Goal: Task Accomplishment & Management: Manage account settings

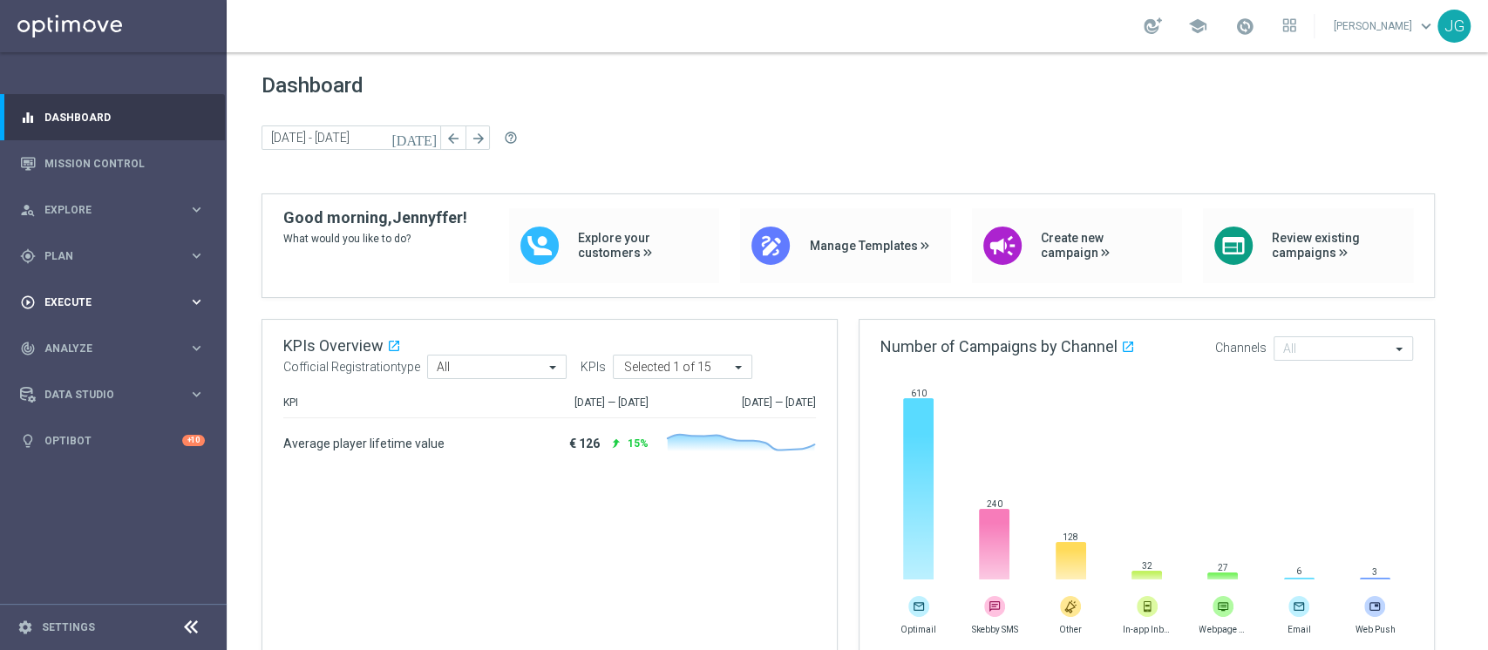
click at [112, 302] on span "Execute" at bounding box center [116, 302] width 144 height 10
click at [98, 339] on link "Campaign Builder" at bounding box center [113, 338] width 136 height 14
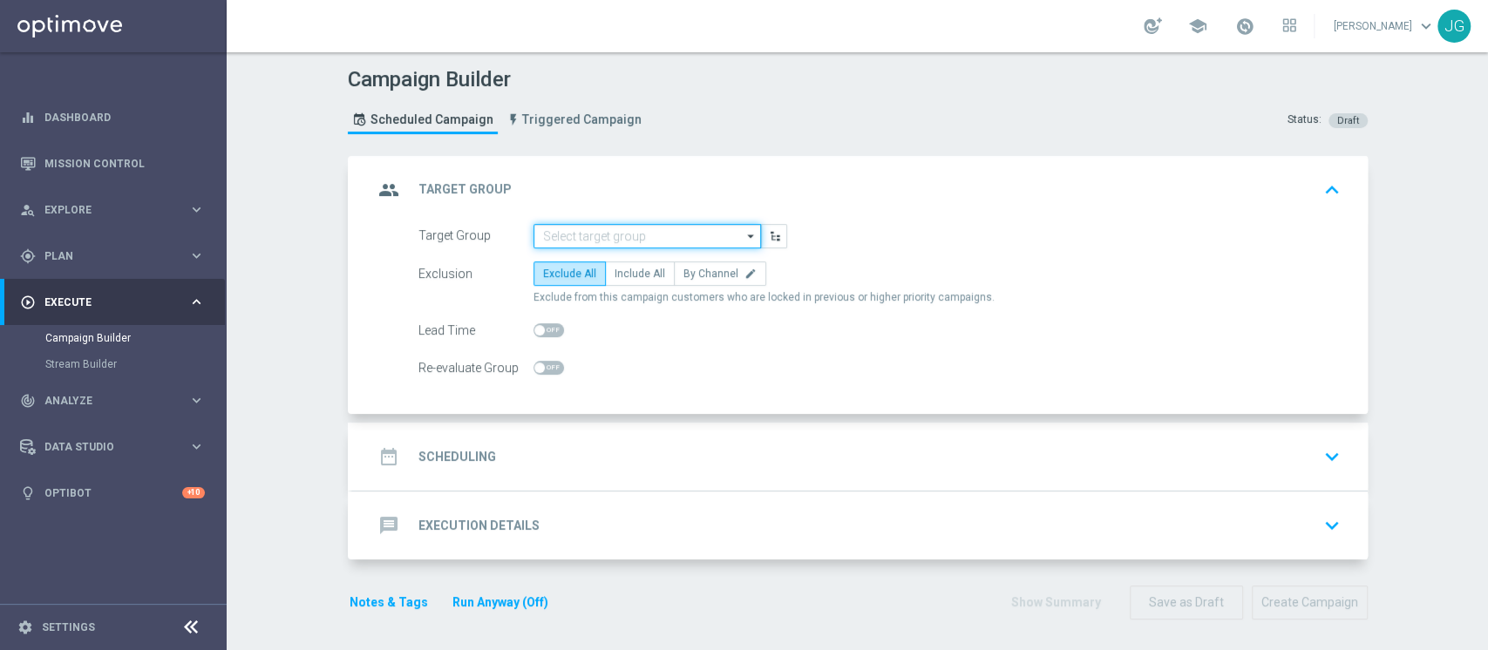
click at [567, 234] on input at bounding box center [648, 236] width 228 height 24
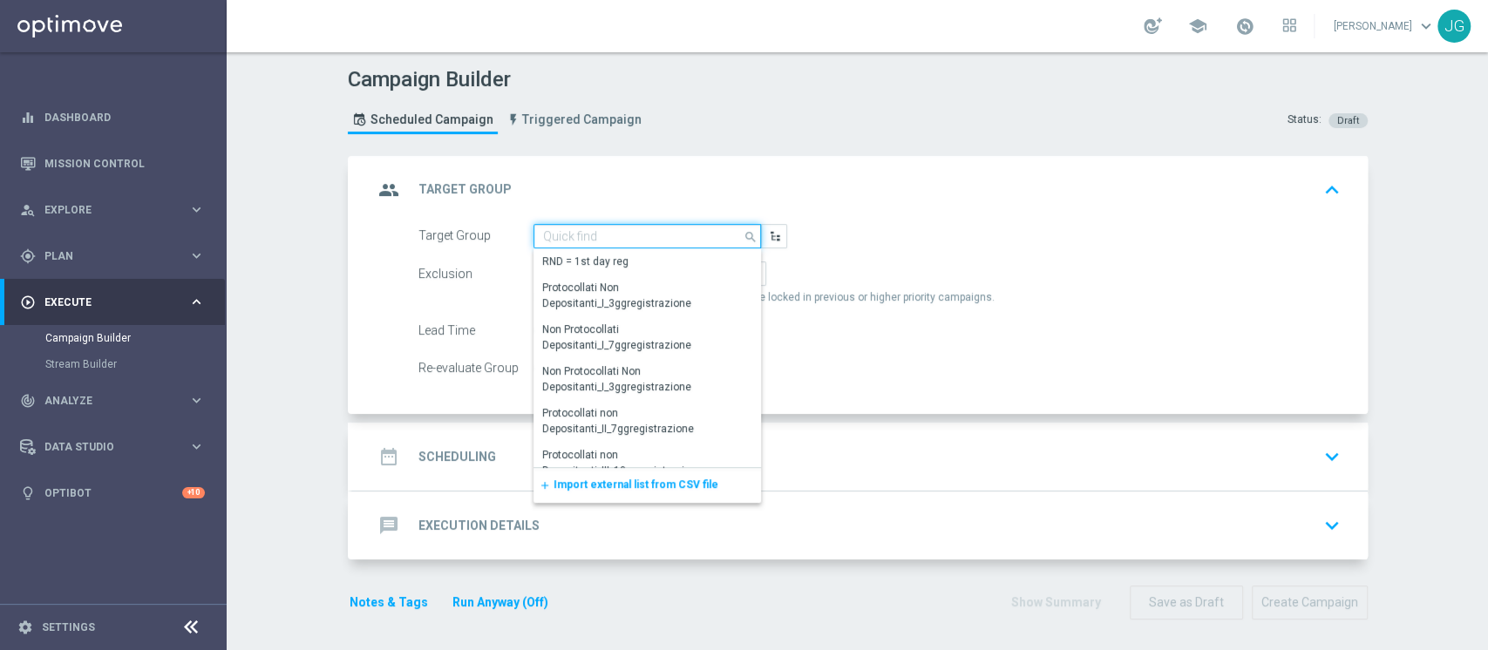
paste input "ACTIVE G&V M08 - TOP 1.000 GGR M08"
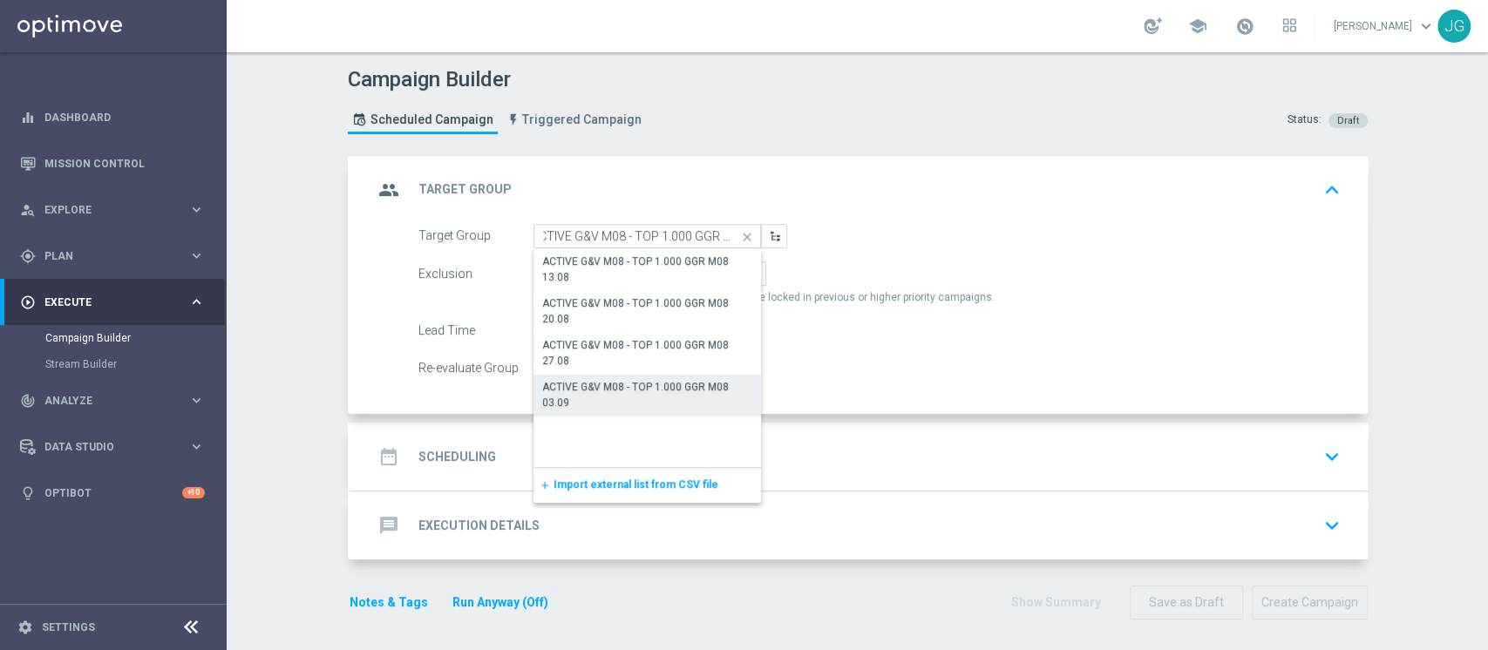
click at [613, 401] on div "ACTIVE G&V M08 - TOP 1.000 GGR M08 03.09" at bounding box center [647, 394] width 211 height 31
type input "ACTIVE G&V M08 - TOP 1.000 GGR M08 03.09"
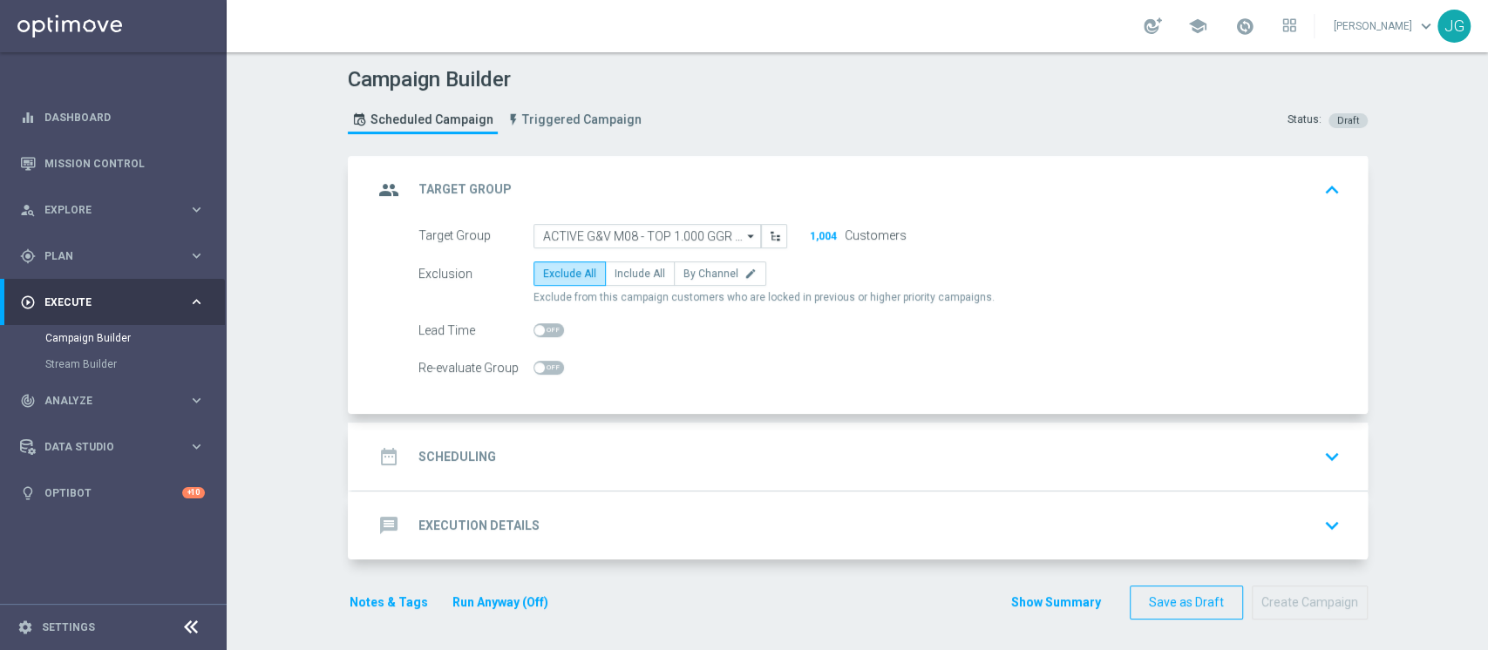
click at [623, 286] on div "Exclusion Exclude All Include All By Channel edit Exclude from this campaign cu…" at bounding box center [880, 284] width 922 height 44
click at [623, 276] on span "Include All" at bounding box center [640, 274] width 51 height 12
click at [623, 276] on input "Include All" at bounding box center [620, 276] width 11 height 11
radio input "true"
click at [591, 450] on div "date_range Scheduling keyboard_arrow_down" at bounding box center [860, 456] width 974 height 33
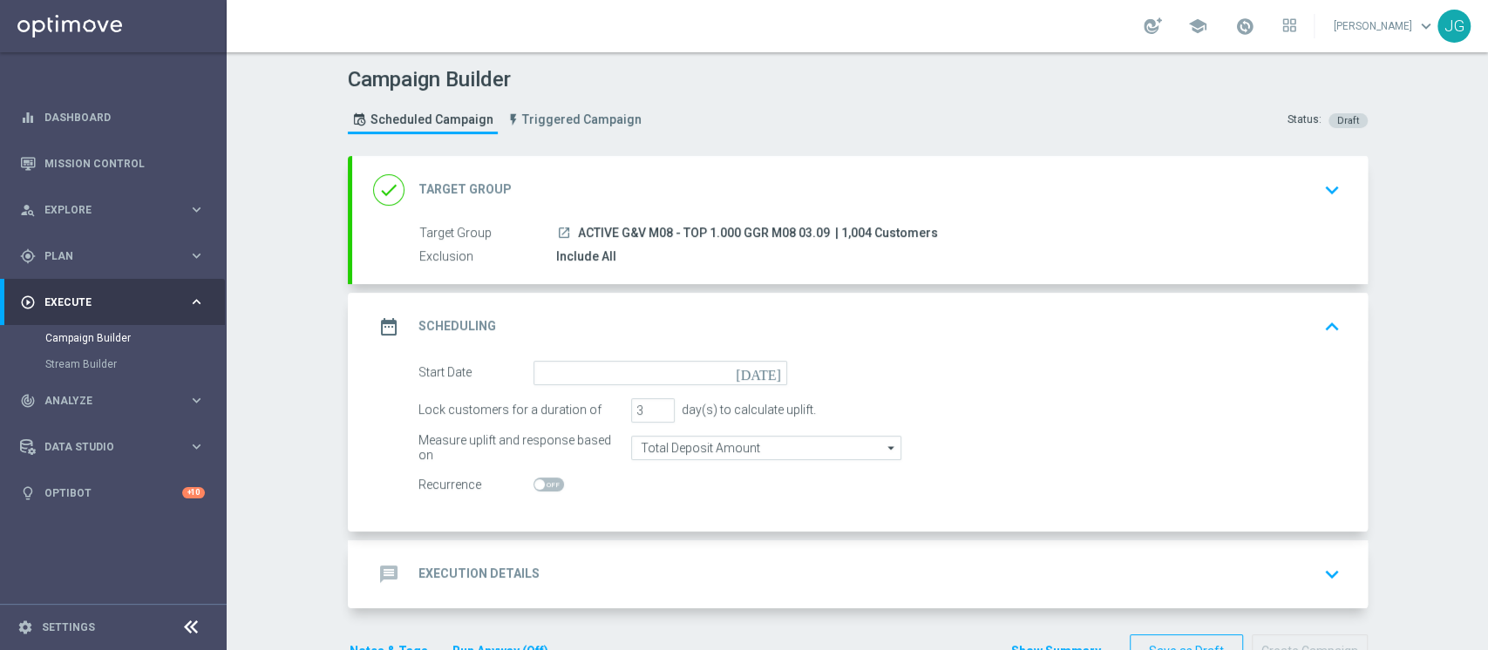
click at [569, 351] on div "date_range Scheduling keyboard_arrow_up" at bounding box center [860, 327] width 1016 height 68
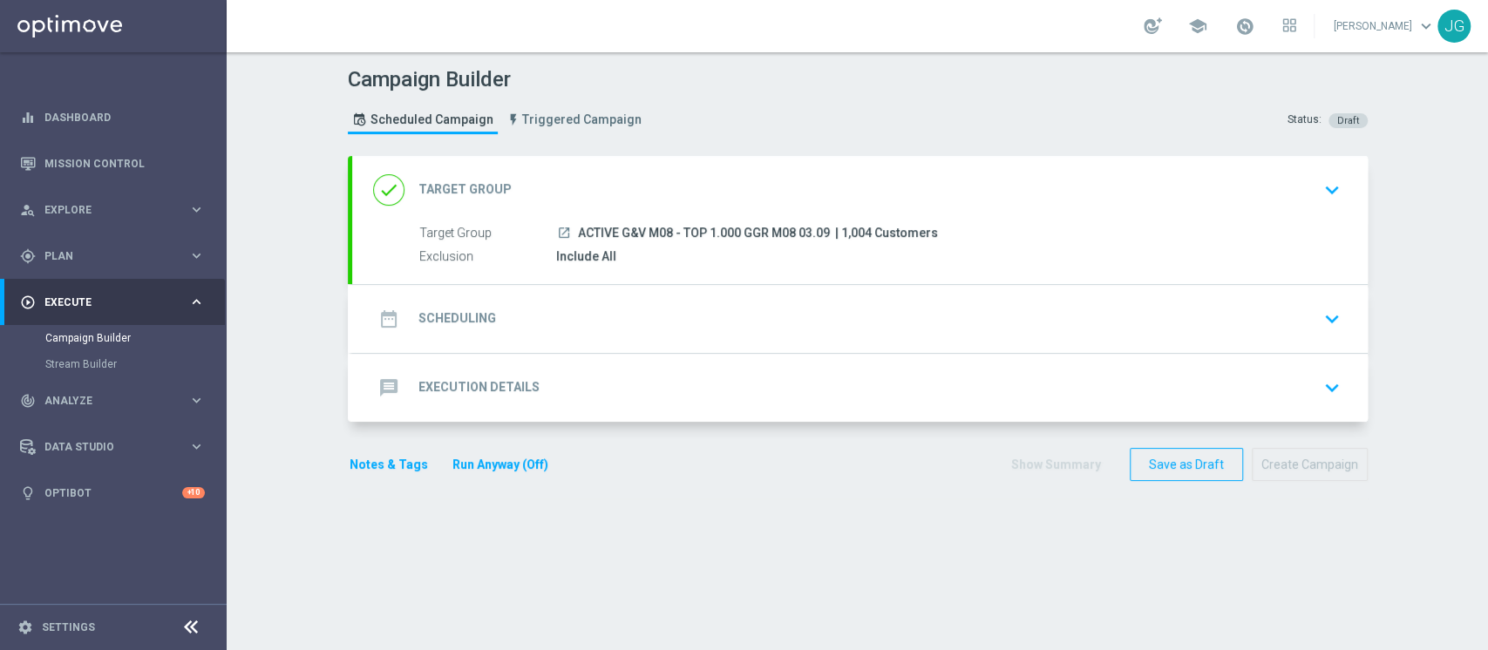
click at [582, 330] on div "date_range Scheduling keyboard_arrow_down" at bounding box center [860, 319] width 974 height 33
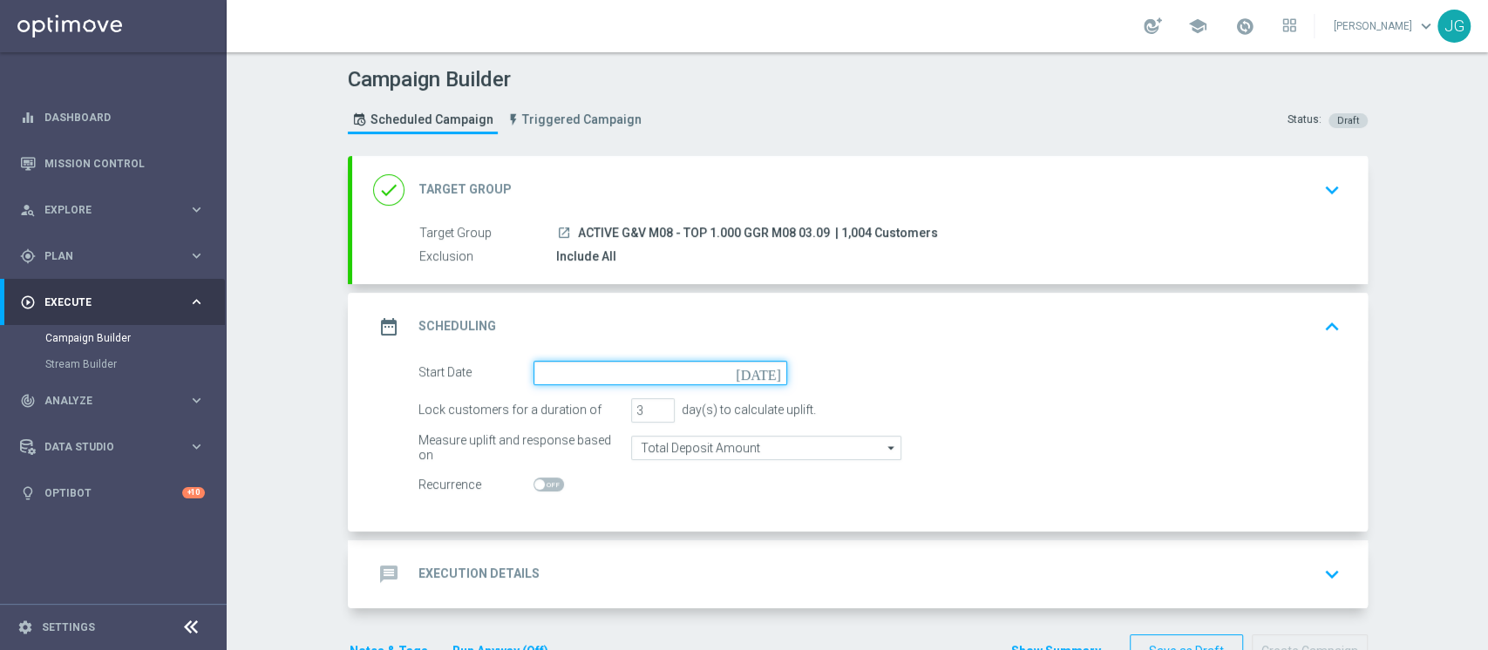
click at [629, 369] on input at bounding box center [661, 373] width 254 height 24
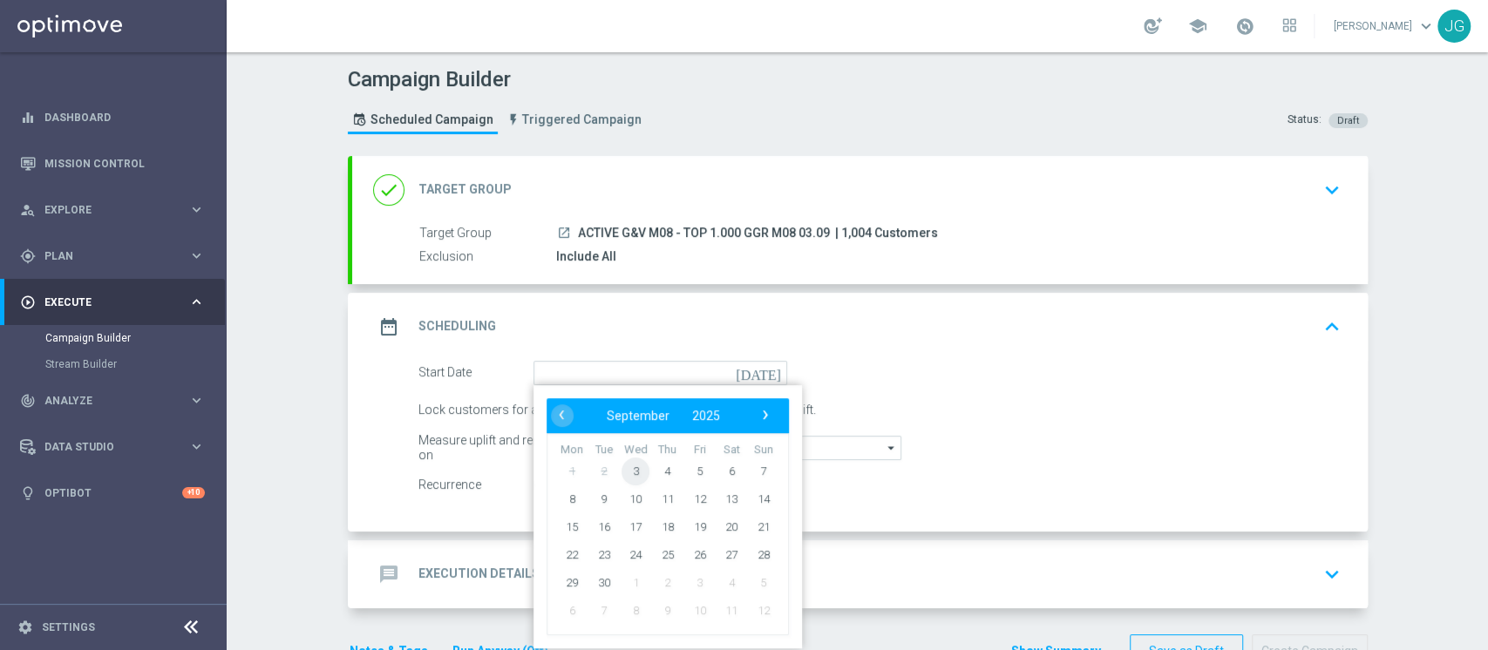
click at [626, 473] on span "3" at bounding box center [636, 471] width 28 height 28
type input "[DATE]"
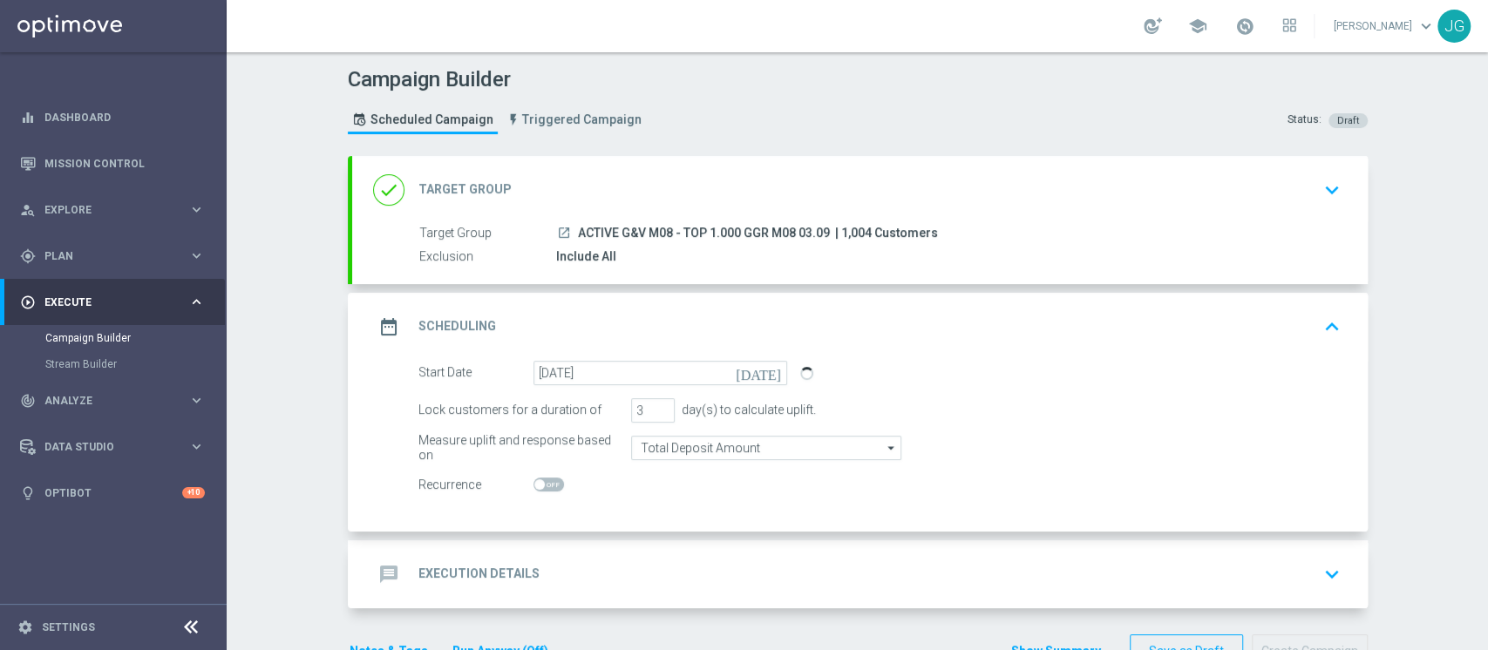
scroll to position [51, 0]
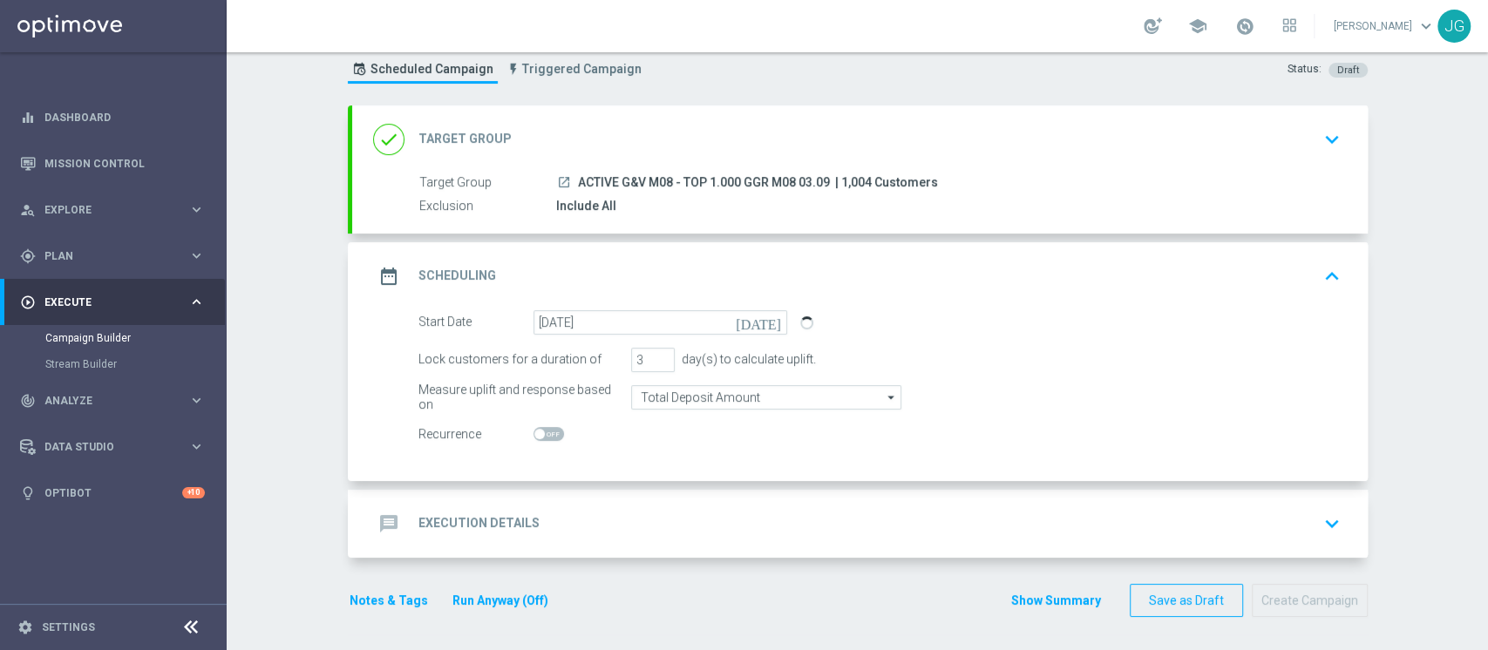
click at [654, 541] on div "message Execution Details keyboard_arrow_down" at bounding box center [860, 524] width 1016 height 68
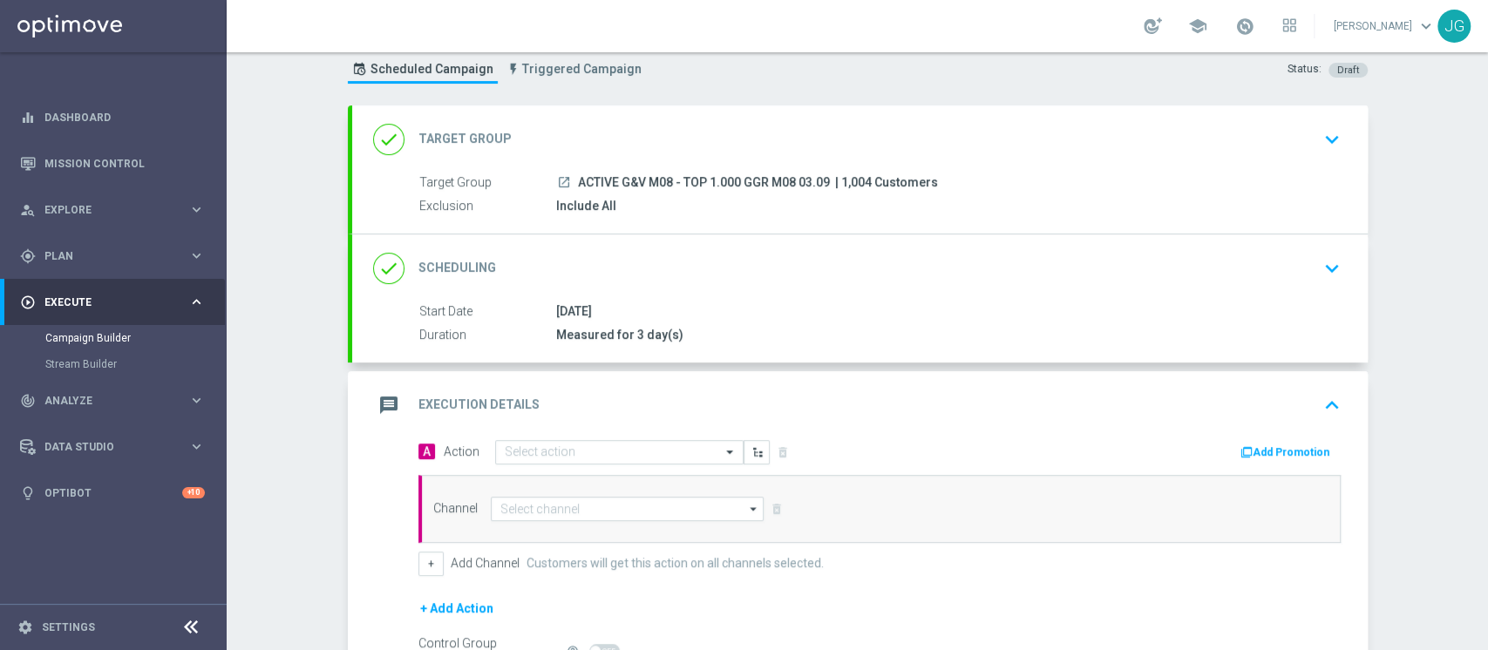
scroll to position [249, 0]
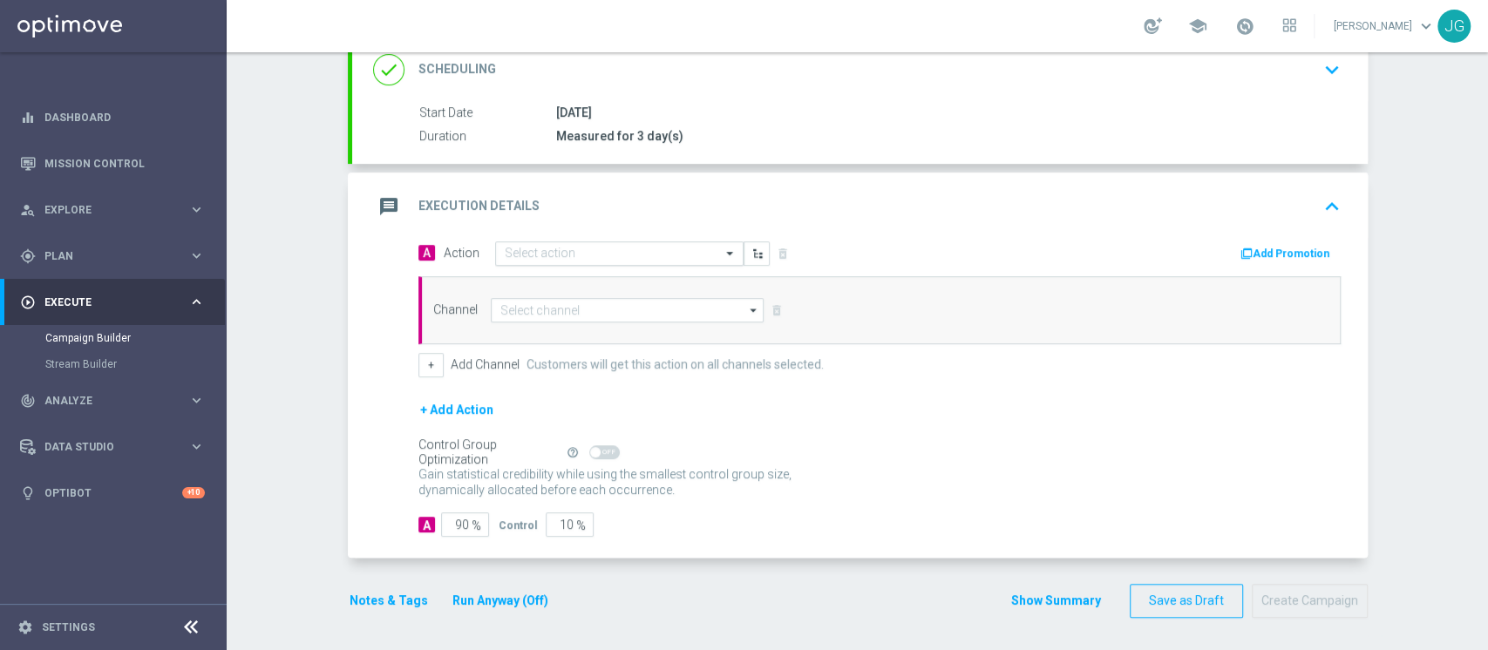
click at [563, 257] on input "text" at bounding box center [602, 254] width 194 height 15
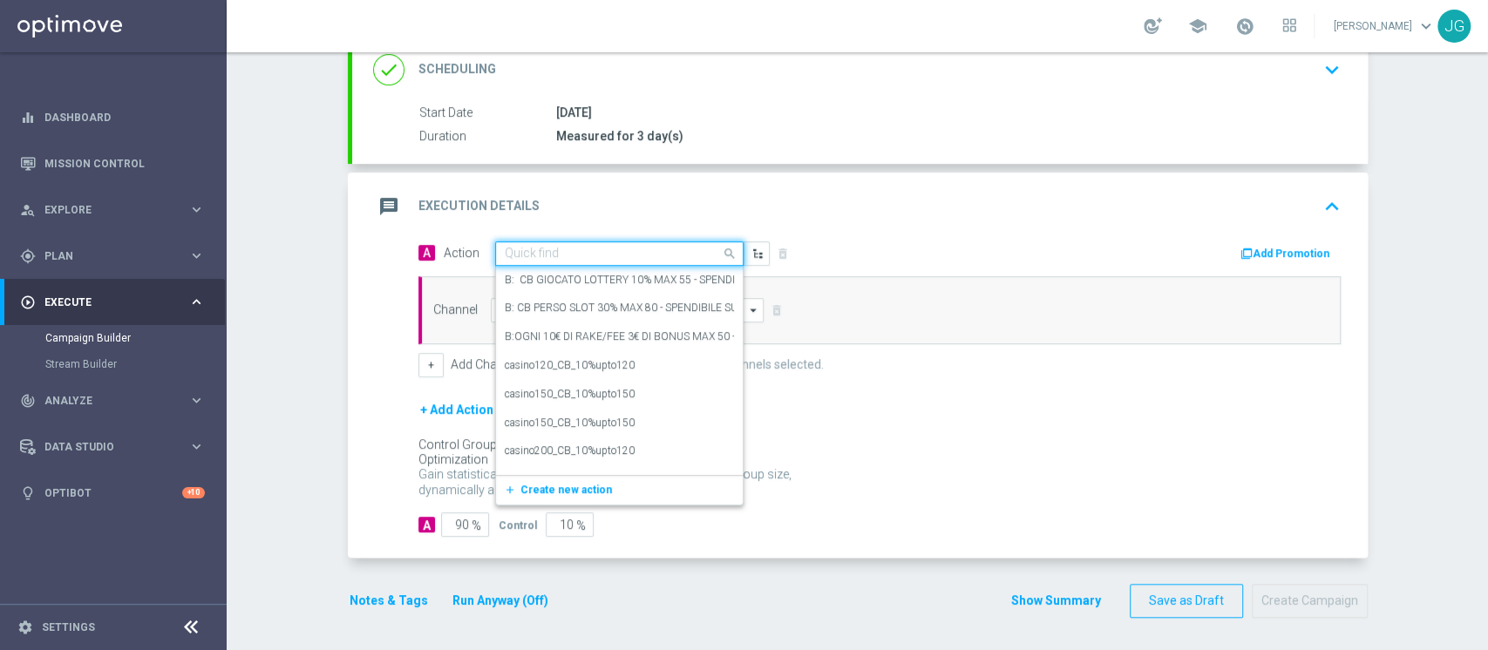
paste input "CB PERSO G&V 25% MAX 300€ - SPENDIBILE G&V"
type input "CB PERSO G&V 25% MAX 300€ - SPENDIBILE G&V"
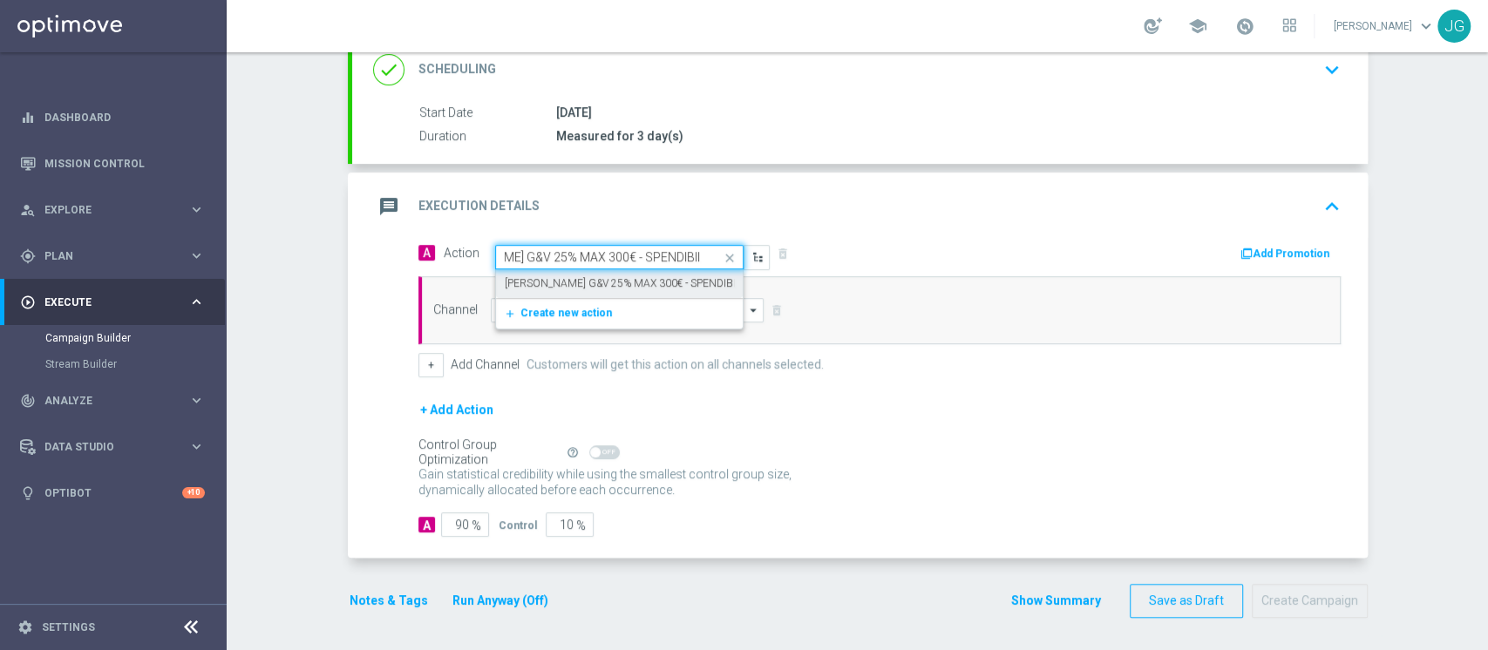
click at [579, 270] on div "CB PERSO G&V 25% MAX 300€ - SPENDIBILE G&V edit" at bounding box center [619, 283] width 229 height 29
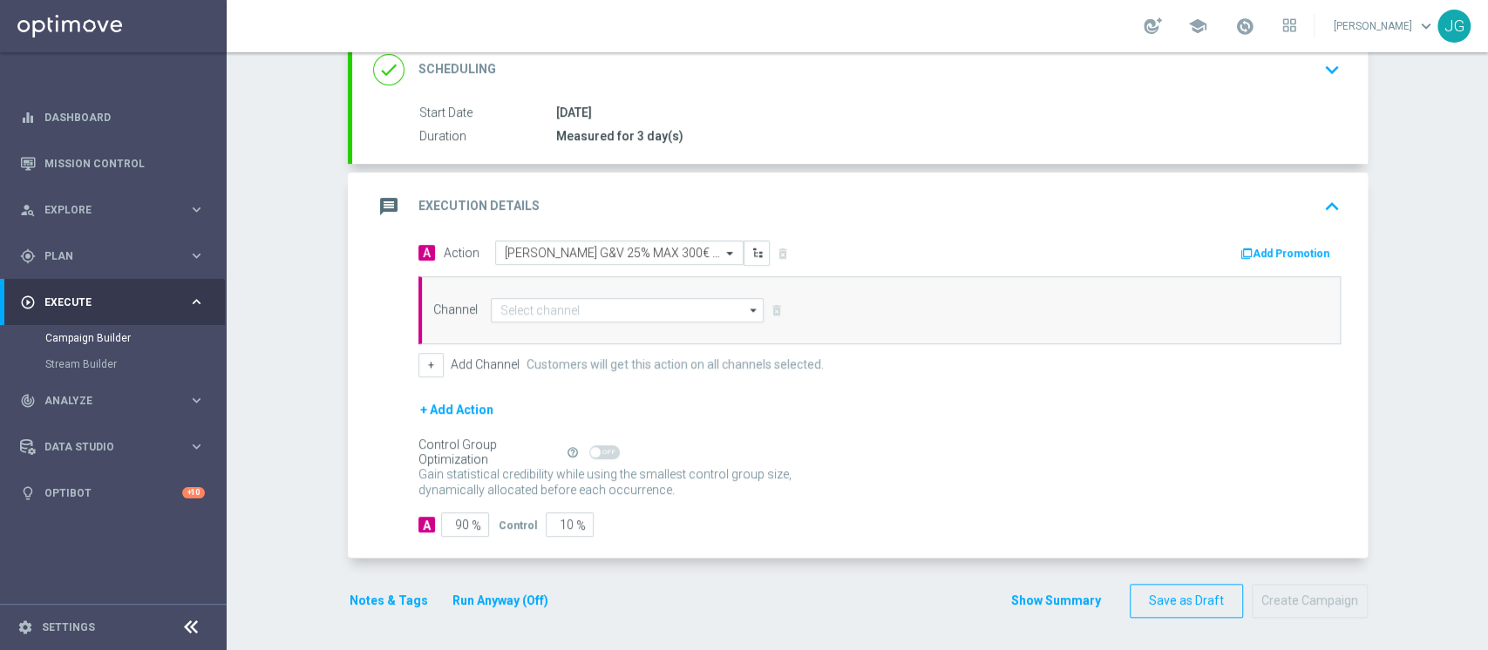
click at [1271, 249] on button "Add Promotion" at bounding box center [1287, 253] width 97 height 19
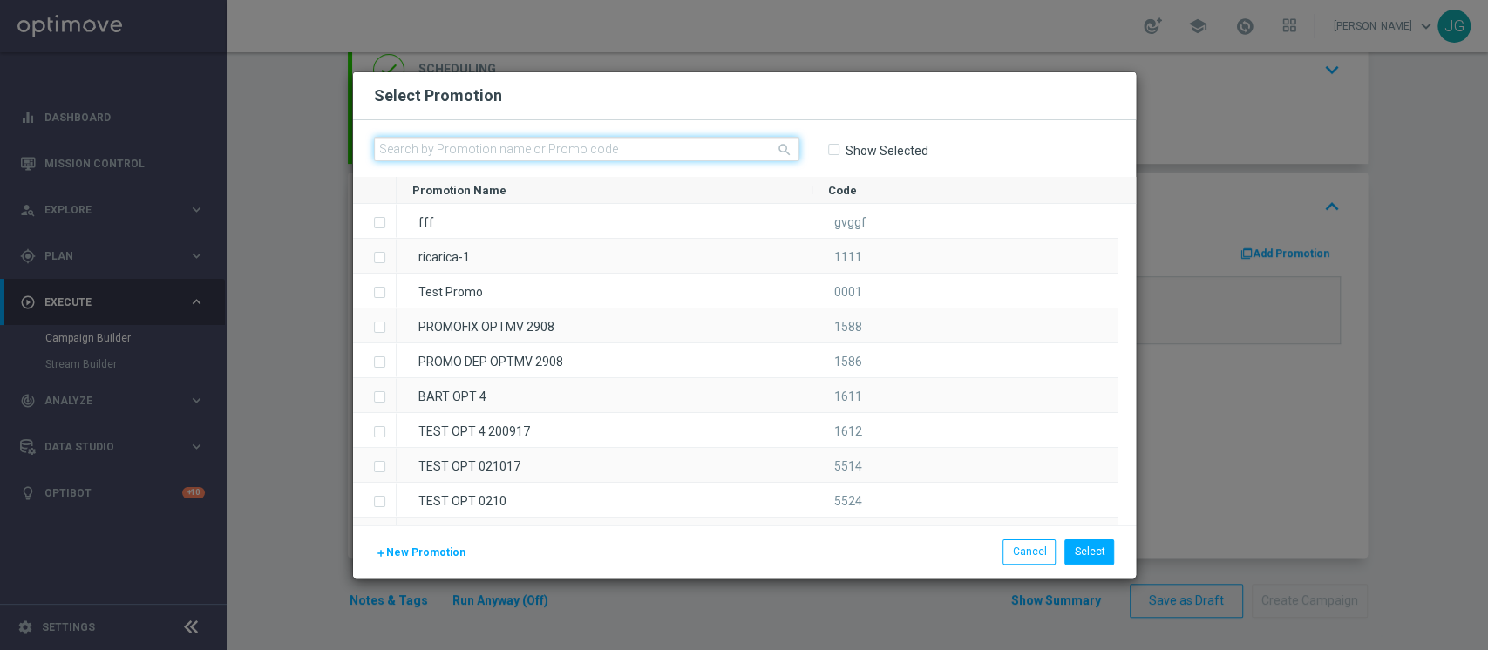
click at [713, 147] on input "text" at bounding box center [586, 149] width 425 height 24
paste input "GRATTAVINCI03"
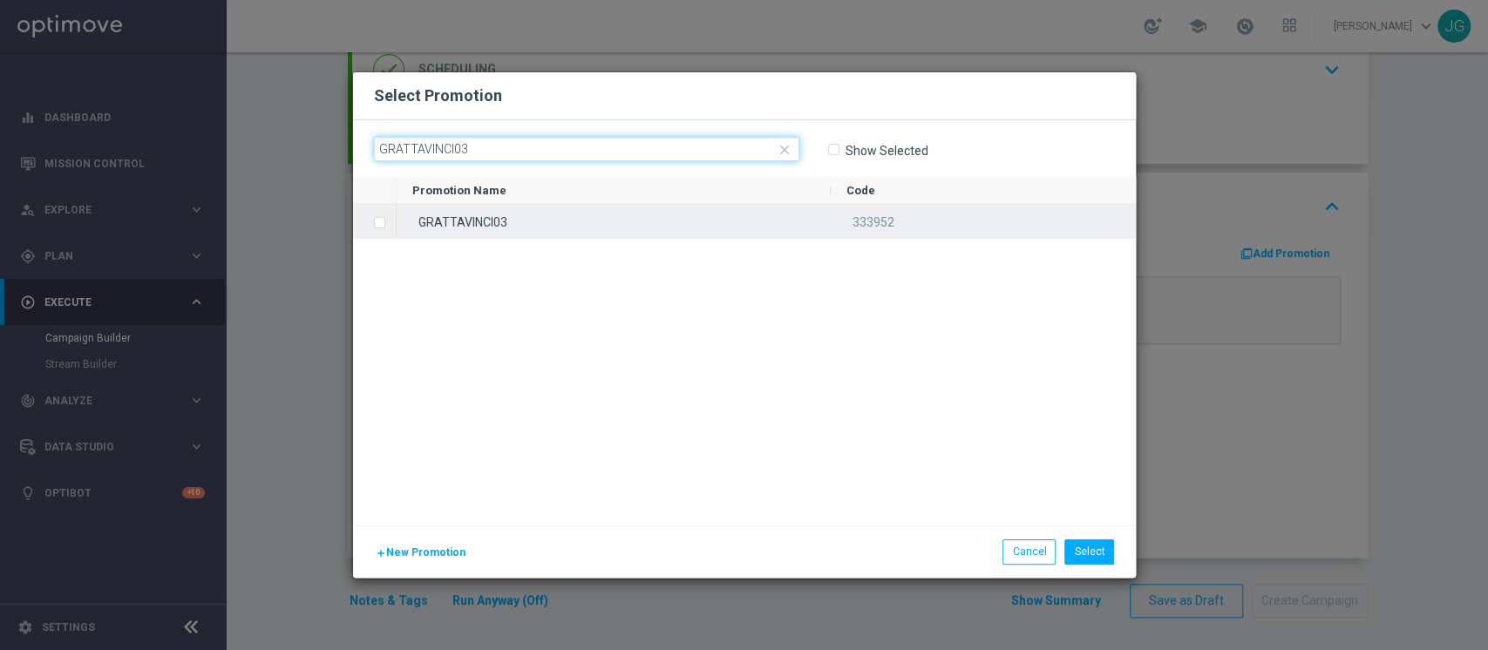
type input "GRATTAVINCI03"
click at [595, 234] on div "GRATTAVINCI03" at bounding box center [614, 221] width 434 height 34
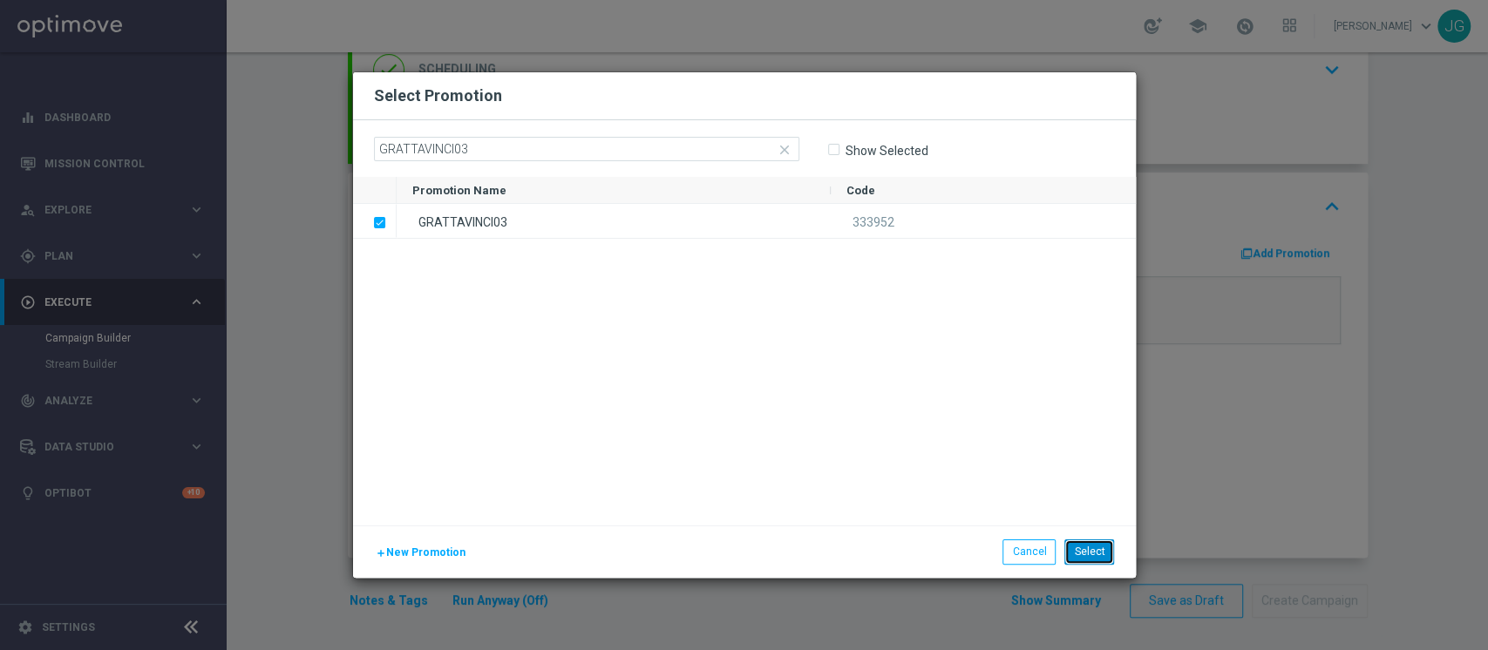
click at [1103, 555] on button "Select" at bounding box center [1090, 552] width 50 height 24
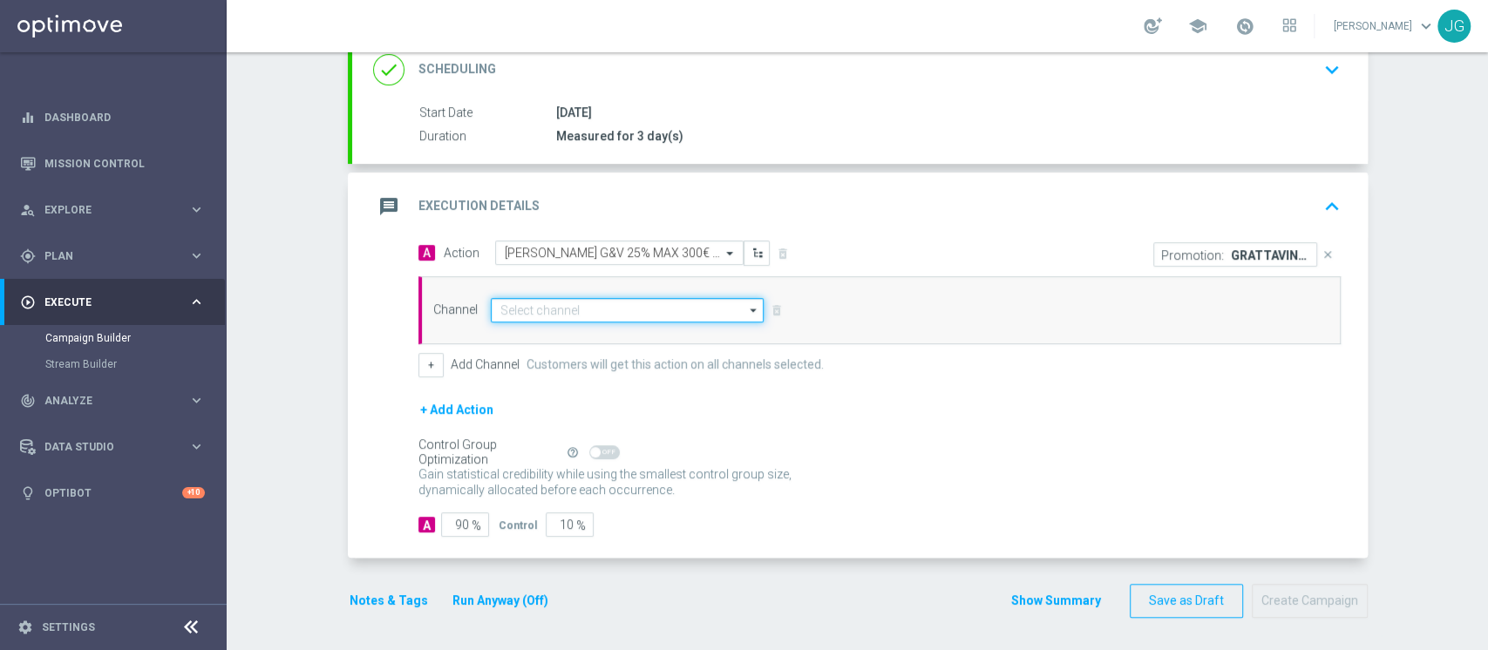
click at [625, 309] on input at bounding box center [628, 310] width 274 height 24
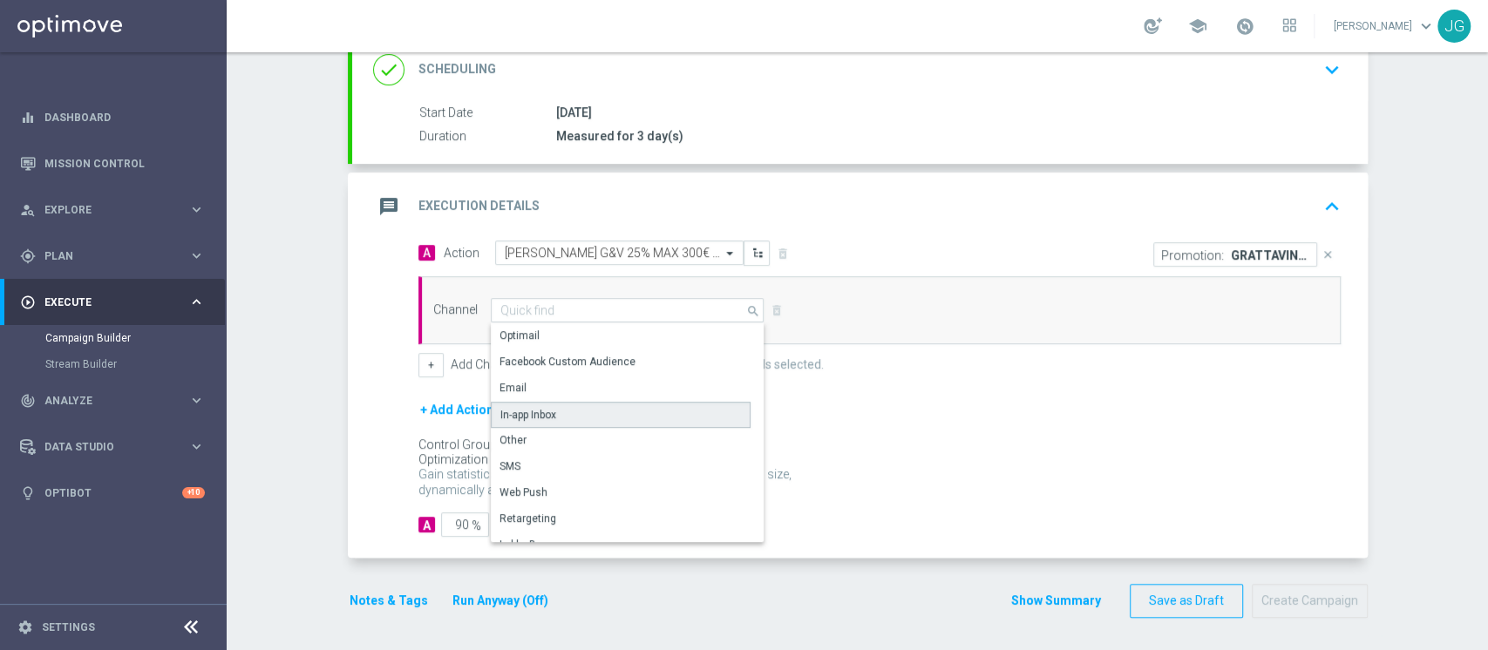
click at [607, 412] on div "In-app Inbox" at bounding box center [621, 415] width 260 height 26
type input "In-app Inbox"
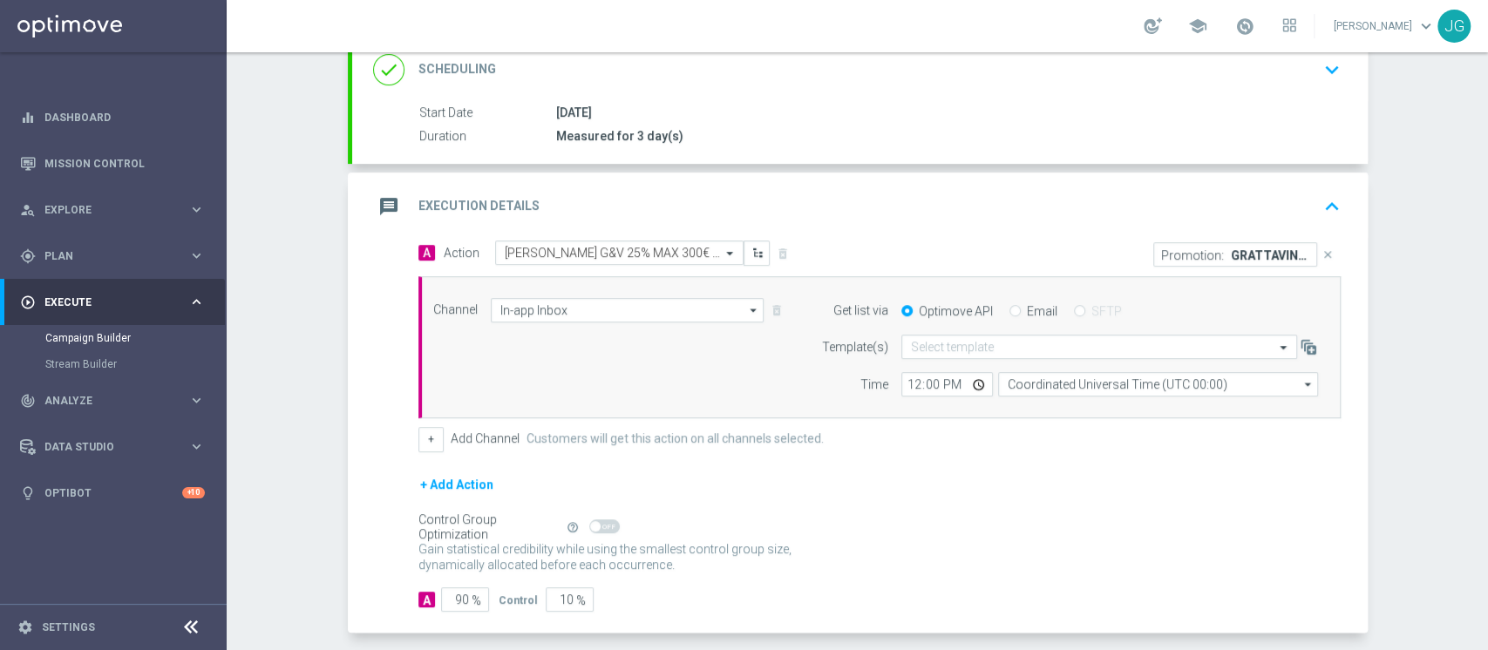
click at [1010, 309] on input "Email" at bounding box center [1015, 312] width 11 height 11
radio input "true"
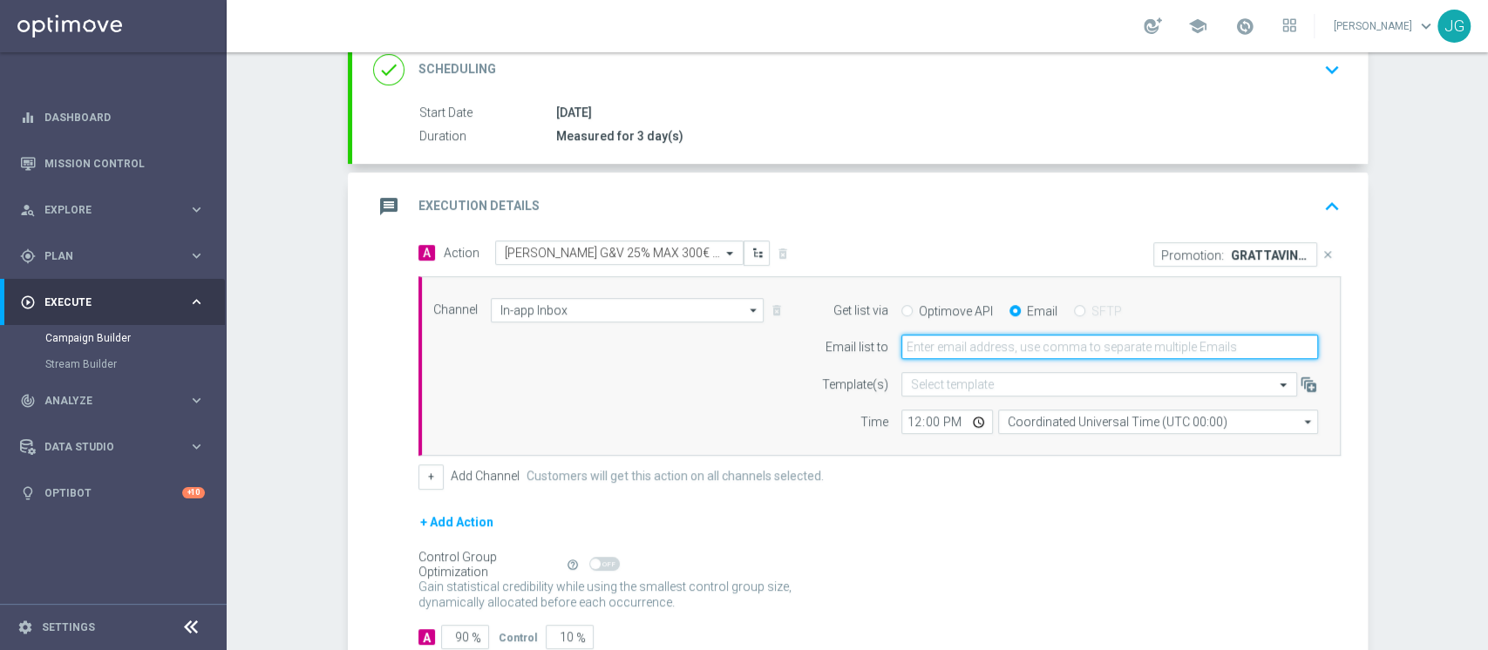
click at [1006, 349] on input "email" at bounding box center [1110, 347] width 417 height 24
type input "jennyffer.gonzalez@sisal.it"
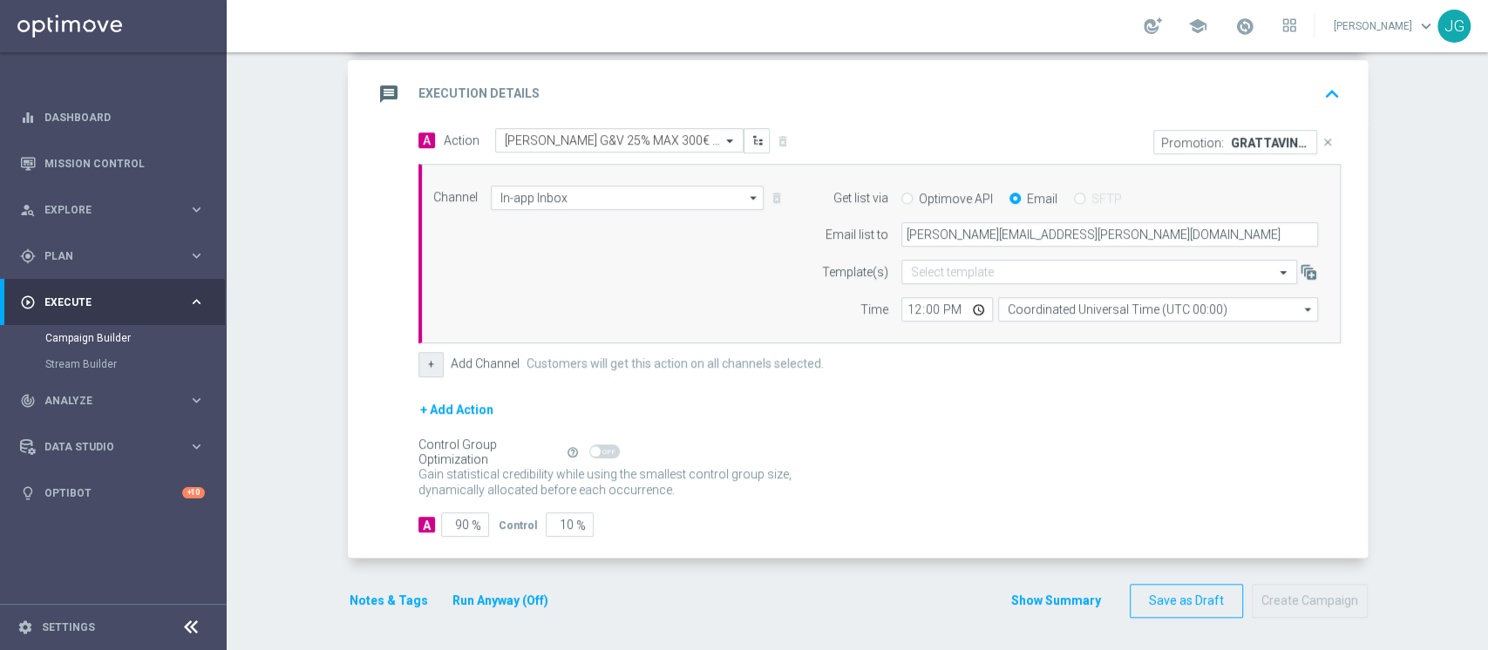
click at [429, 364] on button "+" at bounding box center [431, 364] width 25 height 24
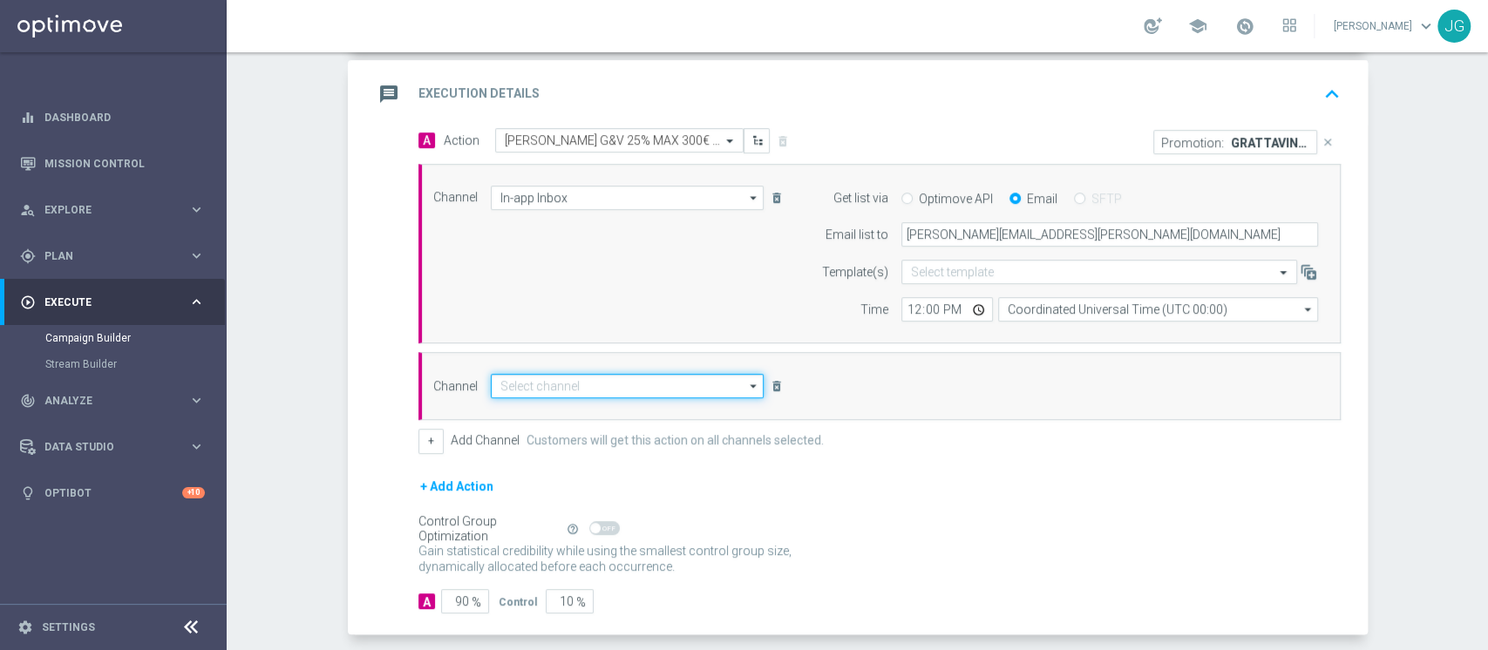
click at [497, 381] on input at bounding box center [628, 386] width 274 height 24
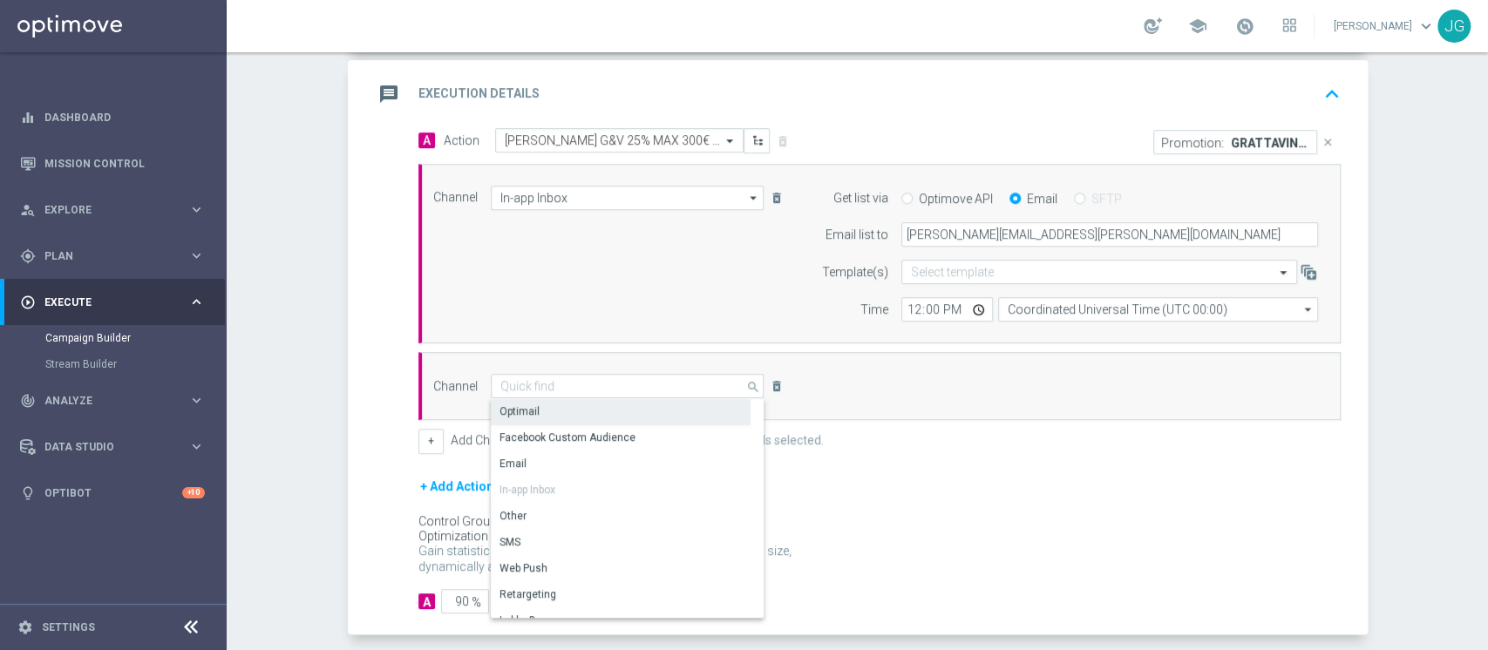
click at [541, 414] on div "Optimail" at bounding box center [621, 411] width 260 height 24
type input "Optimail"
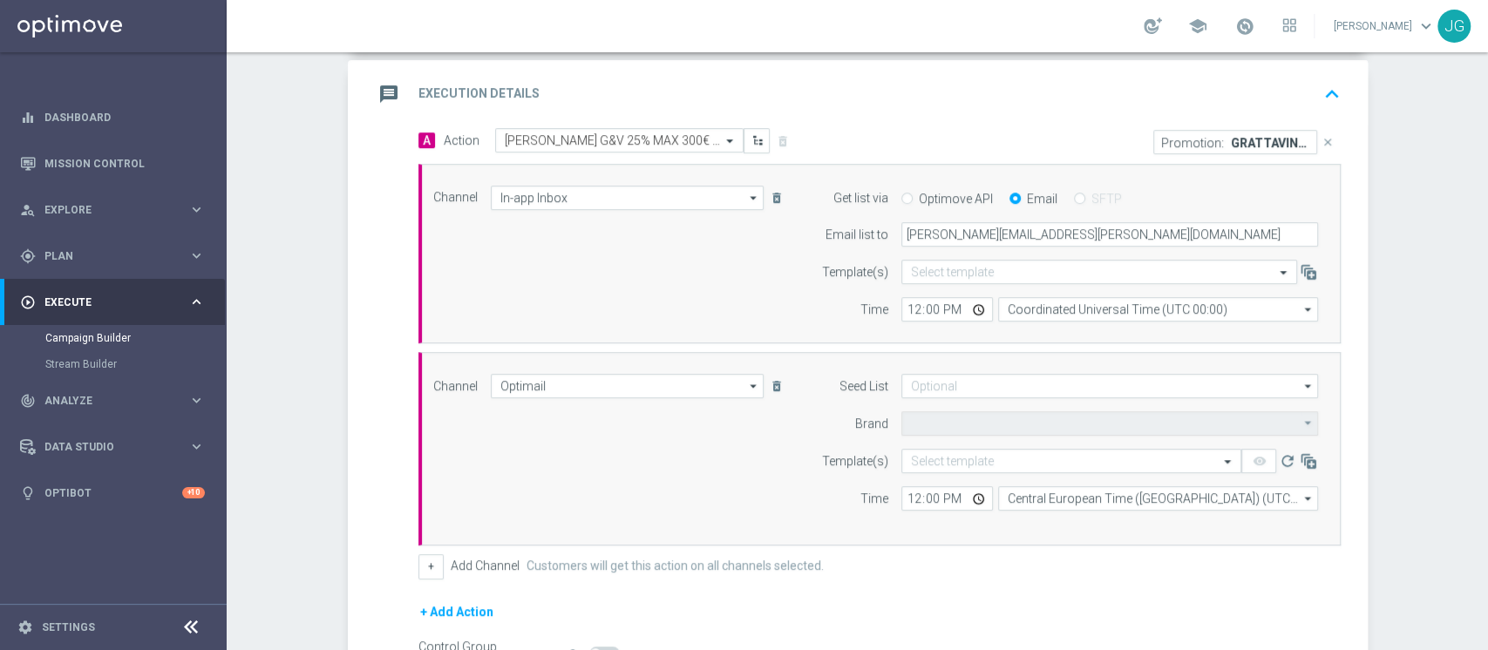
type input "Sisal Marketing"
click at [969, 456] on input "text" at bounding box center [1054, 461] width 286 height 15
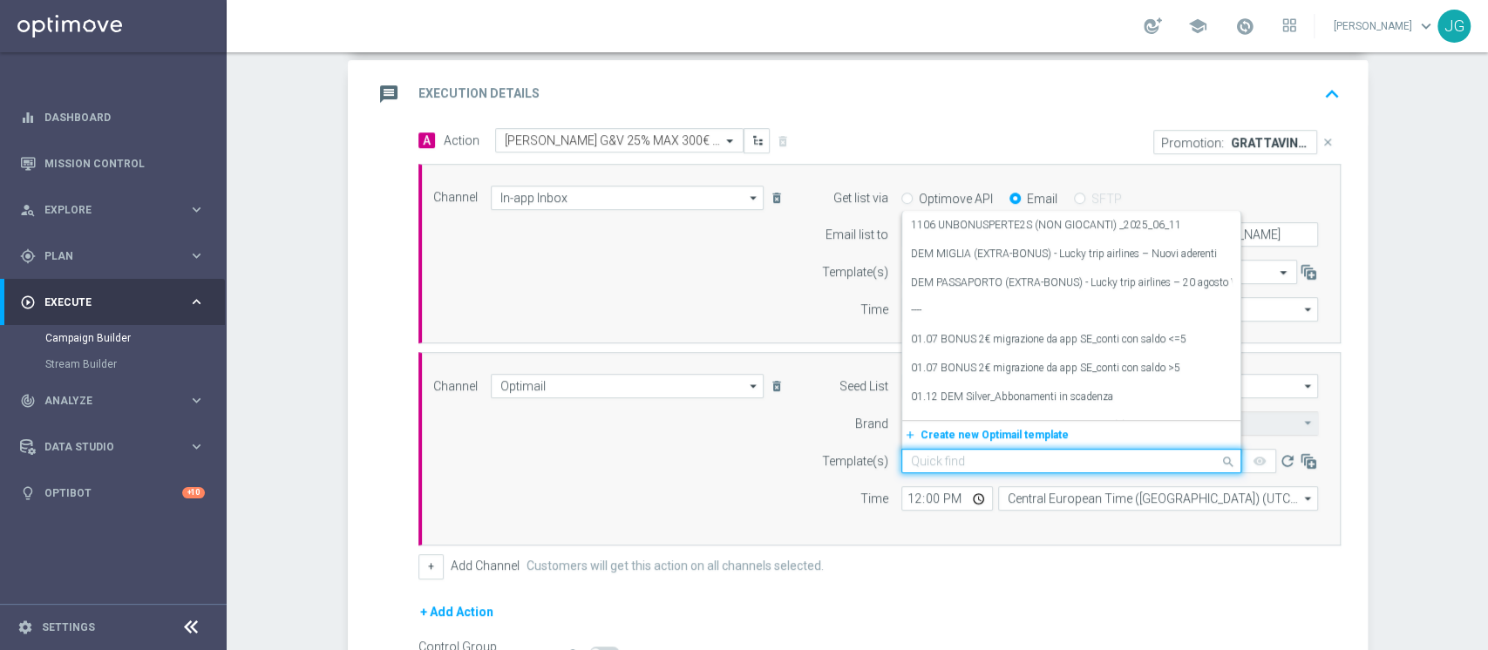
paste input "GRATTAVINCI03 - 03.09.2025"
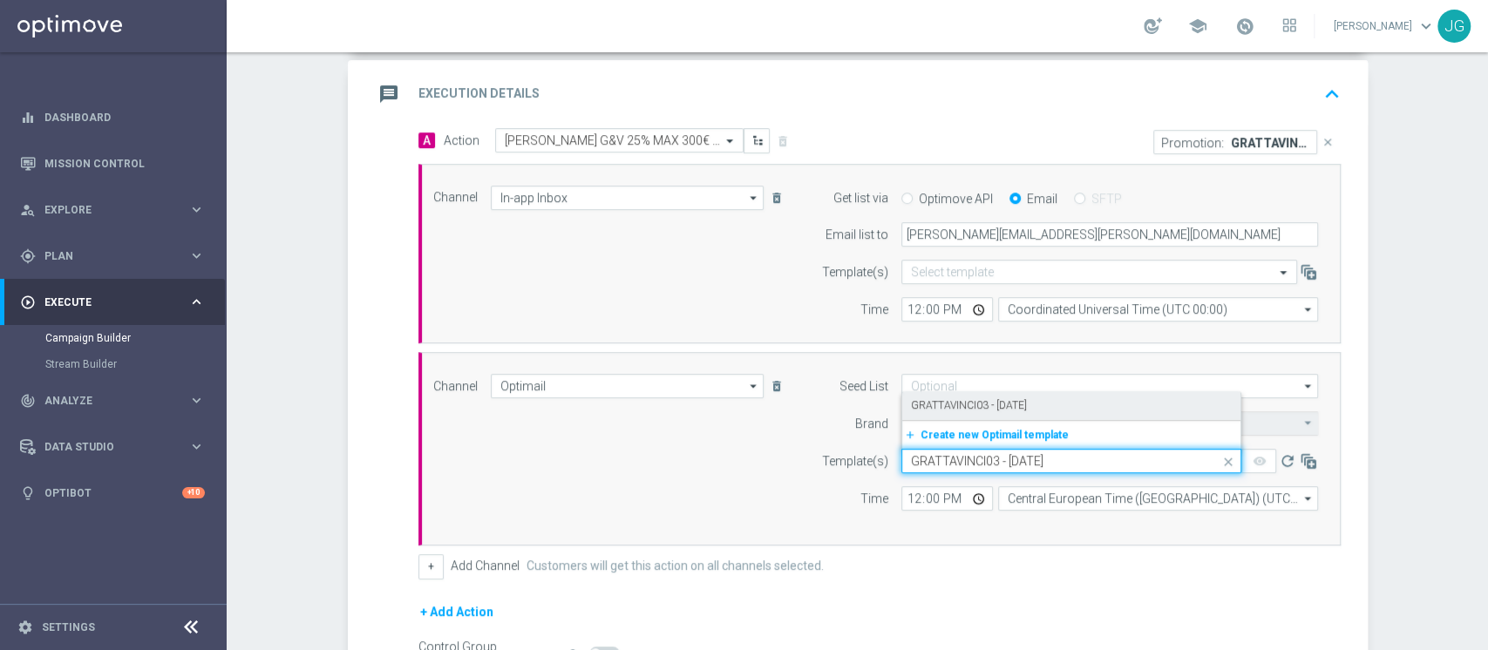
click at [1001, 398] on label "GRATTAVINCI03 - 03.09.2025" at bounding box center [969, 405] width 116 height 15
type input "GRATTAVINCI03 - 03.09.2025"
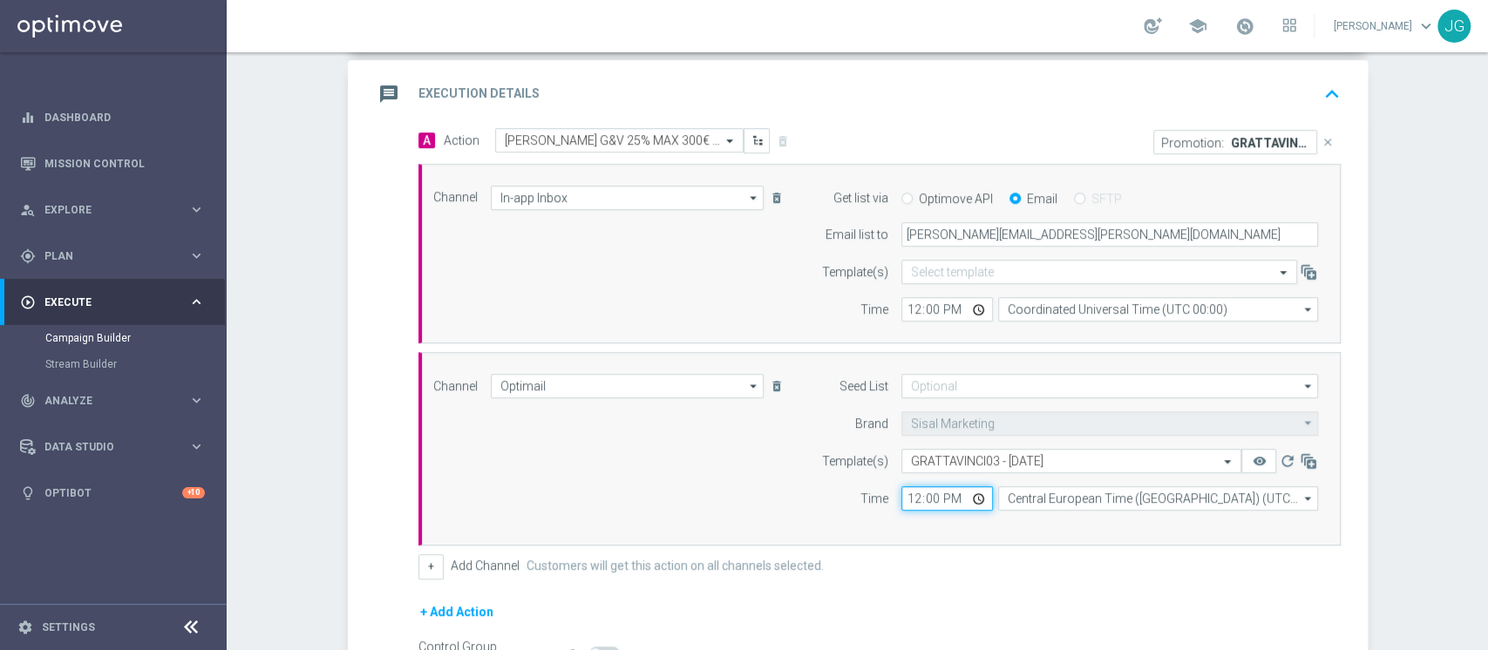
click at [971, 500] on input "12:00" at bounding box center [948, 499] width 92 height 24
type input "18:00"
click at [1064, 585] on form "A Action Select action CB PERSO G&V 25% MAX 300€ - SPENDIBILE G&V delete_foreve…" at bounding box center [880, 433] width 922 height 611
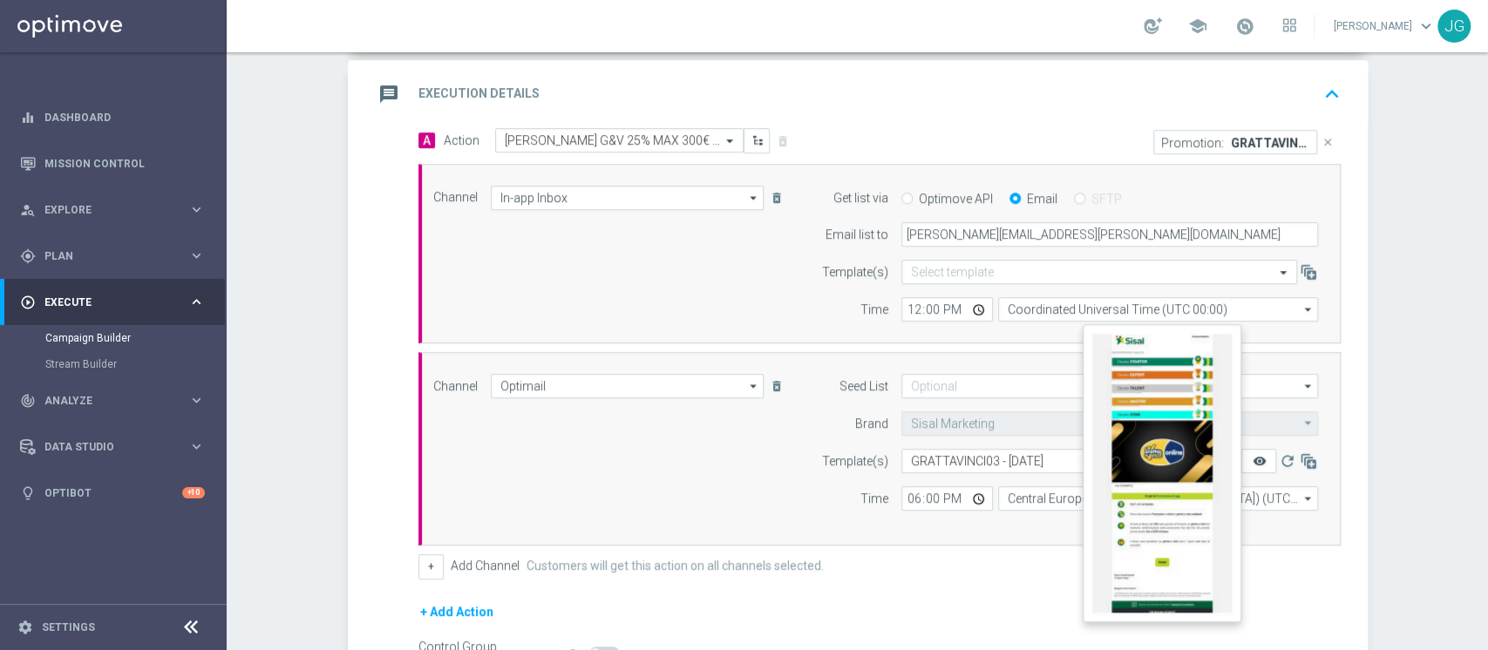
click at [1252, 459] on icon "remove_red_eye" at bounding box center [1259, 461] width 14 height 14
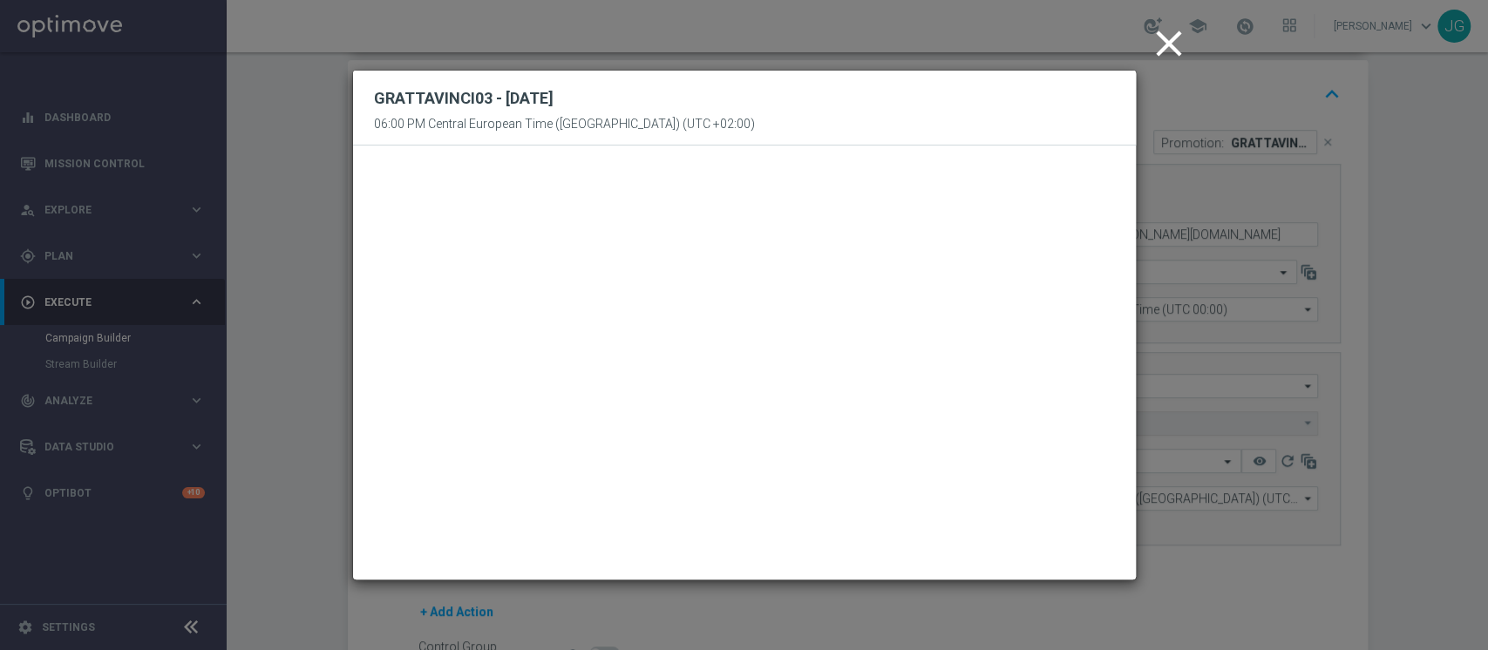
click at [1165, 43] on icon "close" at bounding box center [1169, 44] width 44 height 44
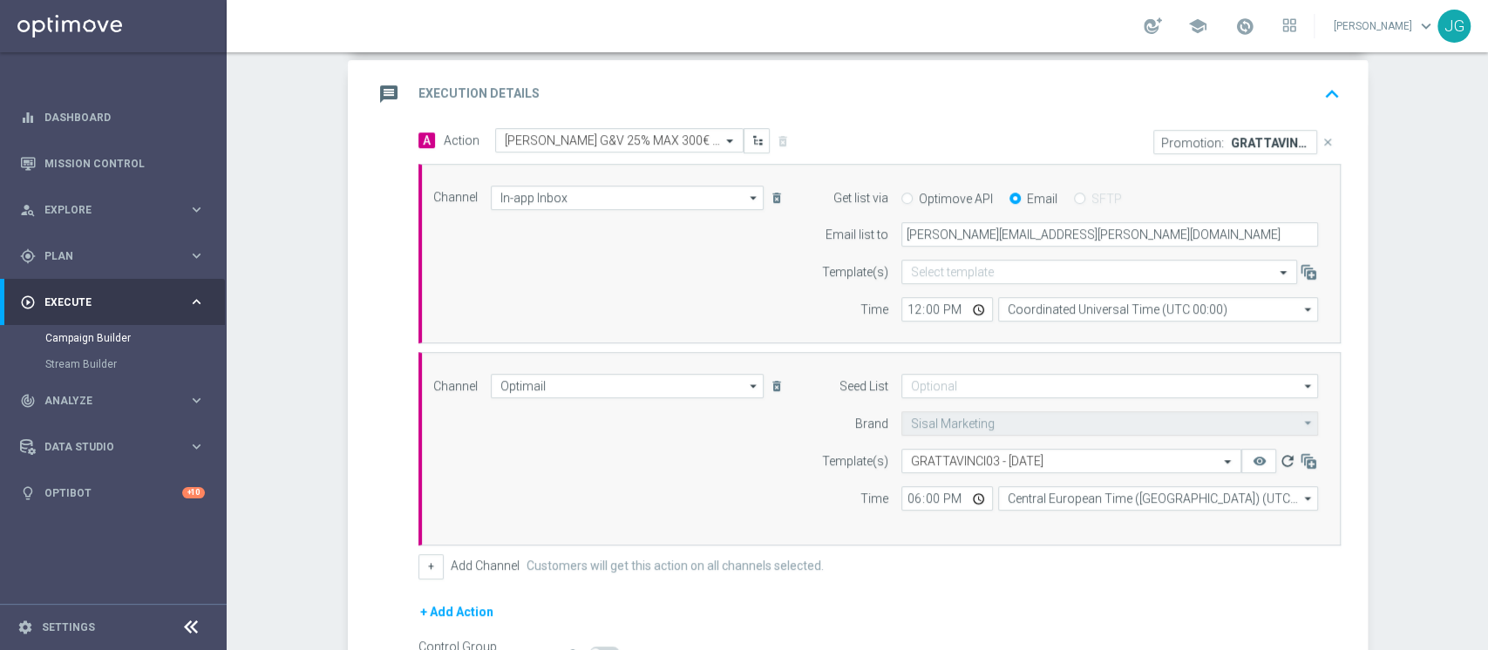
click at [1281, 459] on icon "refresh" at bounding box center [1286, 461] width 17 height 17
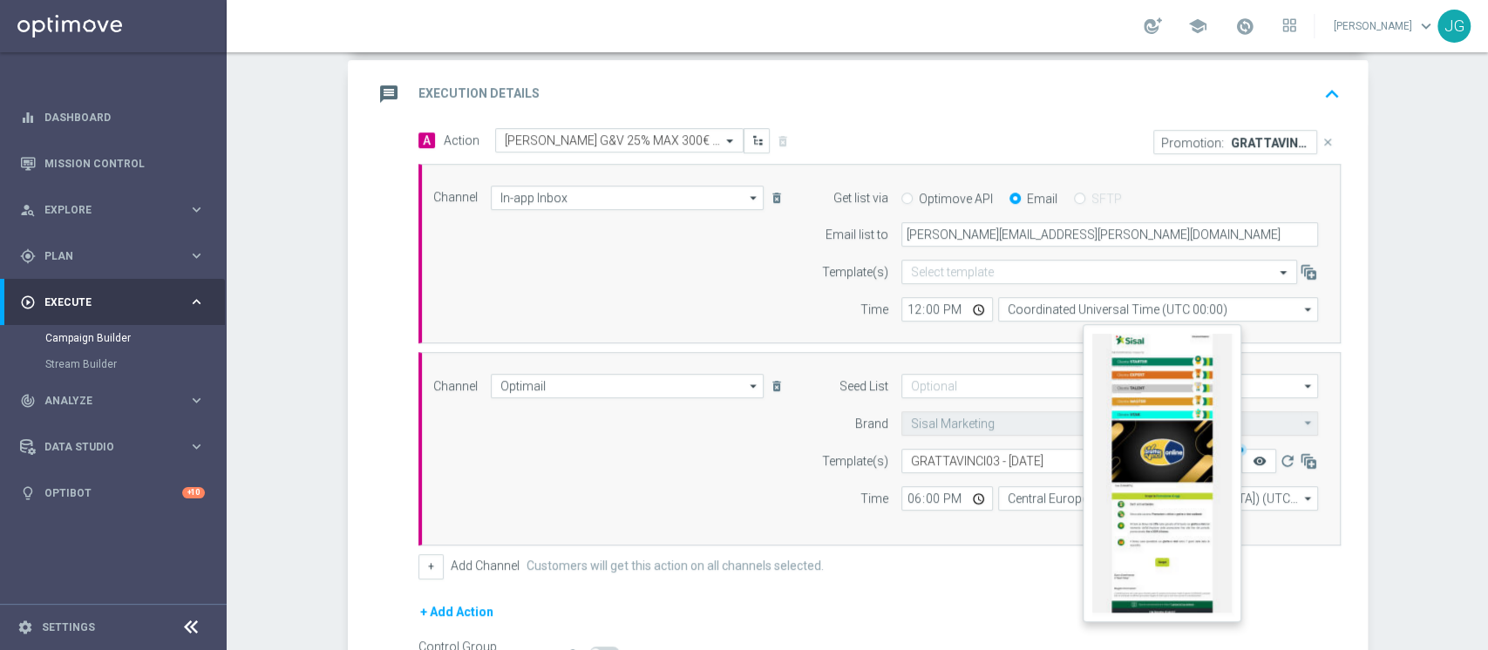
click at [1252, 462] on icon "remove_red_eye" at bounding box center [1259, 461] width 14 height 14
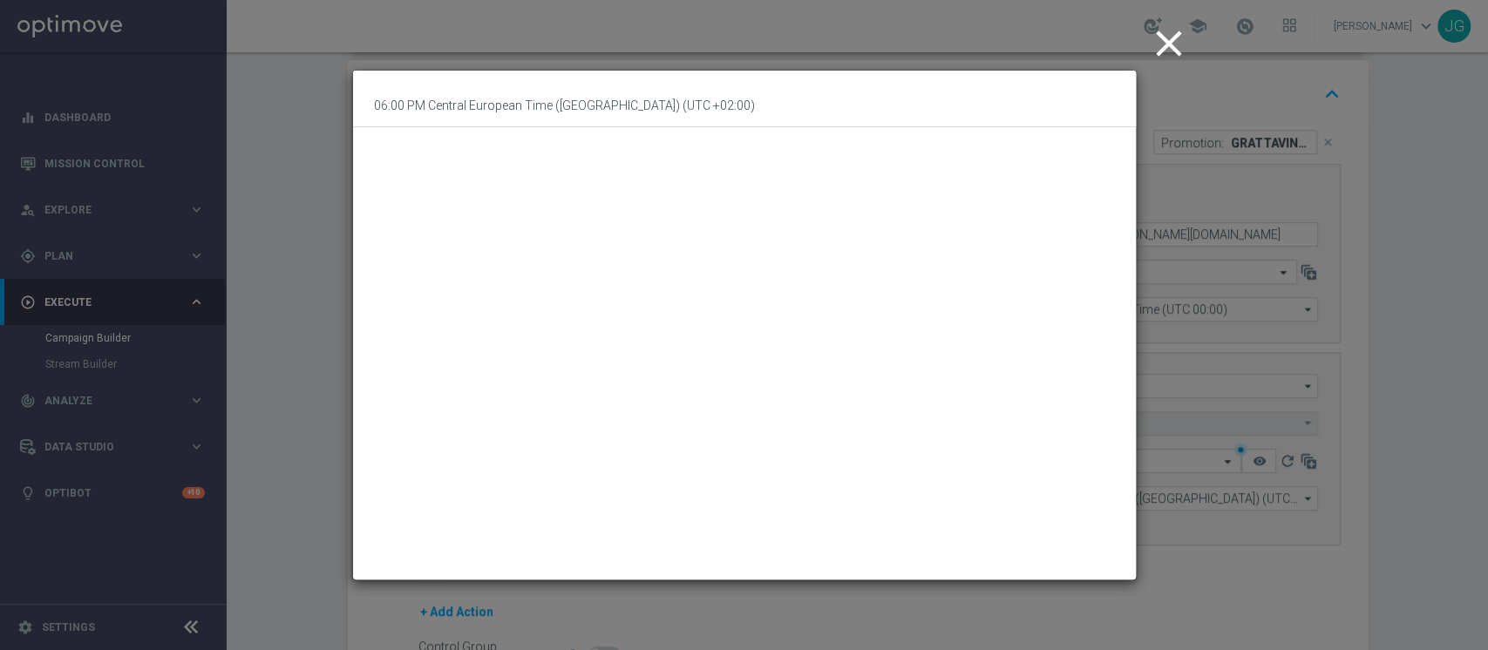
click at [1158, 45] on icon "close" at bounding box center [1169, 44] width 44 height 44
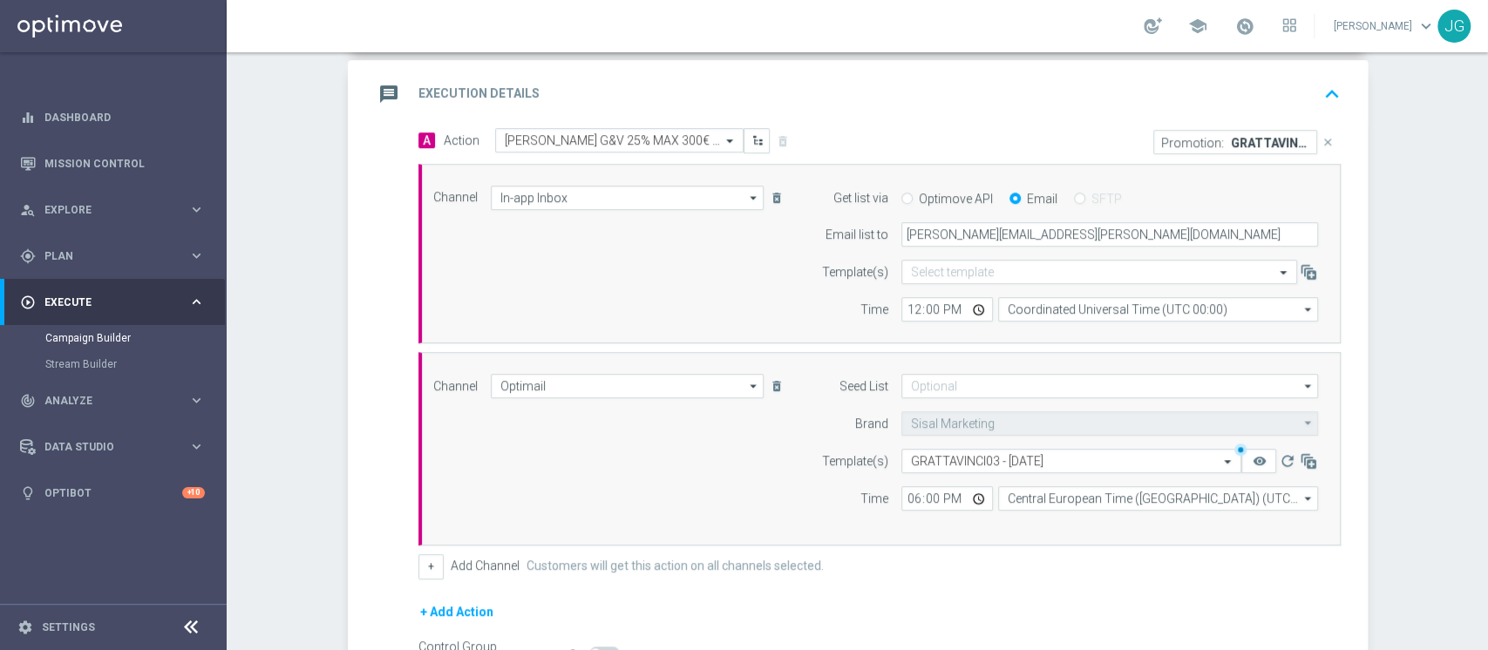
click at [1155, 66] on div "message Execution Details keyboard_arrow_up" at bounding box center [860, 94] width 1016 height 68
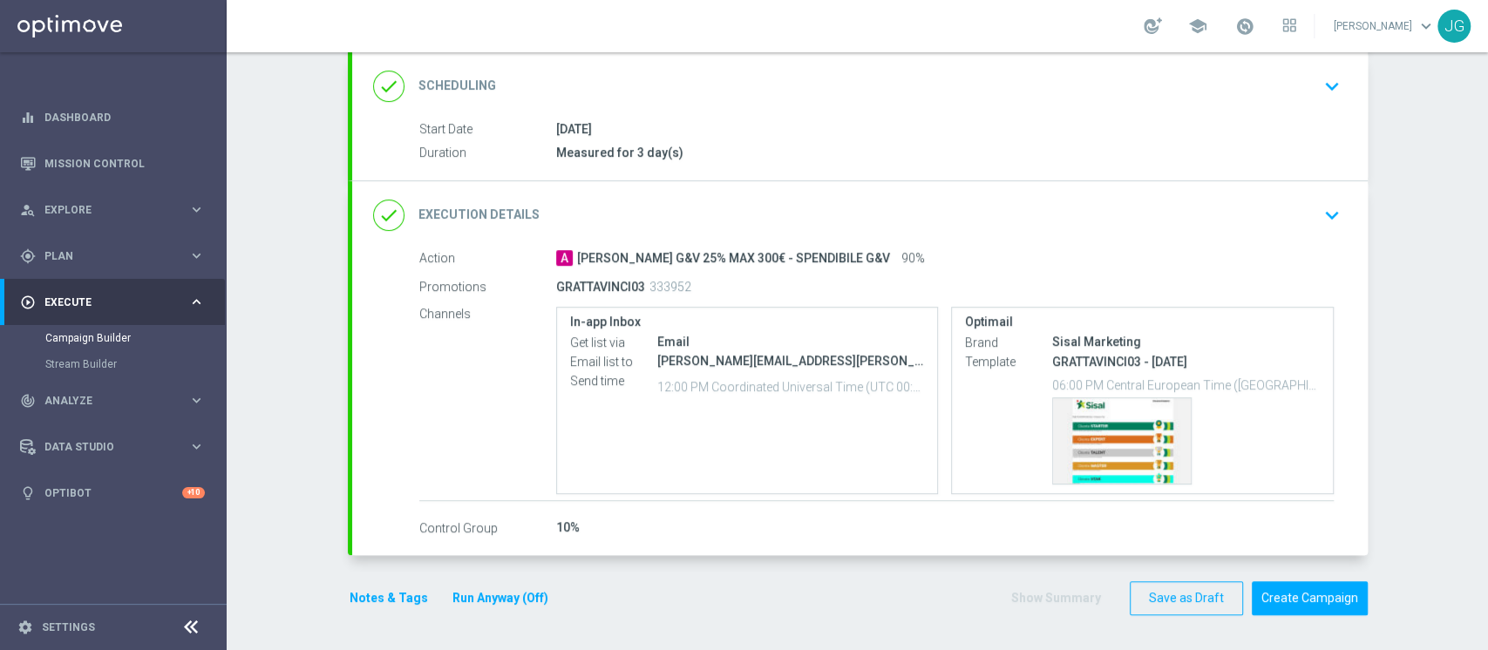
scroll to position [230, 0]
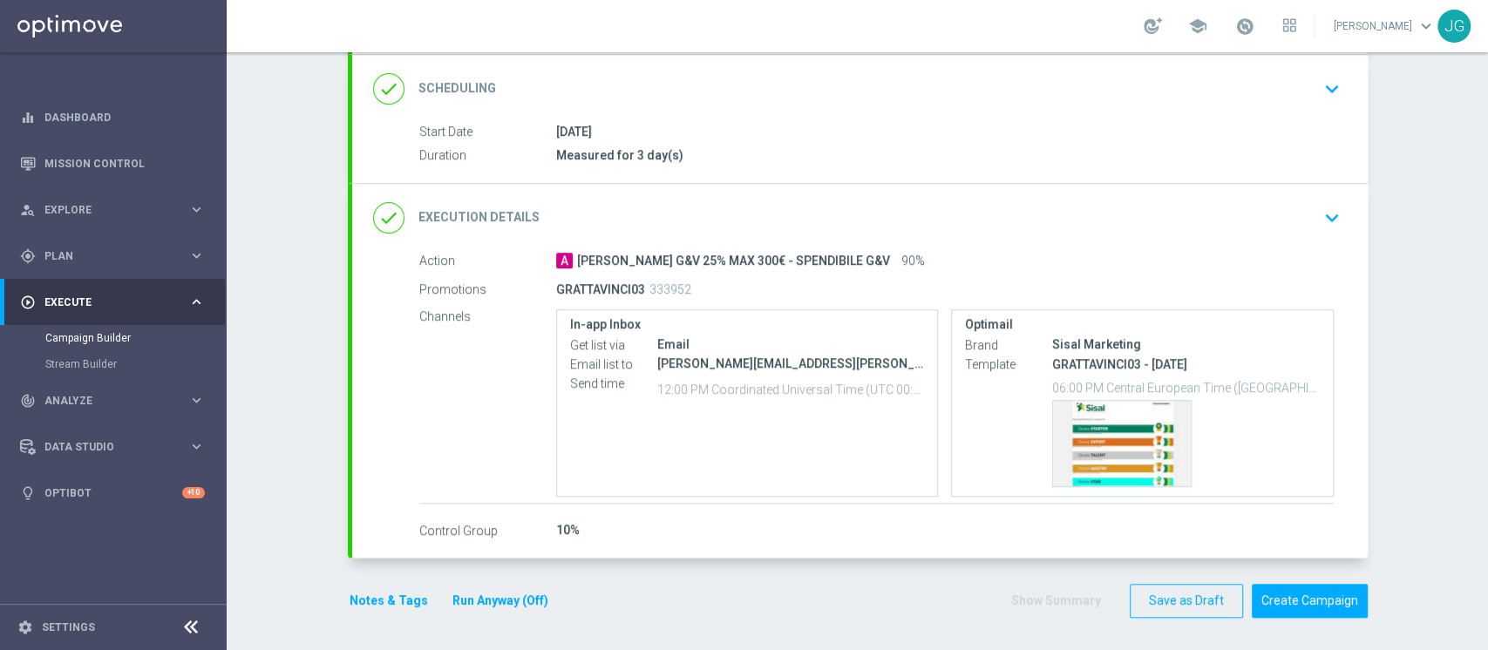
click at [471, 596] on button "Run Anyway (Off)" at bounding box center [500, 601] width 99 height 22
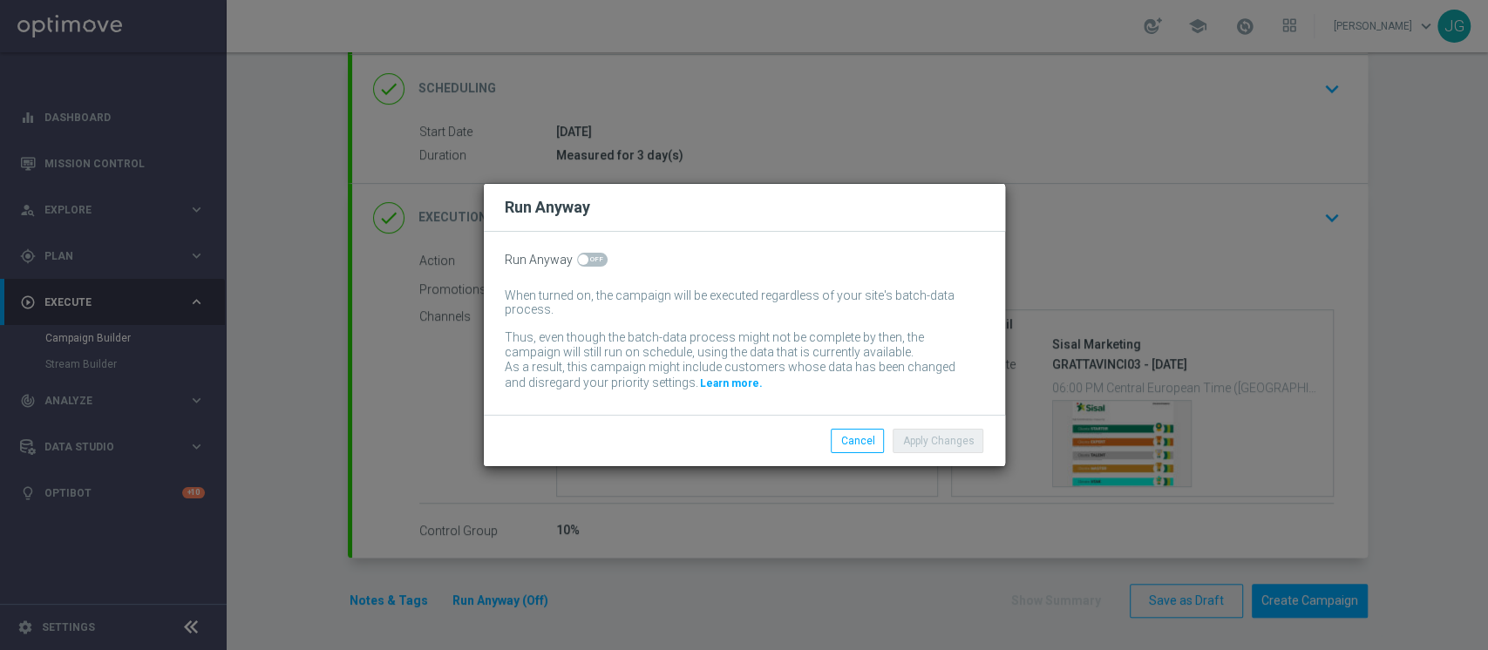
click at [589, 254] on span at bounding box center [592, 260] width 31 height 14
click at [589, 254] on input "checkbox" at bounding box center [592, 260] width 31 height 14
checkbox input "true"
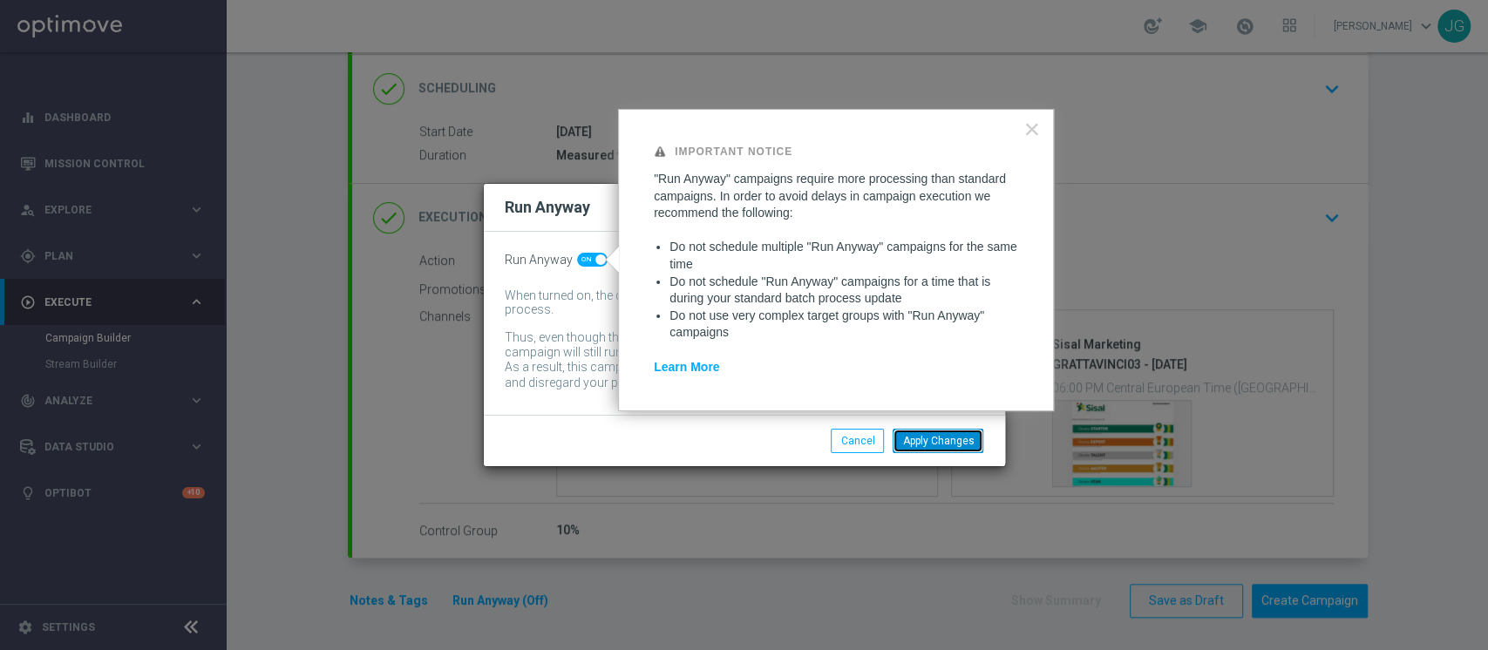
click at [953, 446] on button "Apply Changes" at bounding box center [938, 441] width 91 height 24
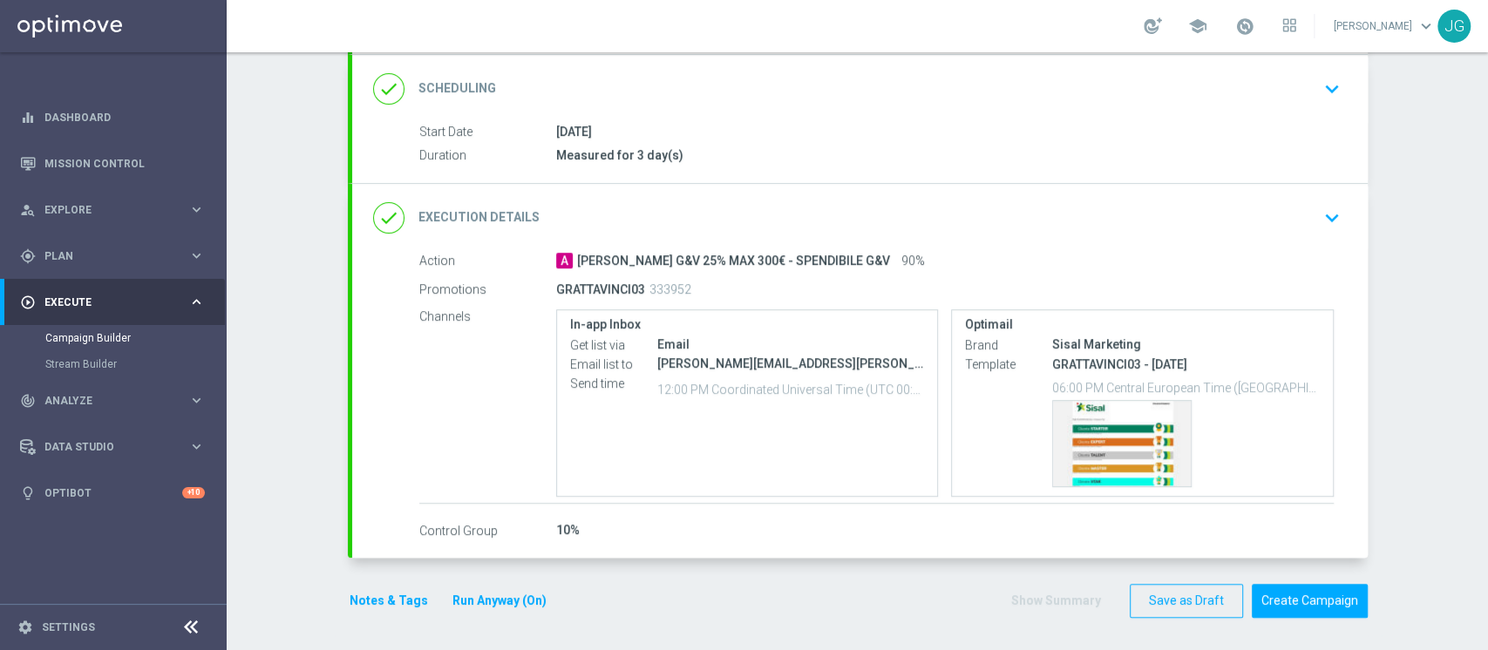
click at [377, 595] on button "Notes & Tags" at bounding box center [389, 601] width 82 height 22
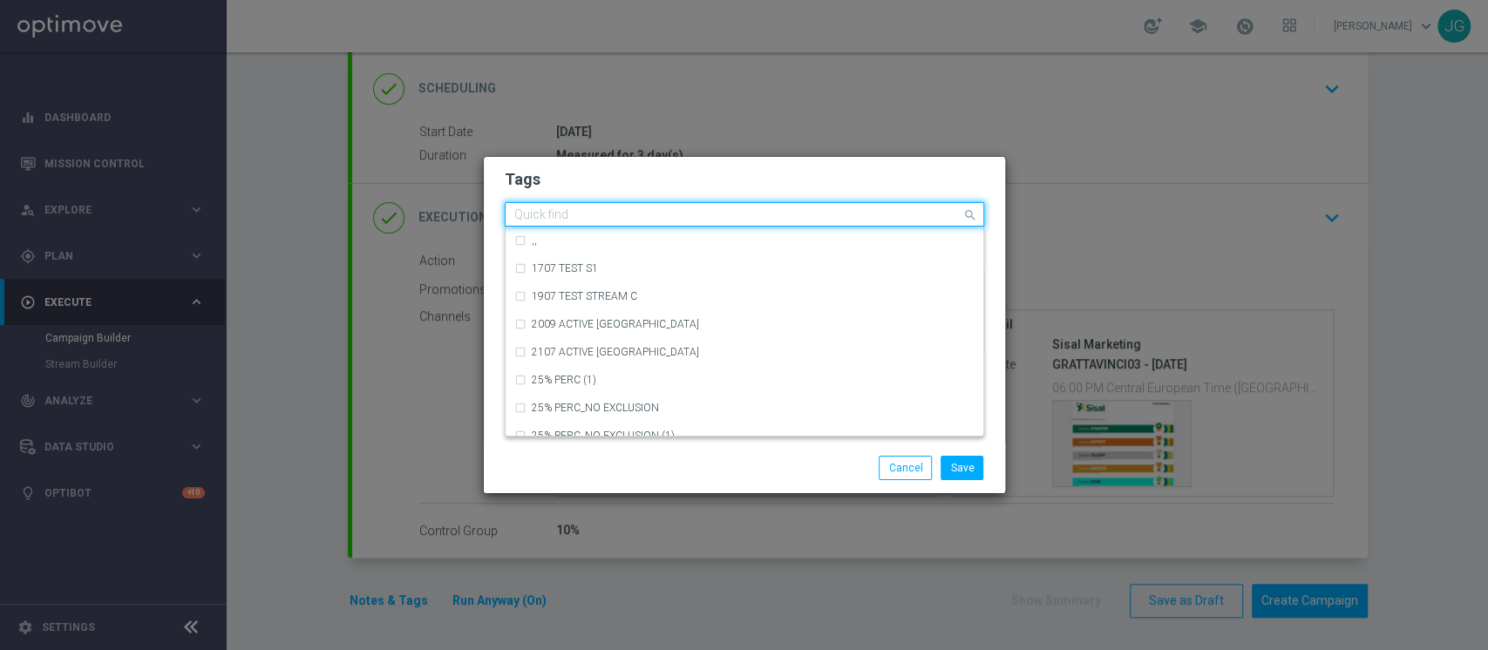
click at [682, 215] on input "text" at bounding box center [737, 215] width 447 height 15
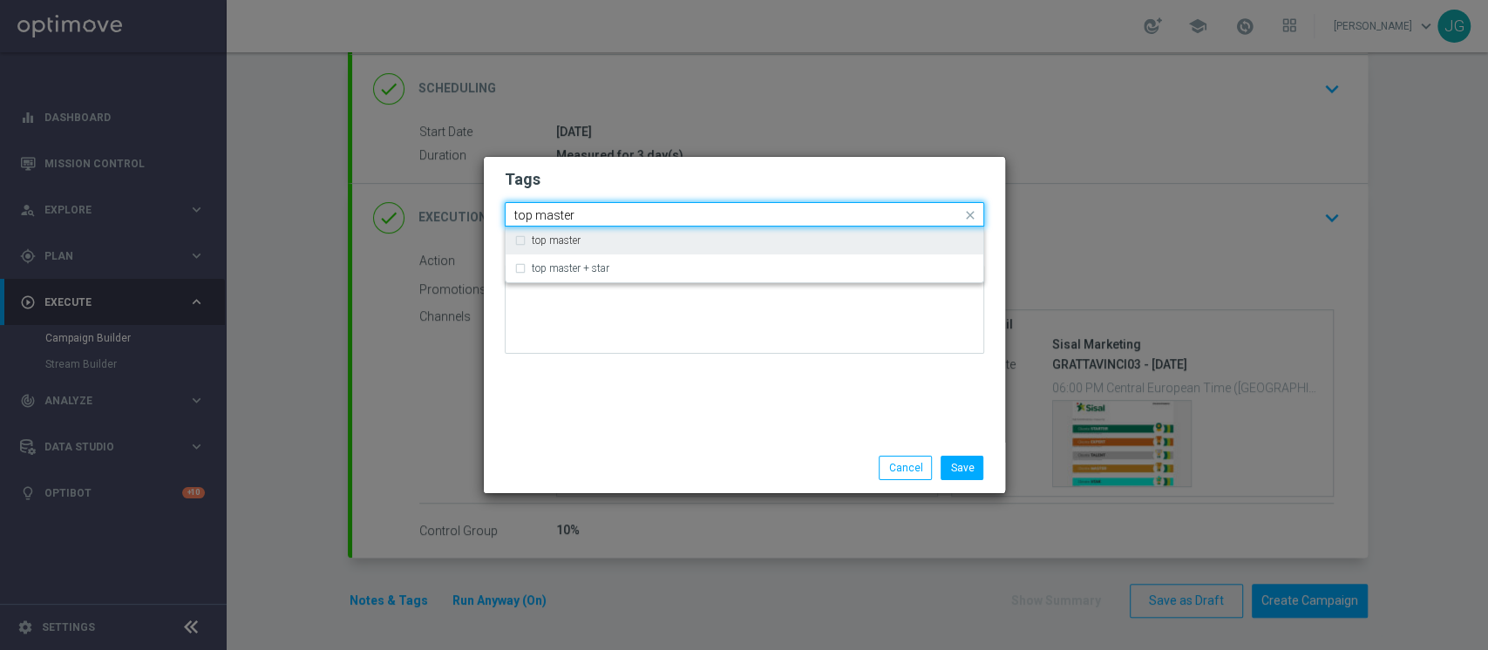
click at [637, 239] on div "top master" at bounding box center [753, 240] width 443 height 10
type input "top master"
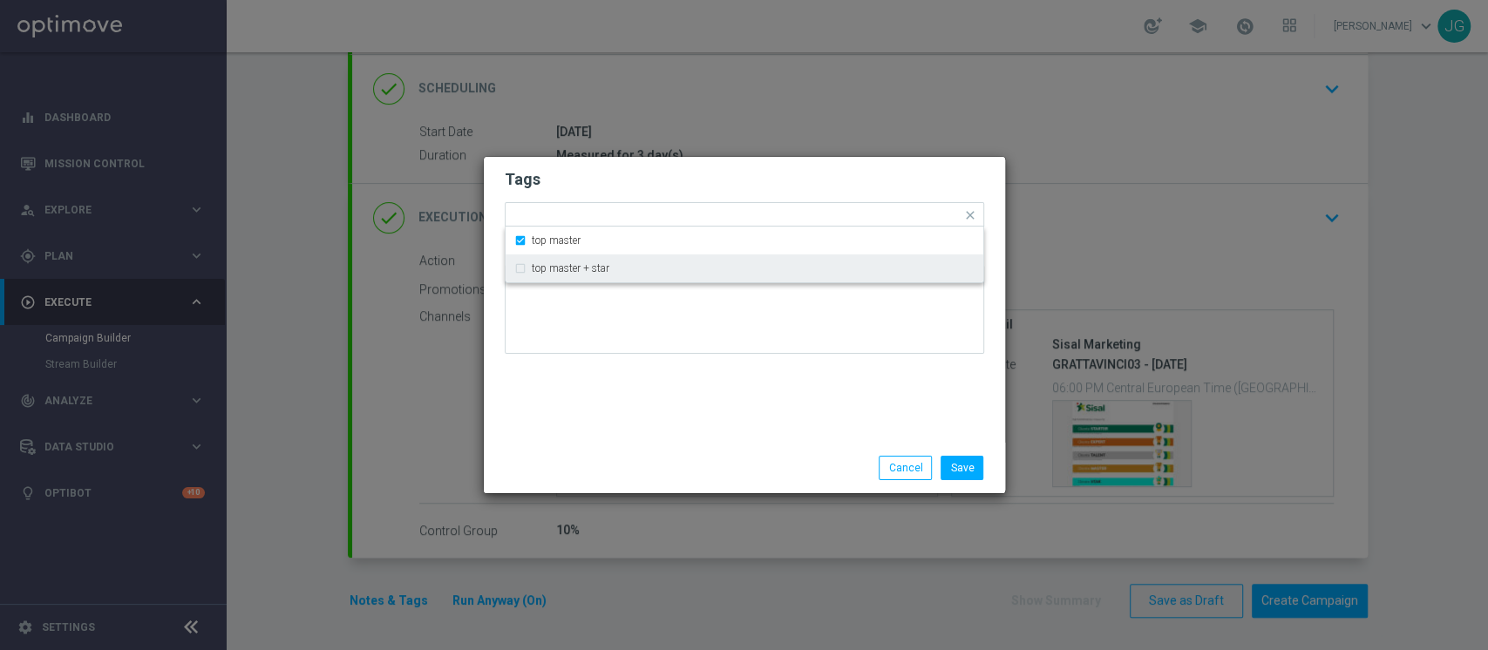
click at [669, 436] on div "Tags Quick find × top master top master top master + star Notes" at bounding box center [744, 300] width 521 height 286
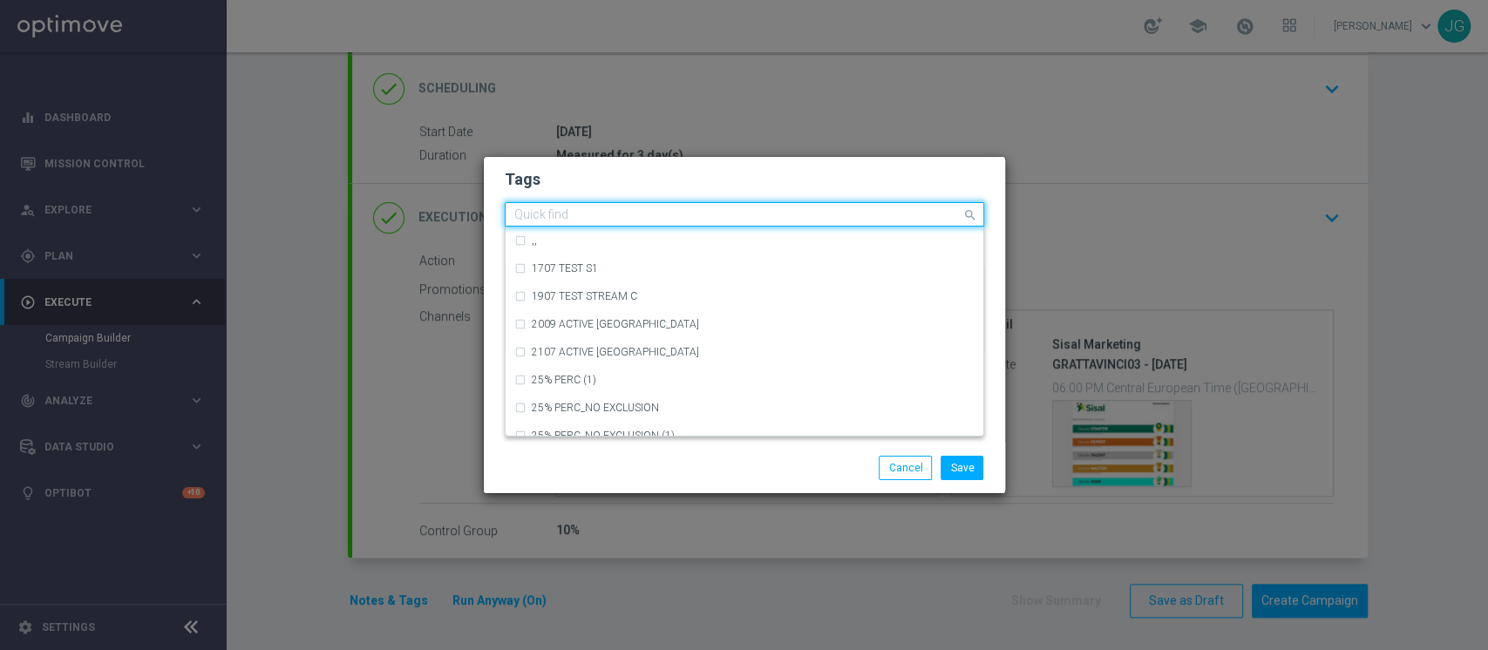
click at [694, 214] on input "text" at bounding box center [737, 215] width 447 height 15
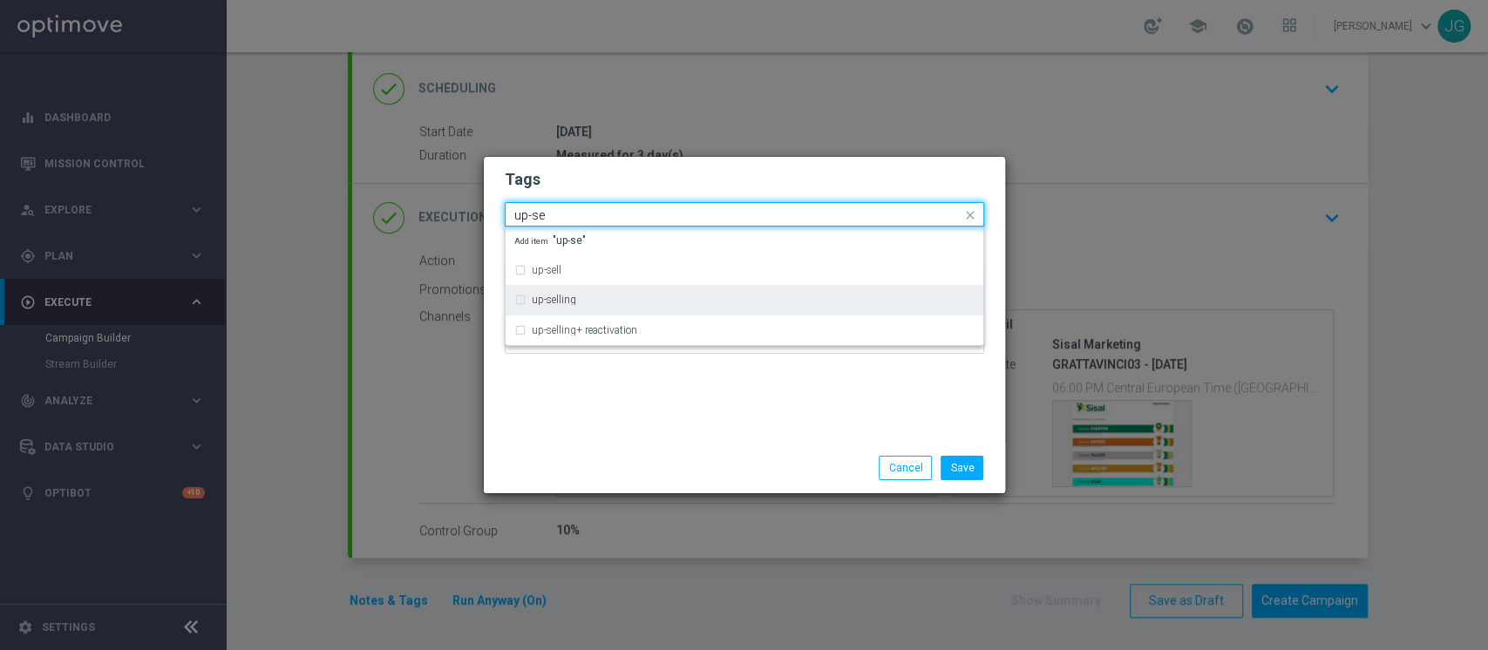
click at [553, 289] on div "up-selling" at bounding box center [744, 300] width 460 height 28
type input "up-se"
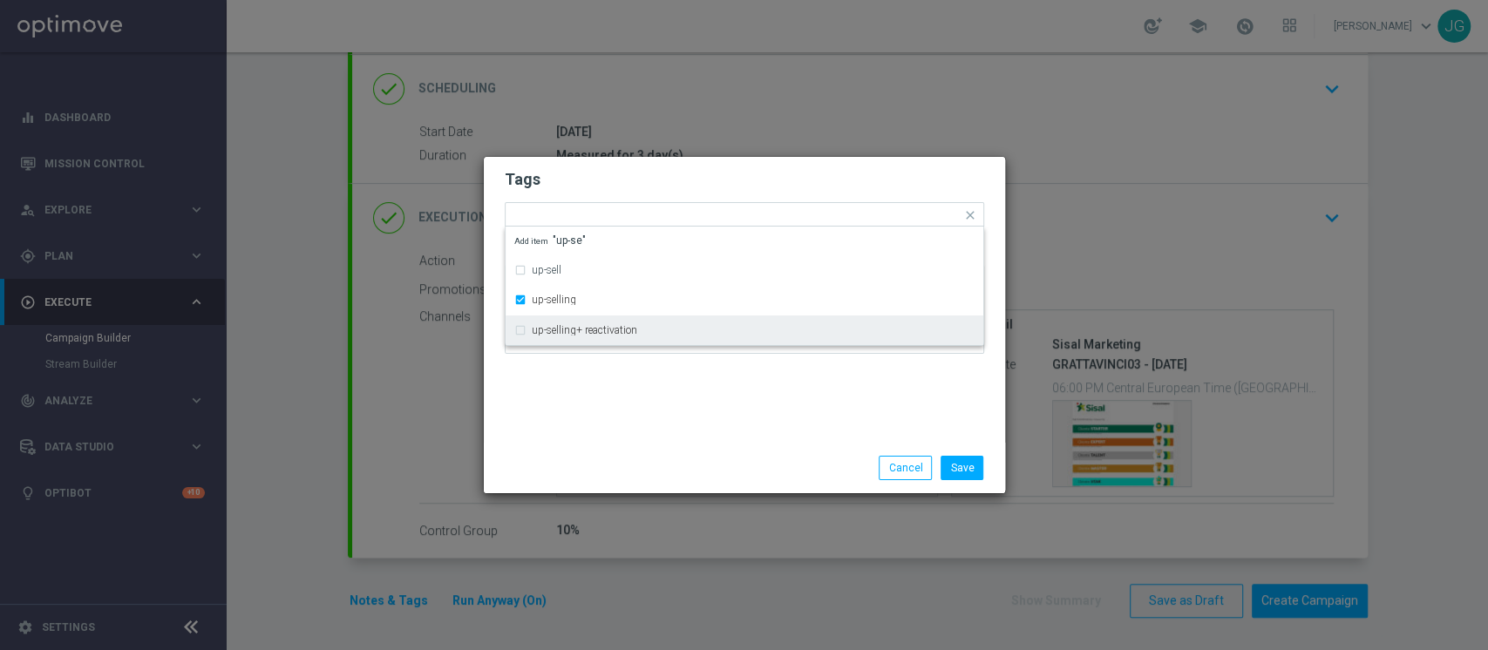
click at [637, 431] on div "Tags Quick find × top master × up-selling up-sell up-selling up-selling+ reacti…" at bounding box center [744, 300] width 521 height 286
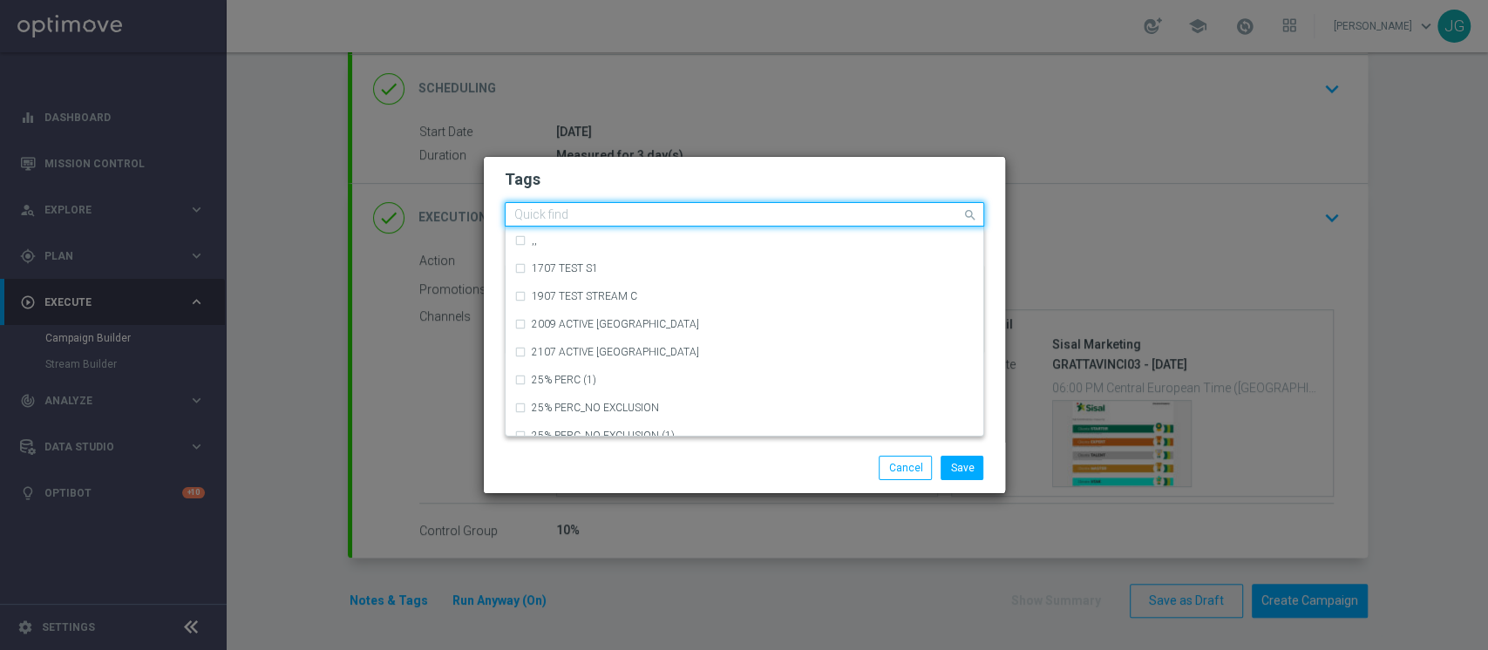
click at [705, 206] on div "Quick find × top master × up-selling" at bounding box center [734, 215] width 456 height 22
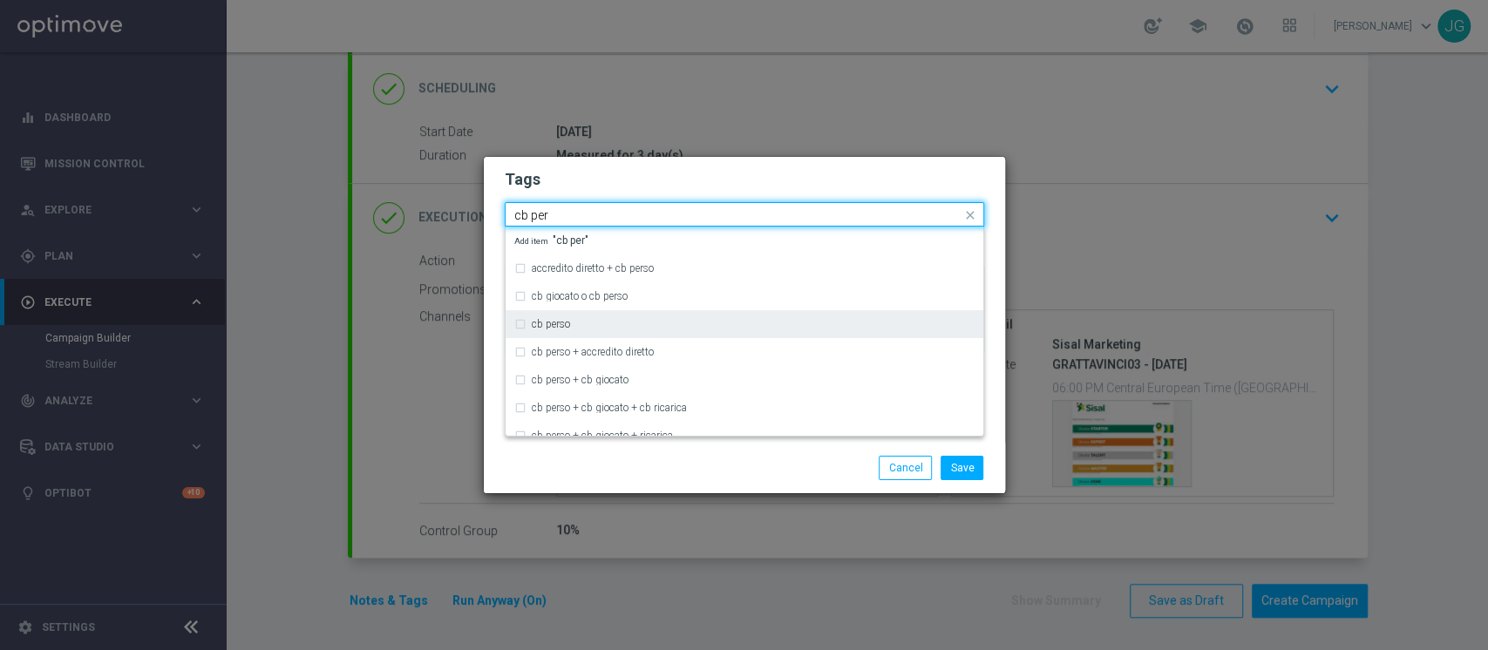
click at [597, 331] on div "cb perso" at bounding box center [744, 324] width 460 height 28
type input "cb per"
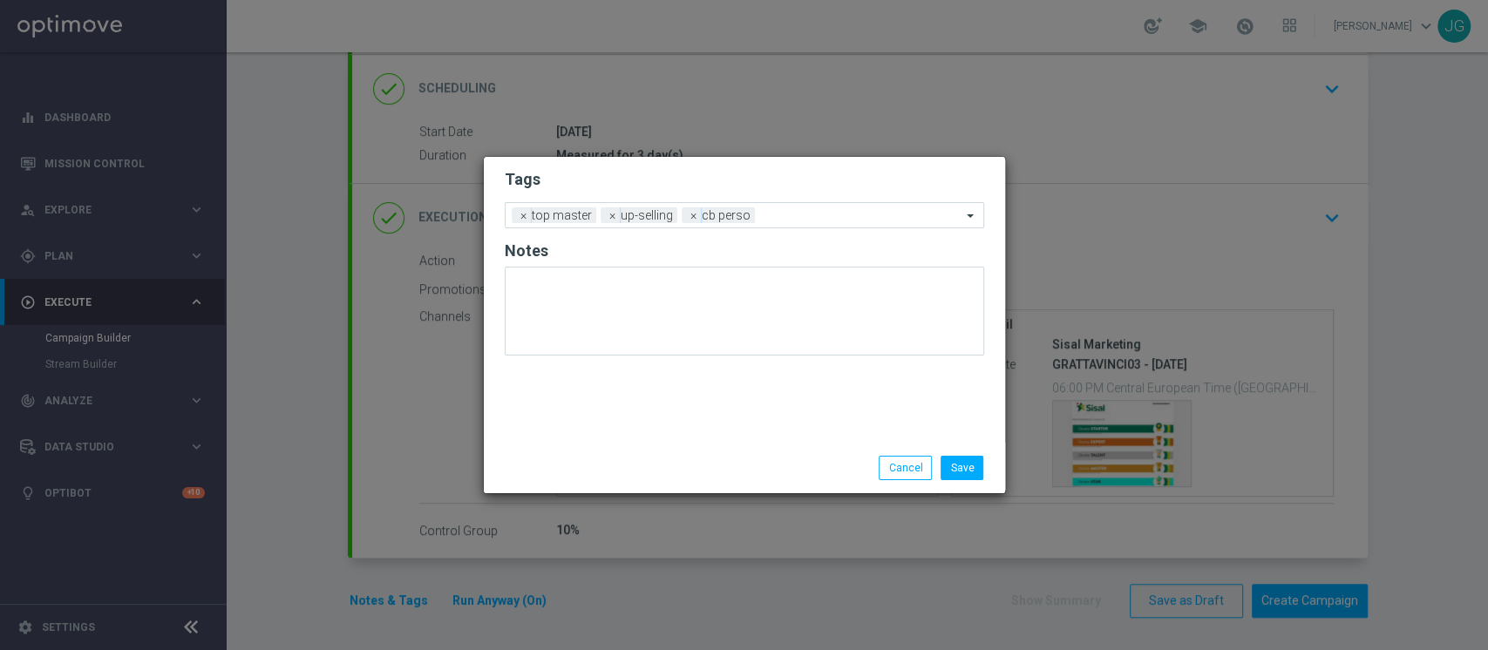
click at [717, 485] on div "Save Cancel" at bounding box center [744, 468] width 521 height 51
click at [813, 213] on input "text" at bounding box center [862, 216] width 200 height 15
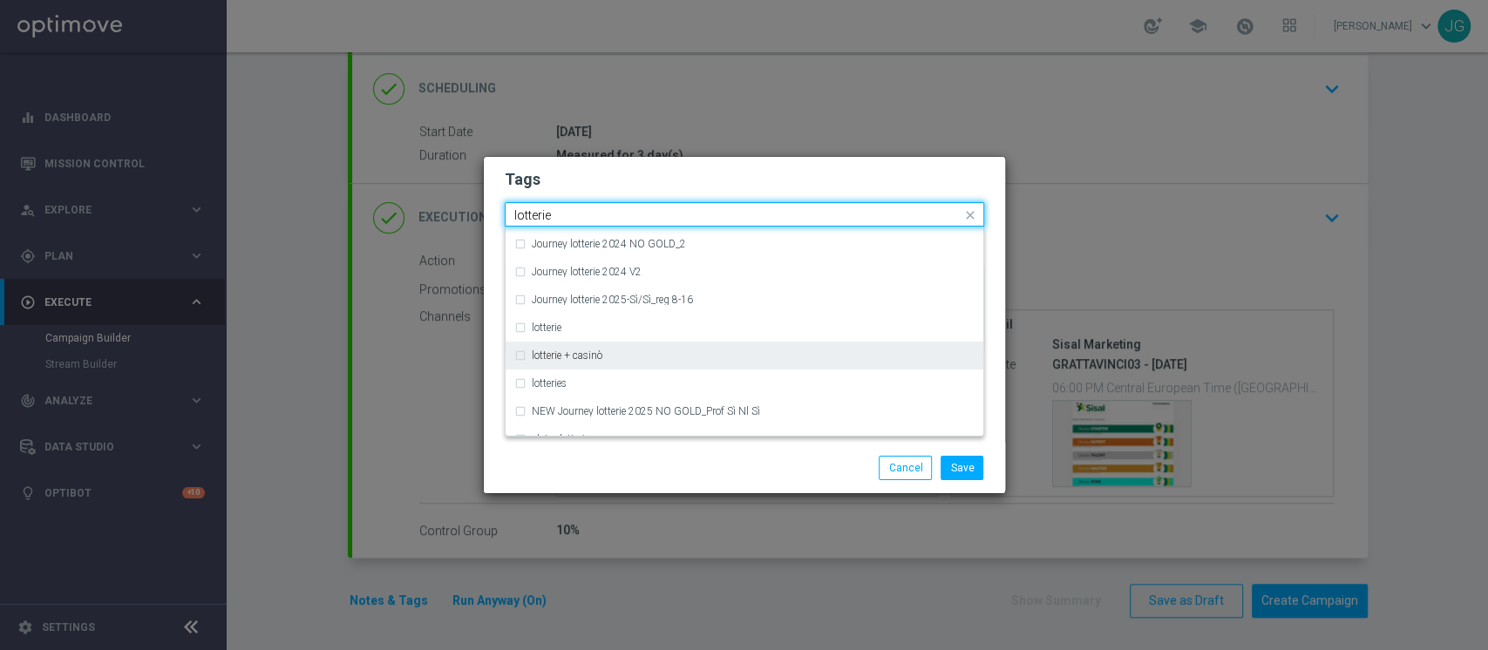
scroll to position [232, 0]
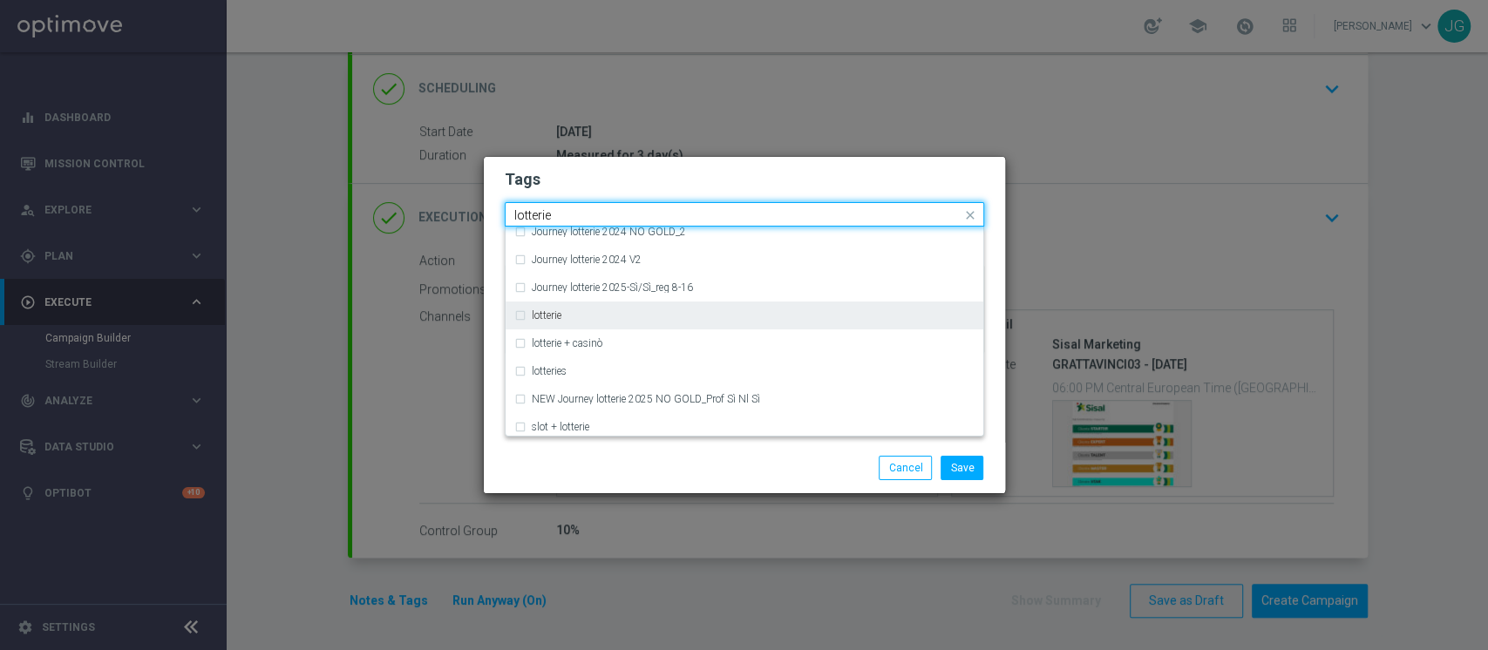
click at [605, 310] on div "lotterie" at bounding box center [753, 315] width 443 height 10
type input "lotterie"
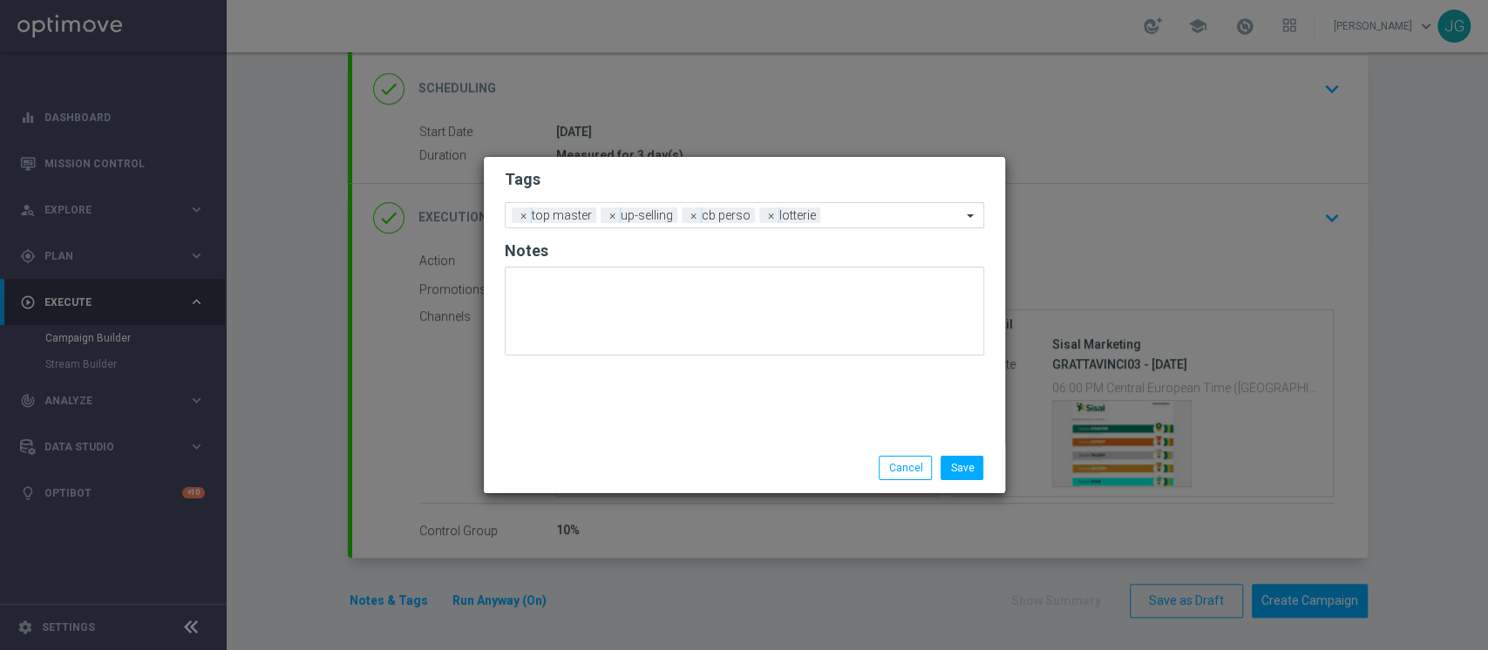
click at [680, 473] on div "Save Cancel" at bounding box center [828, 468] width 337 height 24
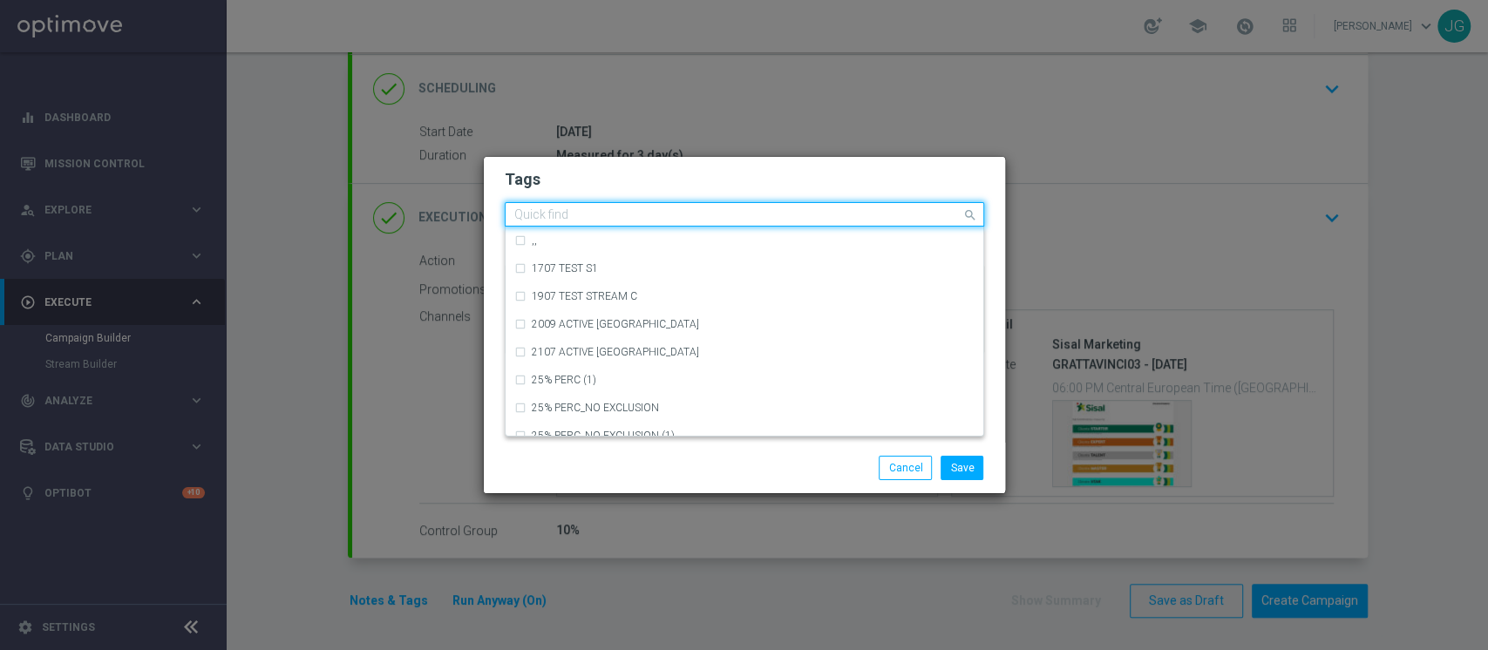
click at [849, 217] on input "text" at bounding box center [737, 215] width 447 height 15
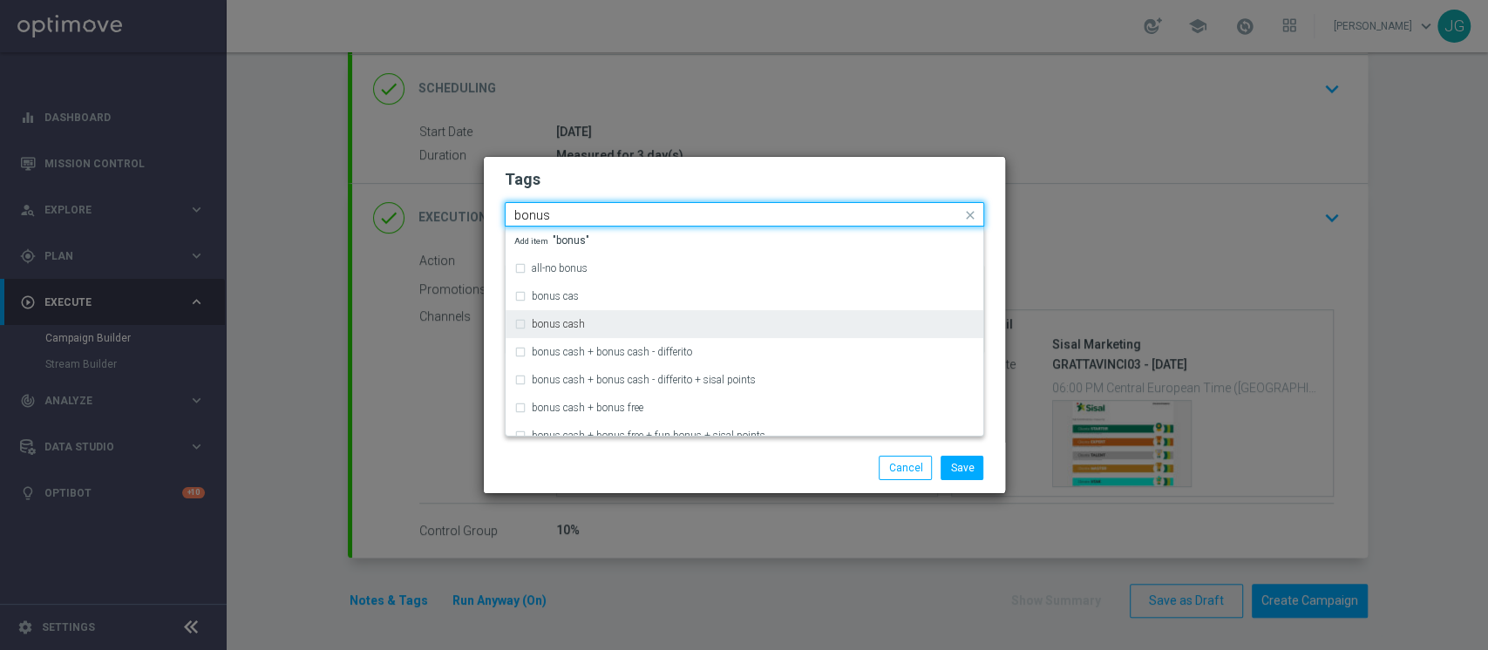
click at [591, 317] on div "bonus cash" at bounding box center [744, 324] width 460 height 28
type input "bonus"
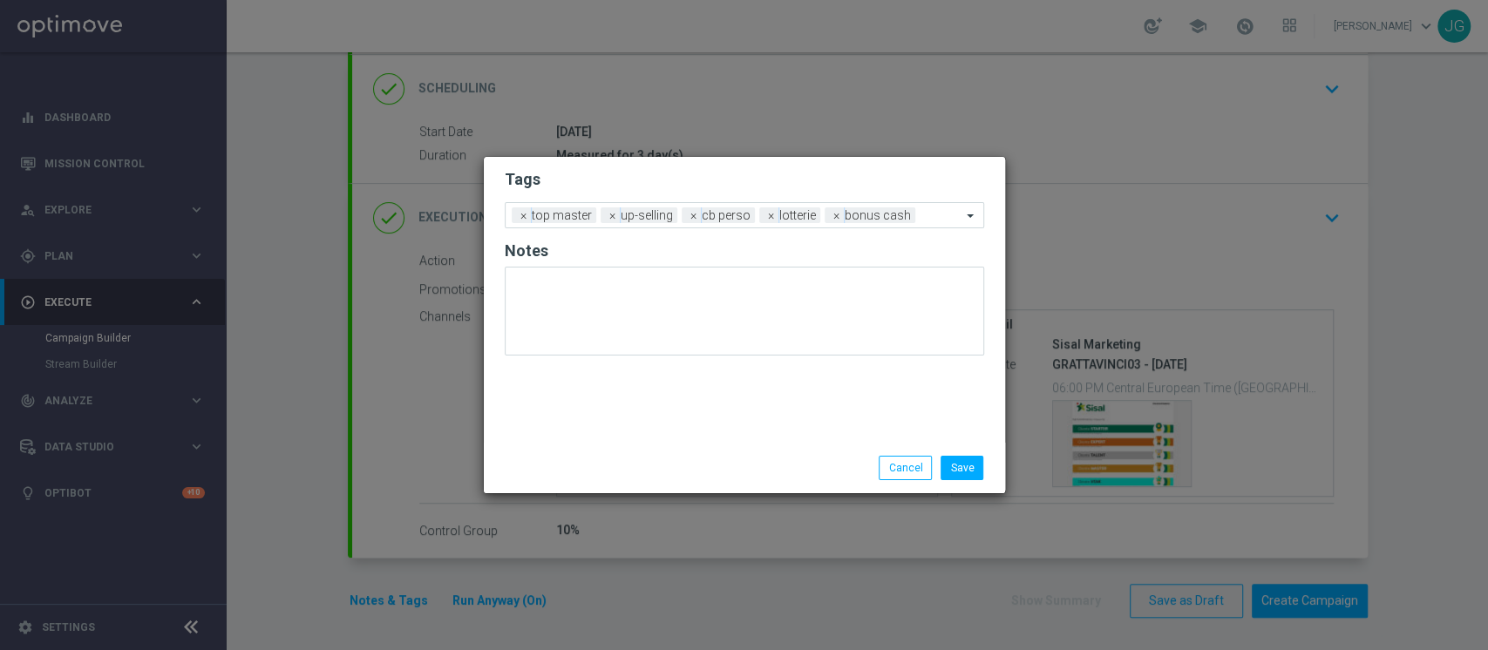
click at [725, 453] on div "Save Cancel" at bounding box center [744, 468] width 521 height 51
click at [961, 471] on button "Save" at bounding box center [962, 468] width 43 height 24
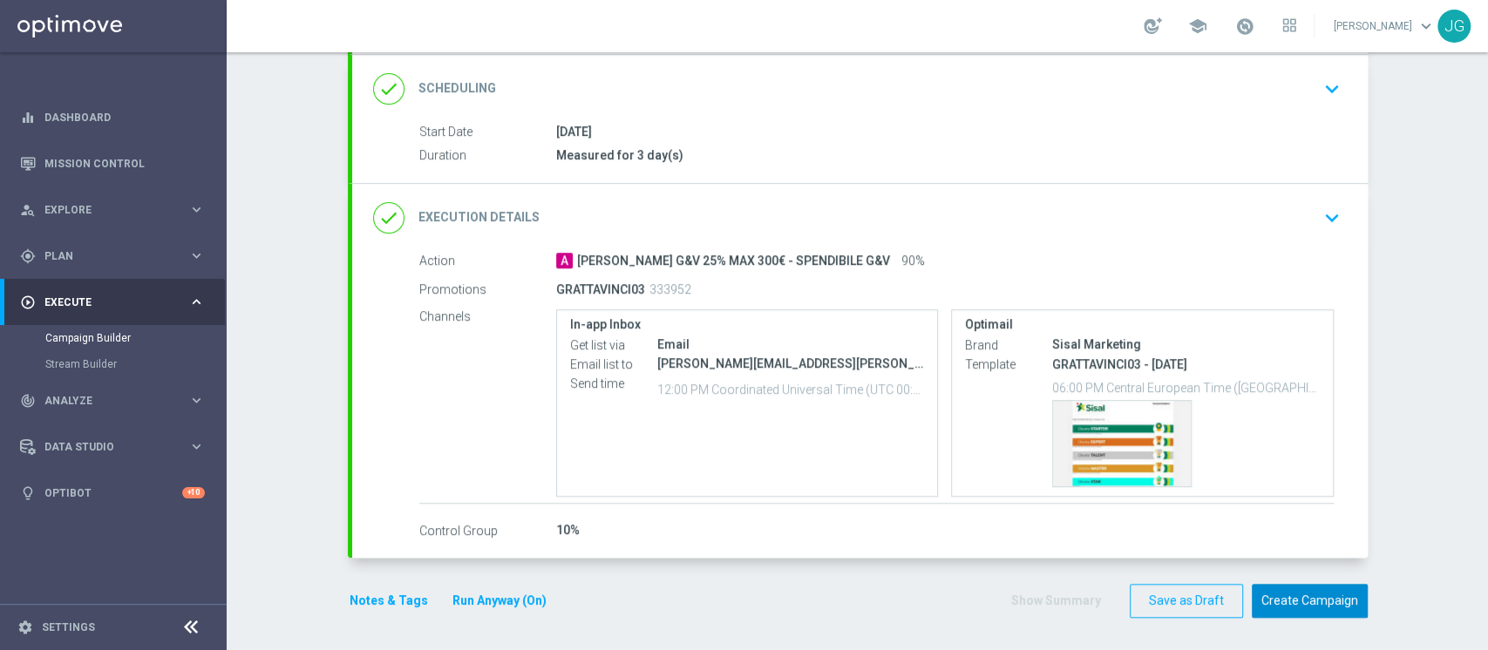
click at [1292, 610] on button "Create Campaign" at bounding box center [1310, 601] width 116 height 34
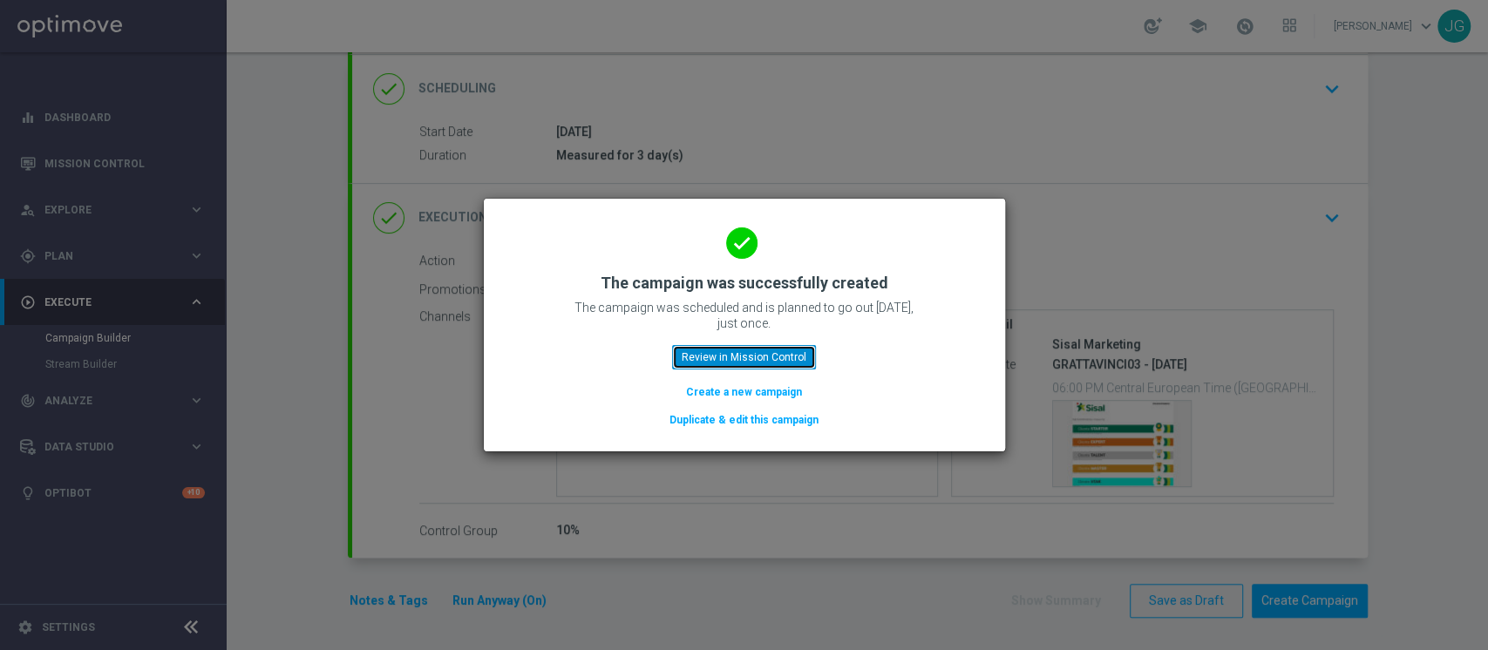
click at [722, 362] on button "Review in Mission Control" at bounding box center [744, 357] width 144 height 24
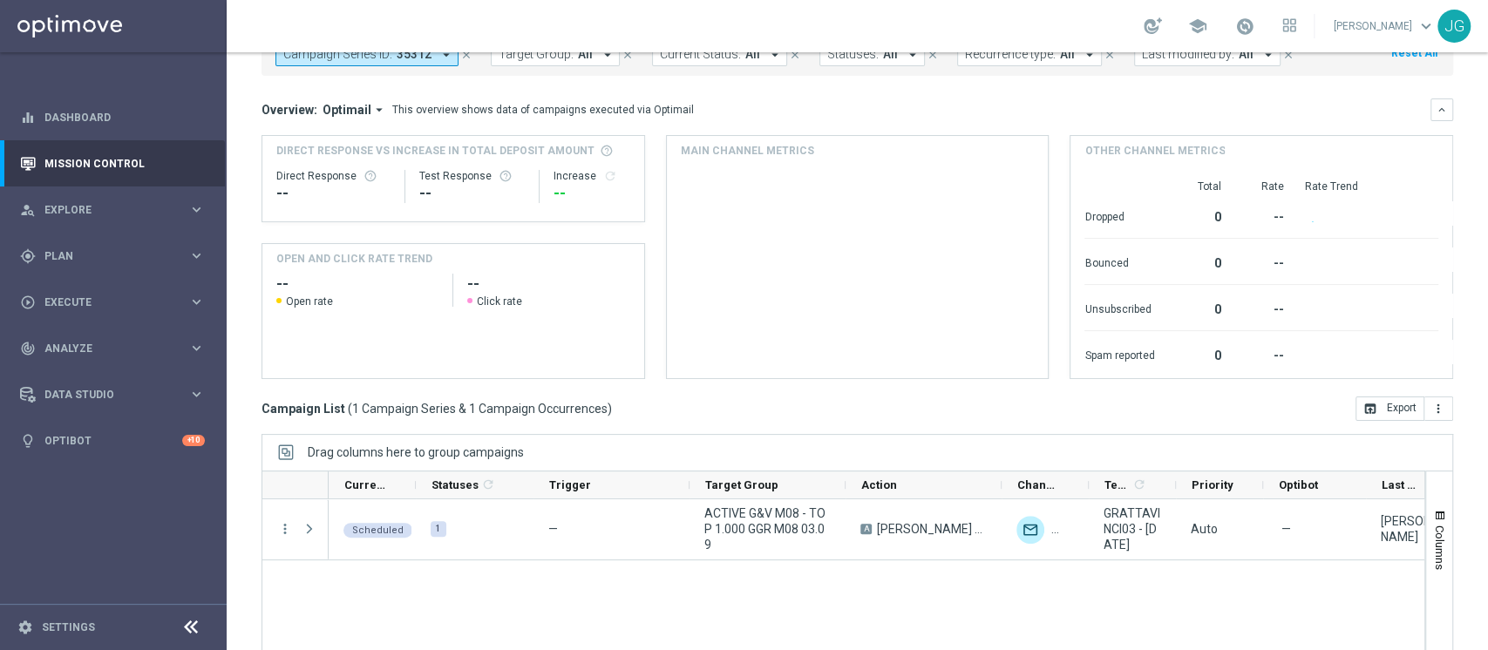
scroll to position [160, 0]
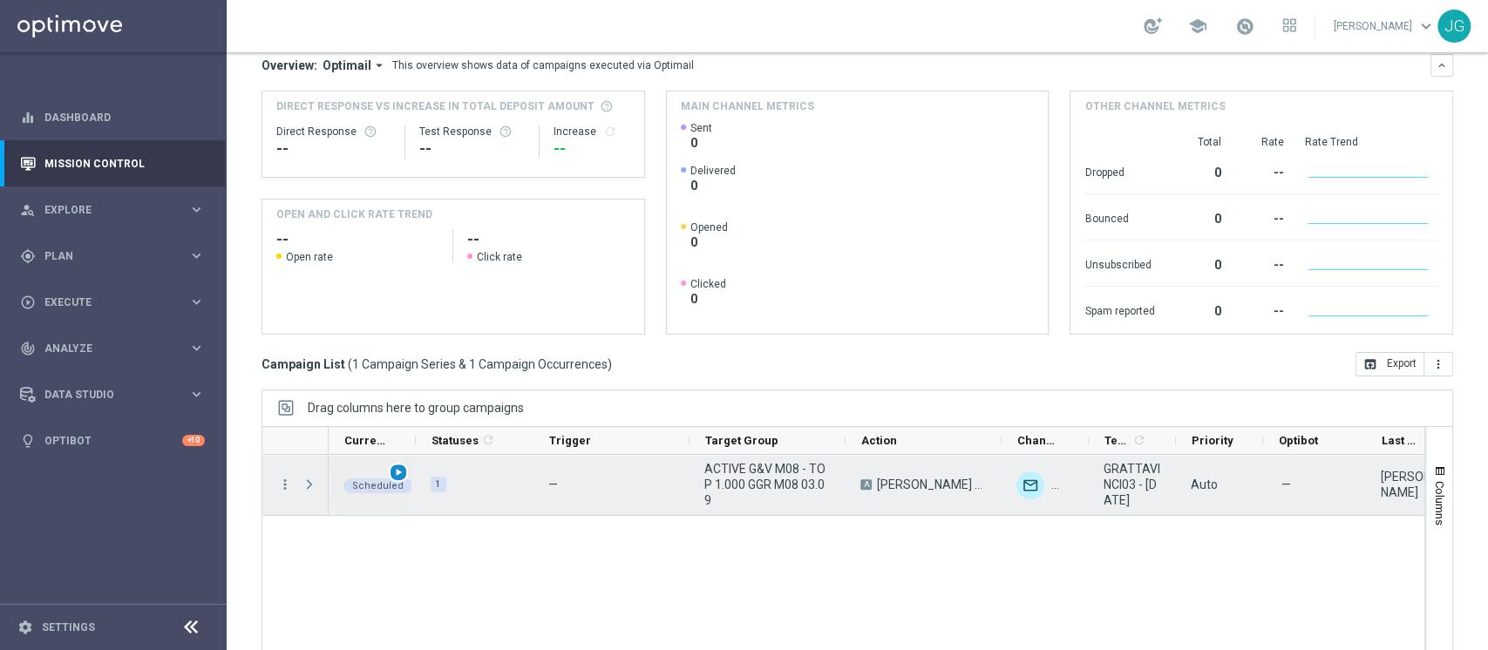
click at [401, 468] on span "play_arrow" at bounding box center [398, 472] width 12 height 12
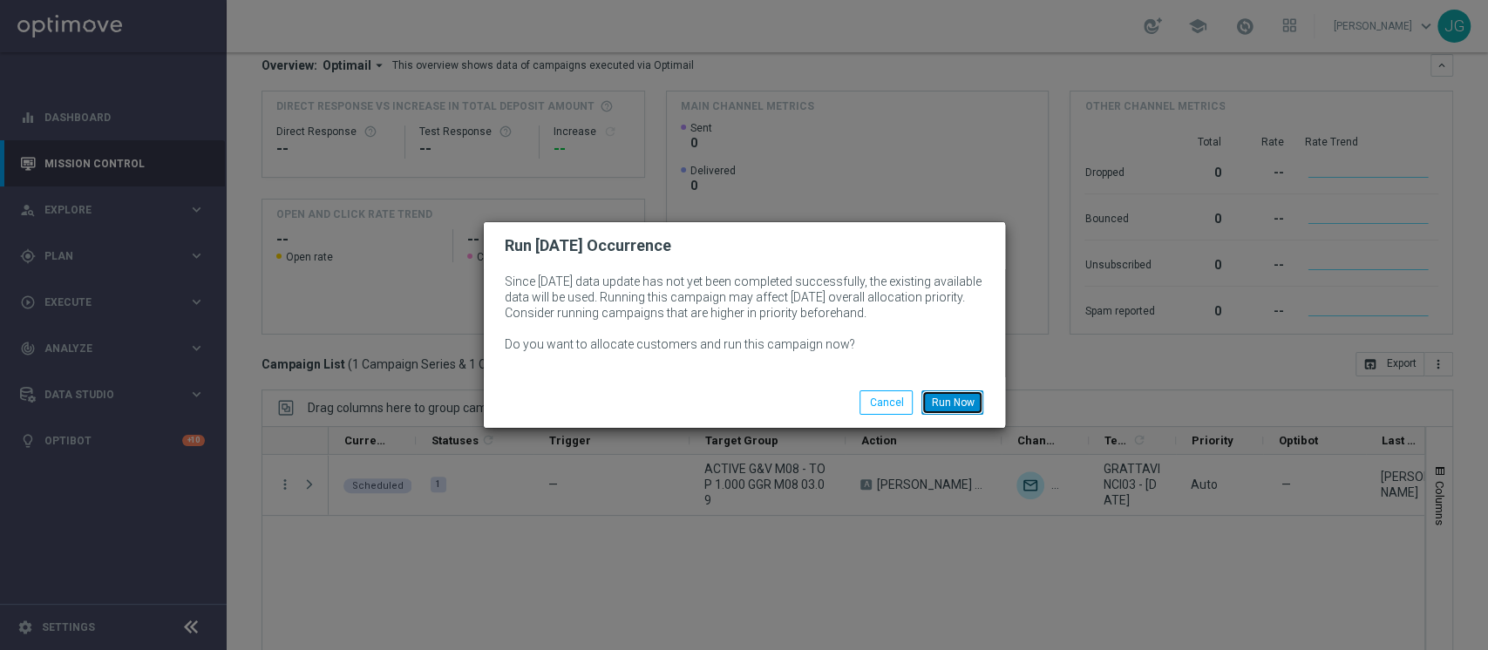
click at [959, 405] on button "Run Now" at bounding box center [953, 403] width 62 height 24
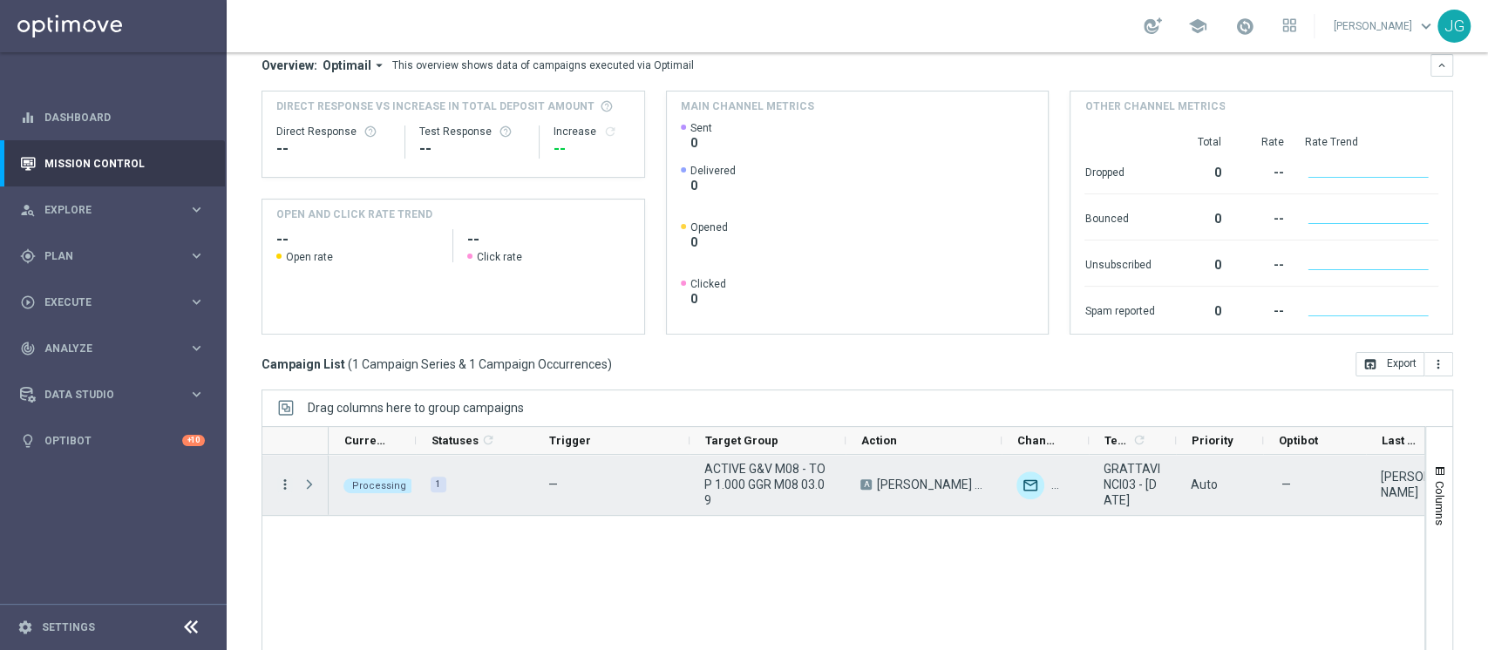
click at [286, 487] on icon "more_vert" at bounding box center [285, 485] width 16 height 16
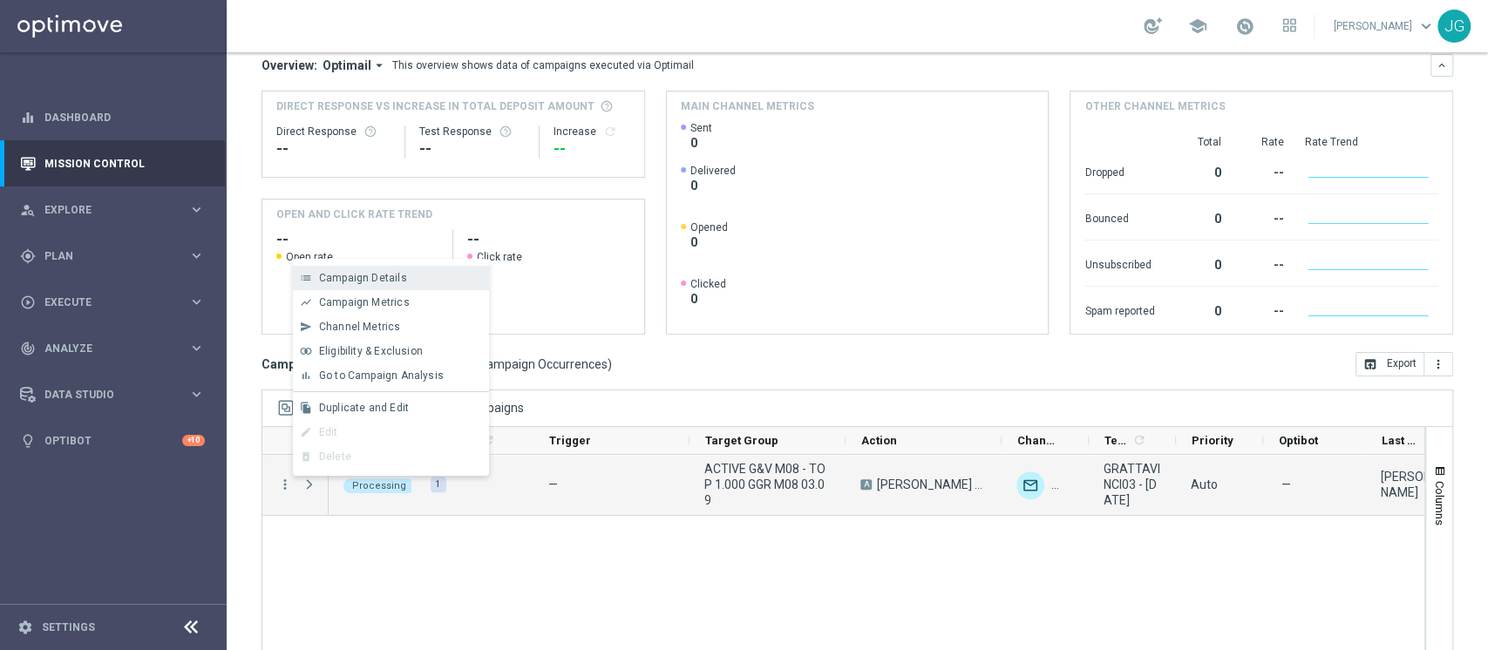
click at [371, 276] on span "Campaign Details" at bounding box center [363, 278] width 88 height 12
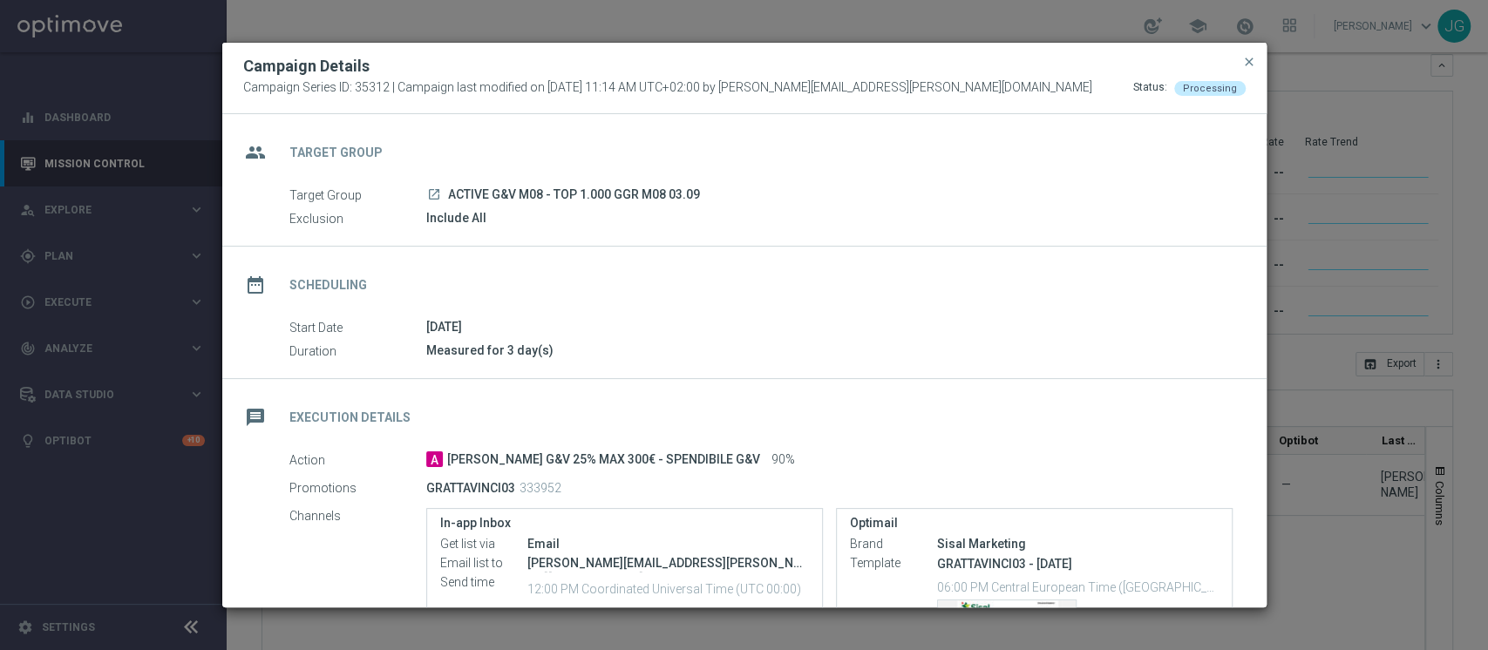
scroll to position [283, 0]
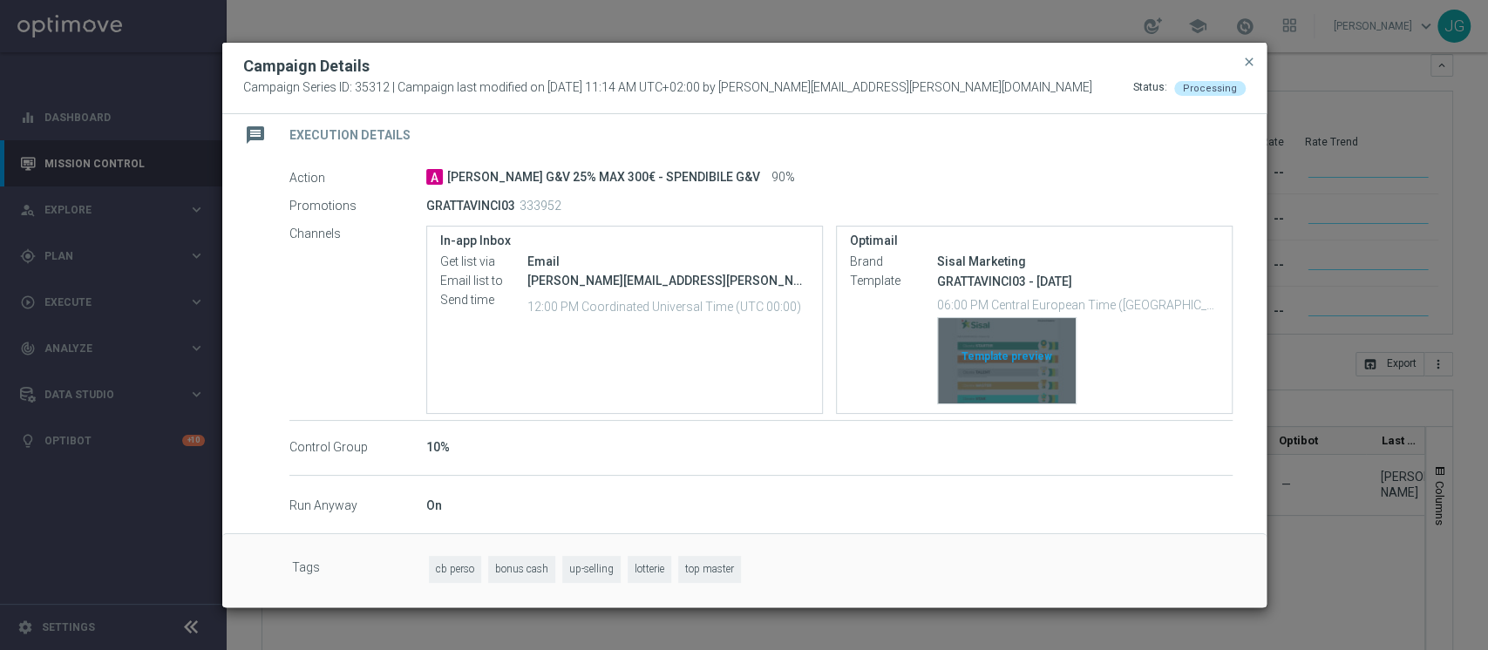
click at [995, 364] on div "Template preview" at bounding box center [1007, 360] width 138 height 85
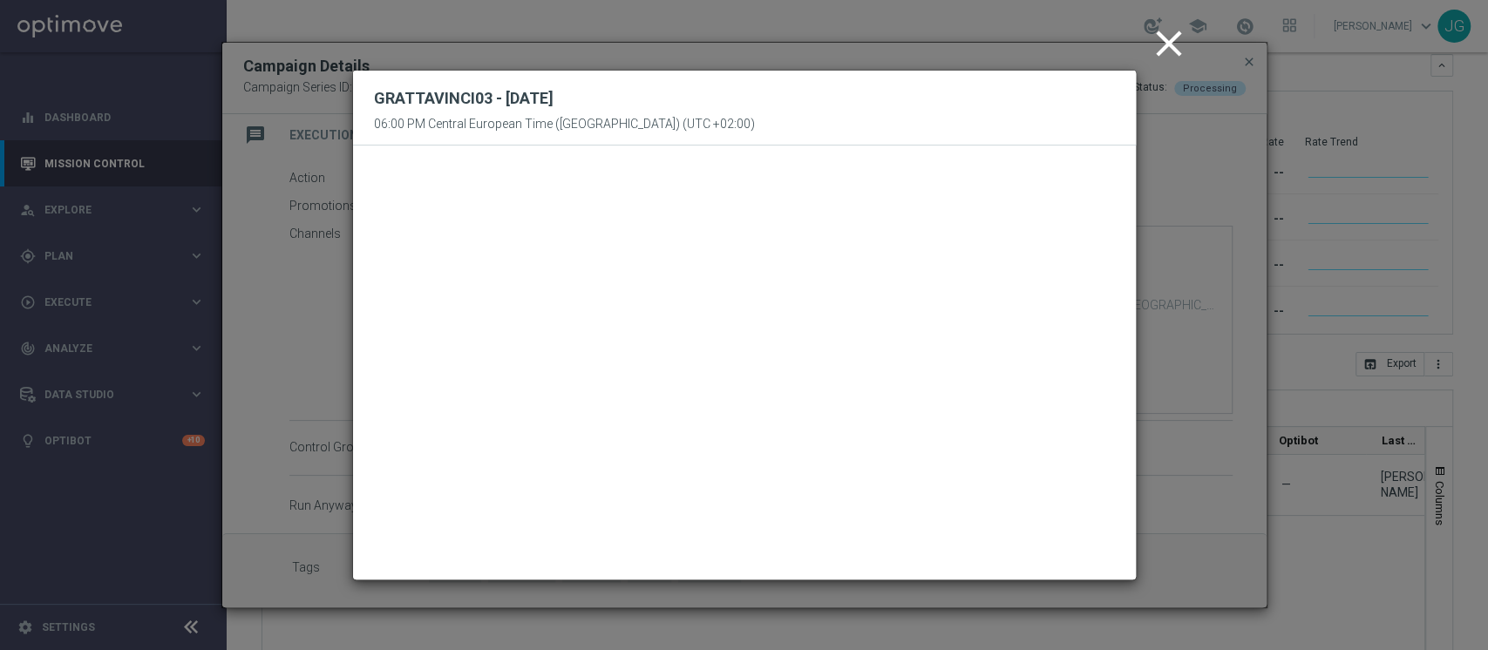
click at [1160, 27] on icon "close" at bounding box center [1169, 44] width 44 height 44
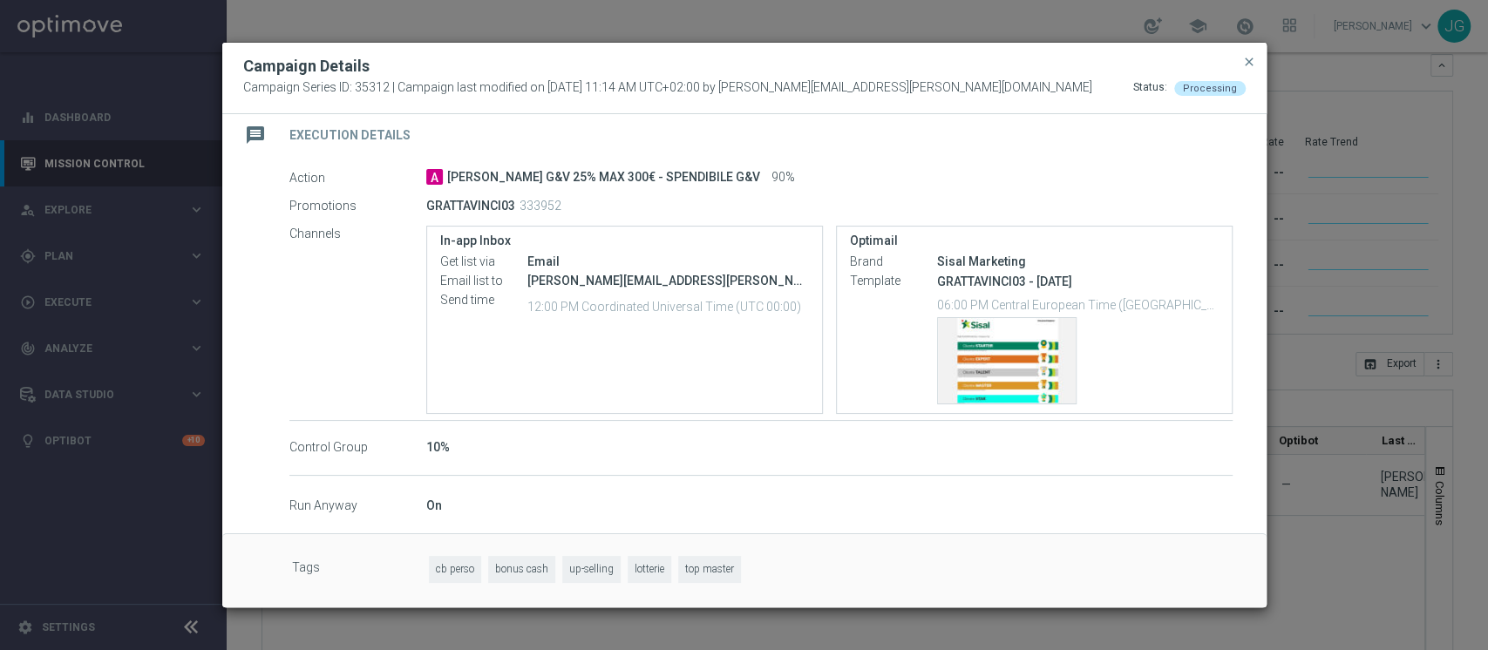
click at [1256, 58] on span "close" at bounding box center [1249, 62] width 14 height 14
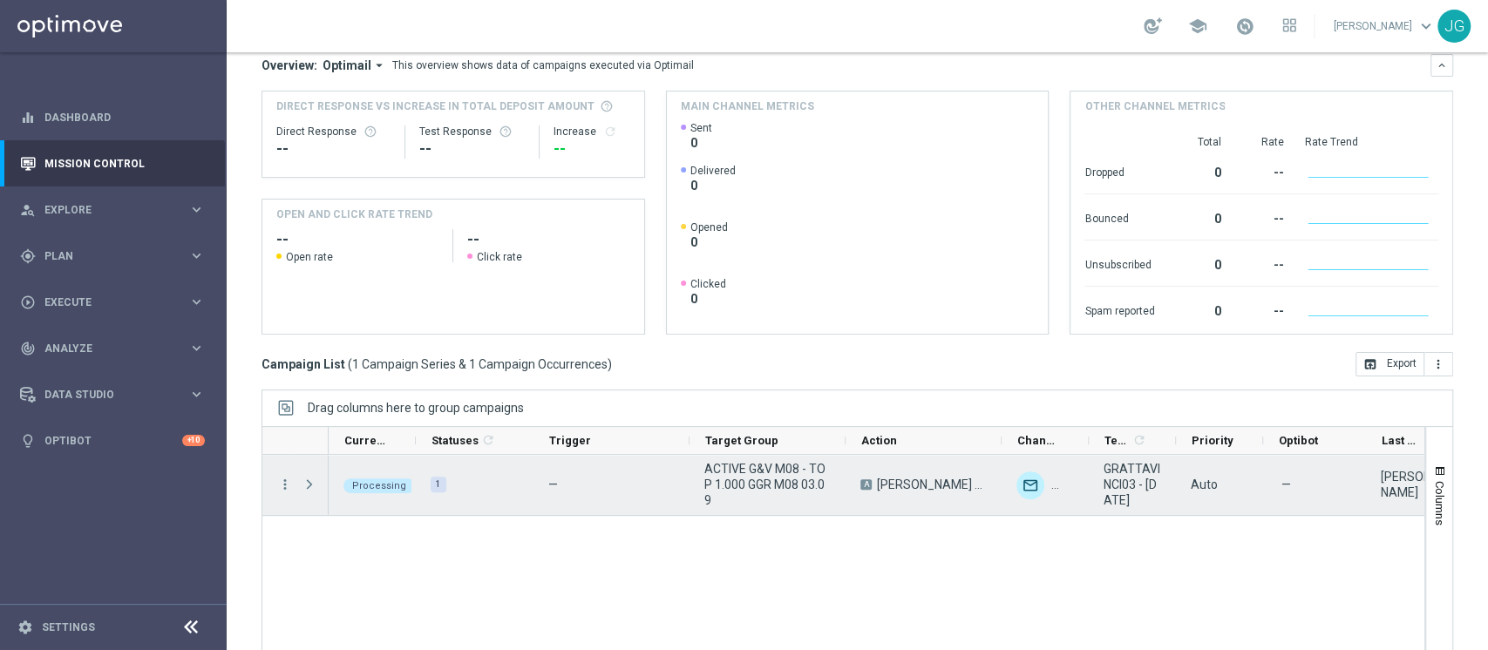
click at [300, 480] on div "Press SPACE to select this row." at bounding box center [311, 485] width 35 height 60
click at [309, 485] on span "Press SPACE to select this row." at bounding box center [310, 485] width 16 height 14
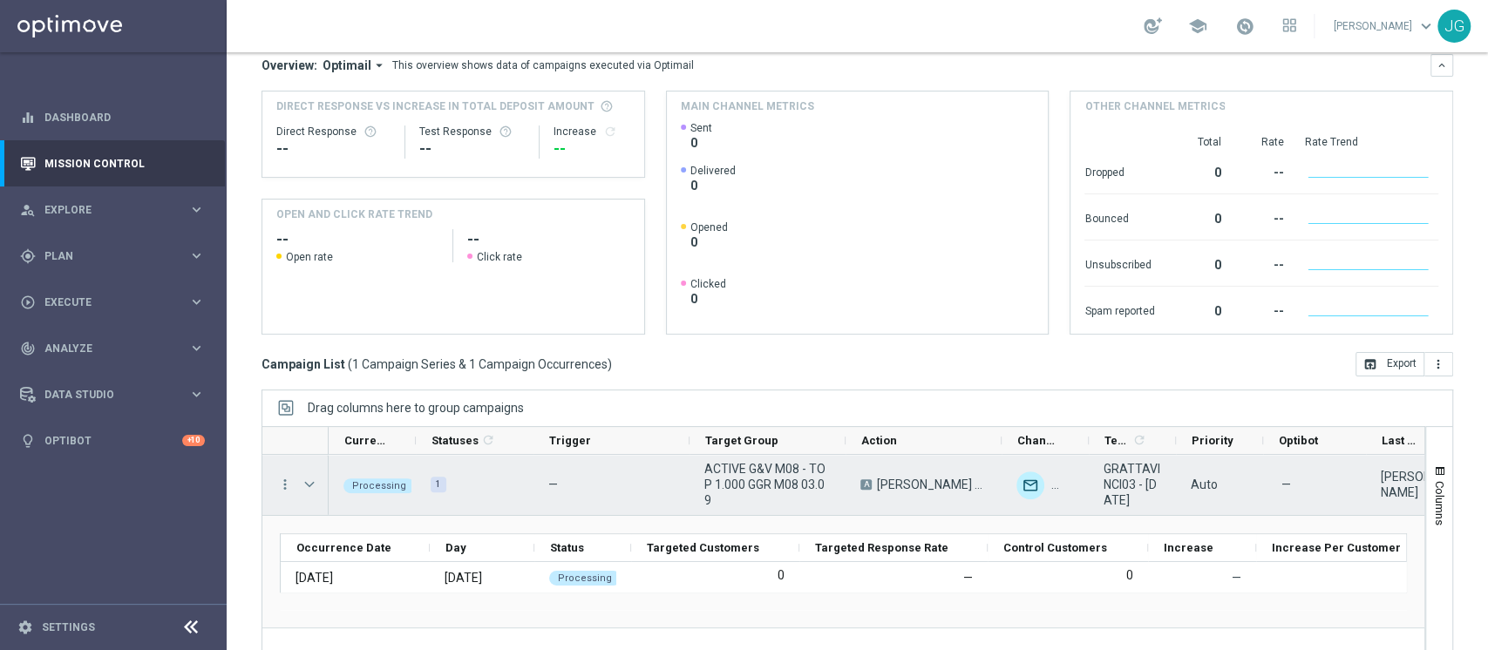
click at [309, 485] on span "Press SPACE to select this row." at bounding box center [310, 485] width 16 height 14
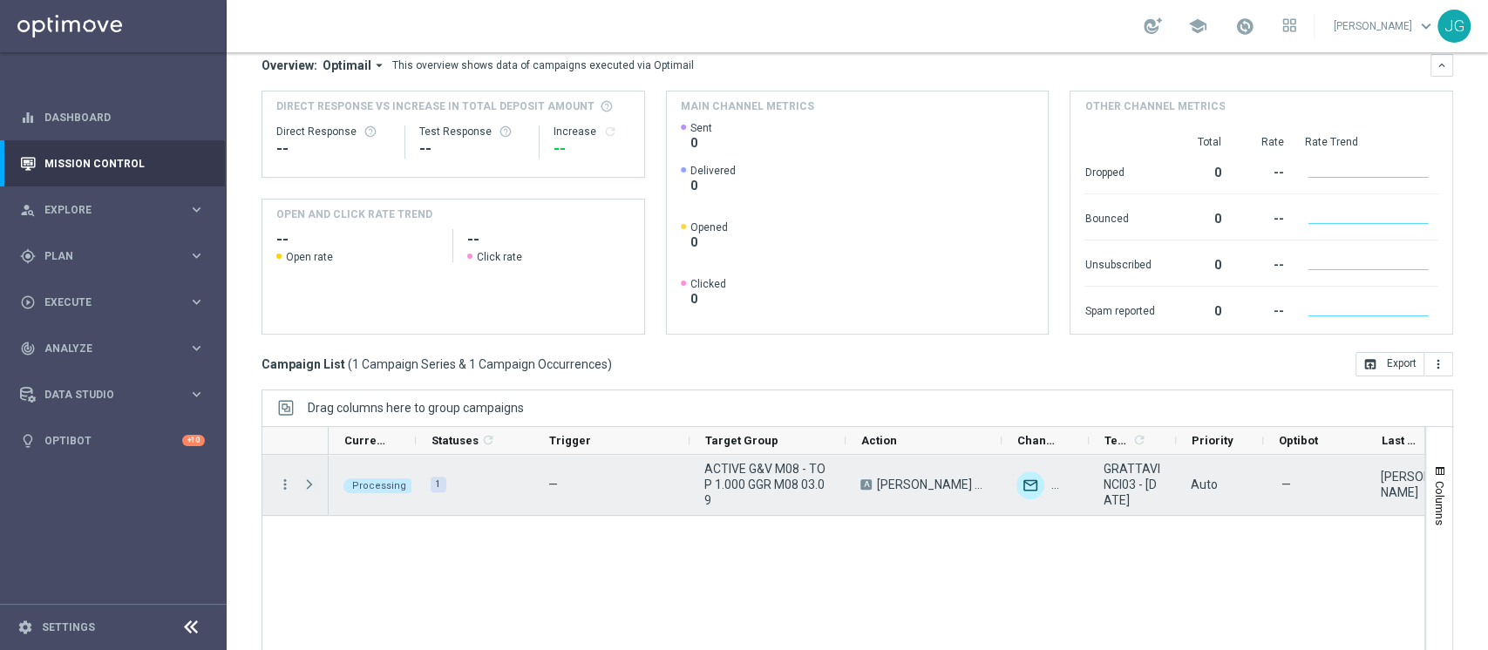
click at [309, 485] on span "Press SPACE to select this row." at bounding box center [310, 485] width 16 height 14
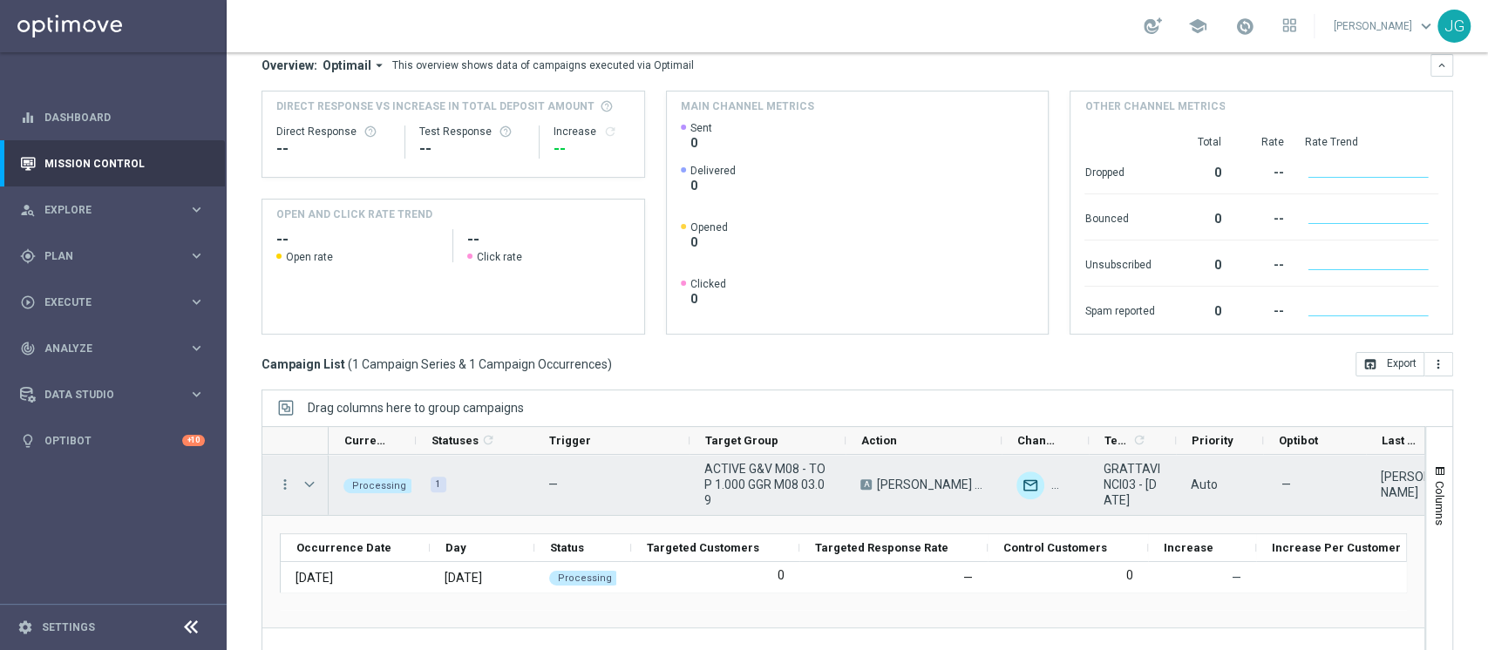
click at [309, 485] on span "Press SPACE to select this row." at bounding box center [310, 485] width 16 height 14
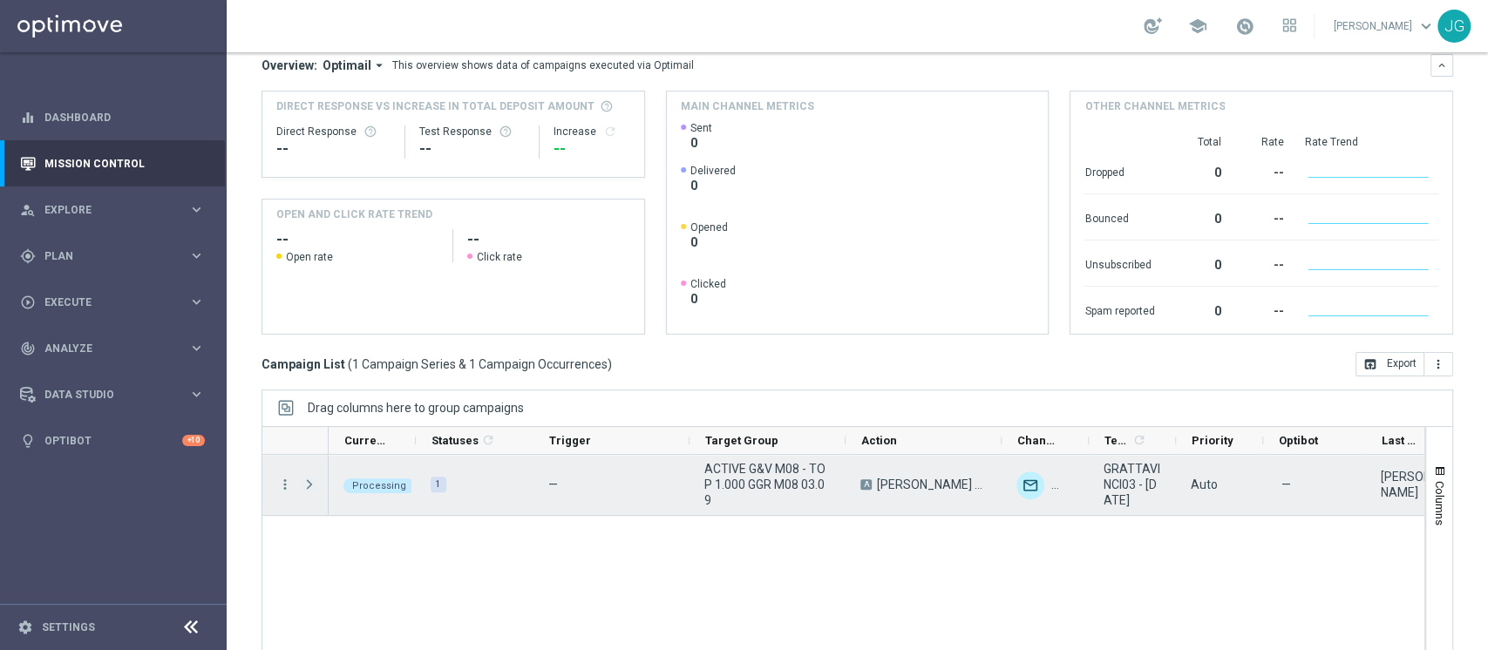
click at [309, 485] on span "Press SPACE to select this row." at bounding box center [310, 485] width 16 height 14
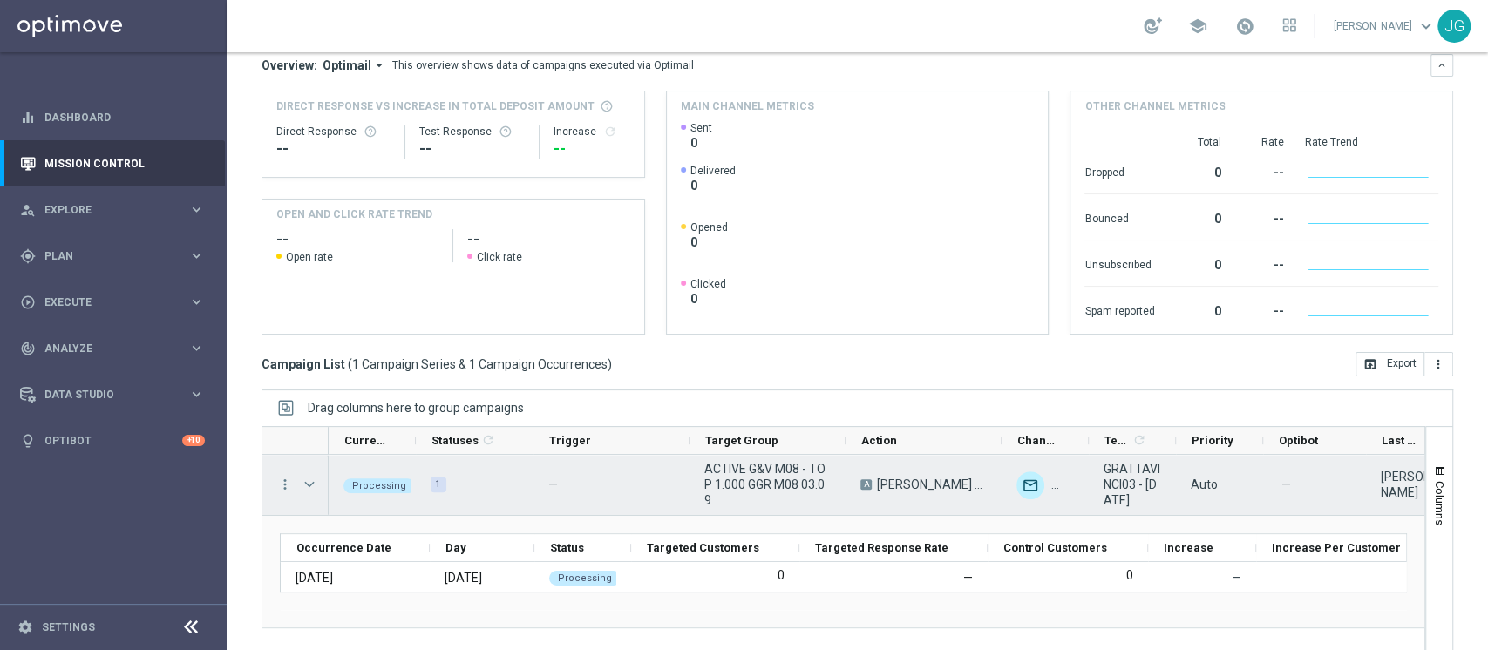
click at [309, 485] on span "Press SPACE to select this row." at bounding box center [310, 485] width 16 height 14
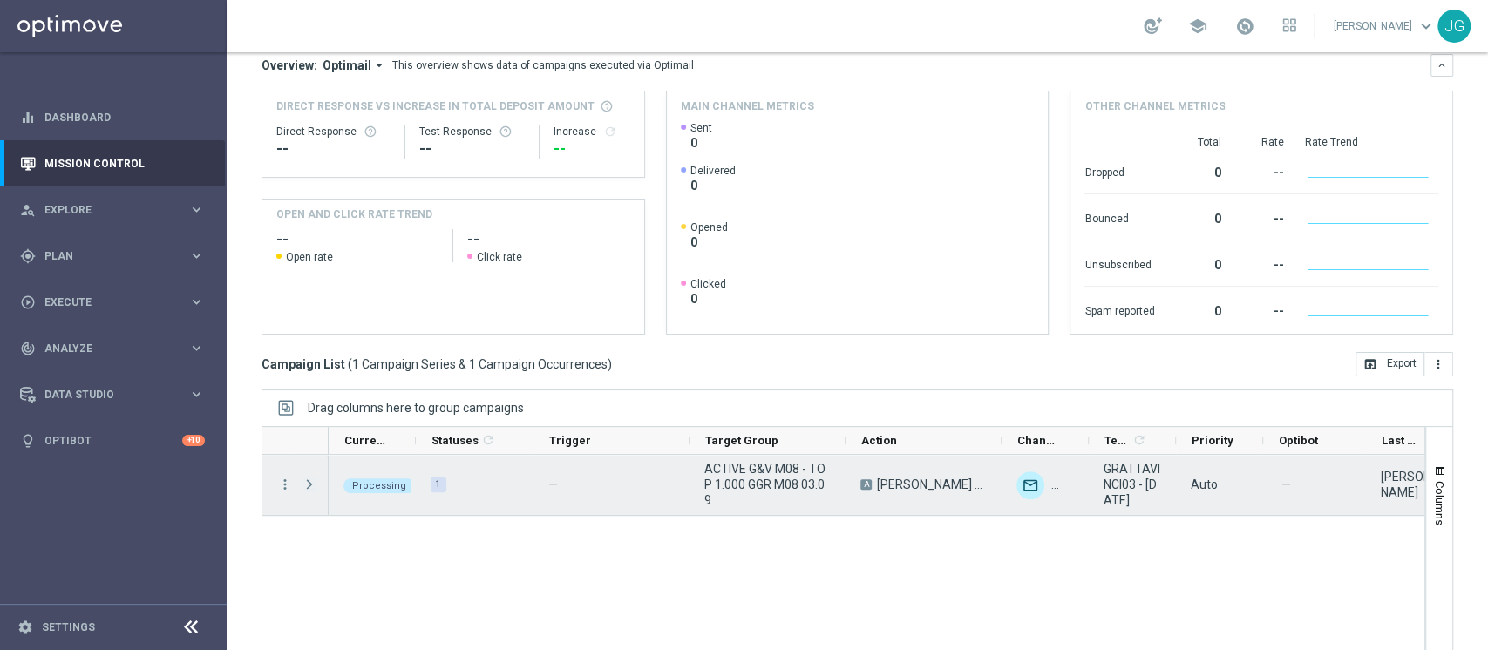
click at [309, 485] on span "Press SPACE to select this row." at bounding box center [310, 485] width 16 height 14
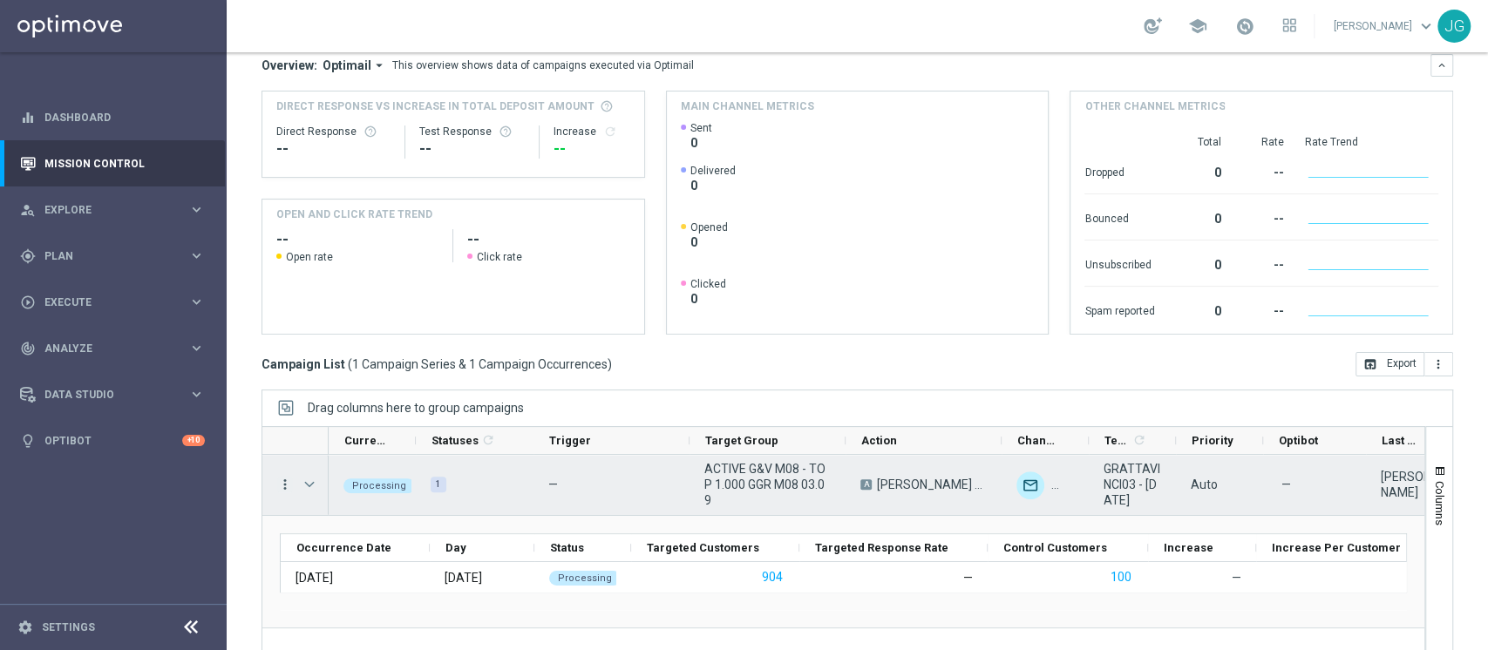
click at [286, 485] on icon "more_vert" at bounding box center [285, 485] width 16 height 16
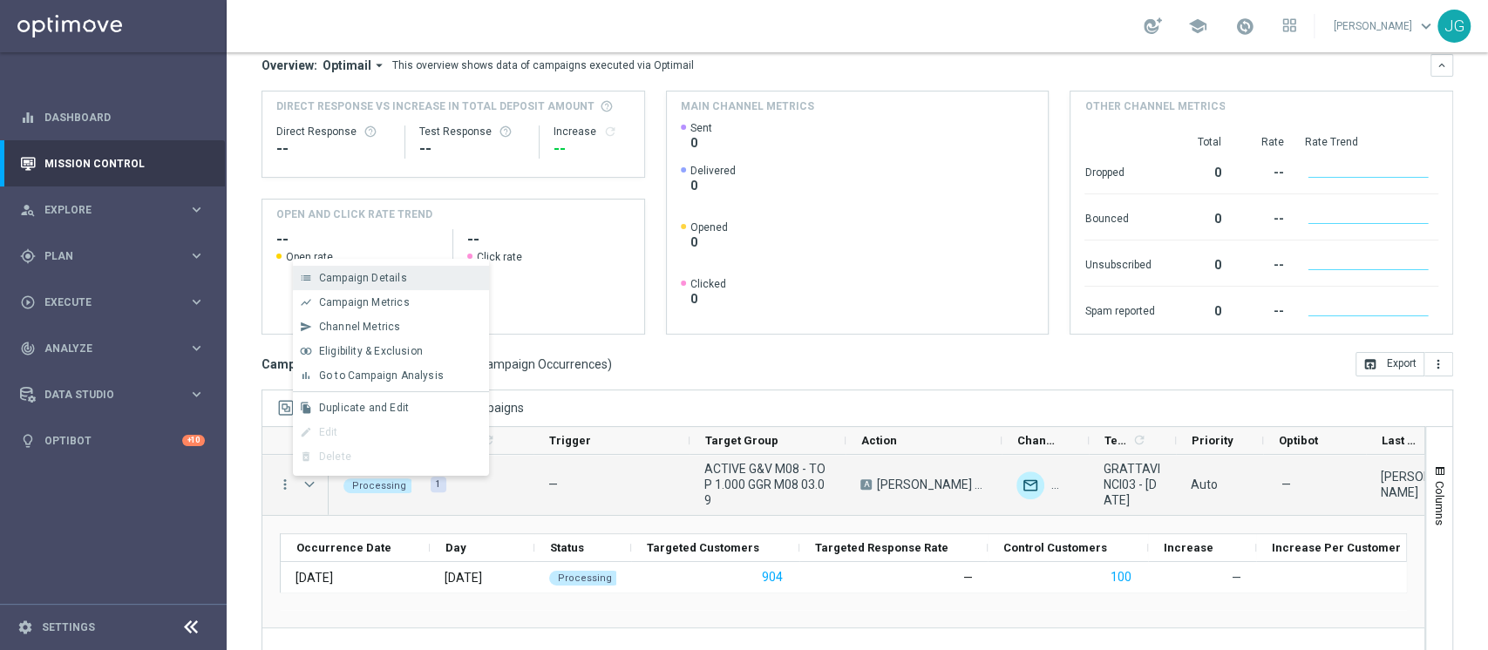
click at [347, 283] on span "Campaign Details" at bounding box center [363, 278] width 88 height 12
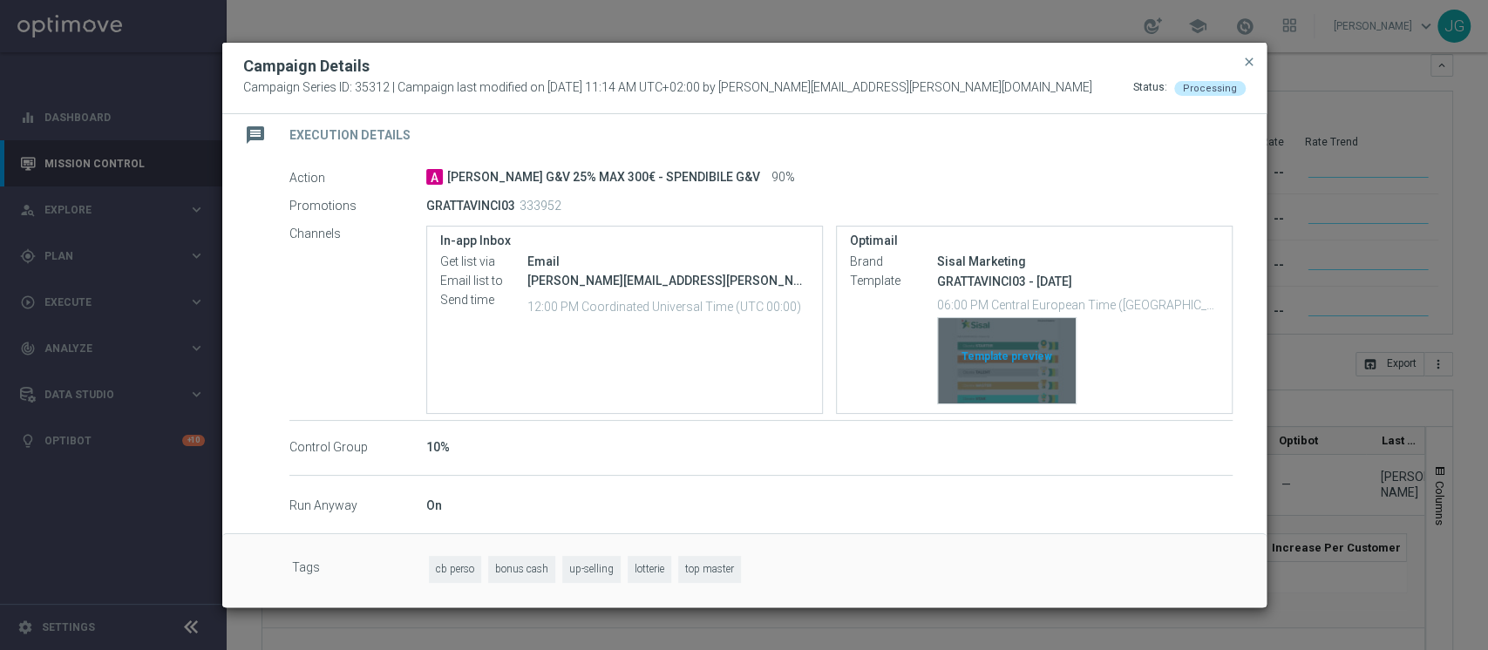
click at [963, 357] on div "Template preview" at bounding box center [1007, 360] width 138 height 85
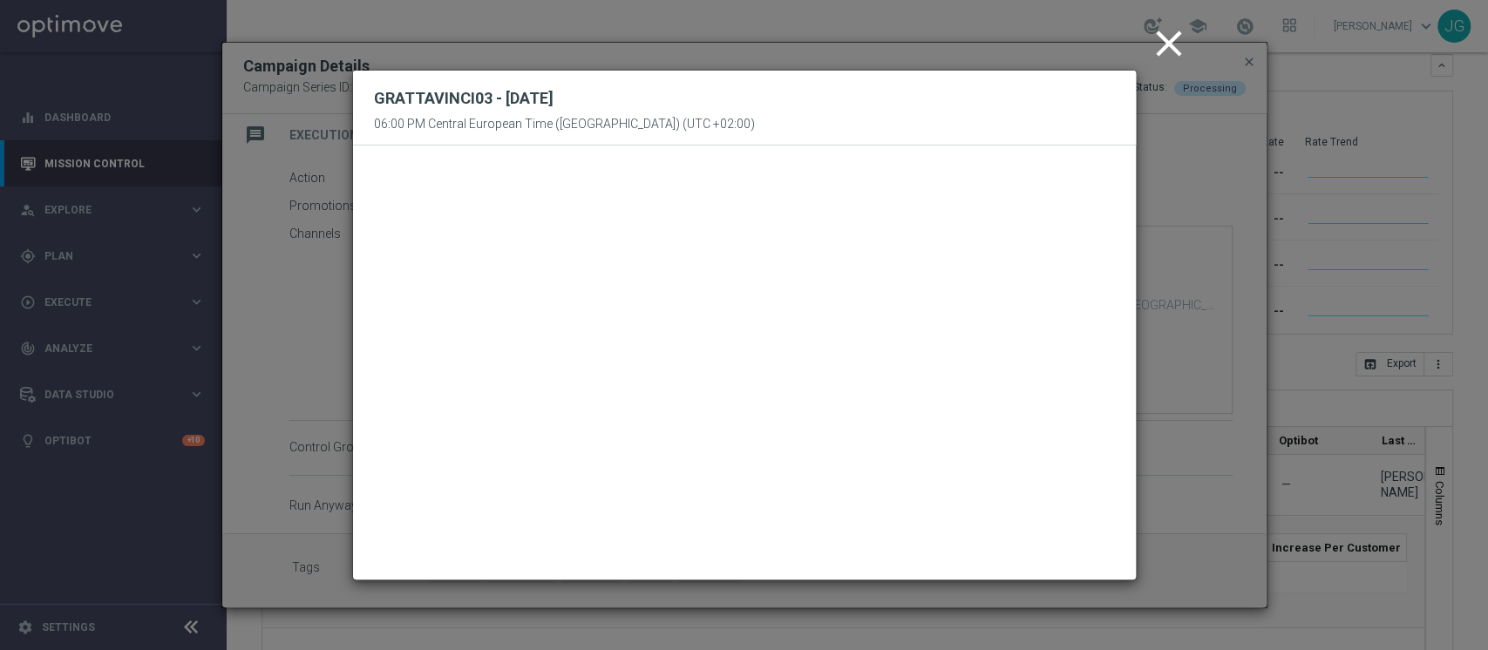
click at [1167, 39] on icon "close" at bounding box center [1169, 44] width 44 height 44
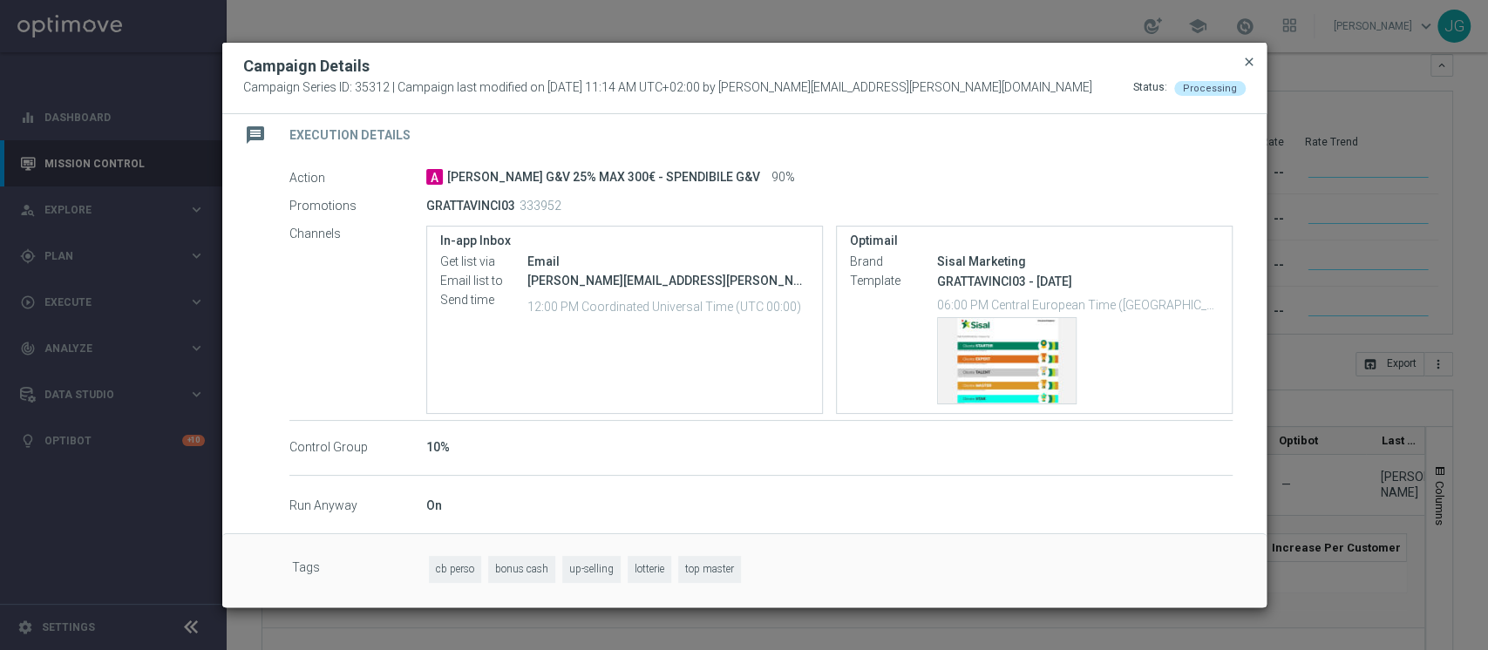
click at [1254, 59] on span "close" at bounding box center [1249, 62] width 14 height 14
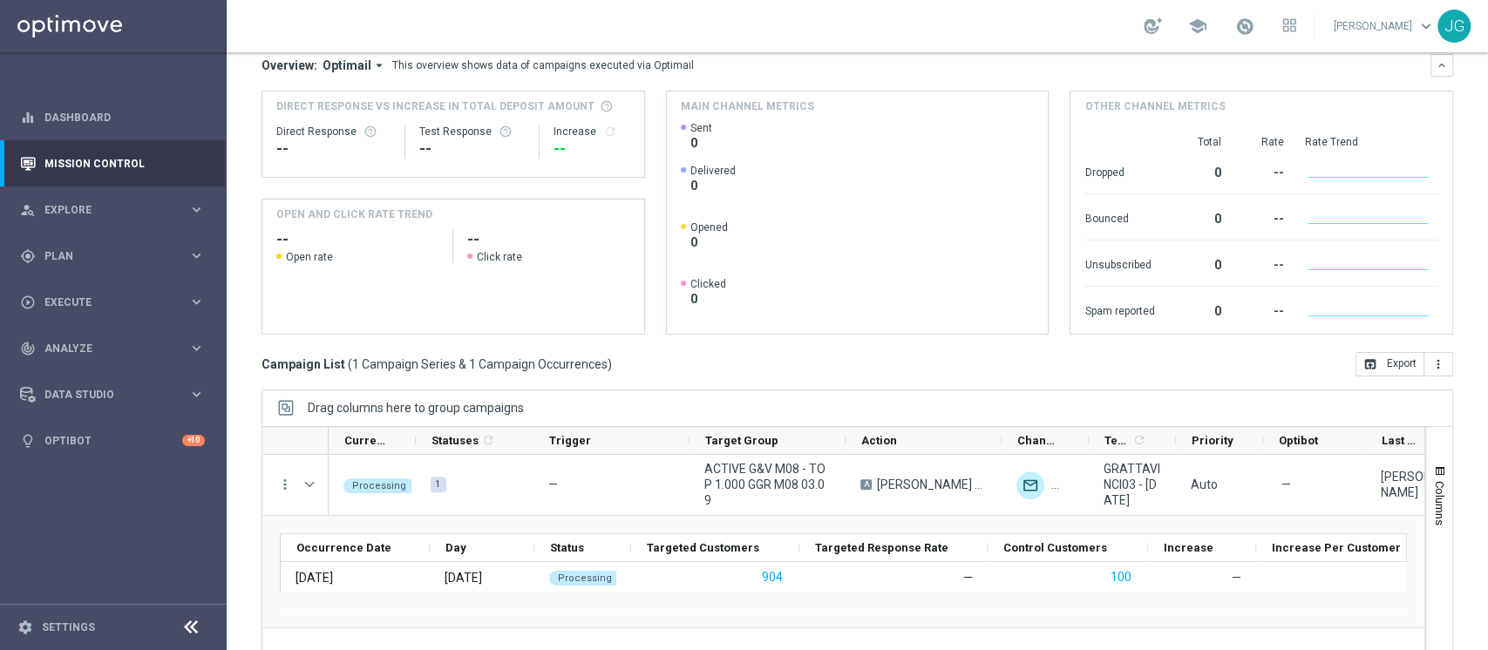
scroll to position [221, 0]
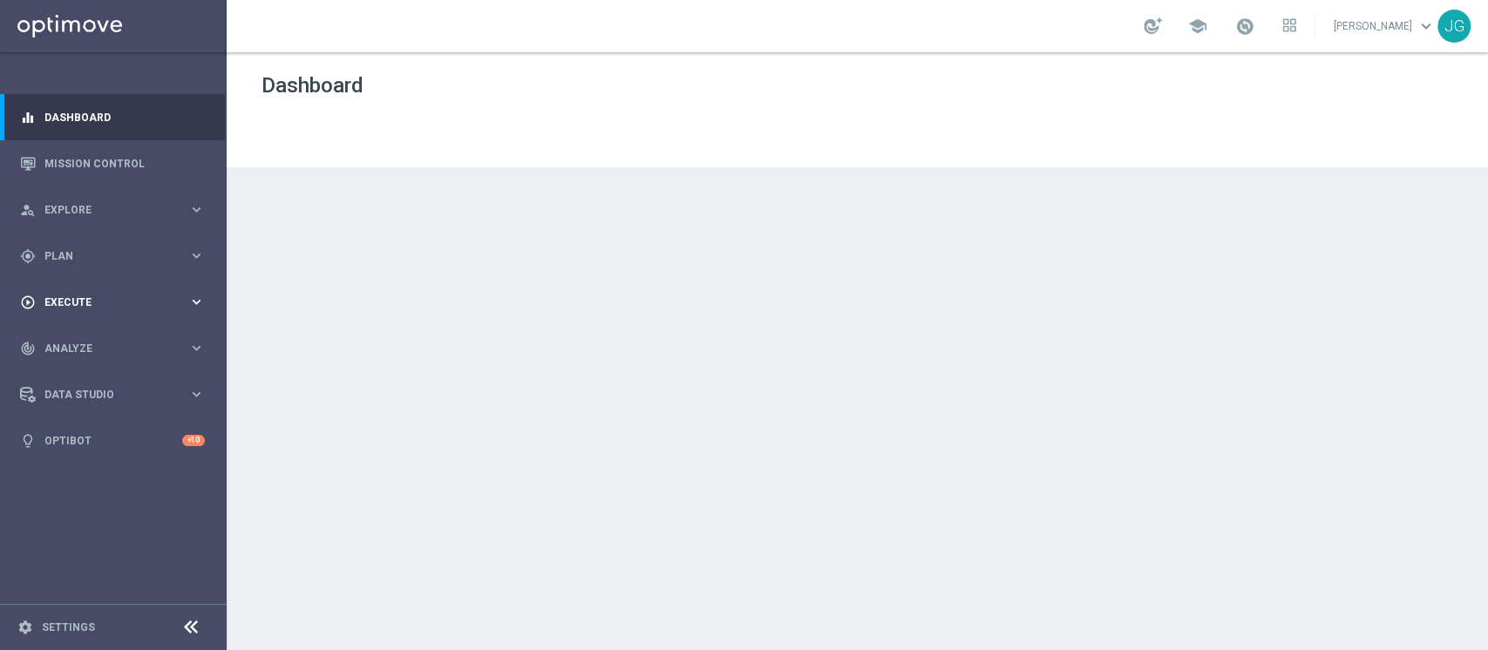
click at [133, 306] on span "Execute" at bounding box center [116, 302] width 144 height 10
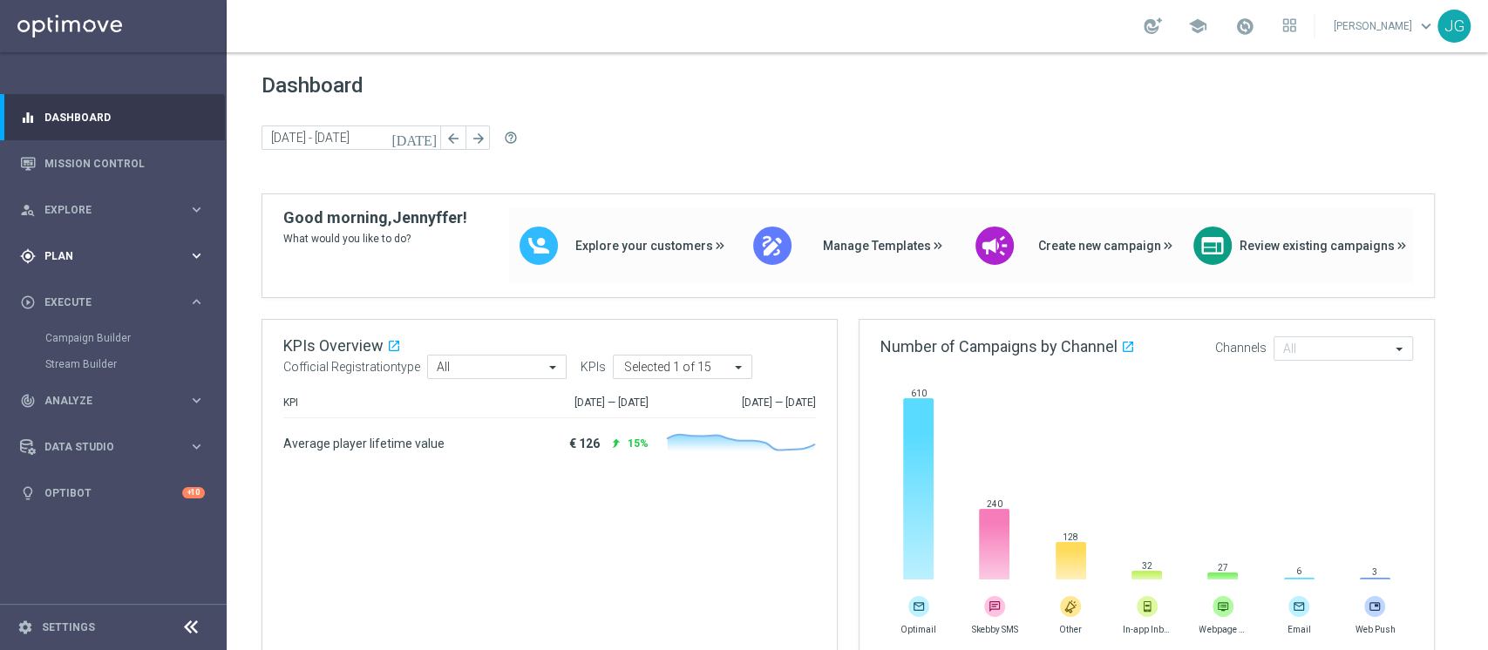
click at [117, 270] on div "gps_fixed Plan keyboard_arrow_right" at bounding box center [112, 256] width 225 height 46
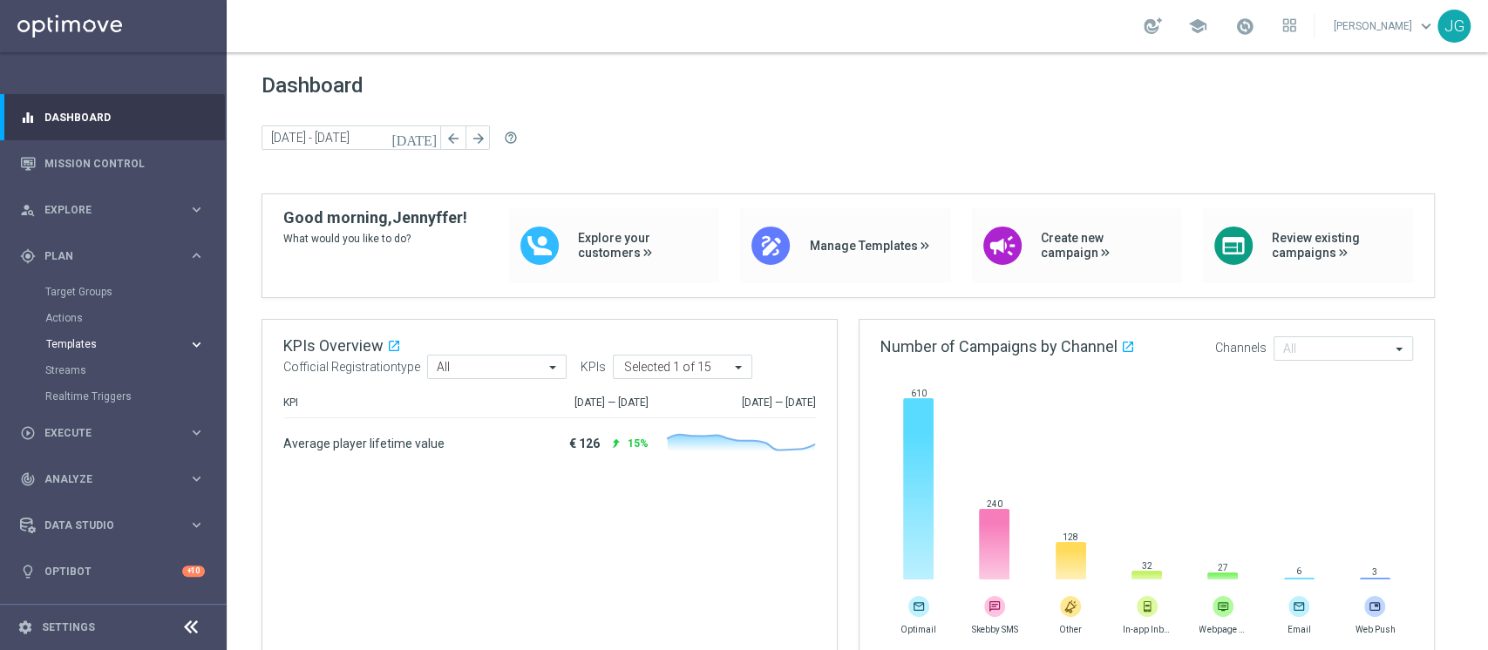
click at [90, 345] on span "Templates" at bounding box center [108, 344] width 125 height 10
click at [82, 371] on link "Optimail" at bounding box center [117, 371] width 127 height 14
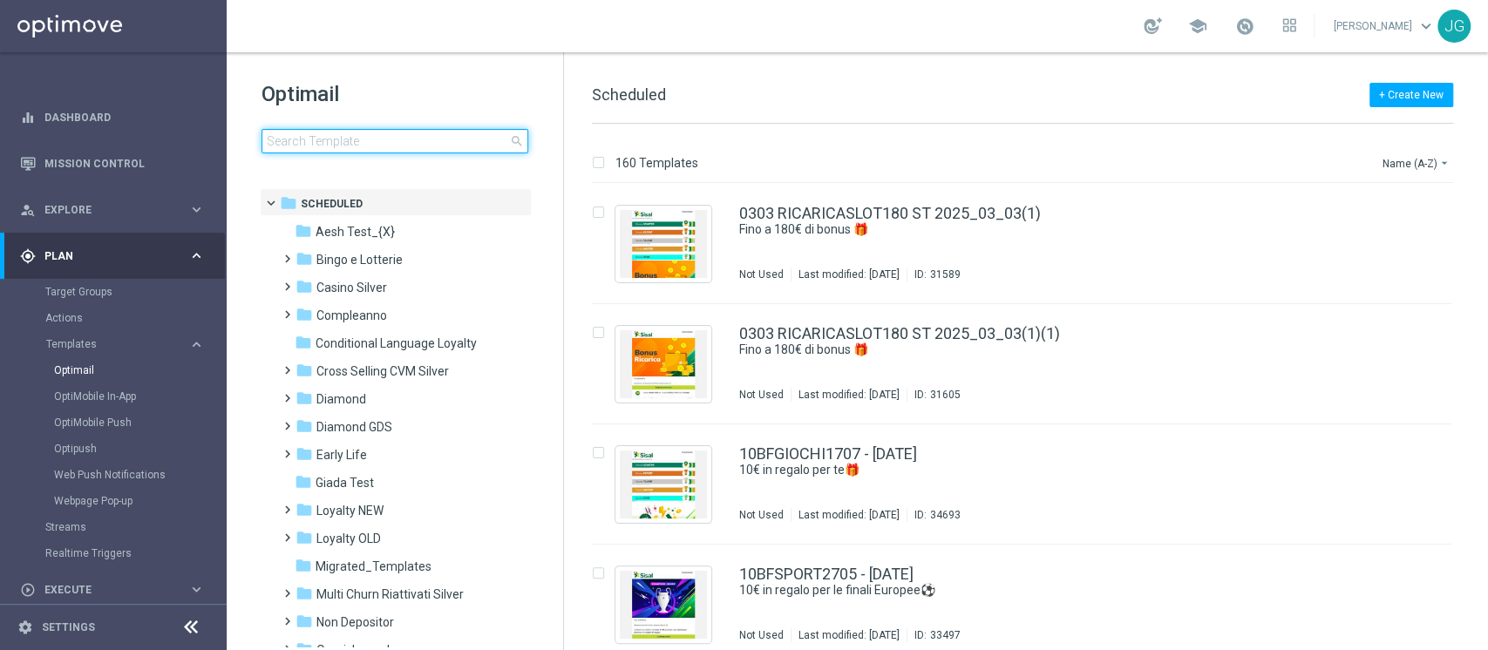
click at [343, 143] on input at bounding box center [395, 141] width 267 height 24
click at [356, 133] on input at bounding box center [395, 141] width 267 height 24
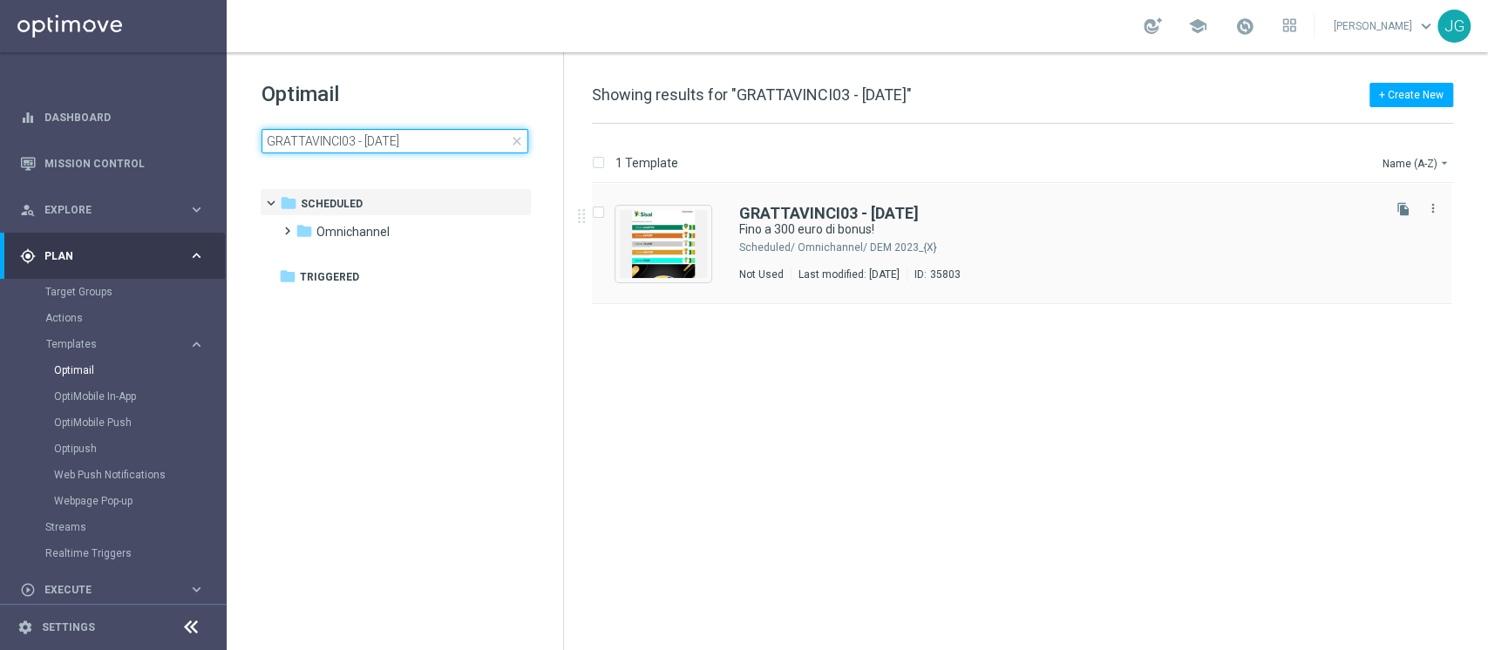
type input "GRATTAVINCI03 - [DATE]"
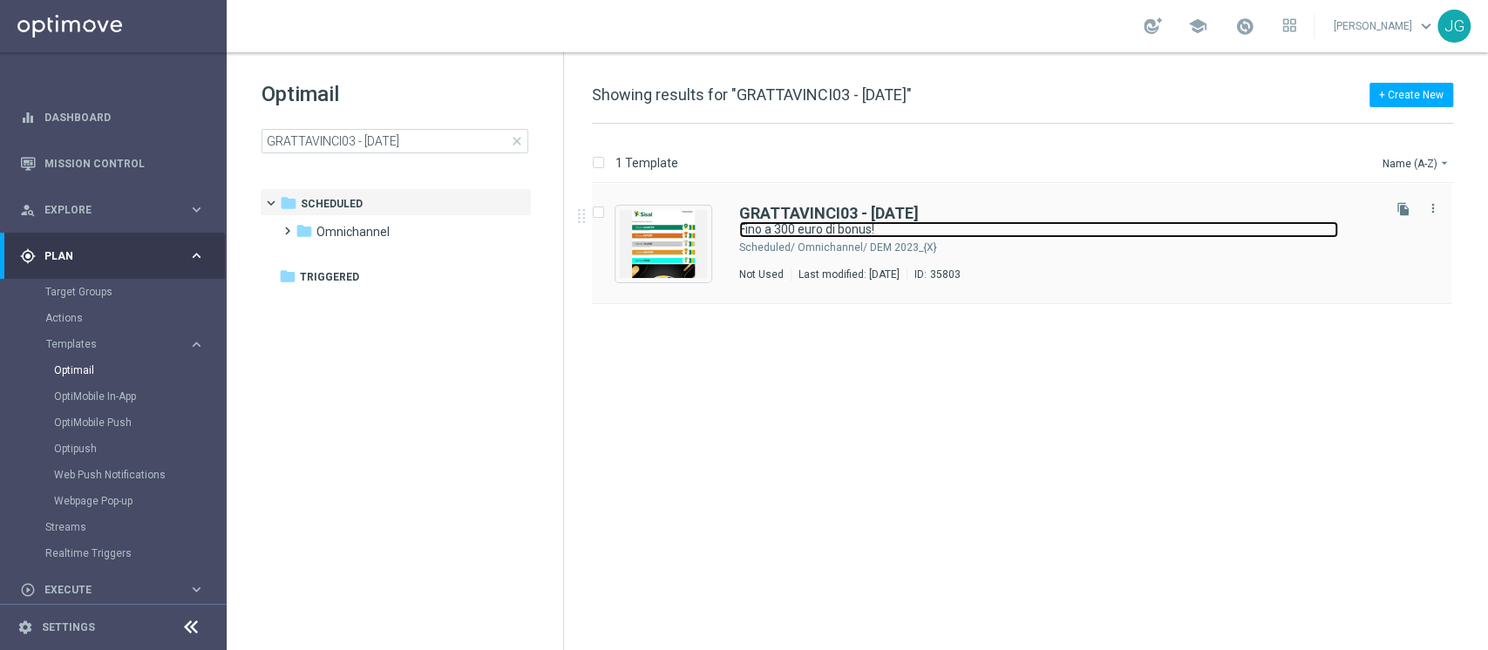
click at [1004, 223] on link "Fino a 300 euro di bonus!" at bounding box center [1038, 229] width 599 height 17
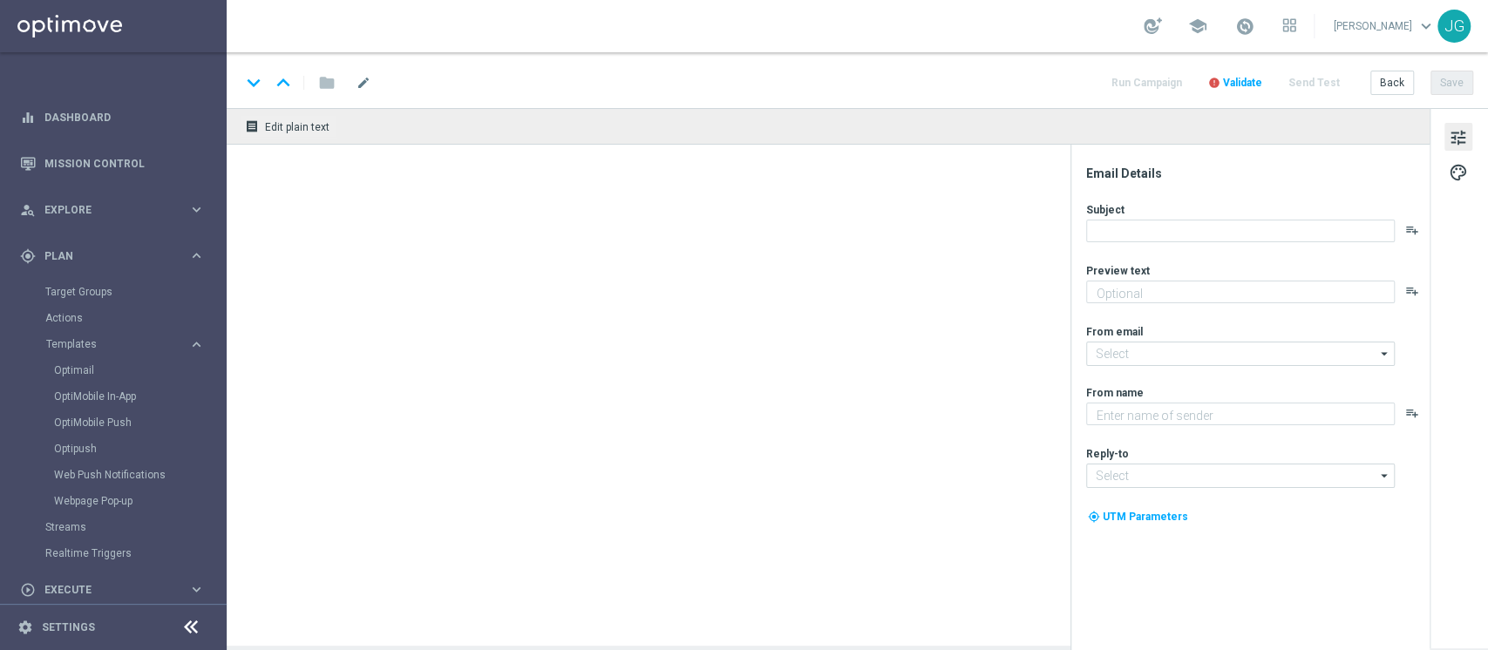
type textarea "Scopri cosa ti abbiamo riservato!"
type input "newsletter@comunicazioni.sisal.it"
type textarea "Sisal"
type input "info@sisal.it"
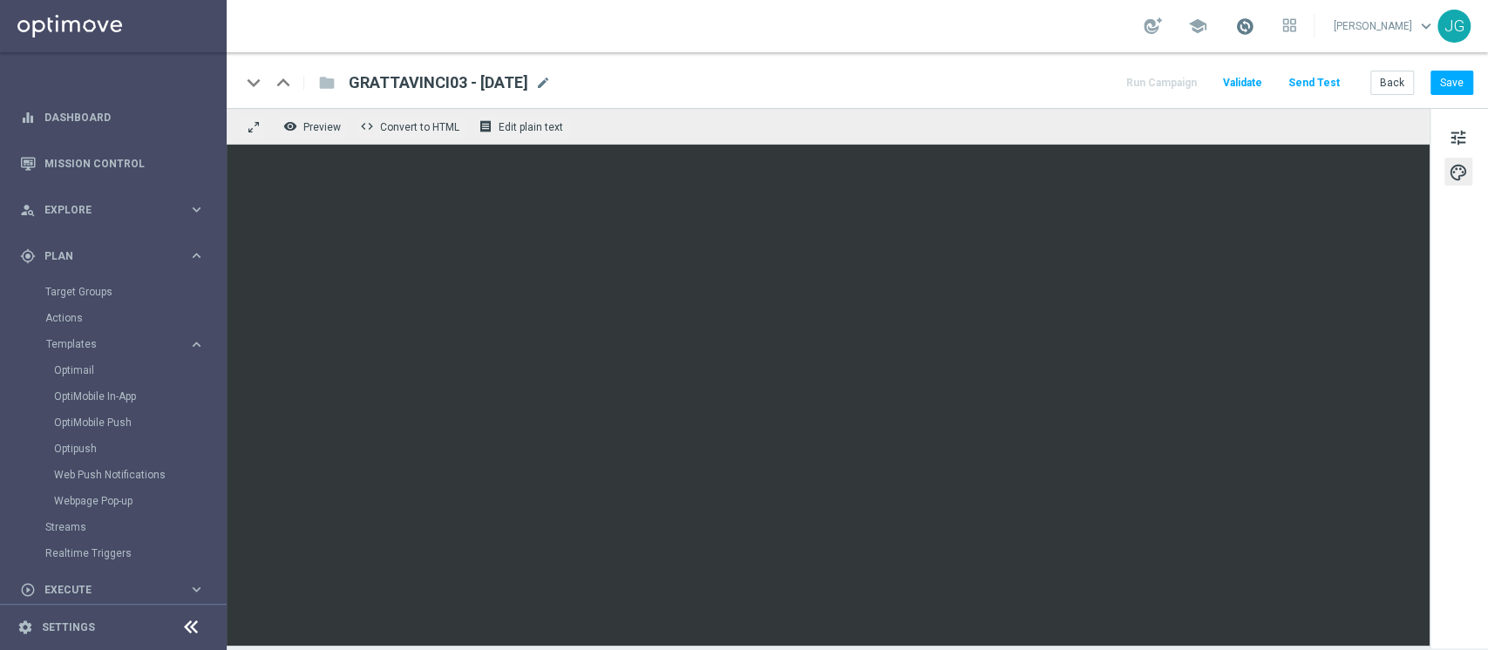
click at [1242, 31] on span at bounding box center [1245, 26] width 19 height 19
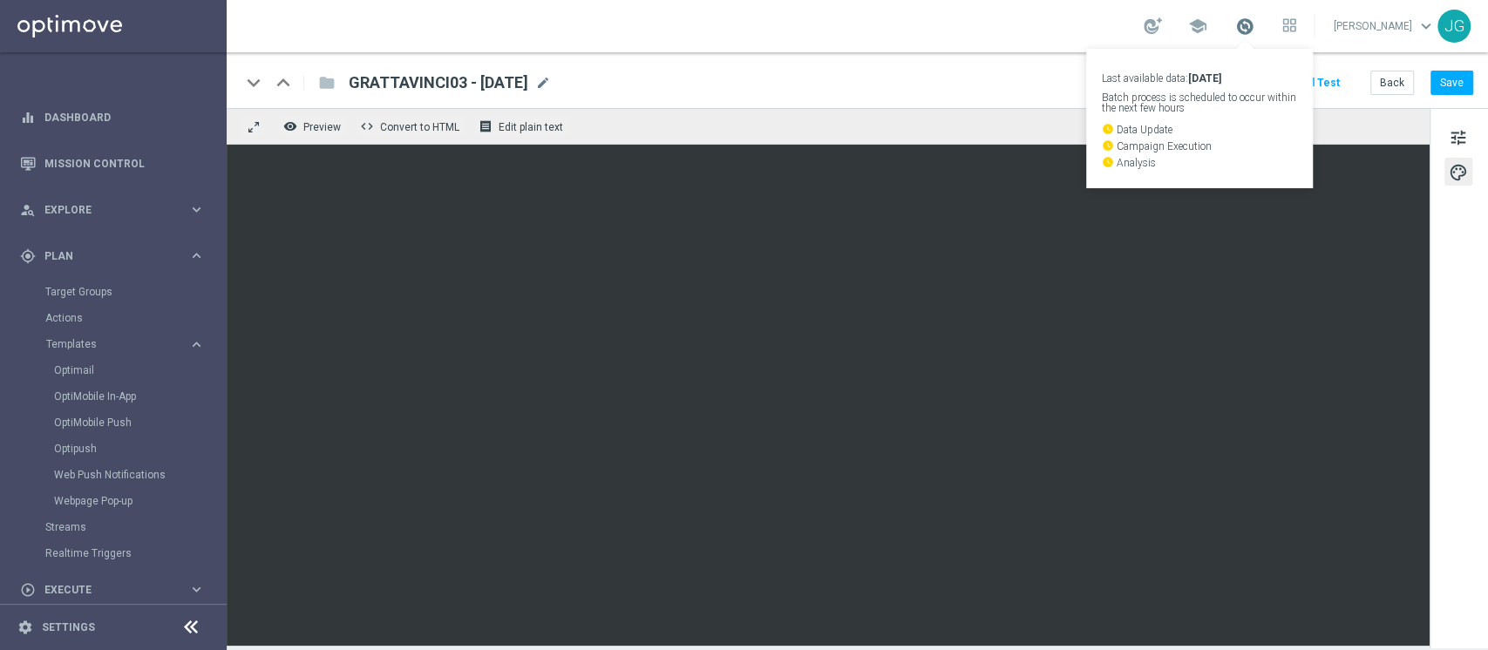
click at [1242, 31] on span at bounding box center [1245, 26] width 19 height 19
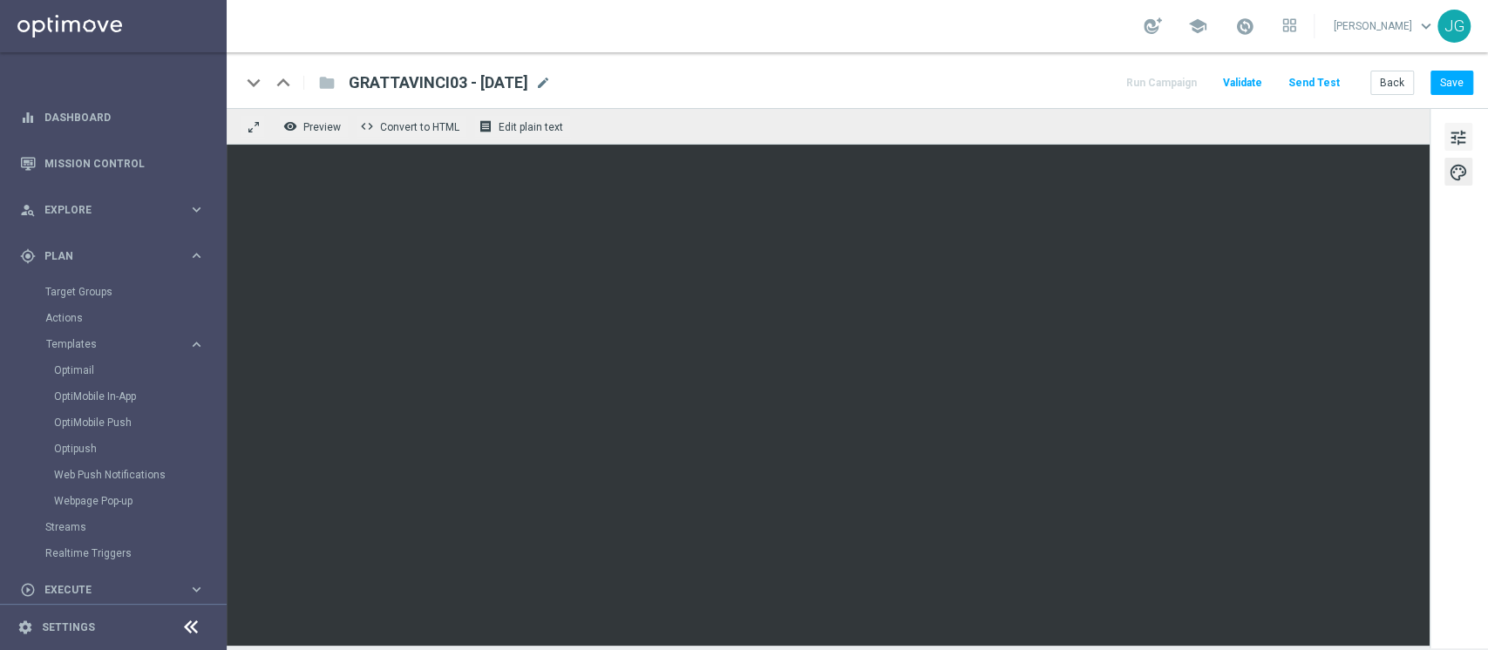
click at [1452, 146] on span "tune" at bounding box center [1458, 137] width 19 height 23
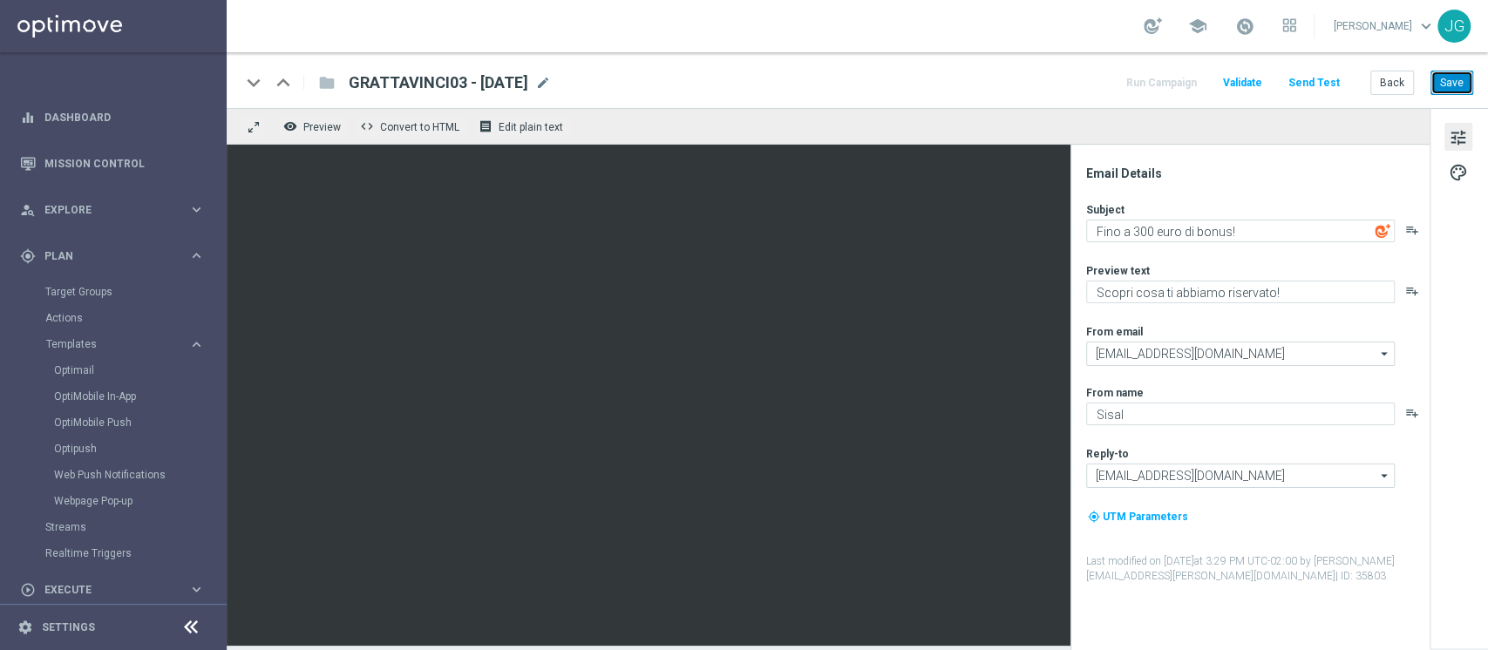
click at [1460, 79] on button "Save" at bounding box center [1452, 83] width 43 height 24
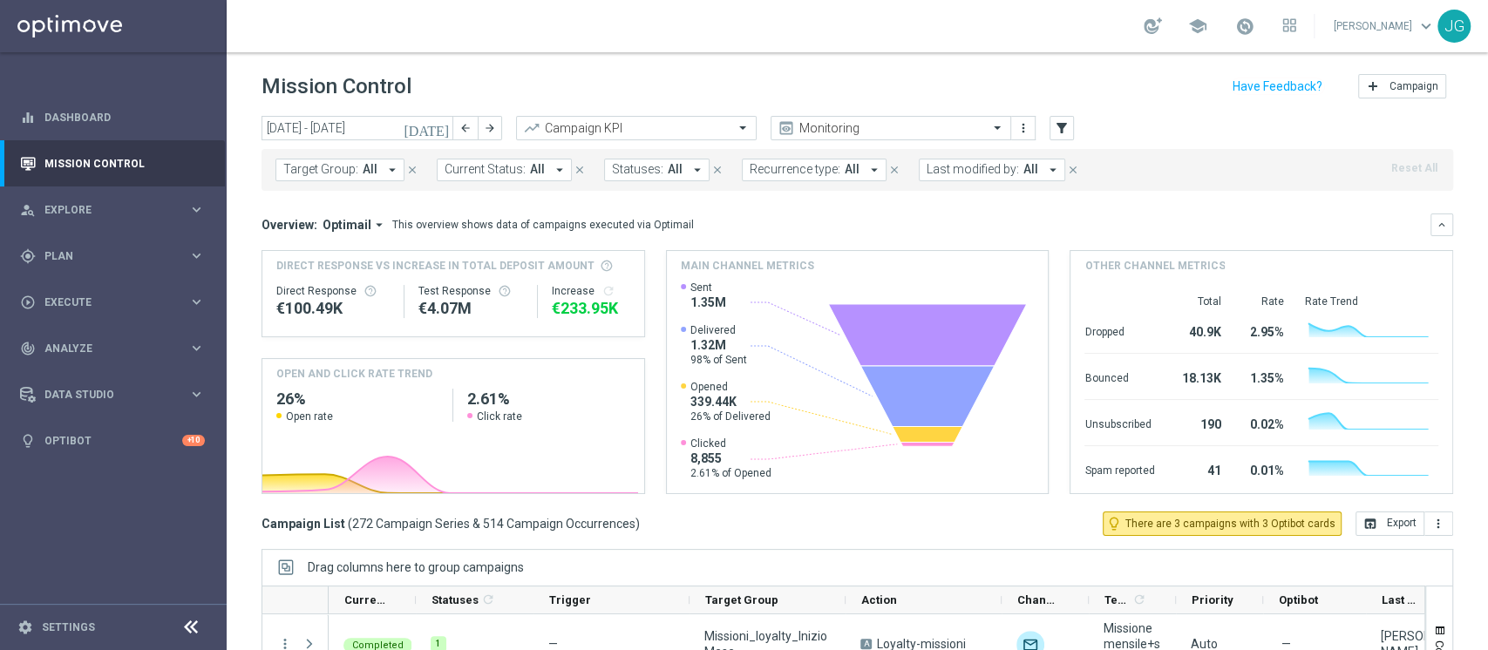
click at [439, 134] on icon "[DATE]" at bounding box center [427, 128] width 47 height 16
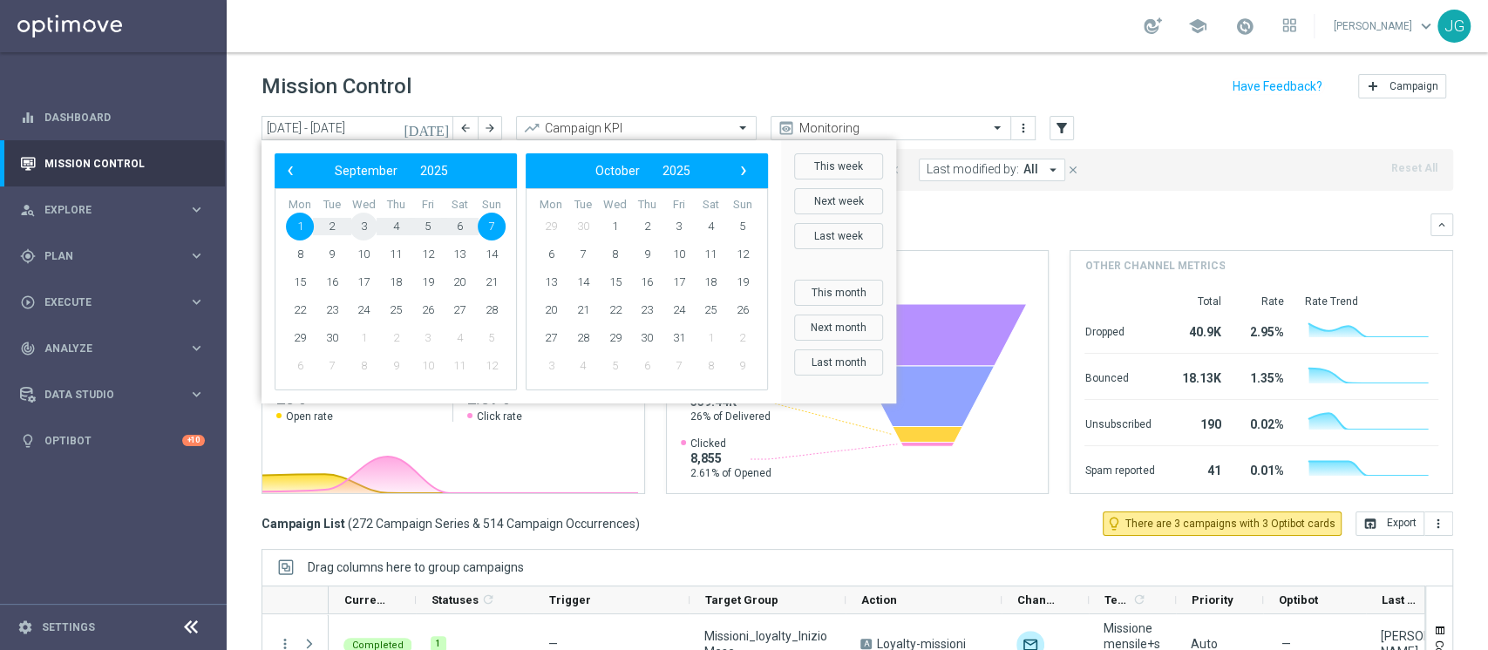
click at [358, 221] on span "3" at bounding box center [364, 227] width 28 height 28
type input "[DATE] - [DATE]"
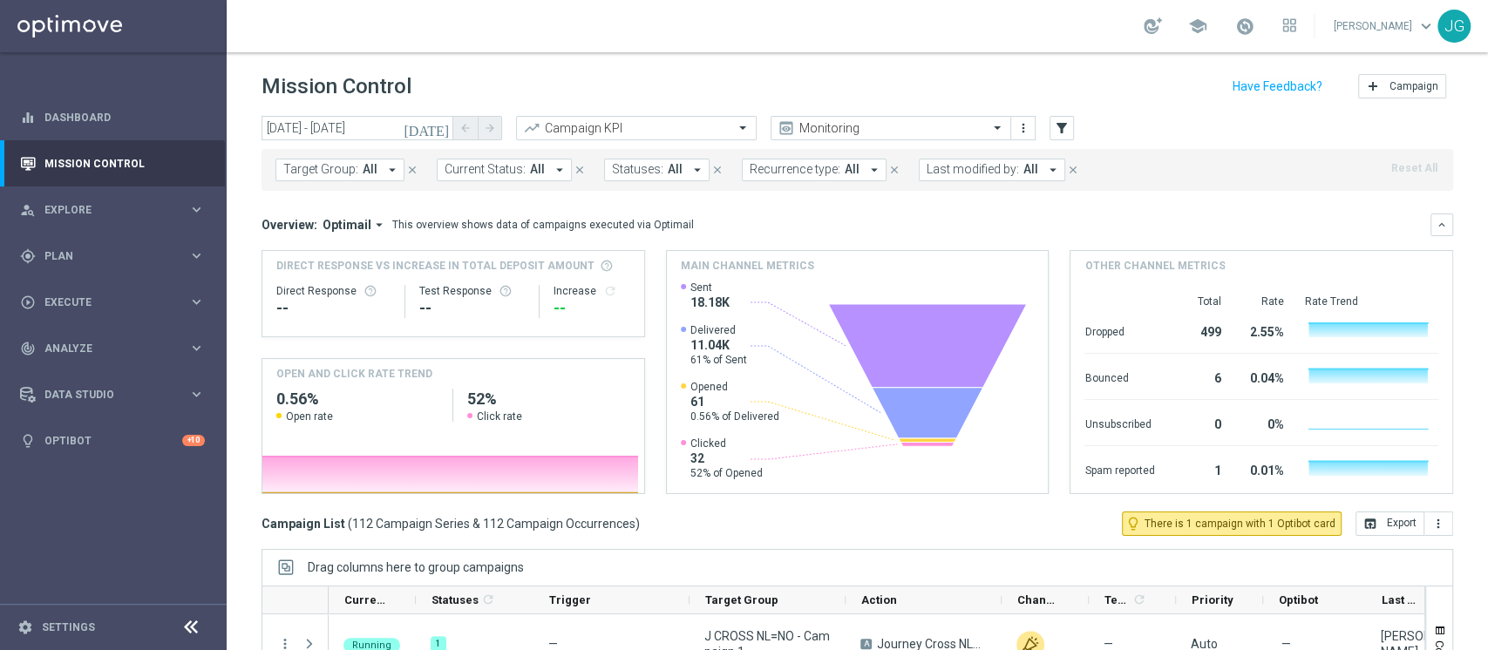
click at [979, 168] on span "Last modified by:" at bounding box center [973, 169] width 92 height 15
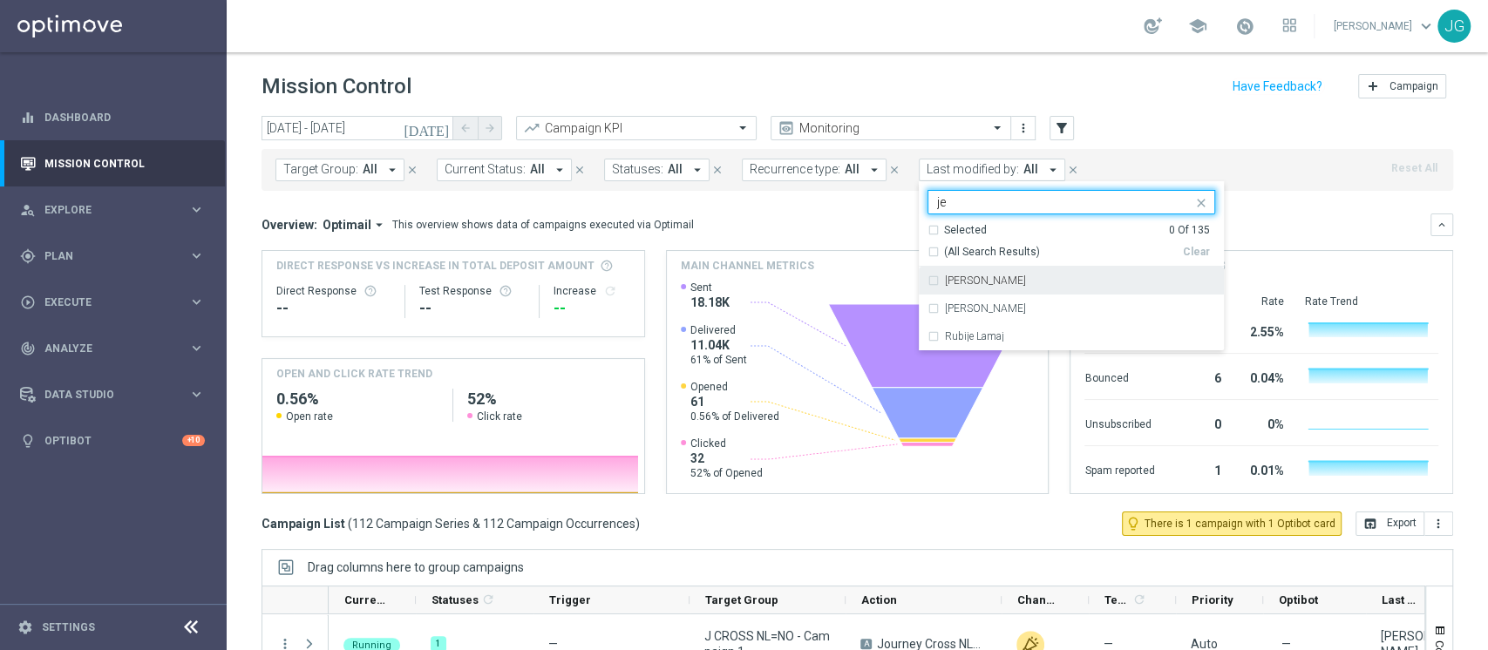
click at [963, 277] on label "[PERSON_NAME]" at bounding box center [985, 281] width 81 height 10
type input "je"
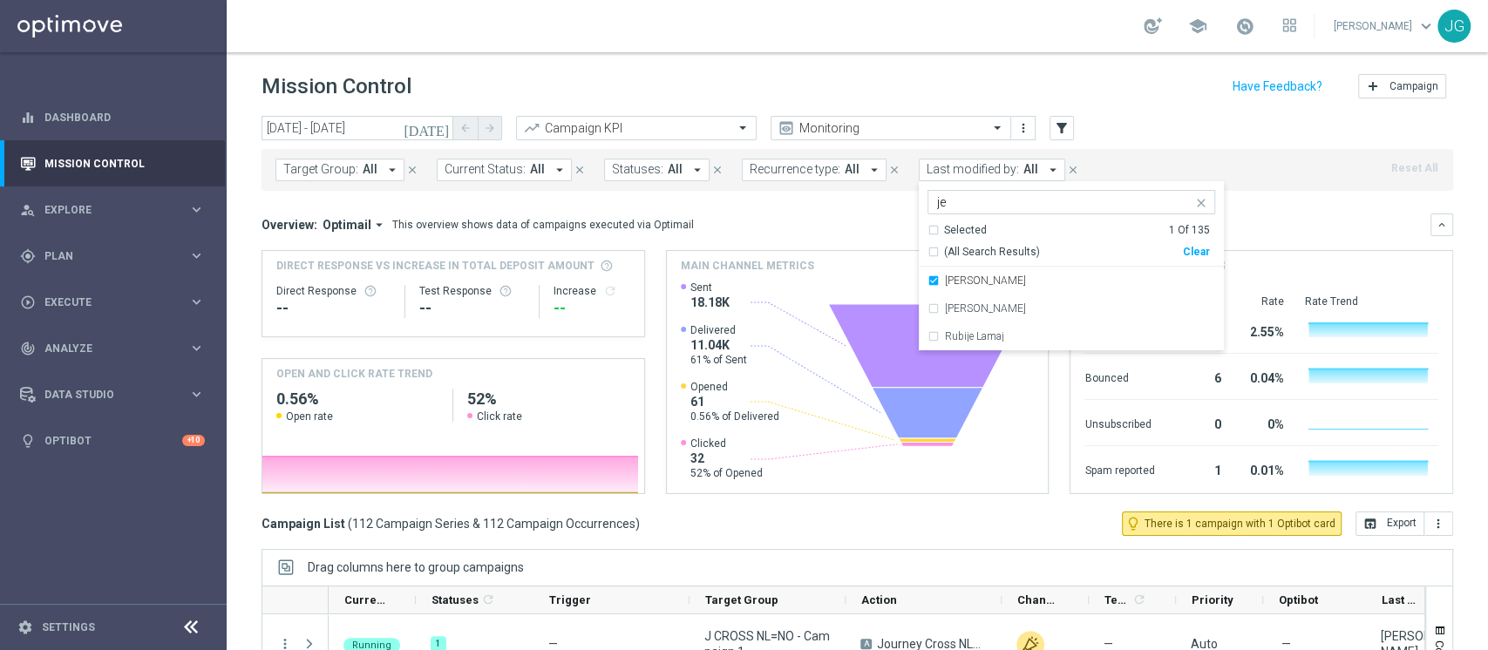
click at [637, 306] on div "Direct Response VS Increase In Total Deposit Amount Direct Response -- Test Res…" at bounding box center [453, 293] width 382 height 85
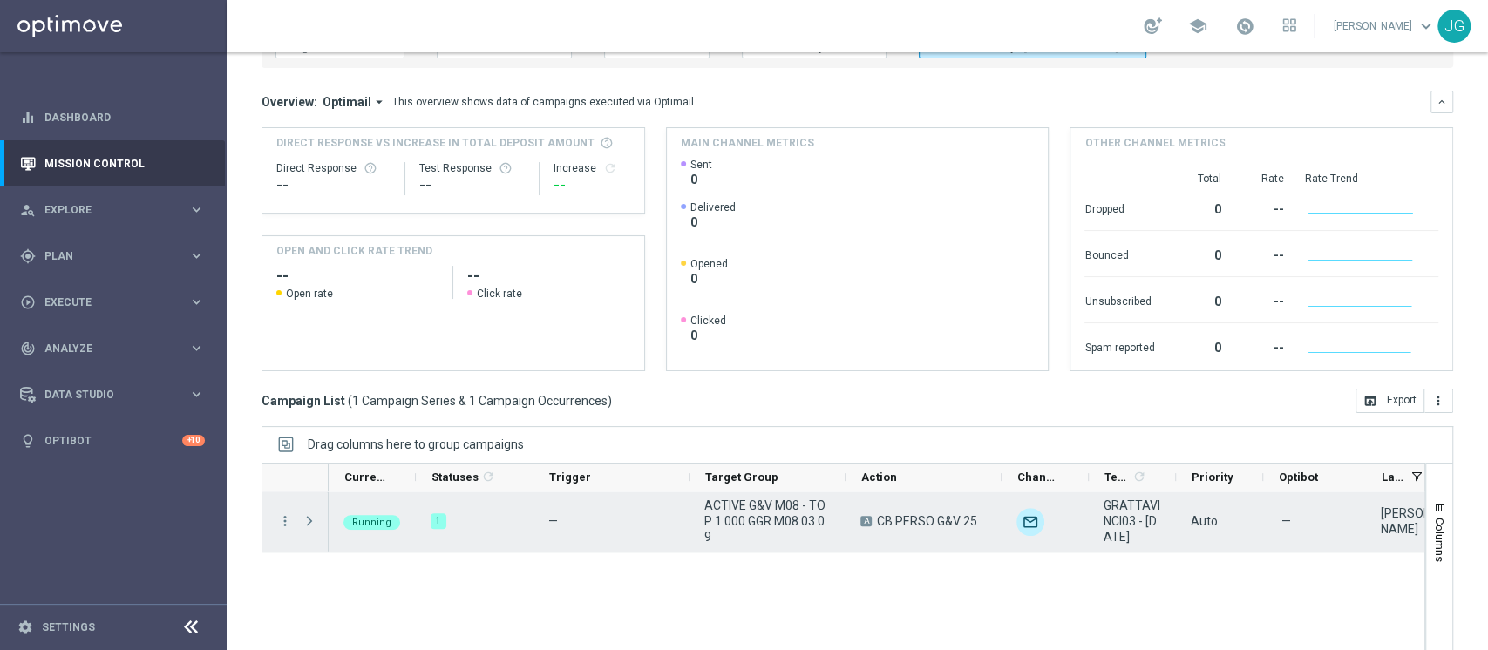
scroll to position [221, 0]
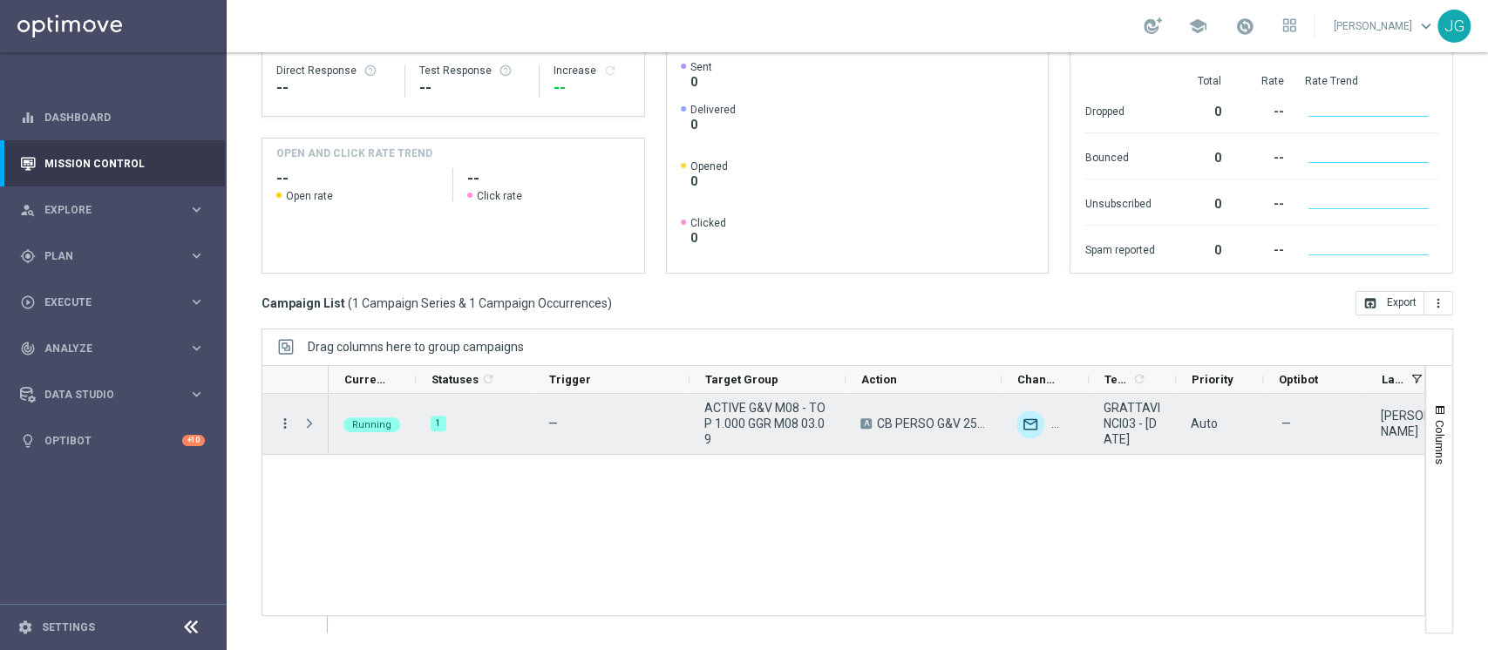
click at [281, 423] on icon "more_vert" at bounding box center [285, 424] width 16 height 16
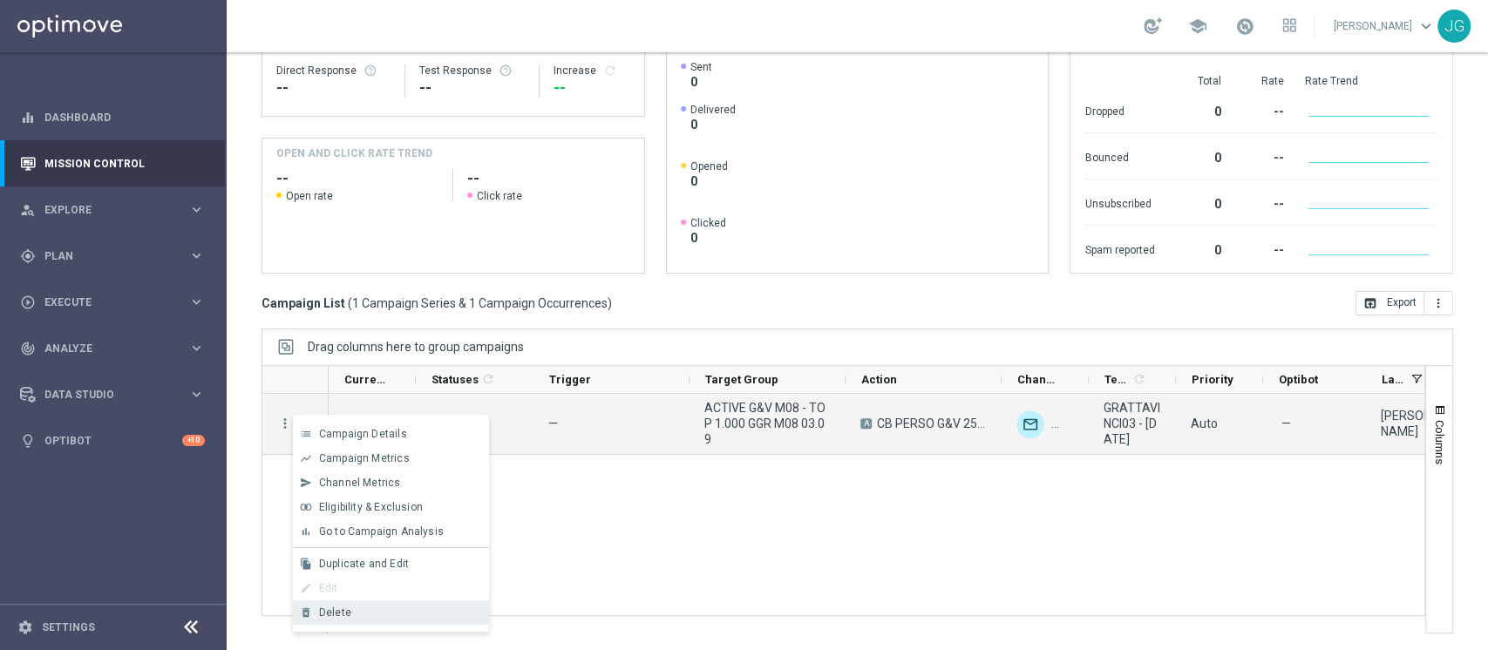
click at [358, 612] on div "Delete" at bounding box center [400, 613] width 162 height 12
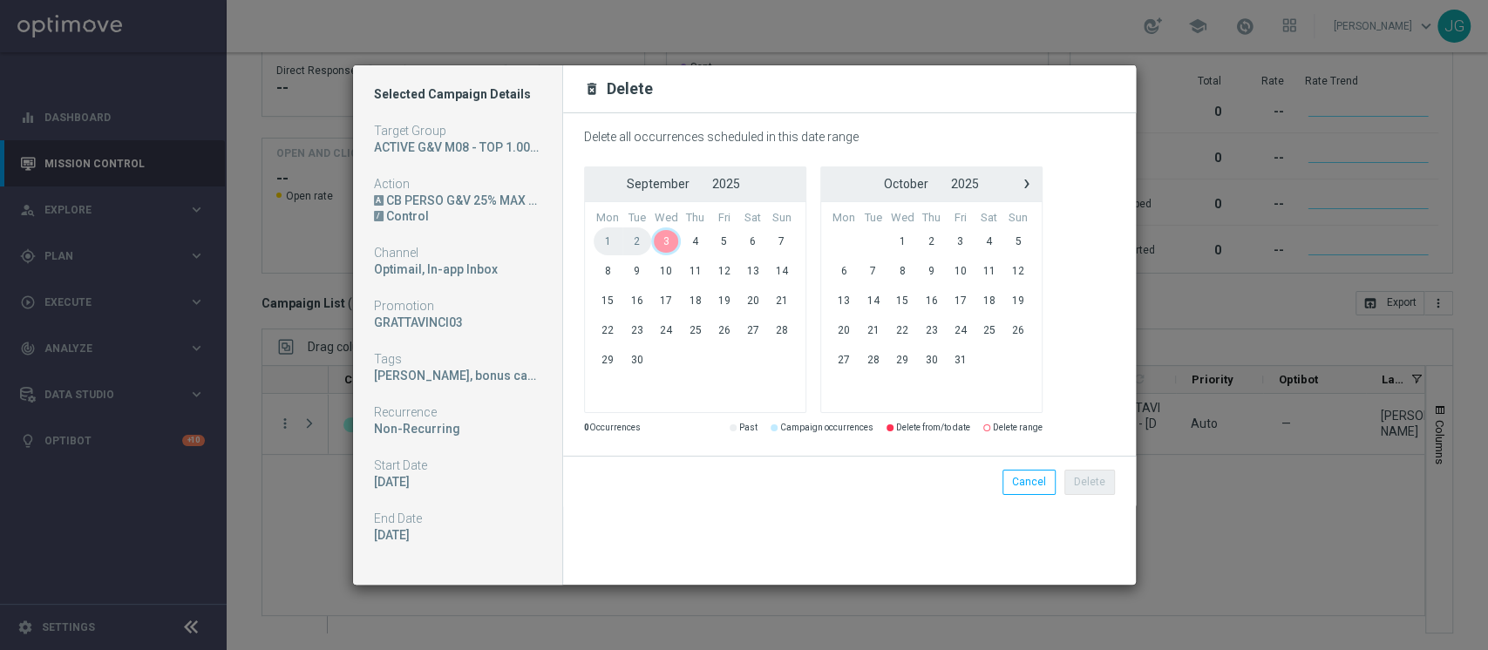
click at [673, 244] on span "3" at bounding box center [666, 242] width 30 height 28
click at [724, 240] on span "5" at bounding box center [724, 242] width 29 height 28
click at [1081, 478] on button "Delete" at bounding box center [1090, 482] width 51 height 24
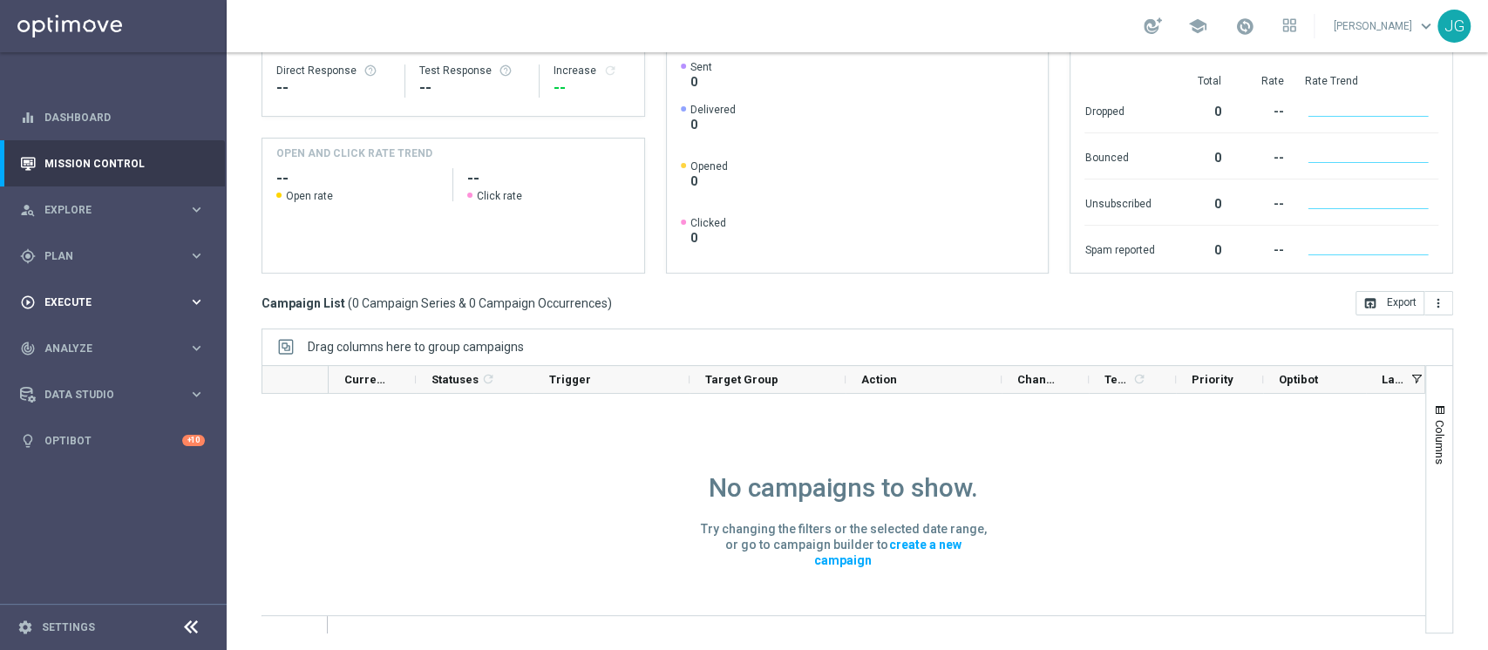
click at [125, 310] on div "play_circle_outline Execute keyboard_arrow_right" at bounding box center [112, 302] width 225 height 46
click at [101, 255] on span "Plan" at bounding box center [116, 256] width 144 height 10
click at [75, 343] on span "Templates" at bounding box center [108, 344] width 125 height 10
click at [95, 296] on link "Target Groups" at bounding box center [113, 292] width 136 height 14
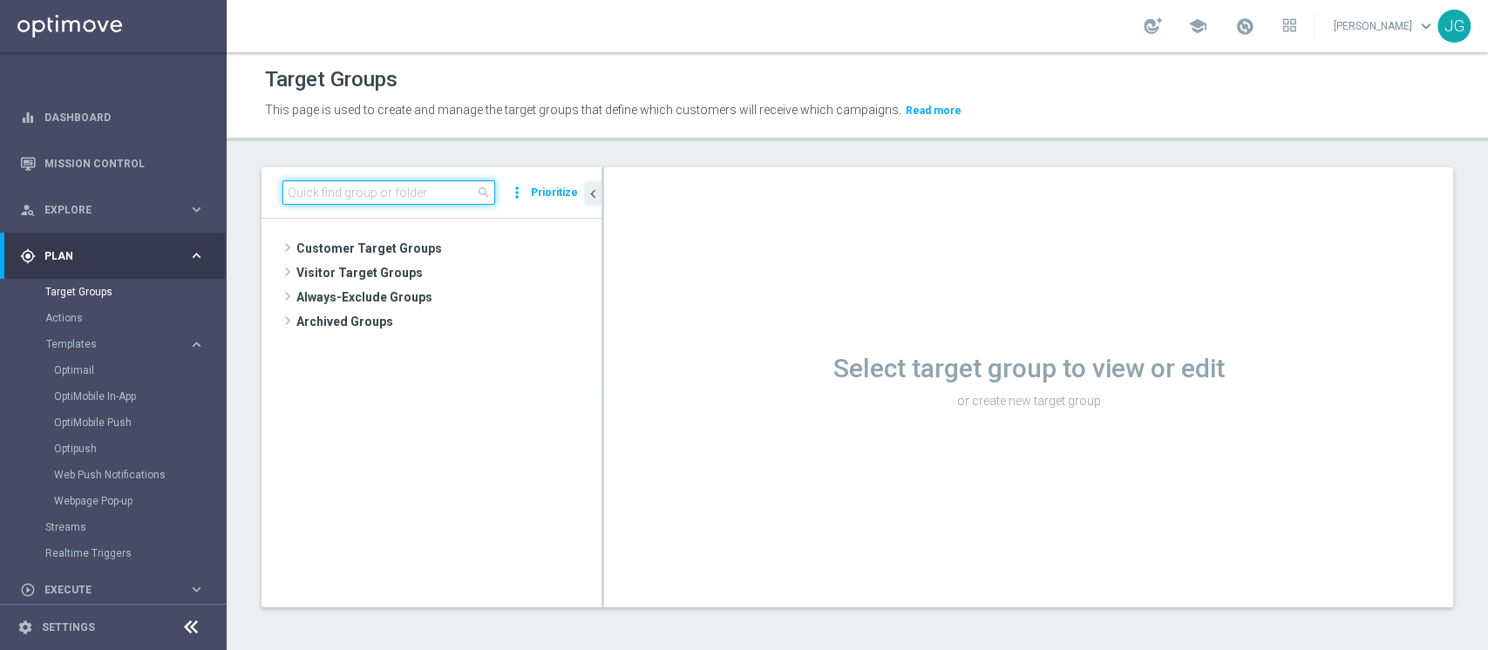
click at [412, 197] on input at bounding box center [389, 192] width 213 height 24
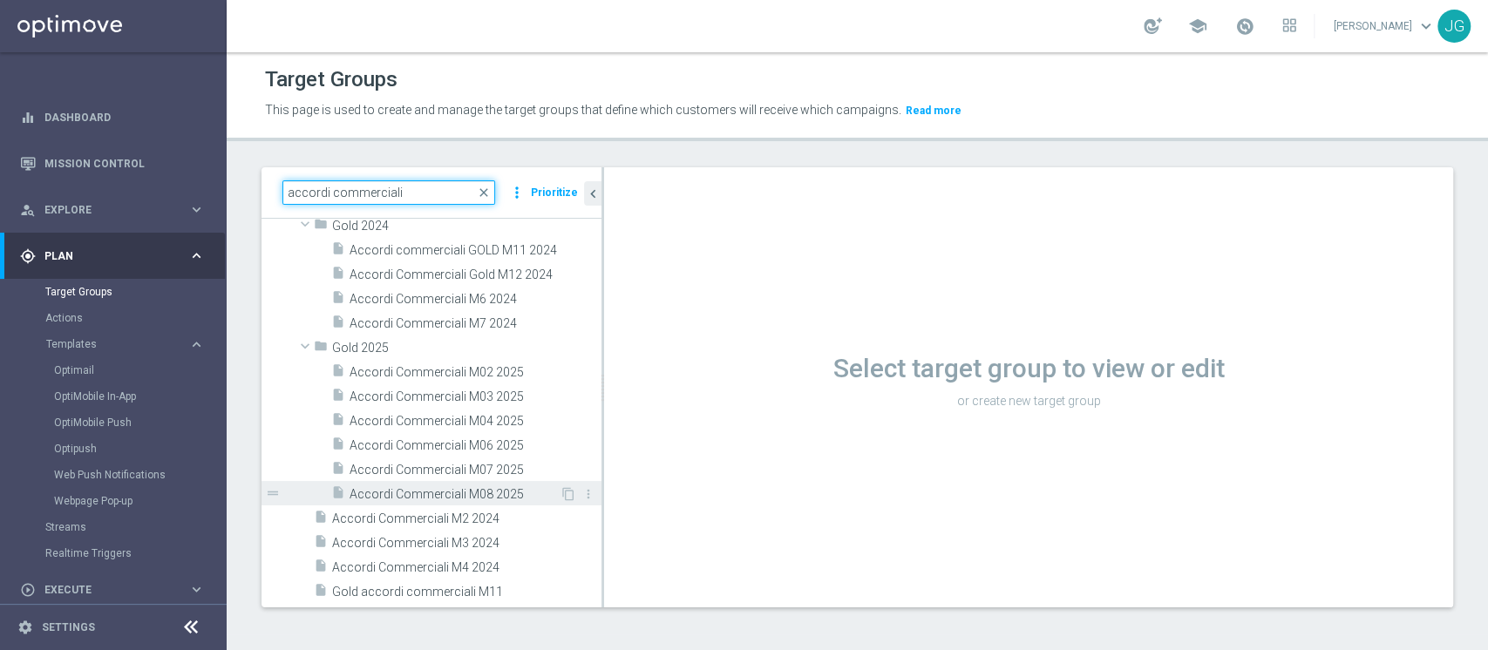
type input "accordi commerciali"
click at [483, 489] on span "Accordi Commerciali M08 2025" at bounding box center [455, 494] width 210 height 15
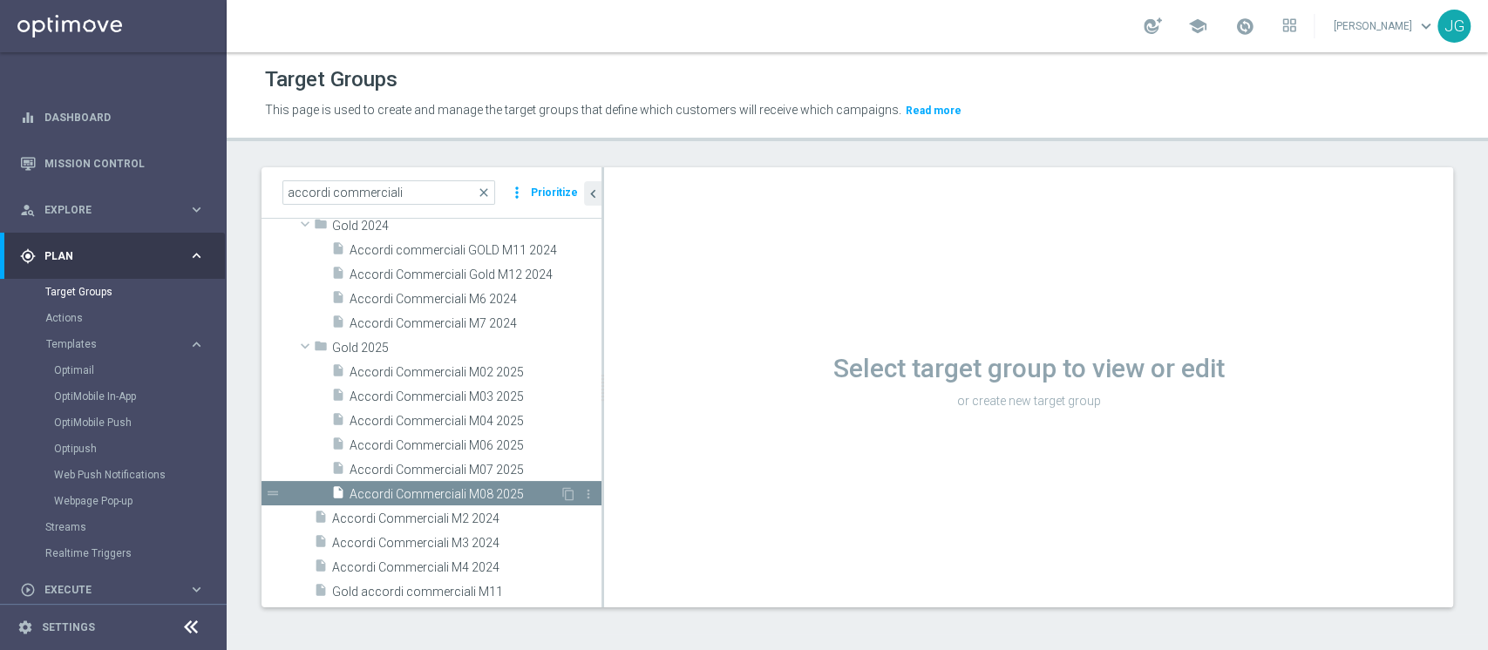
click at [478, 495] on span "Accordi Commerciali M08 2025" at bounding box center [455, 494] width 210 height 15
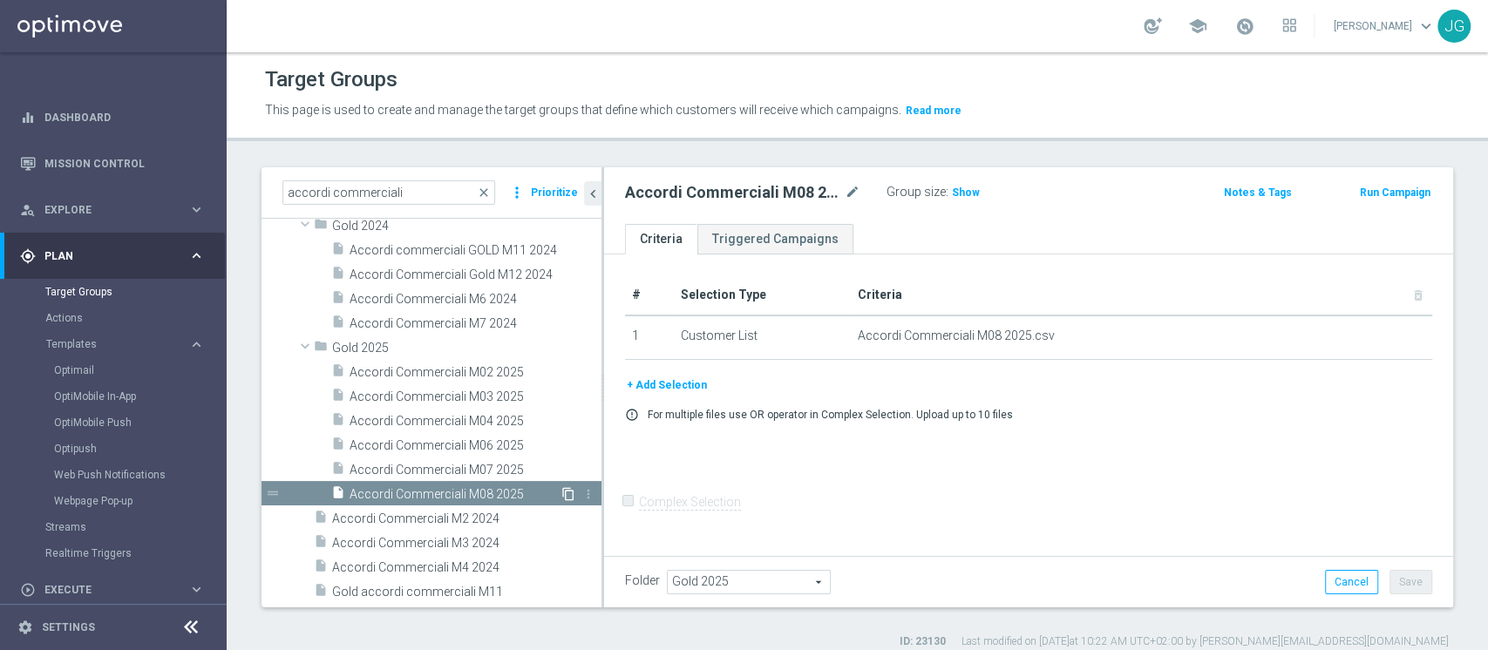
click at [562, 490] on icon "content_copy" at bounding box center [569, 494] width 14 height 14
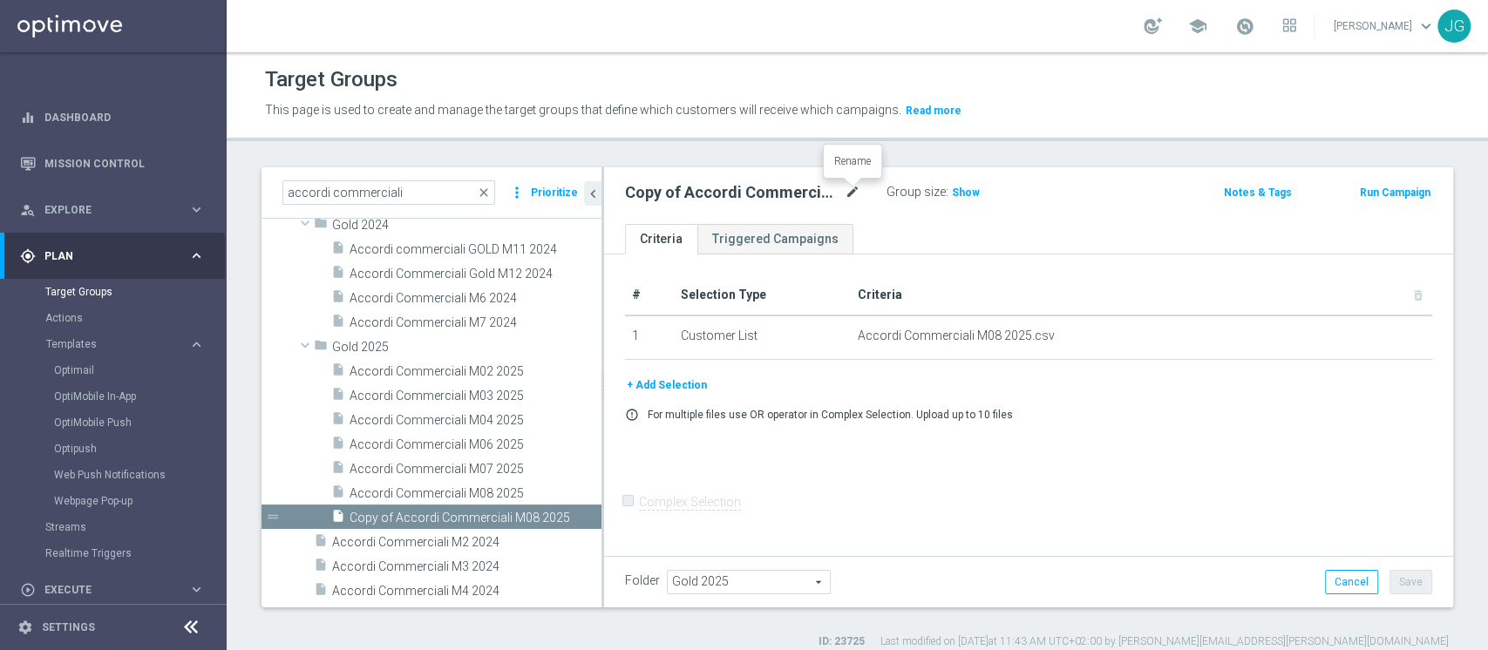
click at [851, 190] on icon "mode_edit" at bounding box center [853, 192] width 16 height 21
click at [674, 192] on input "Copy of Accordi Commerciali M08 2025" at bounding box center [742, 194] width 235 height 24
type input "Accordi Commerciali M09 2025"
click at [1249, 413] on div "error_outline For multiple files use OR operator in Complex Selection. Upload u…" at bounding box center [1029, 415] width 834 height 14
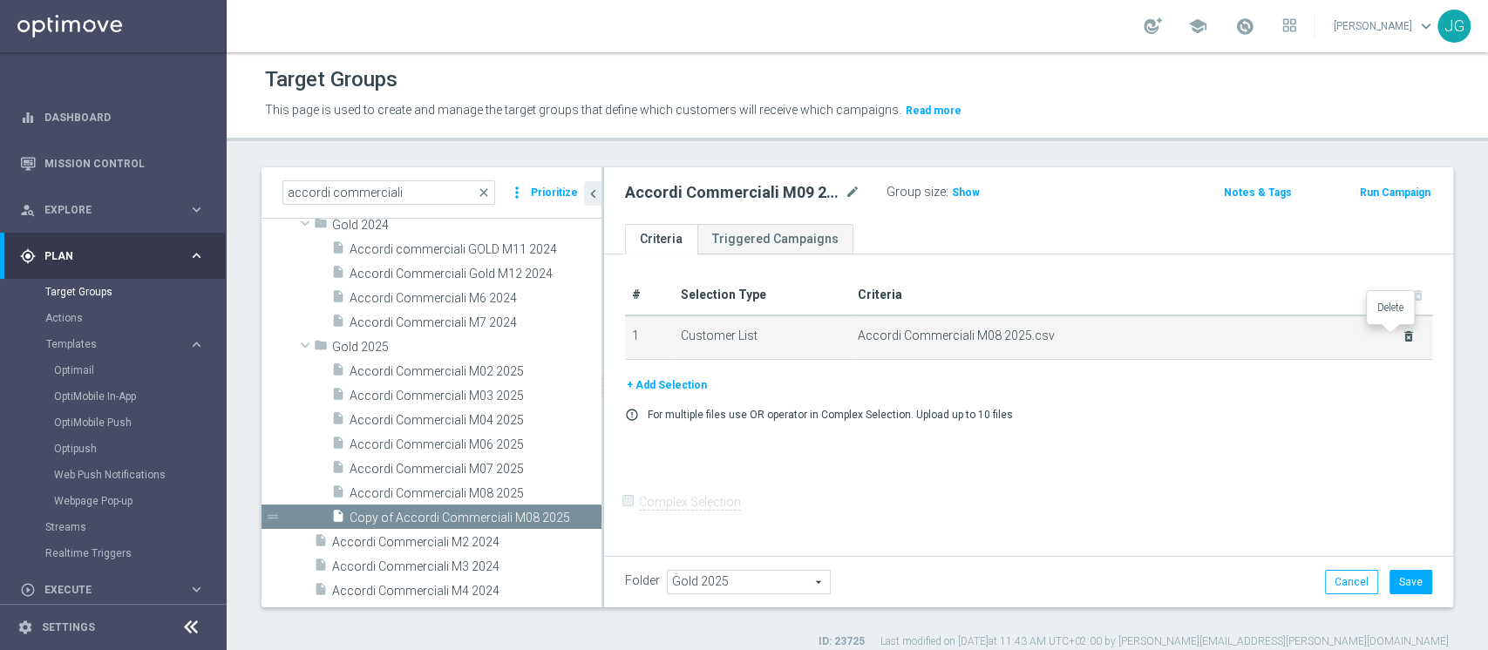
click at [1402, 336] on icon "delete_forever" at bounding box center [1409, 337] width 14 height 14
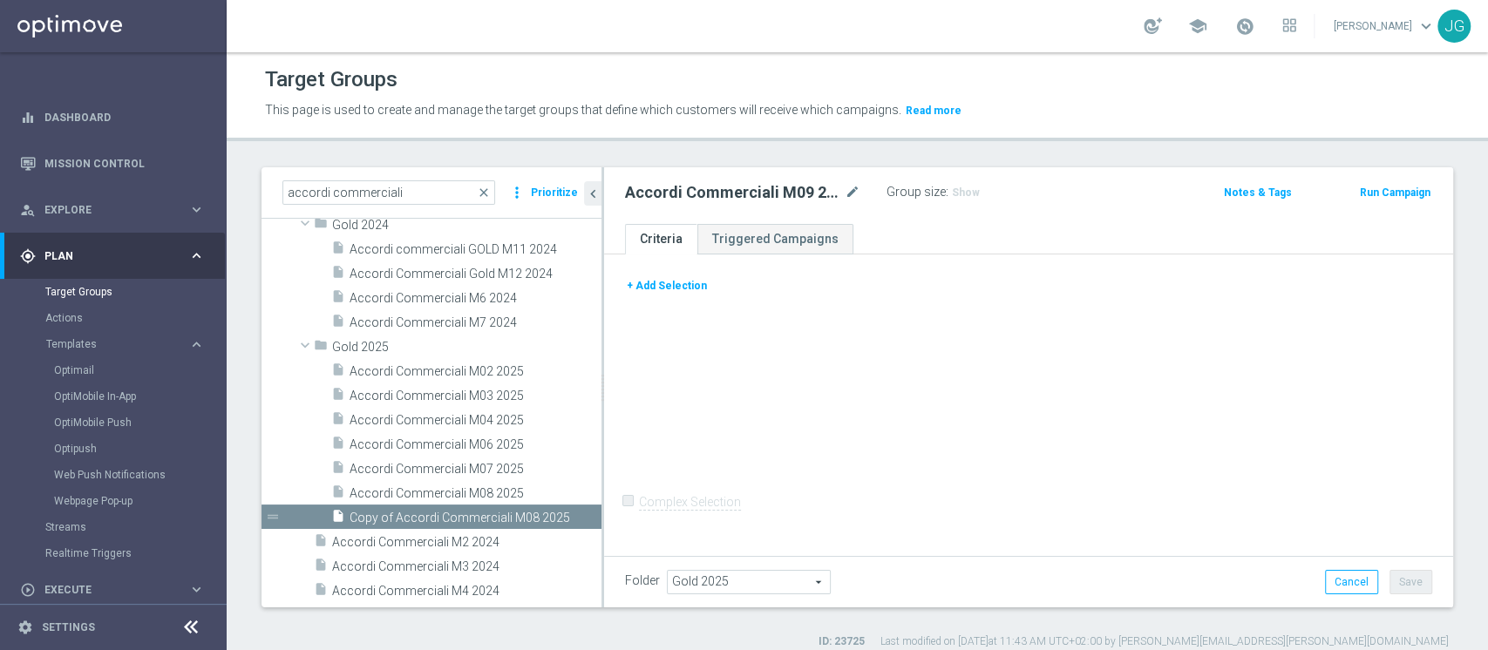
click at [662, 276] on button "+ Add Selection" at bounding box center [667, 285] width 84 height 19
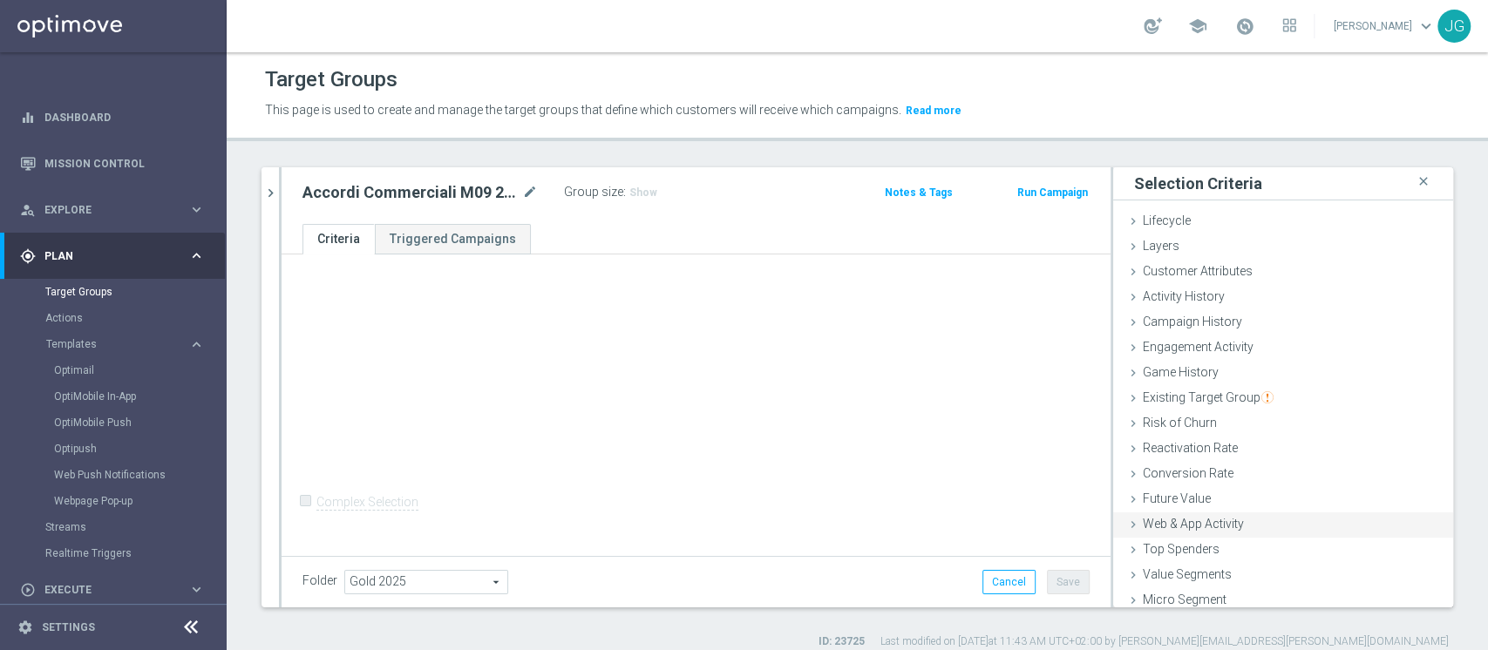
scroll to position [32, 0]
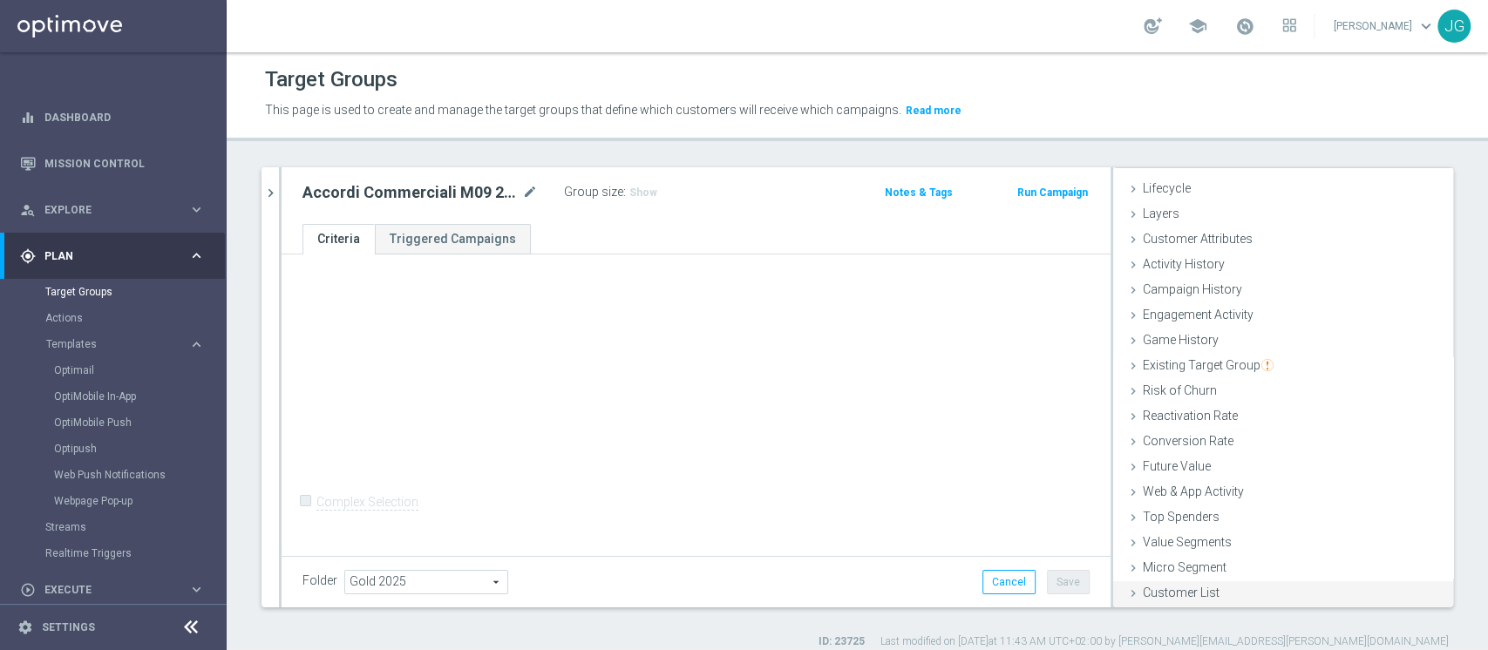
click at [1127, 589] on icon at bounding box center [1134, 594] width 14 height 14
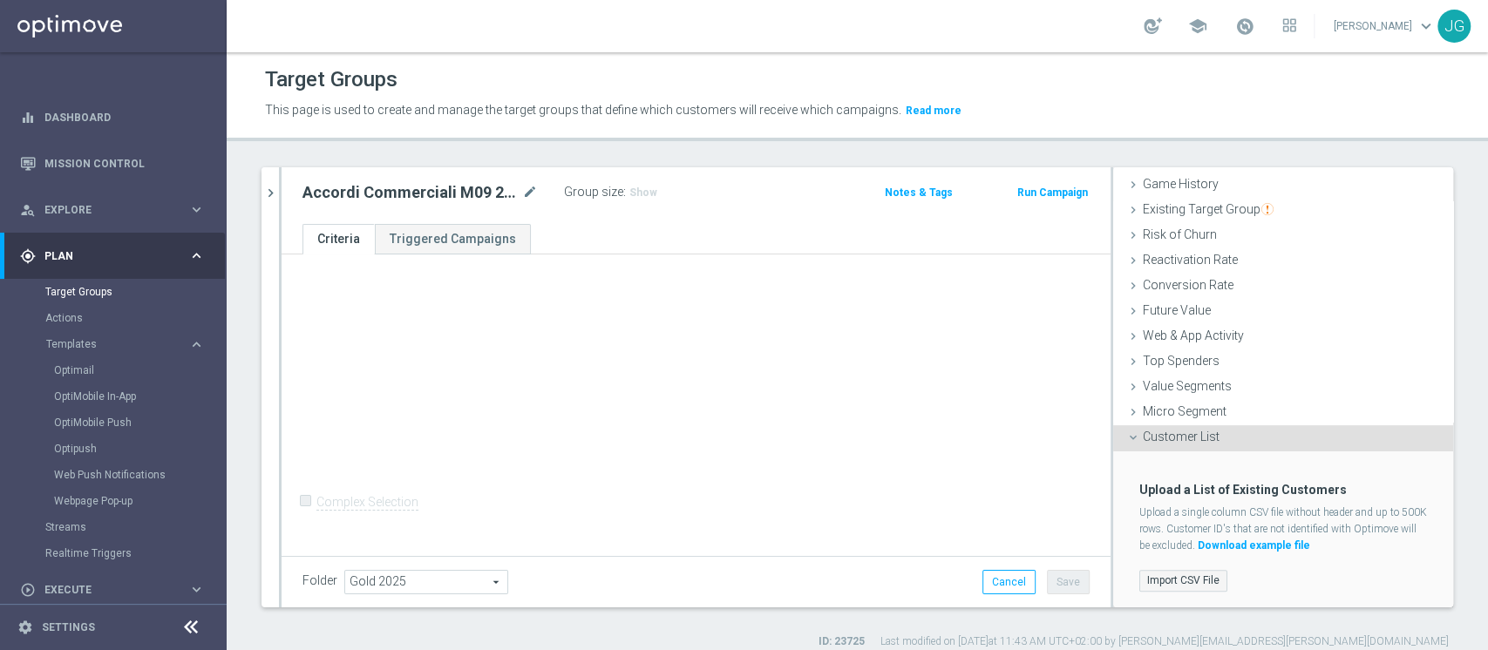
click at [1140, 576] on label "Import CSV File" at bounding box center [1184, 581] width 88 height 22
click at [0, 0] on input "Import CSV File" at bounding box center [0, 0] width 0 height 0
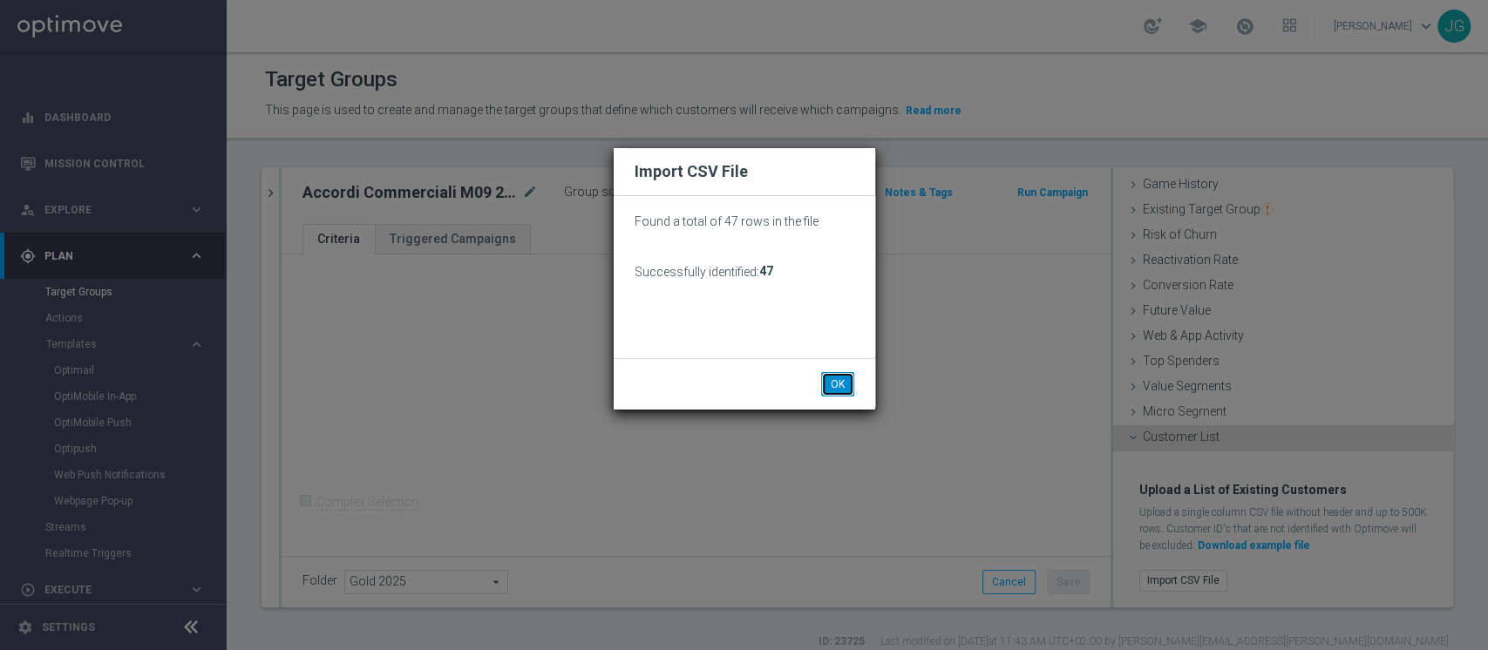
click at [836, 380] on button "OK" at bounding box center [837, 384] width 33 height 24
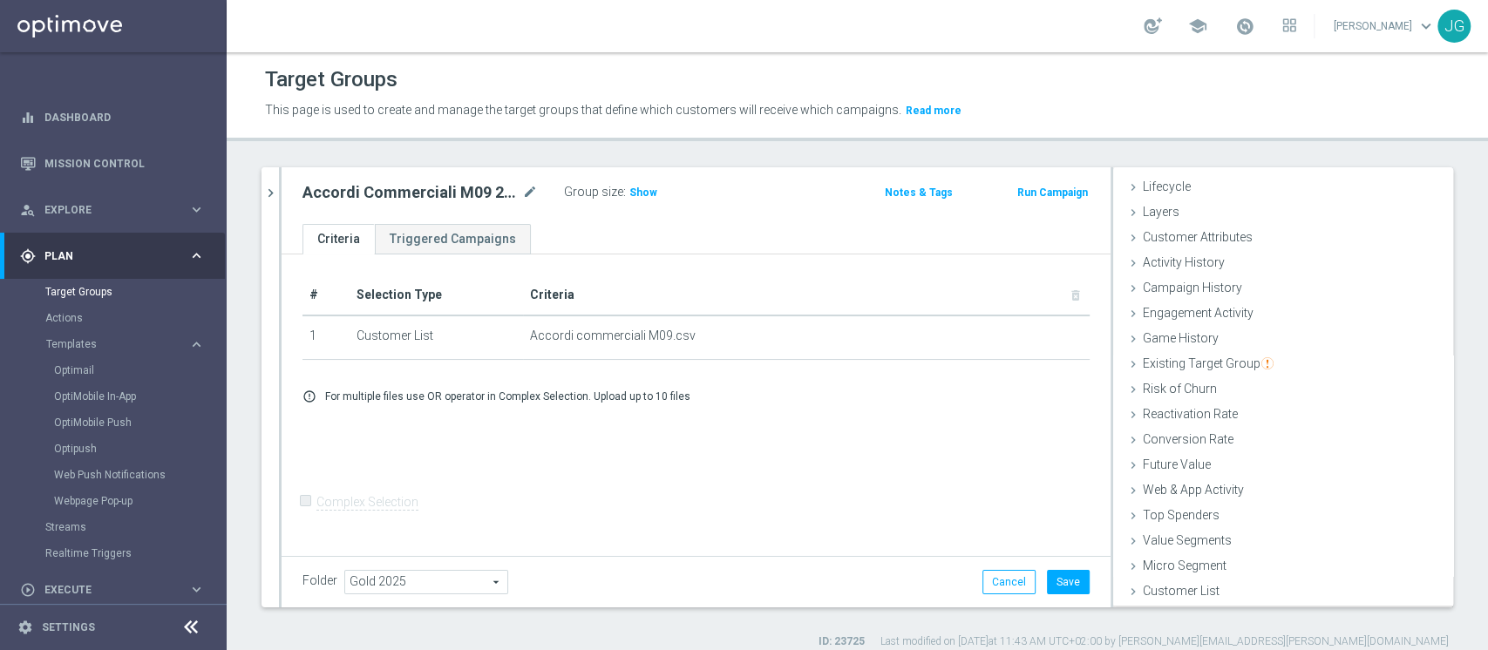
scroll to position [32, 0]
click at [1047, 582] on button "Save" at bounding box center [1068, 582] width 43 height 24
click at [270, 192] on icon "chevron_right" at bounding box center [270, 193] width 17 height 17
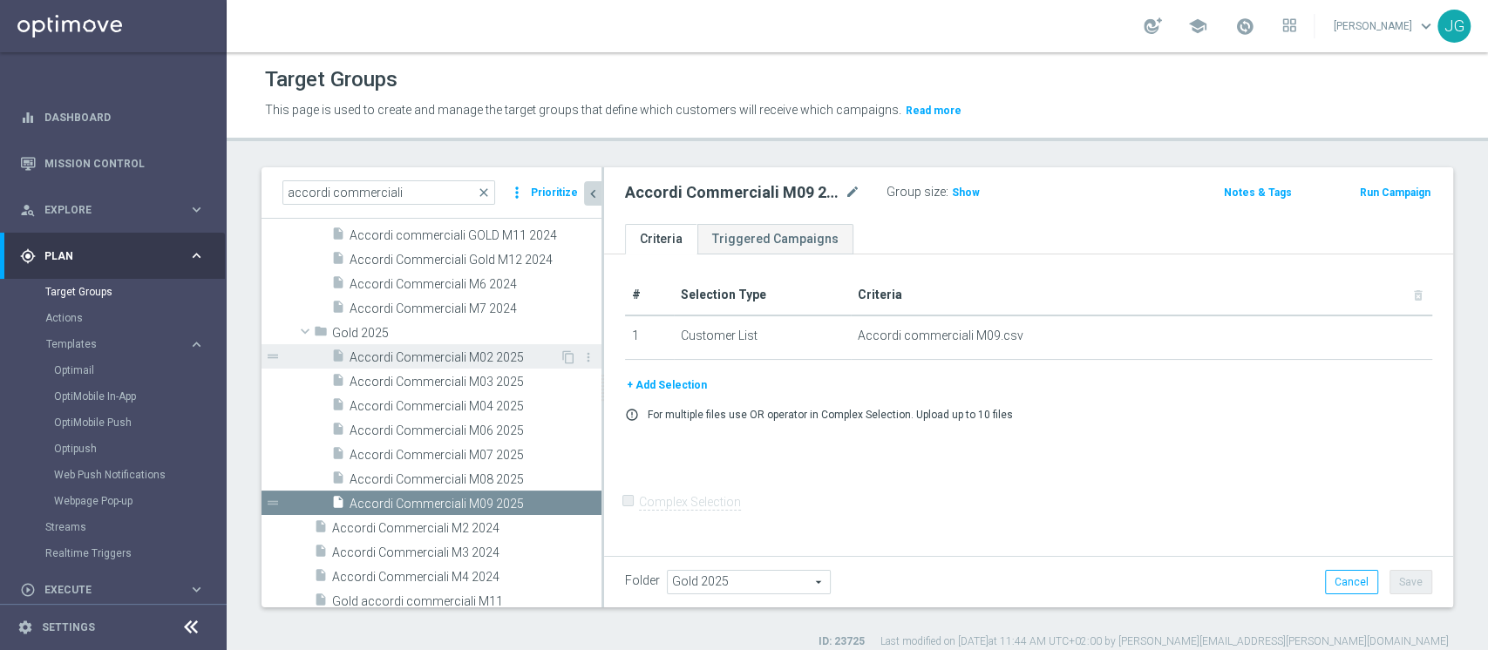
scroll to position [70, 0]
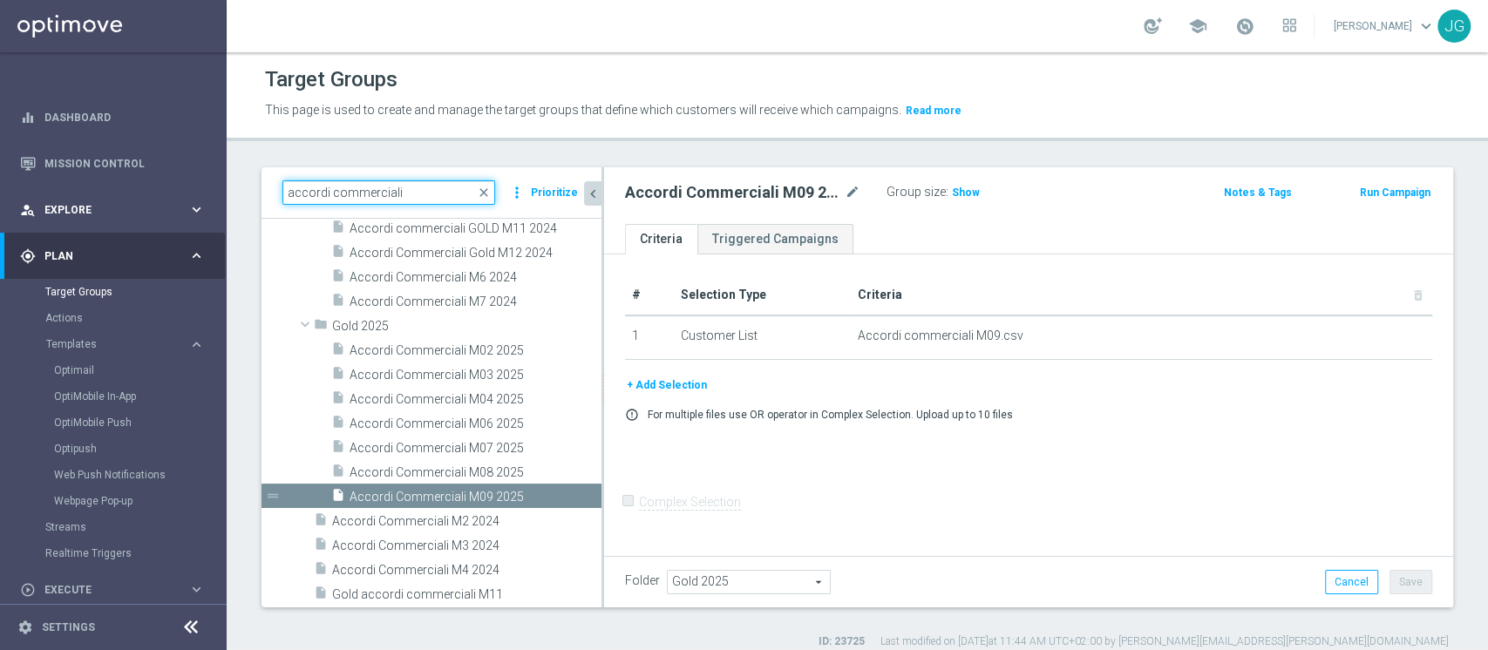
drag, startPoint x: 406, startPoint y: 188, endPoint x: 165, endPoint y: 206, distance: 242.1
click at [165, 206] on main "equalizer Dashboard Mission Control" at bounding box center [744, 325] width 1488 height 650
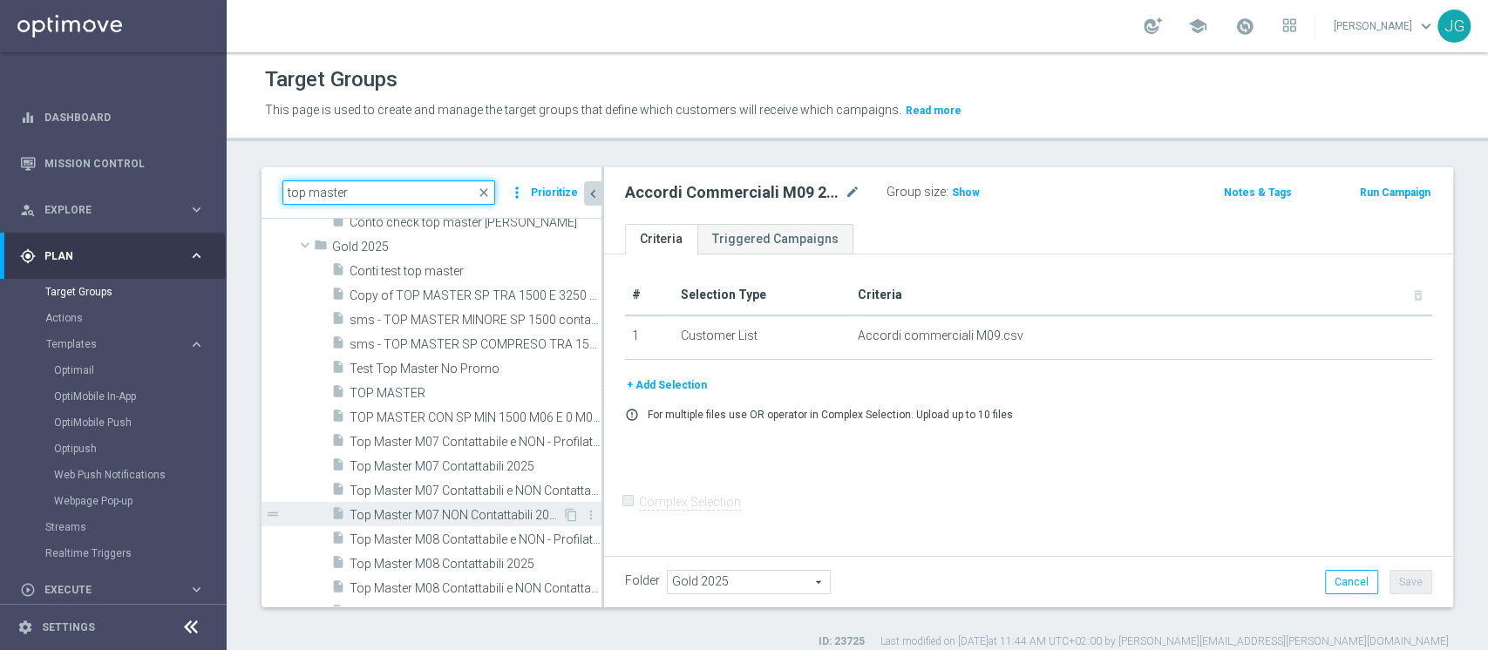
scroll to position [0, 0]
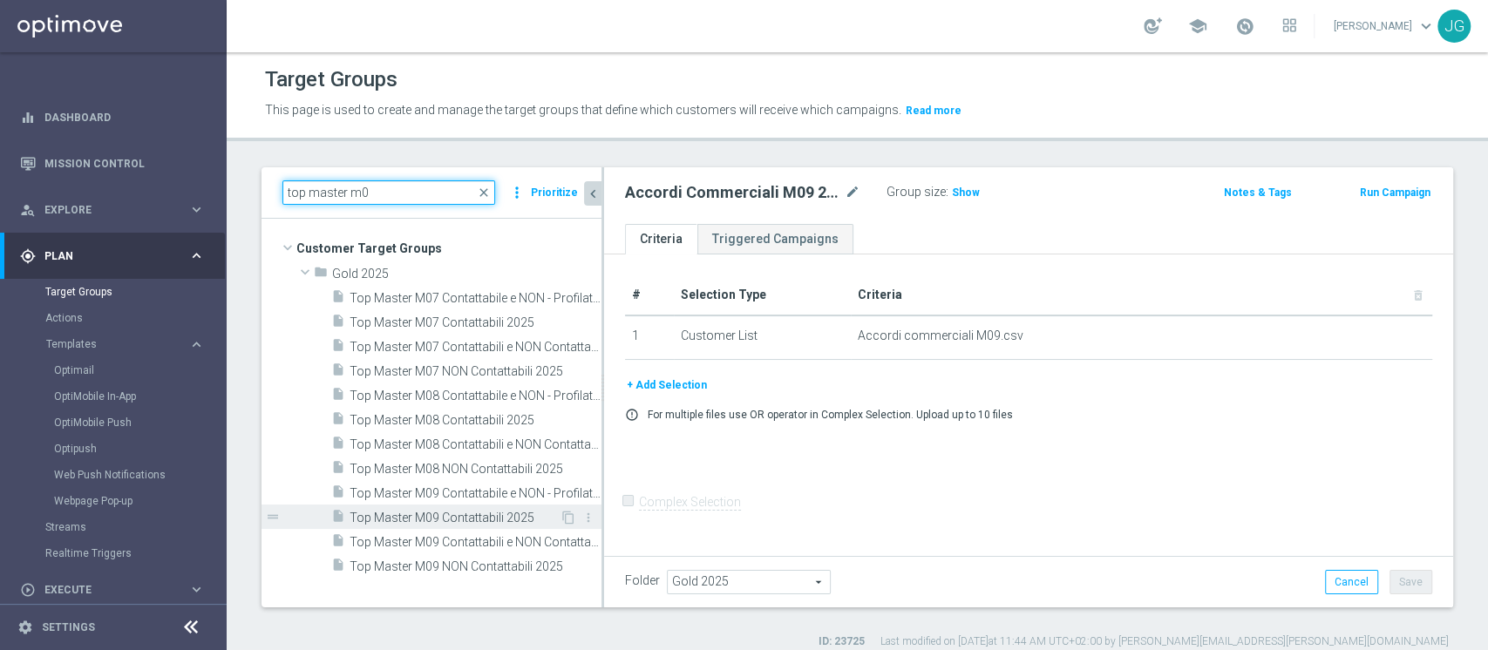
type input "top master m0"
click at [470, 519] on span "Top Master M09 Contattabili 2025" at bounding box center [455, 518] width 210 height 15
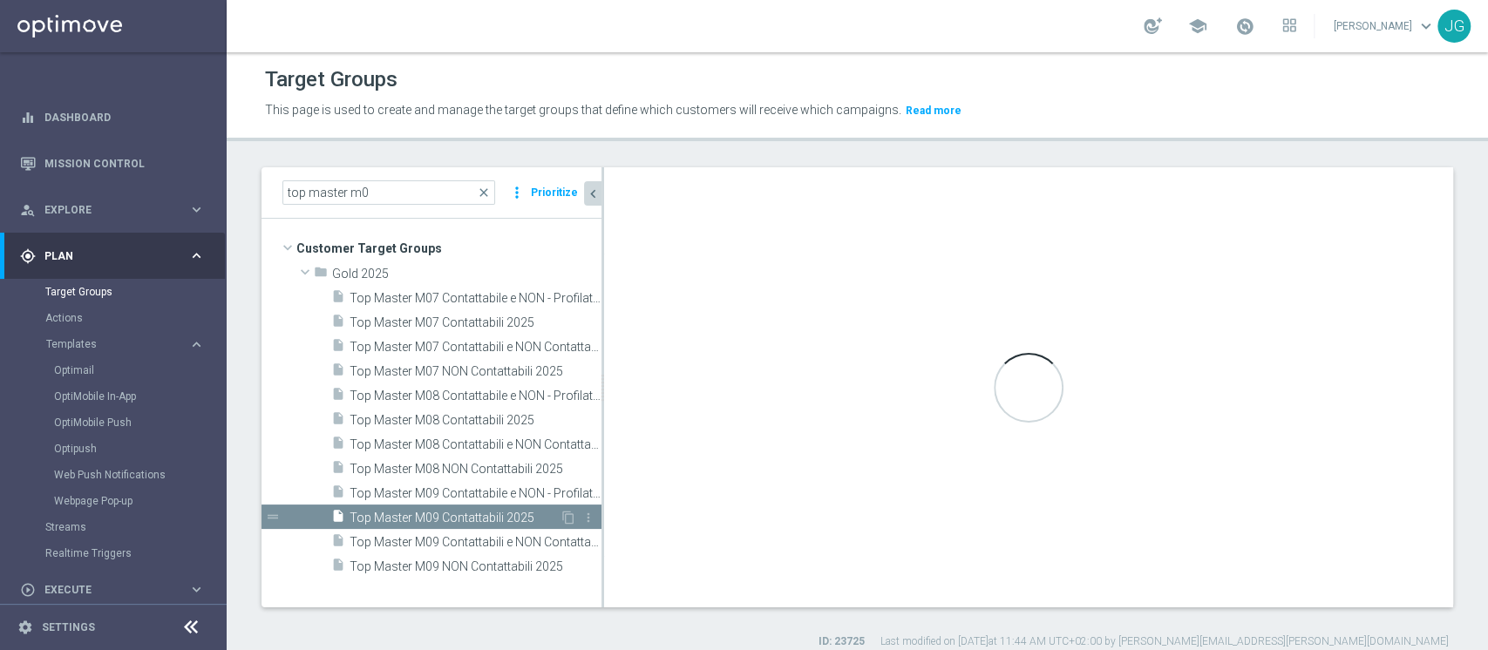
checkbox input "true"
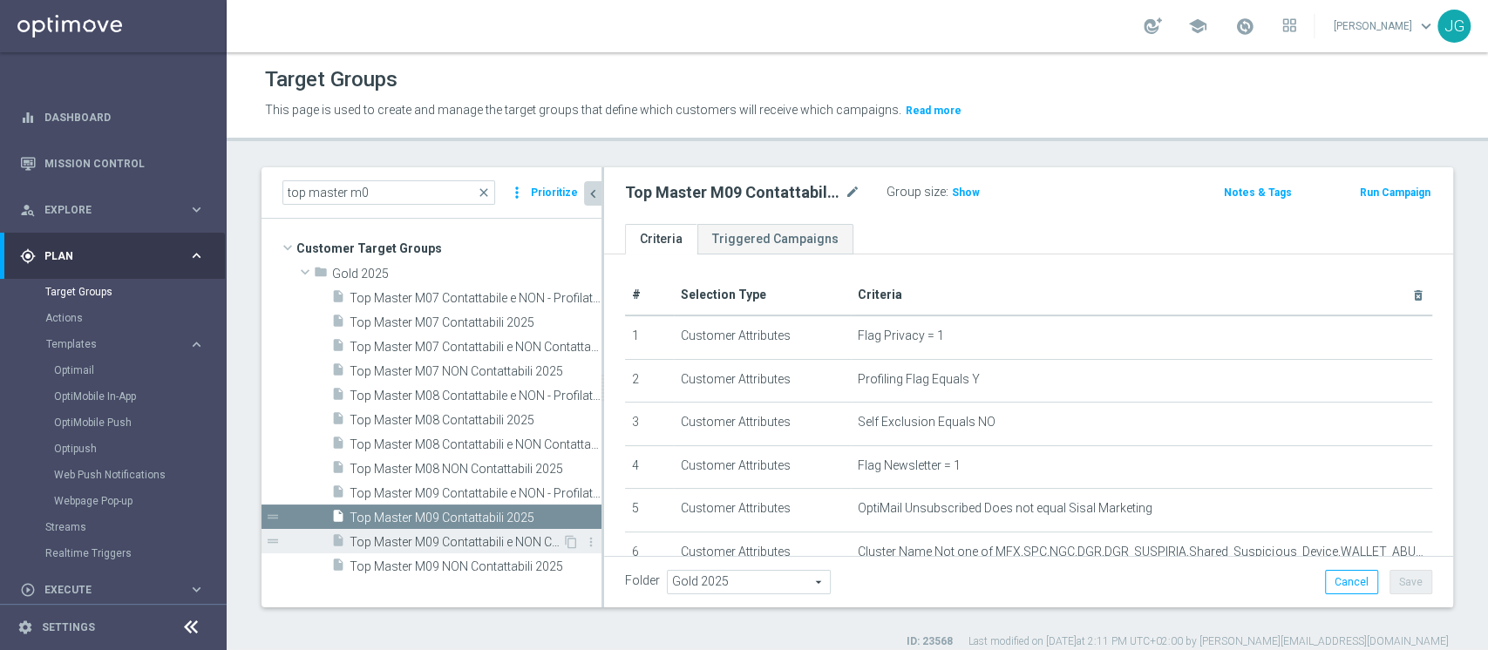
click at [396, 544] on span "Top Master M09 Contattabili e NON Contattabili 2025" at bounding box center [456, 542] width 213 height 15
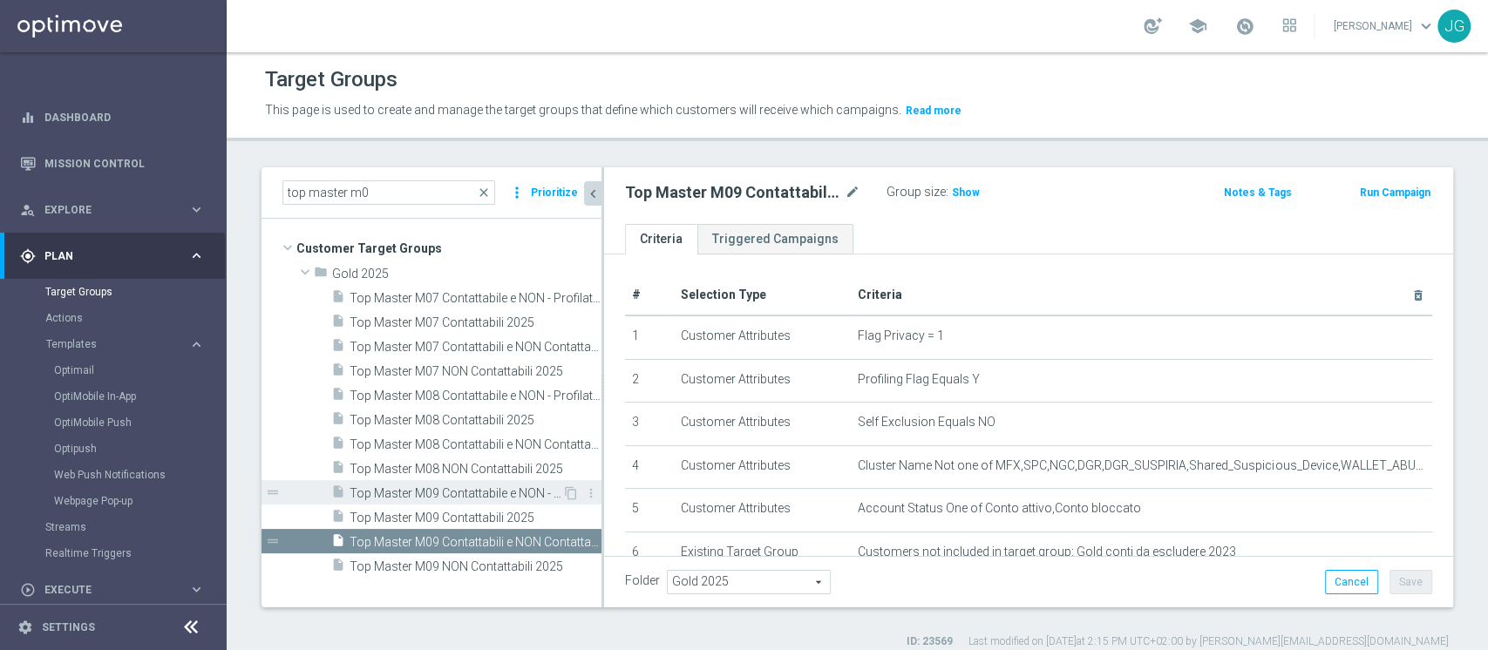
scroll to position [14, 0]
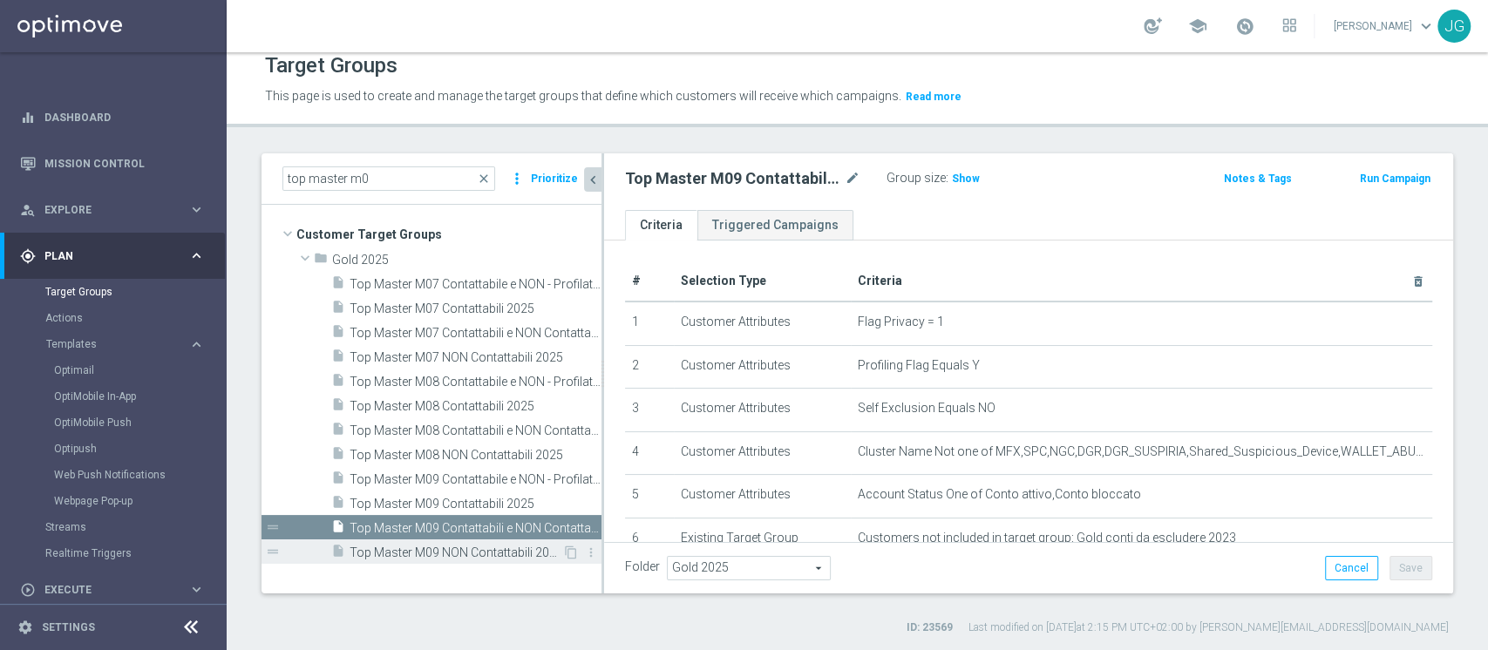
click at [432, 553] on span "Top Master M09 NON Contattabili 2025" at bounding box center [456, 553] width 213 height 15
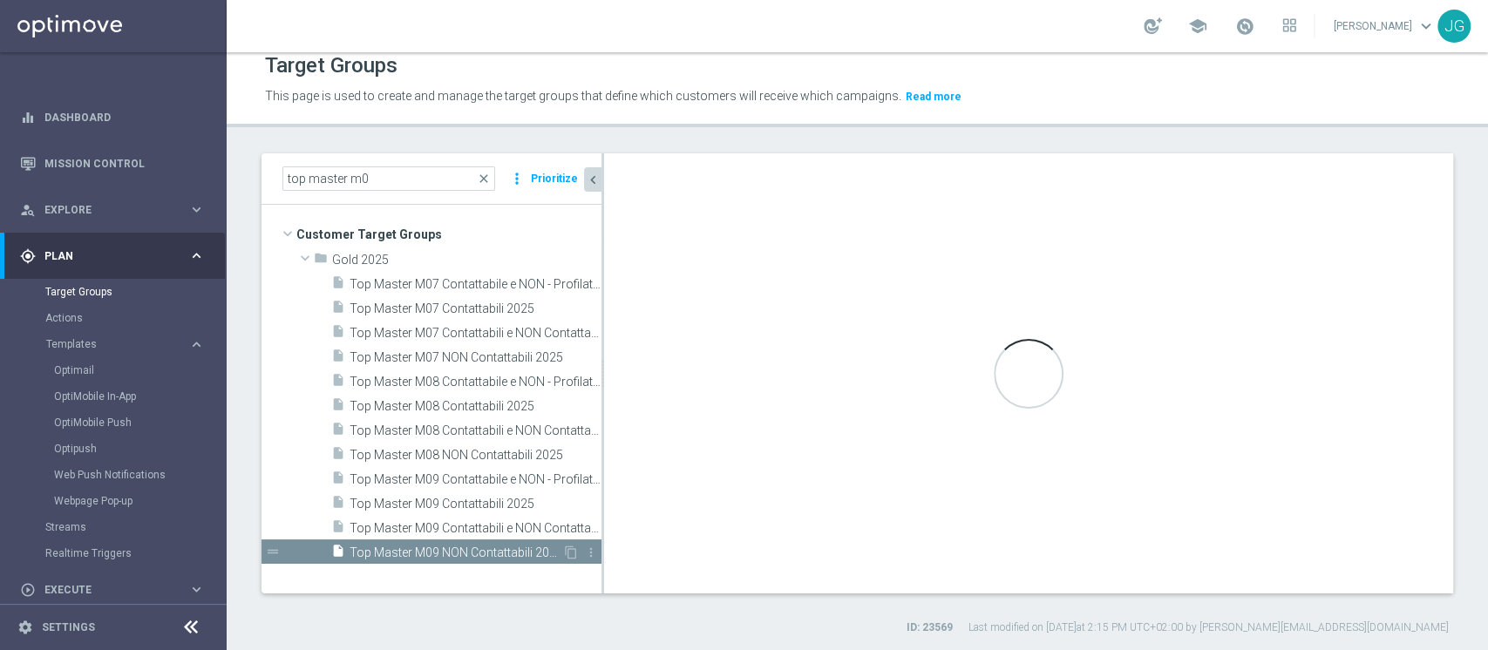
type textarea "(1 and 2 and 3 and 4 and 5 and 6 and 7 and 8 and 9 and 10)"
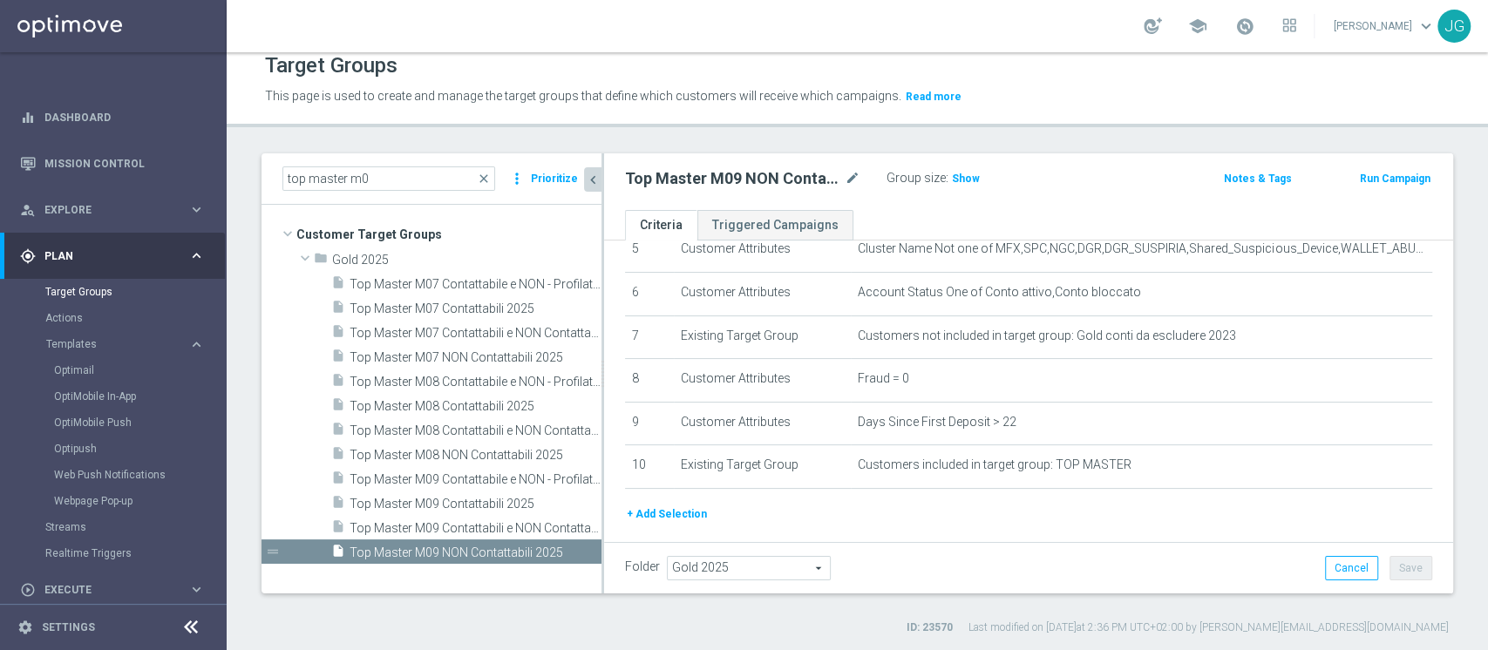
scroll to position [296, 0]
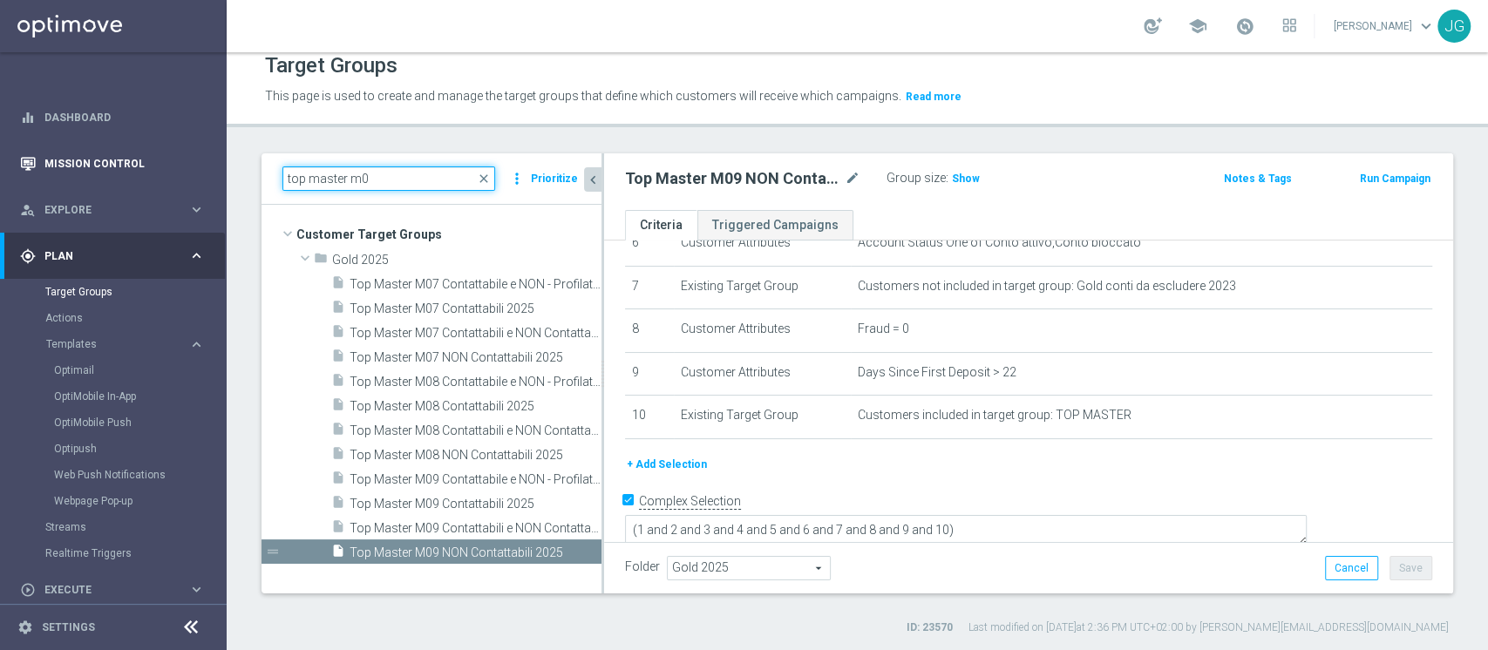
drag, startPoint x: 384, startPoint y: 174, endPoint x: 140, endPoint y: 151, distance: 244.3
click at [140, 151] on main "equalizer Dashboard Mission Control" at bounding box center [744, 325] width 1488 height 650
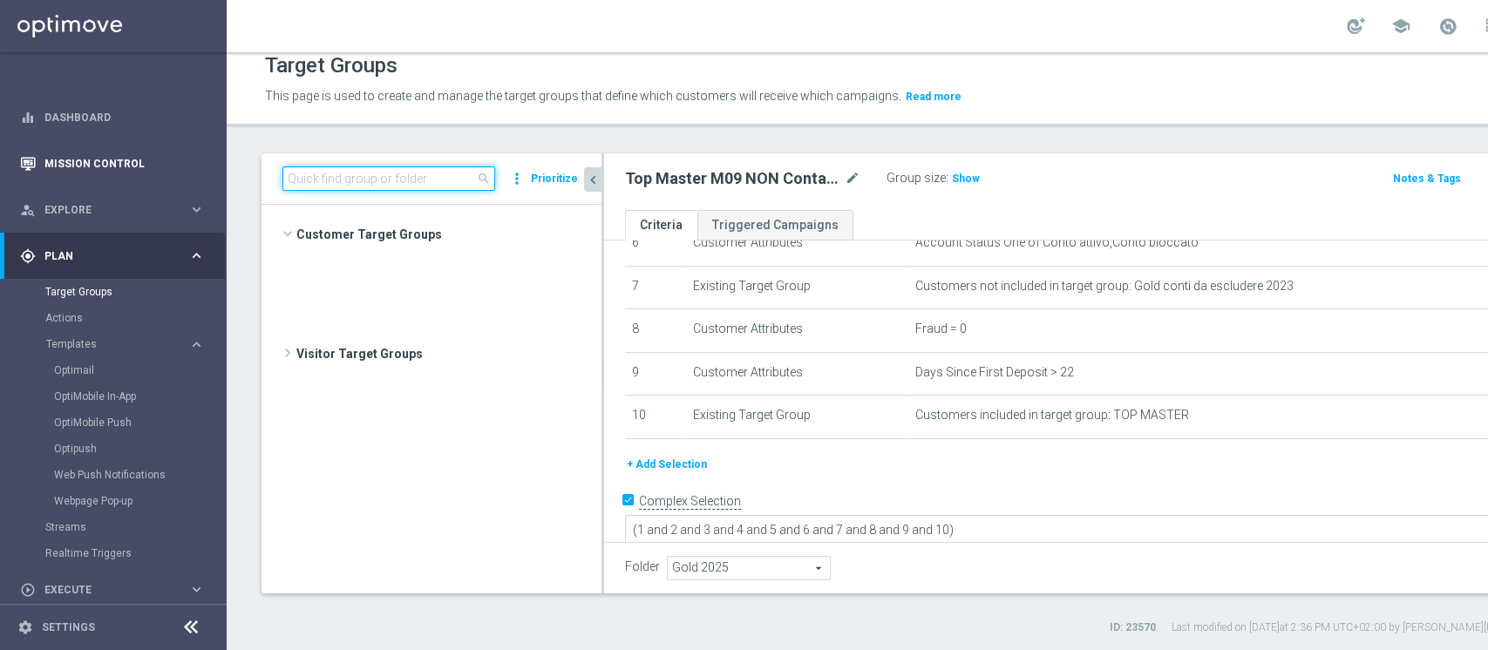
scroll to position [29548, 0]
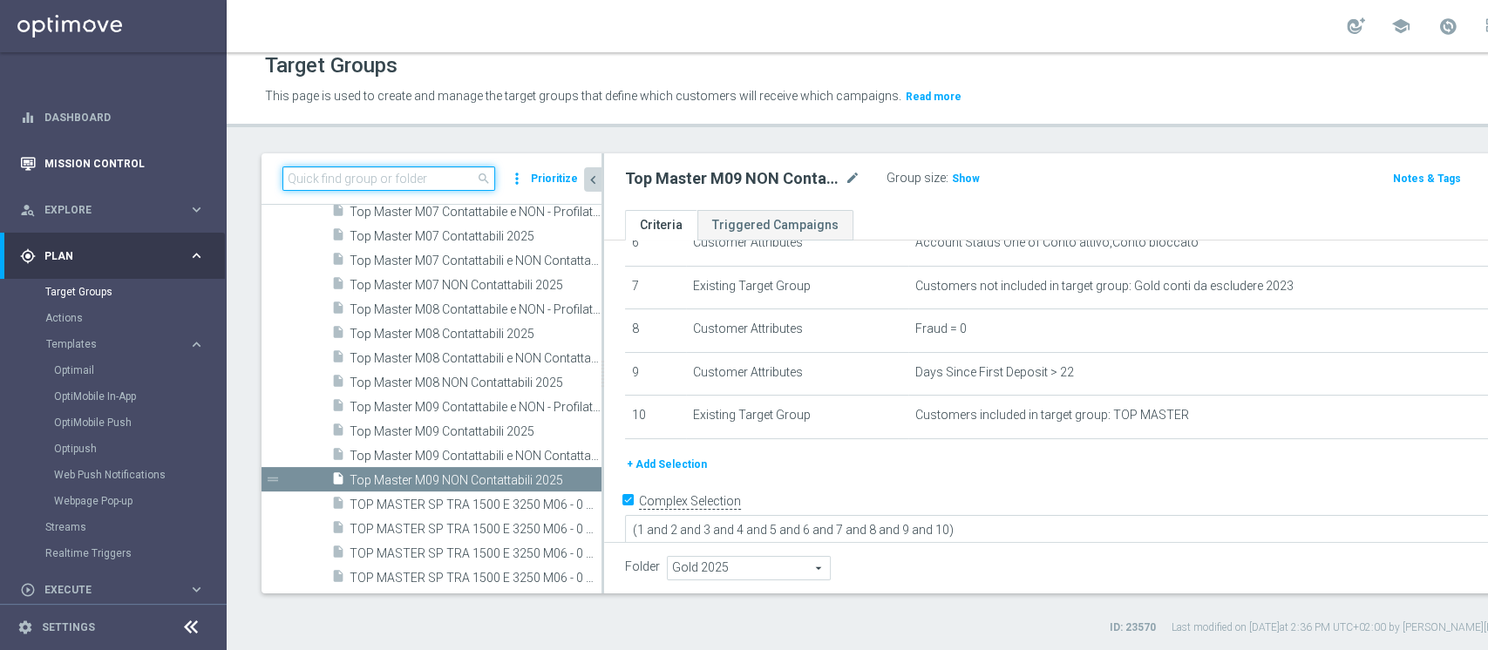
paste input "ACTIVE G&V M08 - TOP 1.000 GGR M08"
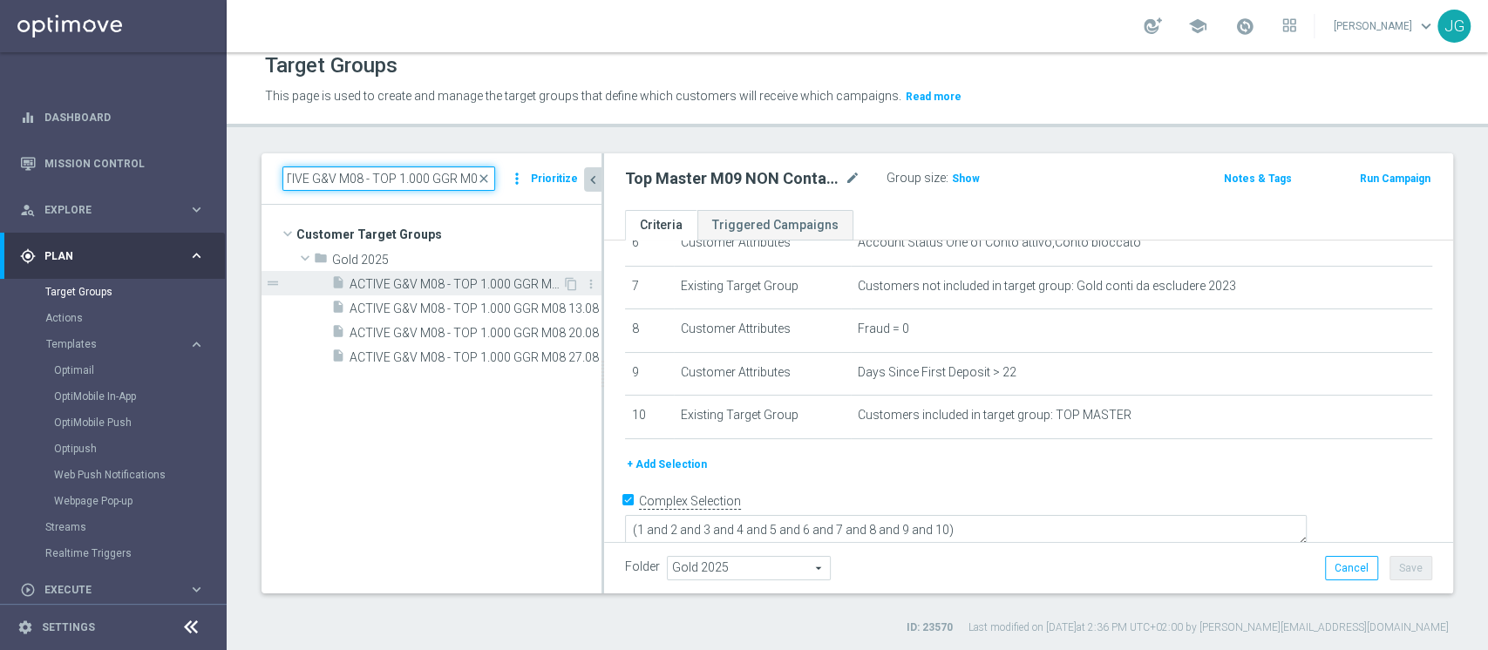
type input "ACTIVE G&V M08 - TOP 1.000 GGR M08"
click at [452, 282] on span "ACTIVE G&V M08 - TOP 1.000 GGR M08 03.09" at bounding box center [456, 284] width 213 height 15
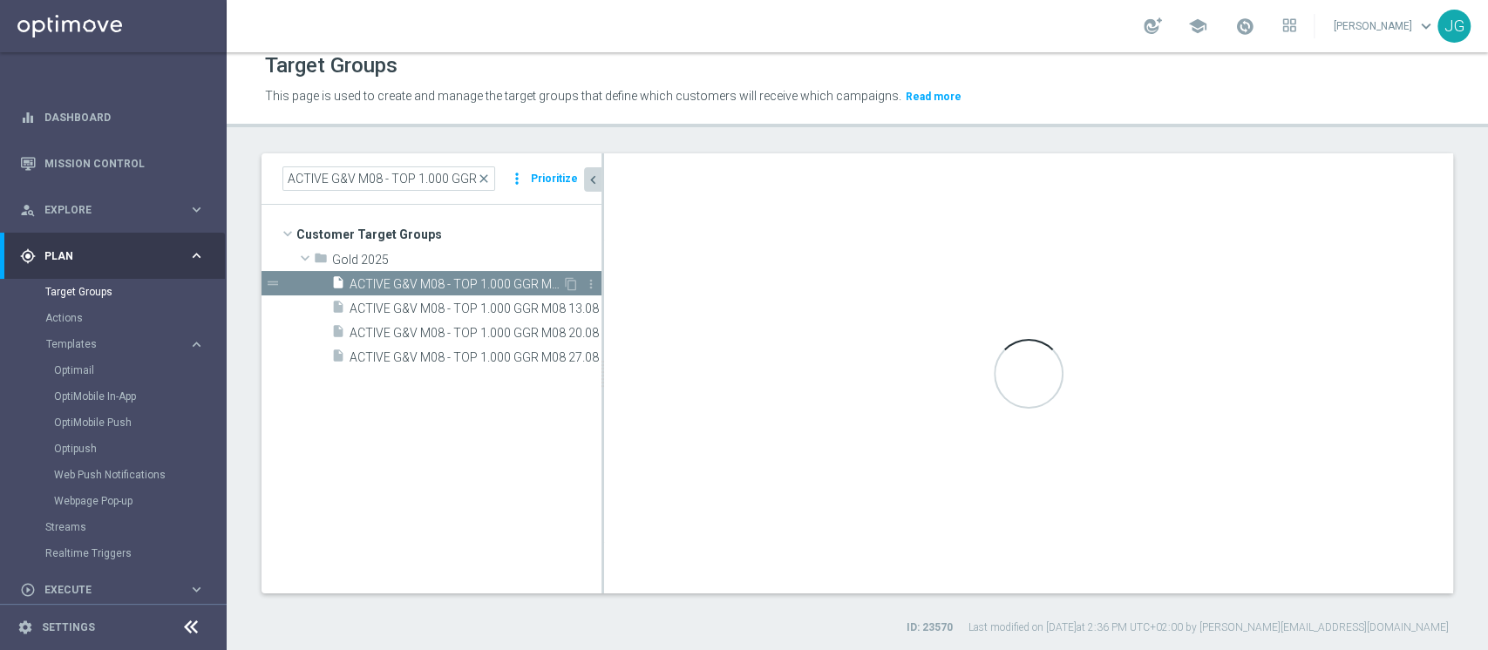
type textarea "(1 and 3 and 4 AND 5 and 6) OR 2"
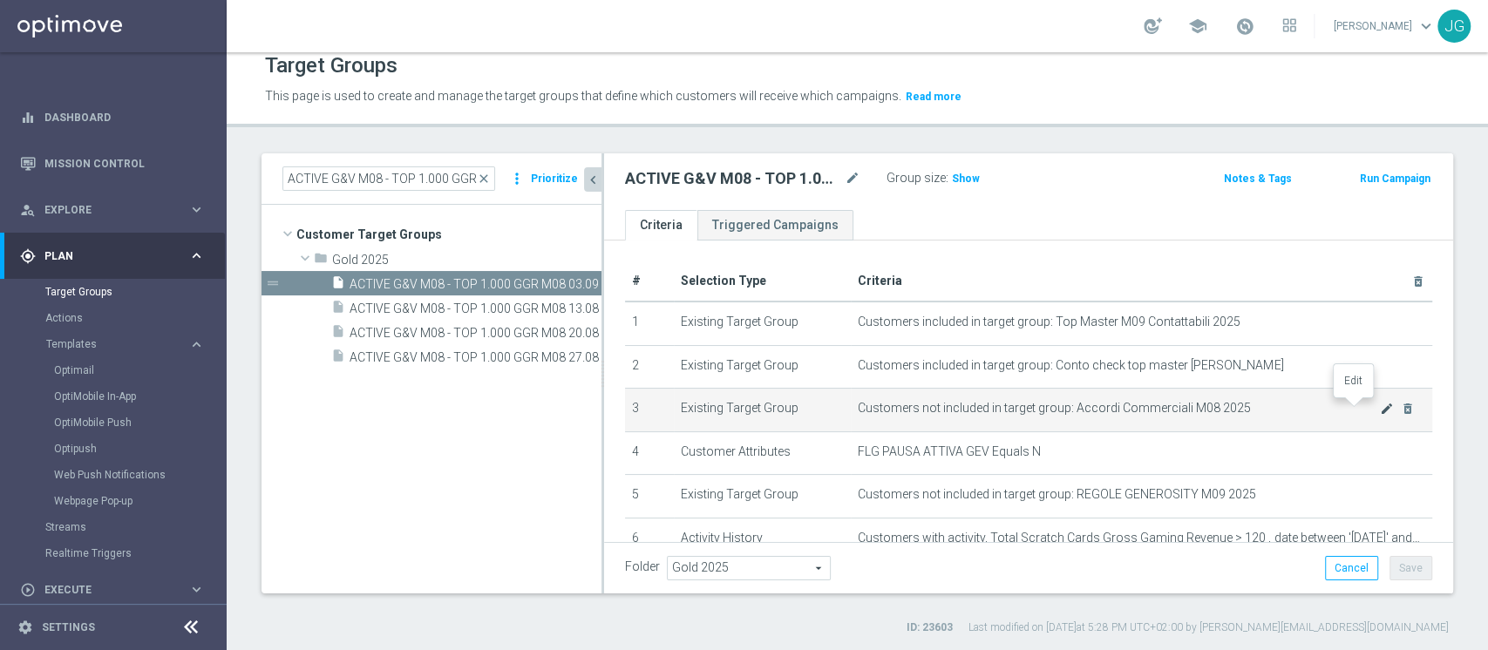
click at [1380, 408] on icon "mode_edit" at bounding box center [1387, 409] width 14 height 14
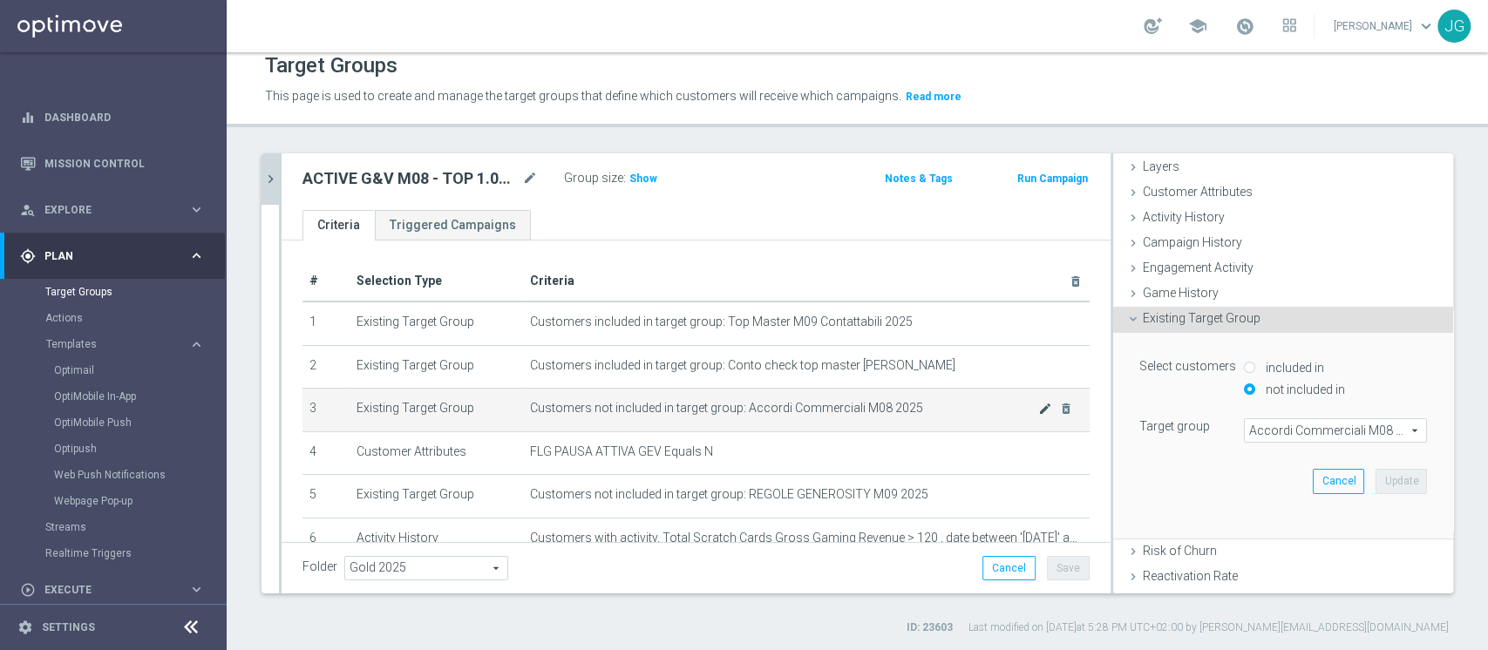
scroll to position [188, 0]
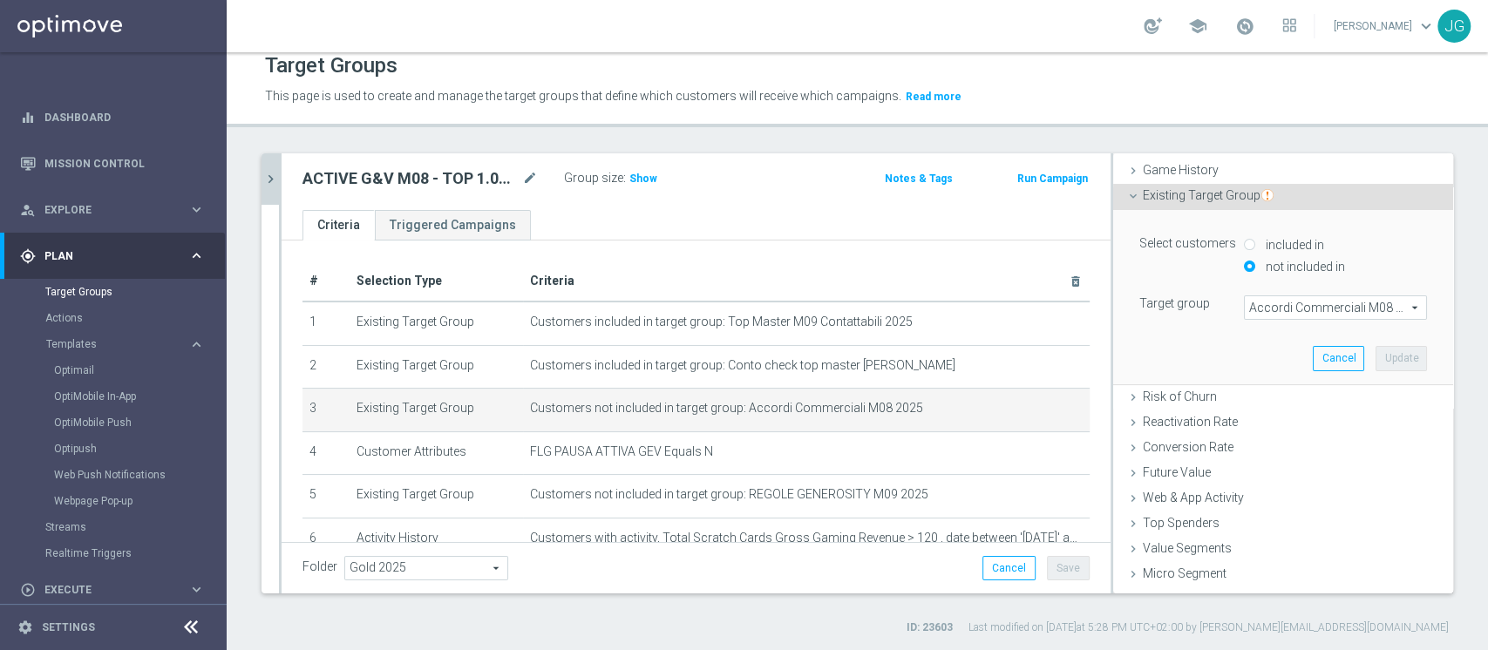
click at [1286, 299] on span "Accordi Commerciali M08 2025" at bounding box center [1335, 307] width 181 height 23
click at [0, 0] on input "search" at bounding box center [0, 0] width 0 height 0
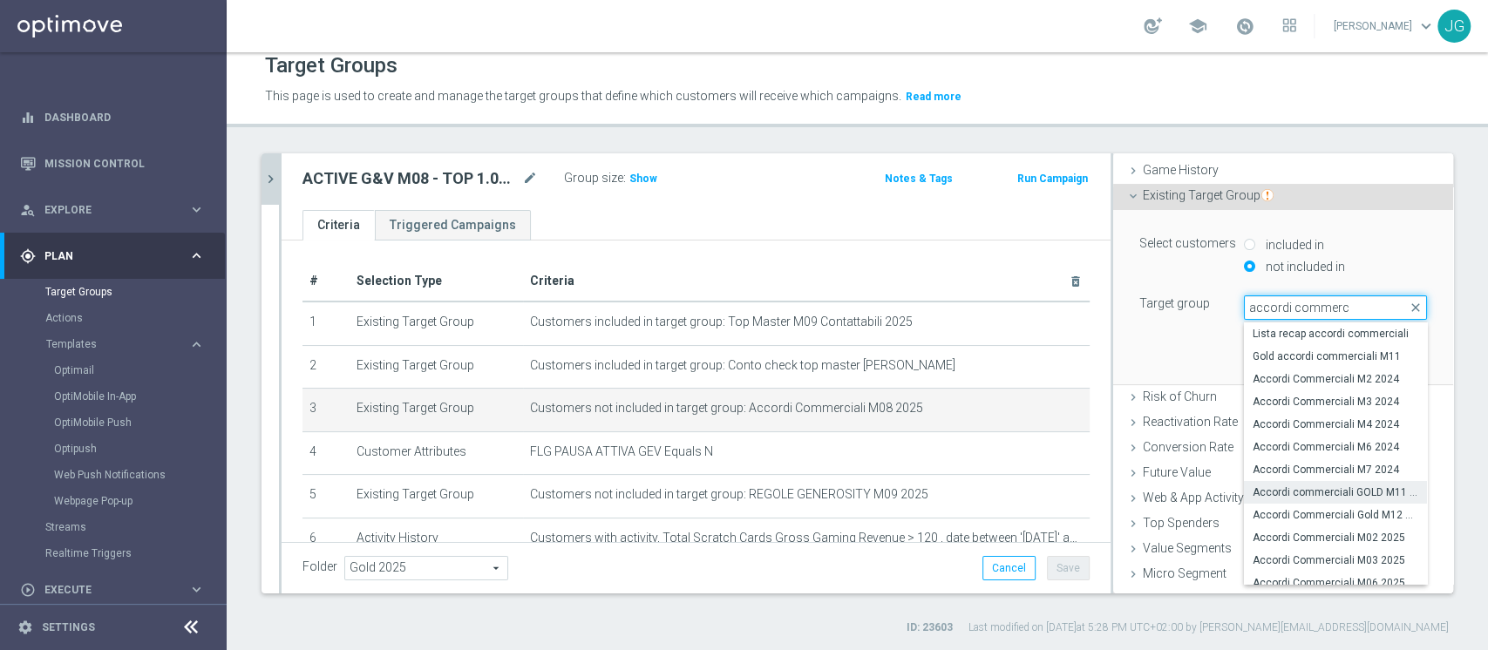
scroll to position [98, 0]
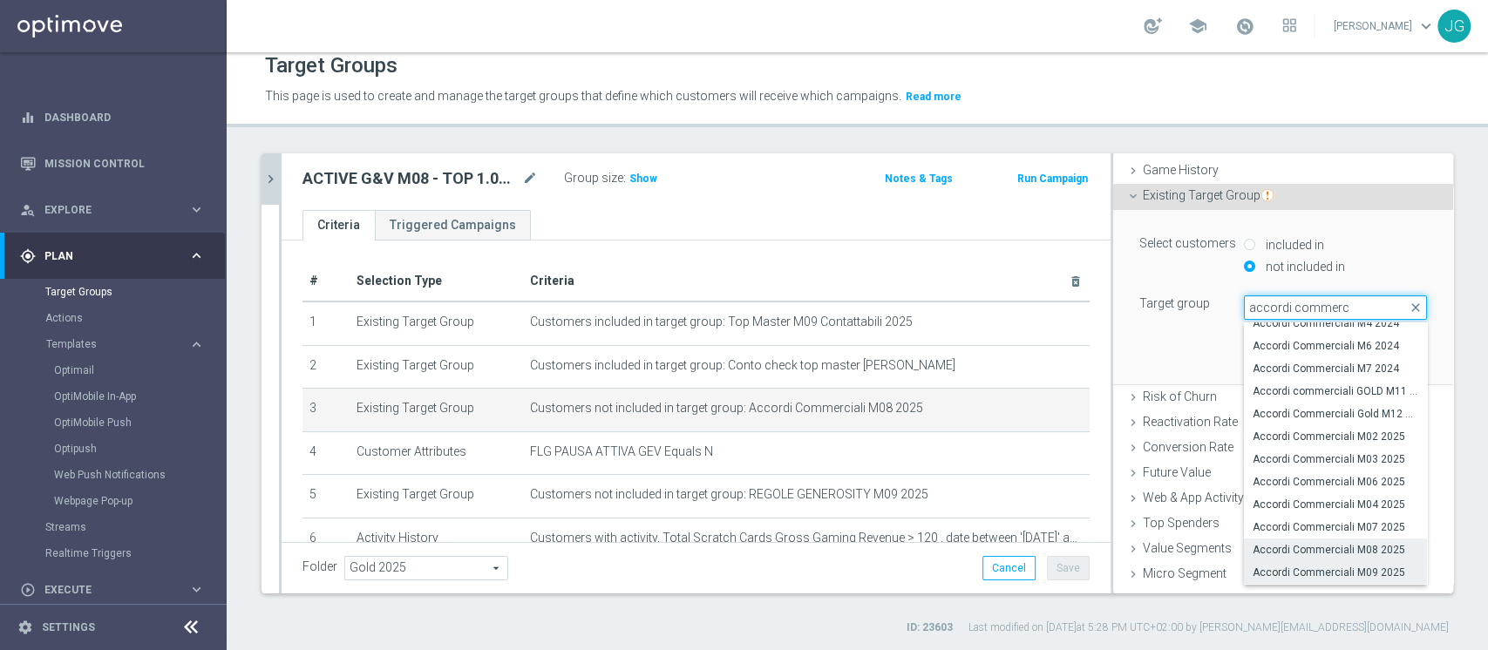
type input "accordi commerc"
click at [1322, 571] on span "Accordi Commerciali M09 2025" at bounding box center [1336, 573] width 166 height 14
type input "Accordi Commerciali M09 2025"
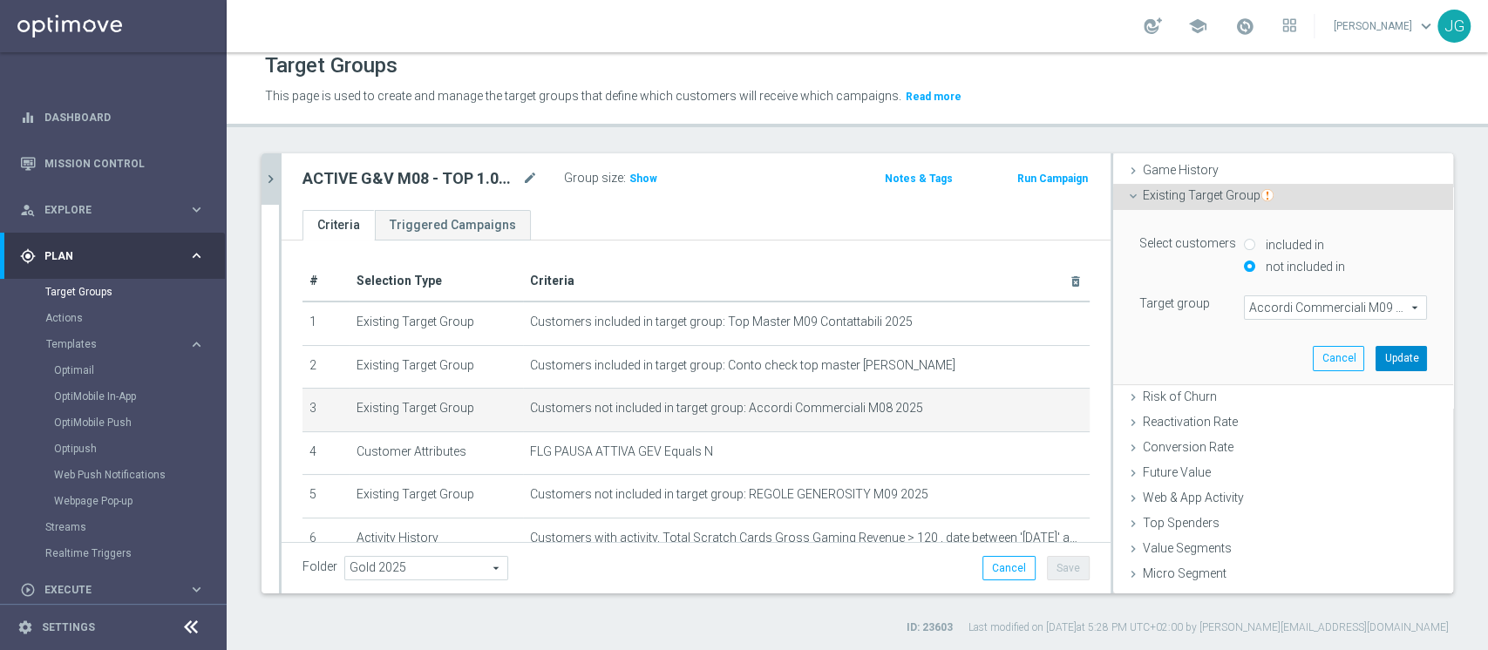
click at [1376, 355] on button "Update" at bounding box center [1401, 358] width 51 height 24
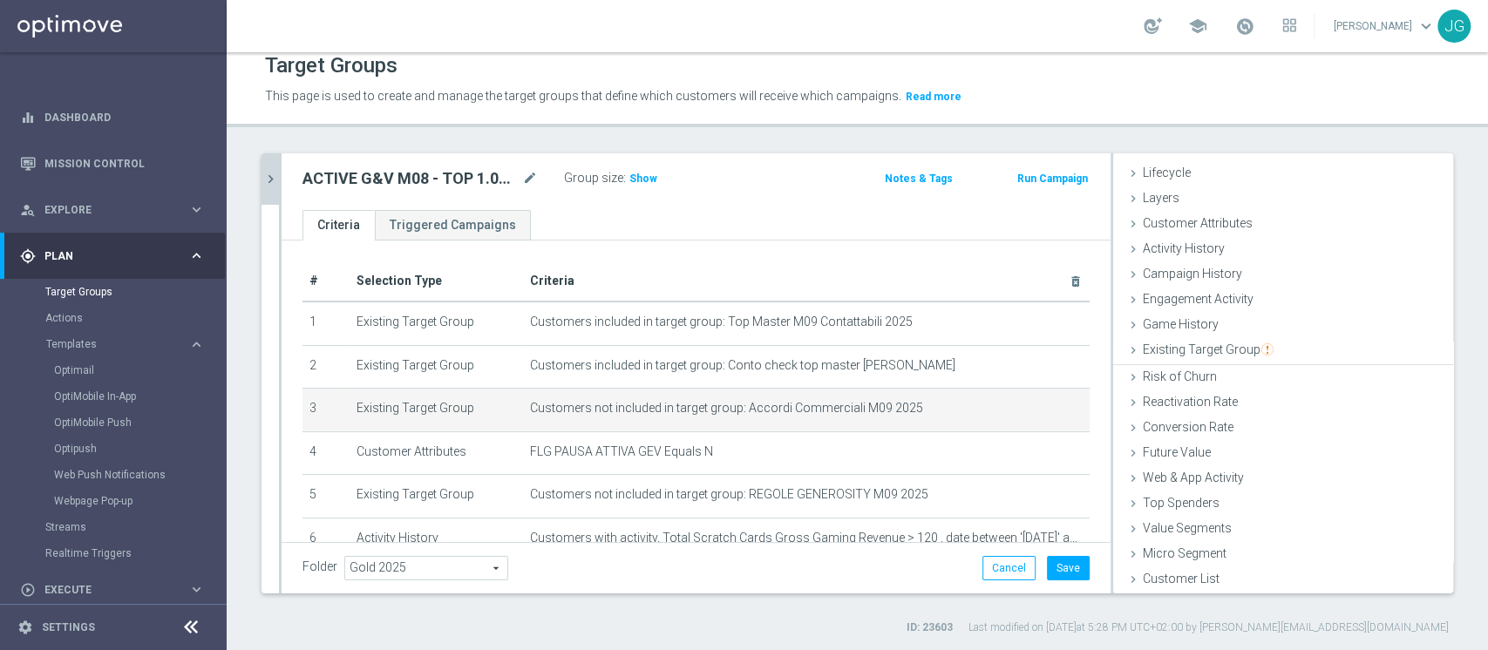
scroll to position [32, 0]
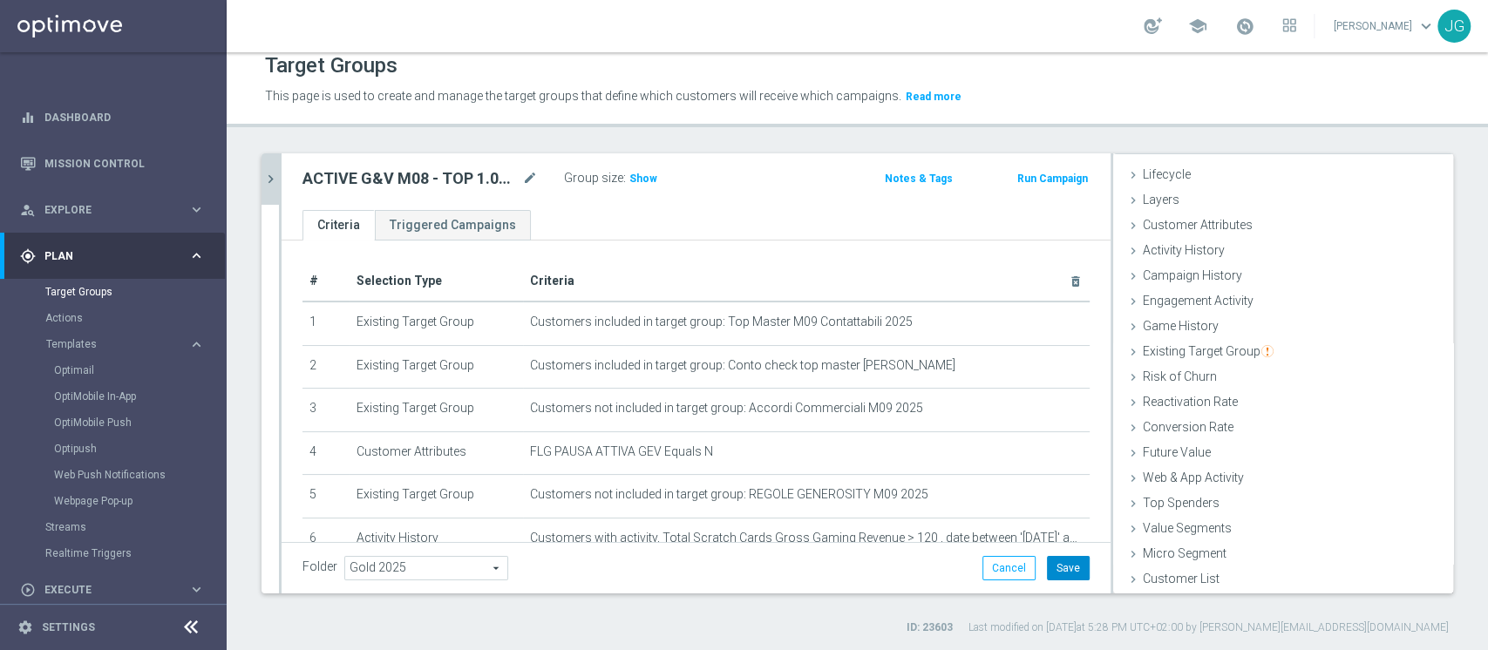
click at [1048, 570] on button "Save" at bounding box center [1068, 568] width 43 height 24
drag, startPoint x: 98, startPoint y: 309, endPoint x: 99, endPoint y: 317, distance: 8.8
click at [99, 317] on link "Actions" at bounding box center [113, 318] width 136 height 14
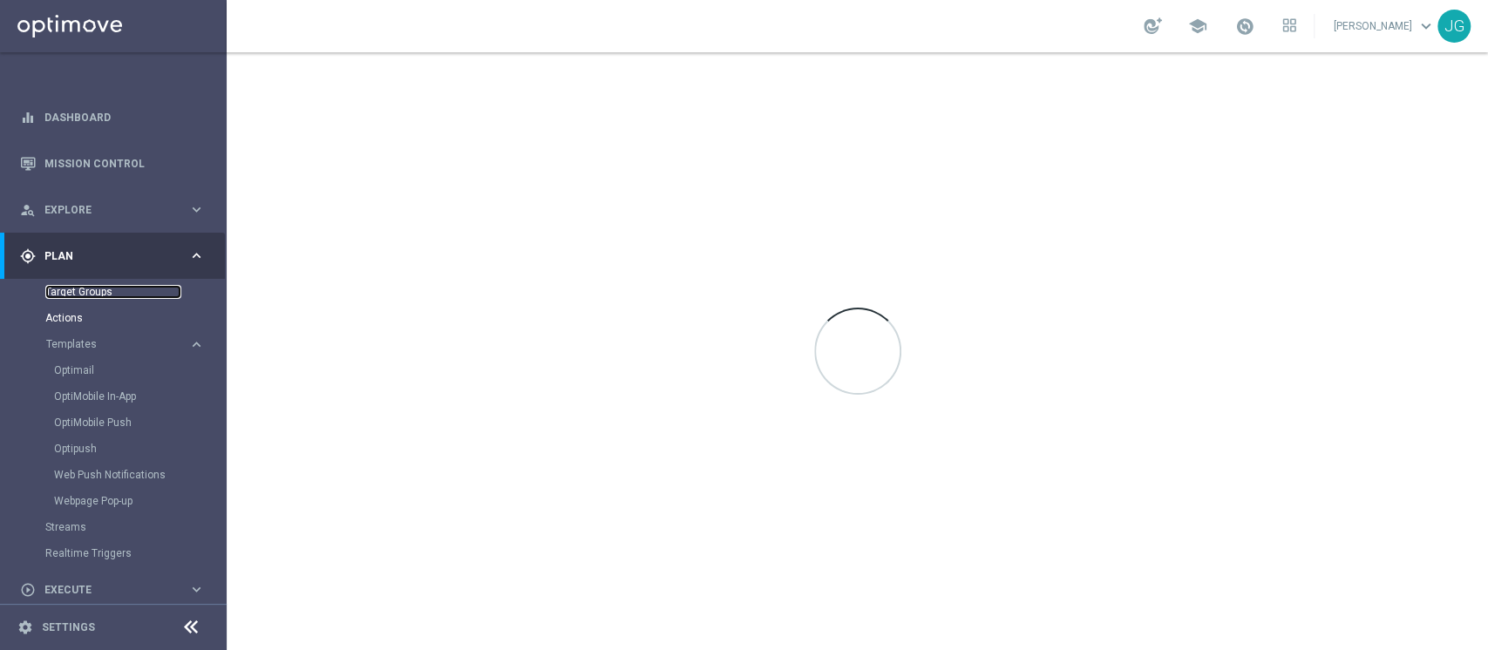
click at [110, 295] on link "Target Groups" at bounding box center [113, 292] width 136 height 14
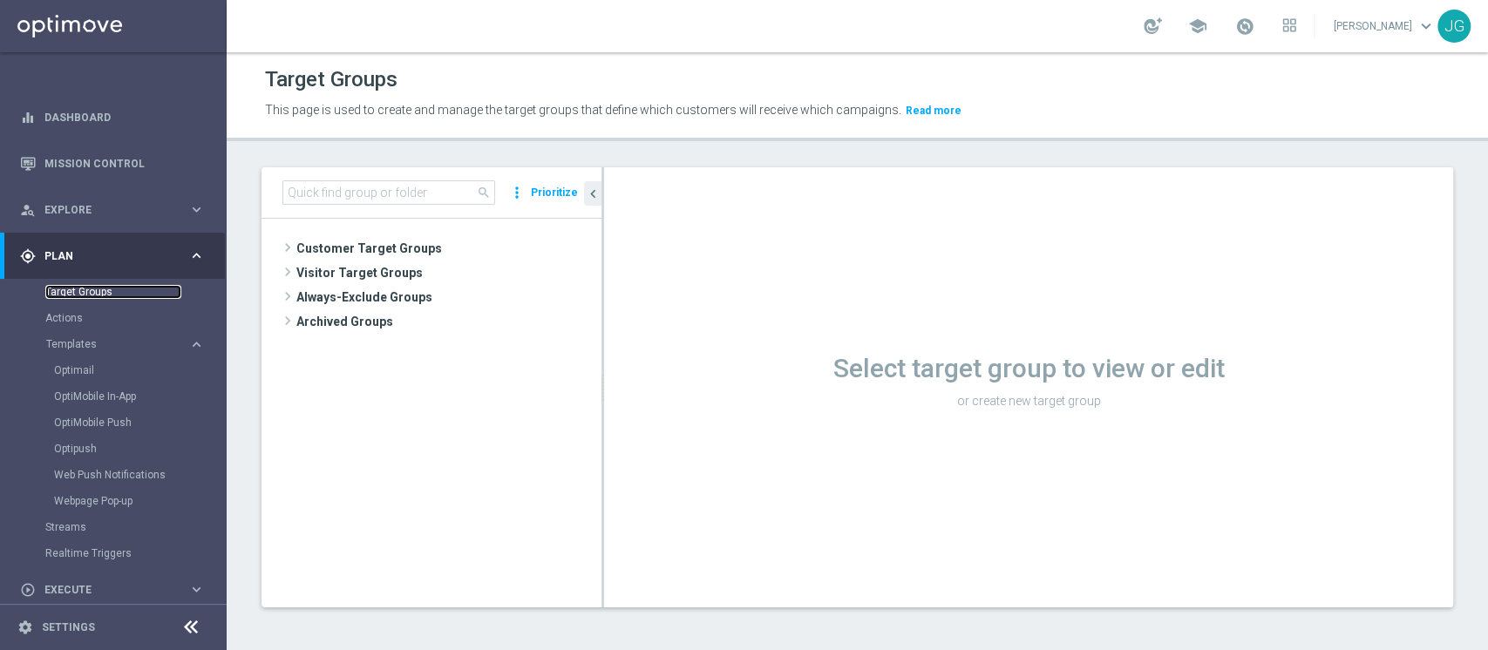
drag, startPoint x: 110, startPoint y: 295, endPoint x: 388, endPoint y: 677, distance: 472.4
click at [388, 650] on html "equalizer Dashboard Mission Control" at bounding box center [744, 325] width 1488 height 650
click at [428, 201] on input at bounding box center [389, 192] width 213 height 24
type input "03.09"
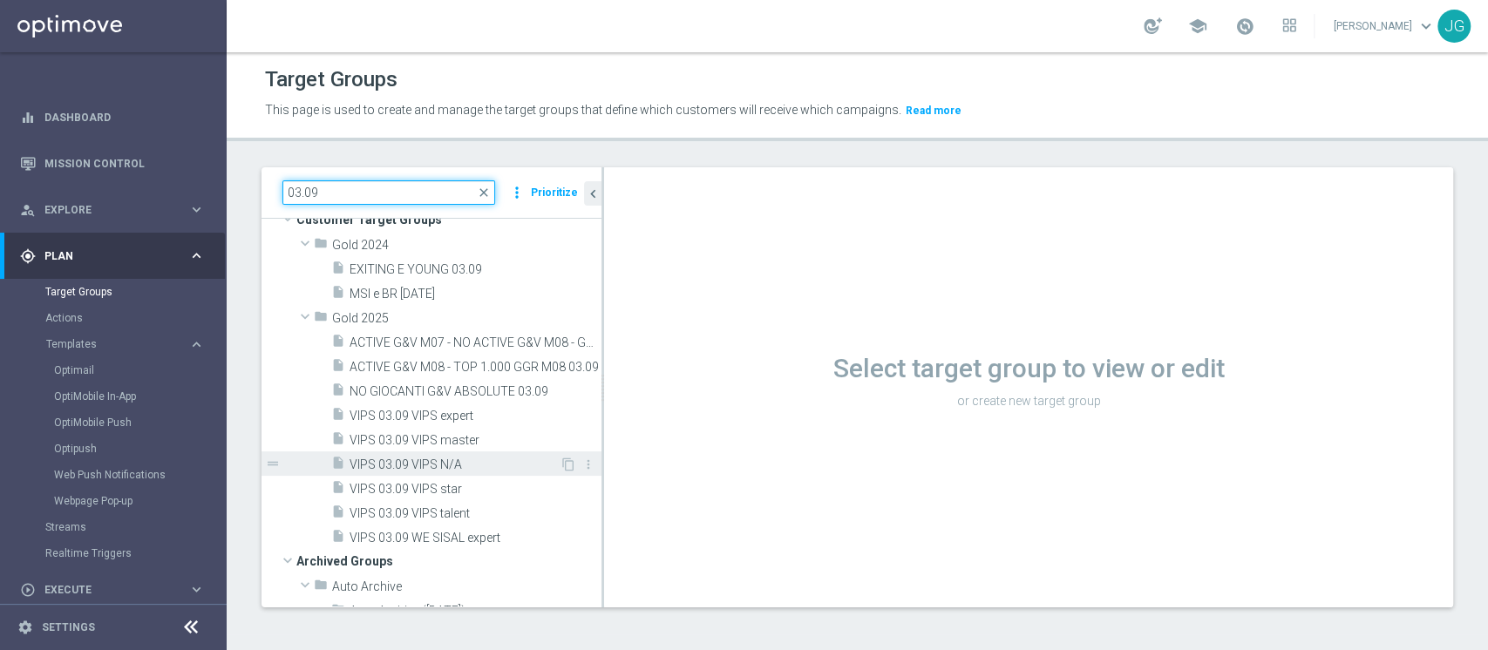
scroll to position [30, 0]
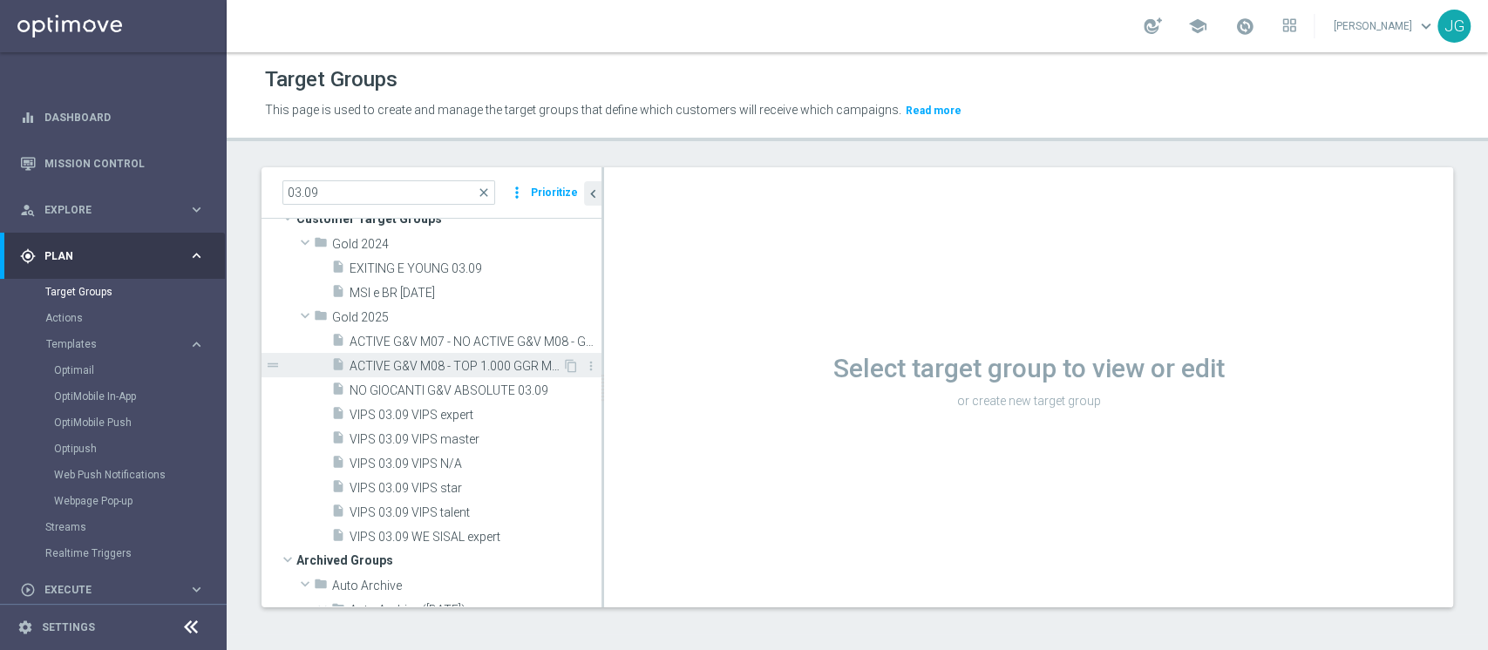
click at [469, 360] on span "ACTIVE G&V M08 - TOP 1.000 GGR M08 03.09" at bounding box center [456, 366] width 213 height 15
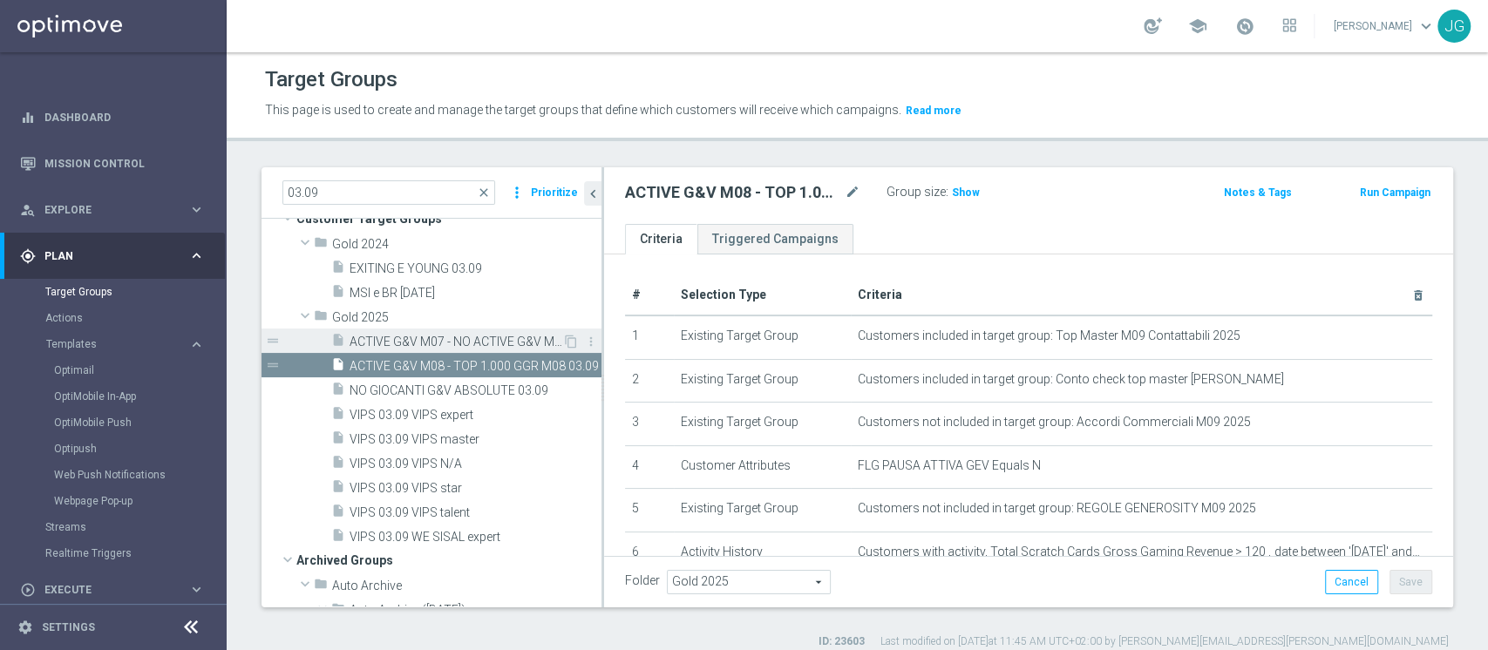
click at [496, 345] on span "ACTIVE G&V M07 - NO ACTIVE G&V M08 - GGR G&V M07 > 5 EURO 03.09" at bounding box center [456, 342] width 213 height 15
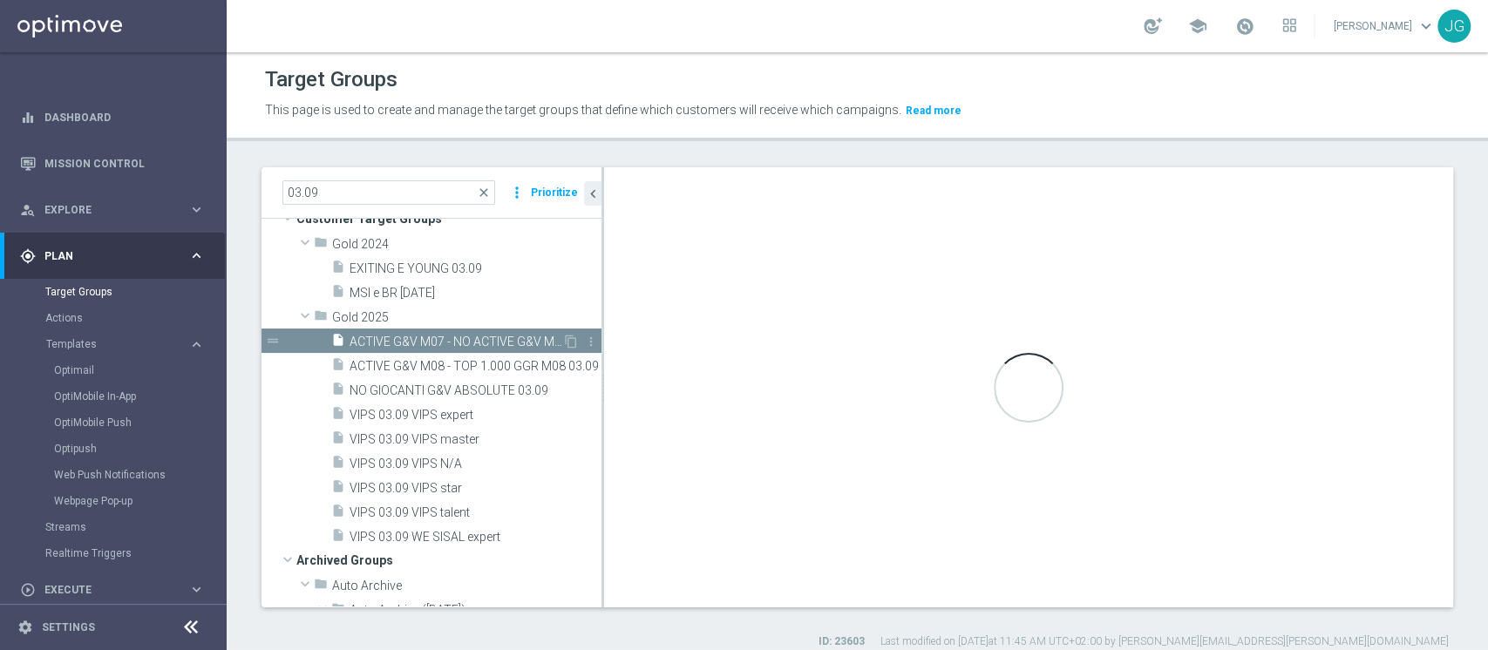
type textarea "(1 and 3 and 4 AND 5 and 6 and 7) OR 2"
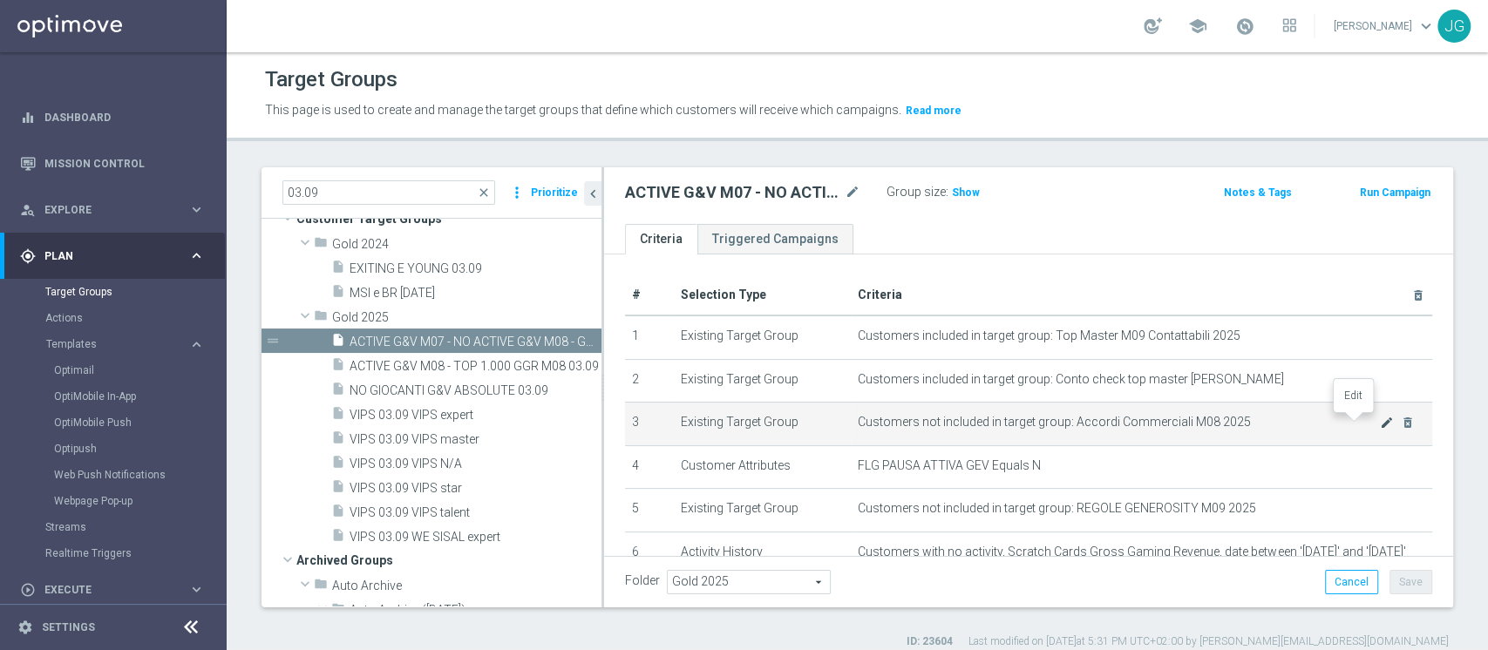
click at [1380, 423] on icon "mode_edit" at bounding box center [1387, 423] width 14 height 14
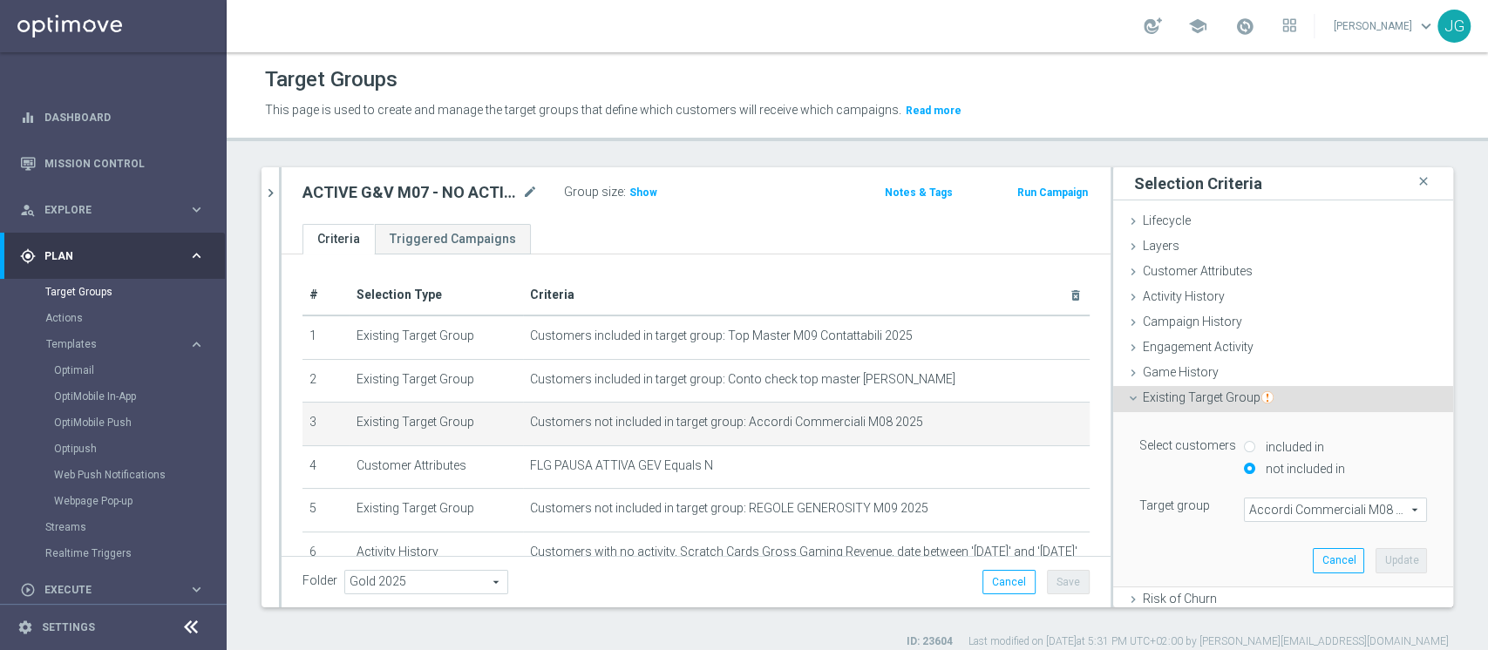
click at [1283, 507] on span "Accordi Commerciali M08 2025" at bounding box center [1335, 510] width 181 height 23
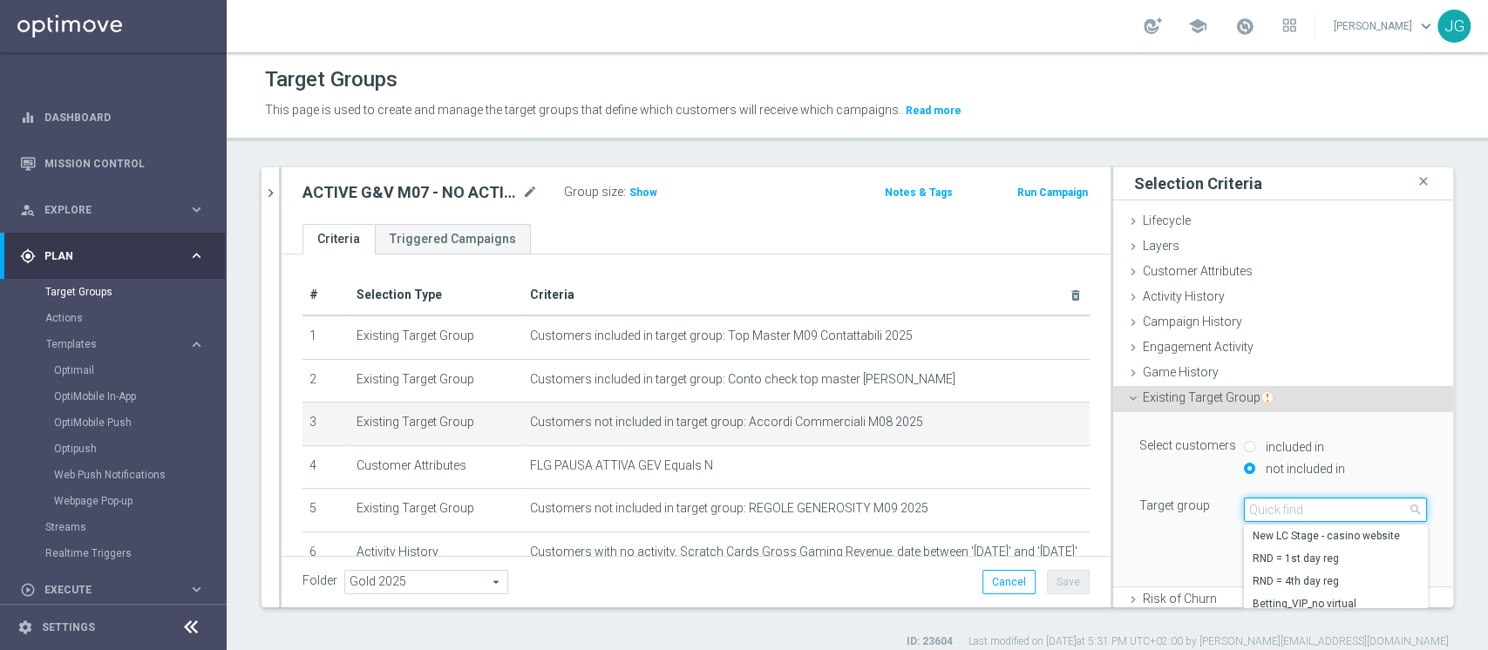
click at [1283, 507] on input "search" at bounding box center [1335, 510] width 183 height 24
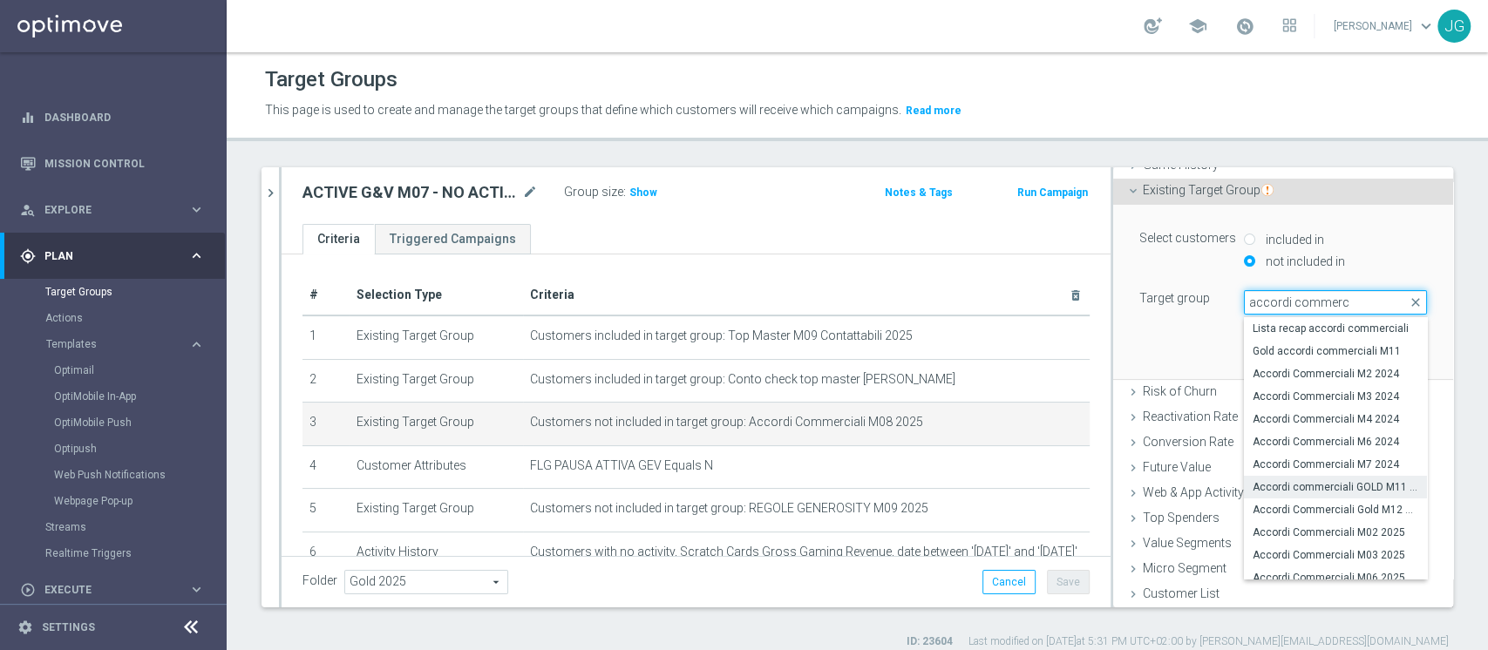
scroll to position [98, 0]
type input "accordi commerc"
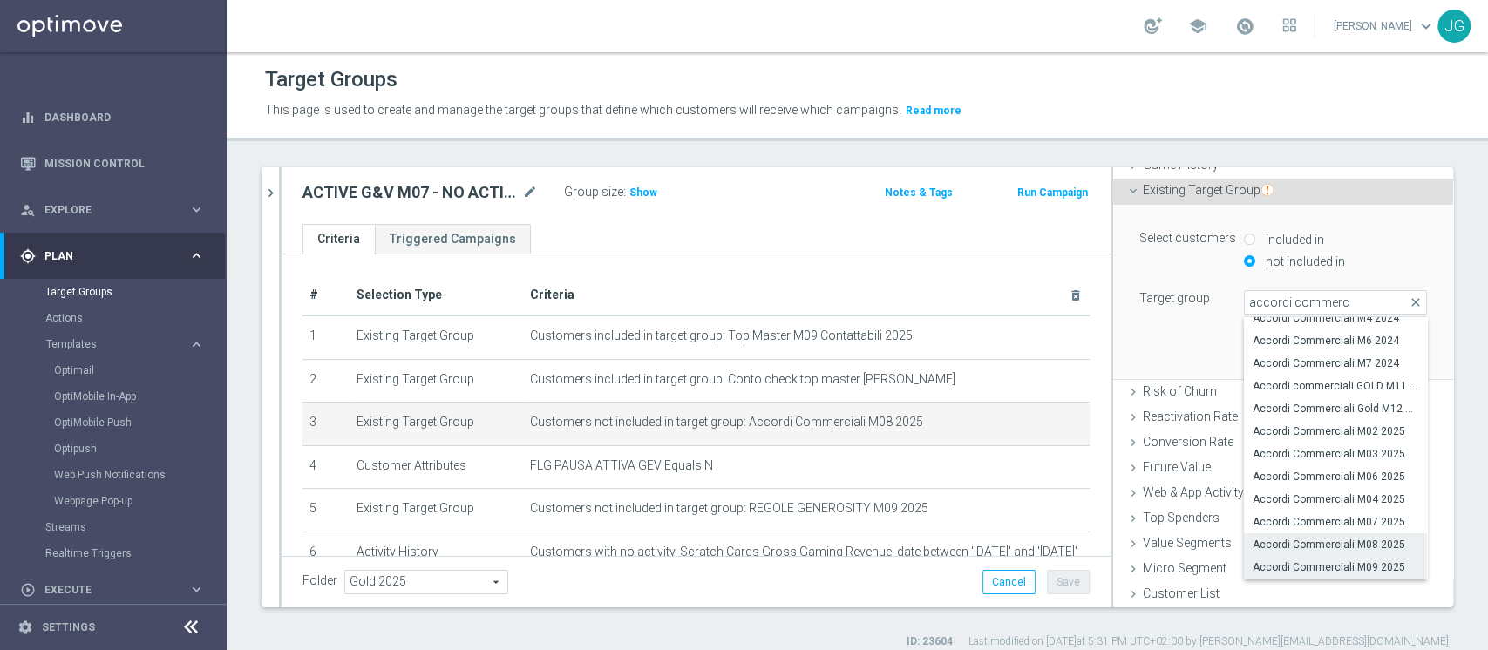
click at [1292, 568] on span "Accordi Commerciali M09 2025" at bounding box center [1336, 568] width 166 height 14
type input "Accordi Commerciali M09 2025"
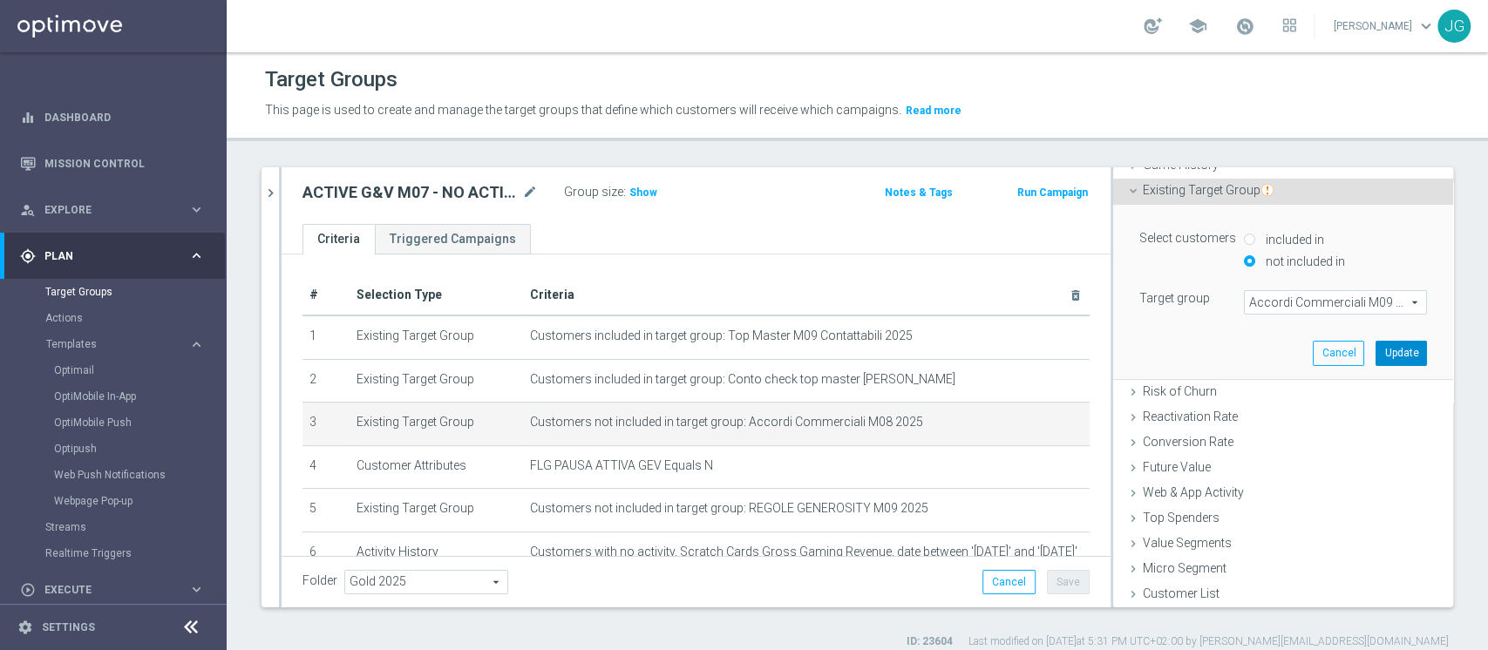
click at [1376, 348] on button "Update" at bounding box center [1401, 353] width 51 height 24
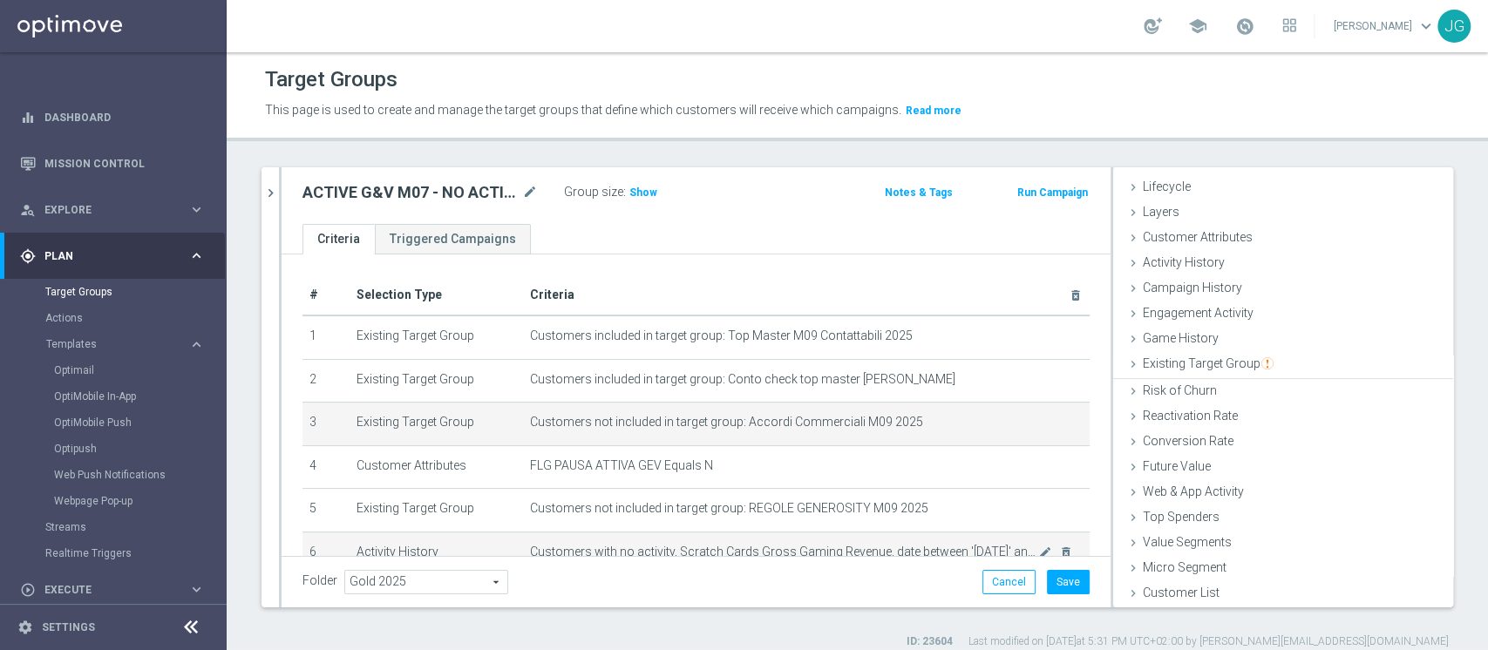
scroll to position [32, 0]
click at [1053, 582] on button "Save" at bounding box center [1068, 582] width 43 height 24
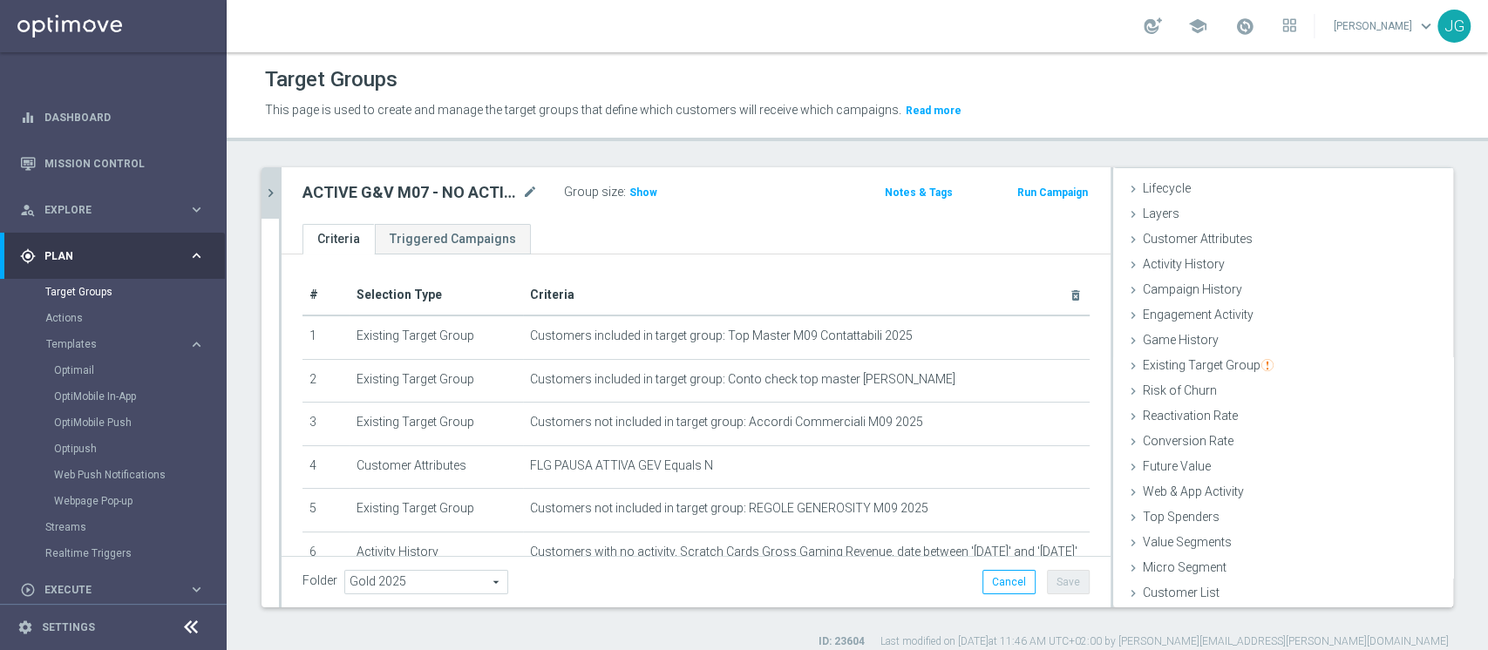
click at [273, 200] on icon "chevron_right" at bounding box center [270, 193] width 17 height 17
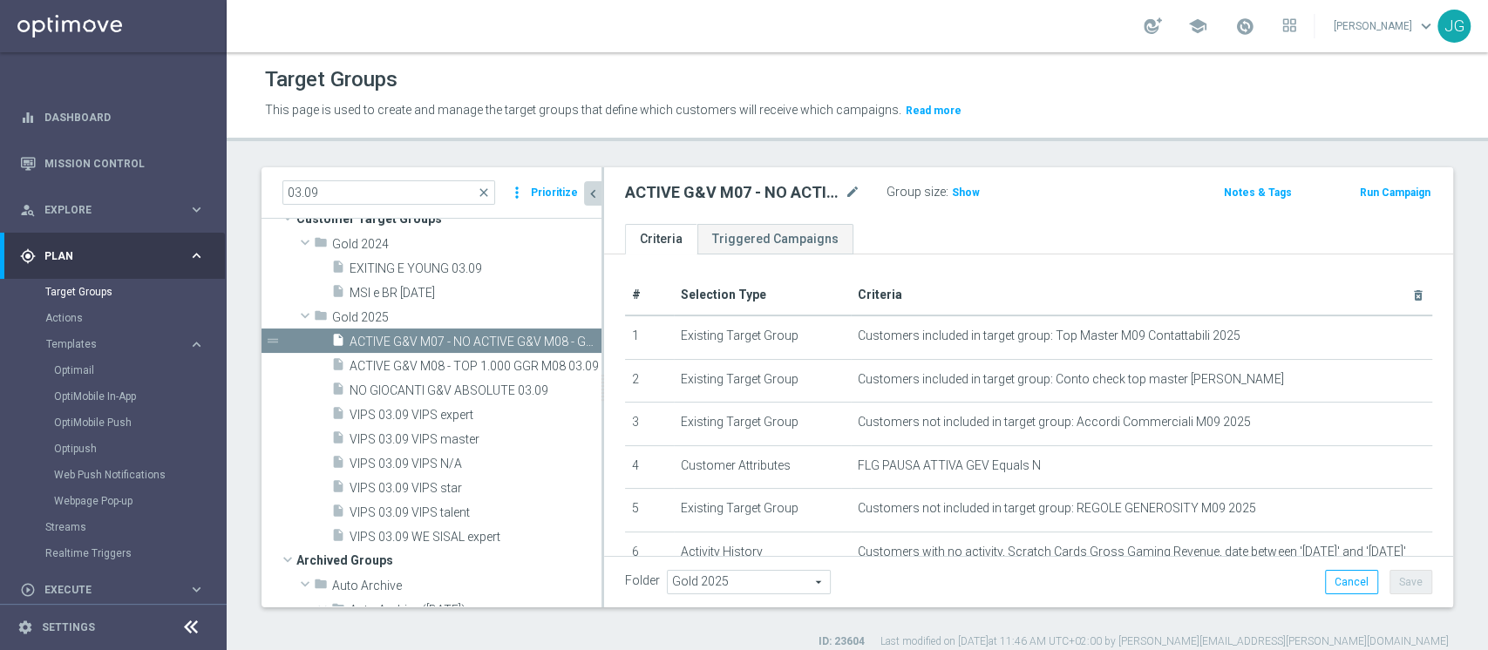
scroll to position [65, 0]
click at [385, 389] on span "NO GIOCANTI G&V ABSOLUTE 03.09" at bounding box center [455, 391] width 210 height 15
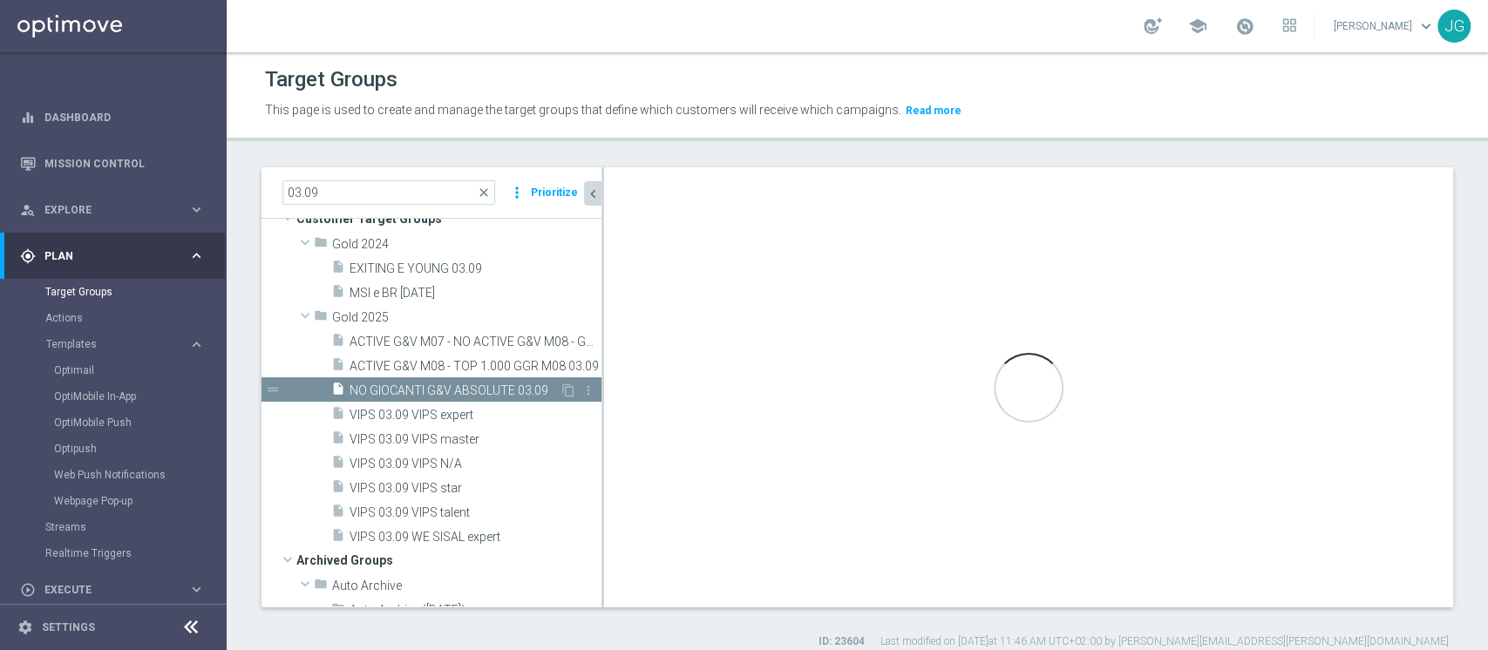
type textarea "(1 and 3 and 4 AND 5 and 6) OR 2"
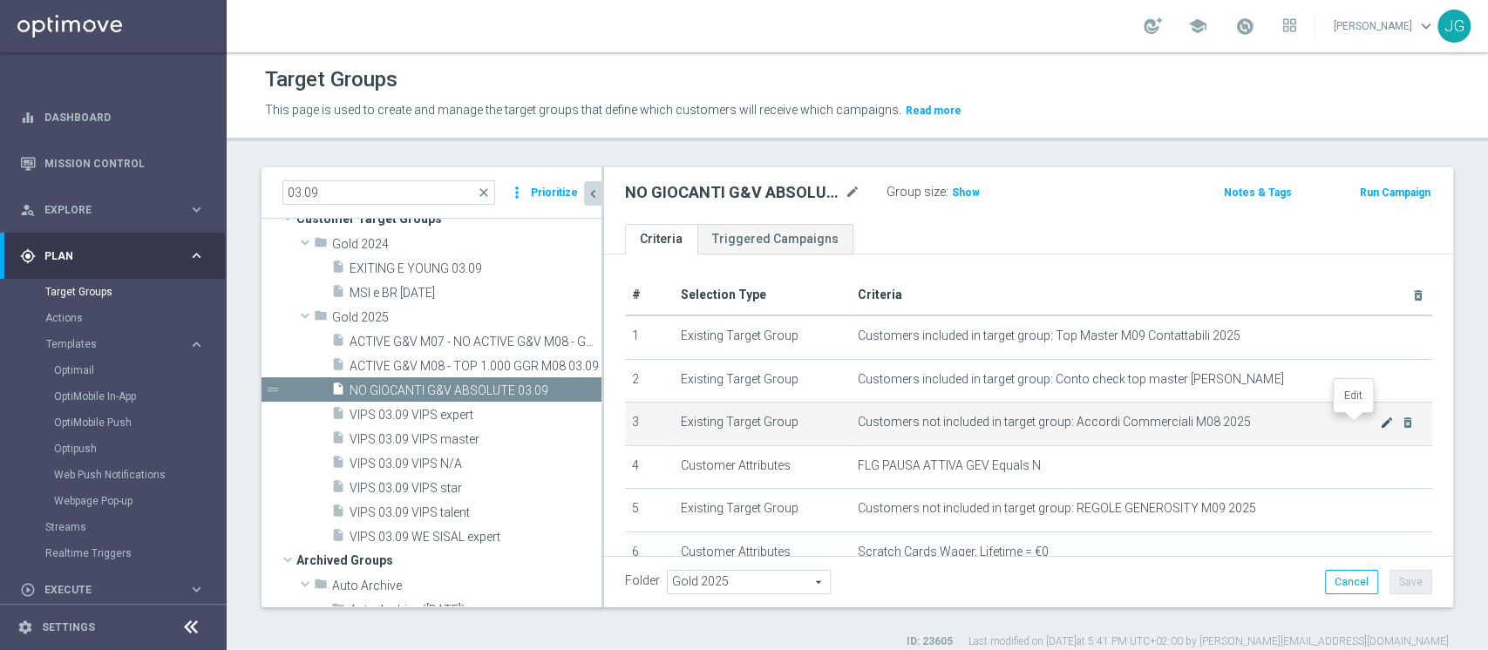
click at [1380, 425] on icon "mode_edit" at bounding box center [1387, 423] width 14 height 14
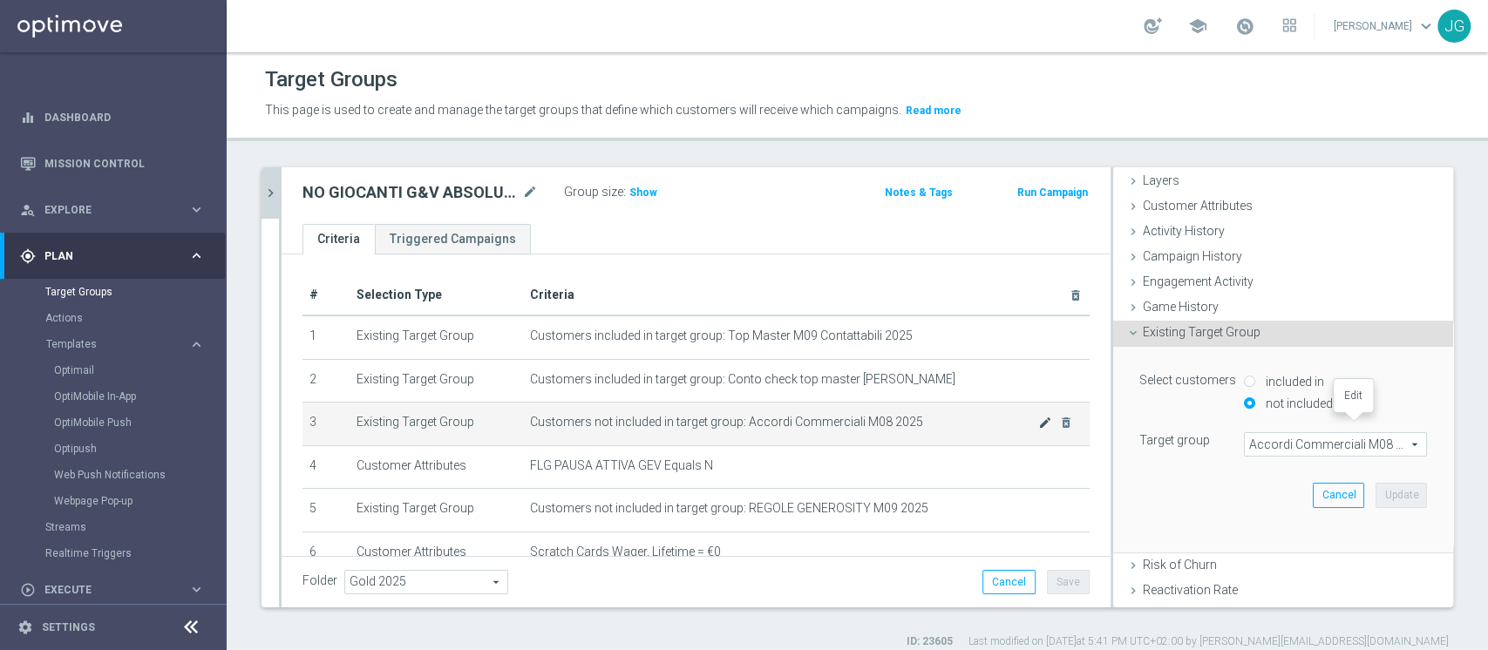
scroll to position [208, 0]
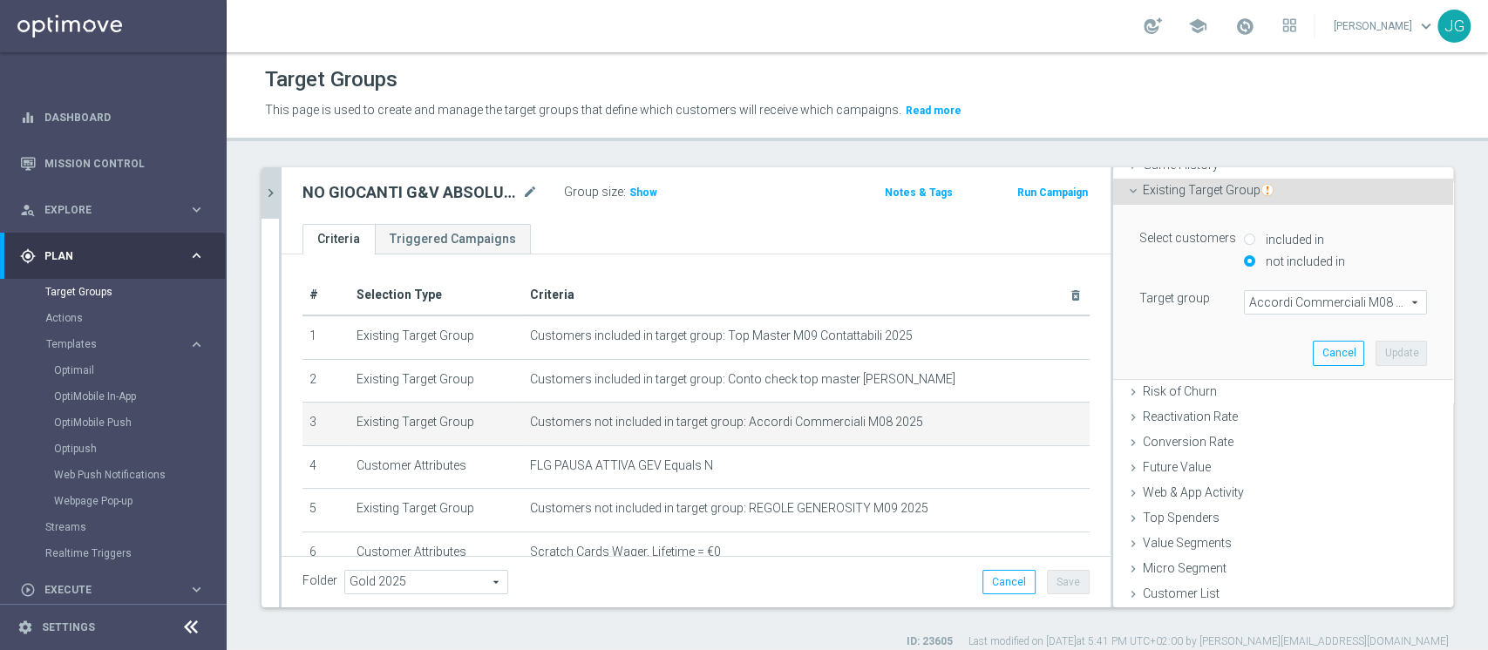
click at [1276, 300] on span "Accordi Commerciali M08 2025" at bounding box center [1335, 302] width 181 height 23
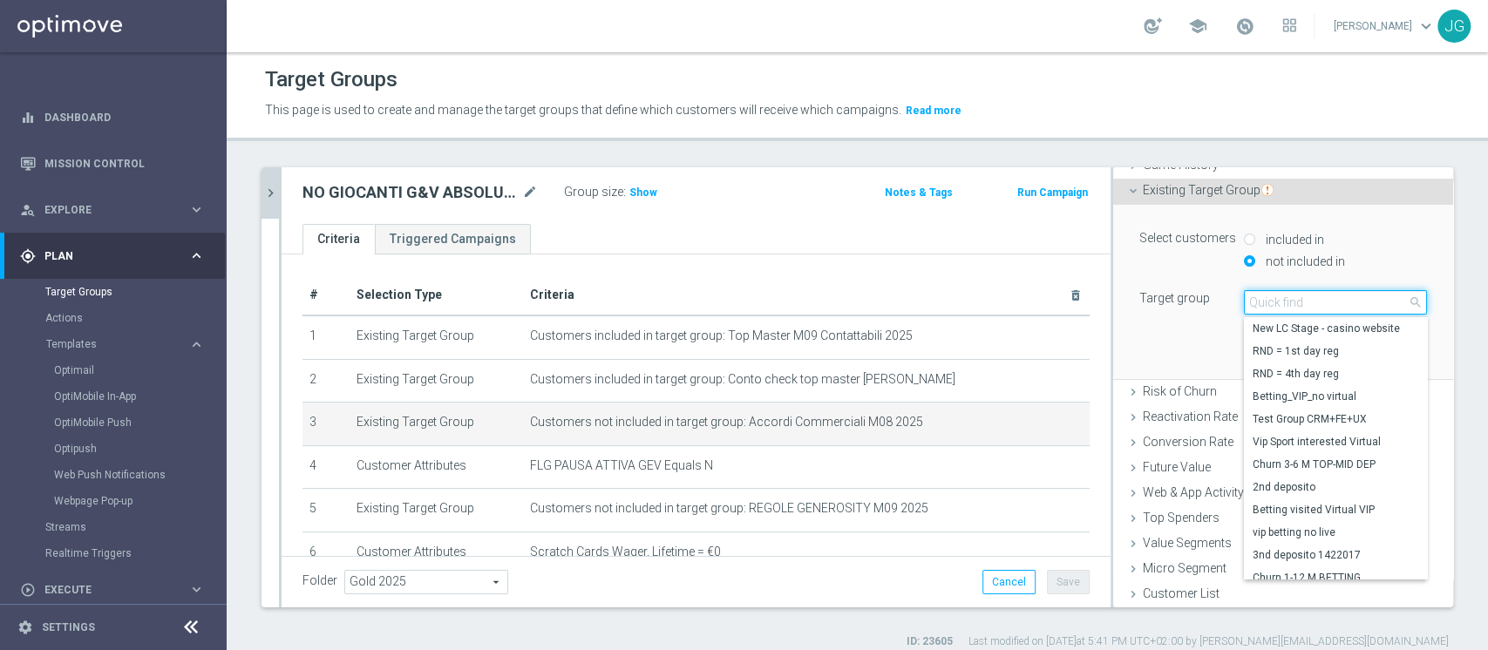
click at [1276, 300] on input "search" at bounding box center [1335, 302] width 183 height 24
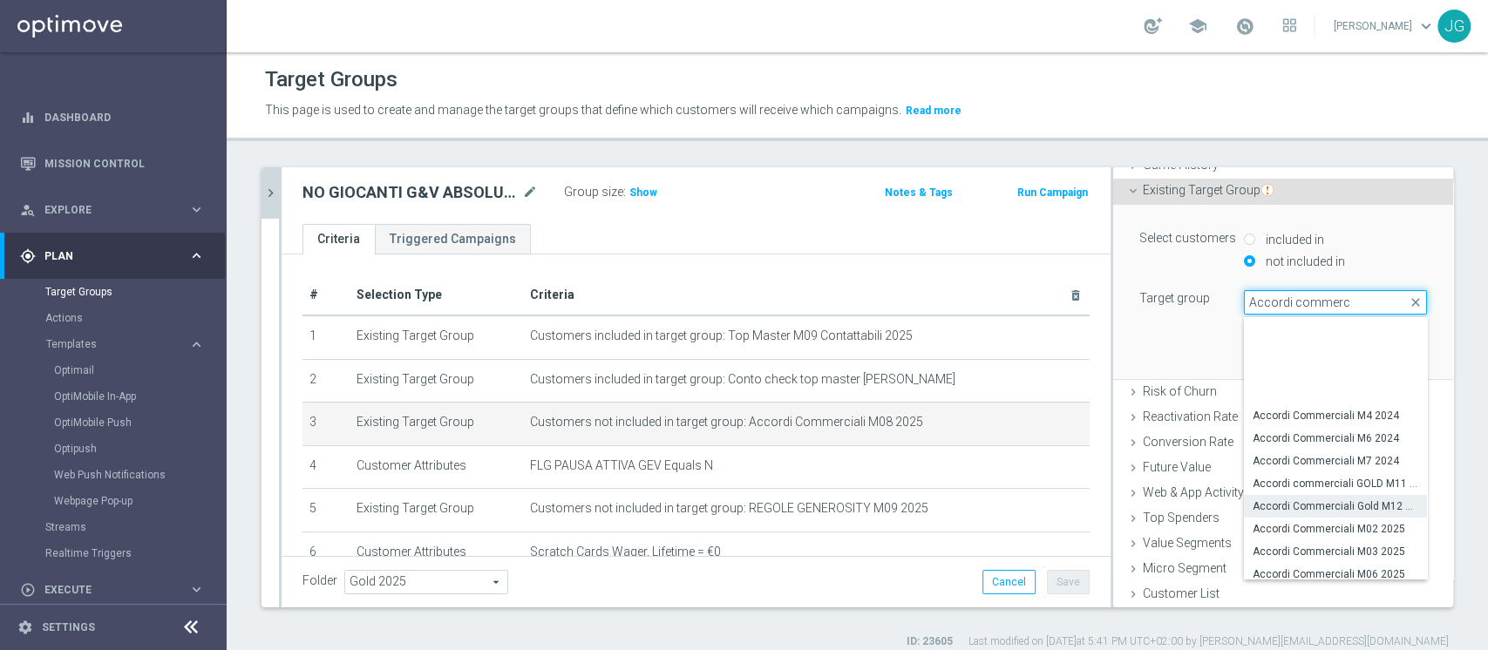
scroll to position [98, 0]
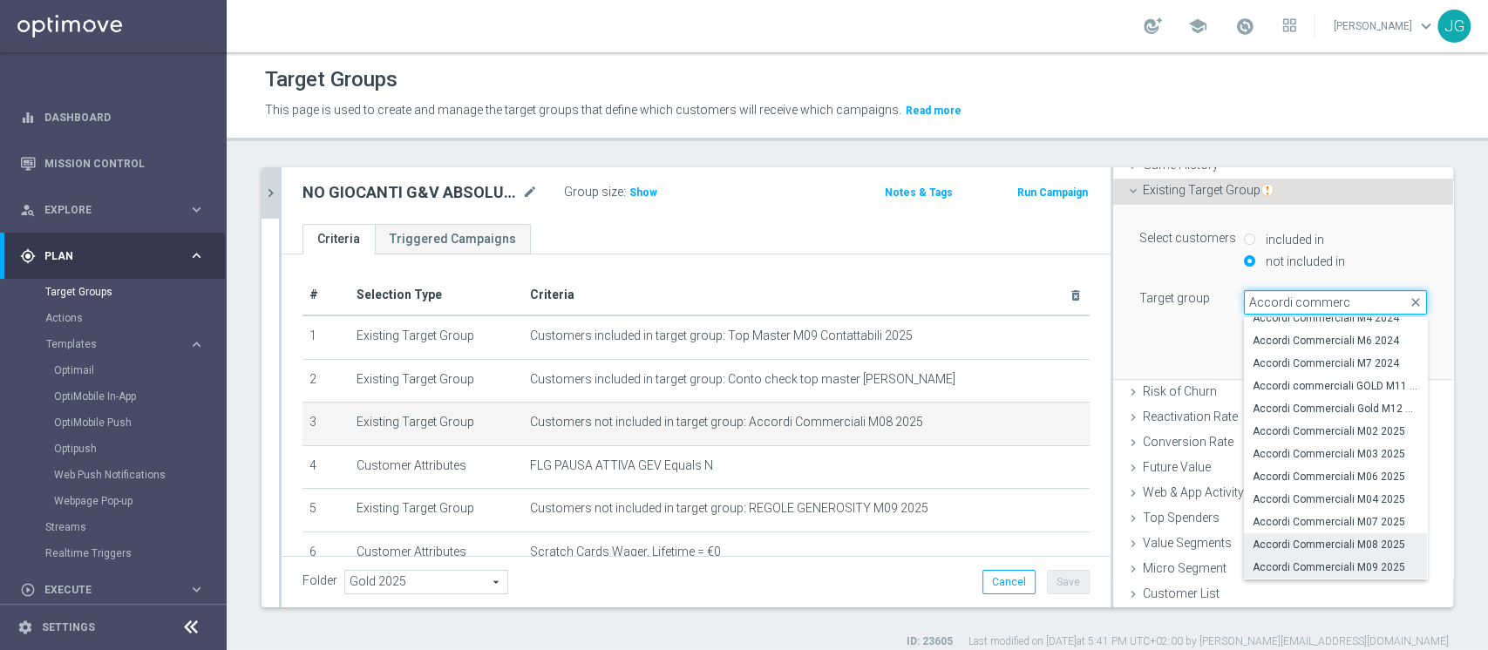
type input "Accordi commerc"
click at [1293, 565] on span "Accordi Commerciali M09 2025" at bounding box center [1336, 568] width 166 height 14
type input "Accordi Commerciali M09 2025"
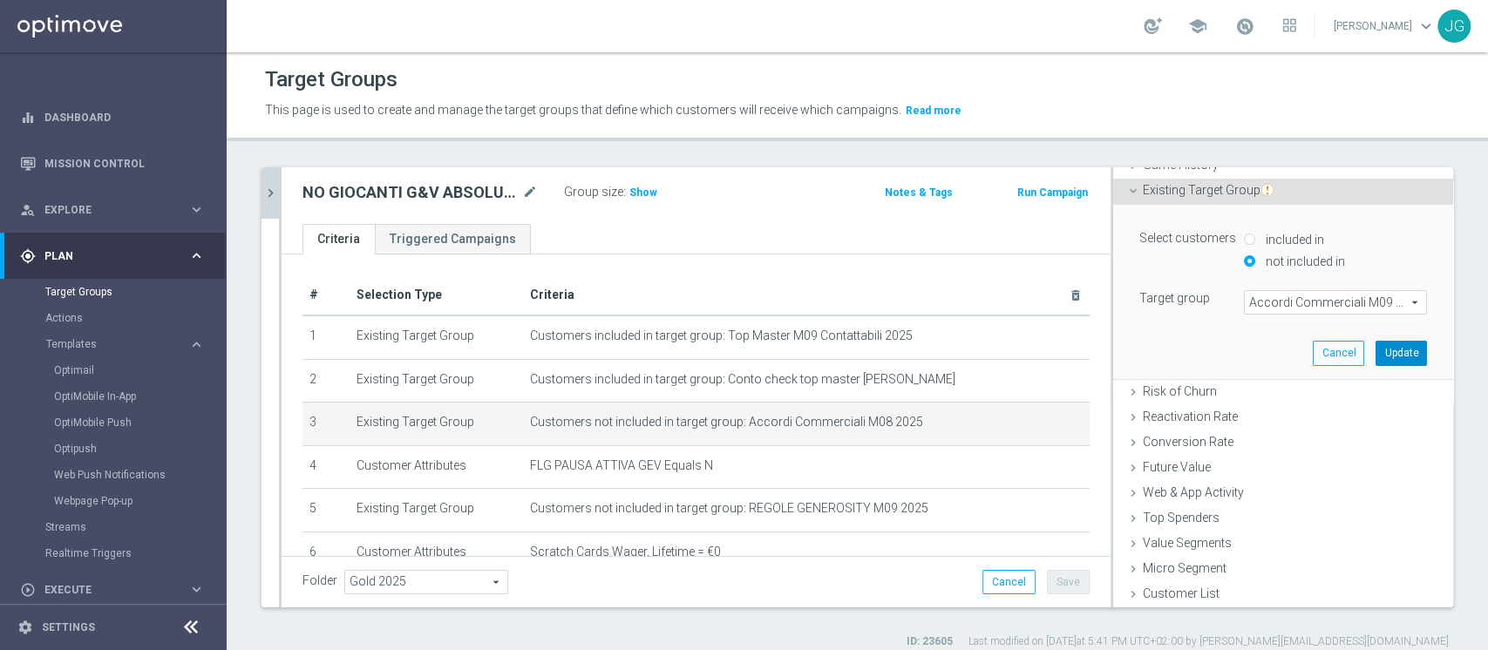
click at [1379, 351] on button "Update" at bounding box center [1401, 353] width 51 height 24
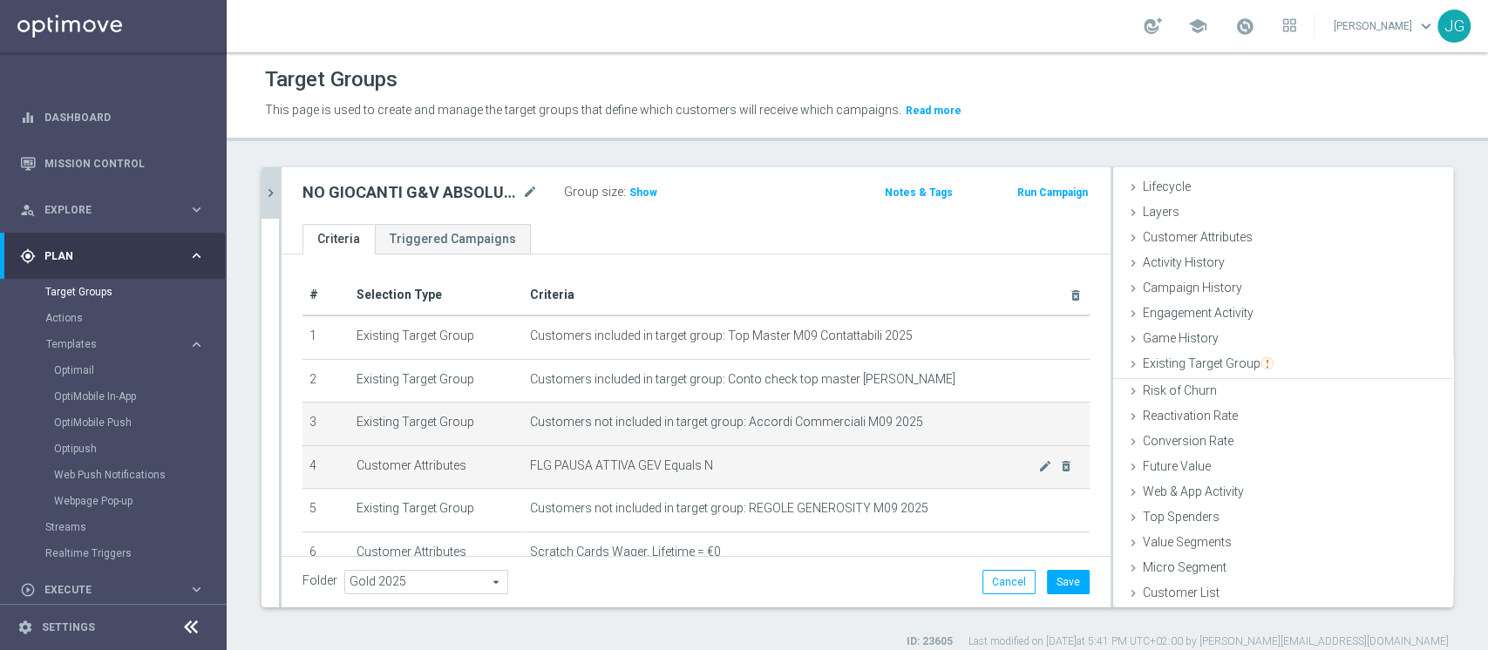
scroll to position [32, 0]
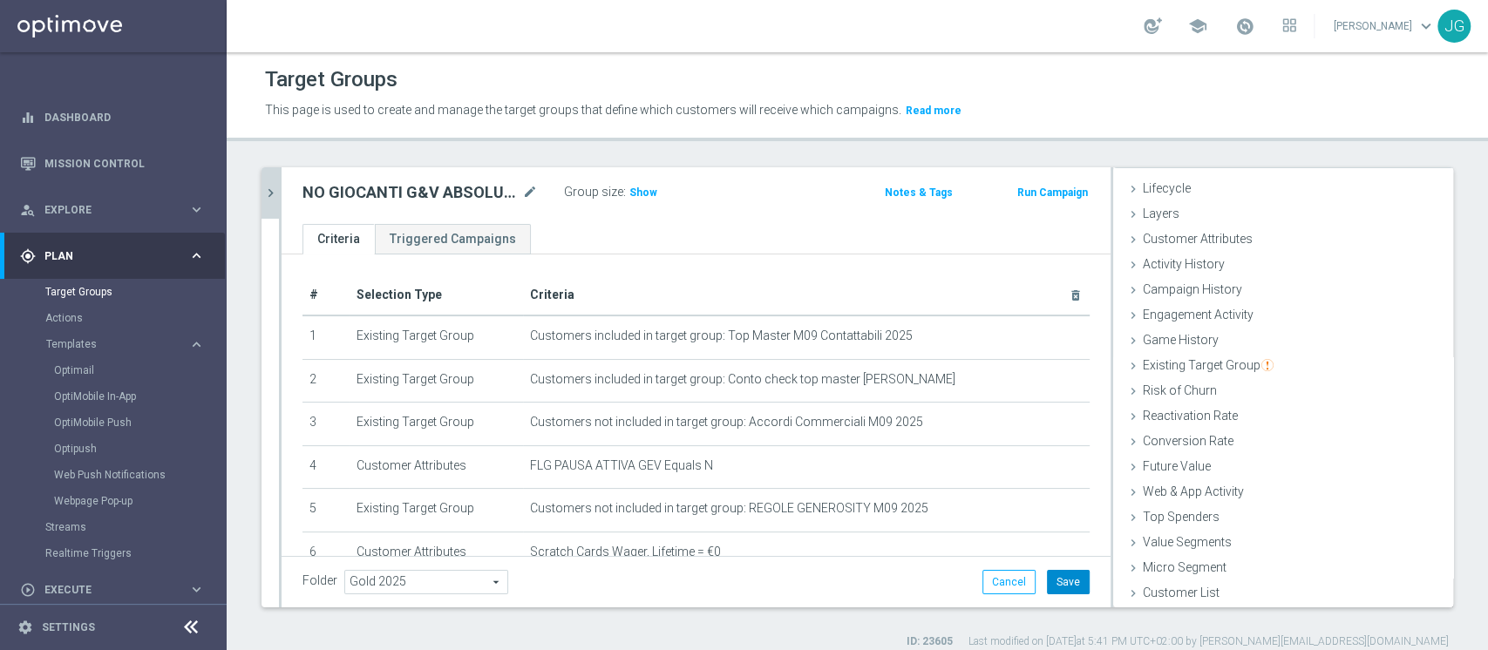
click at [1050, 580] on button "Save" at bounding box center [1068, 582] width 43 height 24
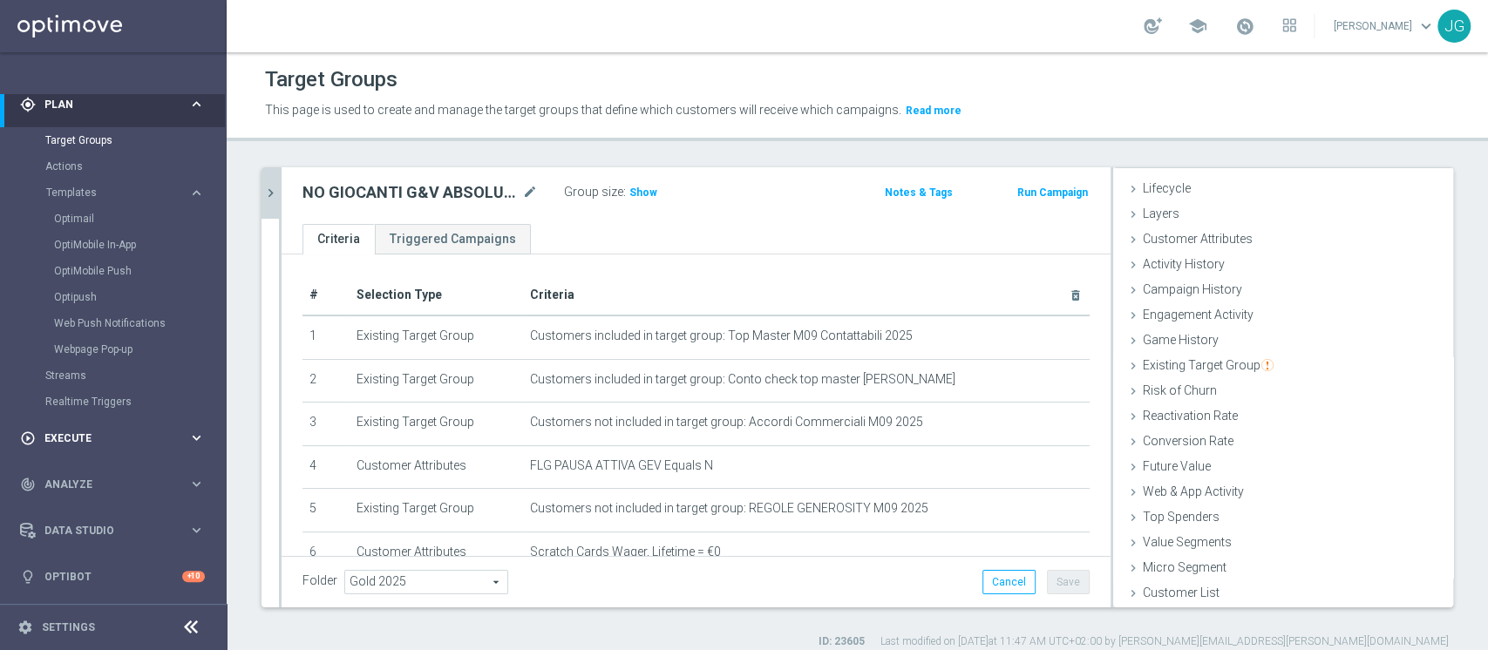
click at [130, 440] on span "Execute" at bounding box center [116, 438] width 144 height 10
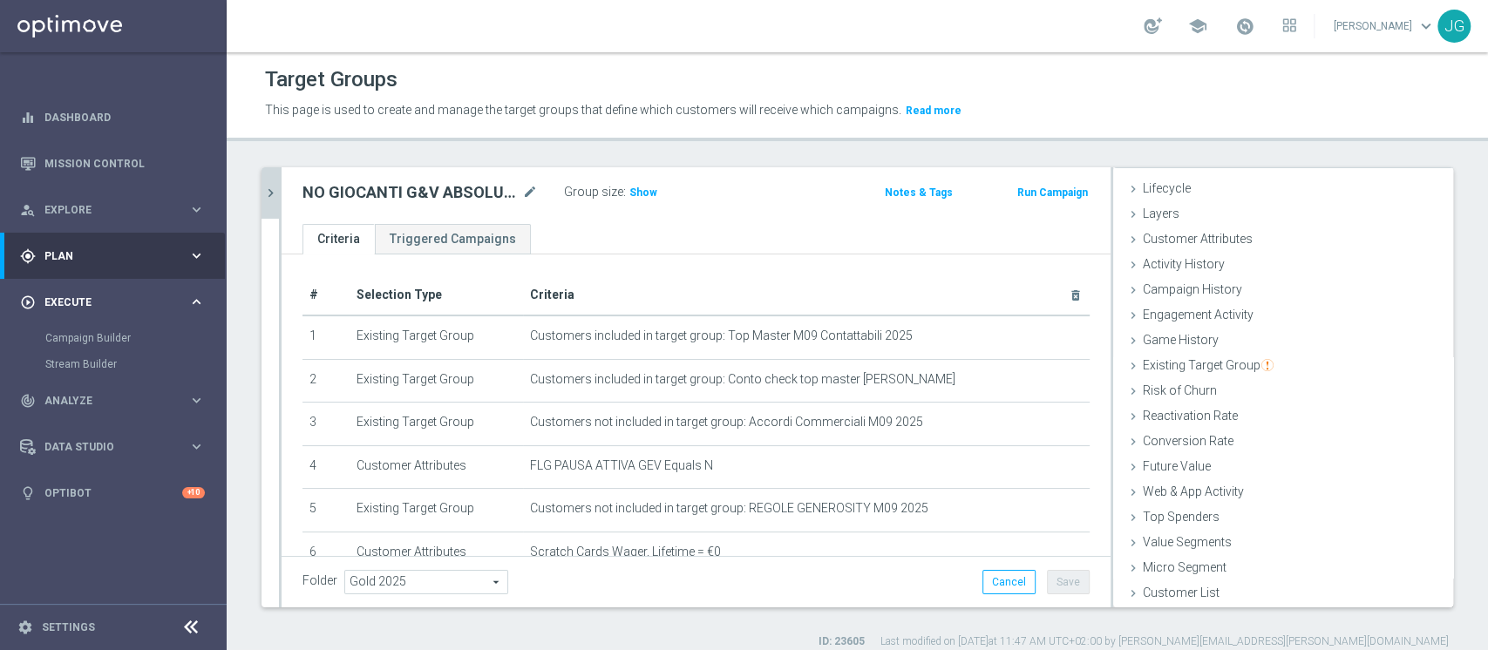
scroll to position [0, 0]
click at [120, 333] on link "Campaign Builder" at bounding box center [113, 338] width 136 height 14
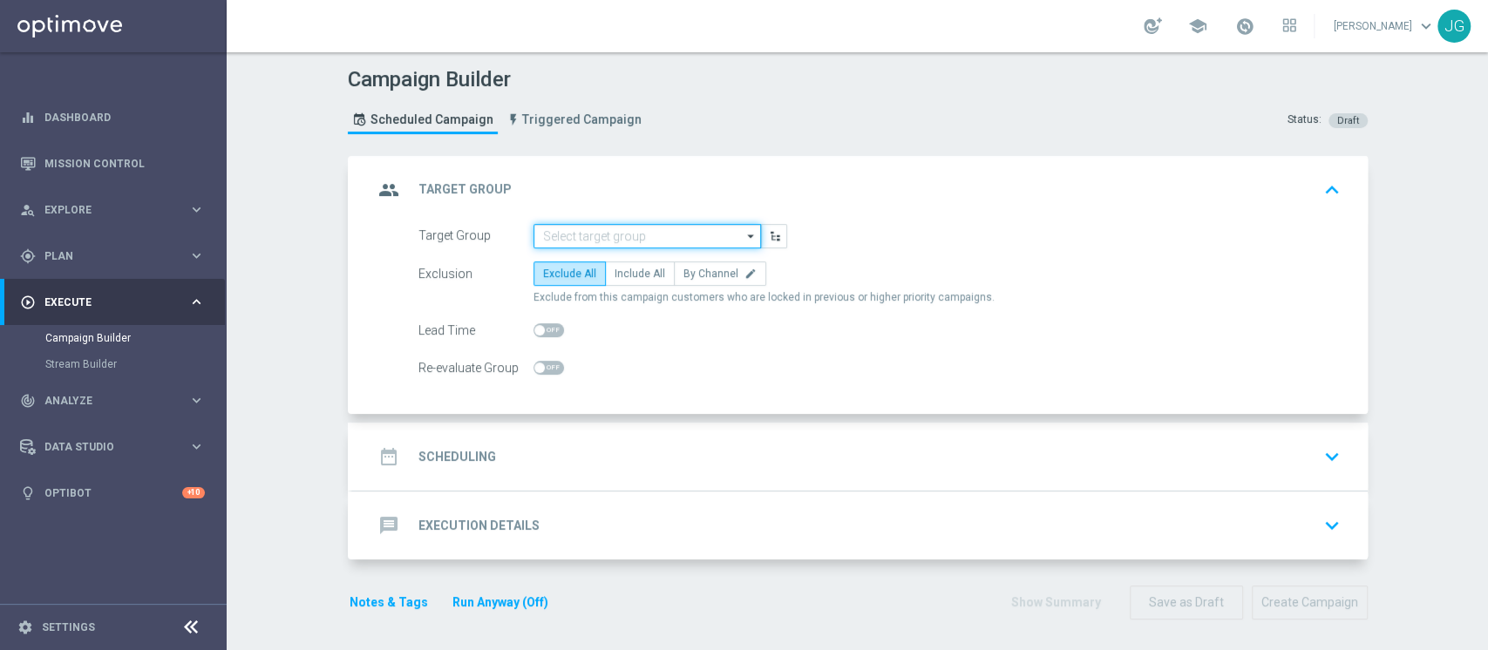
click at [630, 237] on input at bounding box center [648, 236] width 228 height 24
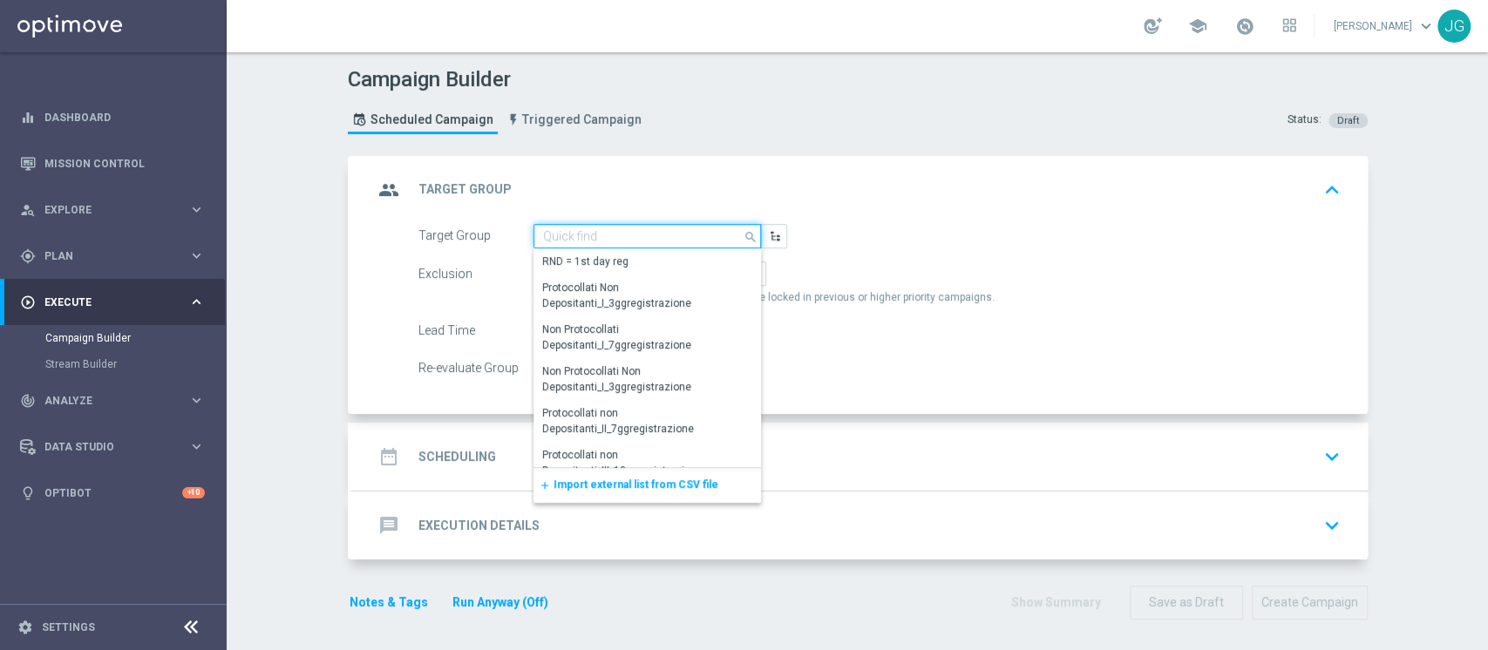
paste input "ACTIVE G&V M08 - TOP 1.000 GGR M08"
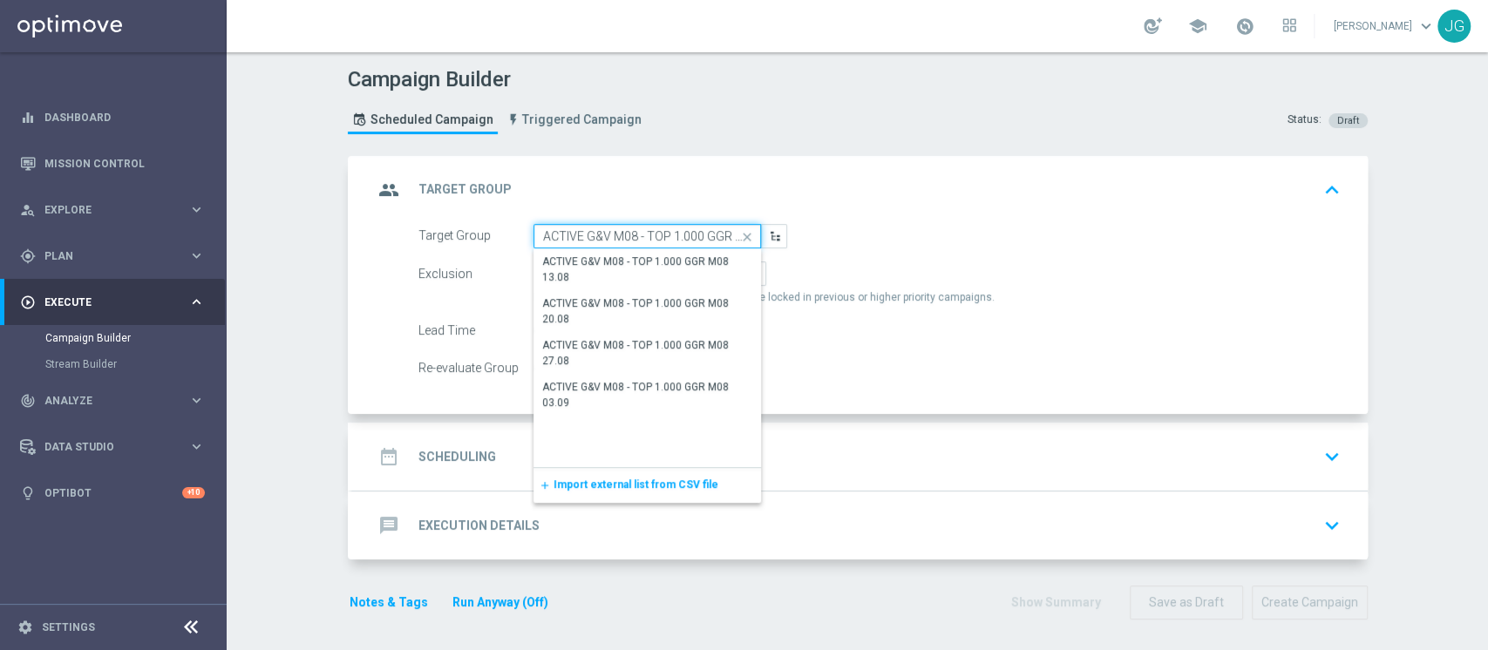
scroll to position [0, 12]
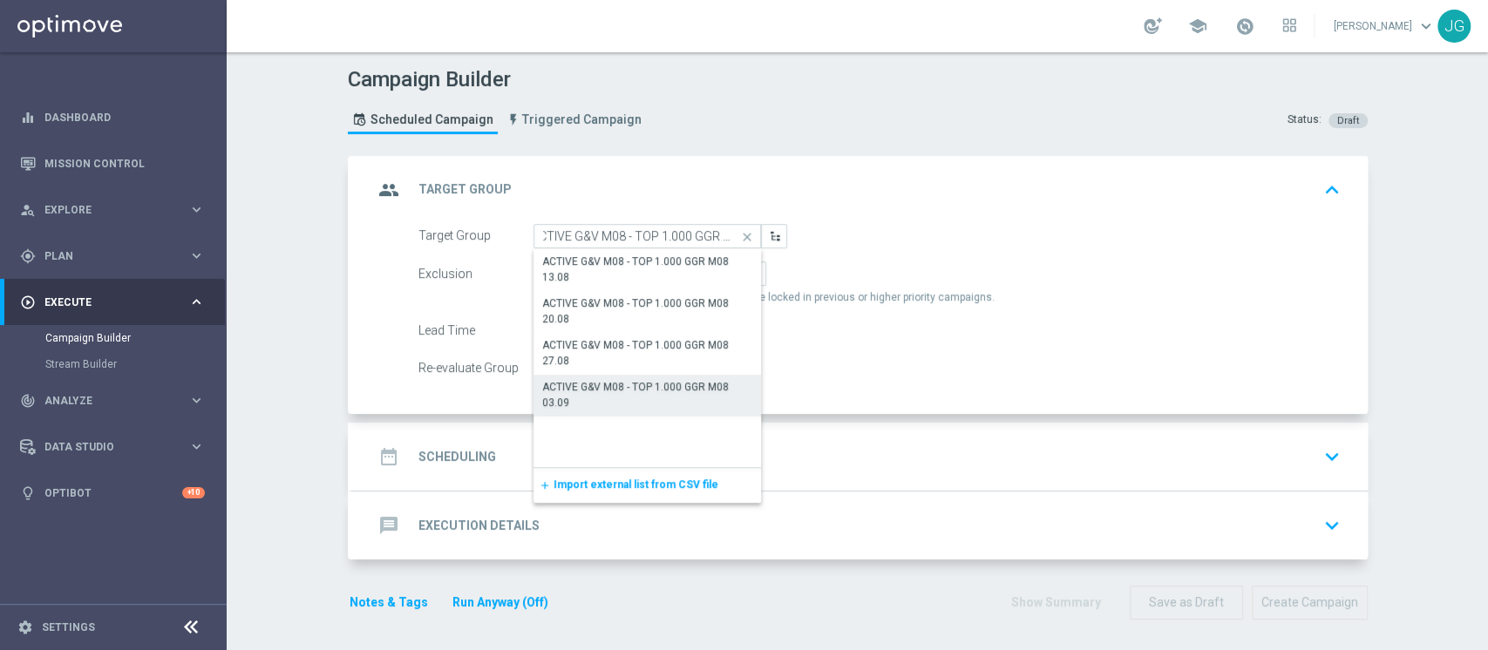
click at [585, 412] on div "ACTIVE G&V M08 - TOP 1.000 GGR M08 03.09" at bounding box center [648, 395] width 228 height 40
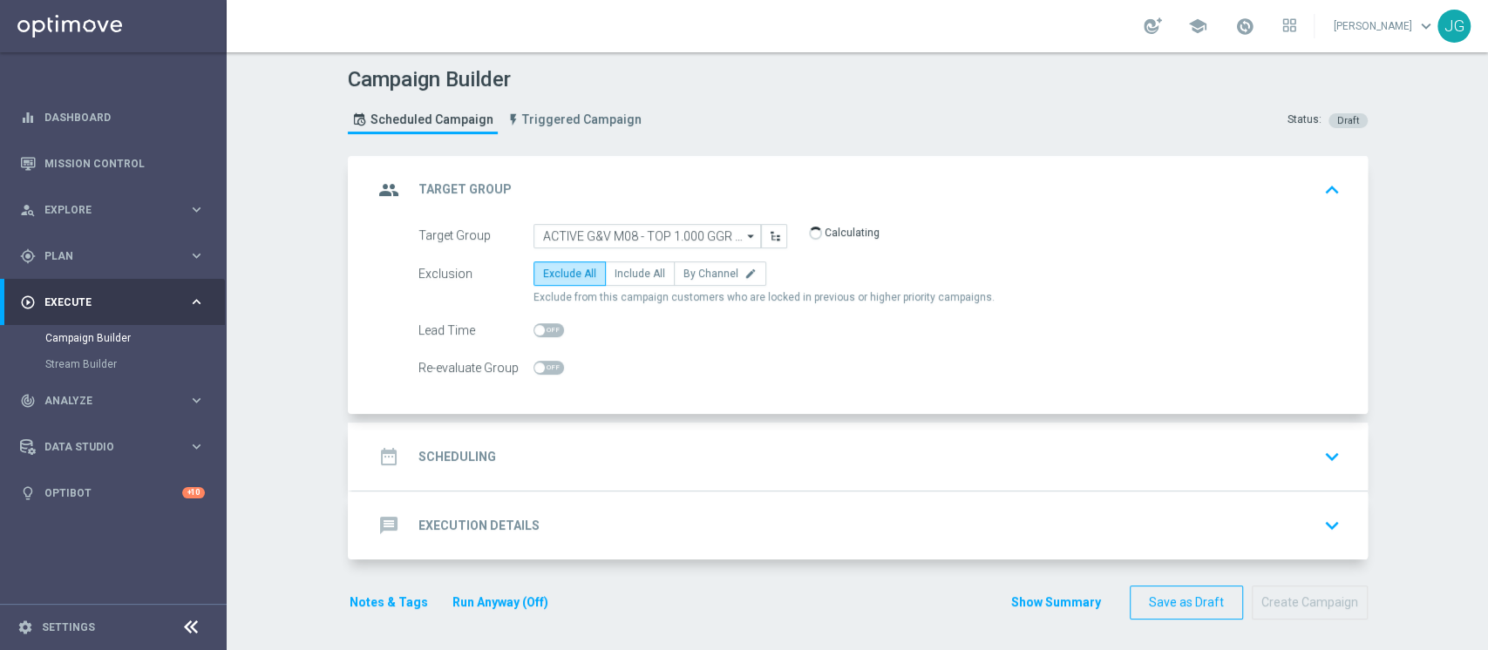
type input "ACTIVE G&V M08 - TOP 1.000 GGR M08 03.09"
click at [624, 268] on span "Include All" at bounding box center [640, 274] width 51 height 12
click at [624, 271] on input "Include All" at bounding box center [620, 276] width 11 height 11
radio input "true"
drag, startPoint x: 708, startPoint y: 450, endPoint x: 701, endPoint y: 443, distance: 9.9
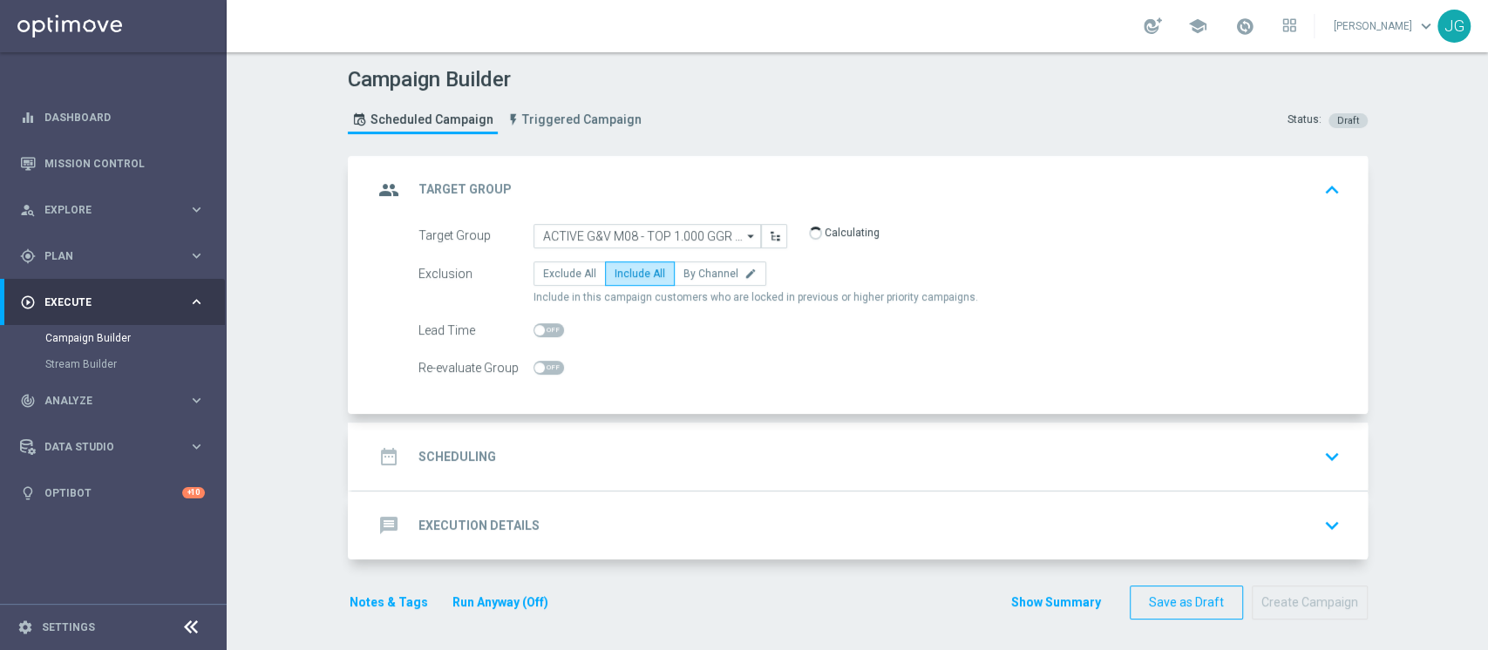
click at [701, 443] on div "date_range Scheduling keyboard_arrow_down" at bounding box center [860, 456] width 974 height 33
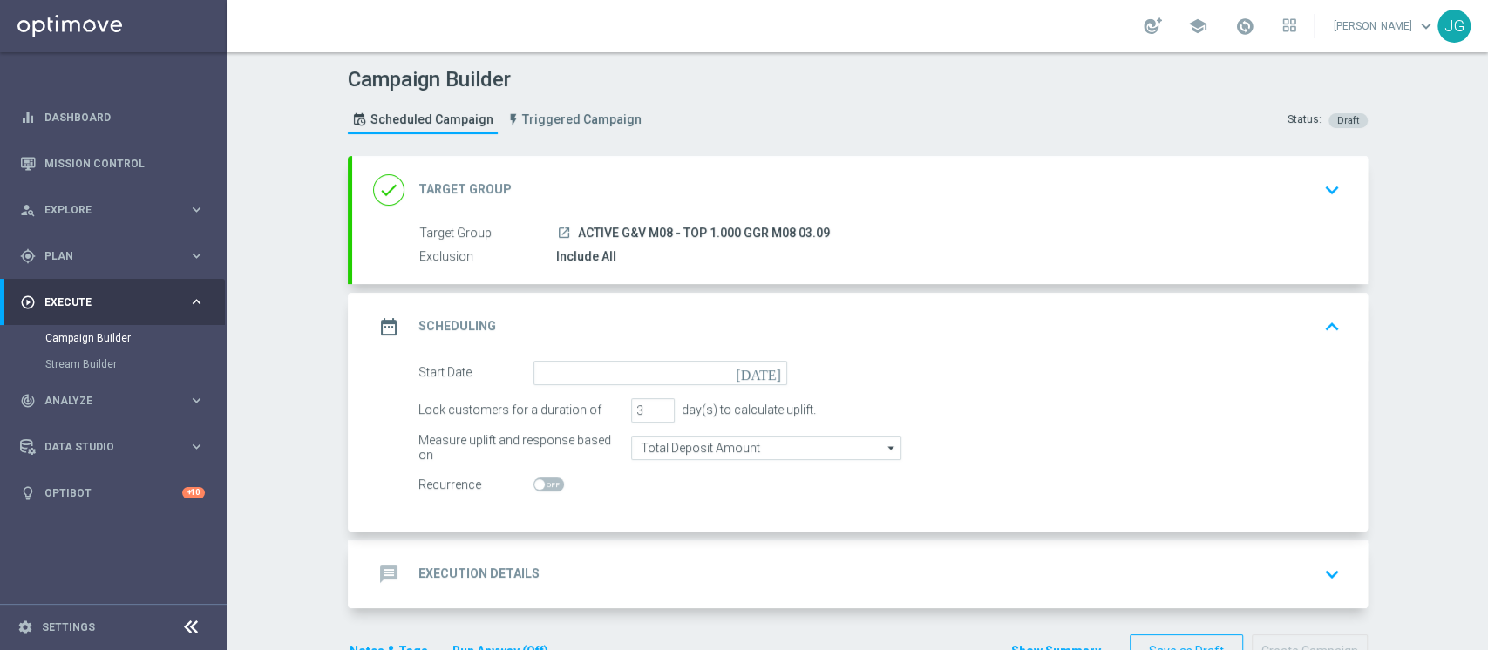
drag, startPoint x: 838, startPoint y: 226, endPoint x: 569, endPoint y: 234, distance: 268.7
click at [569, 234] on div "launch ACTIVE G&V M08 - TOP 1.000 GGR M08 03.09" at bounding box center [945, 232] width 778 height 17
copy span "ACTIVE G&V M08 - TOP 1.000 GGR M08 03.09"
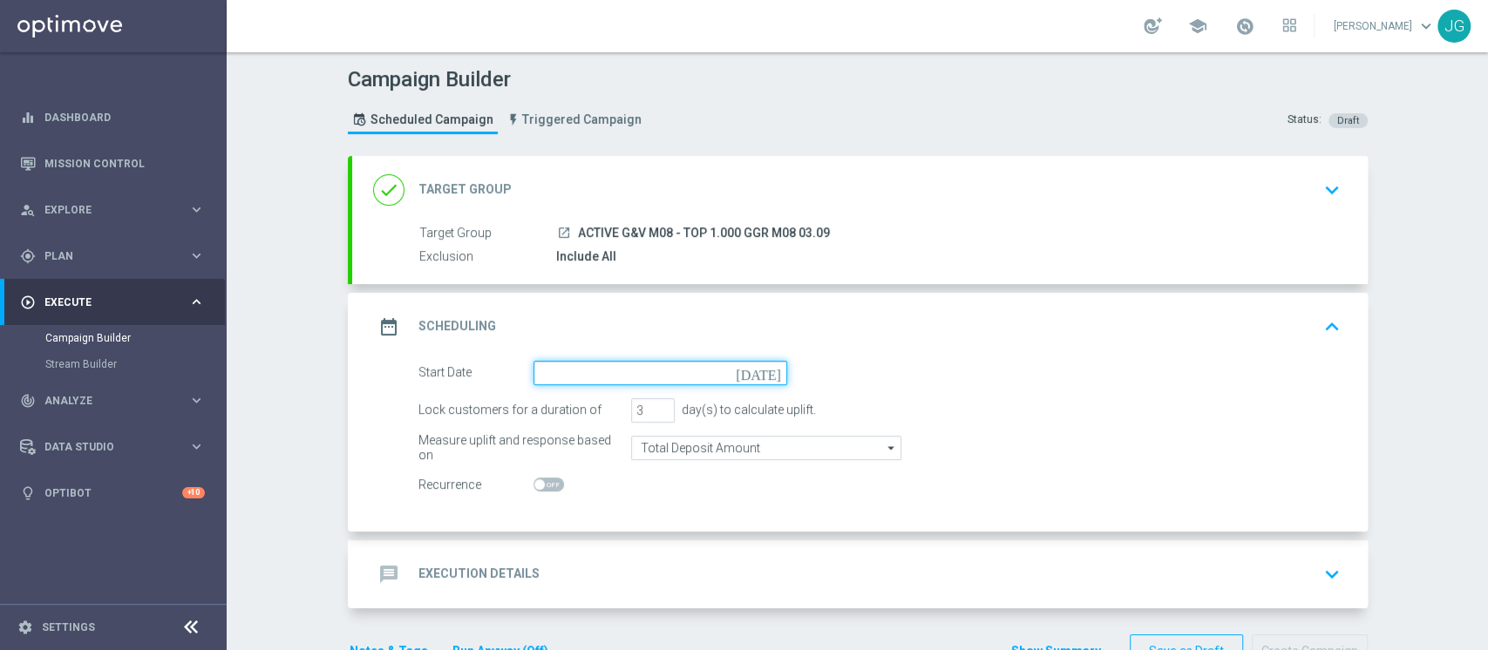
click at [621, 368] on input at bounding box center [661, 373] width 254 height 24
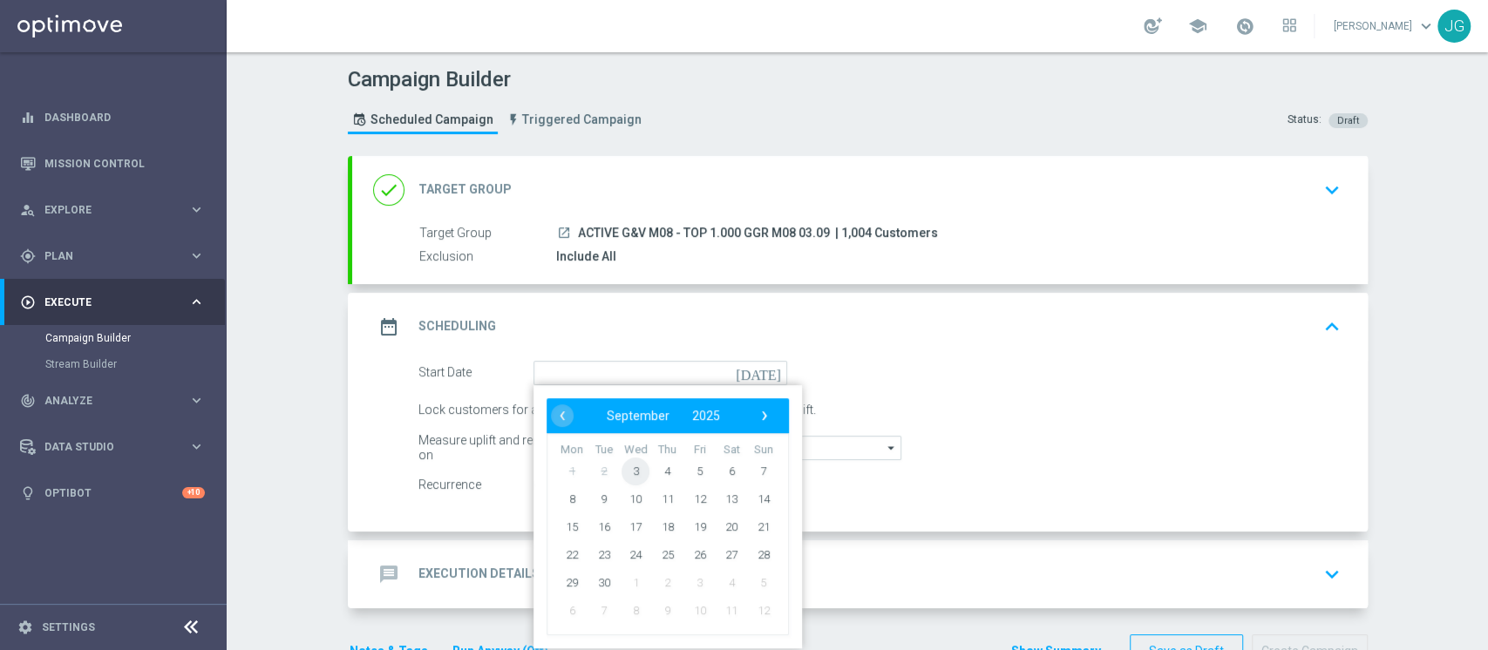
click at [625, 469] on span "3" at bounding box center [636, 471] width 28 height 28
type input "03 Sep 2025"
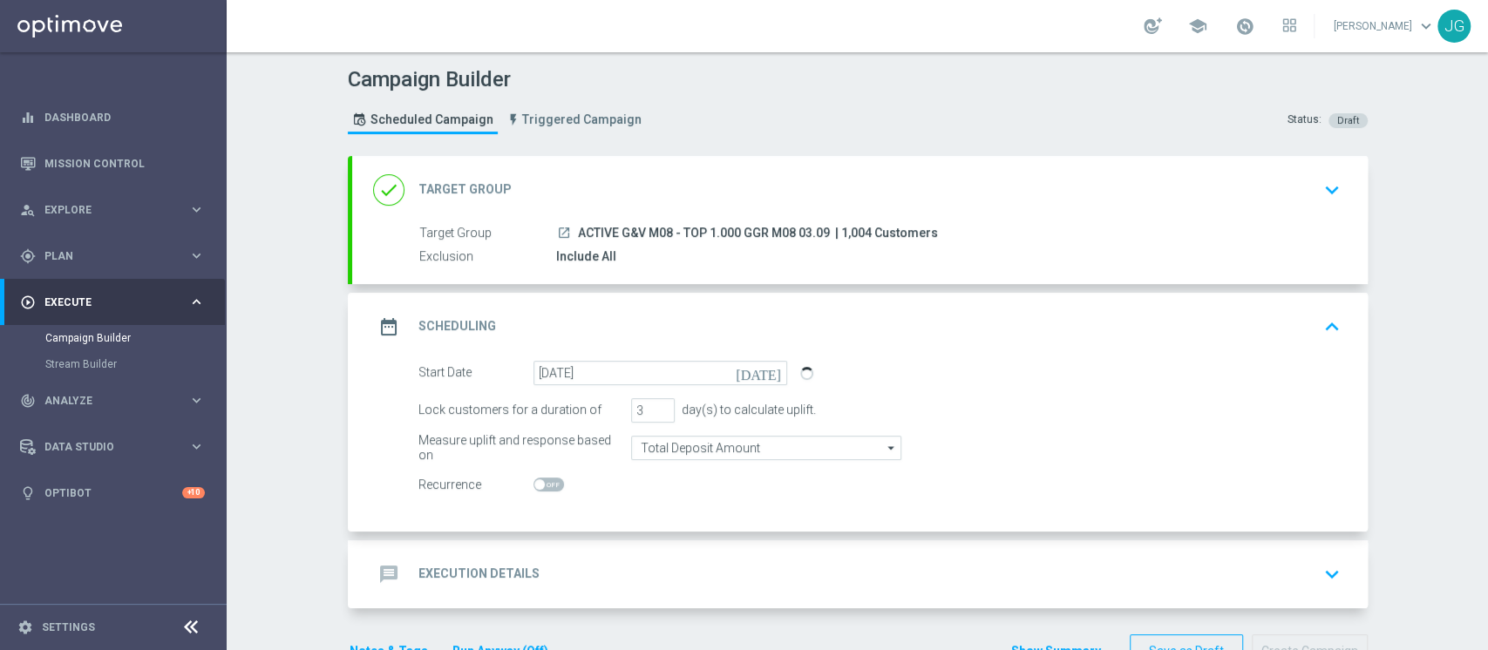
click at [594, 563] on div "message Execution Details keyboard_arrow_down" at bounding box center [860, 574] width 974 height 33
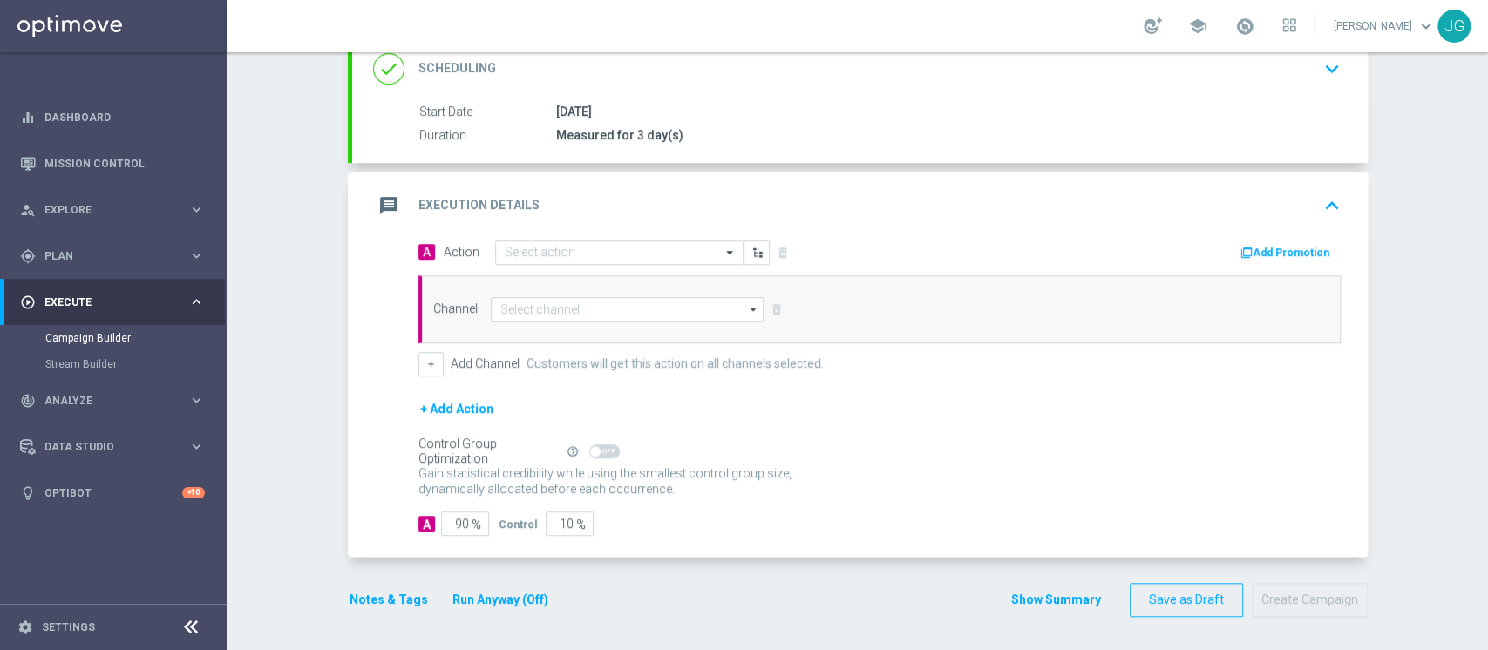
scroll to position [249, 0]
click at [571, 248] on input "text" at bounding box center [602, 254] width 194 height 15
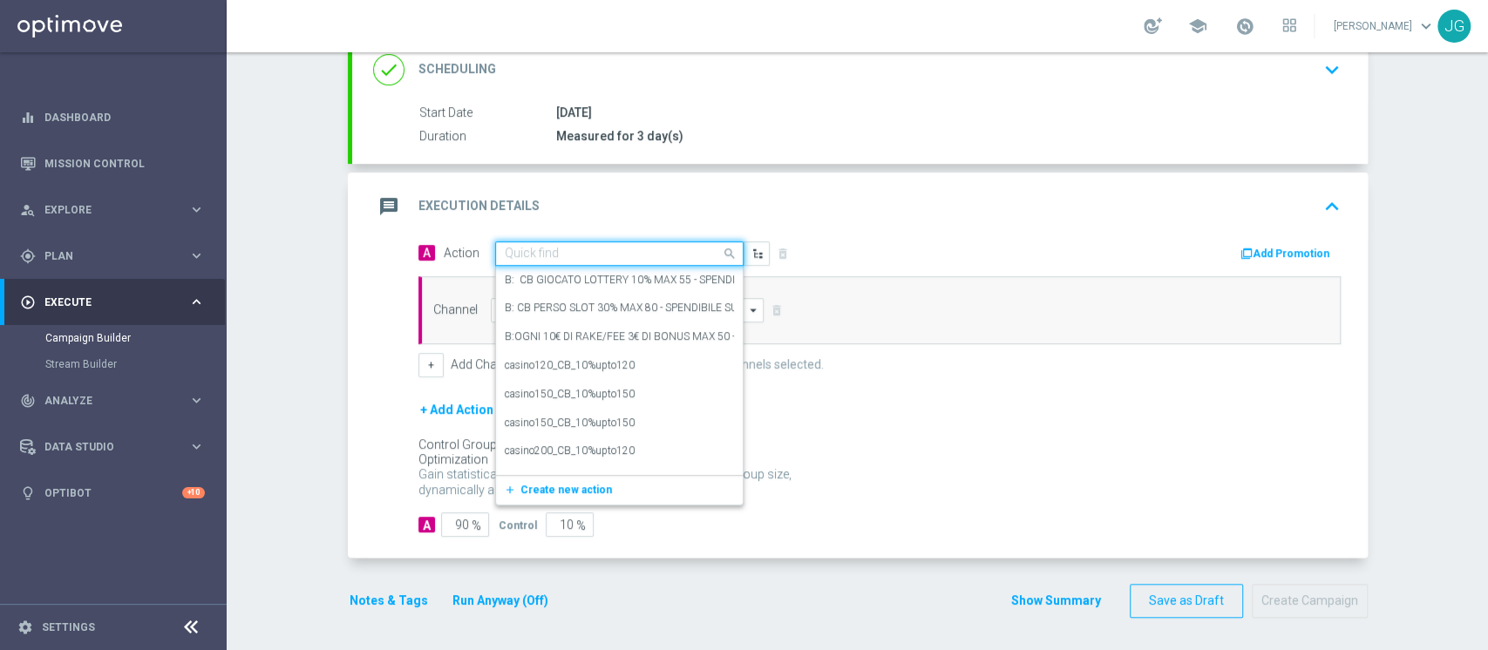
paste input "CB PERSO G&V 25% MAX 300€ - SPENDIBILE G&V"
type input "CB PERSO G&V 25% MAX 300€ - SPENDIBILE G&V"
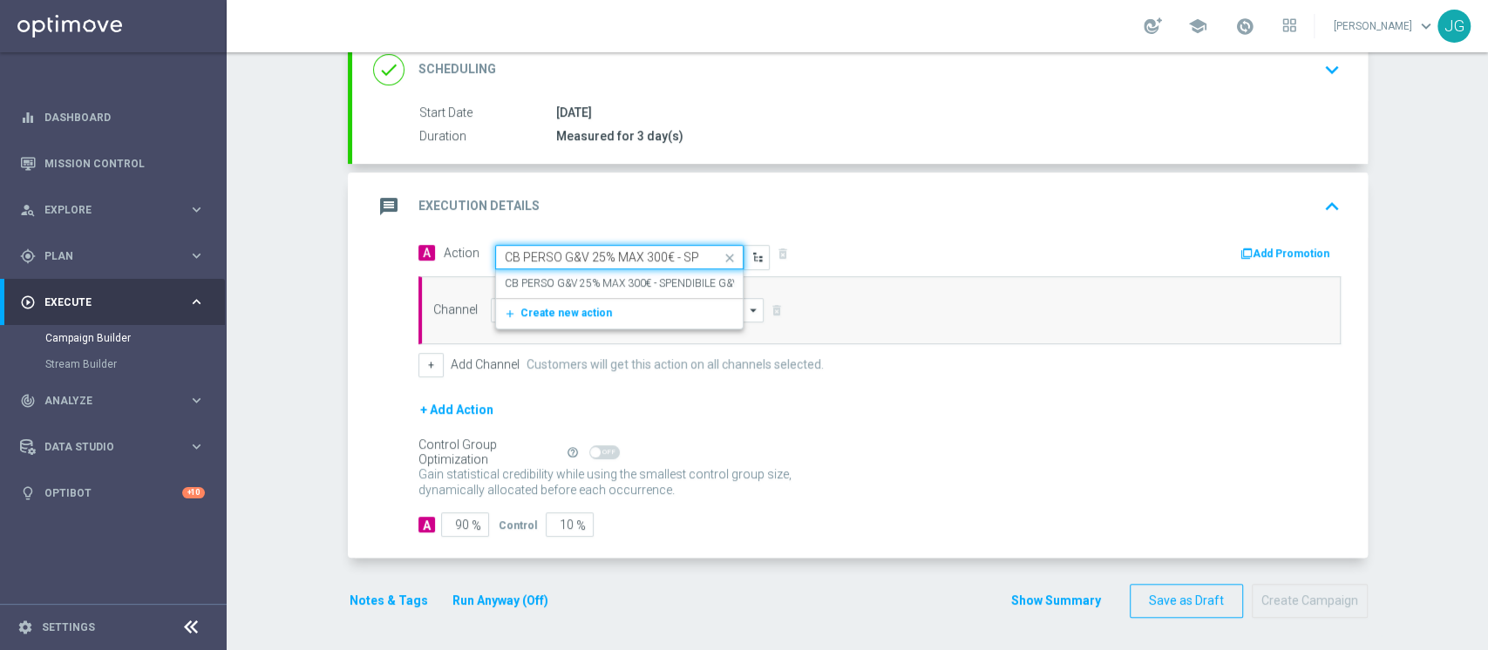
scroll to position [0, 73]
click at [593, 284] on label "CB PERSO G&V 25% MAX 300€ - SPENDIBILE G&V" at bounding box center [622, 283] width 234 height 15
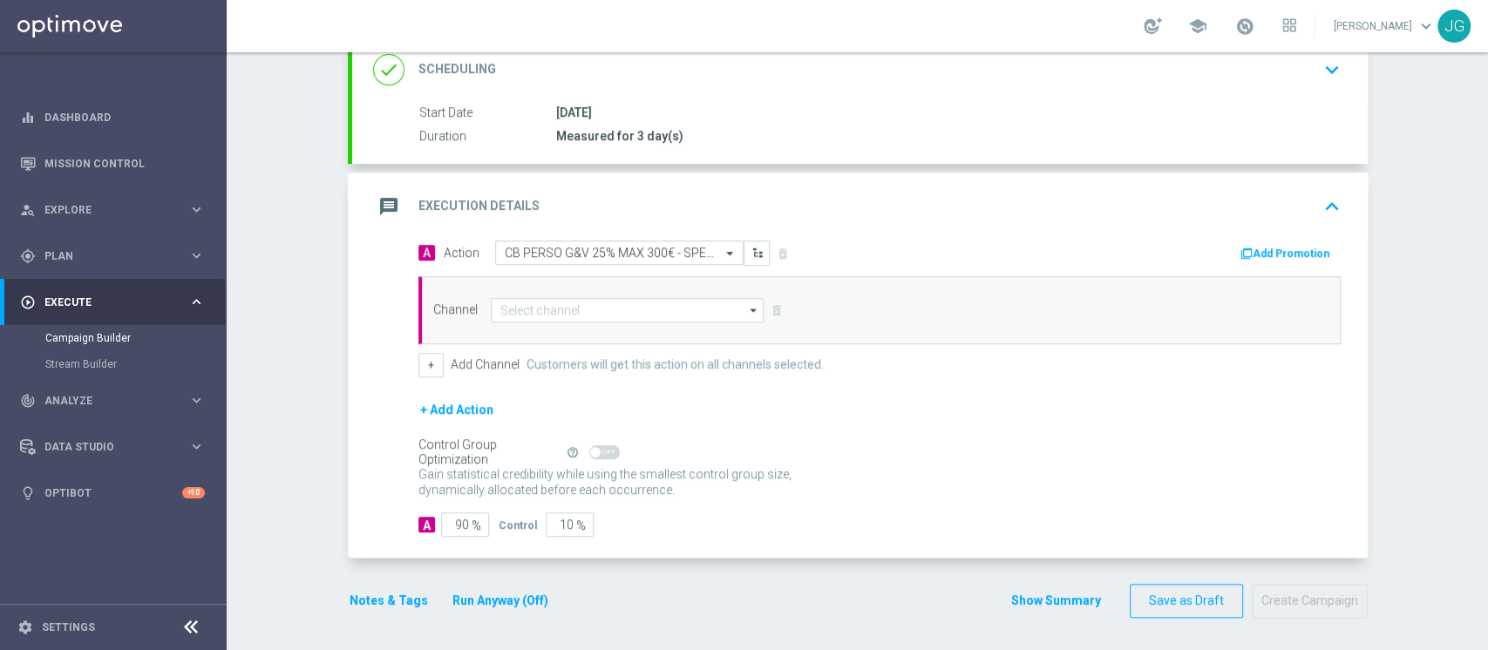
click at [1289, 255] on button "Add Promotion" at bounding box center [1287, 253] width 97 height 19
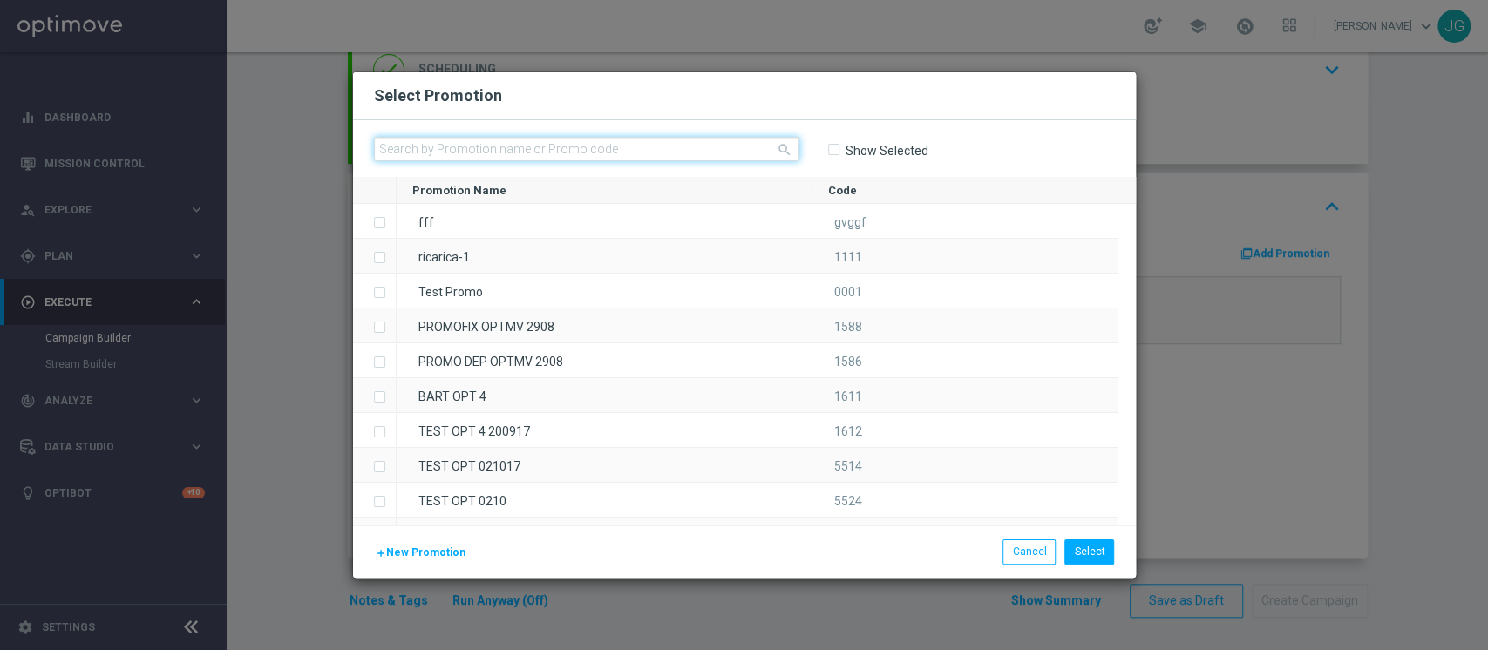
click at [623, 150] on input "text" at bounding box center [586, 149] width 425 height 24
paste input "GRATTAVINCI03"
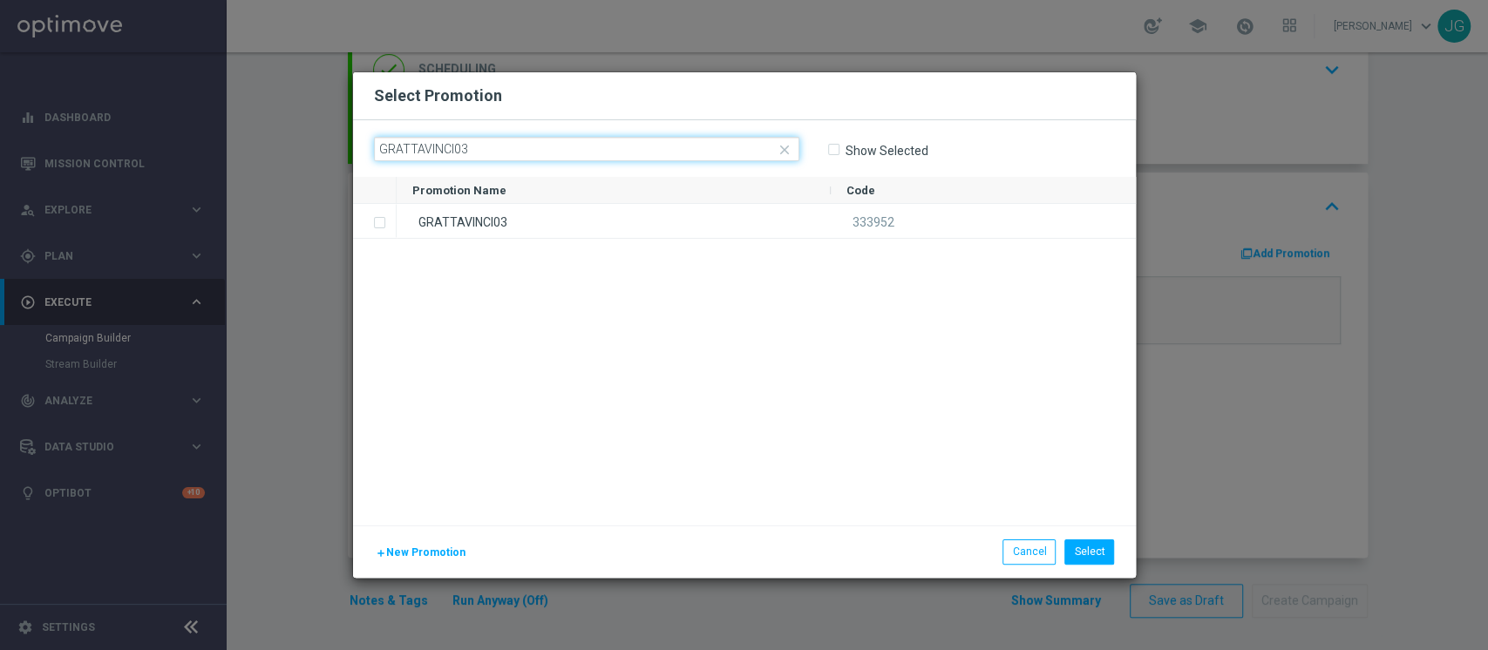
type input "GRATTAVINCI03"
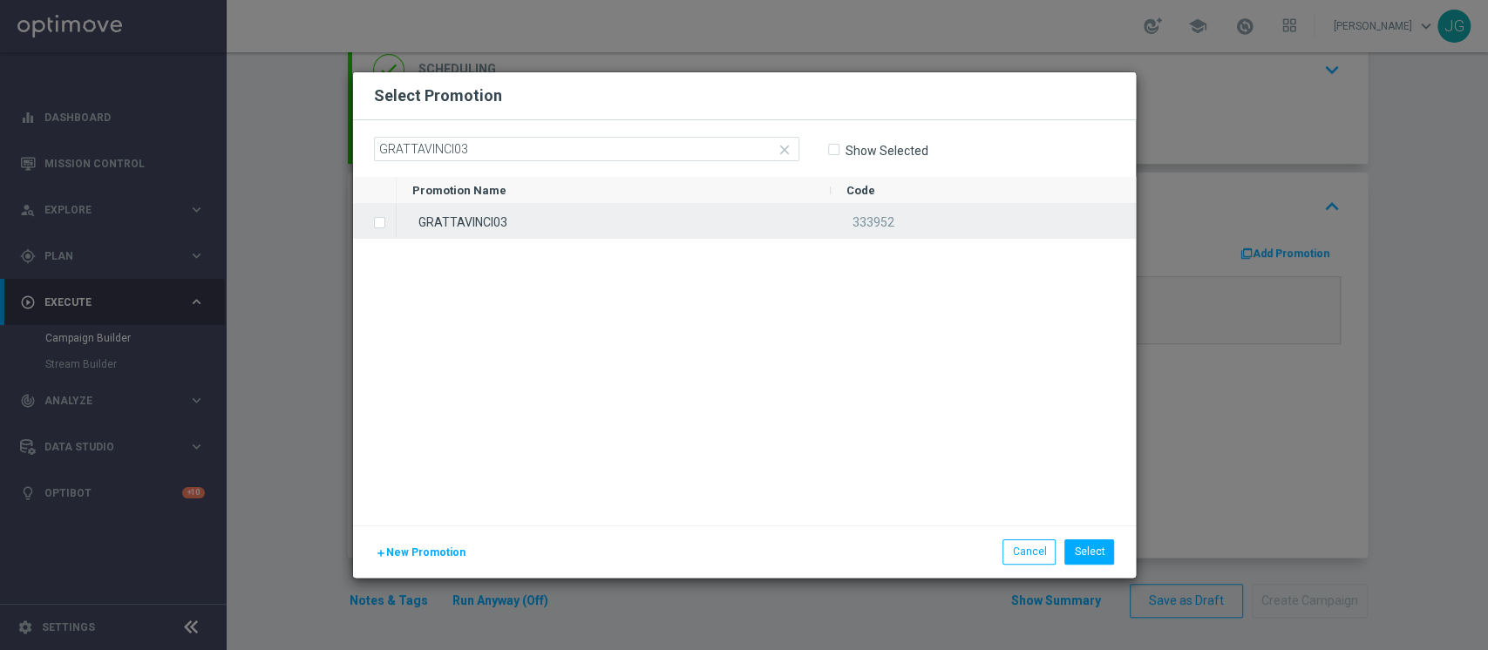
click at [582, 227] on div "GRATTAVINCI03" at bounding box center [614, 221] width 434 height 34
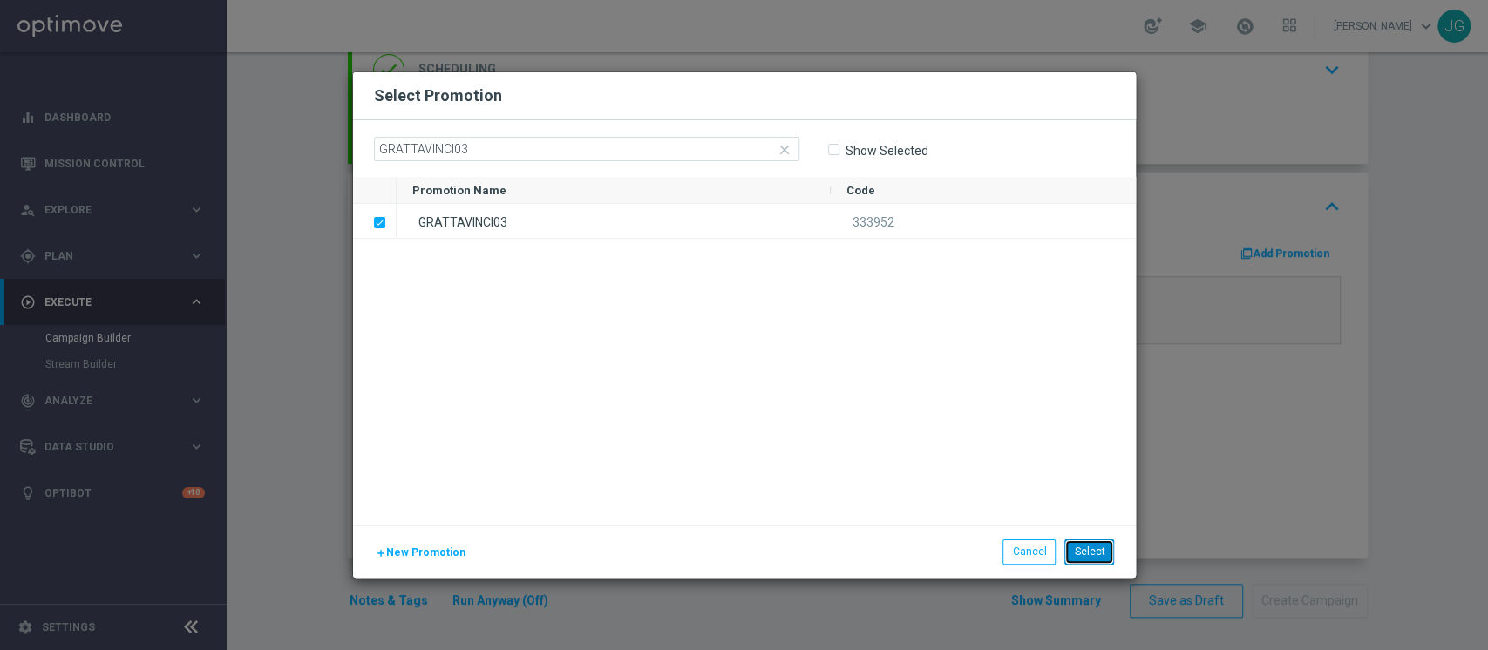
click at [1094, 550] on button "Select" at bounding box center [1090, 552] width 50 height 24
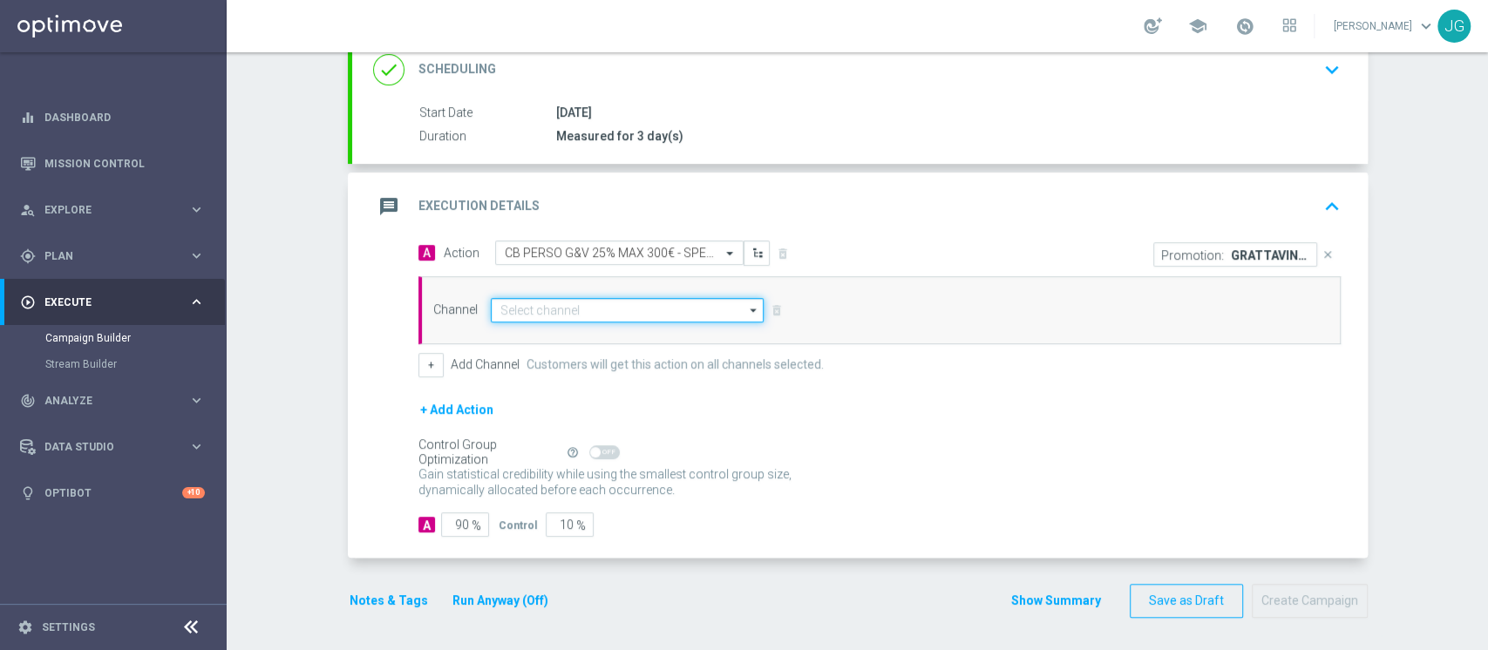
click at [607, 315] on input at bounding box center [628, 310] width 274 height 24
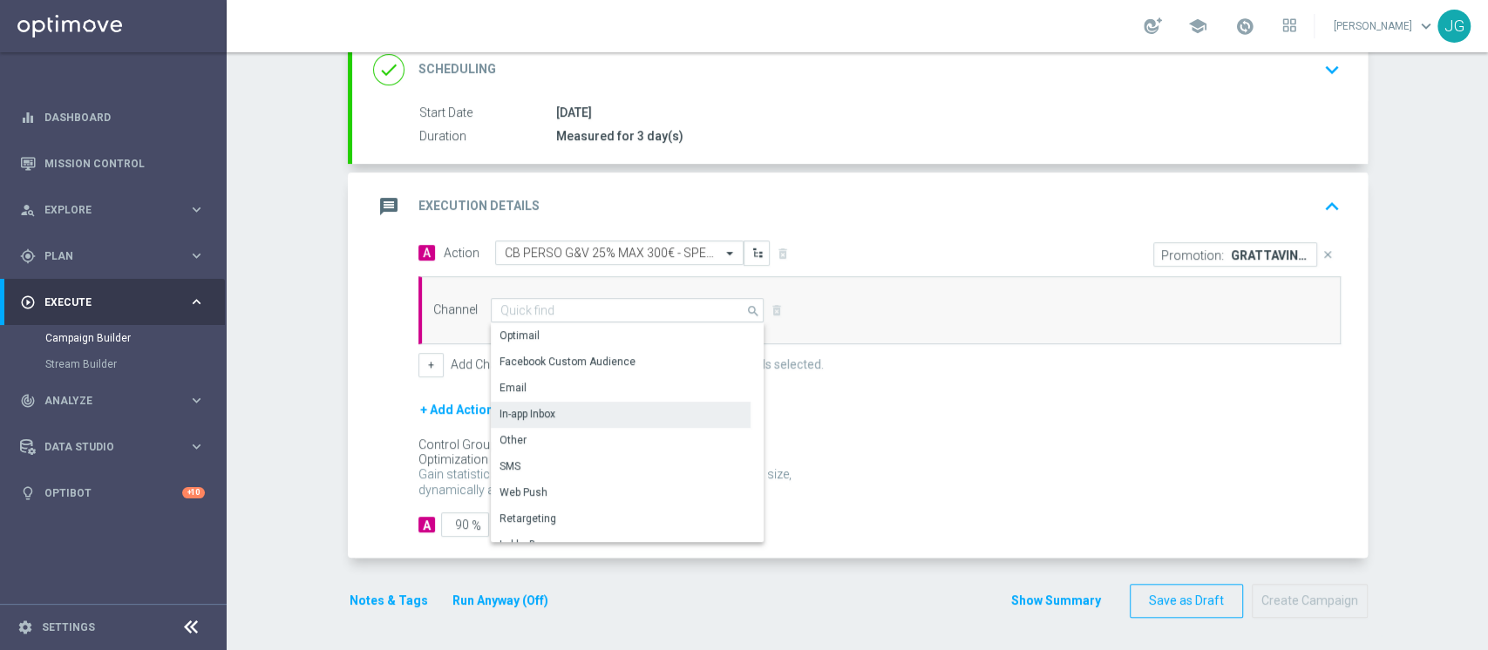
click at [535, 406] on div "In-app Inbox" at bounding box center [528, 414] width 56 height 16
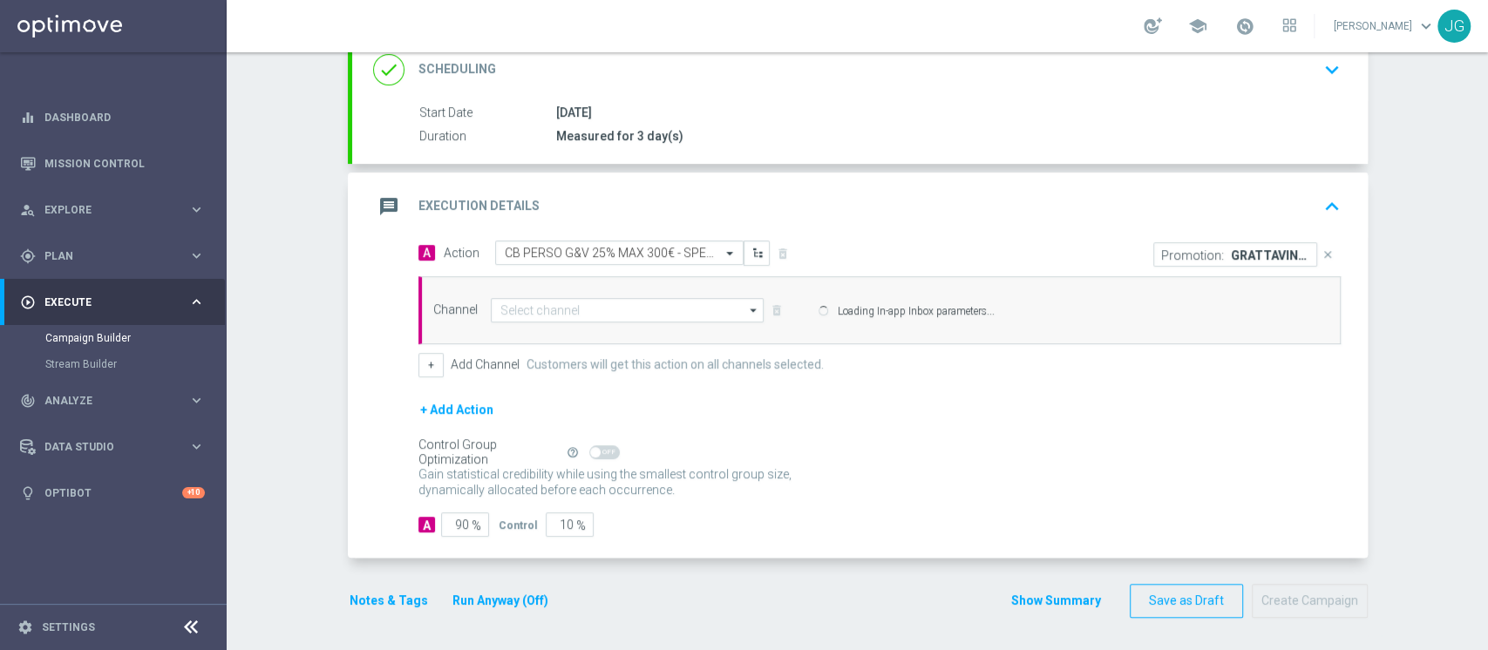
type input "In-app Inbox"
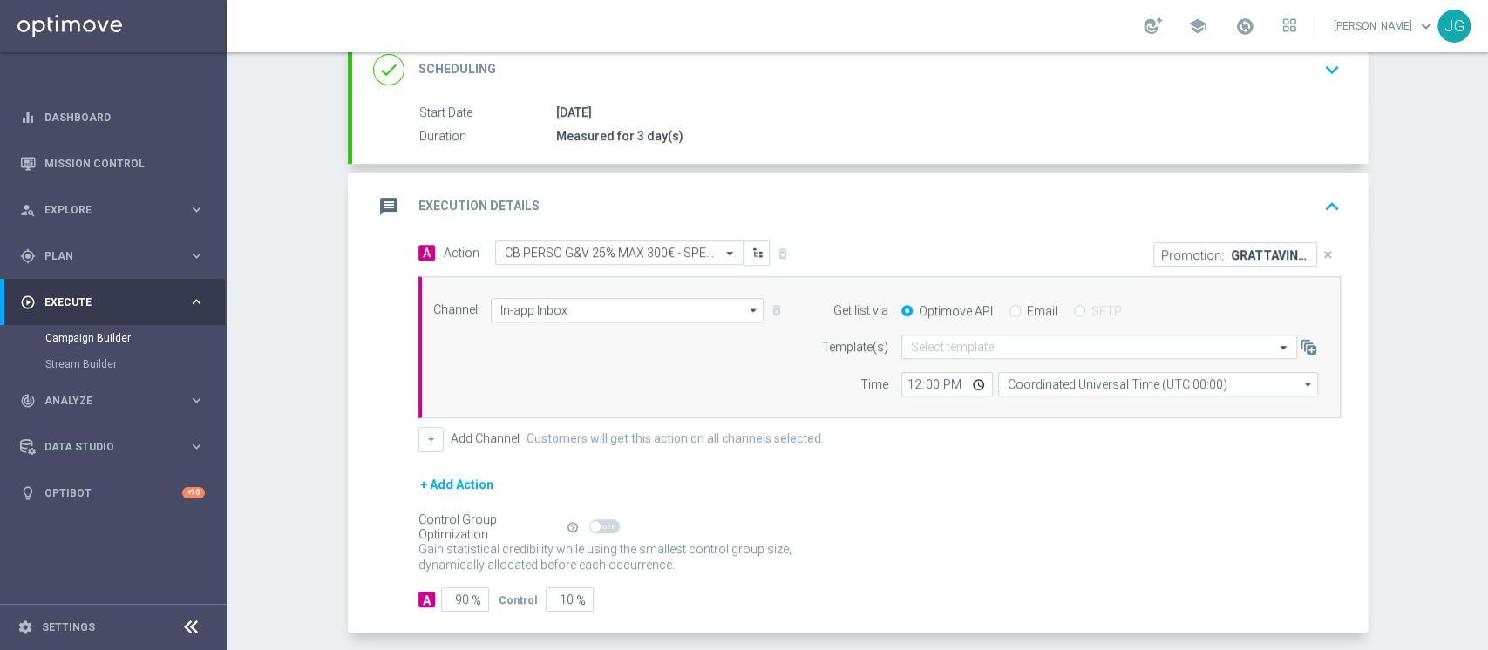
click at [1002, 322] on form "Get list via Optimove API Email SFTP Template(s) Select template Time 12:00 Coo…" at bounding box center [1066, 347] width 506 height 99
click at [1027, 303] on label "Email" at bounding box center [1042, 311] width 31 height 16
click at [1010, 307] on input "Email" at bounding box center [1015, 312] width 11 height 11
radio input "true"
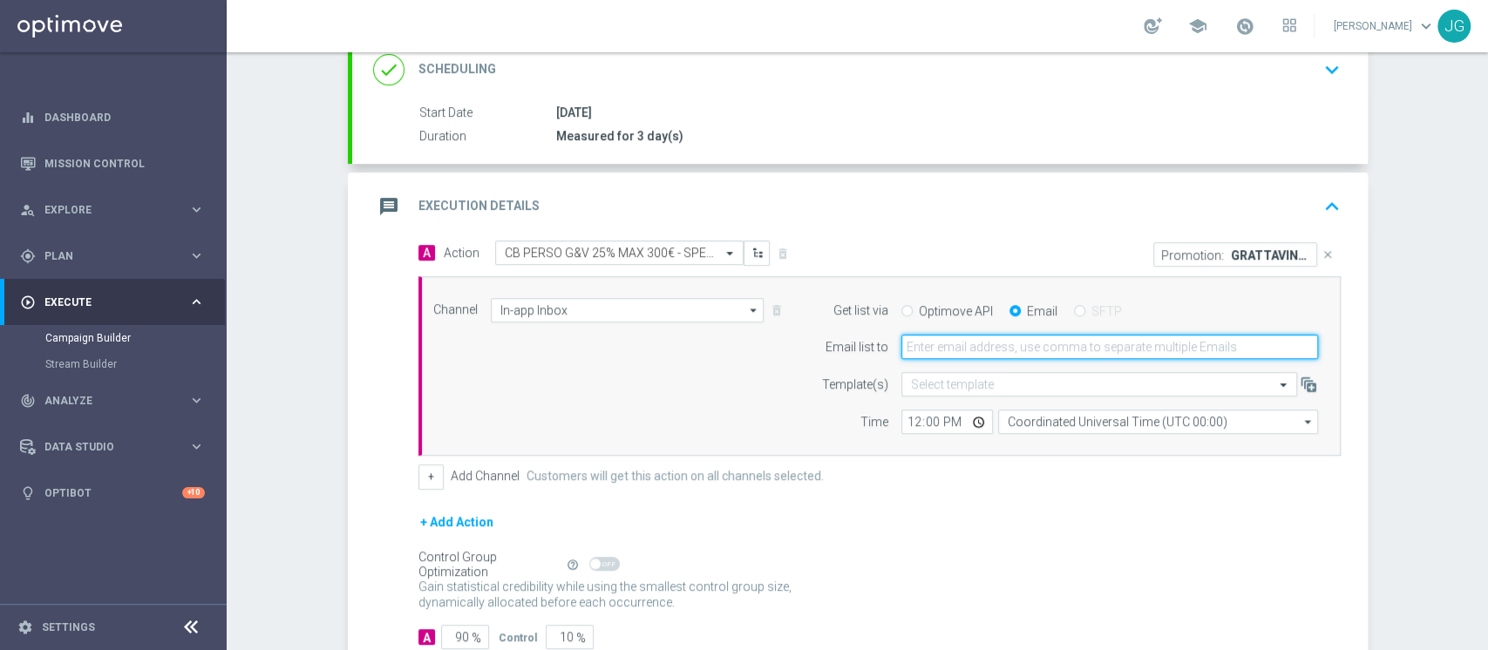
click at [996, 351] on input "email" at bounding box center [1110, 347] width 417 height 24
type input "jennyffer.gonzalez@sisal.it"
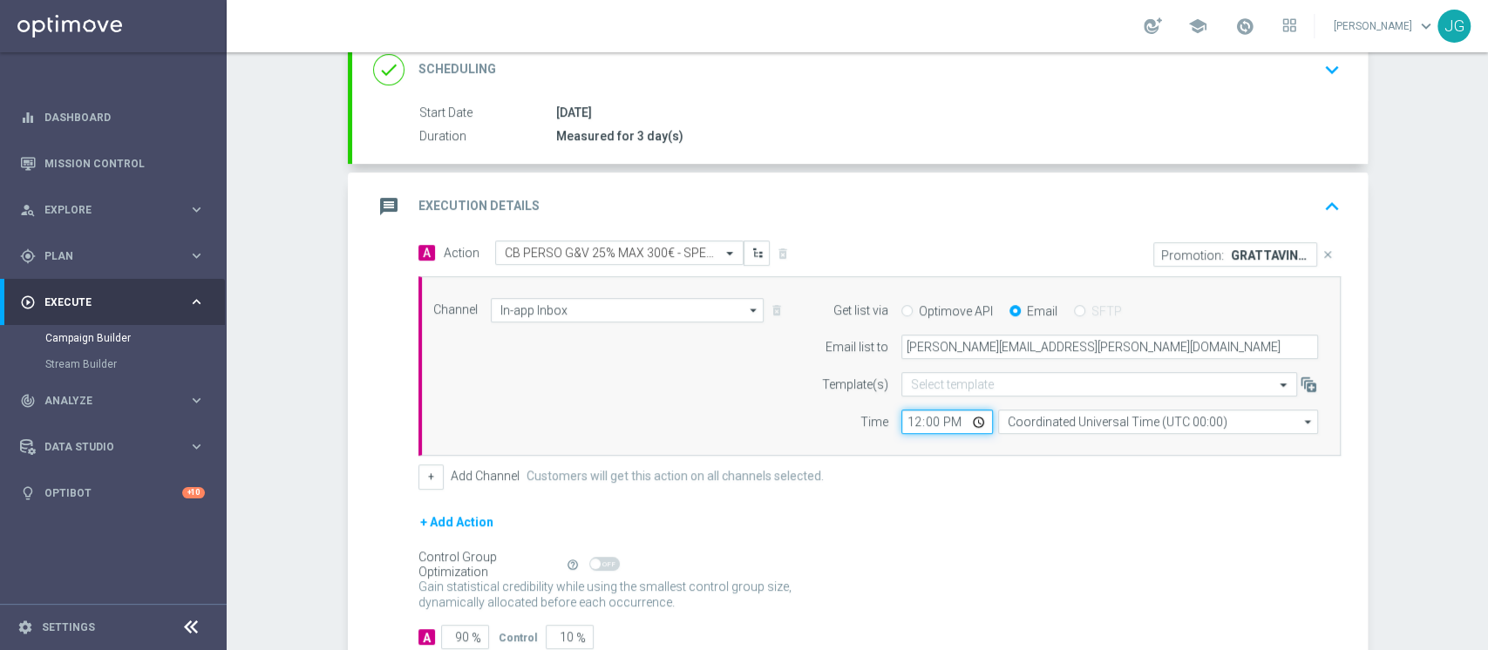
click at [973, 425] on input "12:00" at bounding box center [948, 422] width 92 height 24
type input "13:00"
click at [430, 474] on button "+" at bounding box center [431, 477] width 25 height 24
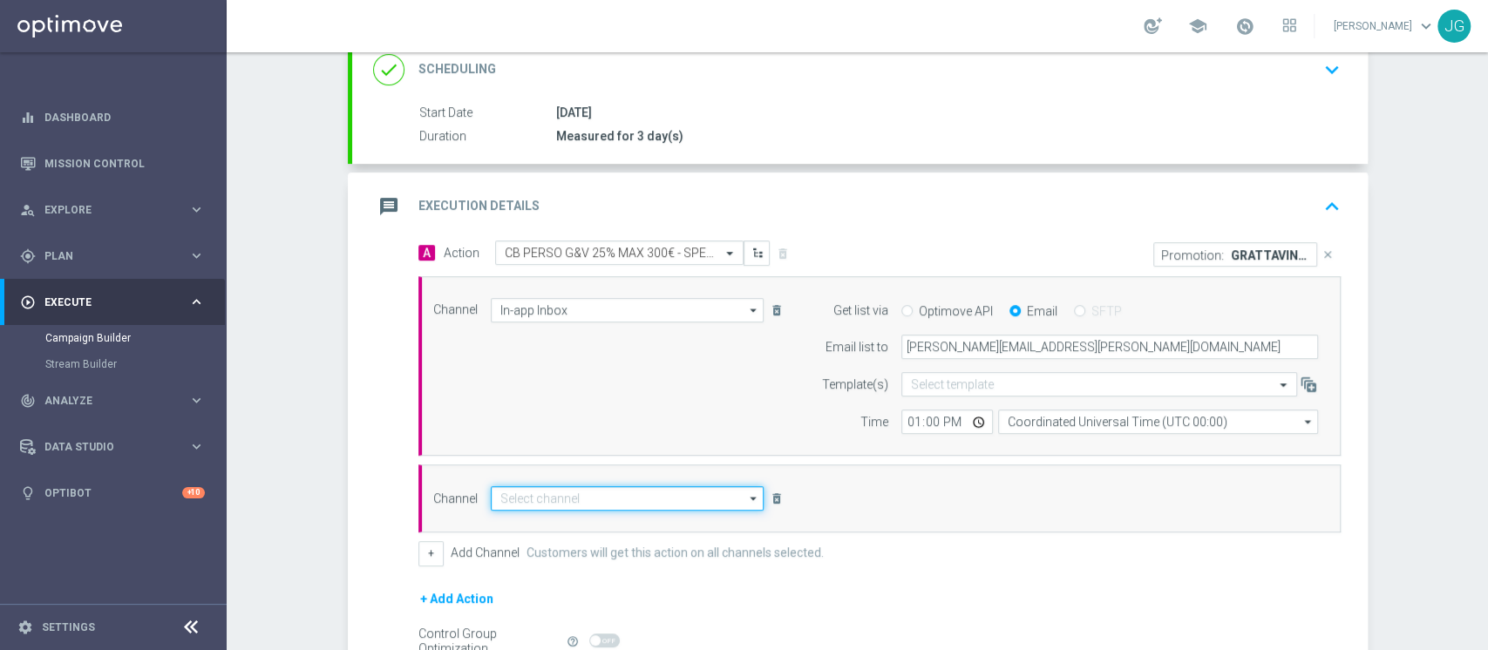
click at [491, 505] on input at bounding box center [628, 499] width 274 height 24
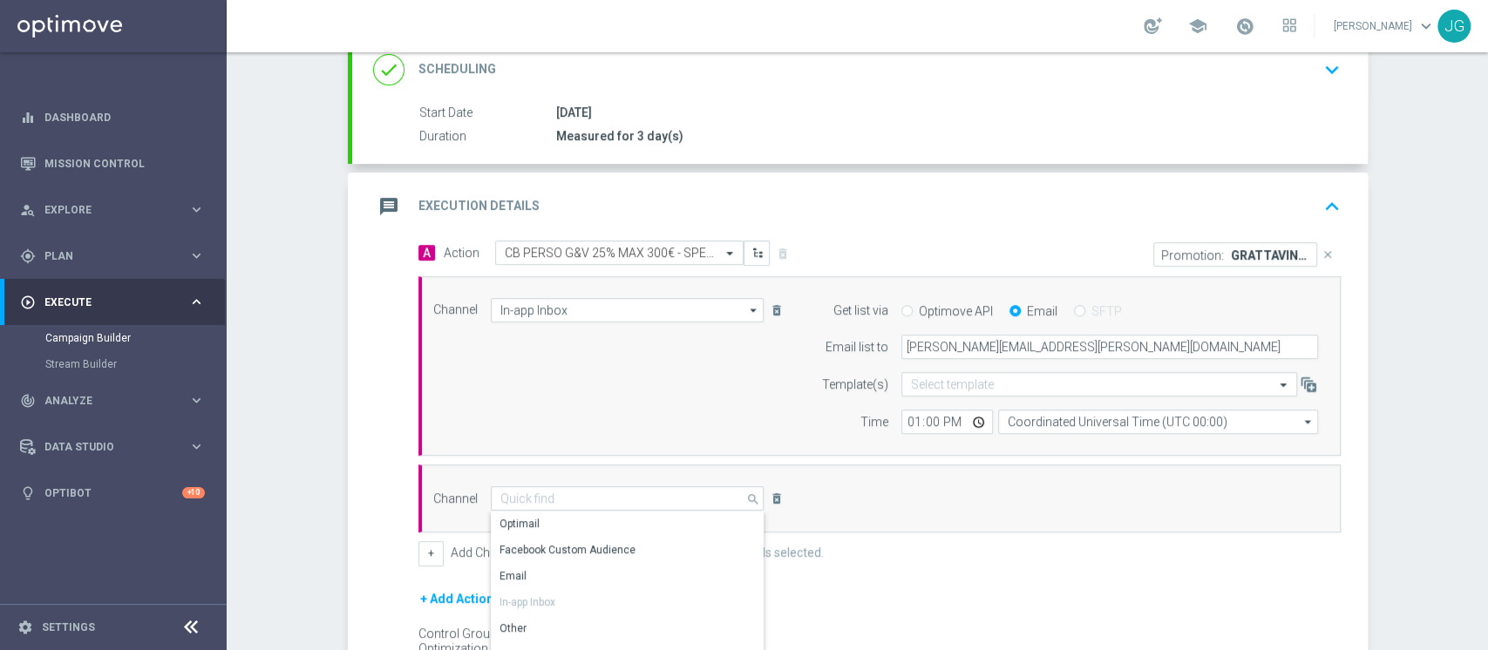
click at [554, 517] on div "Optimail" at bounding box center [621, 524] width 260 height 24
type input "Optimail"
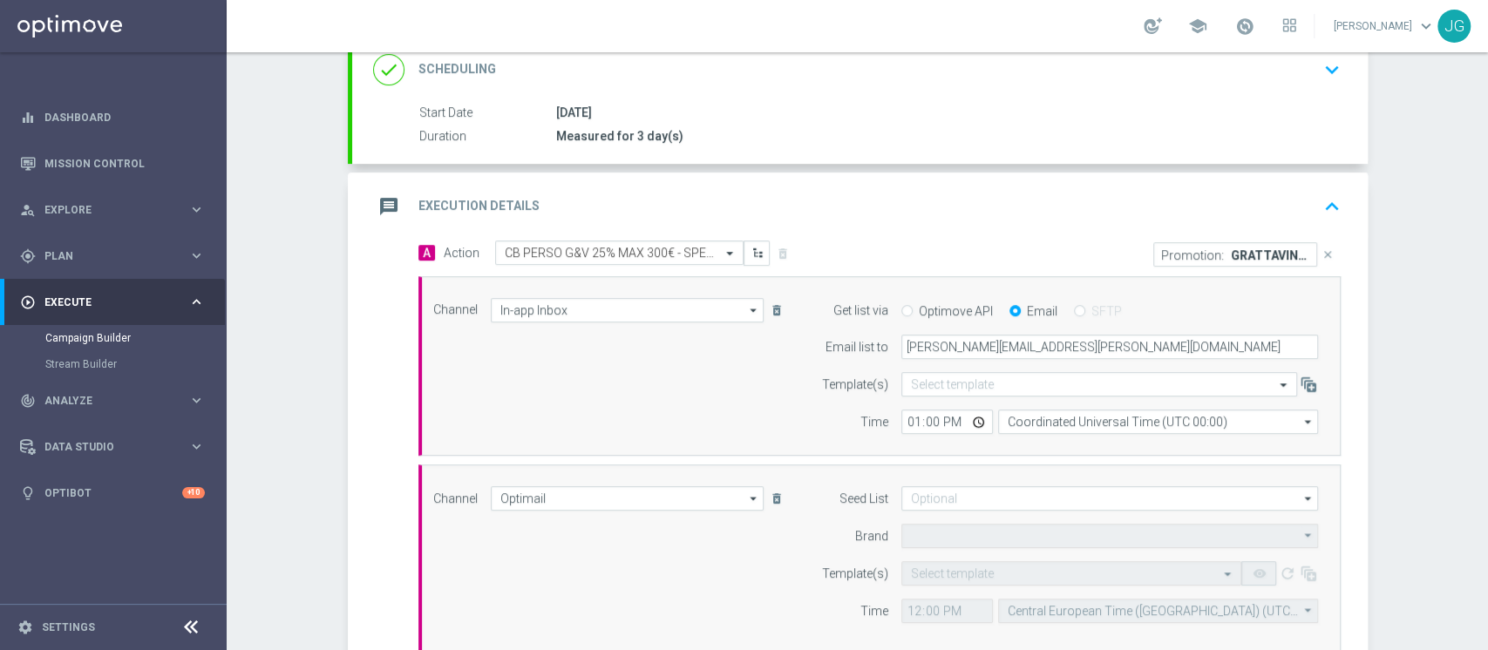
type input "Sisal Marketing"
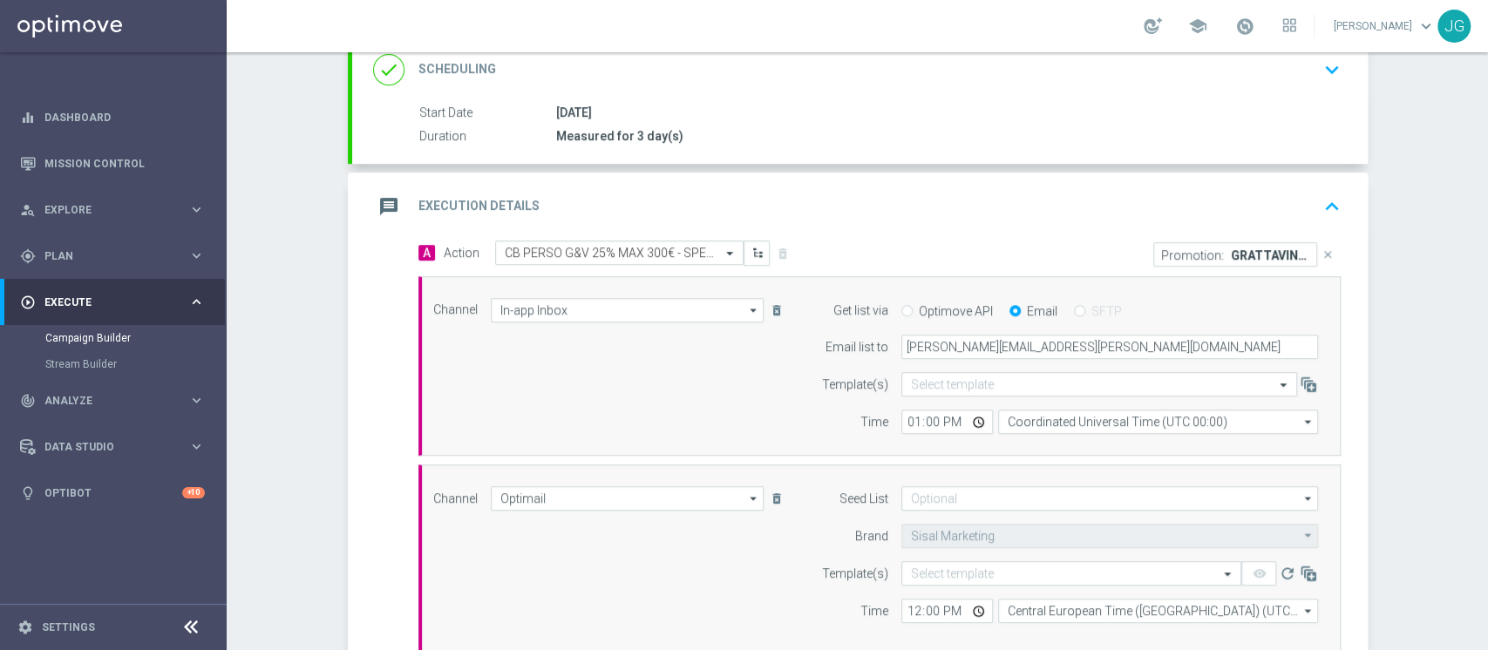
scroll to position [564, 0]
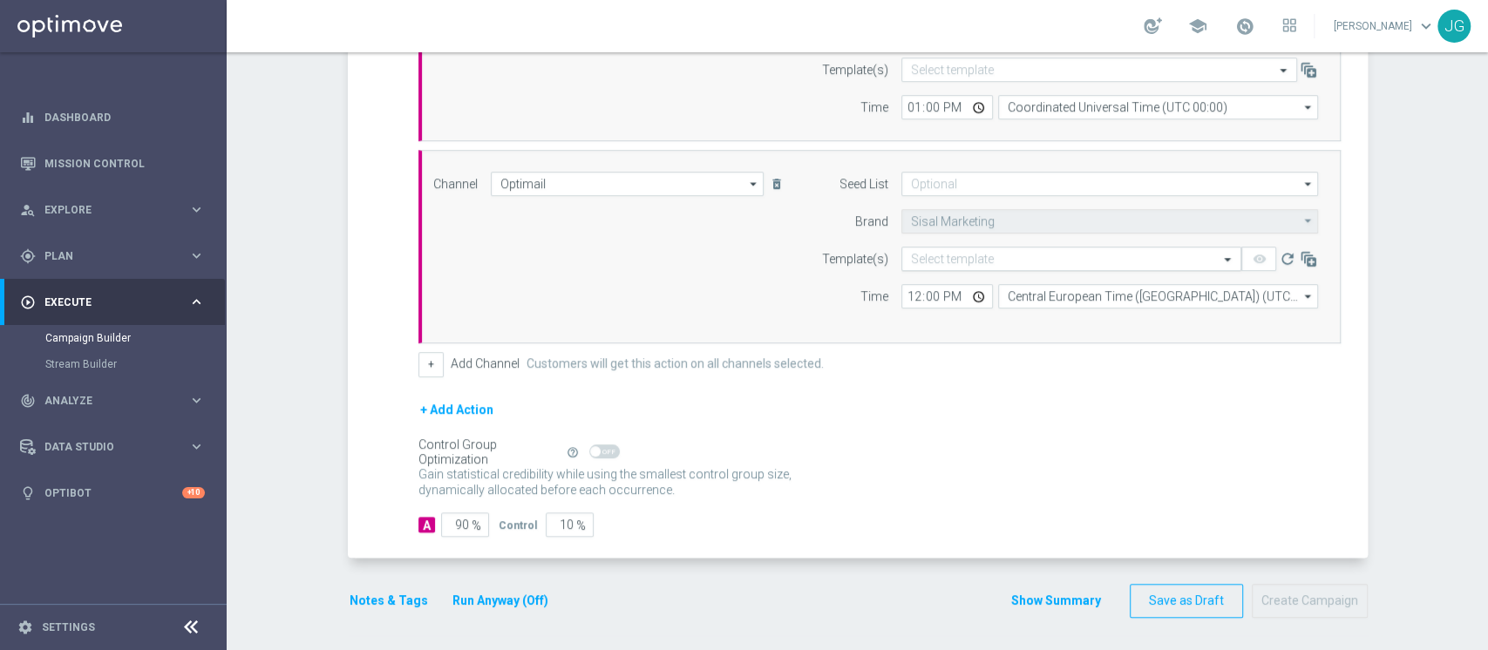
click at [1012, 254] on input "text" at bounding box center [1054, 259] width 286 height 15
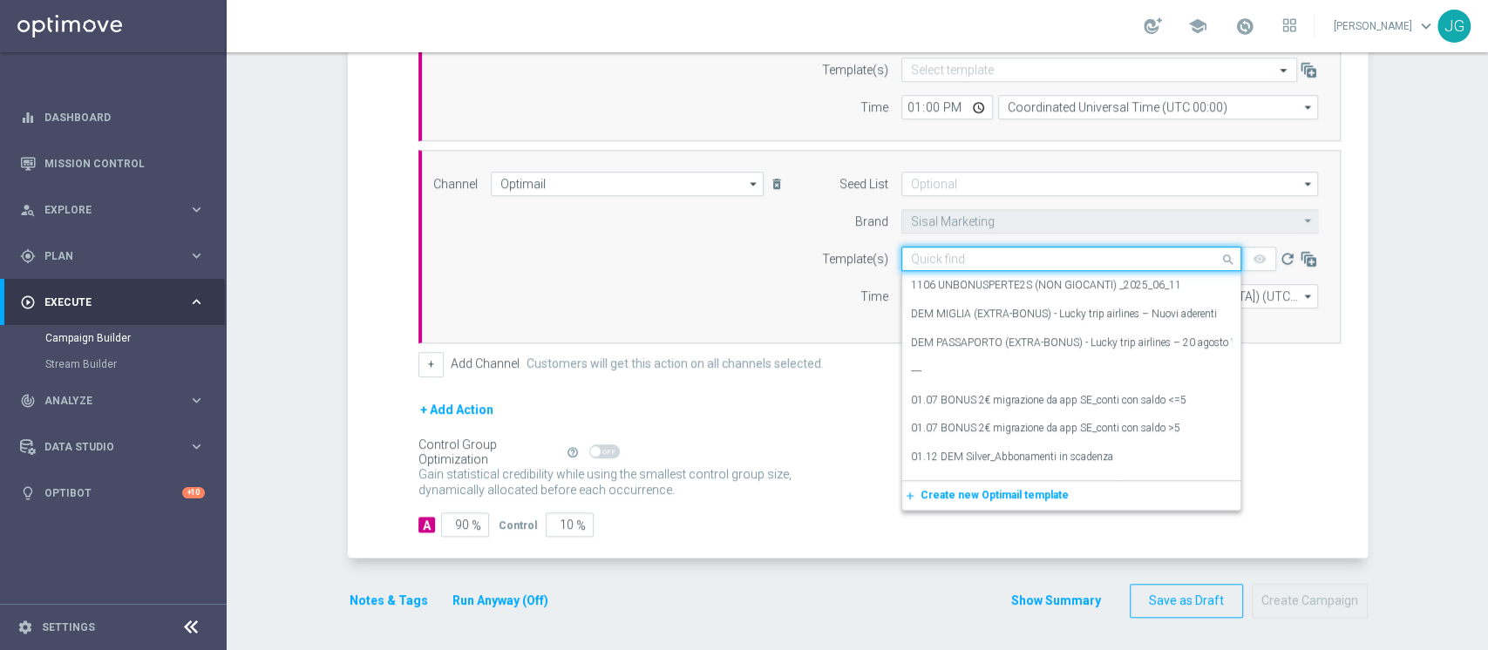
paste input "GRATTAVINCI03 - 03.09.2025"
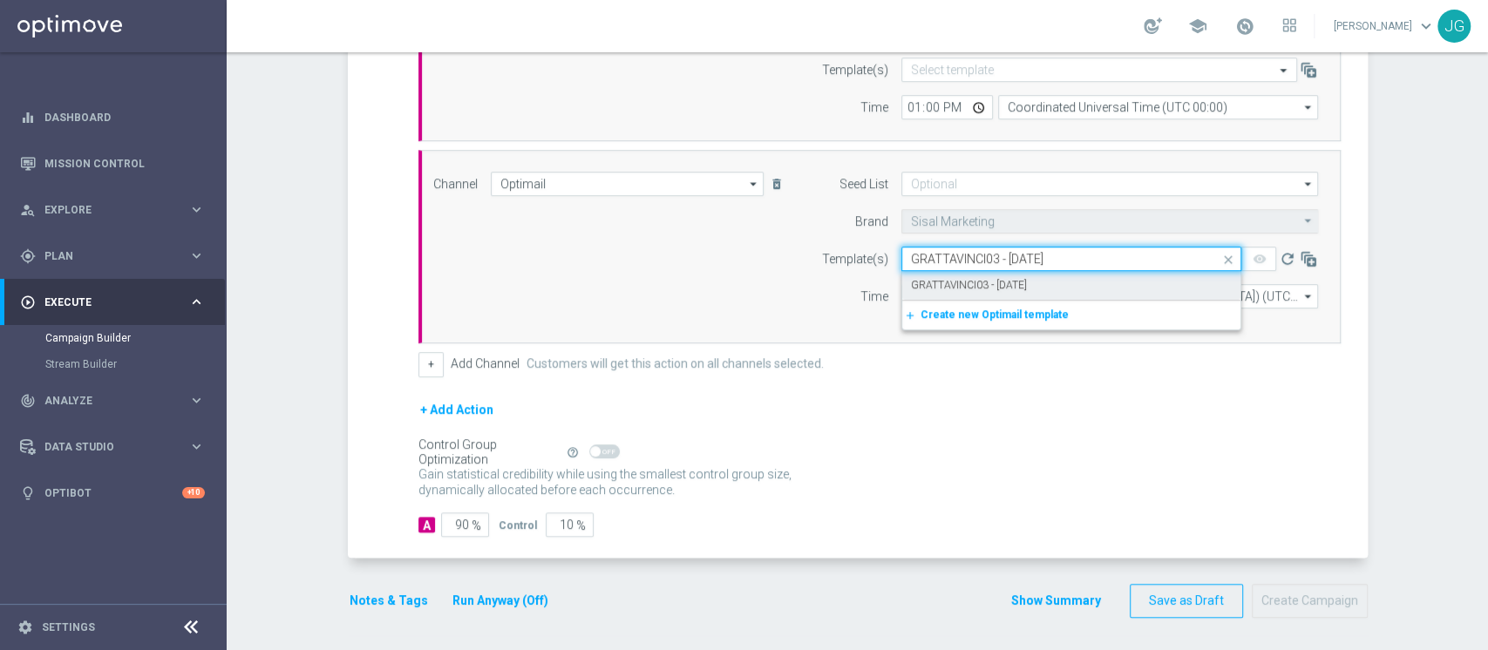
click at [979, 289] on label "GRATTAVINCI03 - 03.09.2025" at bounding box center [969, 285] width 116 height 15
type input "GRATTAVINCI03 - 03.09.2025"
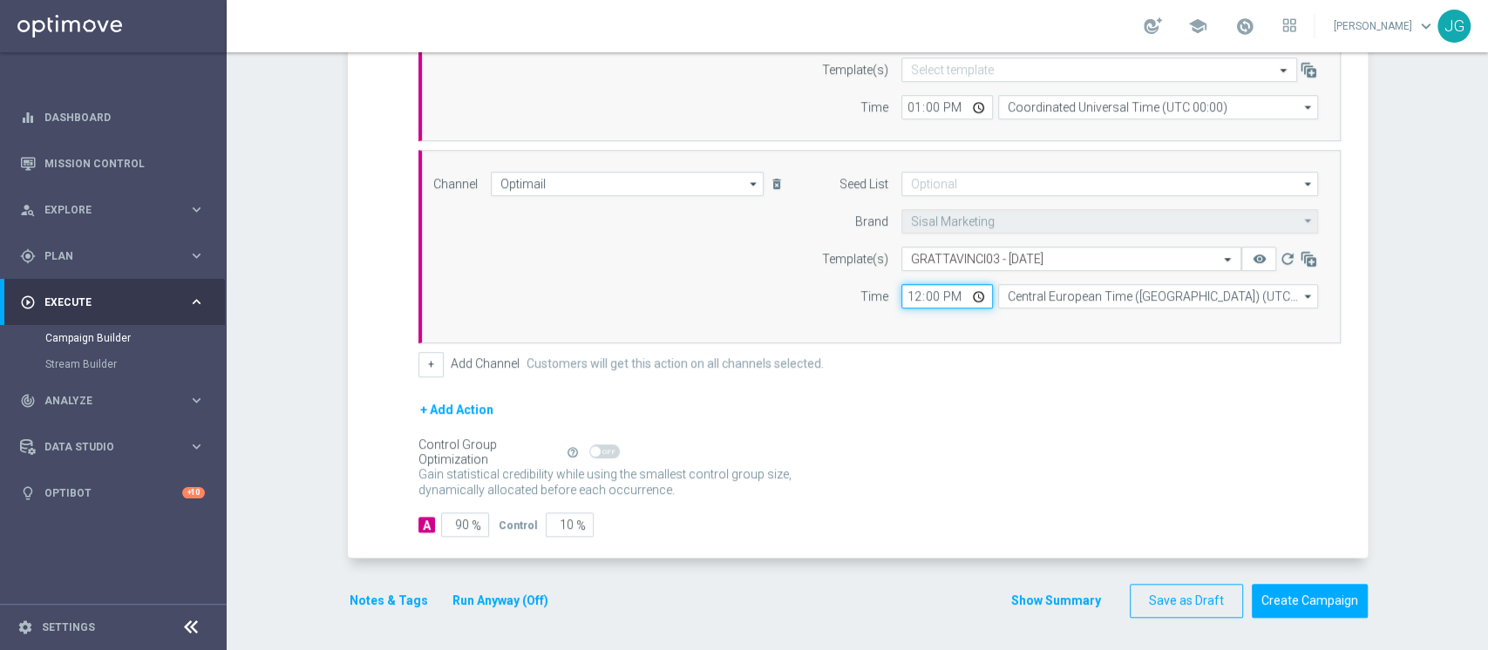
click at [973, 289] on input "12:00" at bounding box center [948, 296] width 92 height 24
type input "18:00"
click at [1154, 443] on div "Control Group Optimization Self Optimizing Campaign help_outline" at bounding box center [880, 452] width 922 height 19
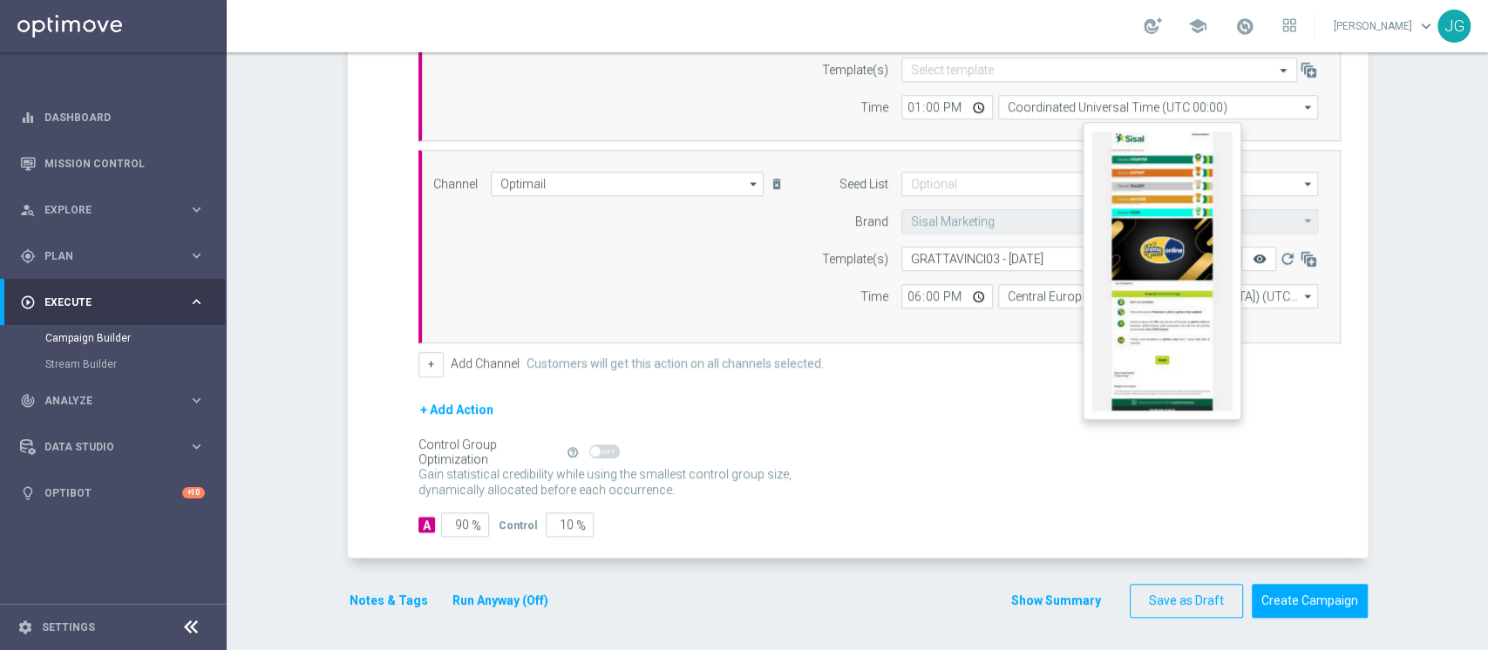
click at [1252, 258] on icon "remove_red_eye" at bounding box center [1259, 259] width 14 height 14
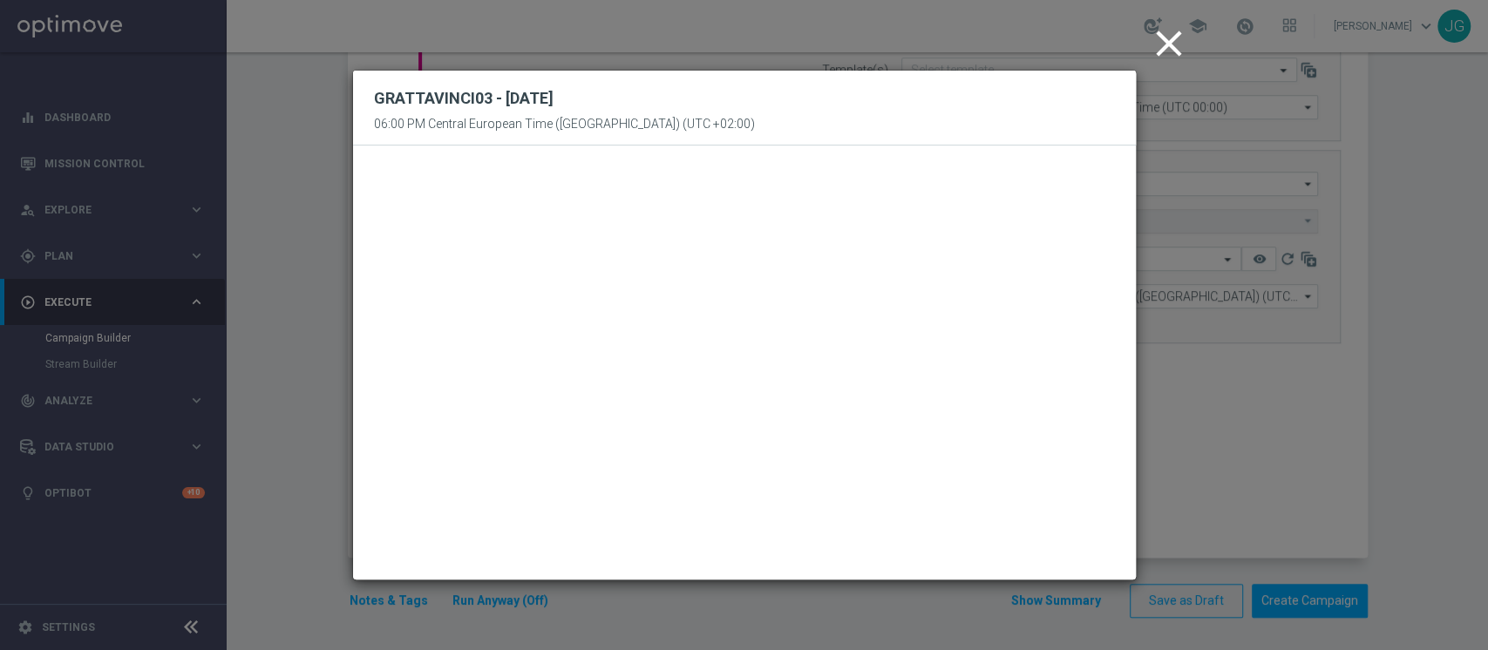
click at [1159, 41] on icon "close" at bounding box center [1169, 44] width 44 height 44
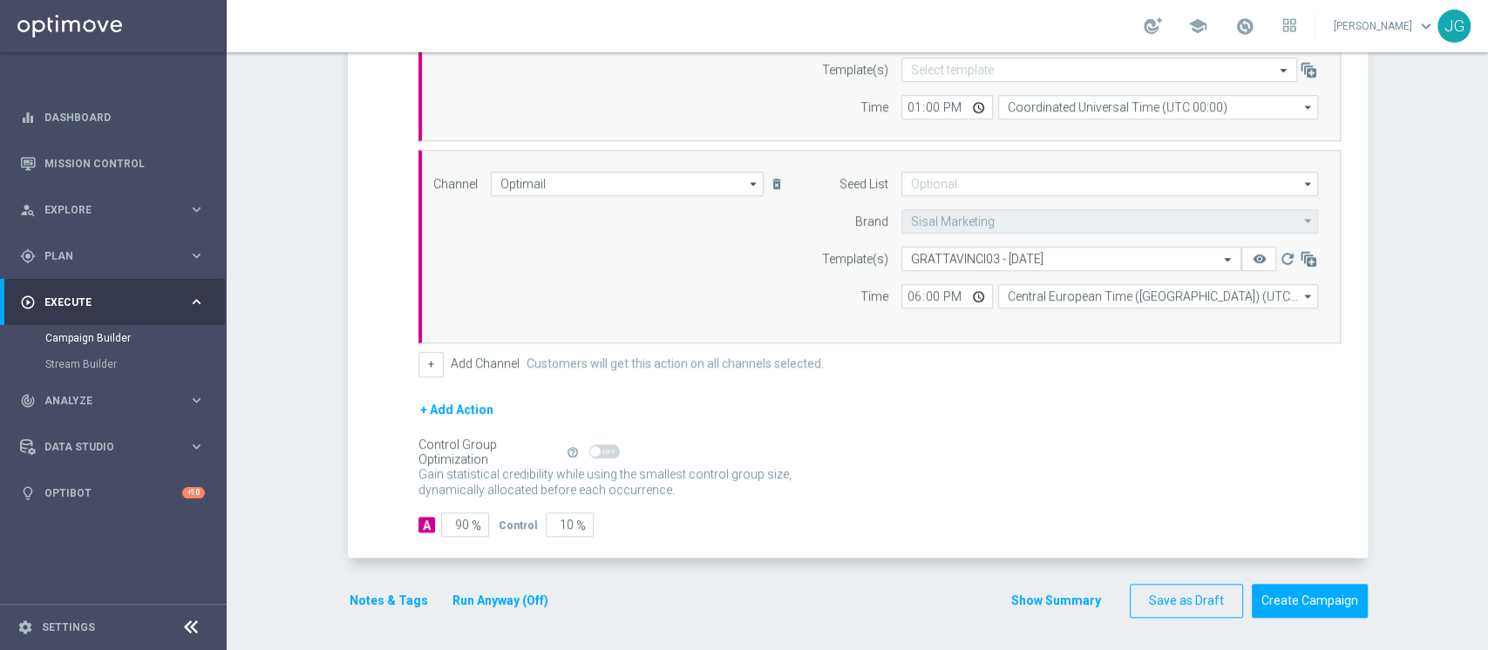
click at [475, 597] on button "Run Anyway (Off)" at bounding box center [500, 601] width 99 height 22
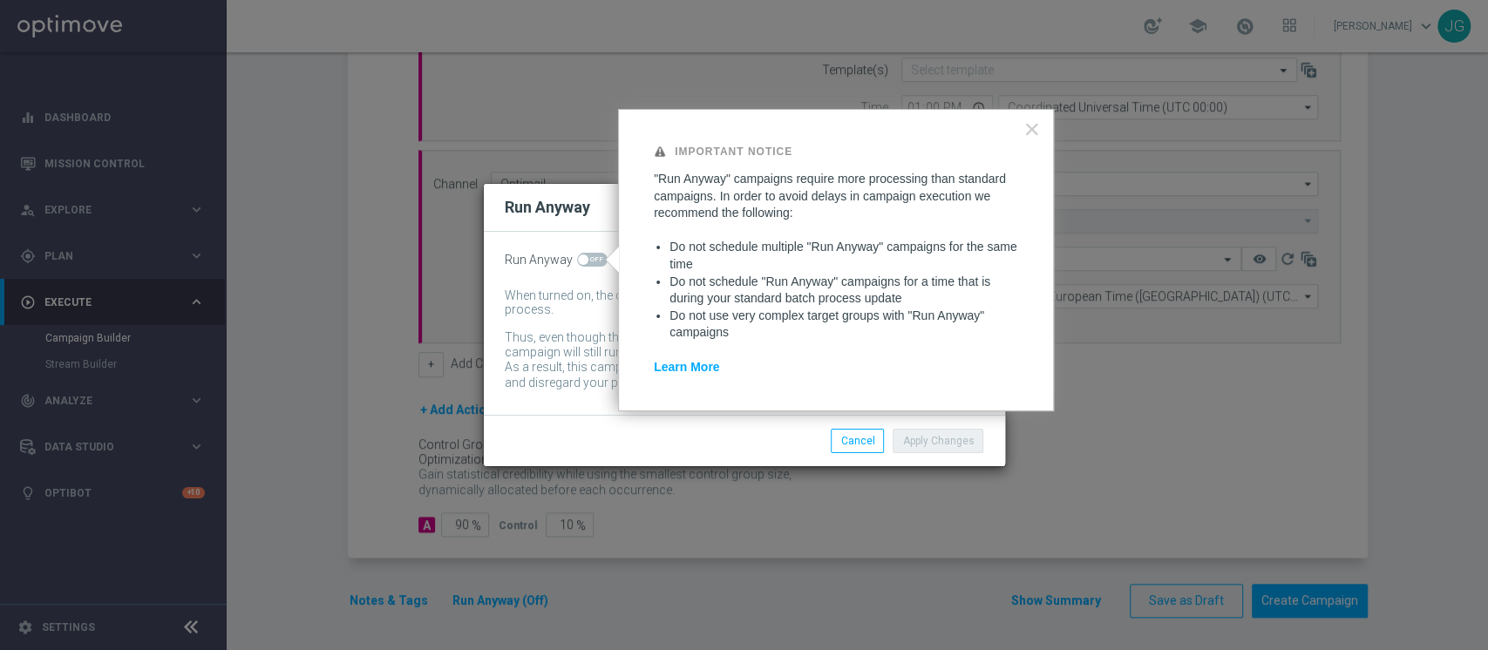
click at [584, 256] on span at bounding box center [583, 260] width 10 height 10
click at [584, 256] on input "checkbox" at bounding box center [592, 260] width 31 height 14
checkbox input "true"
click at [955, 436] on button "Apply Changes" at bounding box center [938, 441] width 91 height 24
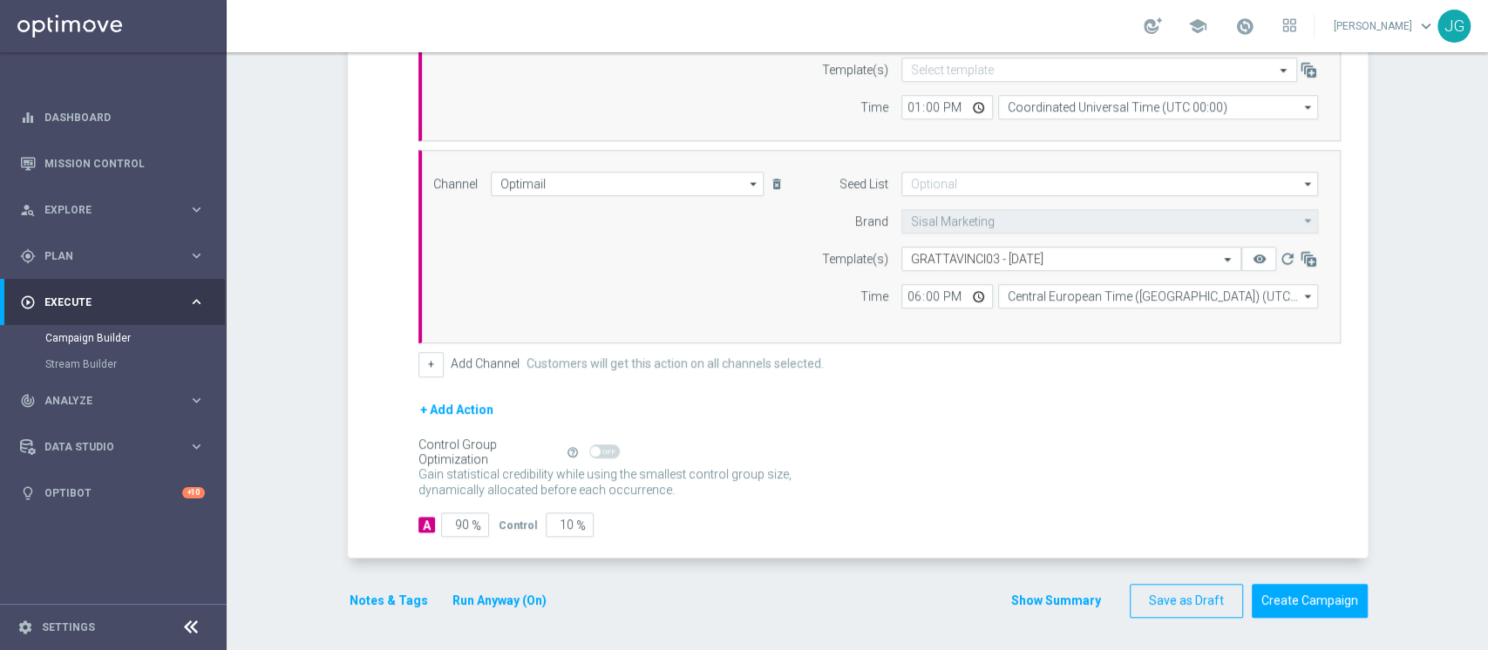
click at [359, 606] on button "Notes & Tags" at bounding box center [389, 601] width 82 height 22
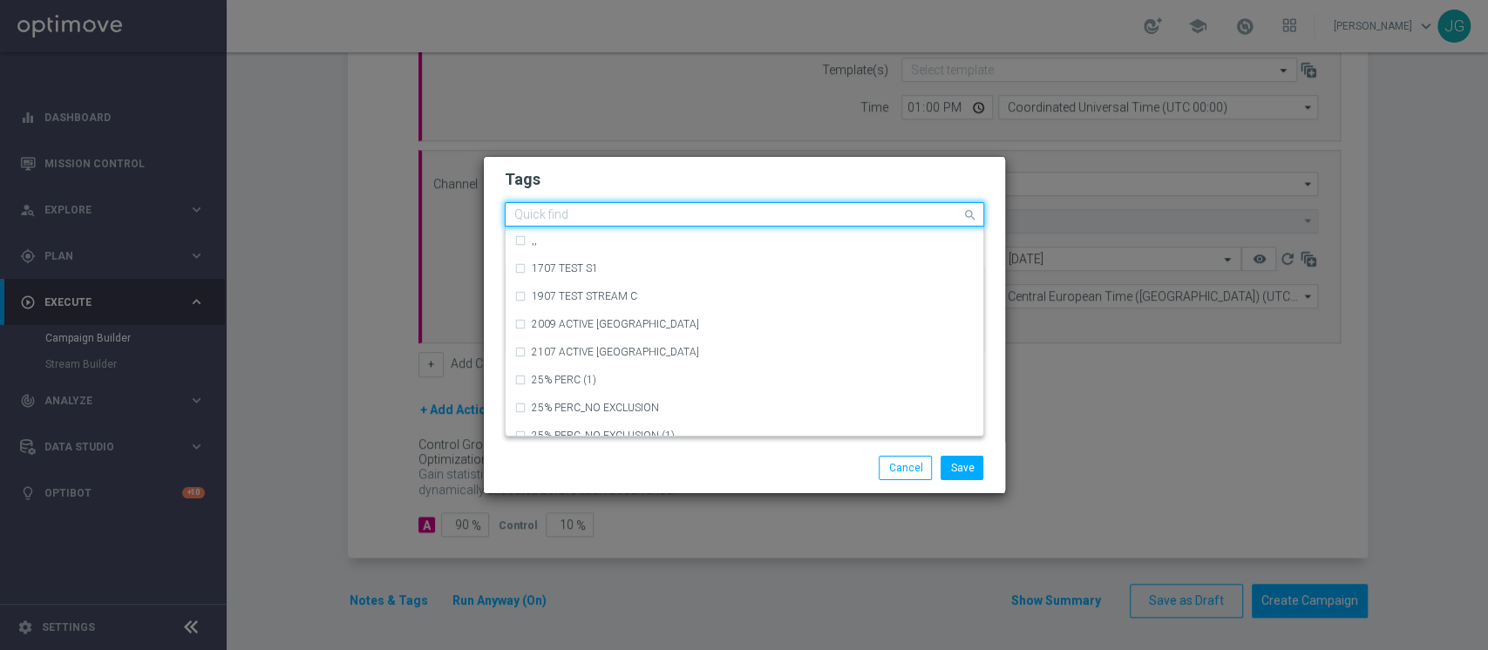
click at [619, 210] on input "text" at bounding box center [737, 215] width 447 height 15
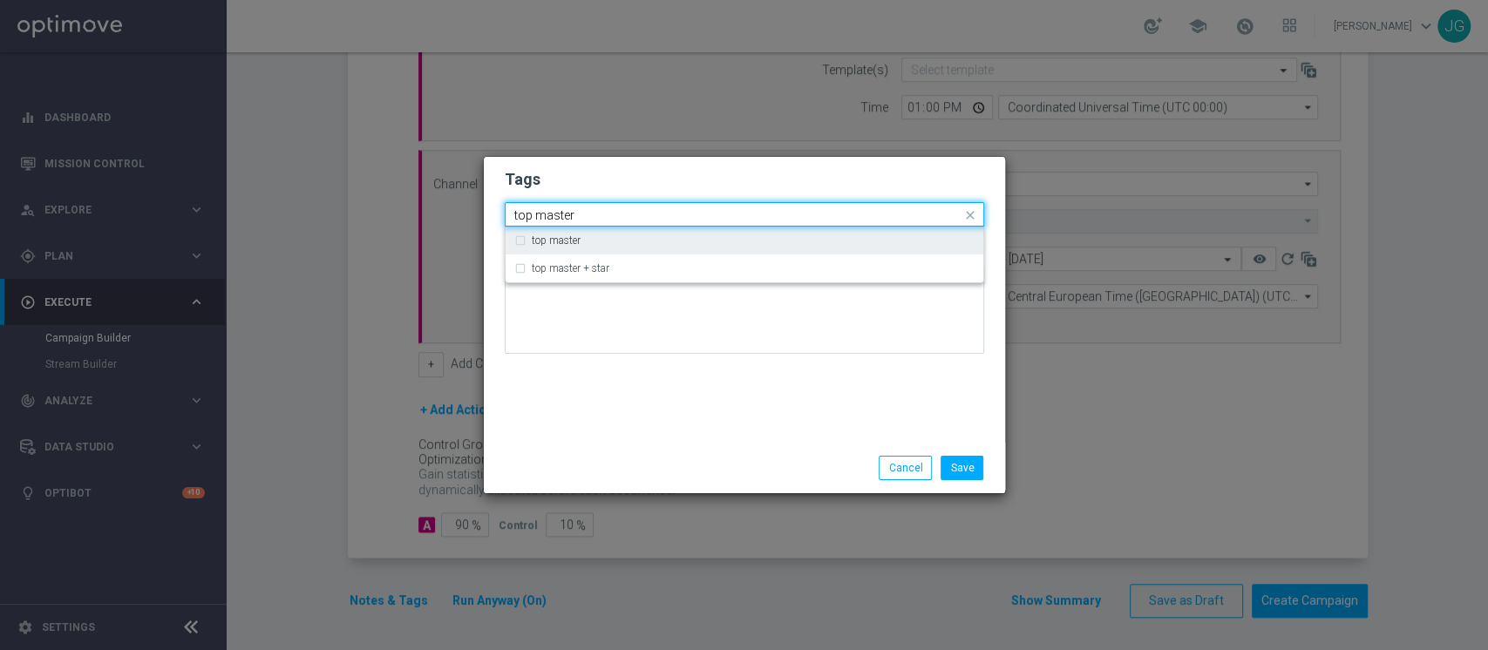
click at [575, 244] on label "top master" at bounding box center [556, 240] width 49 height 10
type input "top master"
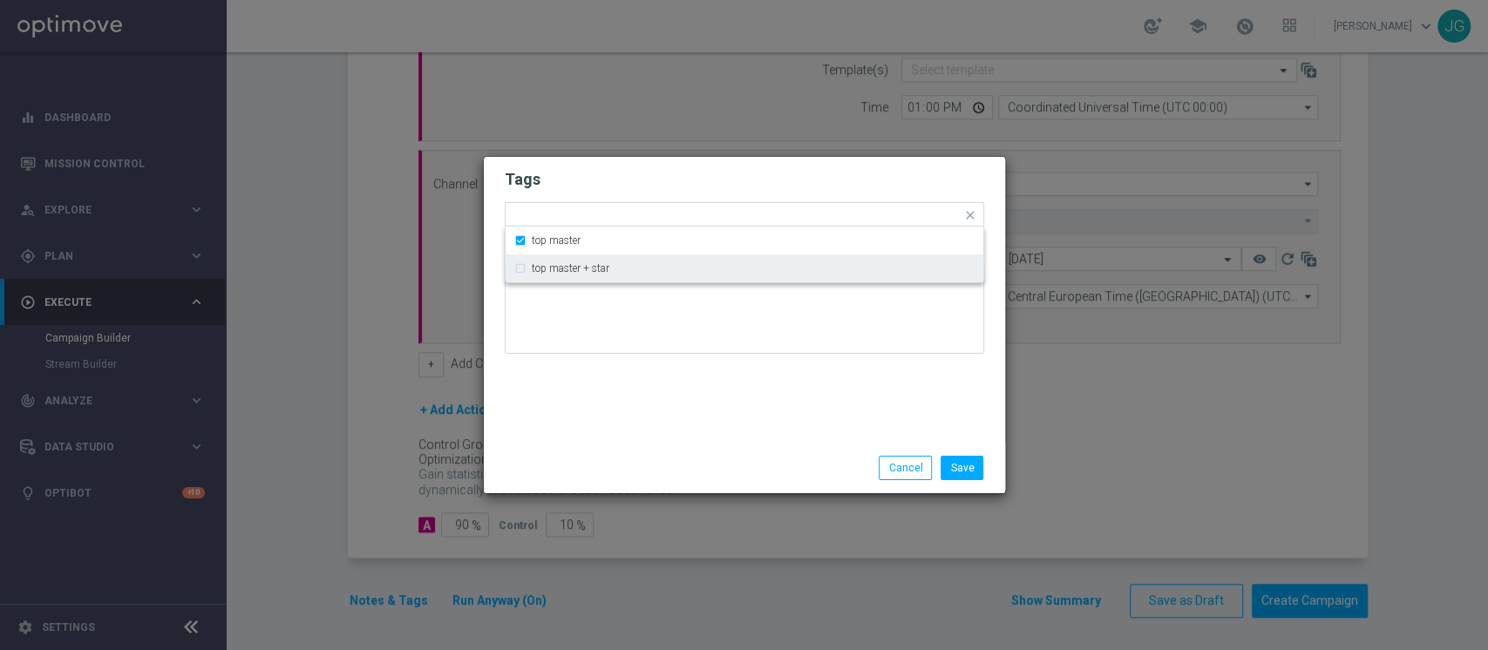
click at [628, 439] on div "Tags Quick find × top master top master top master + star Notes" at bounding box center [744, 300] width 521 height 286
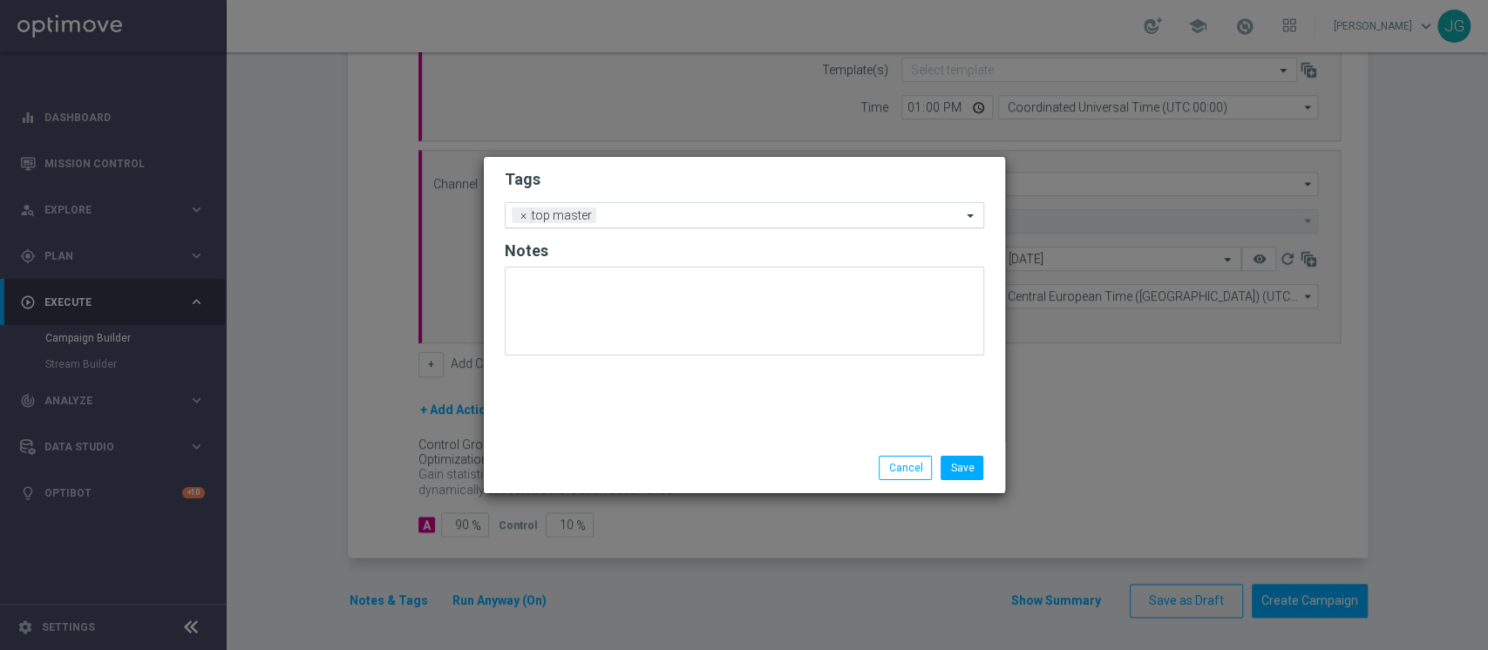
click at [656, 220] on input "text" at bounding box center [782, 216] width 358 height 15
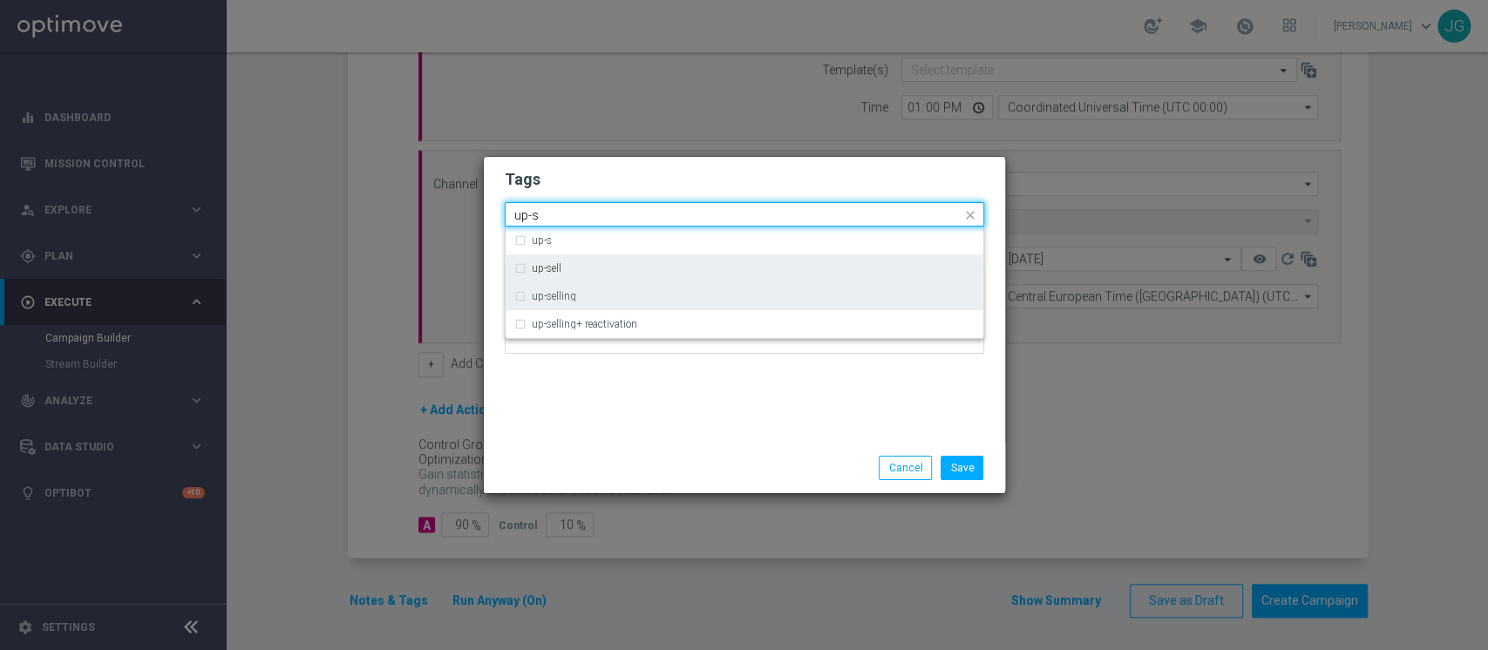
click at [582, 291] on div "up-selling" at bounding box center [753, 296] width 443 height 10
type input "up-s"
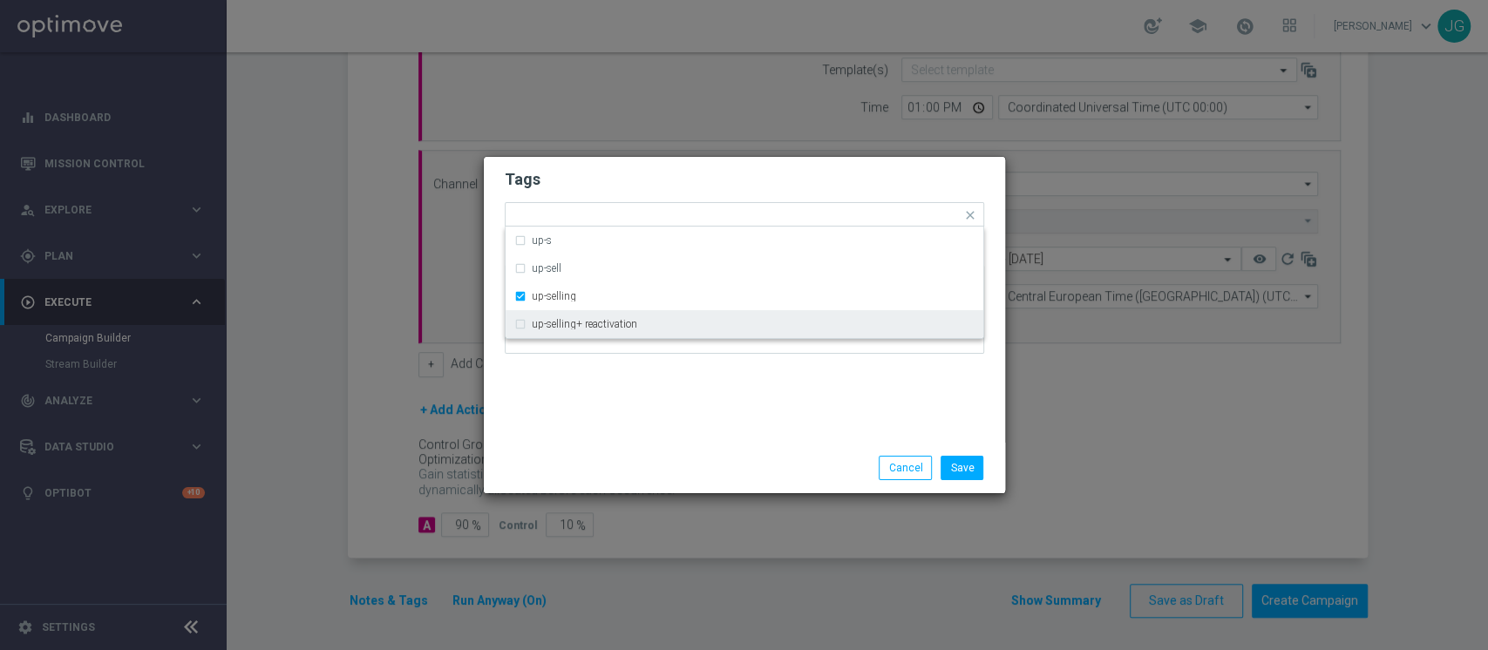
click at [666, 443] on div "Save Cancel" at bounding box center [744, 468] width 521 height 51
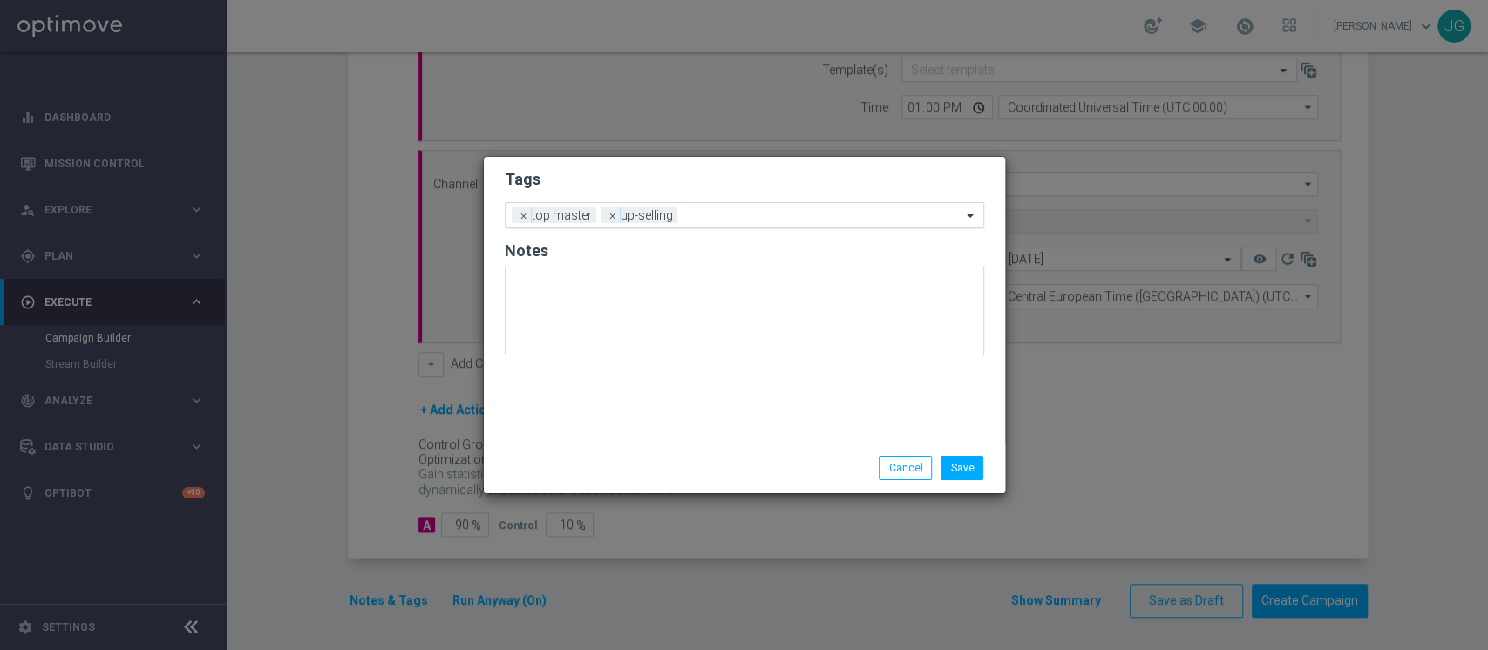
click at [730, 216] on input "text" at bounding box center [822, 216] width 277 height 15
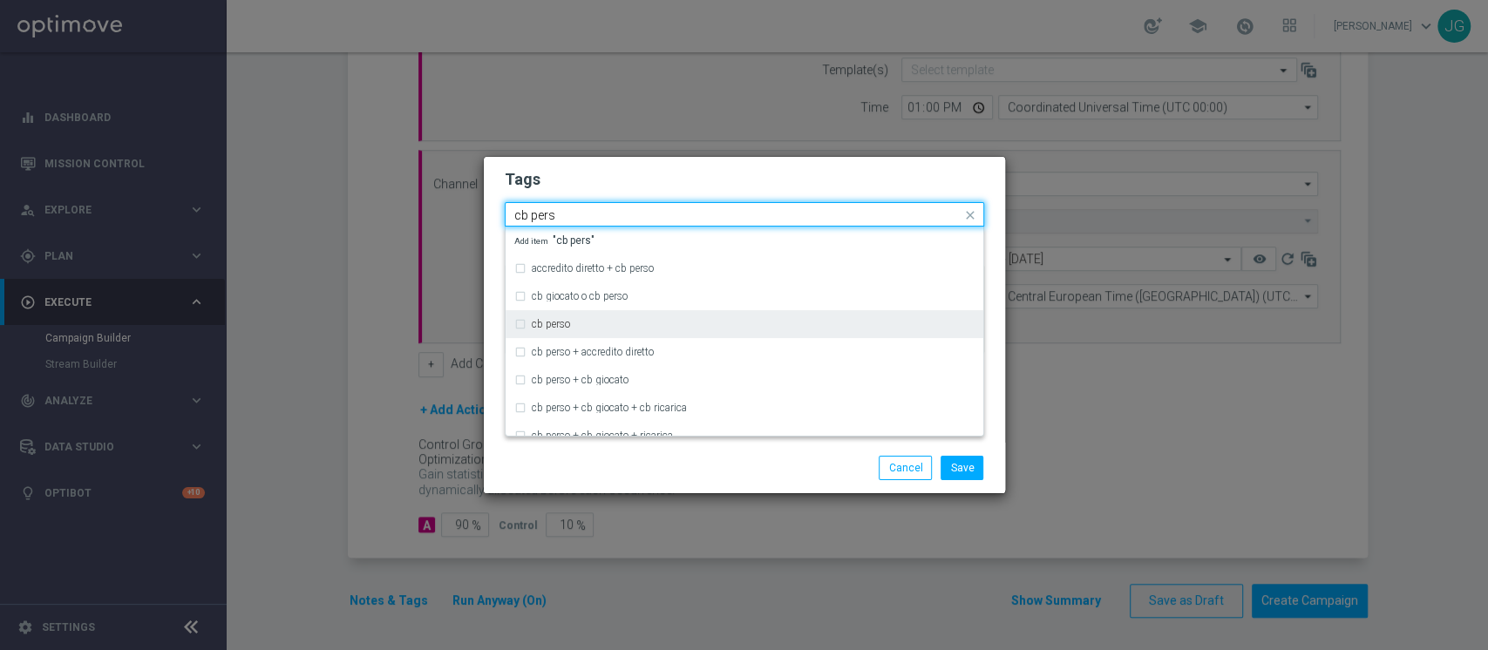
click at [616, 336] on div "cb perso" at bounding box center [744, 324] width 460 height 28
type input "cb pers"
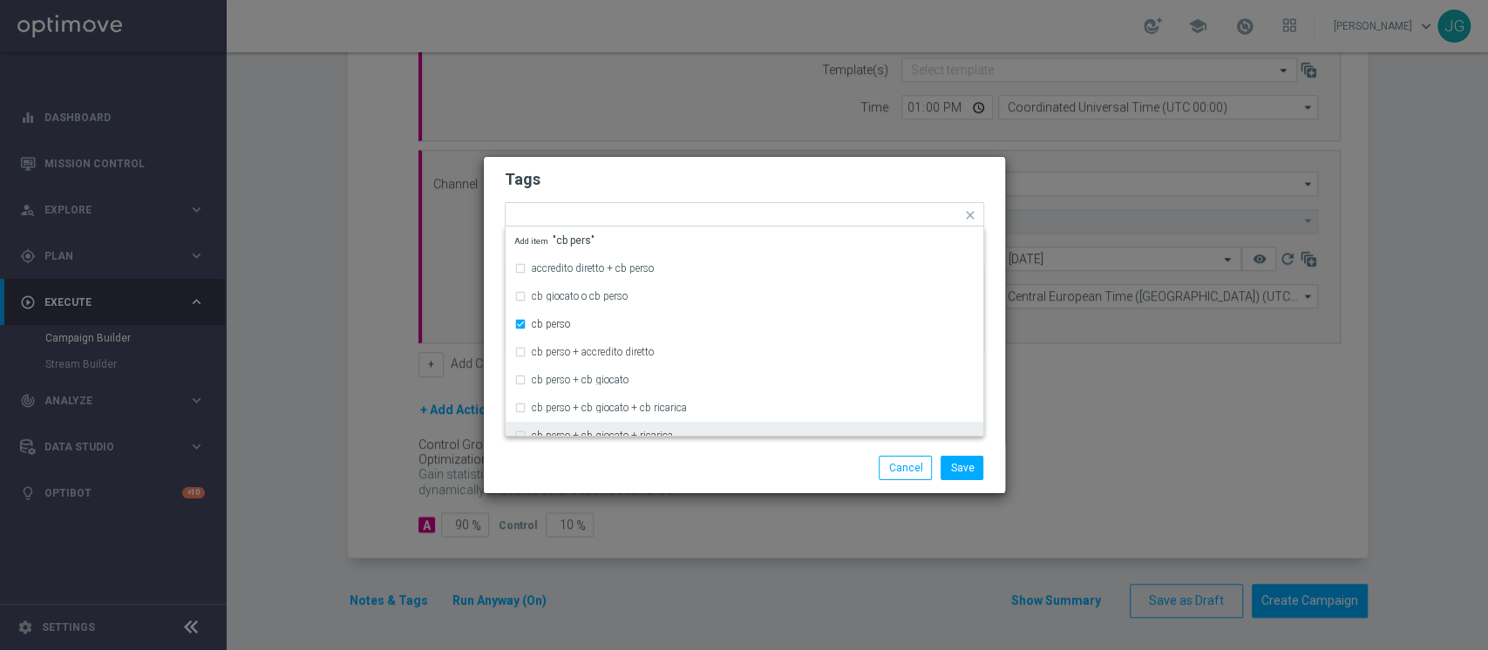
click at [746, 482] on div "Save Cancel" at bounding box center [744, 468] width 521 height 51
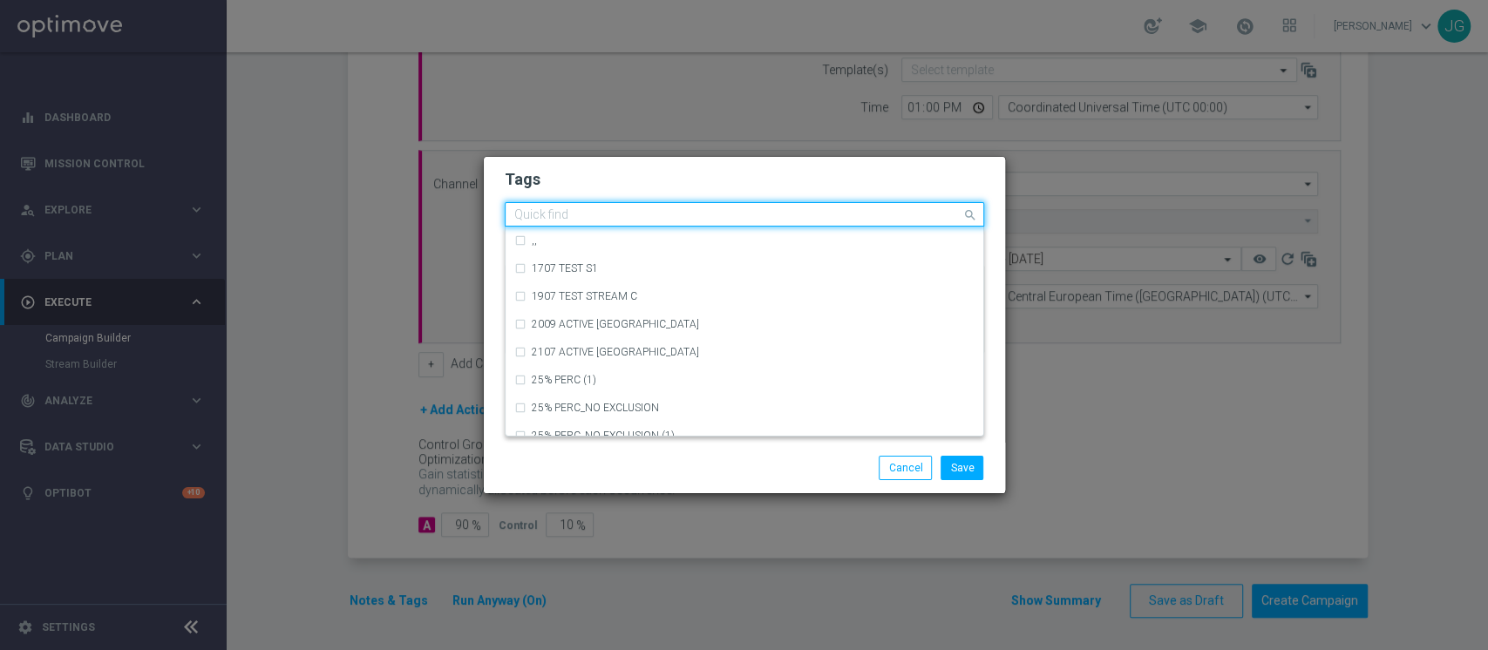
click at [793, 210] on input "text" at bounding box center [737, 215] width 447 height 15
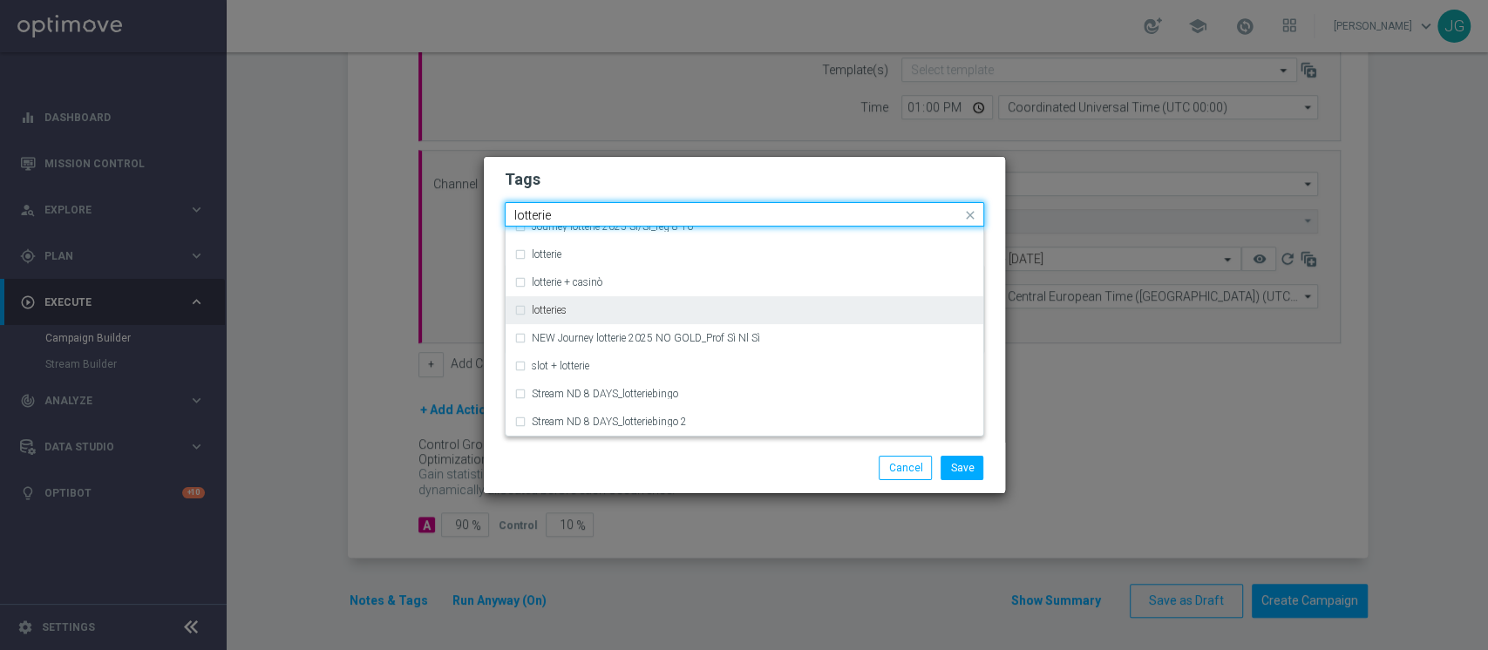
click at [614, 303] on div "lotteries" at bounding box center [744, 310] width 460 height 28
type input "lotterie"
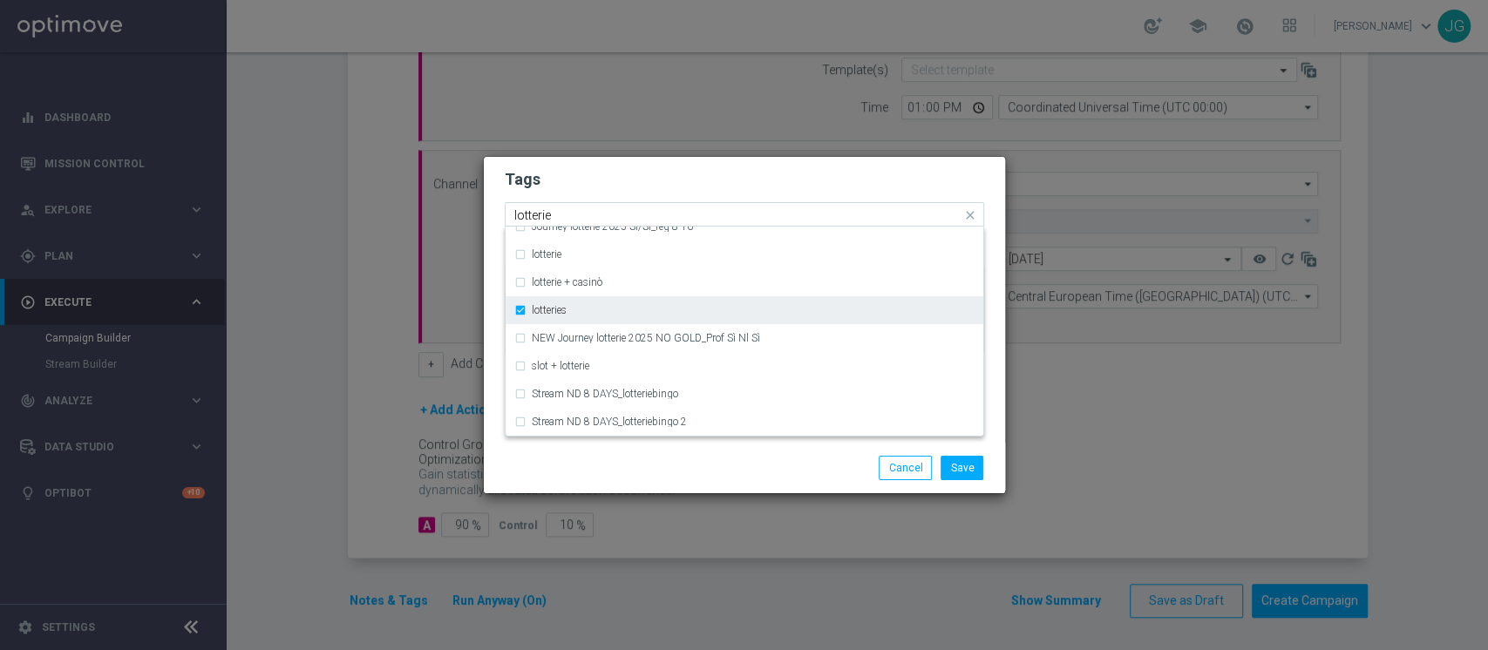
click at [614, 303] on div "lotteries" at bounding box center [744, 310] width 460 height 28
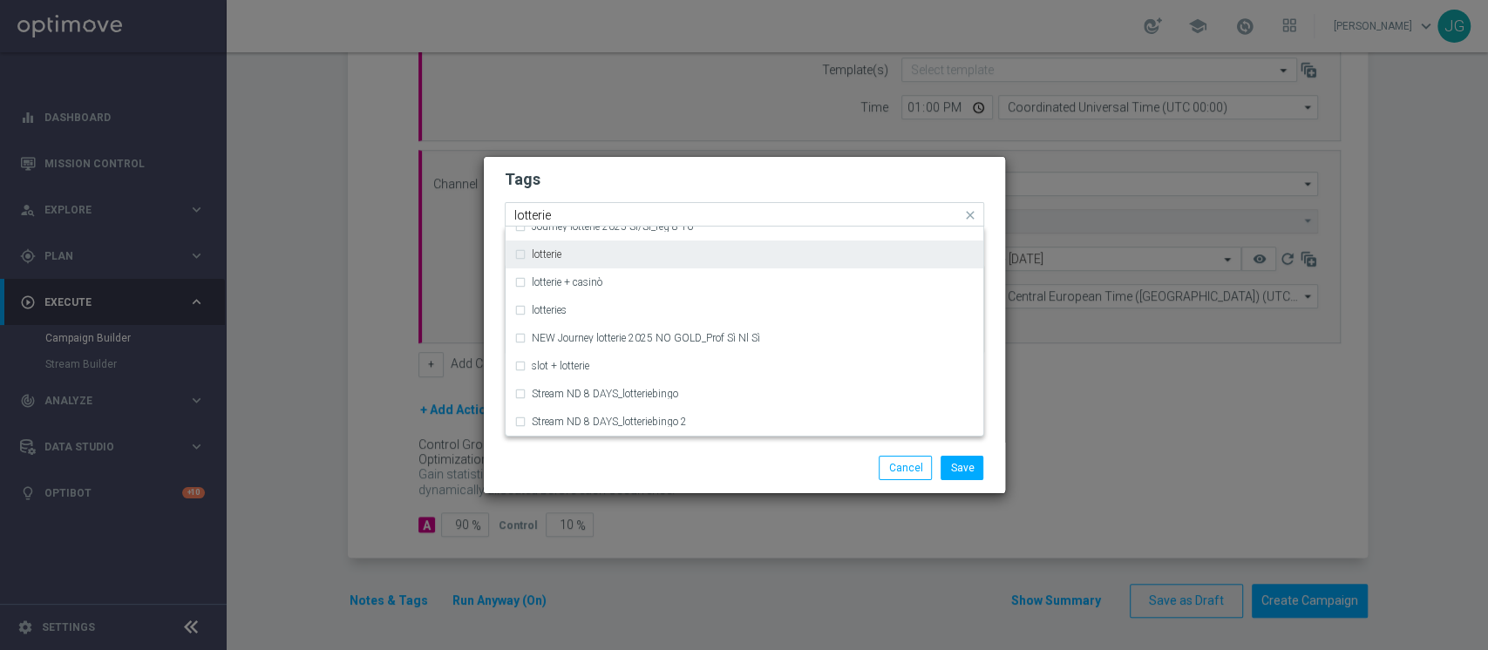
click at [589, 262] on div "lotterie" at bounding box center [744, 255] width 460 height 28
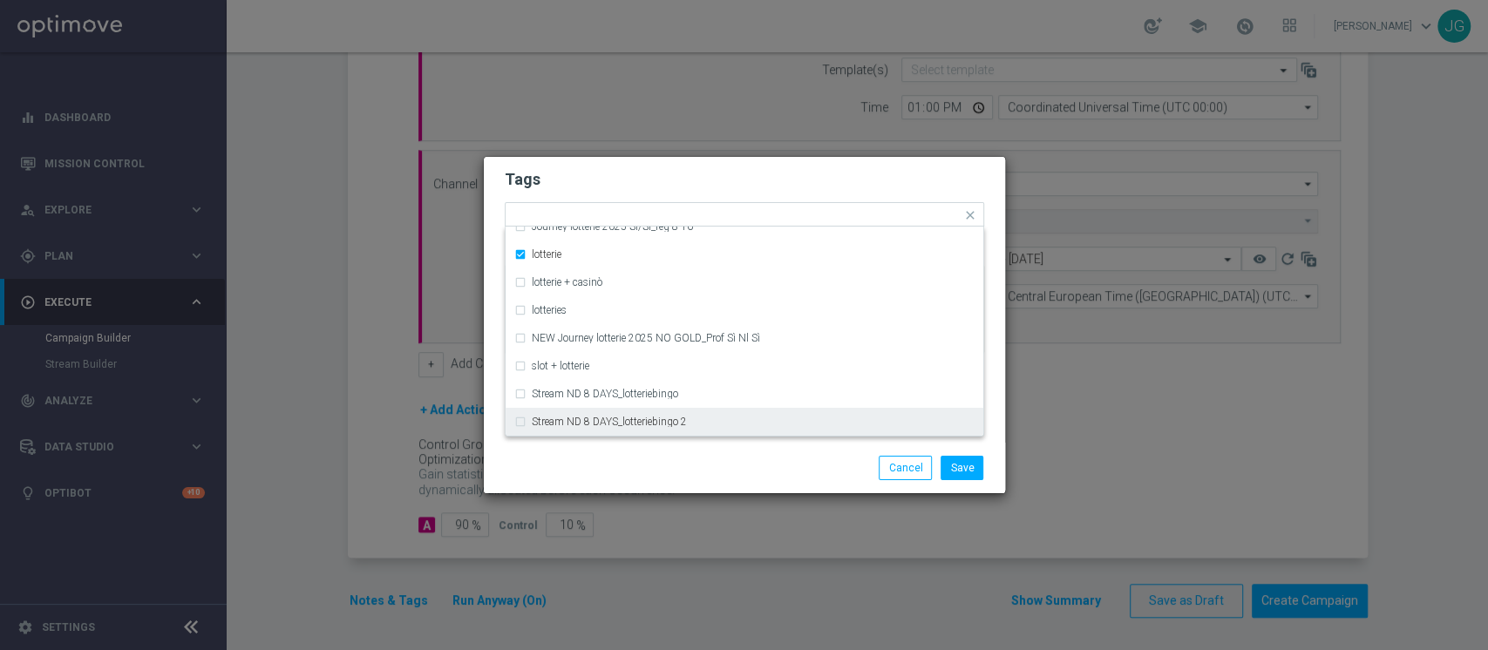
click at [637, 446] on div "Save Cancel" at bounding box center [744, 468] width 521 height 51
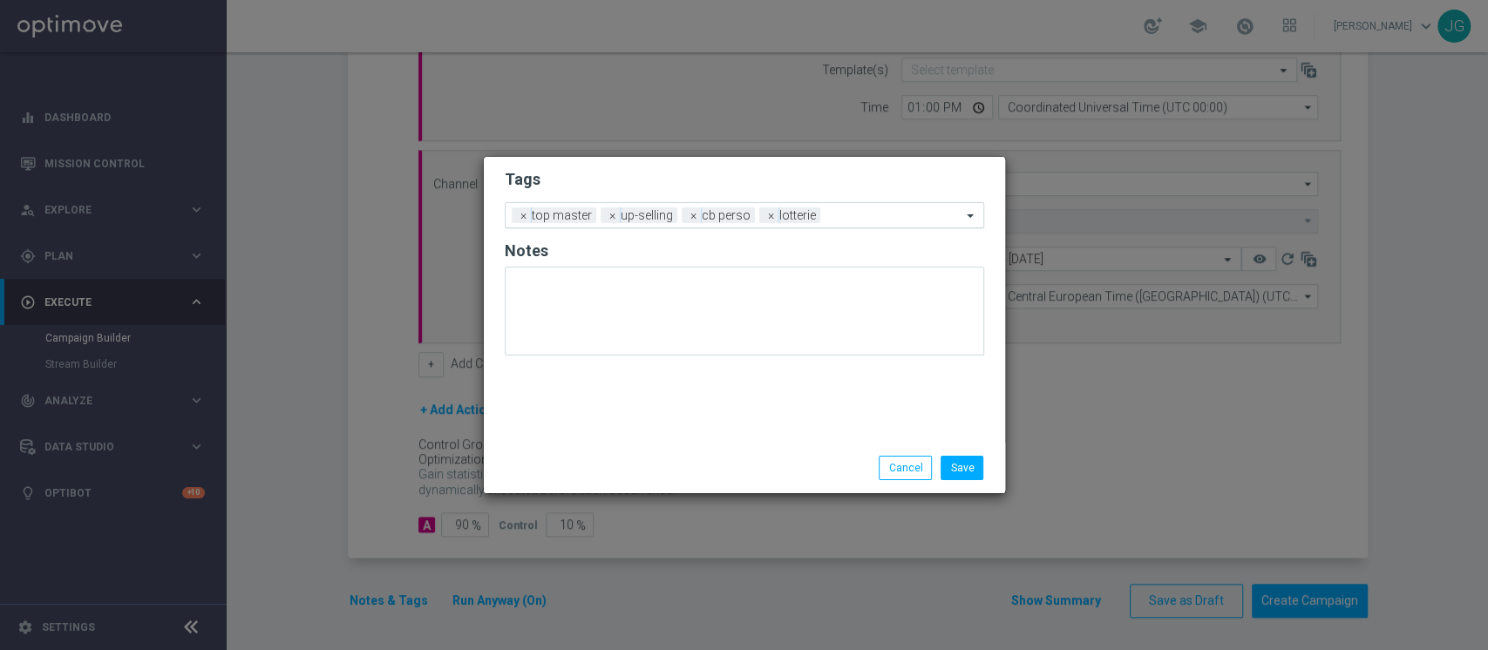
click at [840, 217] on input "text" at bounding box center [894, 216] width 134 height 15
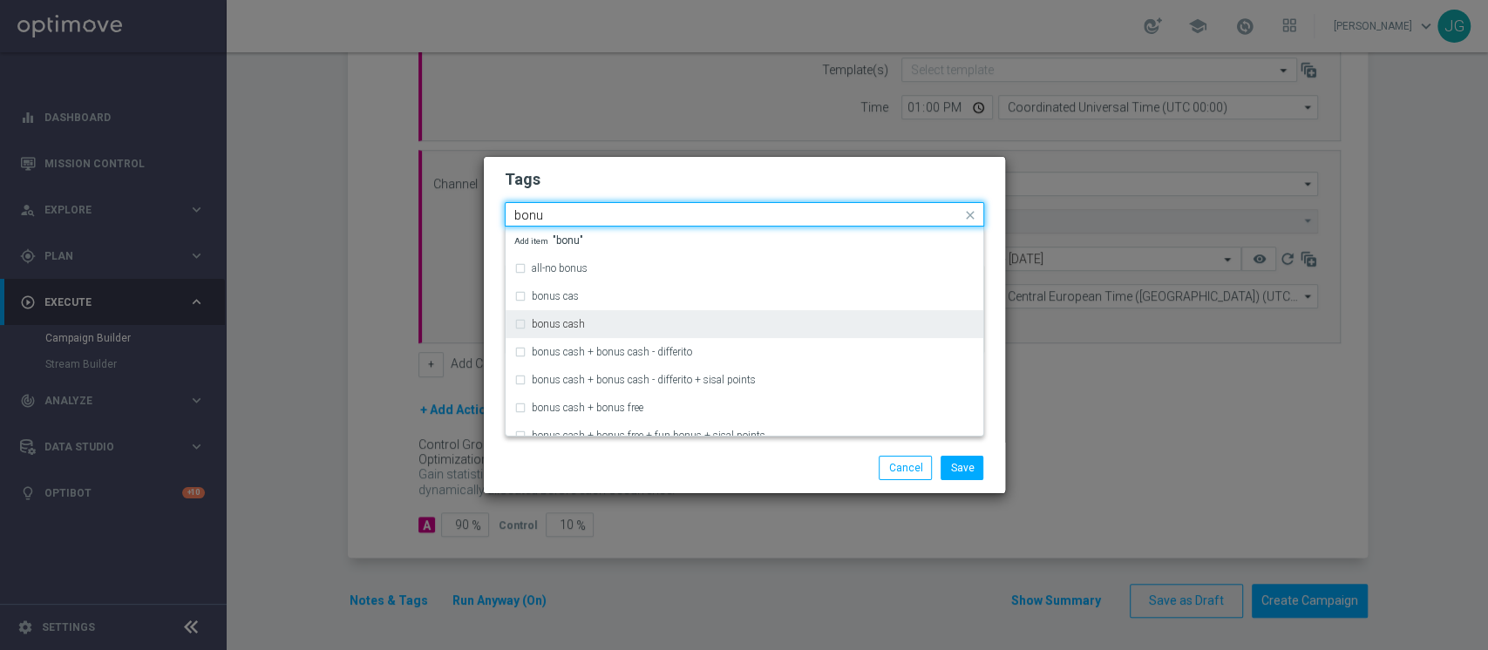
click at [551, 330] on div "bonus cash" at bounding box center [744, 324] width 460 height 28
type input "bonu"
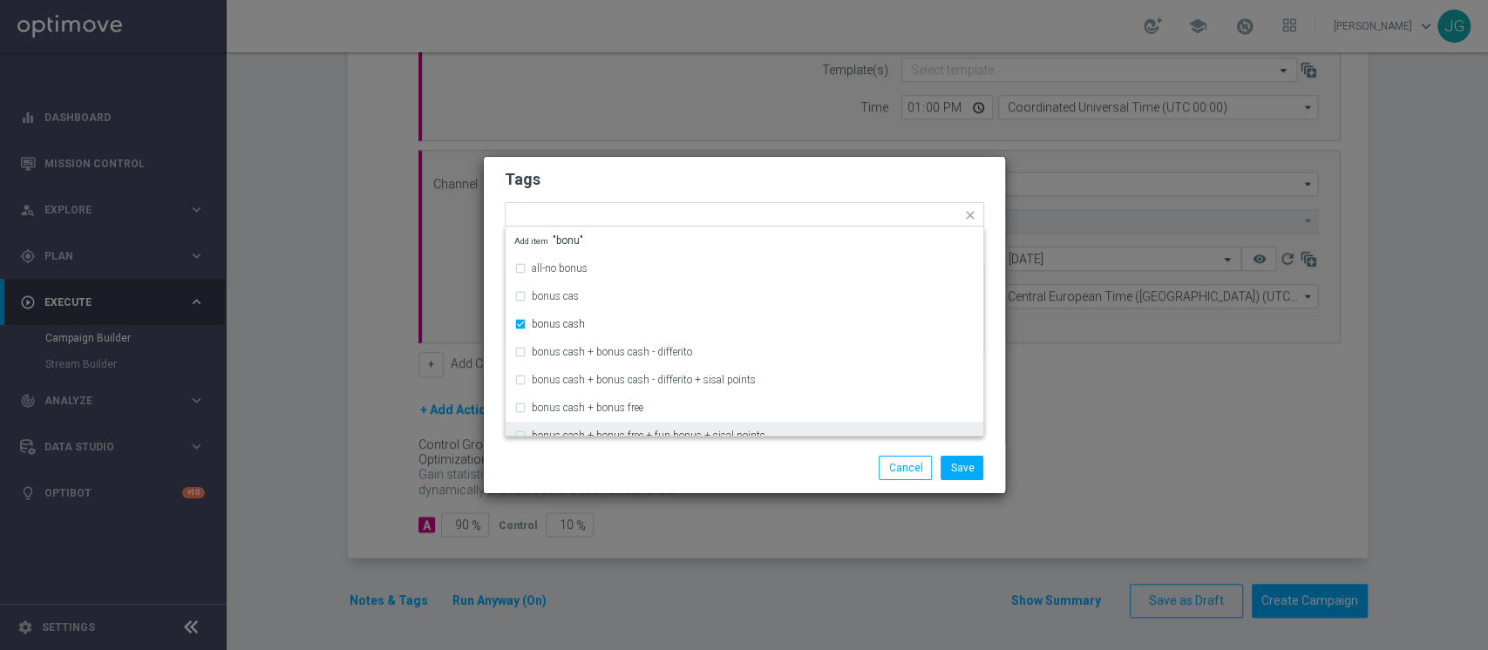
click at [745, 459] on div "Save Cancel" at bounding box center [828, 468] width 337 height 24
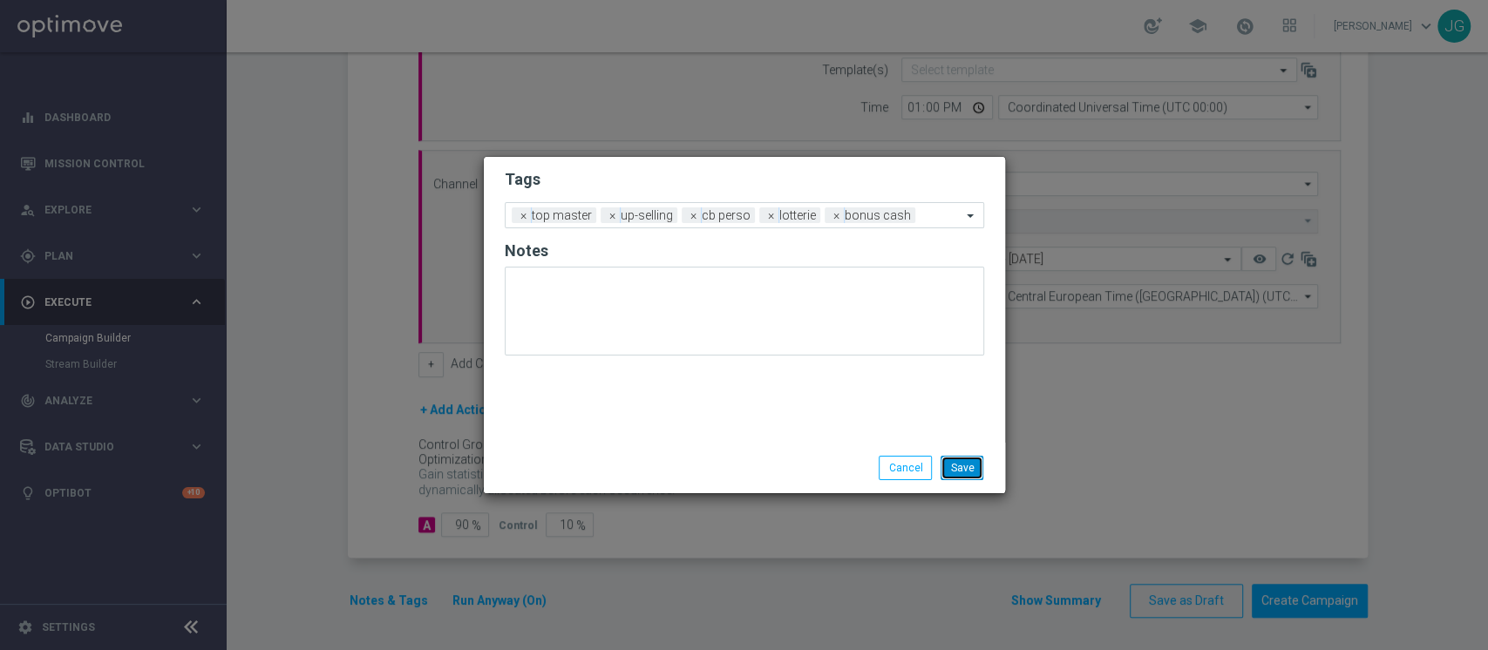
click at [970, 475] on button "Save" at bounding box center [962, 468] width 43 height 24
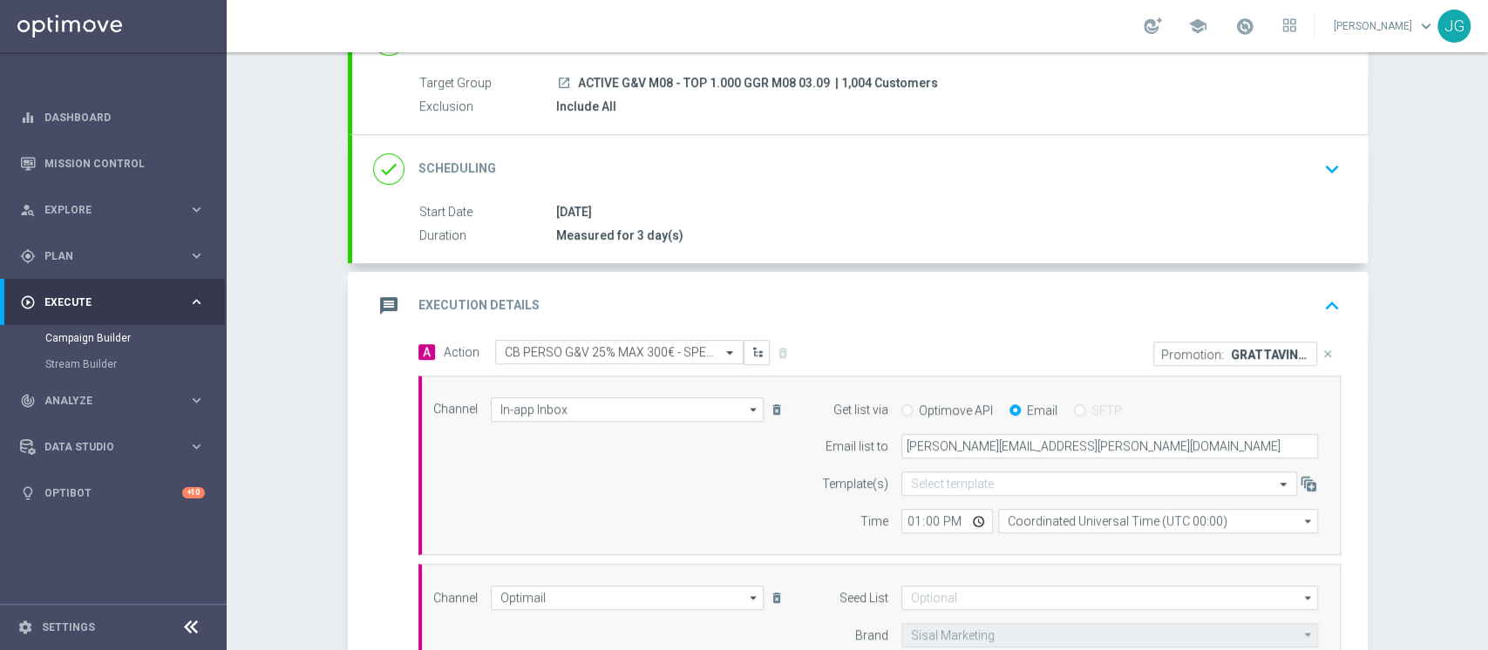
scroll to position [160, 0]
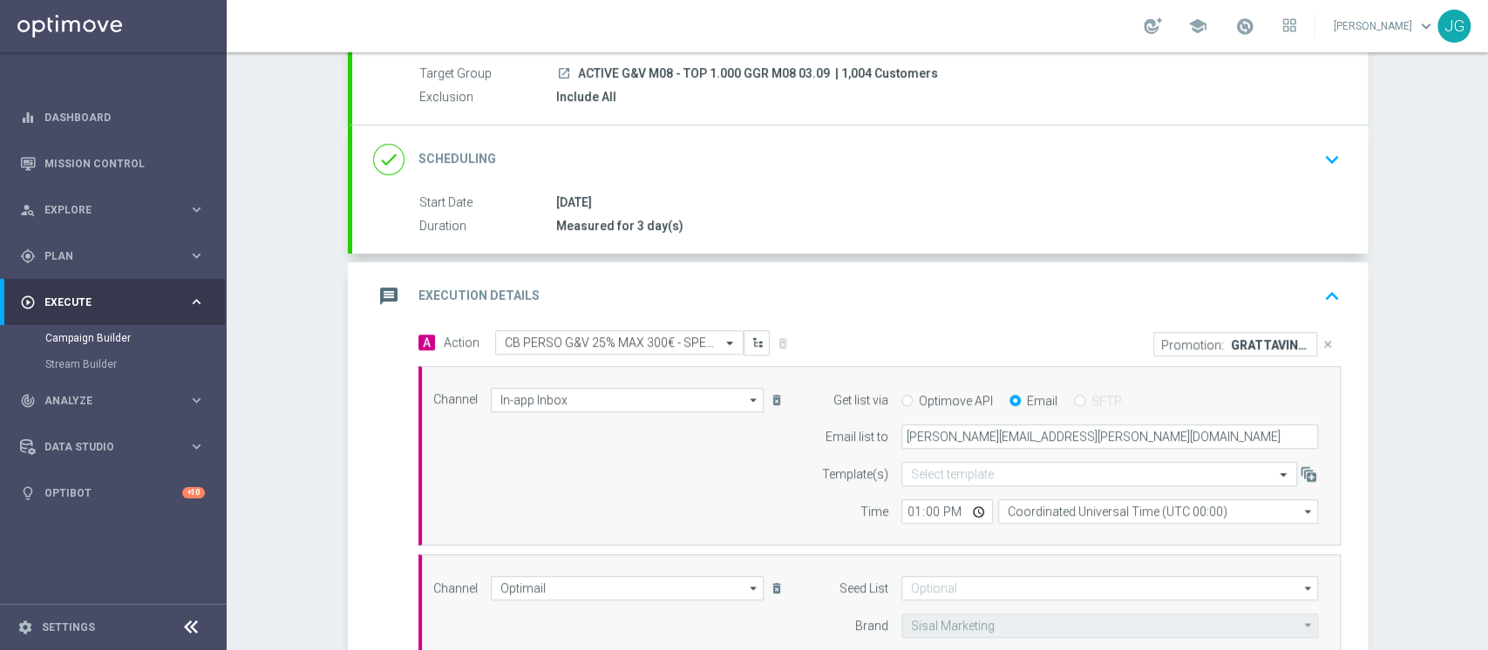
click at [898, 310] on div "message Execution Details keyboard_arrow_up" at bounding box center [860, 296] width 974 height 33
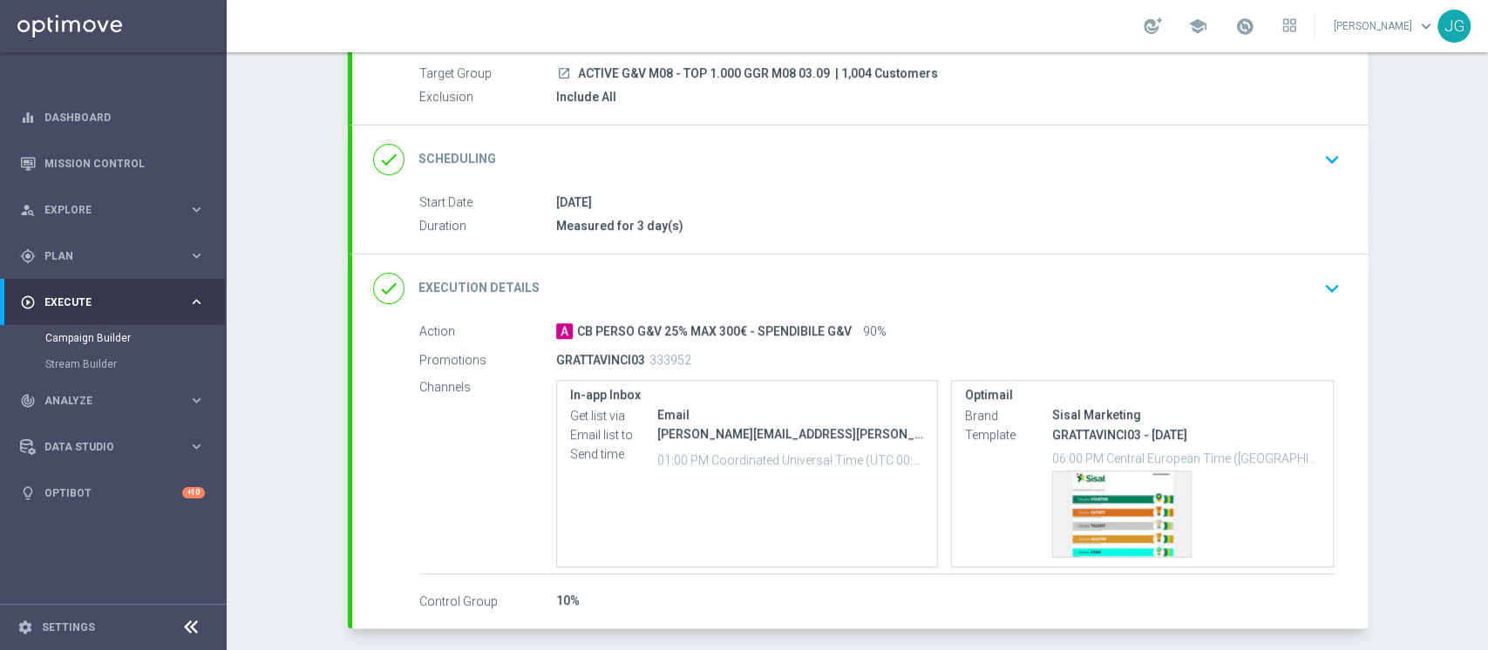
scroll to position [230, 0]
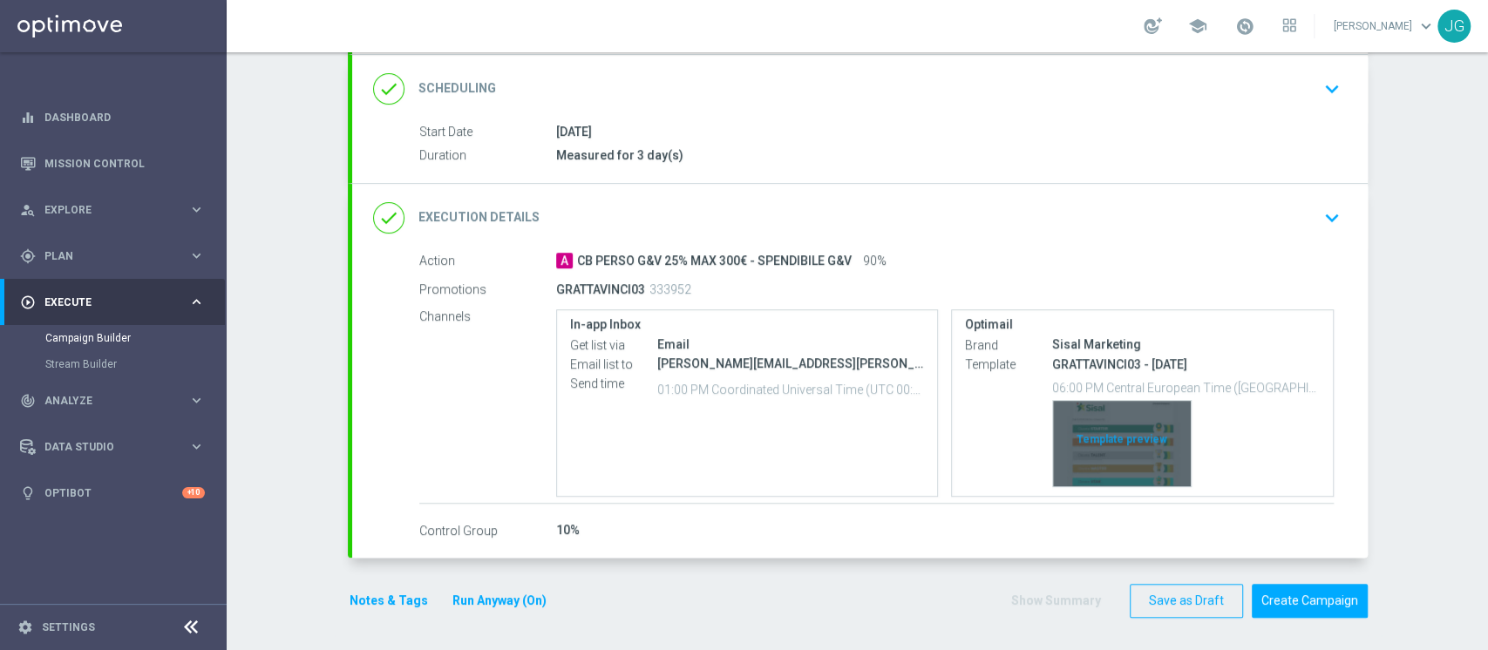
click at [1121, 432] on div "Template preview" at bounding box center [1122, 443] width 138 height 85
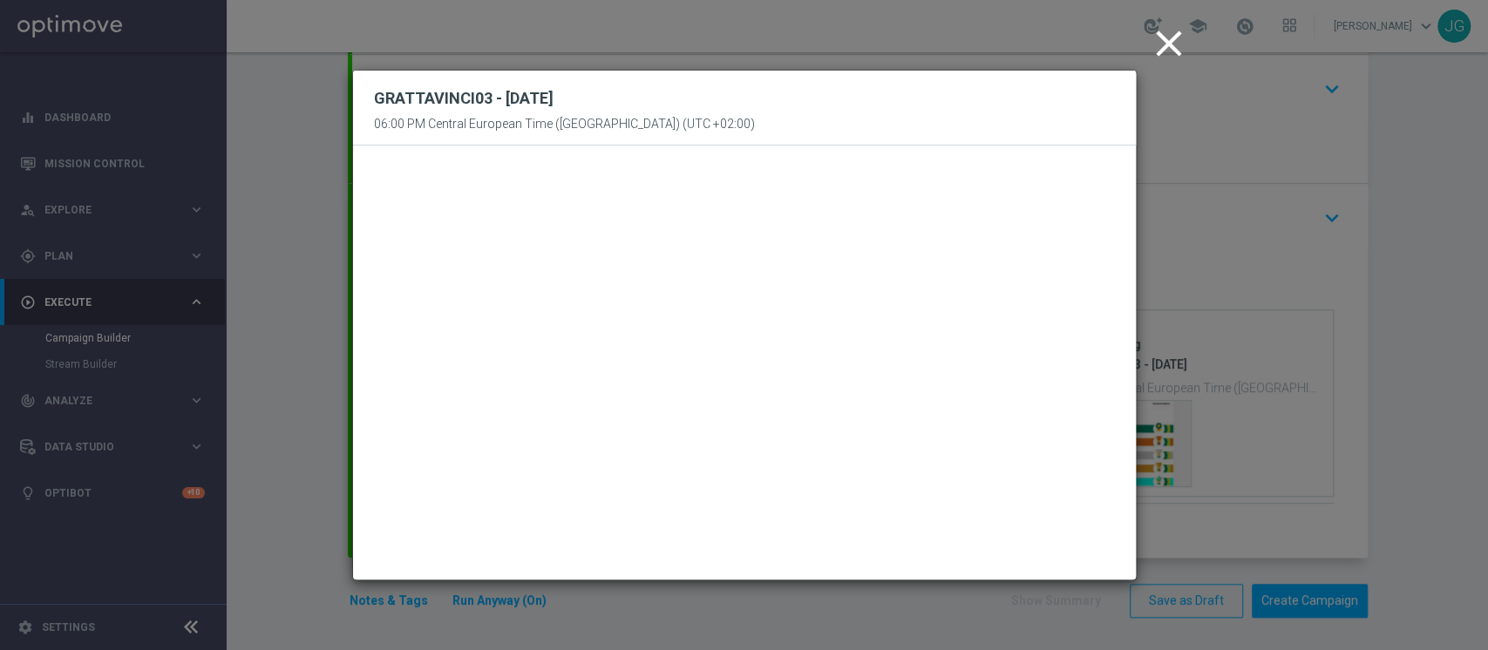
click at [1160, 24] on icon "close" at bounding box center [1169, 44] width 44 height 44
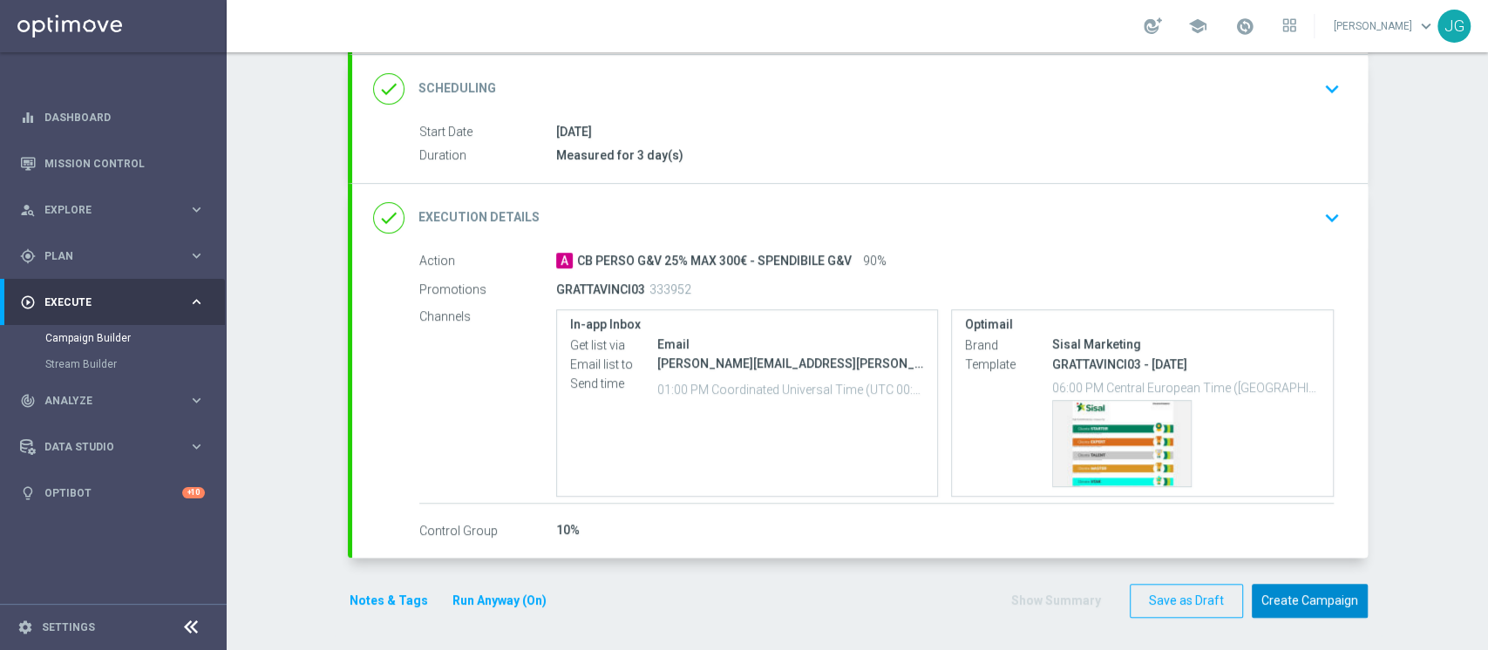
click at [1311, 606] on button "Create Campaign" at bounding box center [1310, 601] width 116 height 34
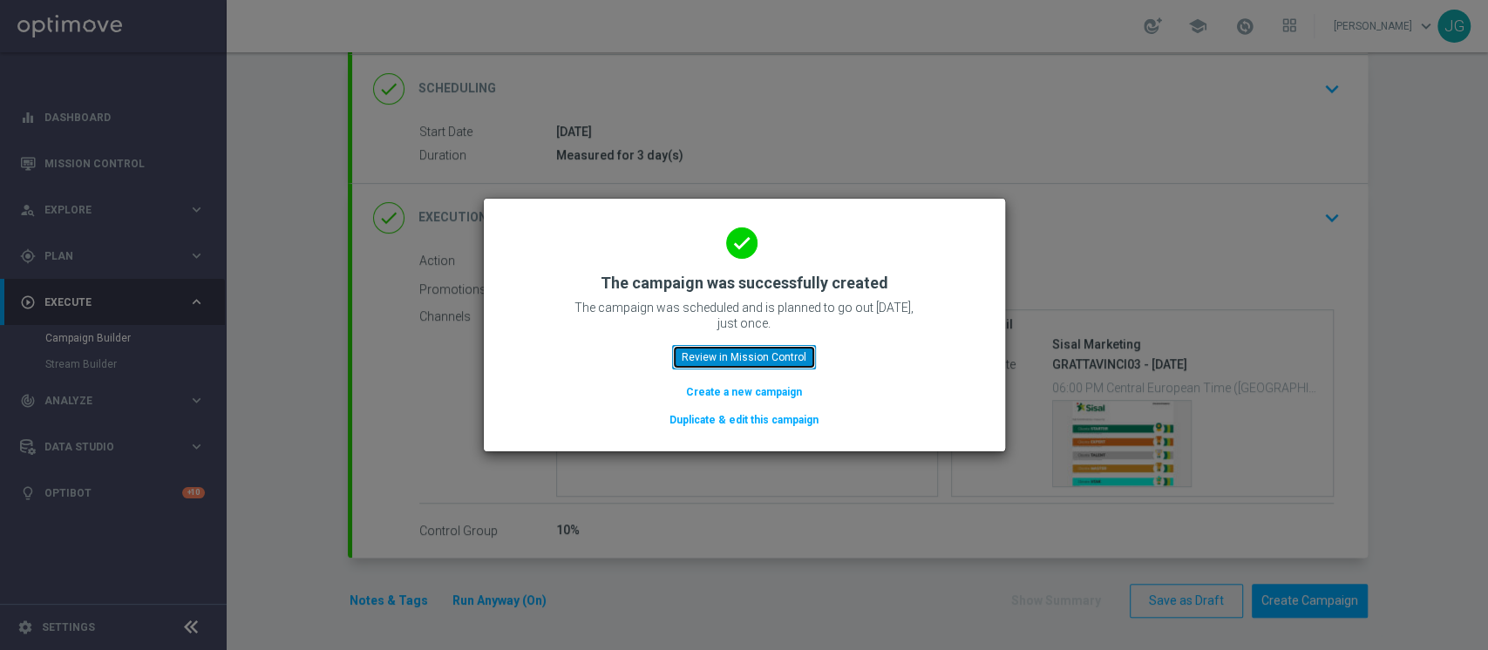
click at [745, 367] on button "Review in Mission Control" at bounding box center [744, 357] width 144 height 24
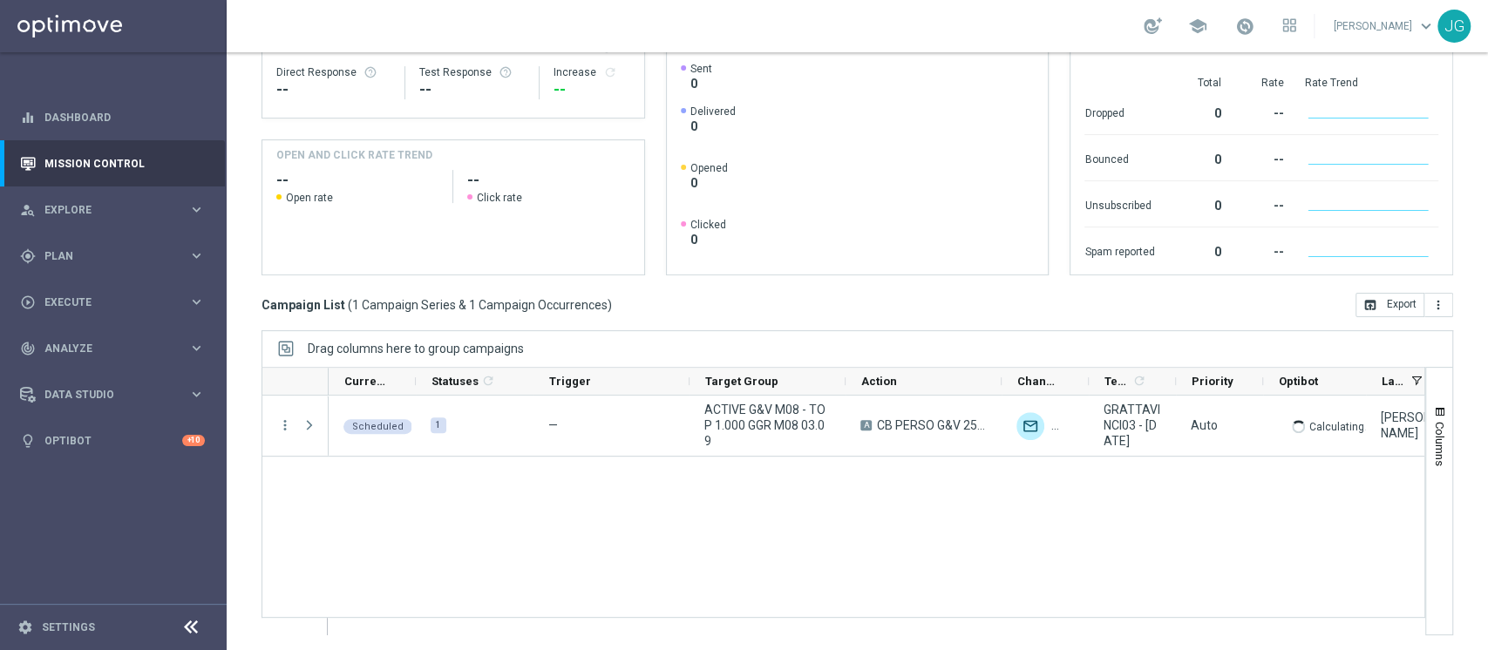
scroll to position [256, 0]
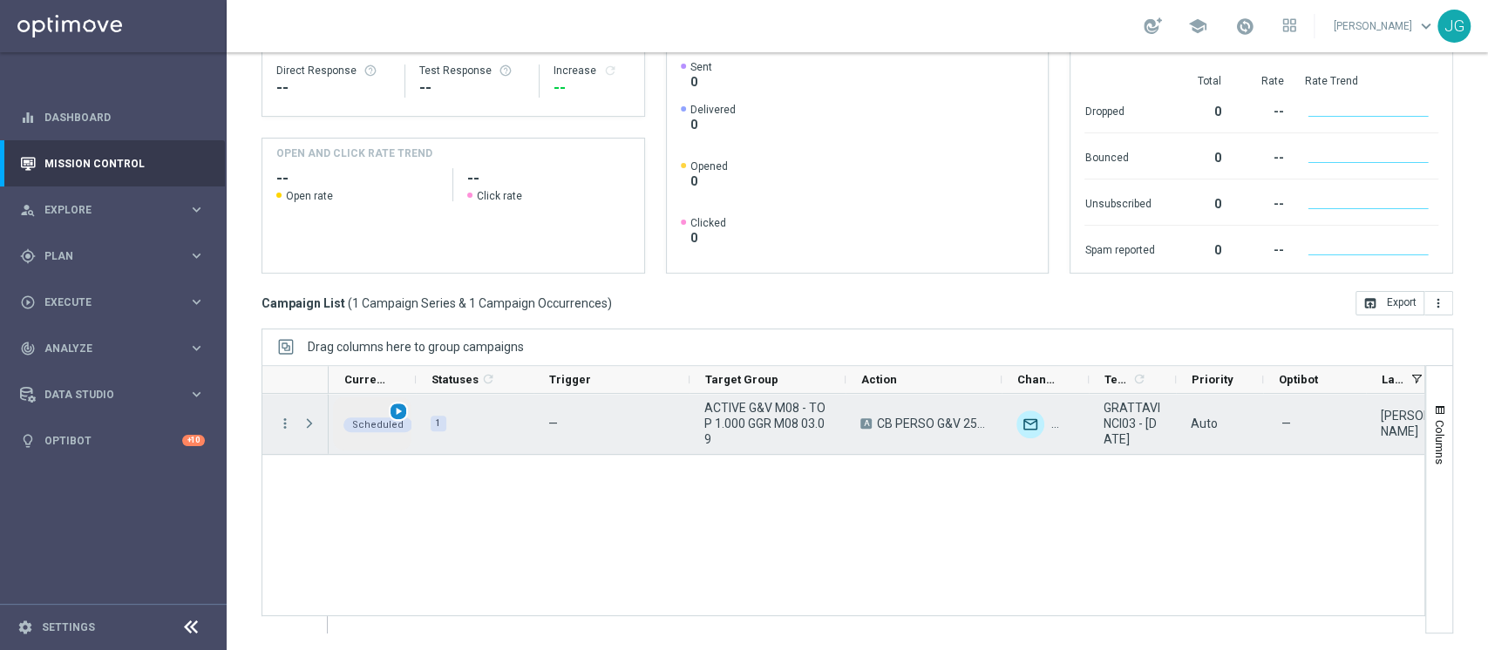
click at [393, 409] on span "play_arrow" at bounding box center [398, 411] width 12 height 12
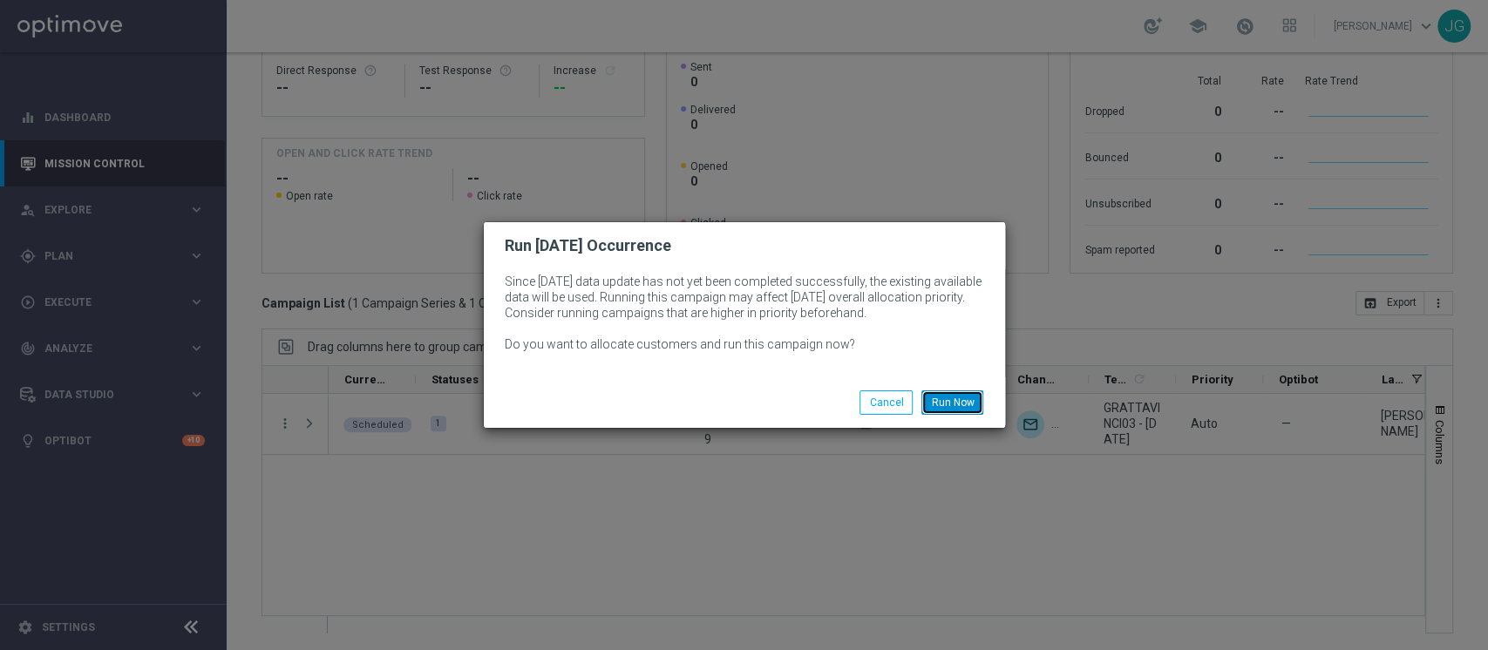
click at [949, 411] on button "Run Now" at bounding box center [953, 403] width 62 height 24
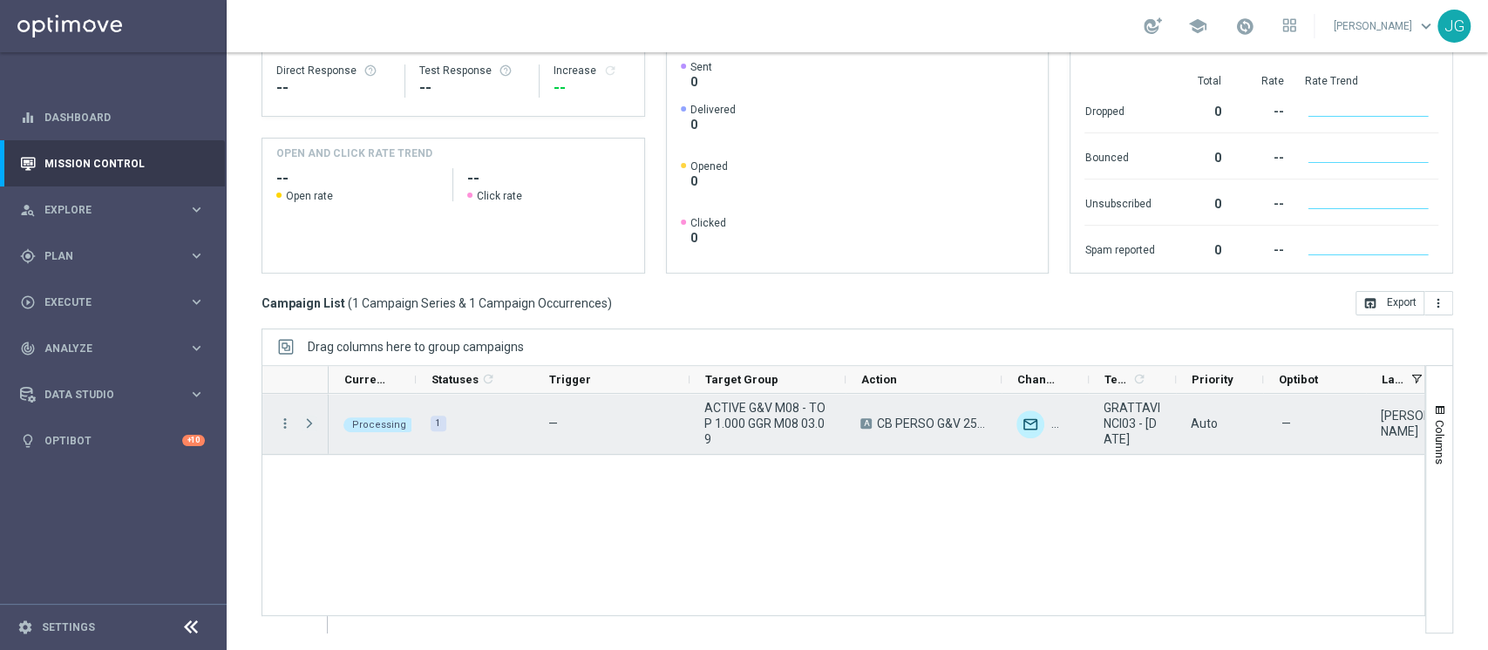
click at [305, 429] on span "Press SPACE to select this row." at bounding box center [310, 424] width 16 height 14
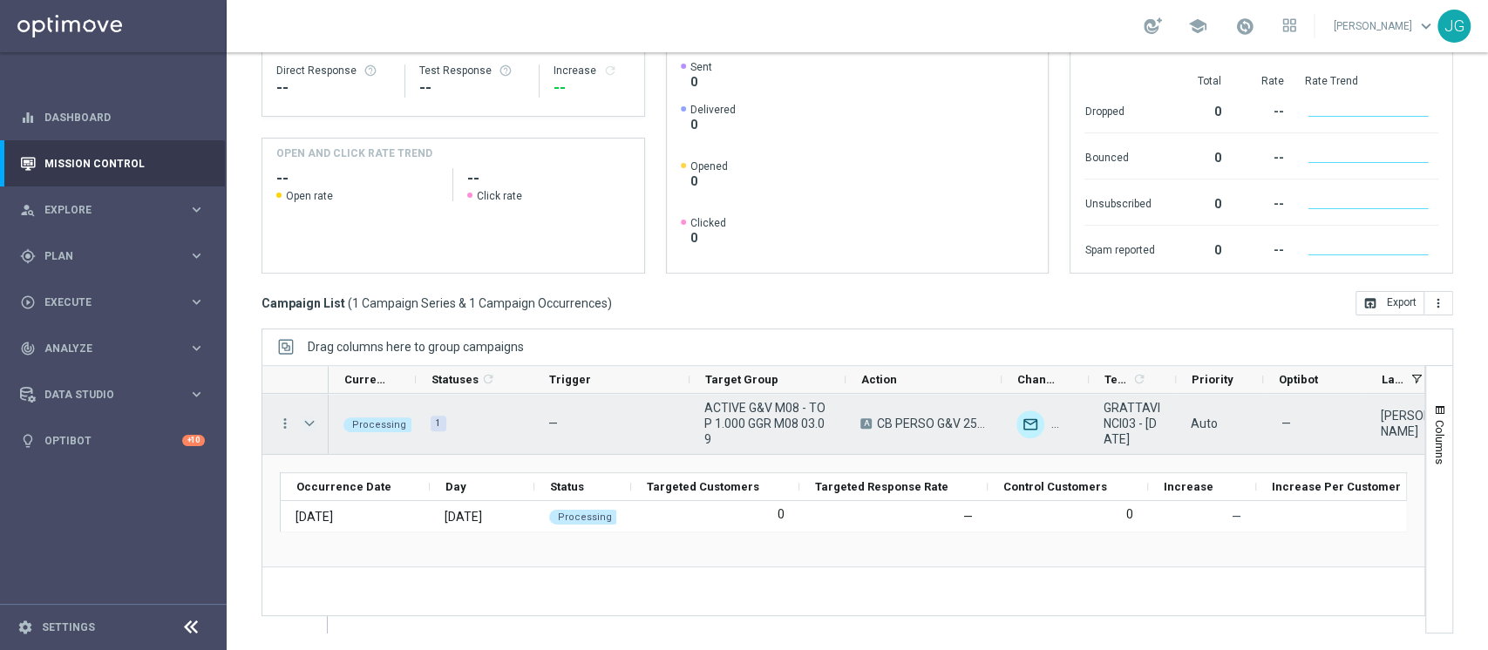
click at [310, 422] on span "Press SPACE to select this row." at bounding box center [310, 424] width 16 height 14
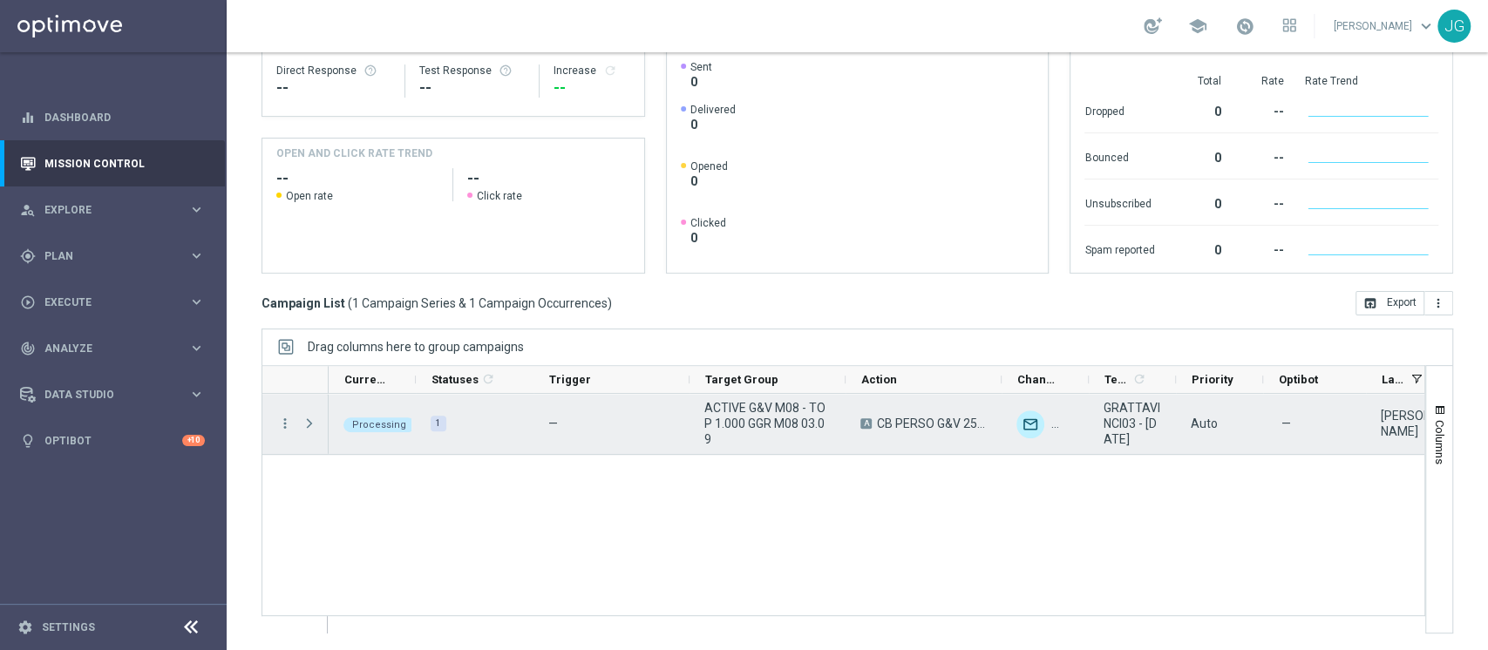
click at [310, 422] on span "Press SPACE to select this row." at bounding box center [310, 424] width 16 height 14
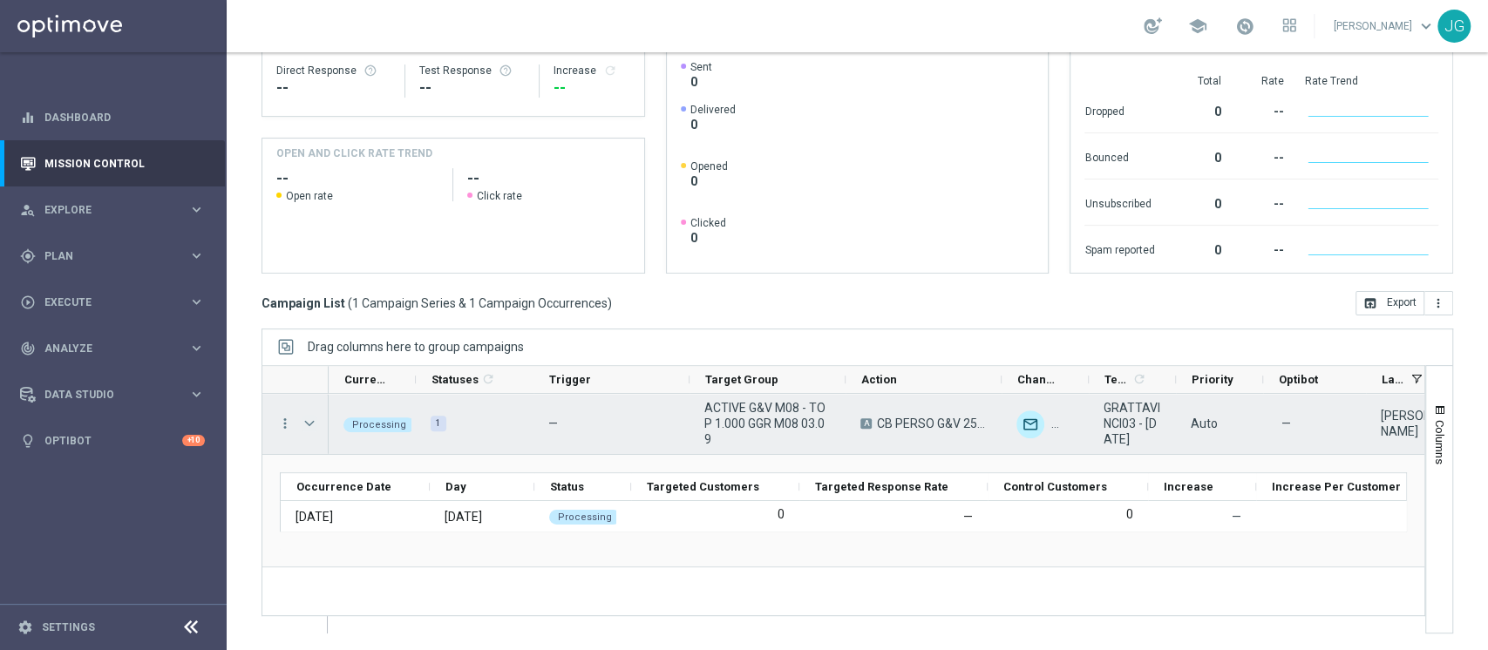
click at [310, 422] on span "Press SPACE to select this row." at bounding box center [310, 424] width 16 height 14
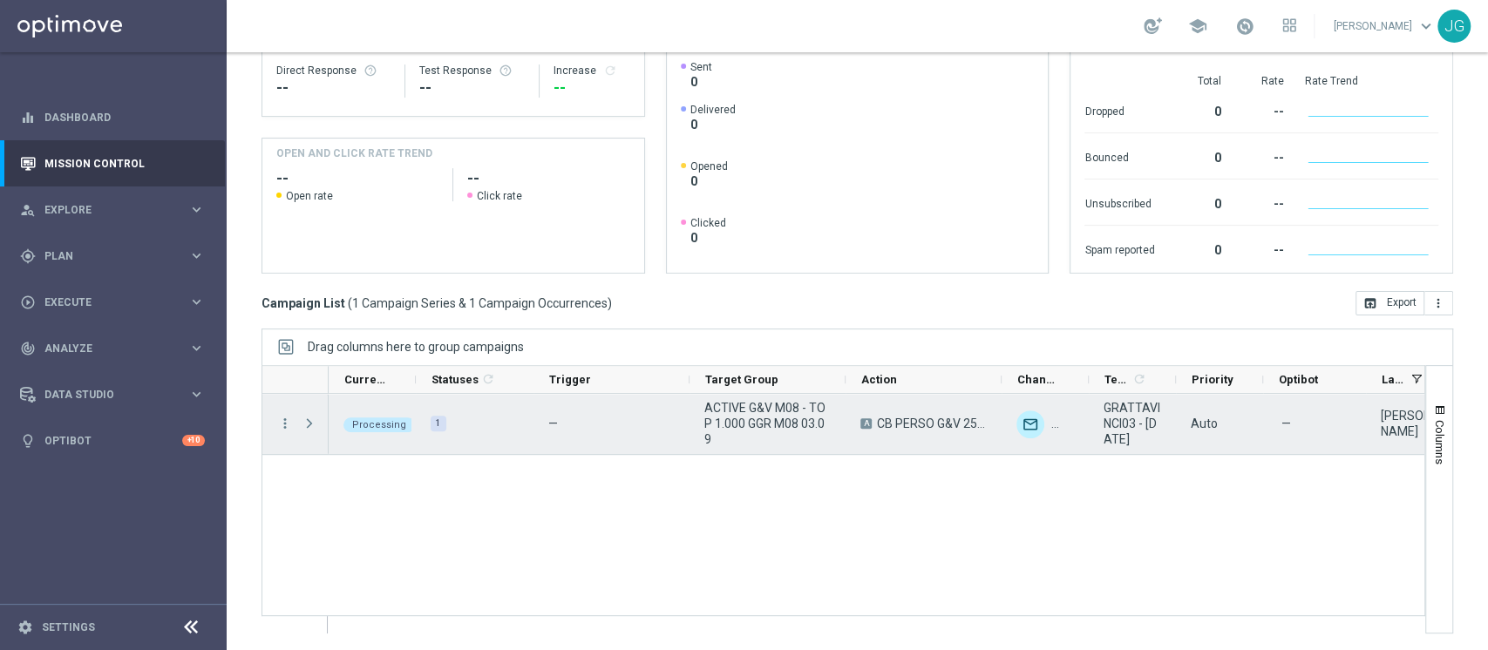
click at [310, 422] on span "Press SPACE to select this row." at bounding box center [310, 424] width 16 height 14
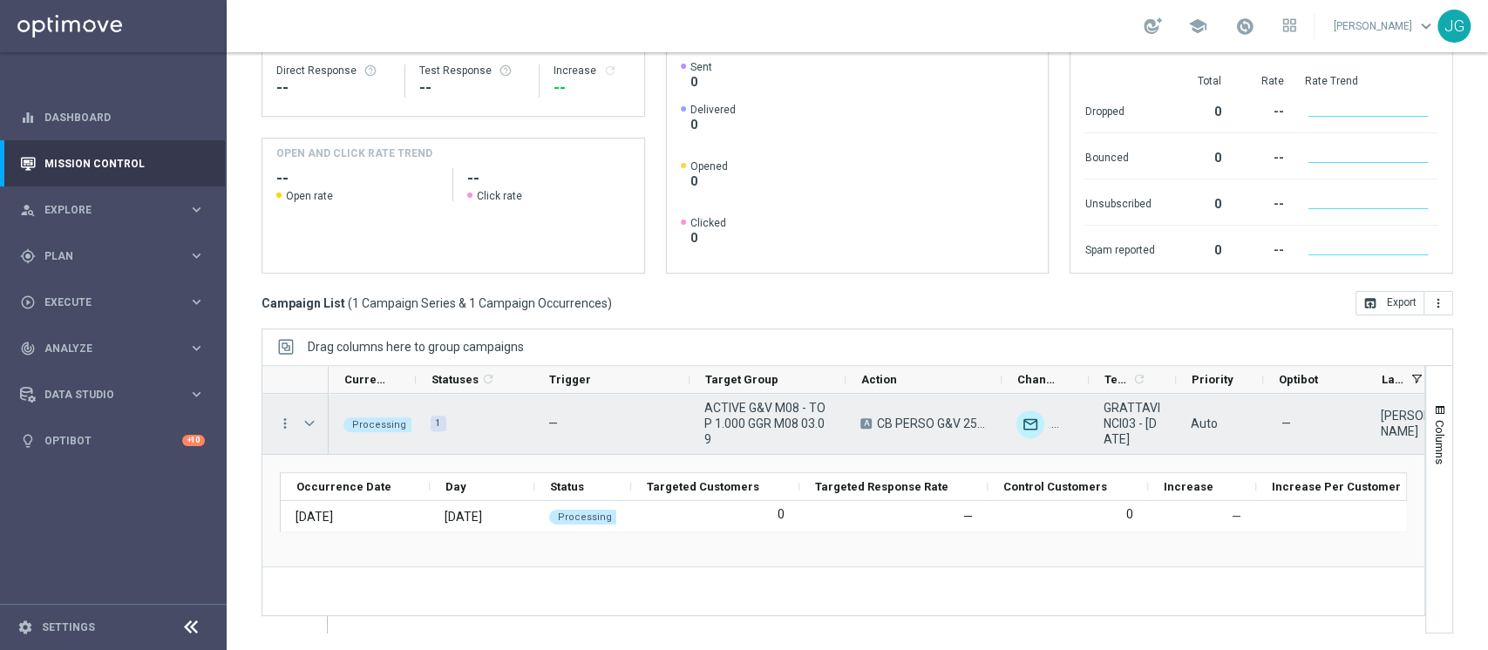
click at [310, 422] on span "Press SPACE to select this row." at bounding box center [310, 424] width 16 height 14
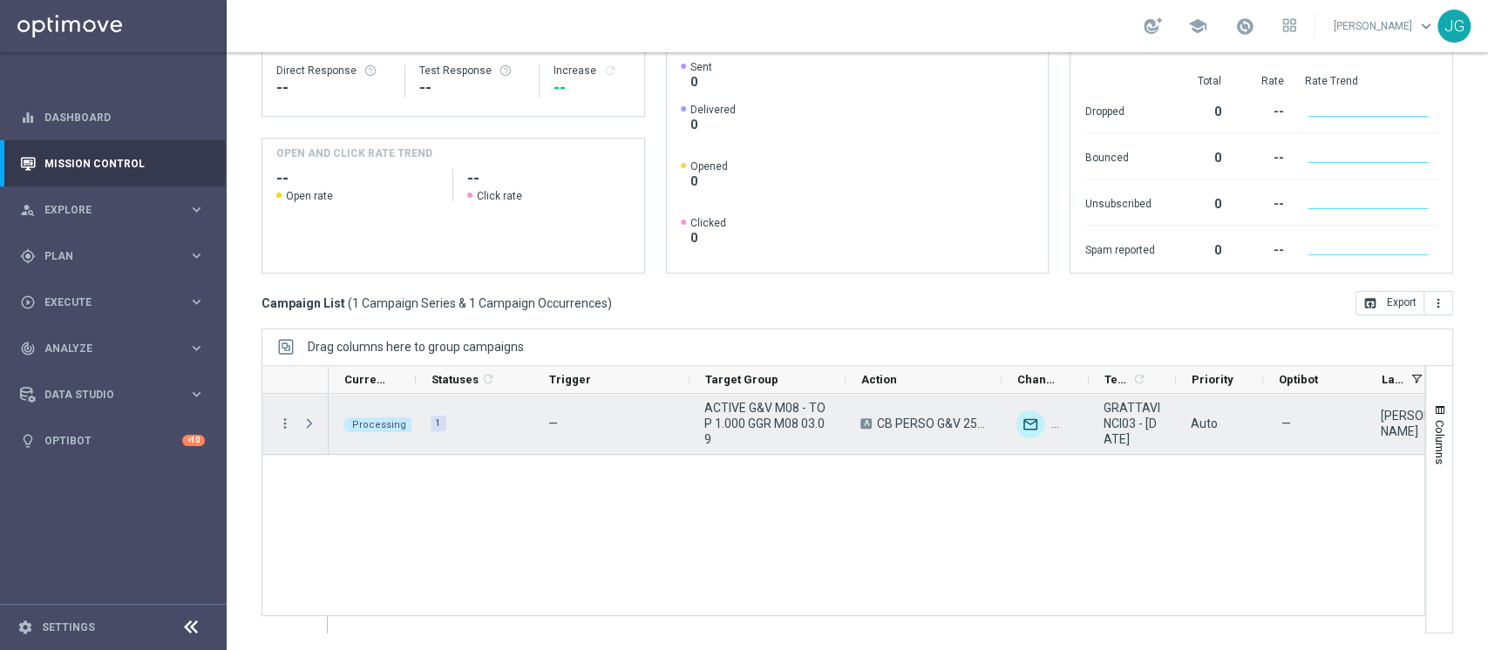
click at [310, 422] on span "Press SPACE to select this row." at bounding box center [310, 424] width 16 height 14
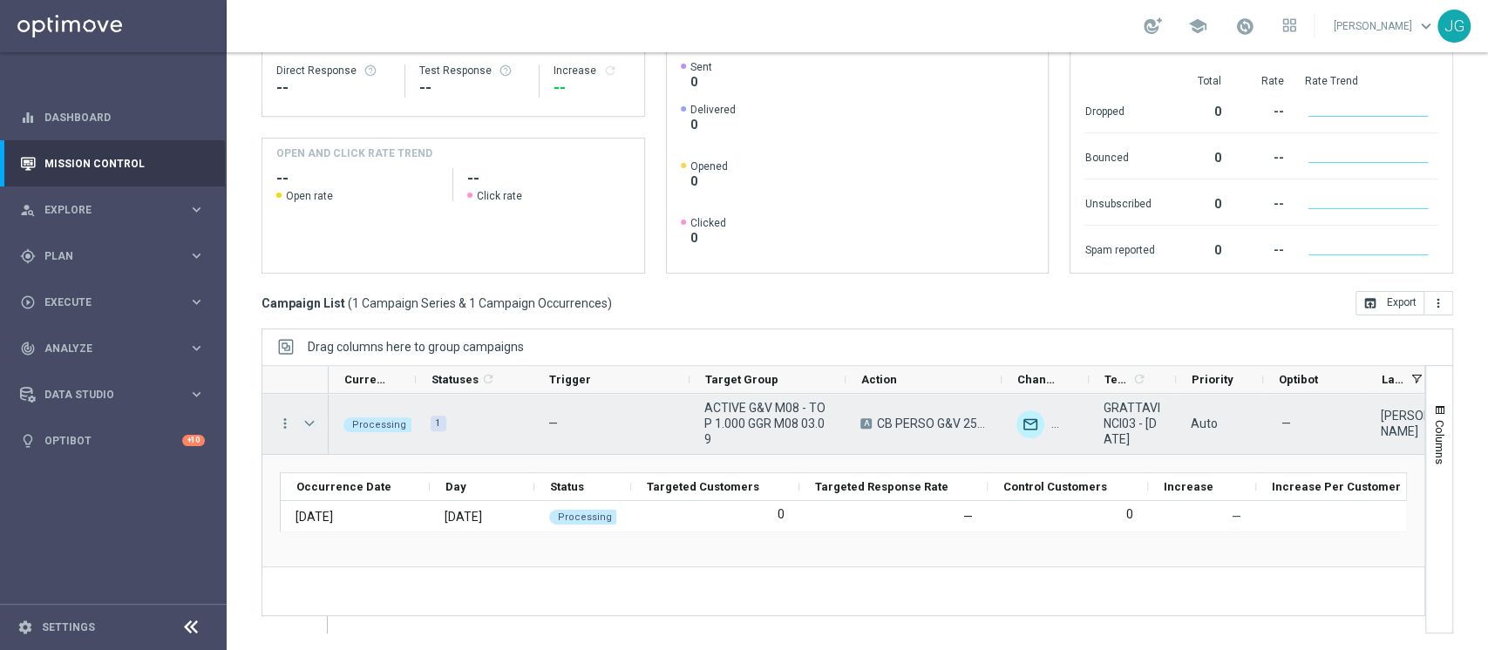
click at [310, 422] on span "Press SPACE to select this row." at bounding box center [310, 424] width 16 height 14
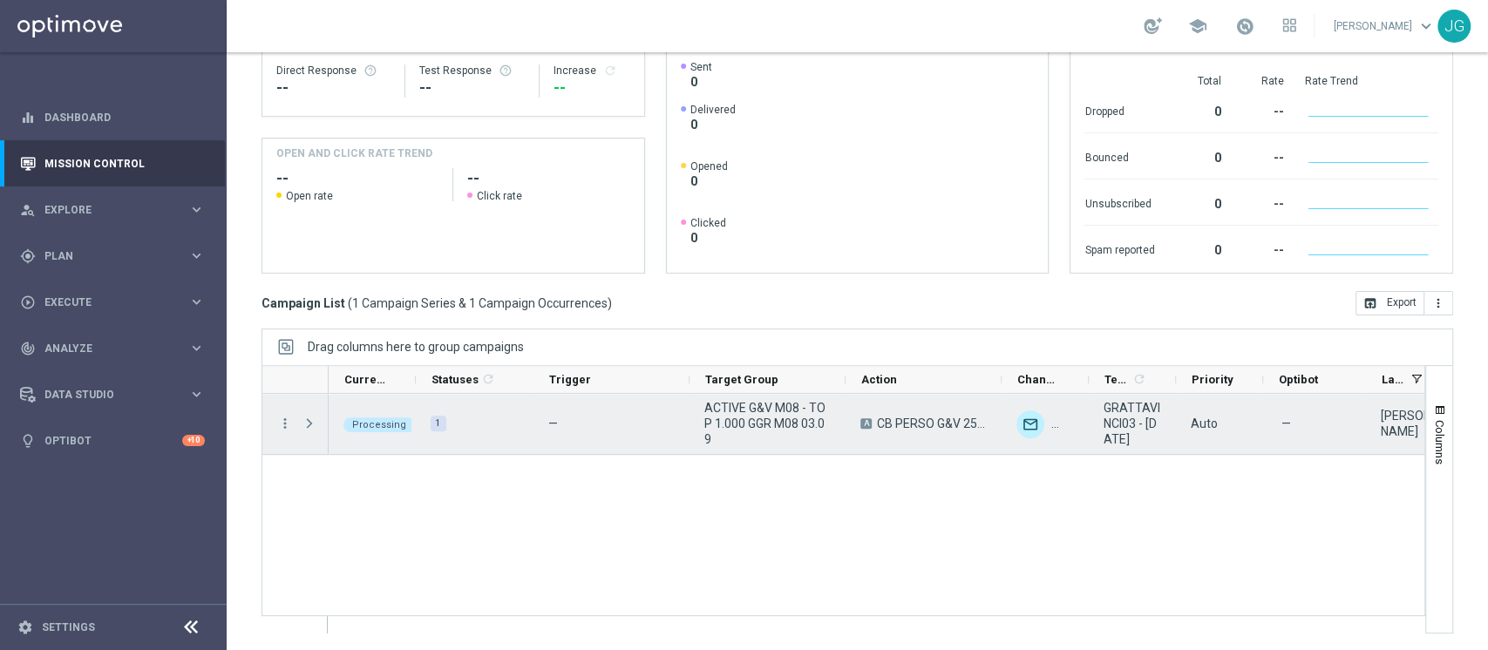
click at [310, 422] on span "Press SPACE to select this row." at bounding box center [310, 424] width 16 height 14
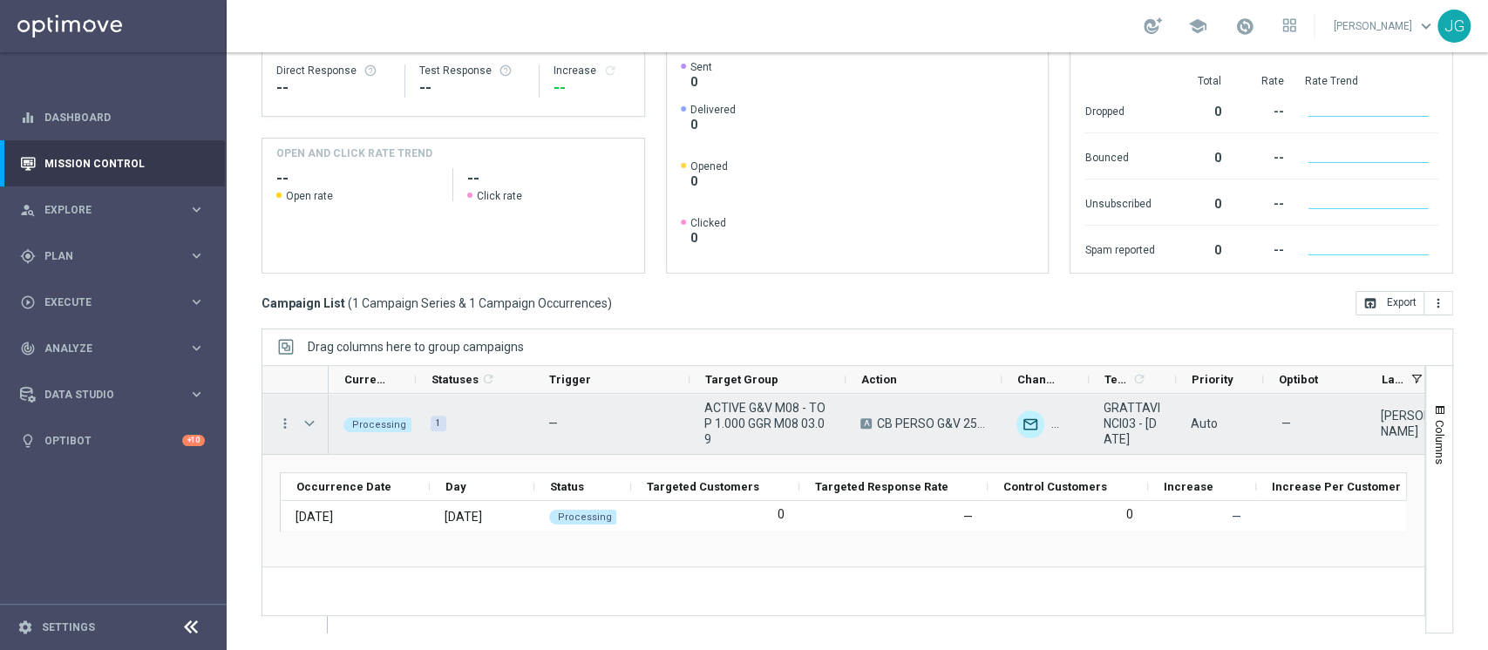
click at [310, 422] on span "Press SPACE to select this row." at bounding box center [310, 424] width 16 height 14
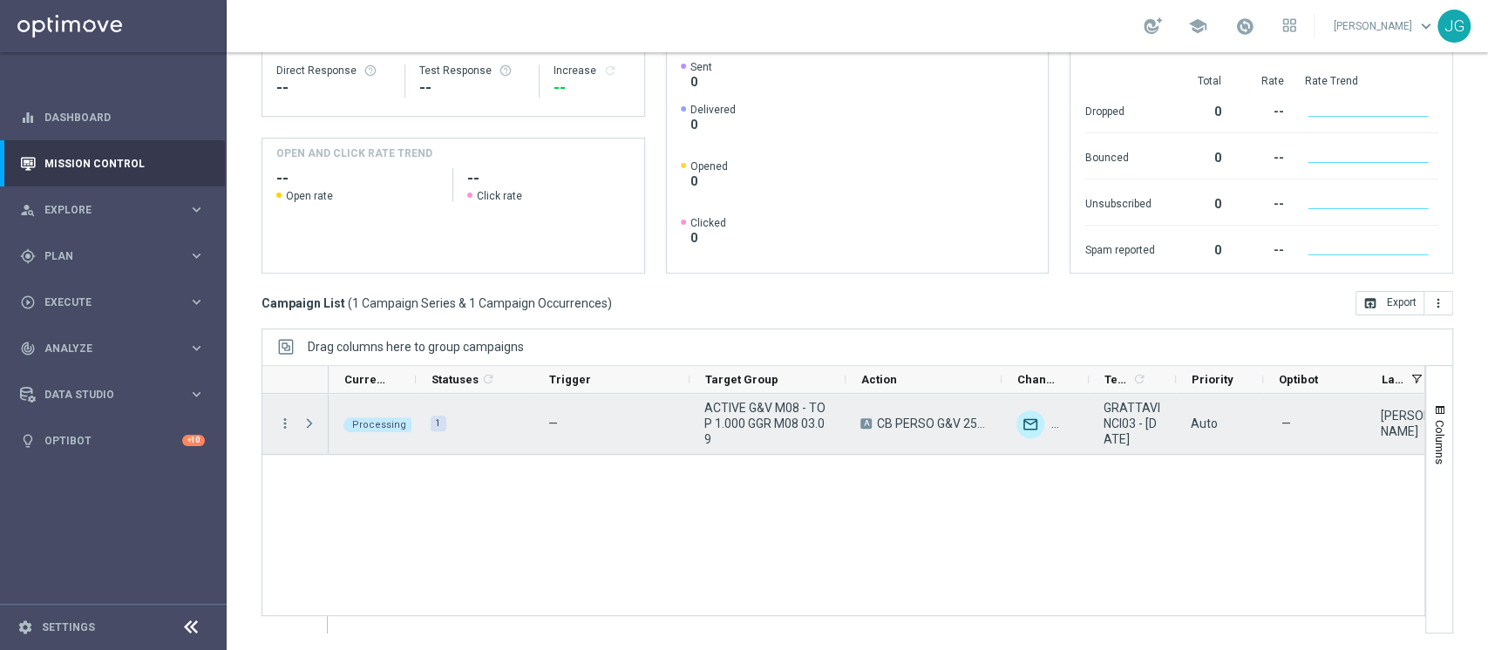
click at [310, 422] on span "Press SPACE to select this row." at bounding box center [310, 424] width 16 height 14
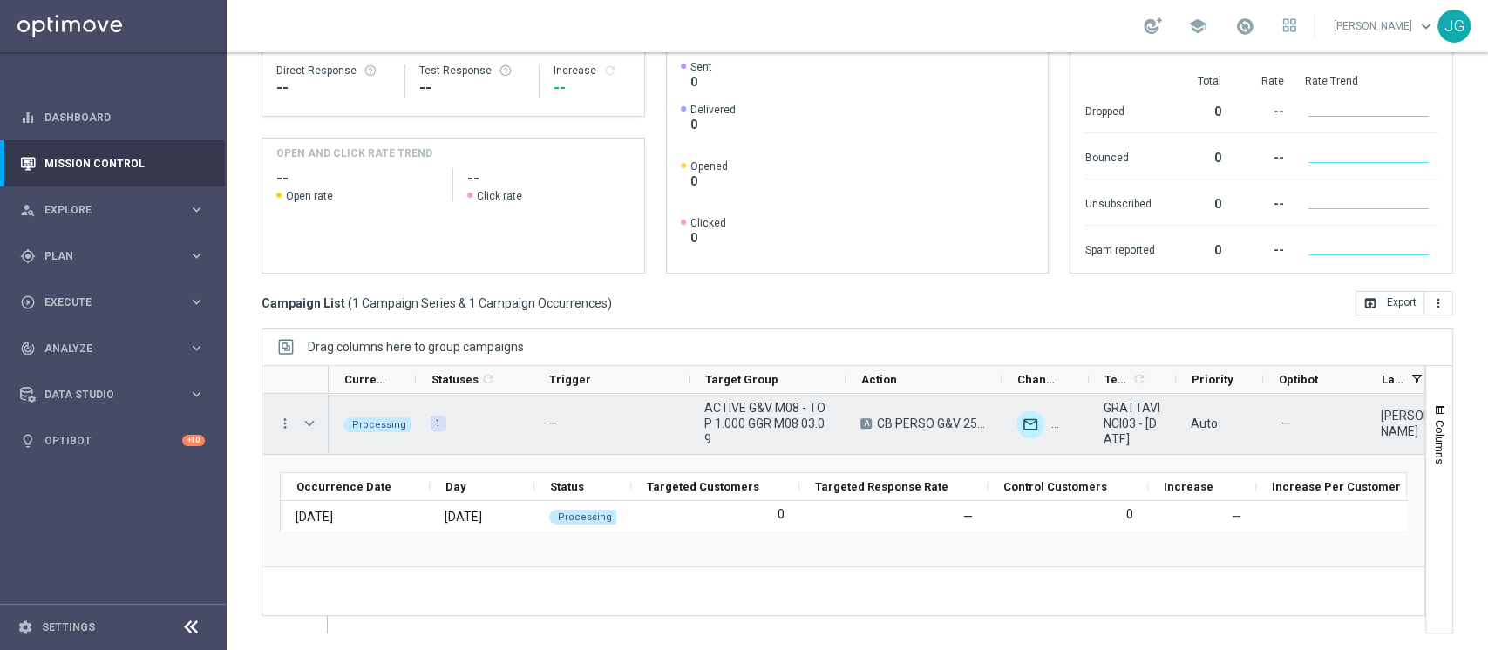
click at [310, 422] on span "Press SPACE to select this row." at bounding box center [310, 424] width 16 height 14
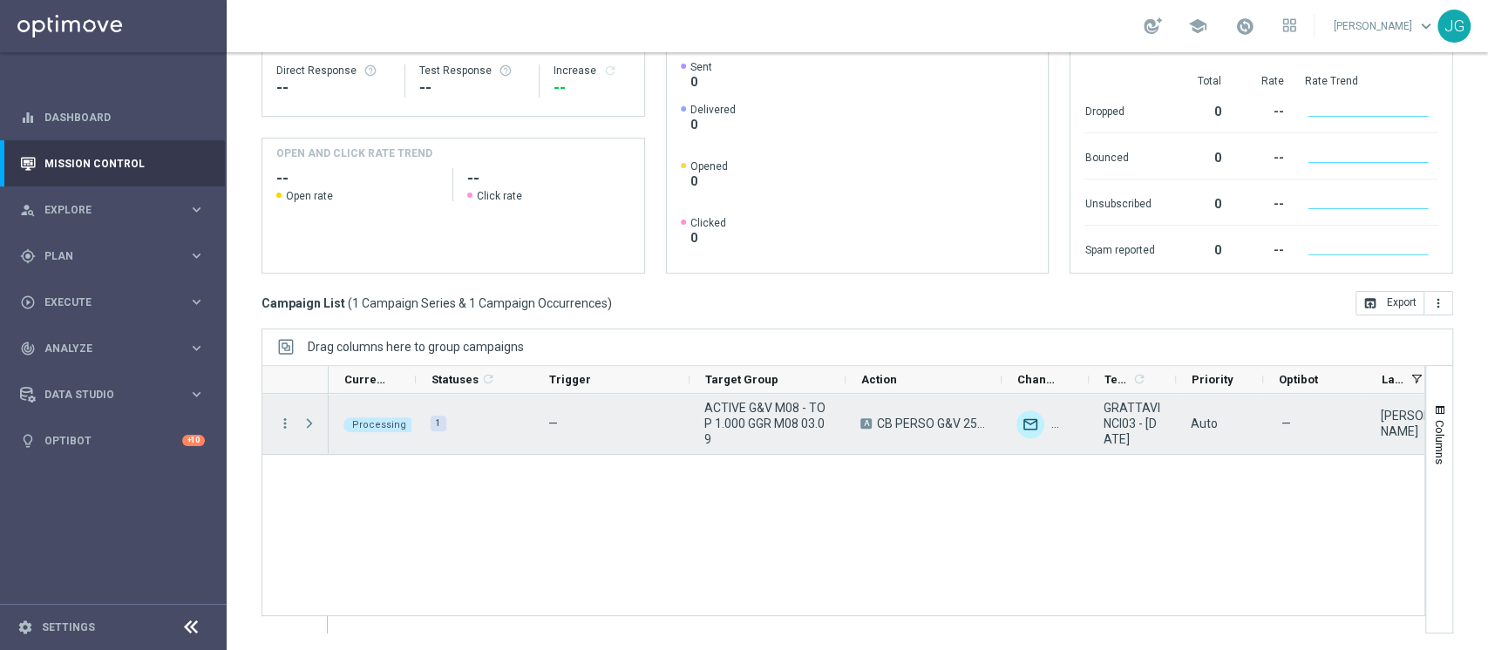
click at [310, 422] on span "Press SPACE to select this row." at bounding box center [310, 424] width 16 height 14
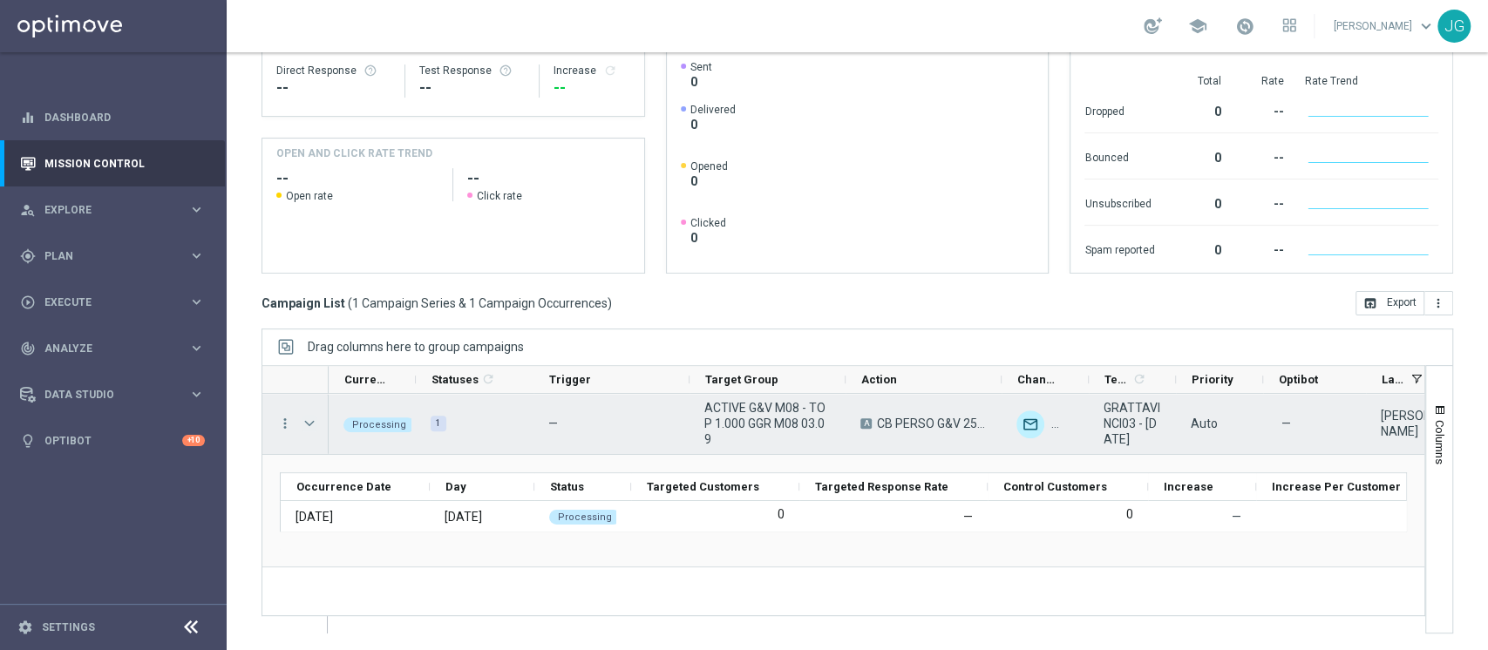
click at [307, 420] on span "Press SPACE to select this row." at bounding box center [310, 424] width 16 height 14
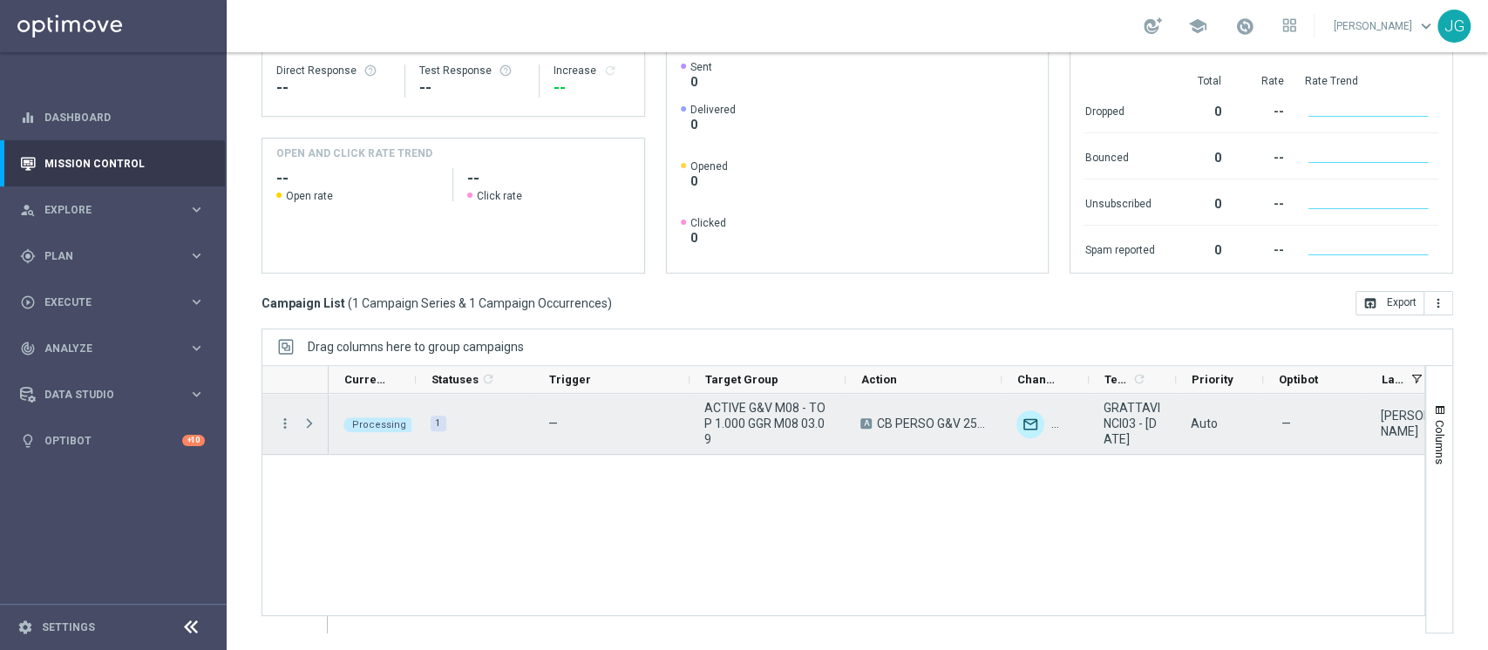
click at [307, 420] on span "Press SPACE to select this row." at bounding box center [310, 424] width 16 height 14
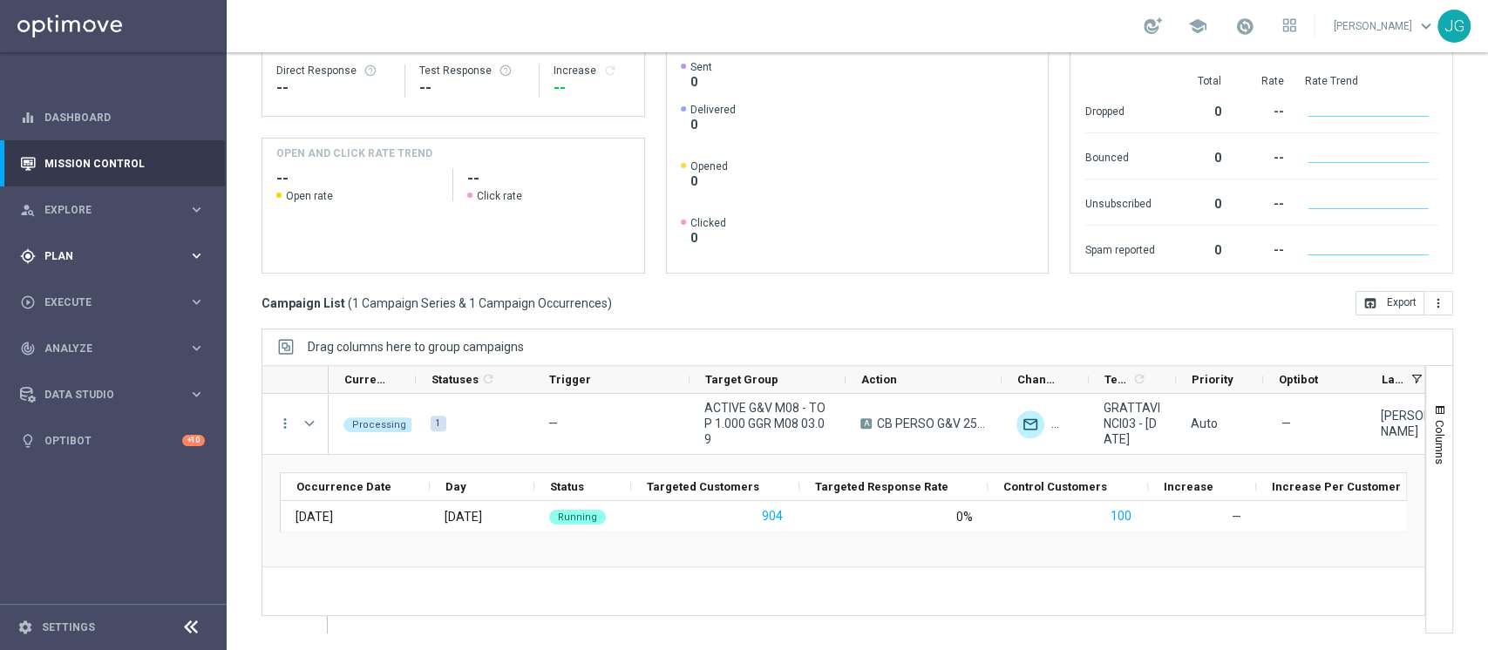
click at [106, 263] on div "gps_fixed Plan keyboard_arrow_right" at bounding box center [112, 256] width 225 height 46
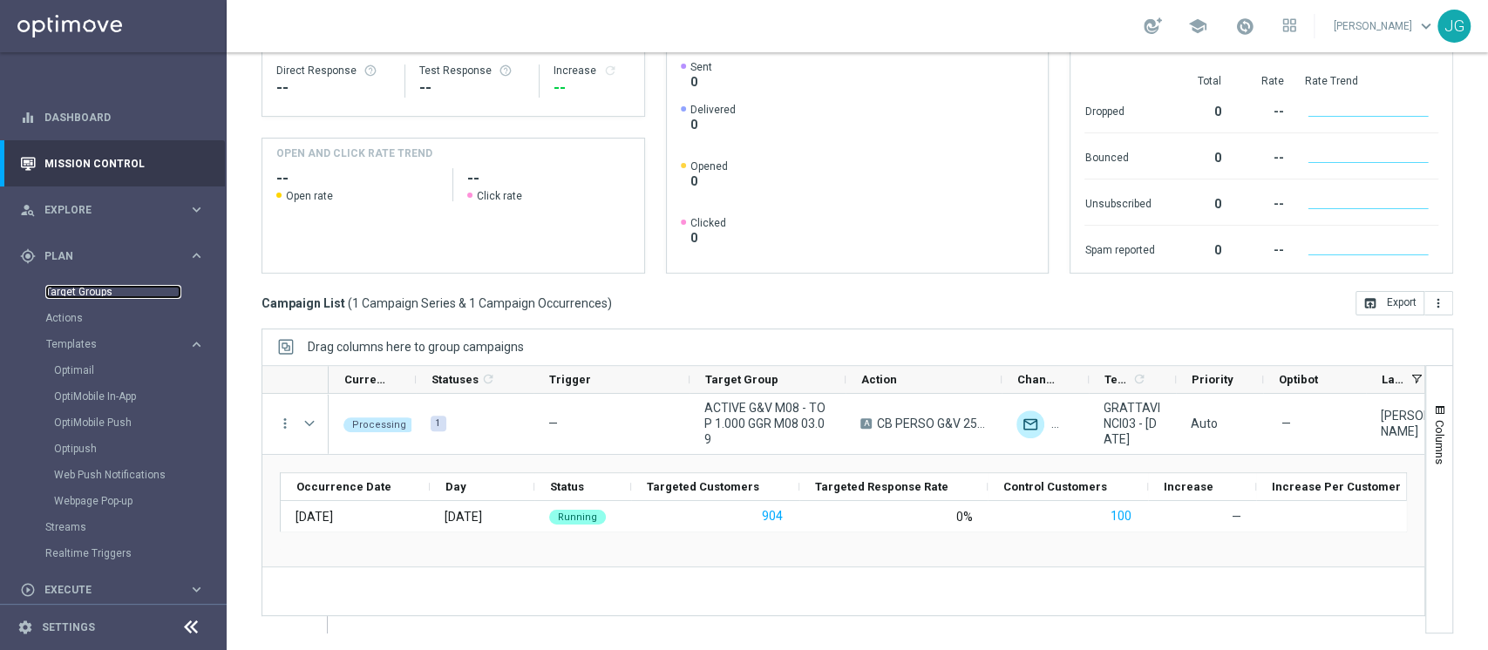
click at [75, 288] on link "Target Groups" at bounding box center [113, 292] width 136 height 14
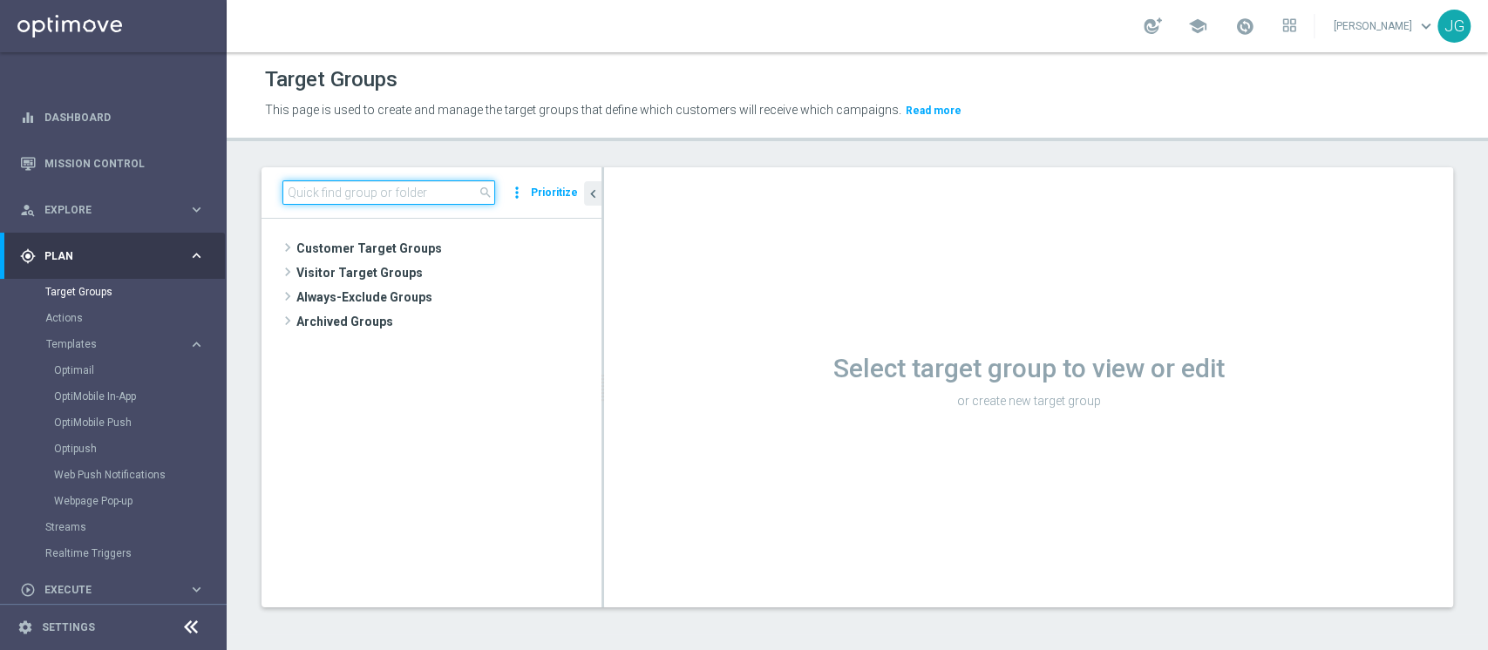
click at [435, 199] on input at bounding box center [389, 192] width 213 height 24
paste input "1^ PRODOTTO VIRTUAL M08 HIGH"
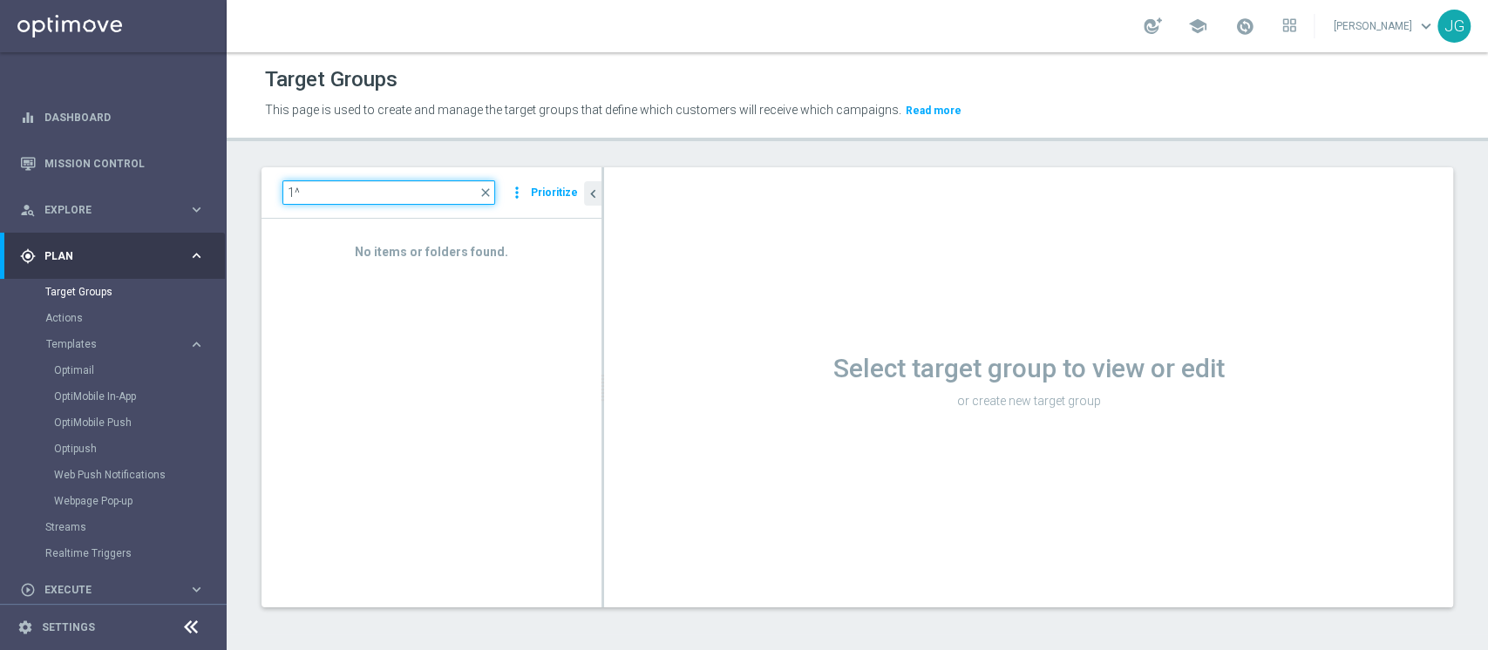
type input "1"
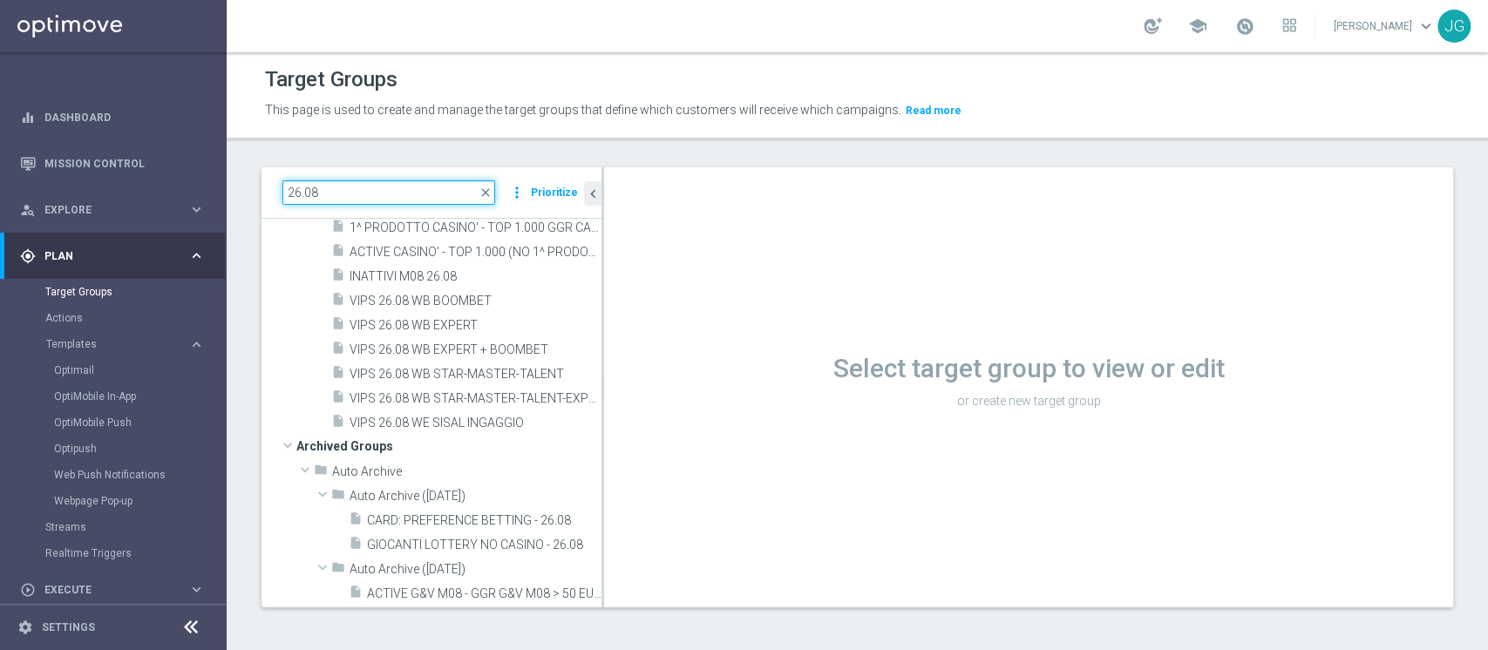
scroll to position [342, 0]
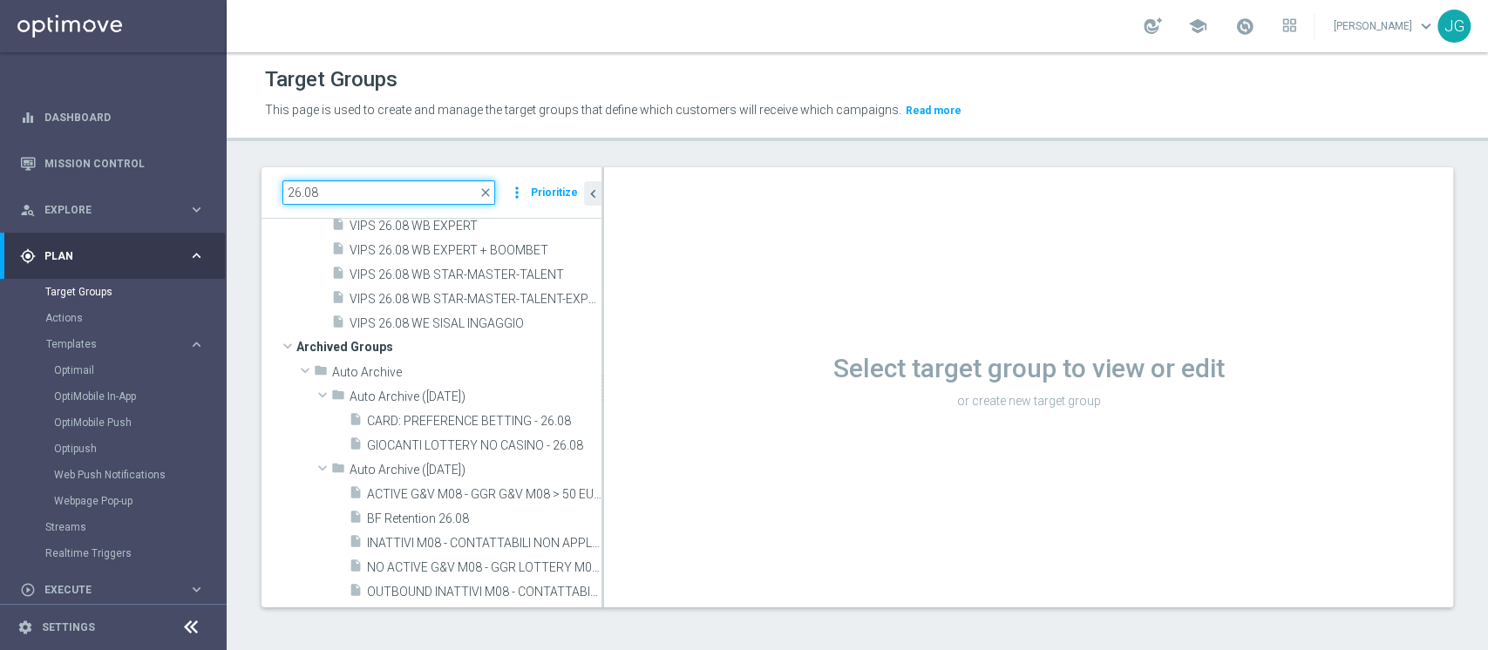
click at [300, 190] on input "26.08" at bounding box center [389, 192] width 213 height 24
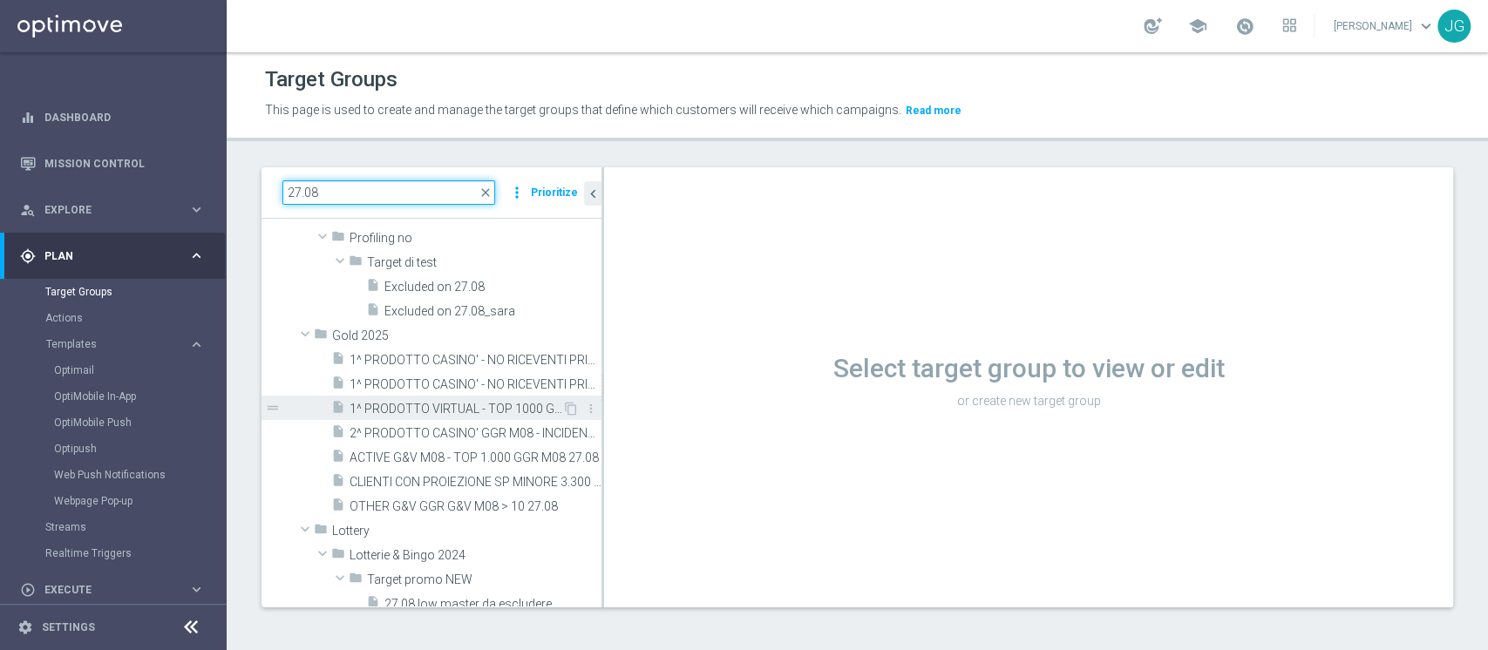
scroll to position [186, 0]
click at [298, 193] on input "27.08" at bounding box center [389, 192] width 213 height 24
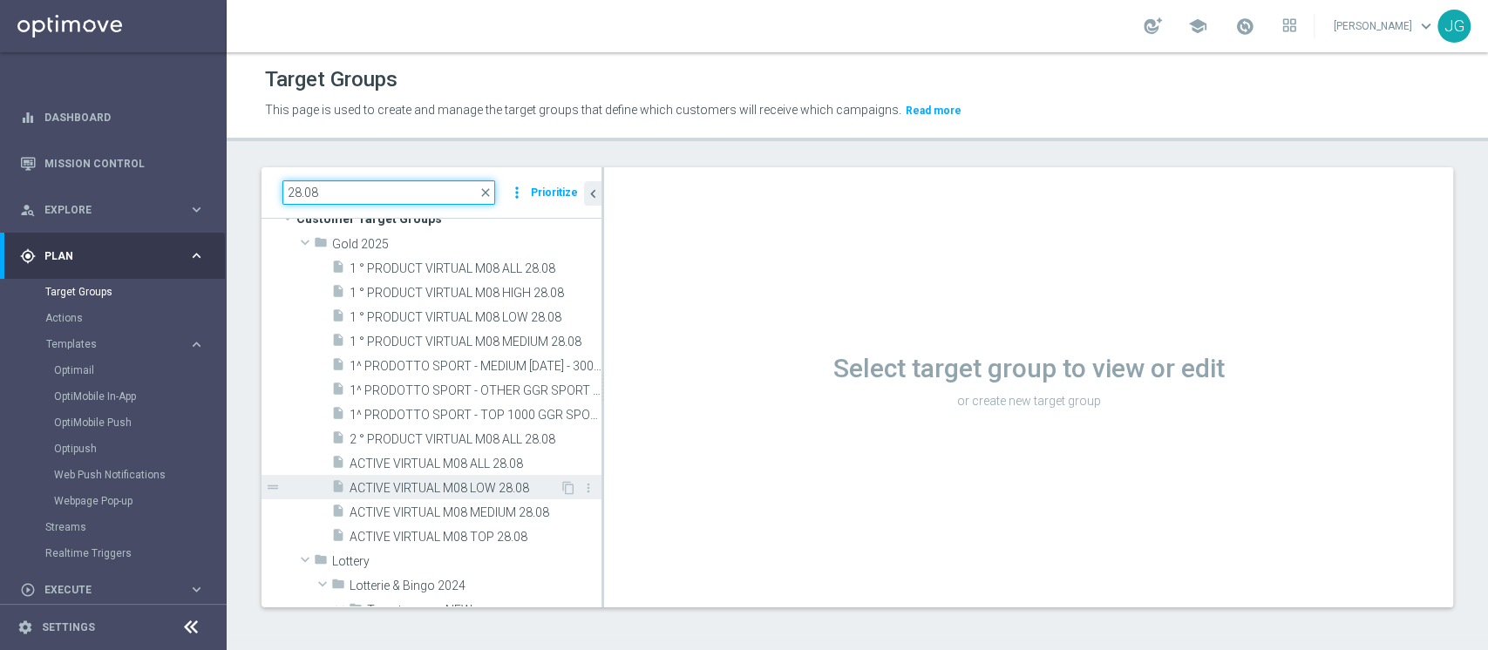
scroll to position [18, 0]
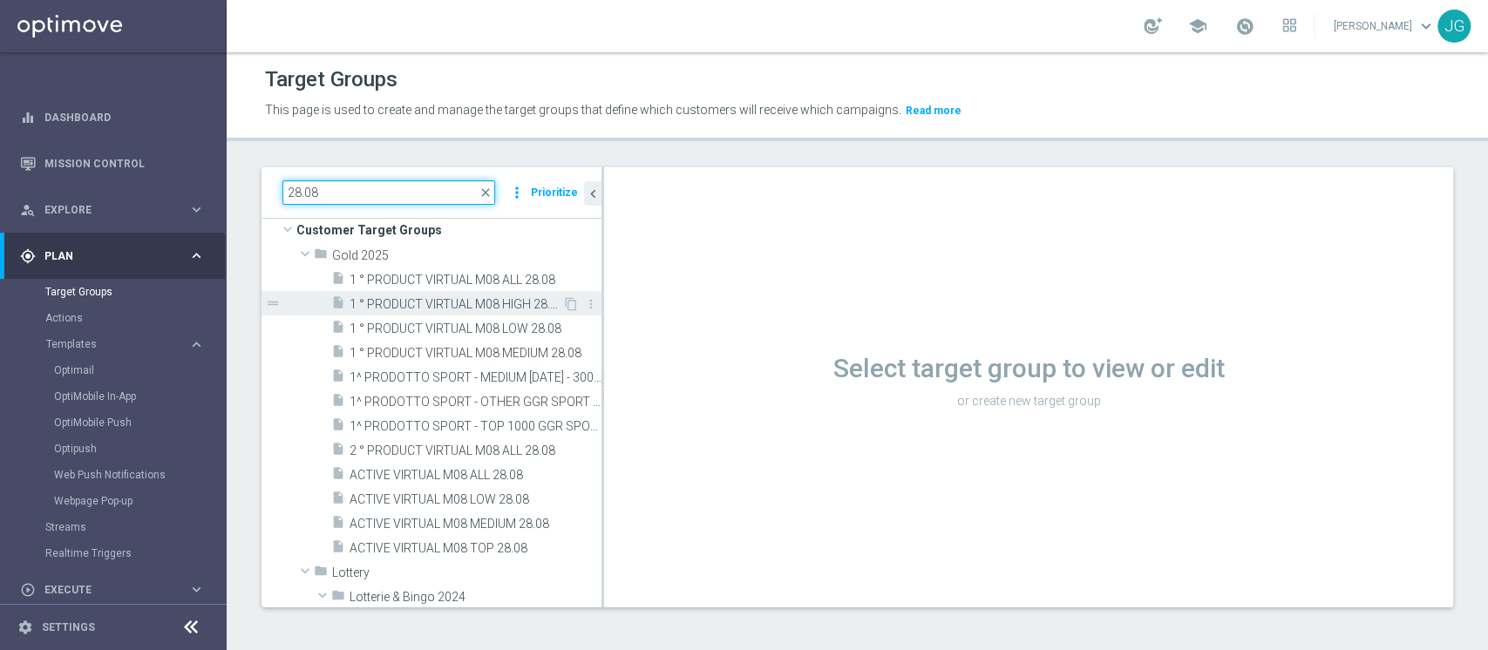
type input "28.08"
click at [471, 302] on span "1 ° PRODUCT VIRTUAL M08 HIGH 28.08" at bounding box center [456, 304] width 213 height 15
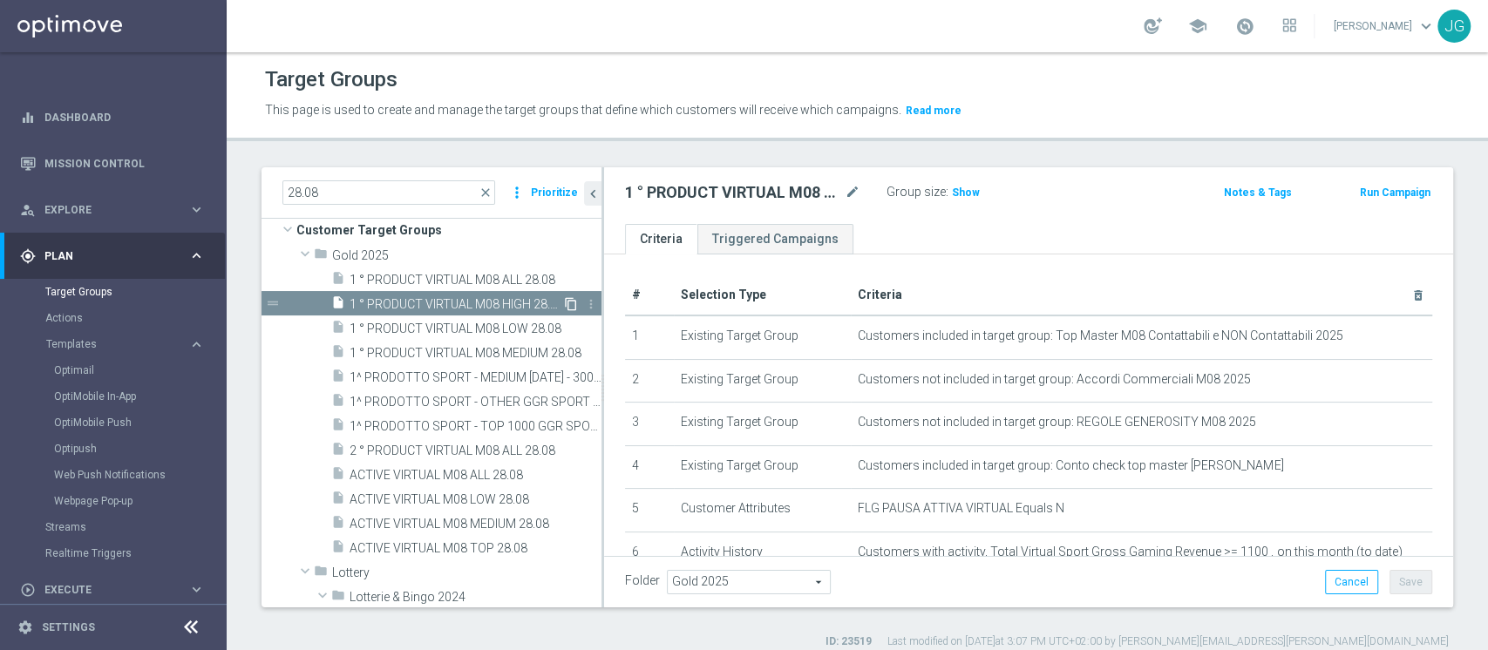
click at [564, 303] on icon "content_copy" at bounding box center [571, 304] width 14 height 14
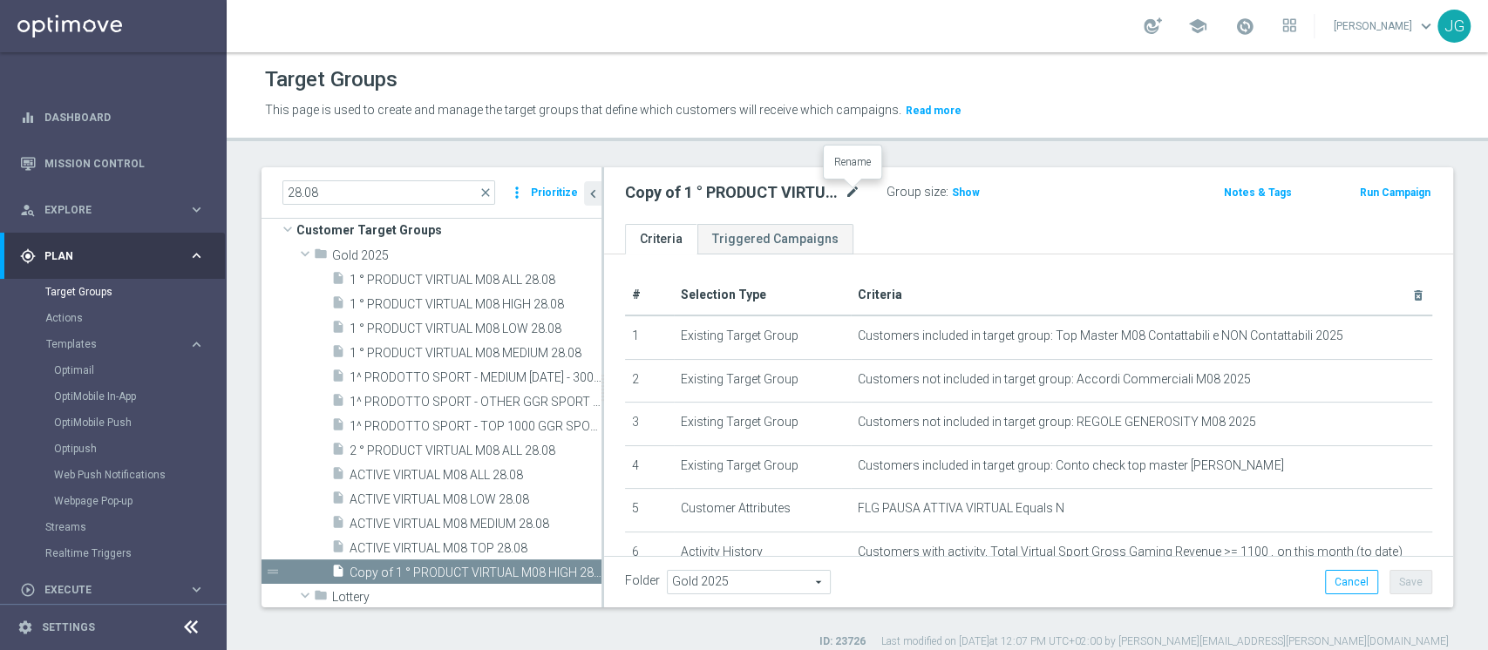
click at [850, 194] on icon "mode_edit" at bounding box center [853, 192] width 16 height 21
click at [655, 192] on input "Copy of 1 ° PRODUCT VIRTUAL M08 HIGH 28.08" at bounding box center [742, 194] width 235 height 24
click at [826, 192] on input "1 ° PRODUCT VIRTUAL M08 HIGH 28.08" at bounding box center [742, 194] width 235 height 24
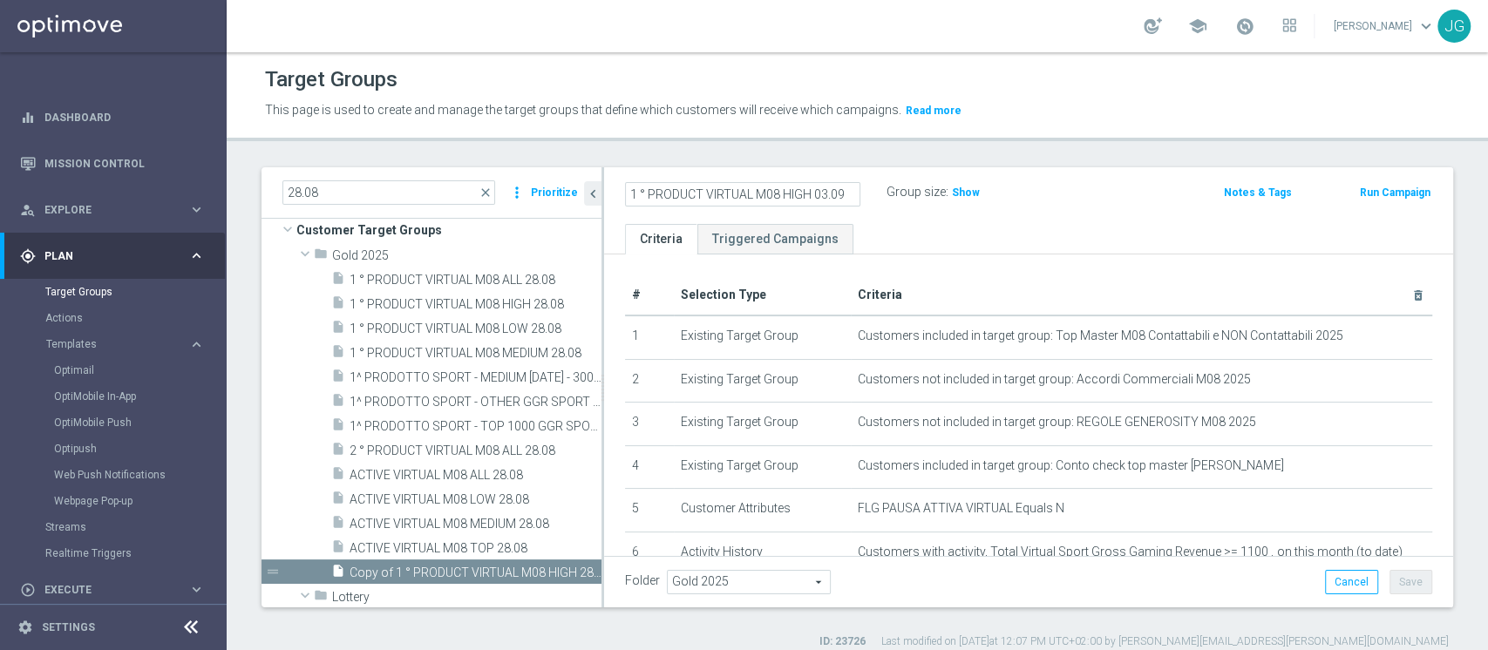
click at [778, 192] on input "1 ° PRODUCT VIRTUAL M08 HIGH 03.09" at bounding box center [742, 194] width 235 height 24
type input "1 ° PRODUCT VIRTUAL M09 HIGH 03.09"
click at [1113, 220] on div "1 ° PRODUCT VIRTUAL M09 HIGH 03.09 Group size : Show Notes & Tags Run Campaign" at bounding box center [1028, 195] width 849 height 57
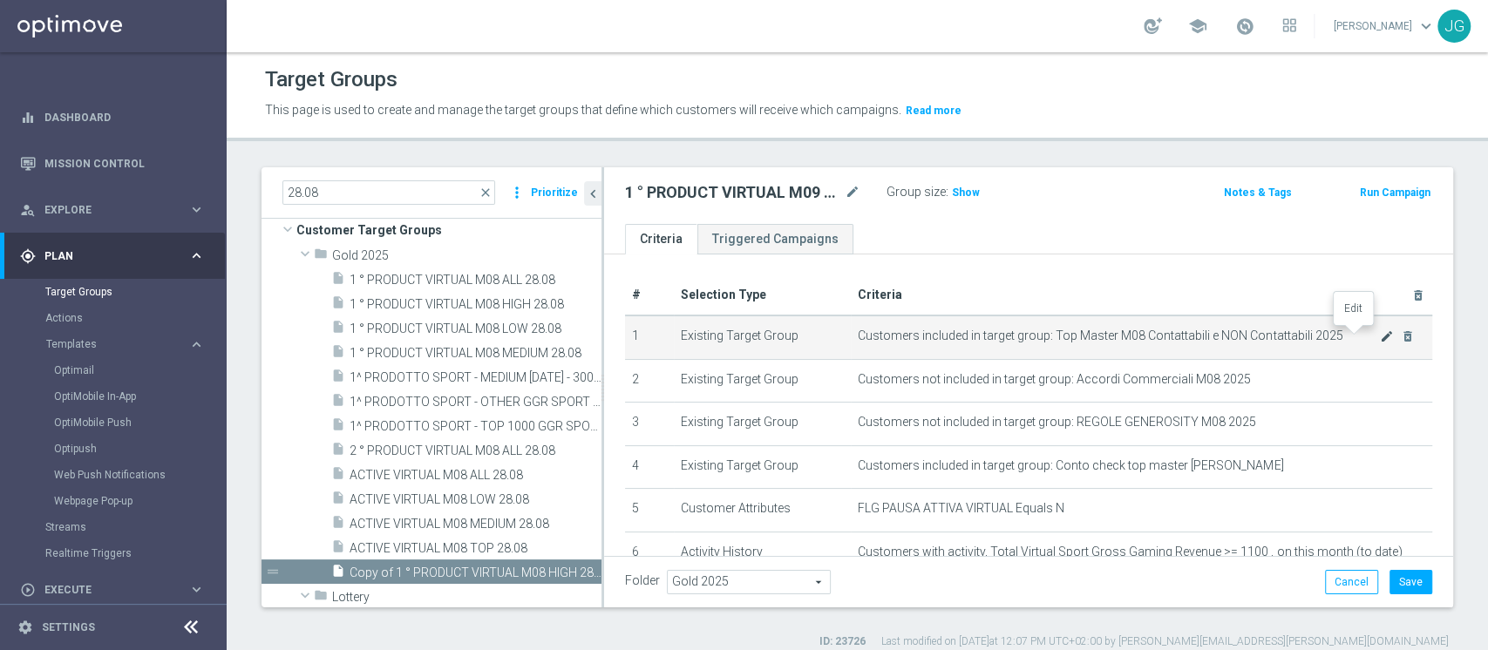
click at [1380, 338] on icon "mode_edit" at bounding box center [1387, 337] width 14 height 14
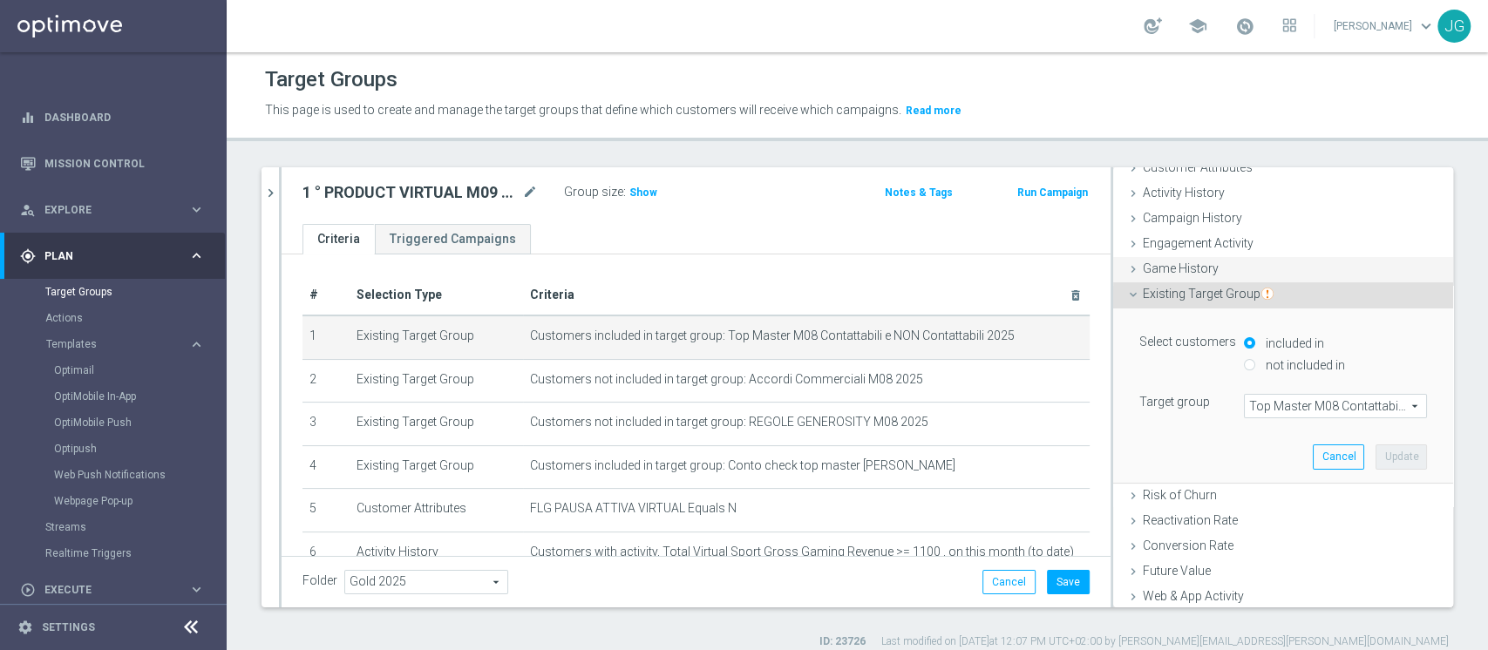
scroll to position [118, 0]
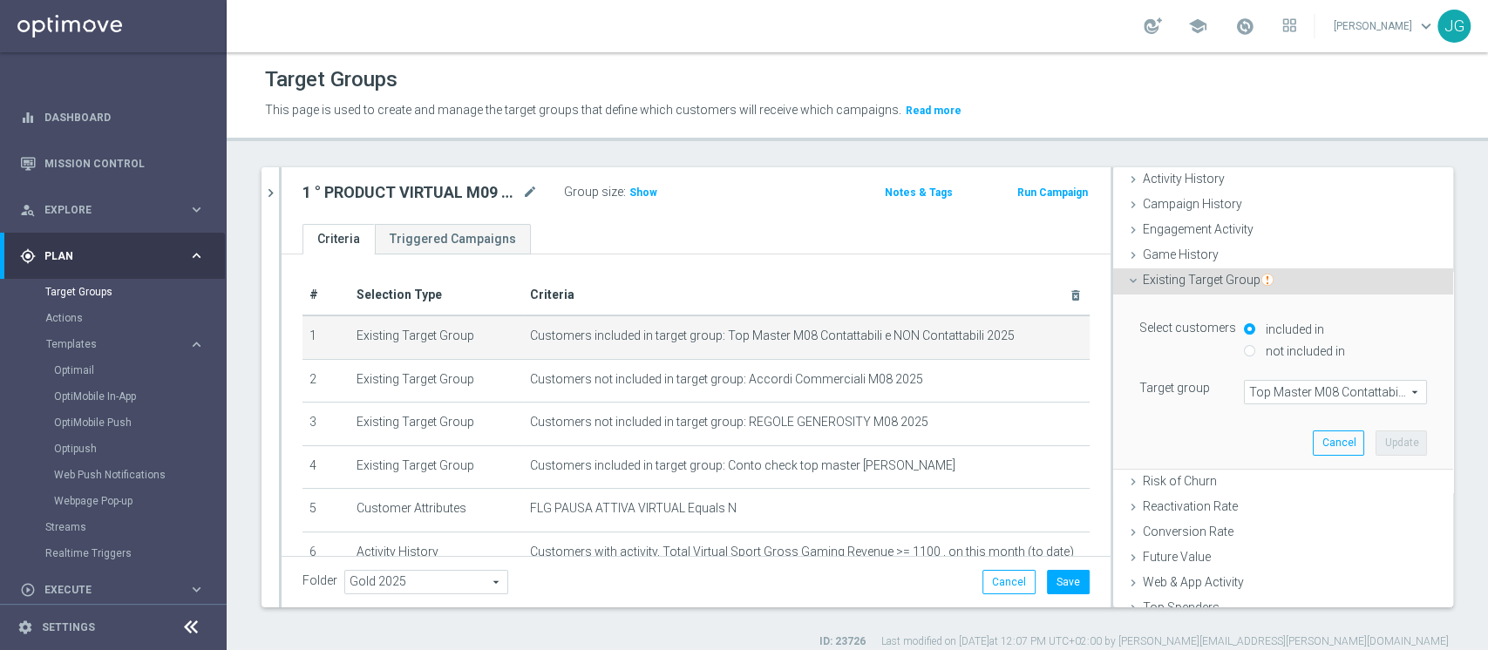
click at [1292, 394] on span "Top Master M08 Contattabili e NON Contattabili 2025" at bounding box center [1335, 392] width 181 height 23
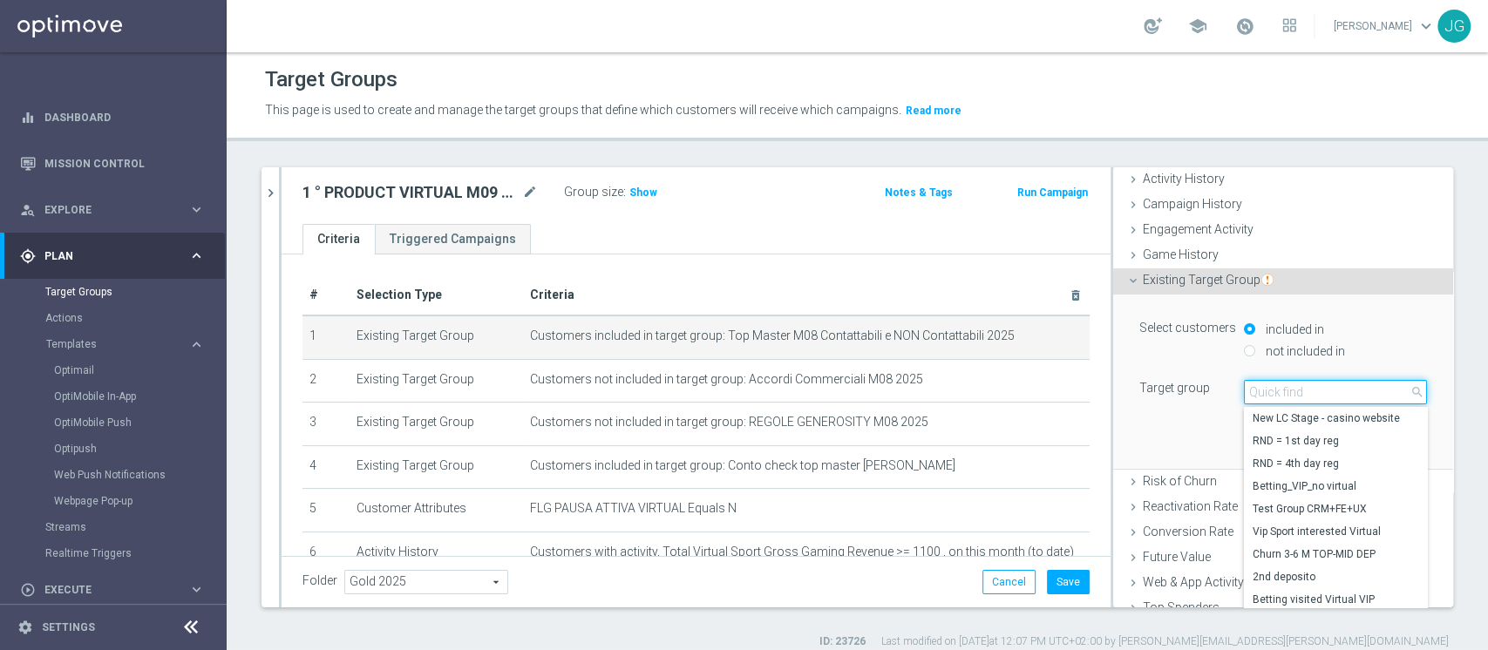
click at [1292, 394] on input "search" at bounding box center [1335, 392] width 183 height 24
click at [1291, 395] on input "search" at bounding box center [1335, 392] width 183 height 24
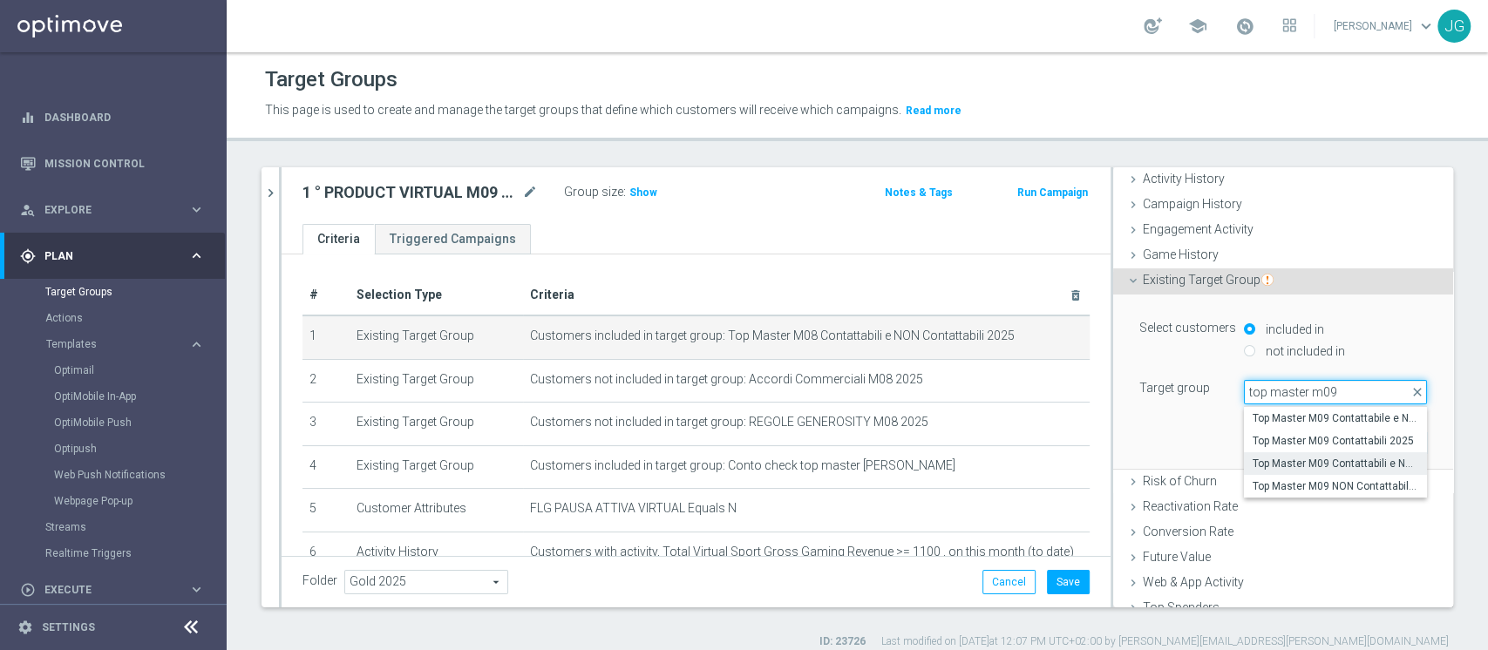
type input "top master m09"
click at [1326, 464] on span "Top Master M09 Contattabili e NON Contattabili 2025" at bounding box center [1336, 464] width 166 height 14
type input "Top Master M09 Contattabili e NON Contattabili 2025"
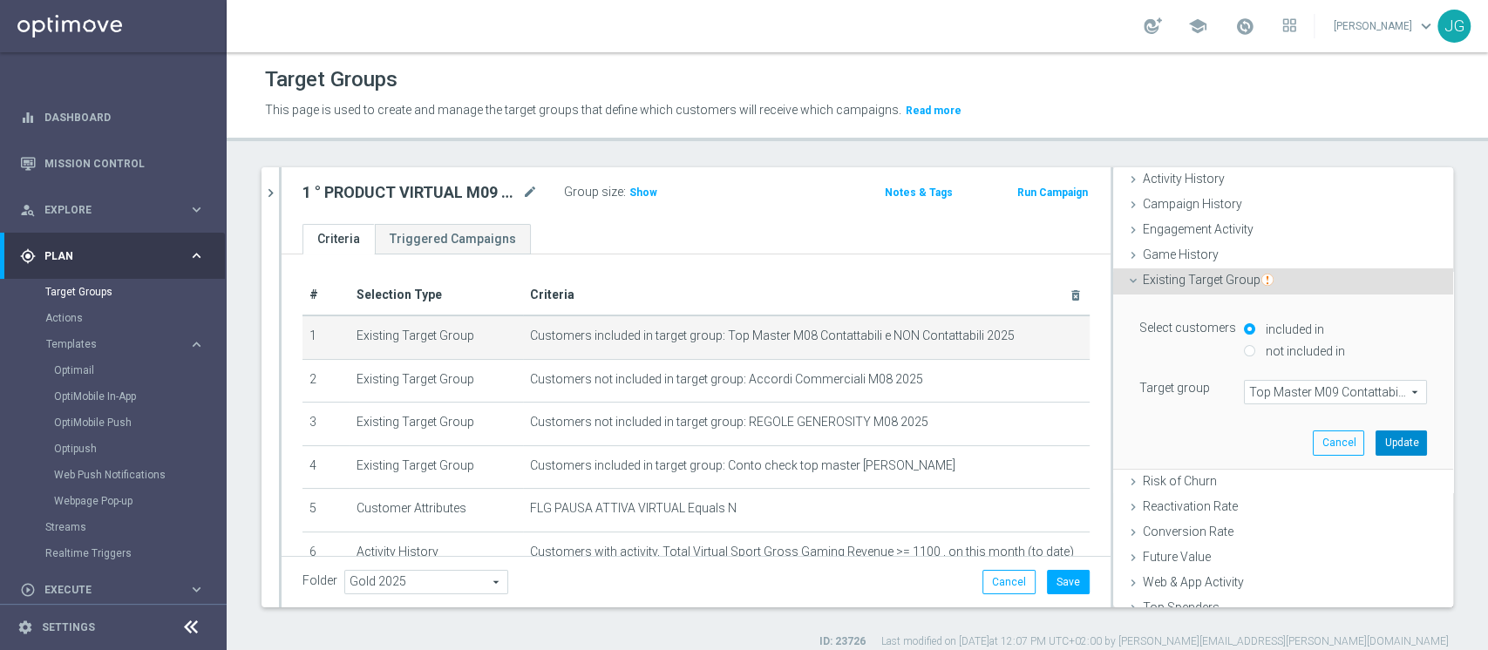
click at [1376, 438] on button "Update" at bounding box center [1401, 443] width 51 height 24
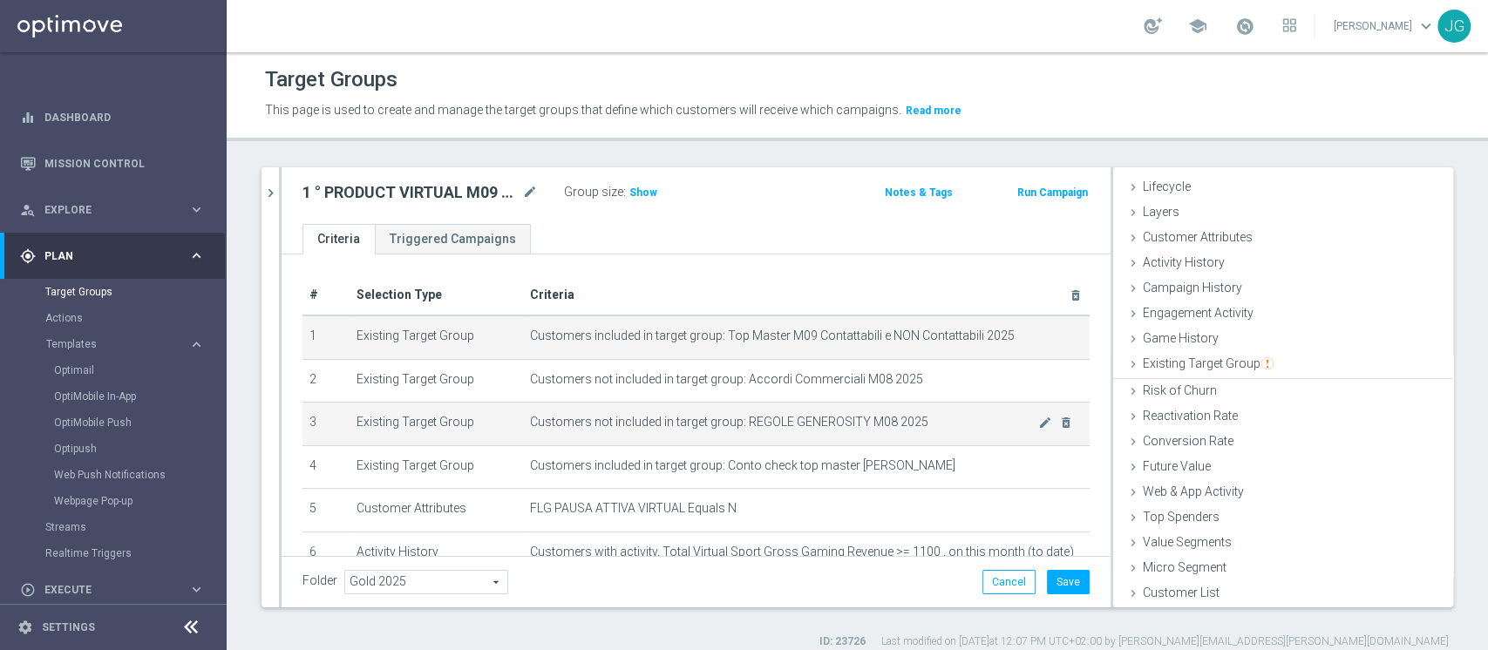
scroll to position [32, 0]
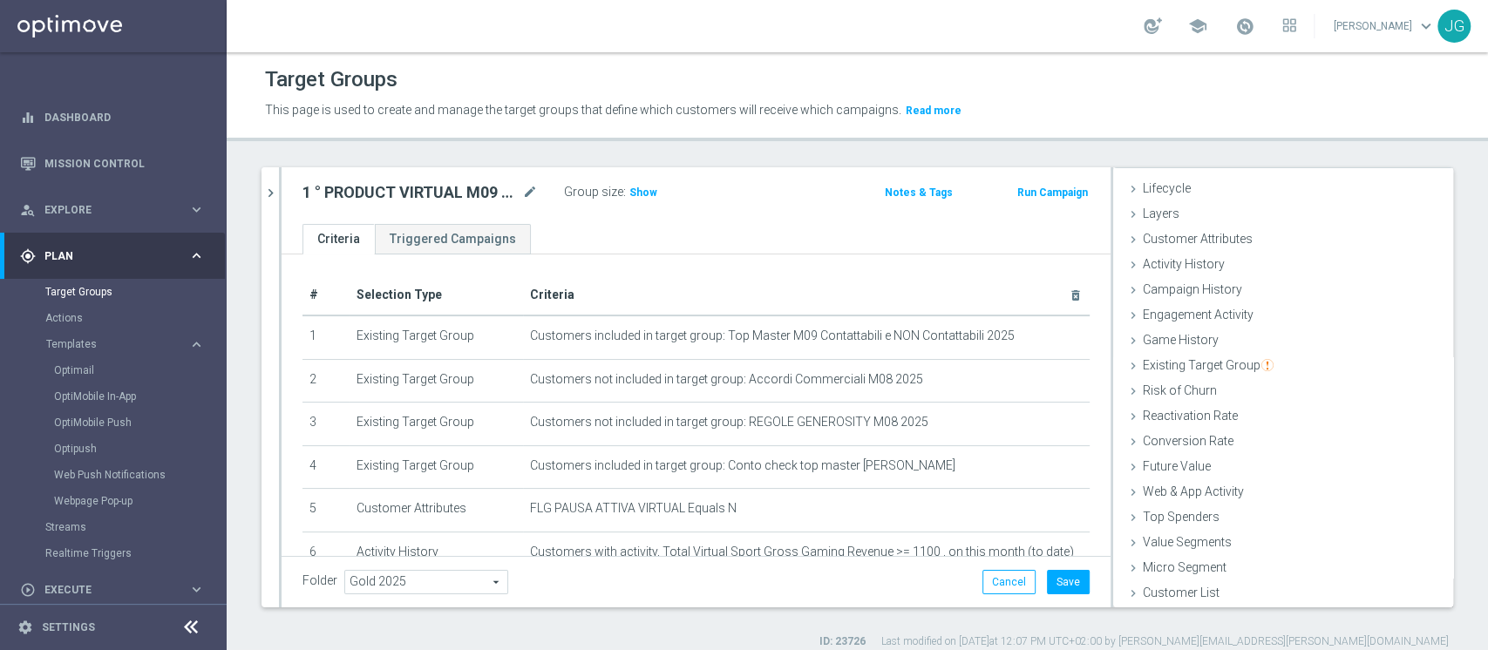
click at [1004, 374] on body "equalizer Dashboard Mission Control" at bounding box center [744, 325] width 1488 height 650
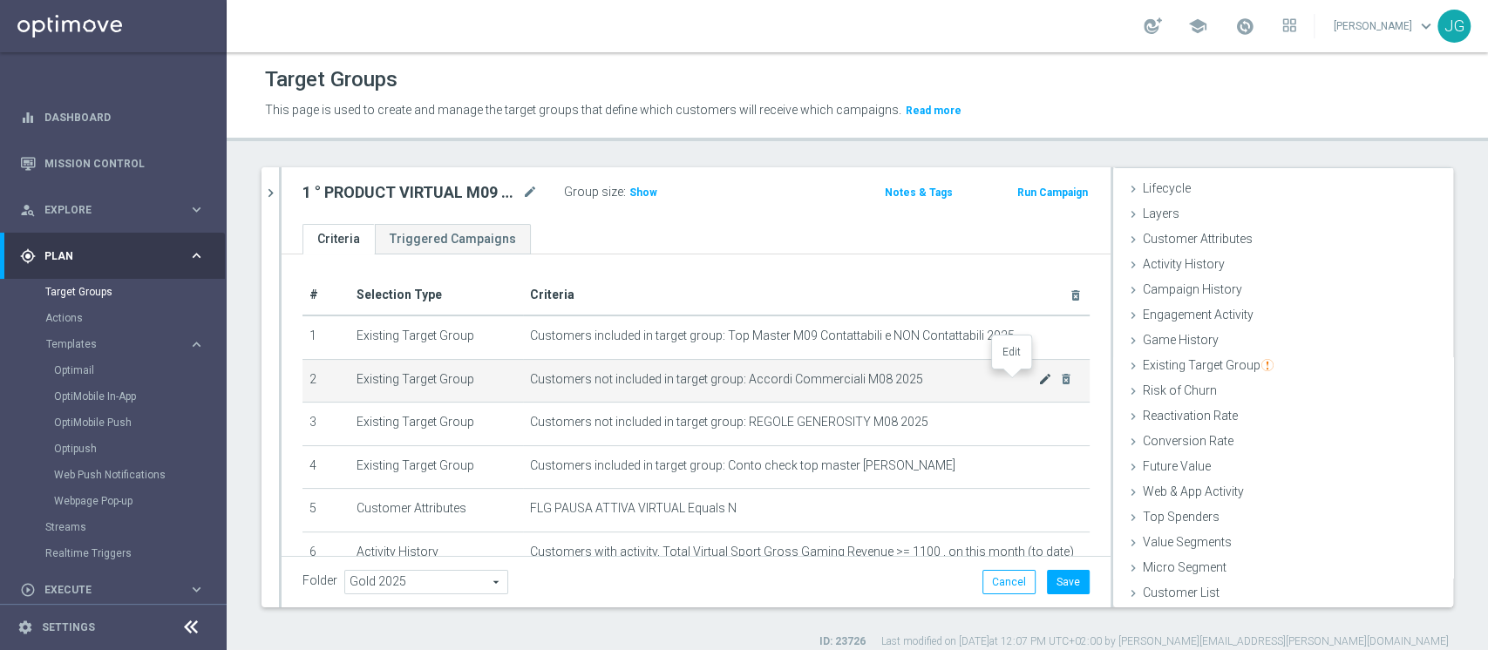
click at [1038, 382] on icon "mode_edit" at bounding box center [1045, 379] width 14 height 14
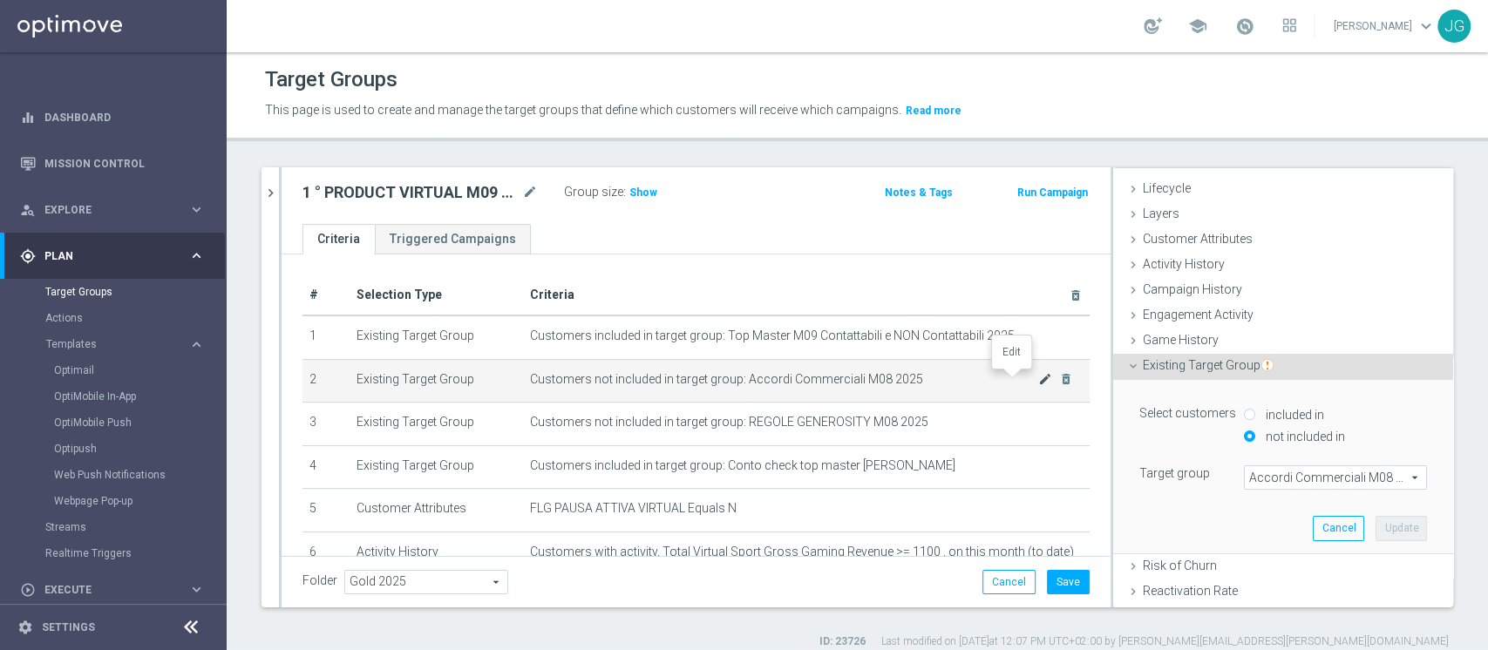
scroll to position [118, 0]
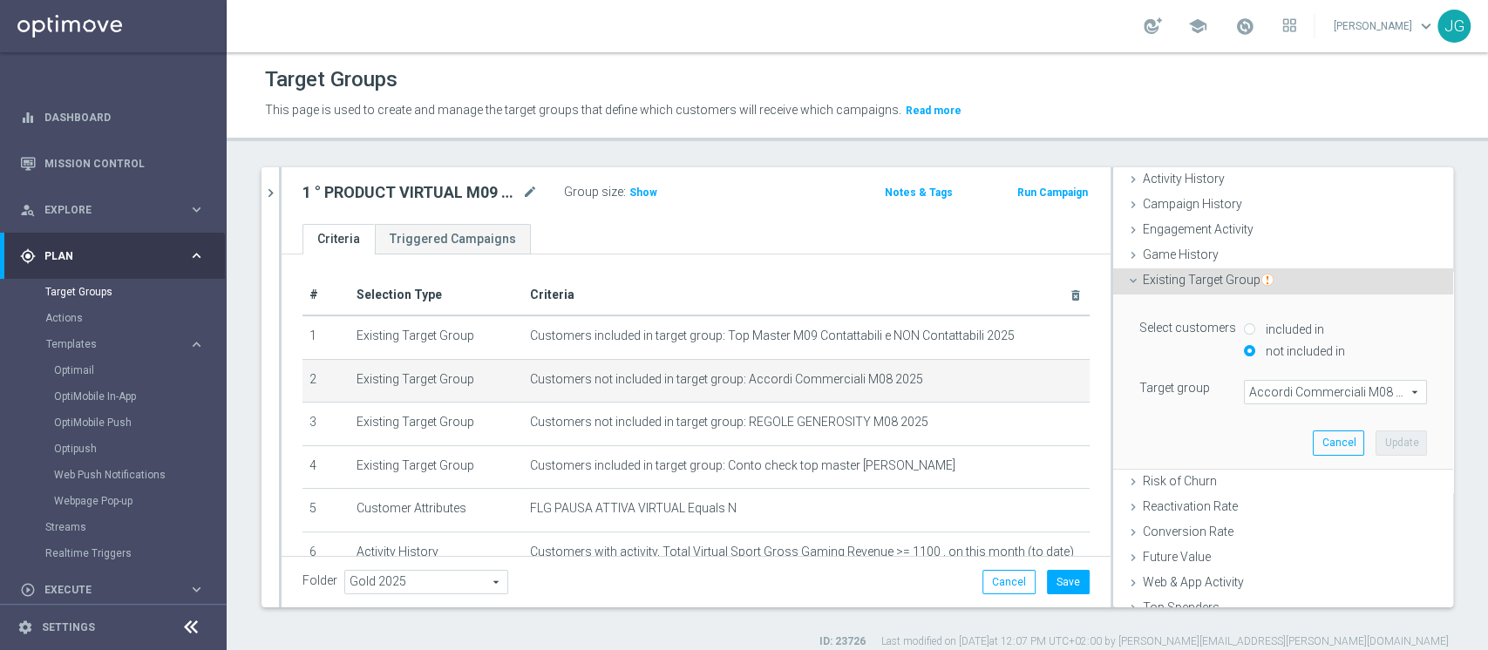
click at [1256, 381] on span "Accordi Commerciali M08 2025" at bounding box center [1335, 392] width 181 height 23
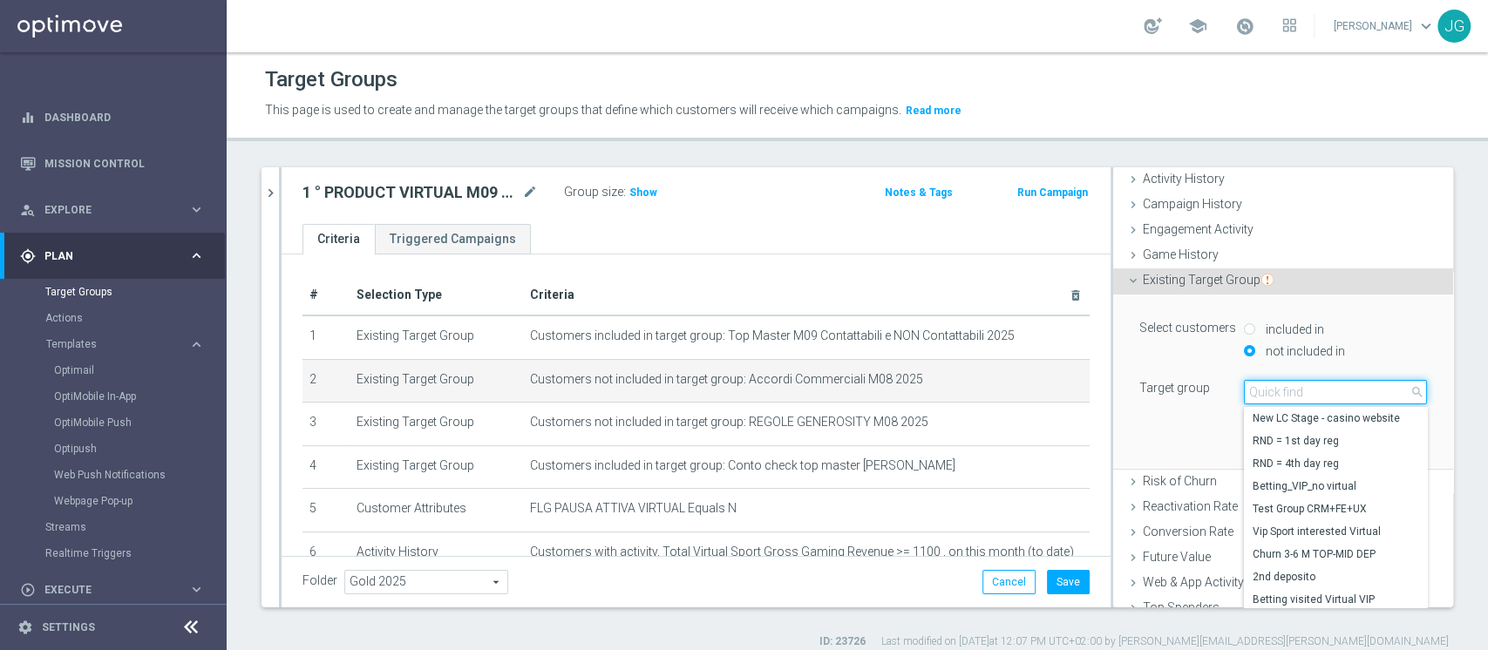
click at [1251, 393] on input "search" at bounding box center [1335, 392] width 183 height 24
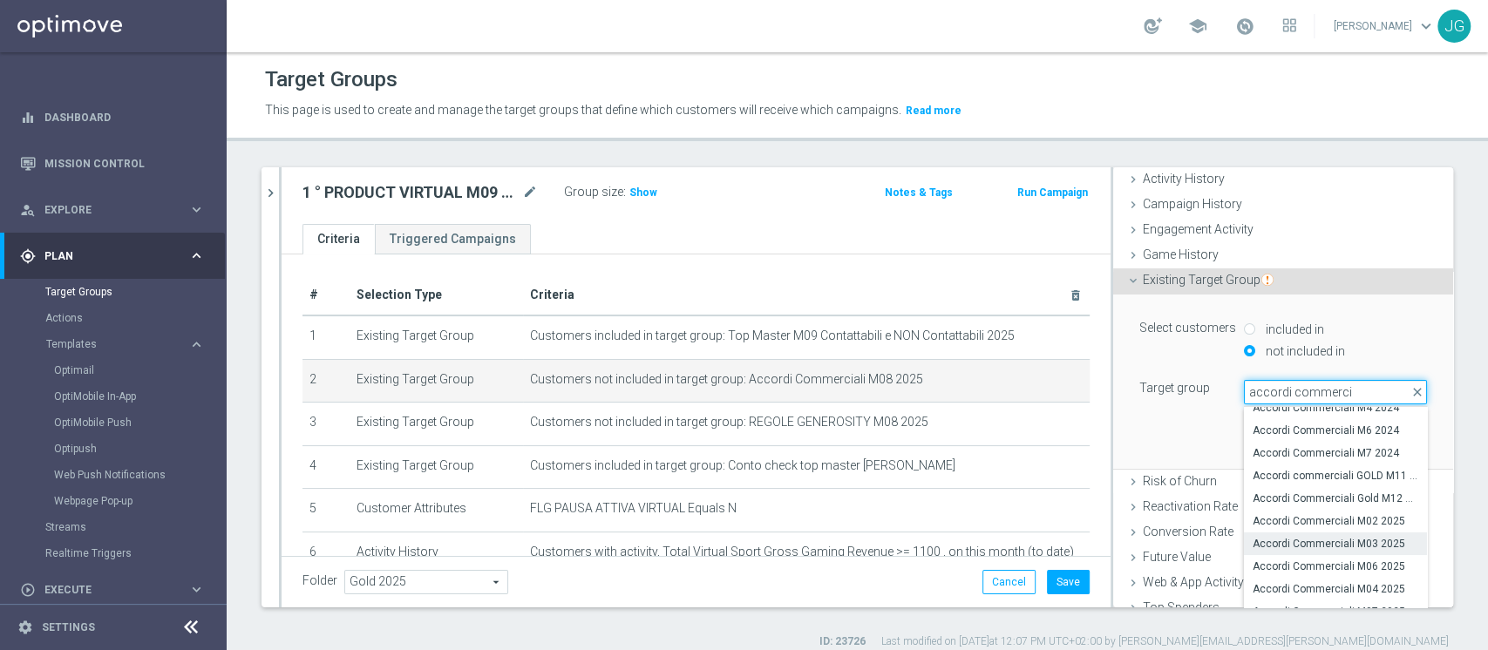
scroll to position [208, 0]
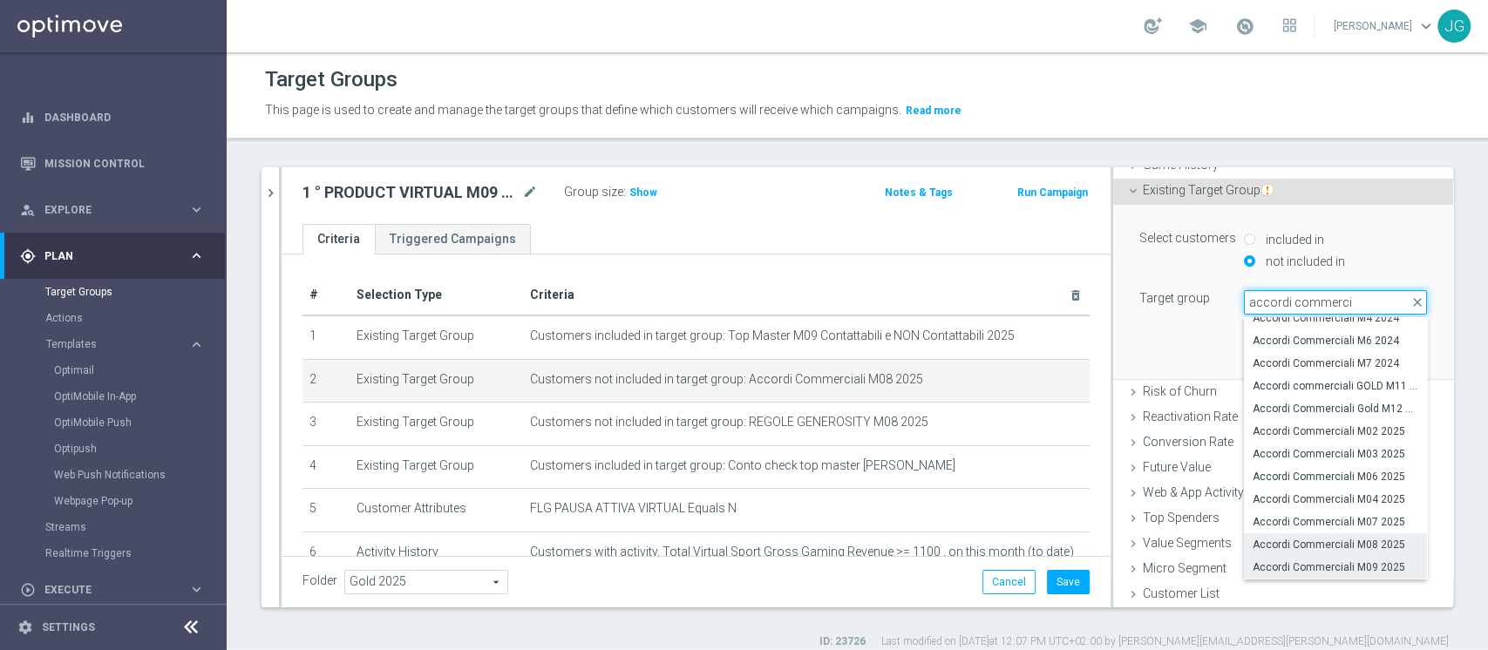
type input "accordi commerci"
click at [1302, 573] on span "Accordi Commerciali M09 2025" at bounding box center [1336, 568] width 166 height 14
type input "Accordi Commerciali M09 2025"
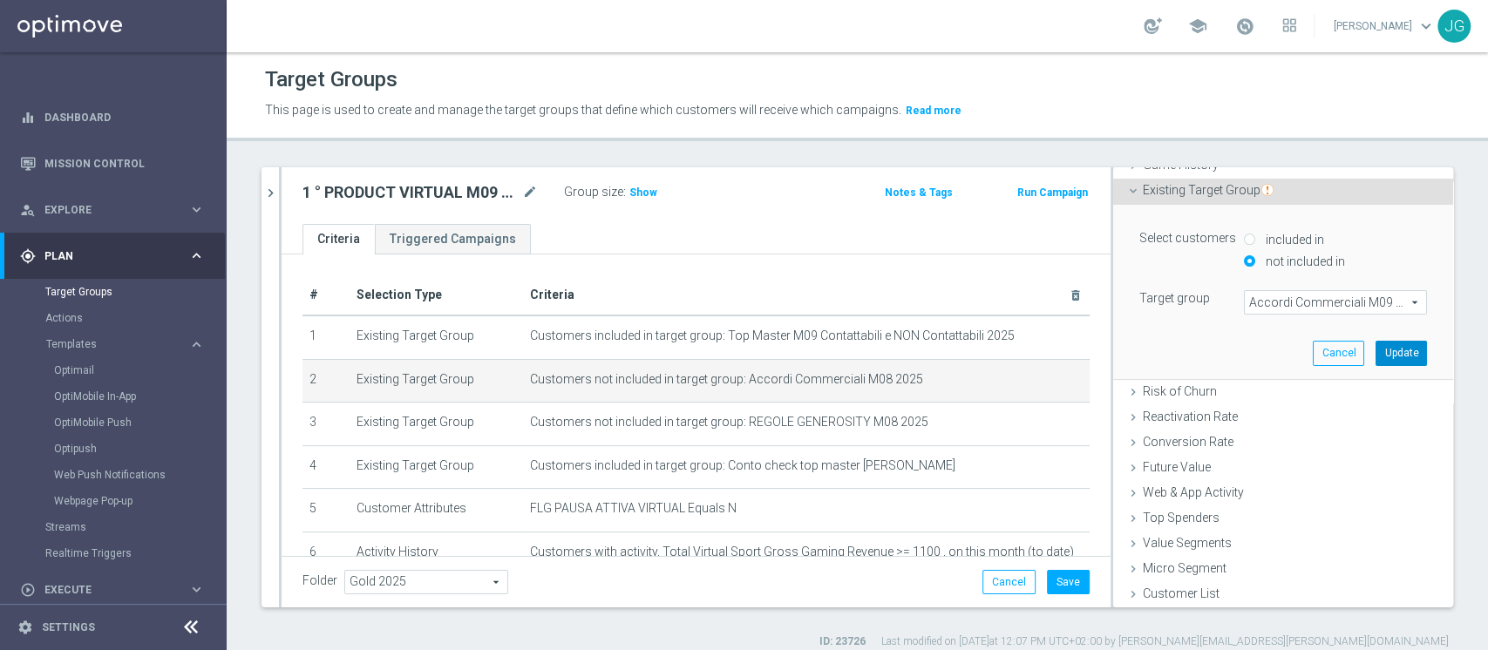
click at [1376, 354] on button "Update" at bounding box center [1401, 353] width 51 height 24
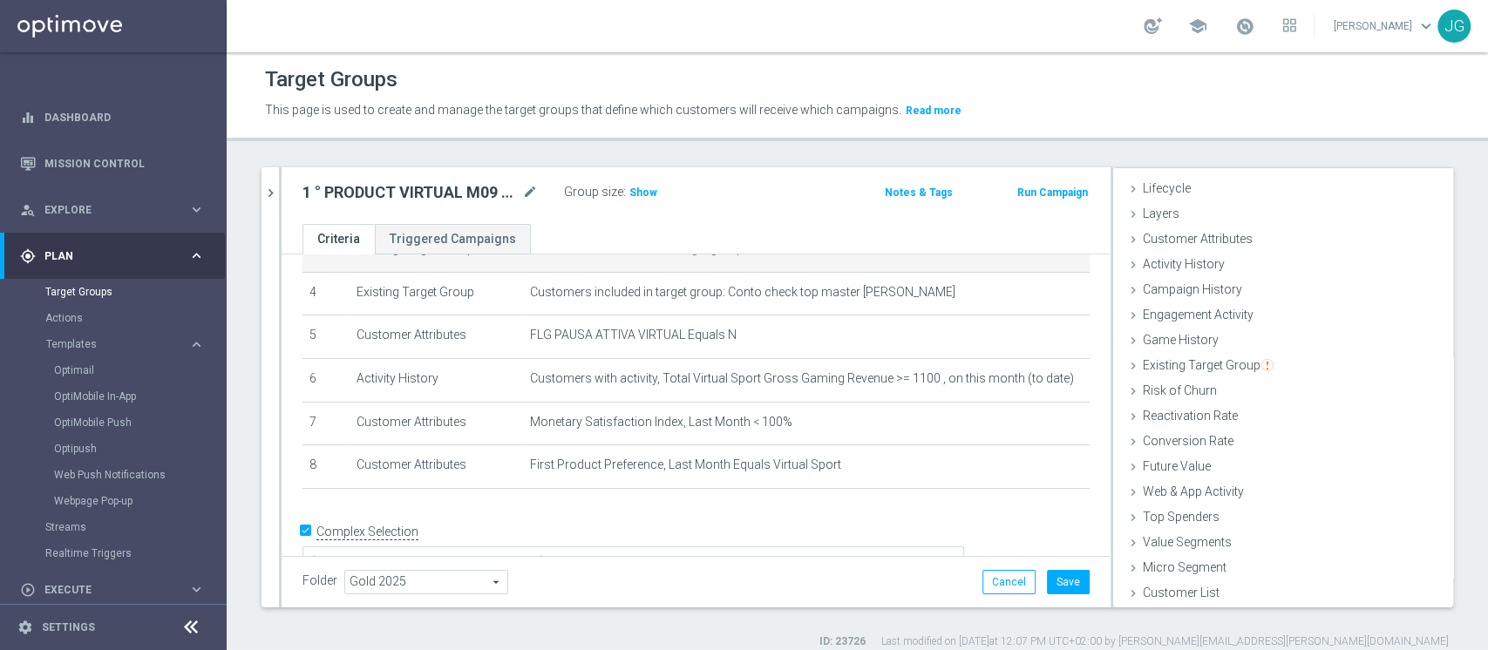
scroll to position [190, 0]
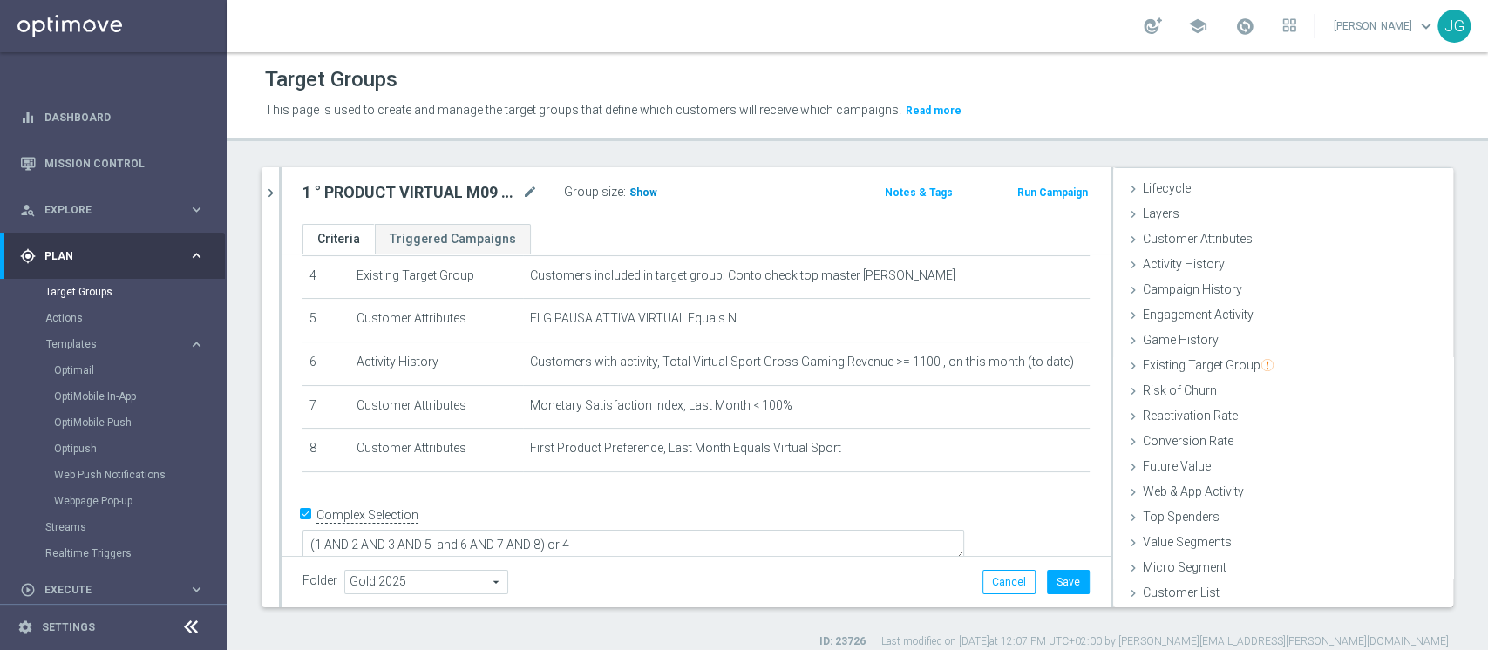
click at [646, 194] on span "Show" at bounding box center [644, 193] width 28 height 12
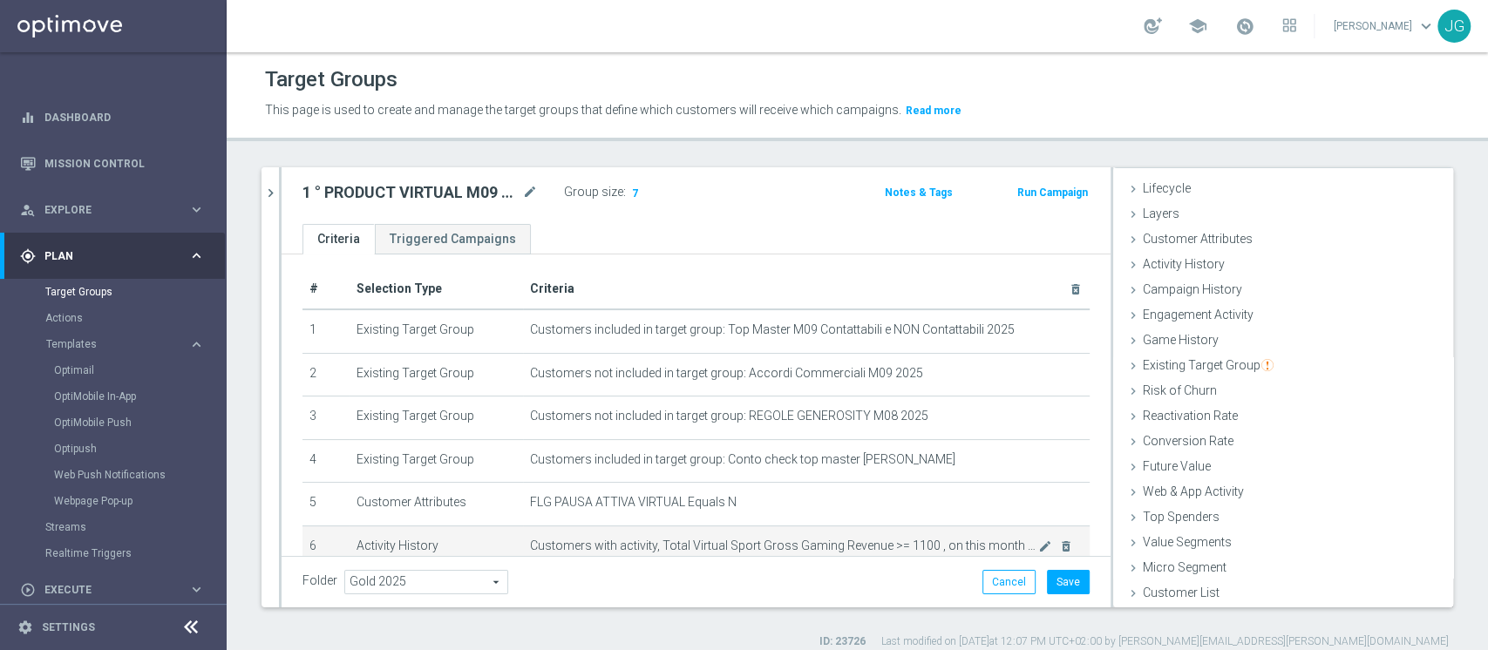
scroll to position [4, 0]
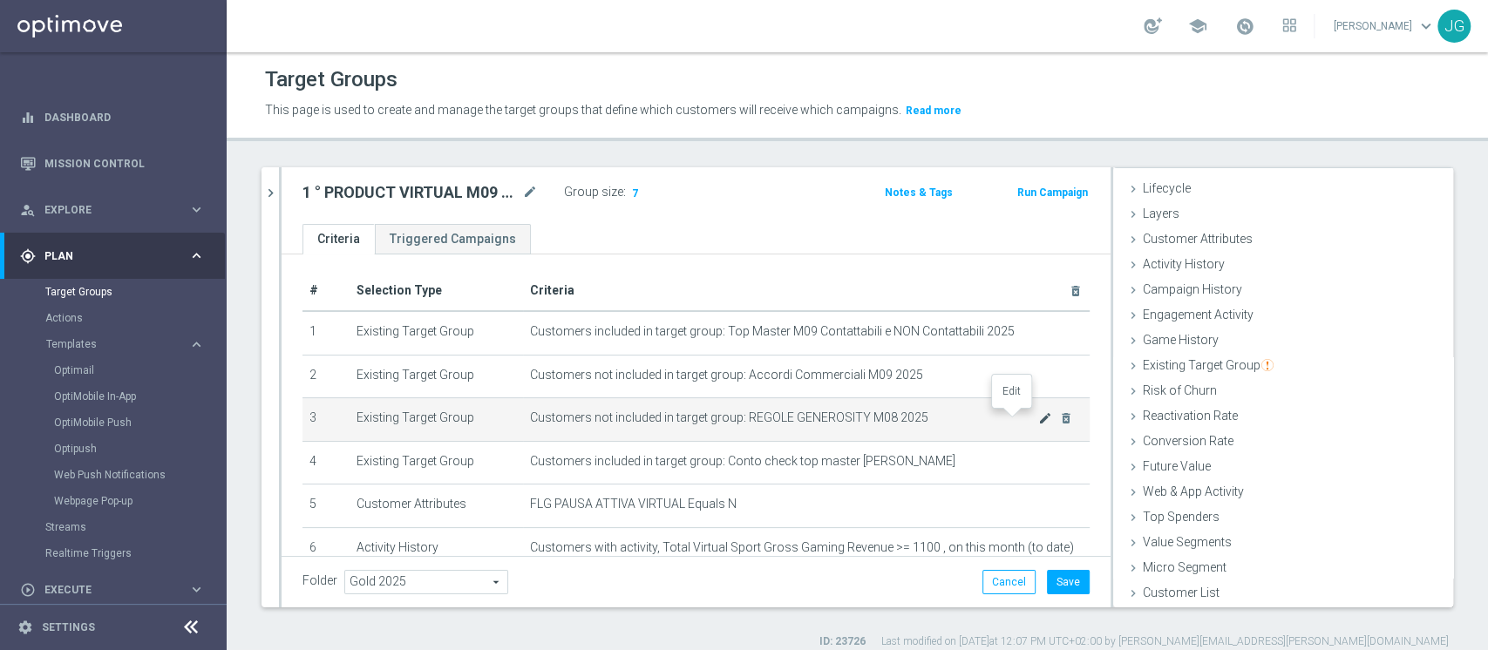
click at [1038, 422] on icon "mode_edit" at bounding box center [1045, 419] width 14 height 14
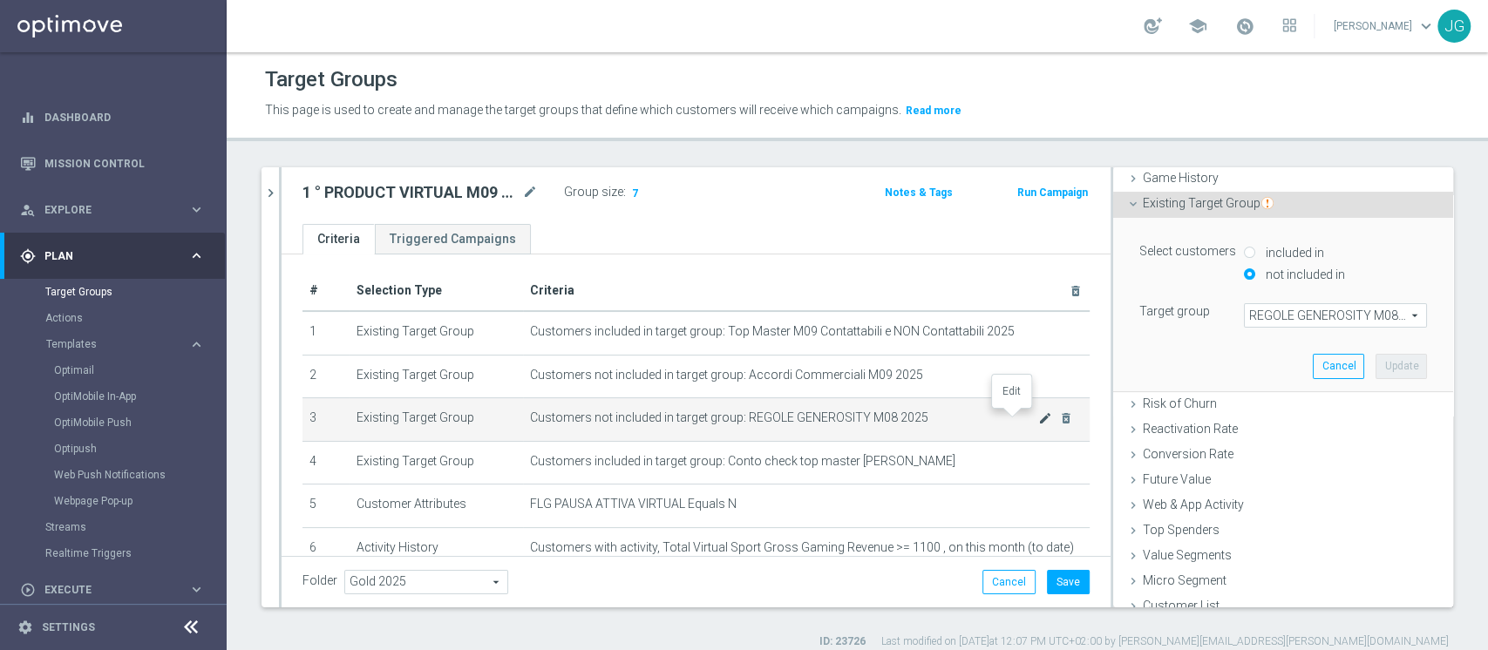
scroll to position [208, 0]
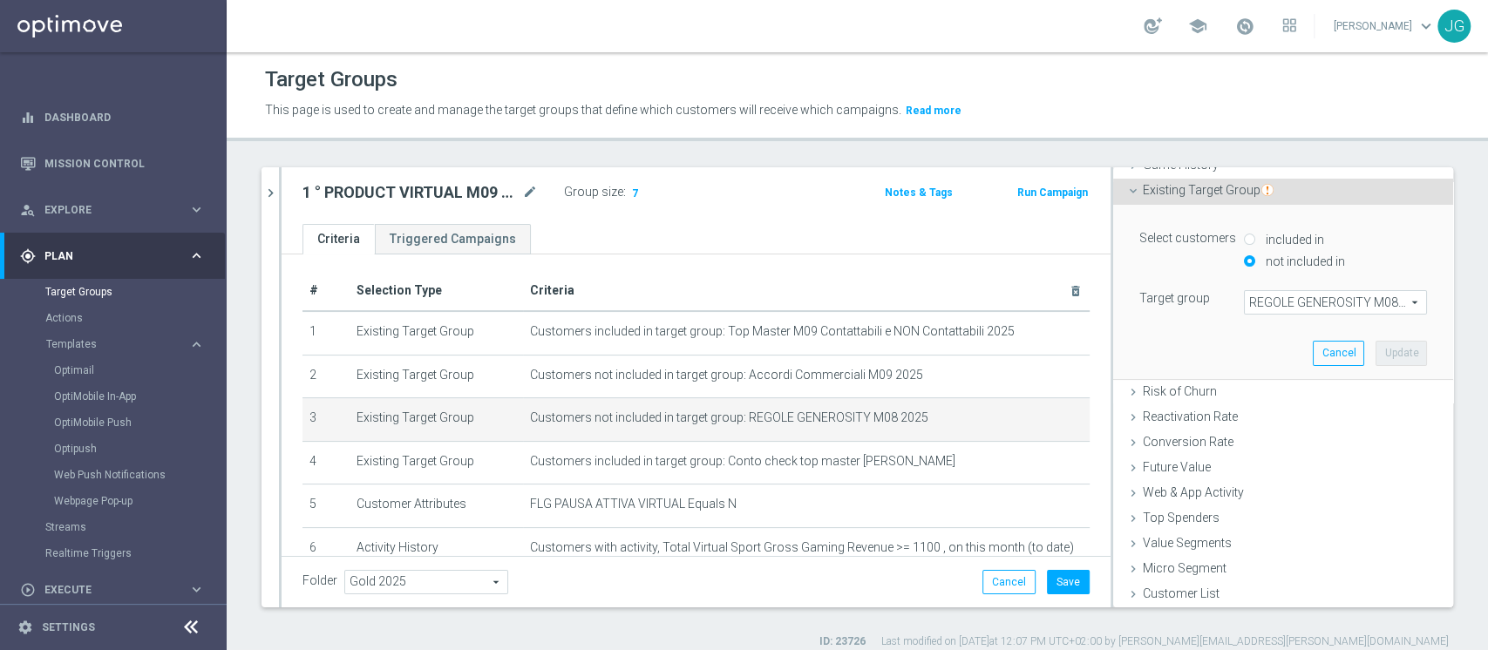
click at [1262, 304] on span "REGOLE GENEROSITY M08 2025" at bounding box center [1335, 302] width 181 height 23
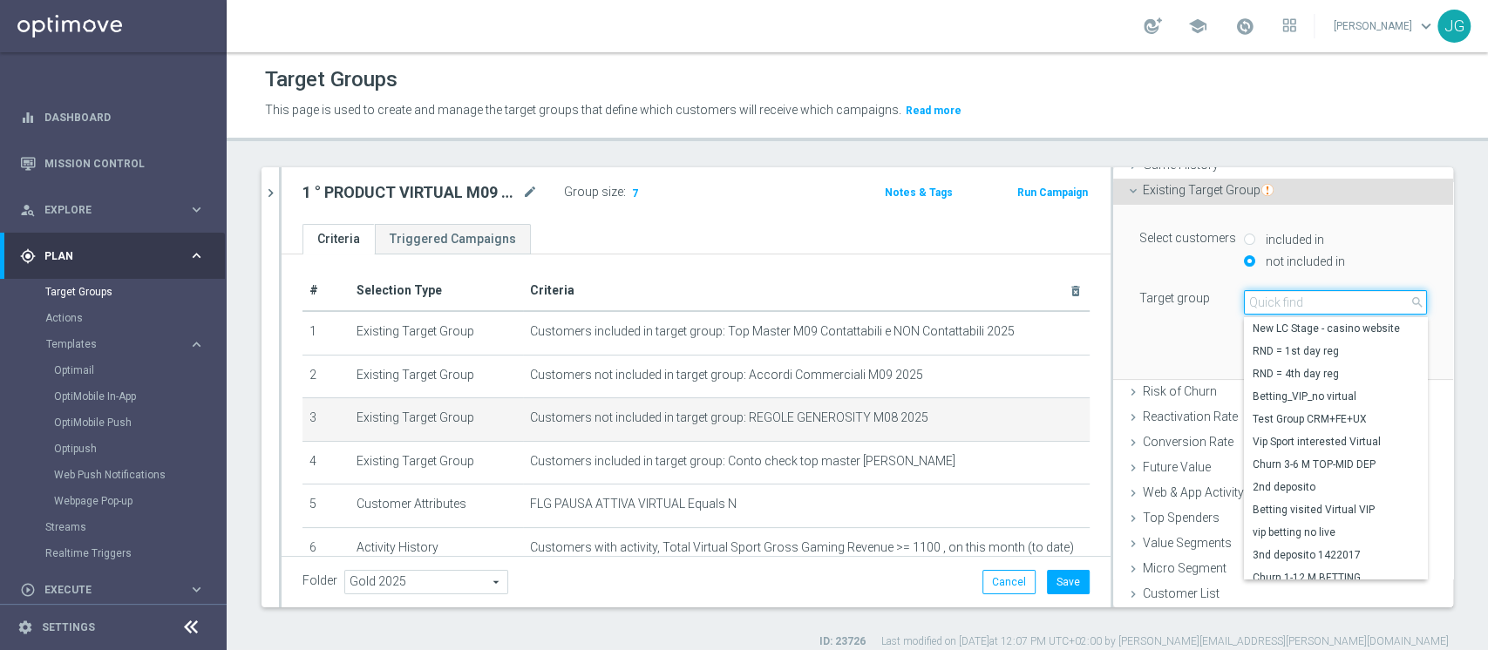
click at [1262, 304] on input "search" at bounding box center [1335, 302] width 183 height 24
type input "r"
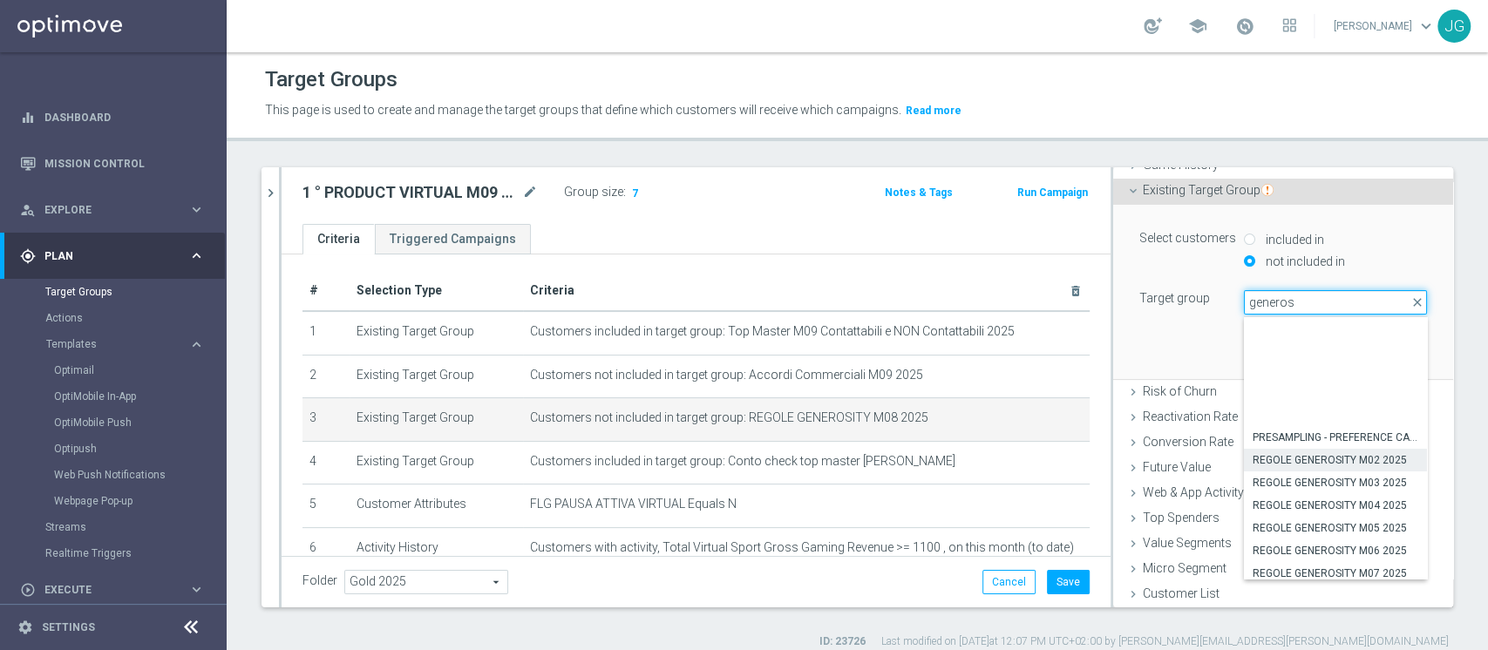
scroll to position [119, 0]
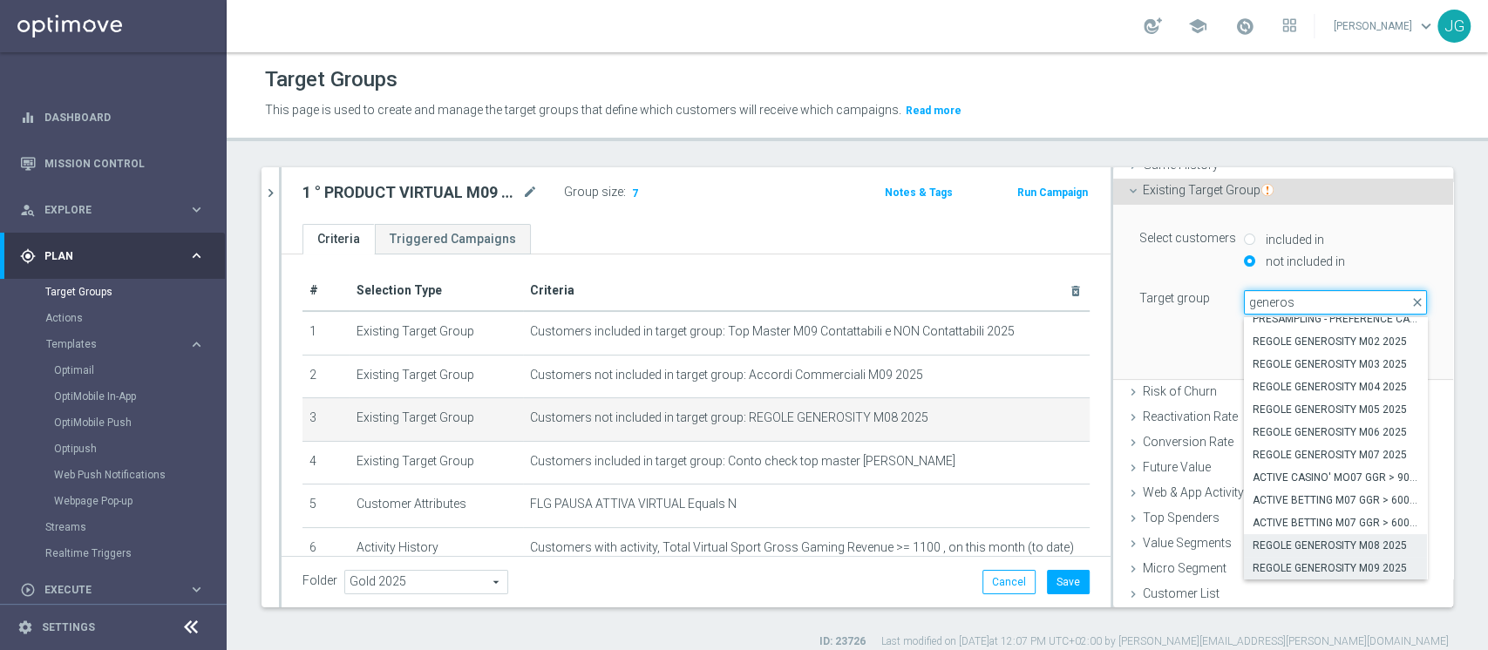
type input "generos"
click at [1307, 568] on span "REGOLE GENEROSITY M09 2025" at bounding box center [1336, 569] width 166 height 14
type input "REGOLE GENEROSITY M09 2025"
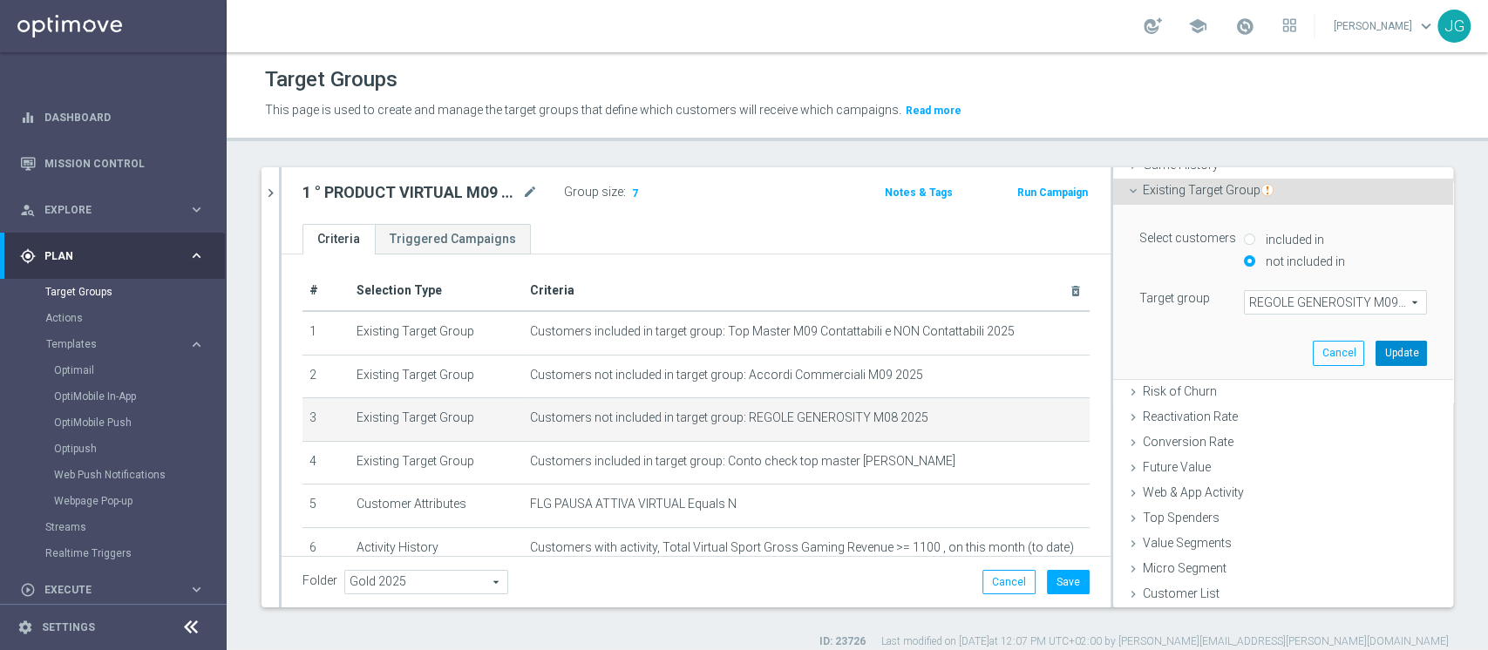
click at [1376, 345] on button "Update" at bounding box center [1401, 353] width 51 height 24
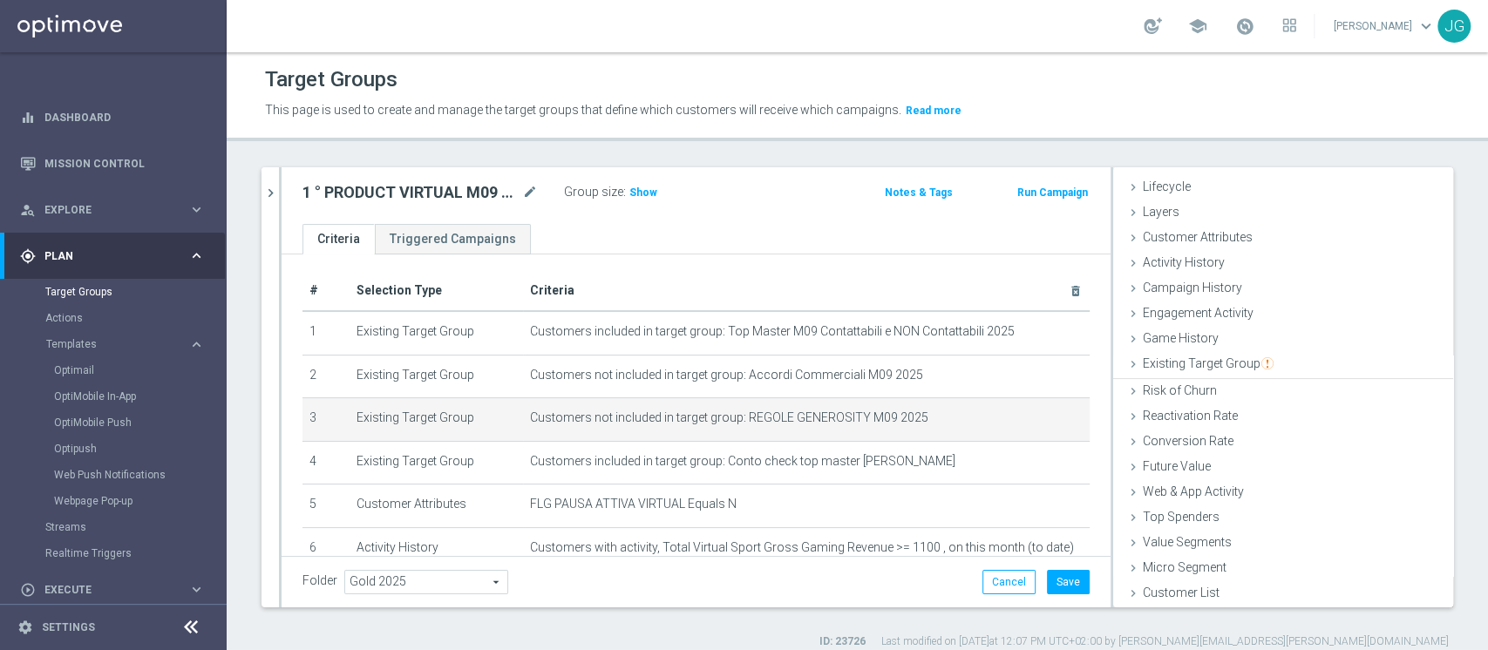
scroll to position [32, 0]
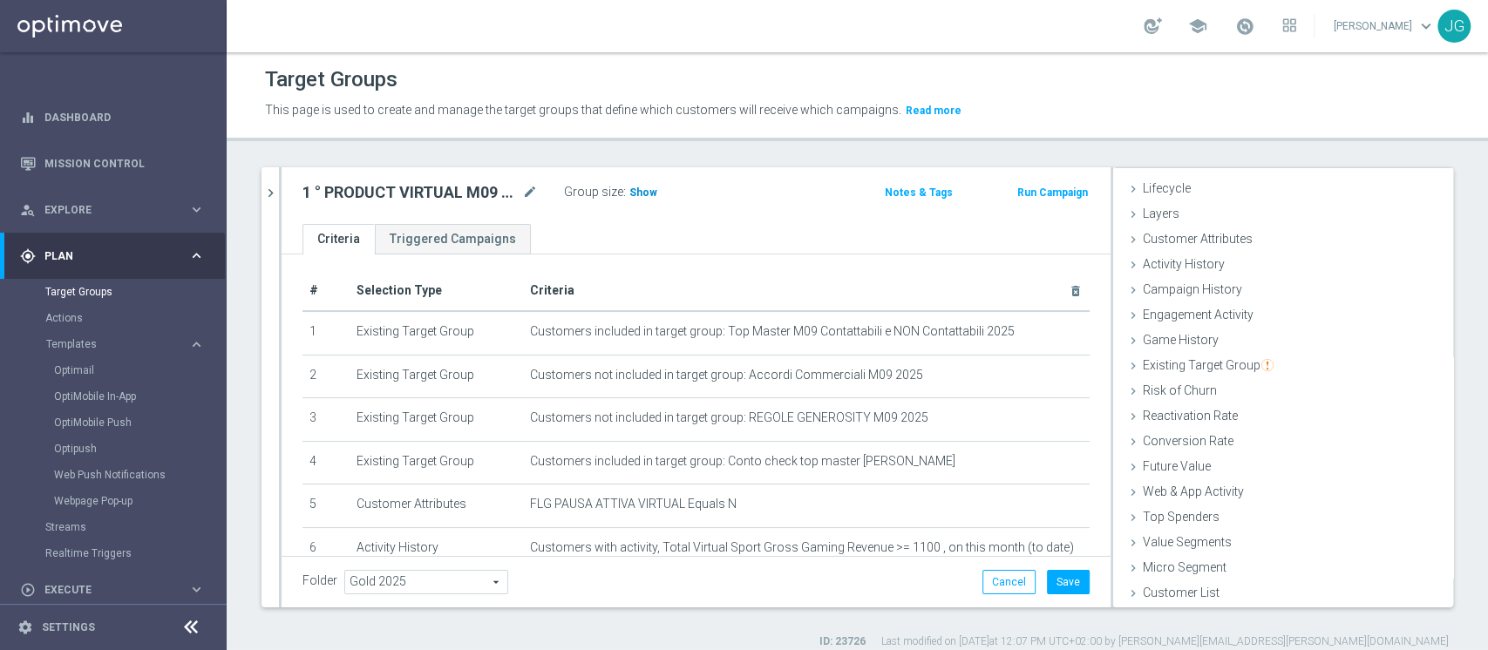
click at [643, 198] on span "Show" at bounding box center [644, 193] width 28 height 12
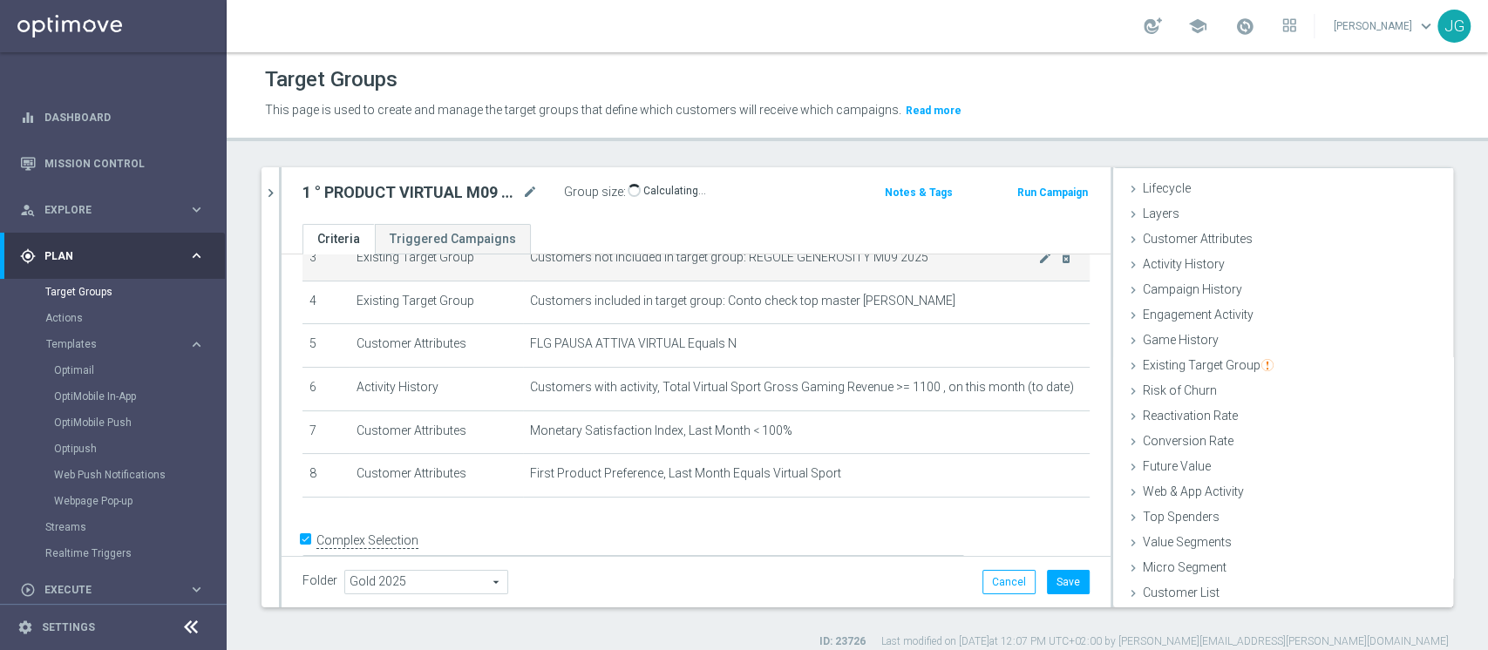
scroll to position [190, 0]
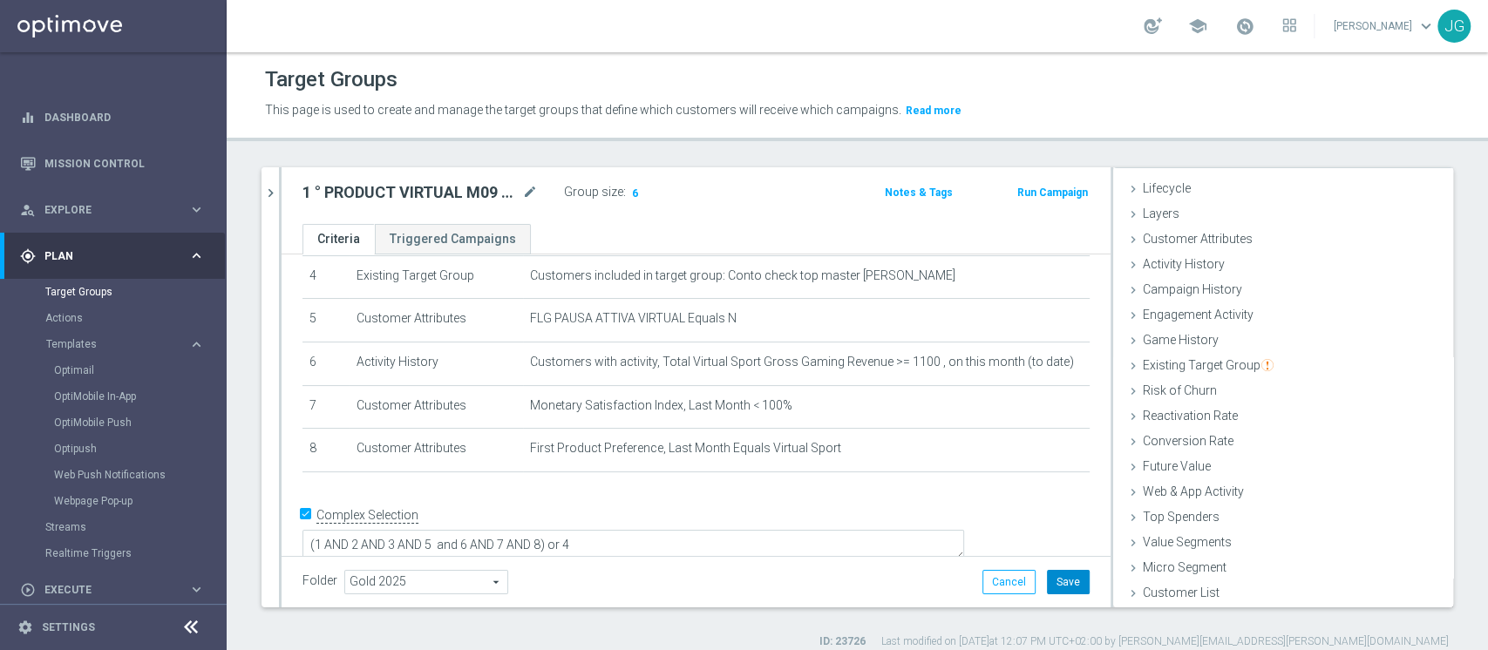
click at [1051, 584] on button "Save" at bounding box center [1068, 582] width 43 height 24
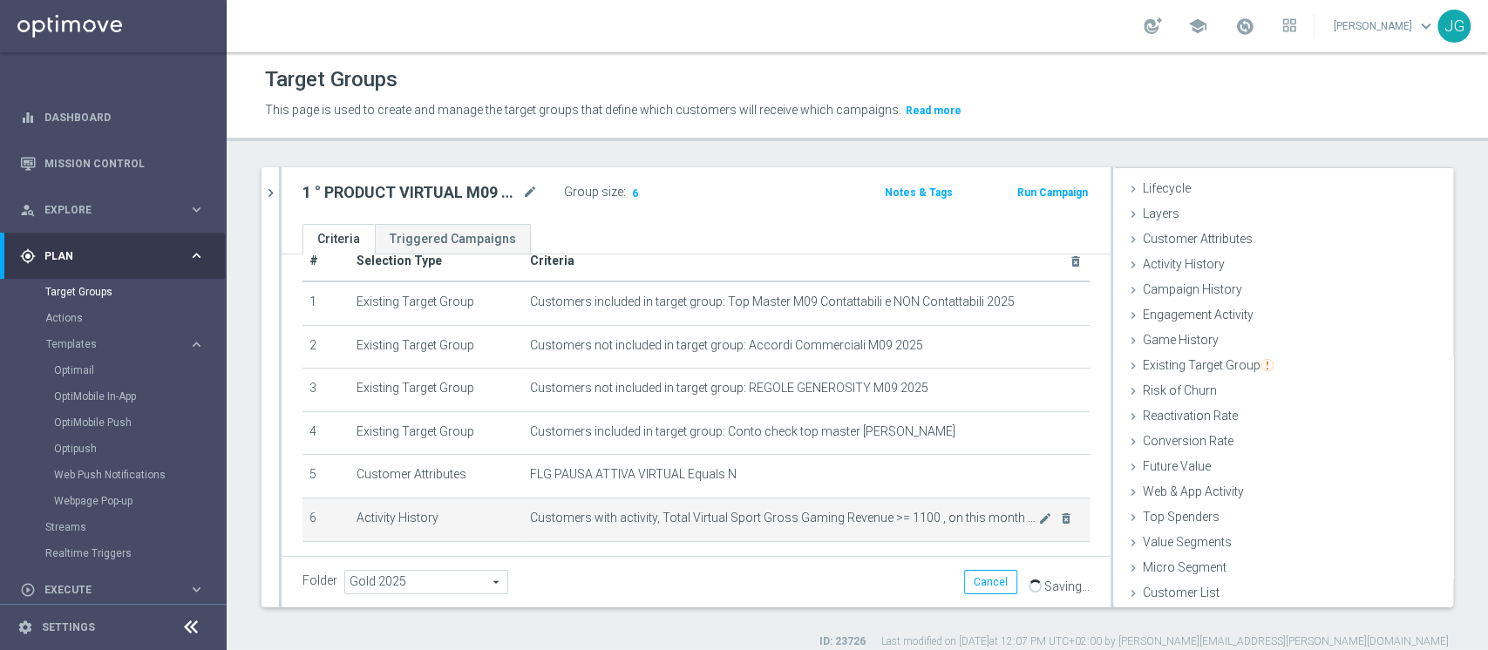
scroll to position [0, 0]
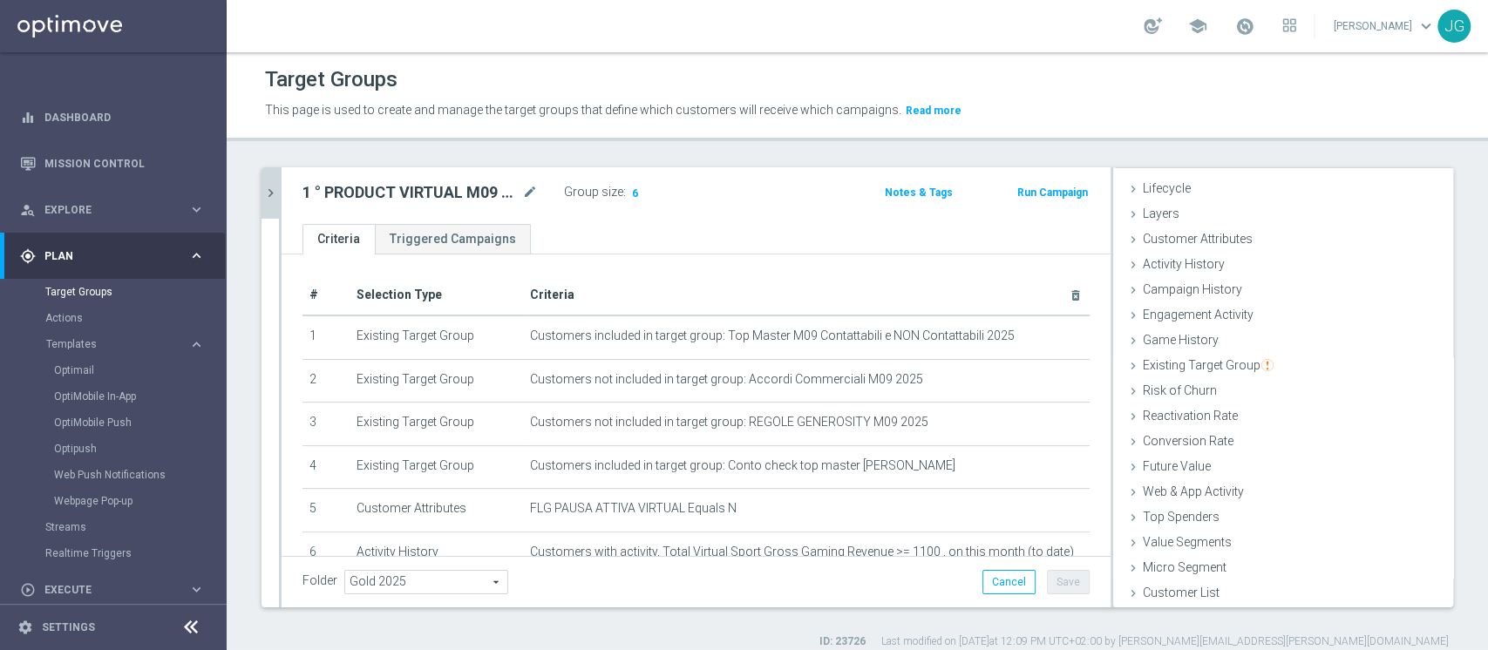
click at [271, 202] on button "chevron_right" at bounding box center [270, 192] width 17 height 51
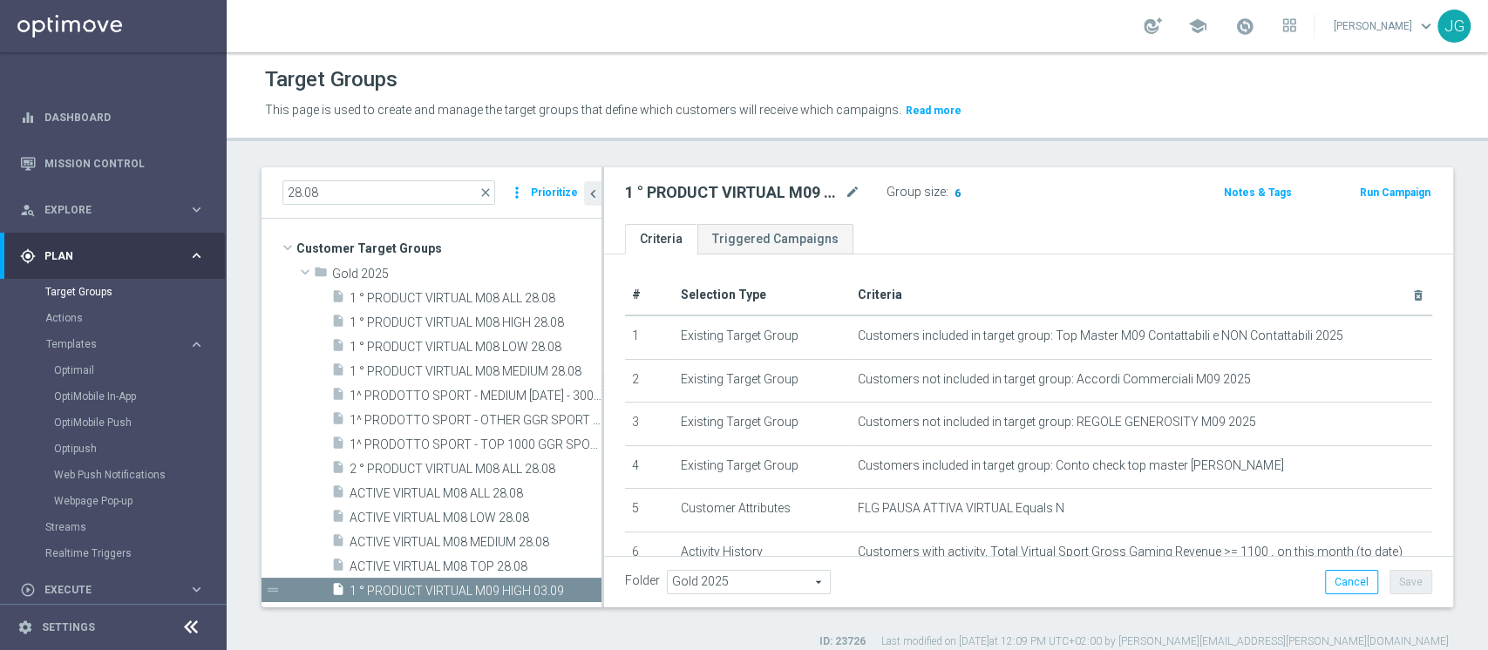
click at [956, 195] on span "6" at bounding box center [958, 195] width 10 height 17
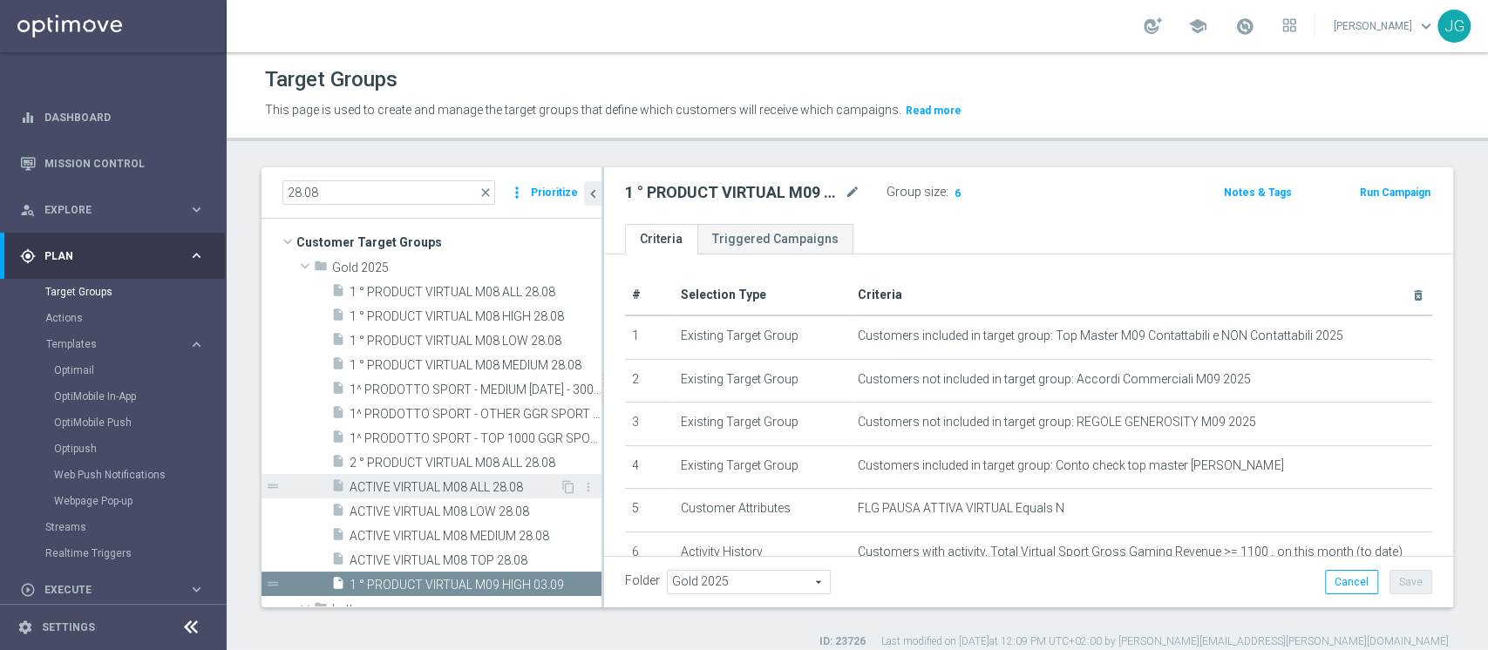
scroll to position [4, 0]
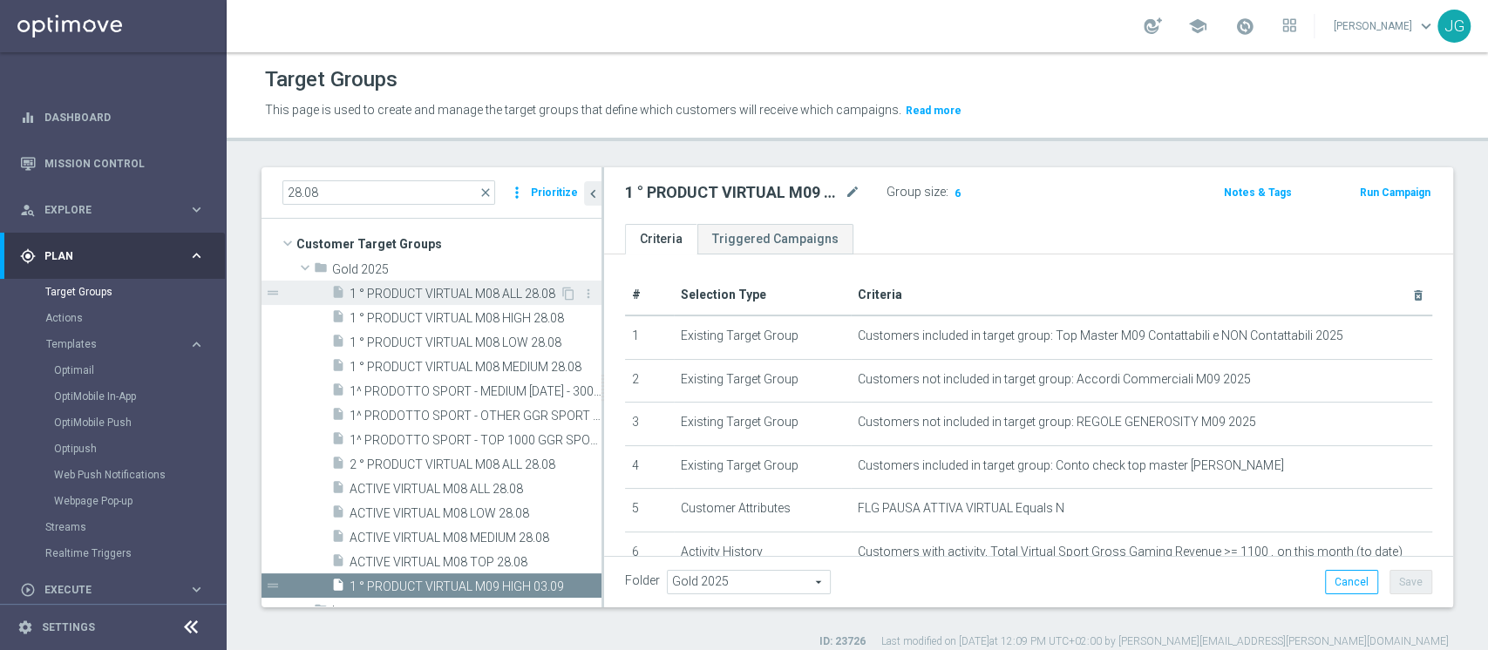
click at [460, 289] on span "1 ° PRODUCT VIRTUAL M08 ALL 28.08" at bounding box center [455, 294] width 210 height 15
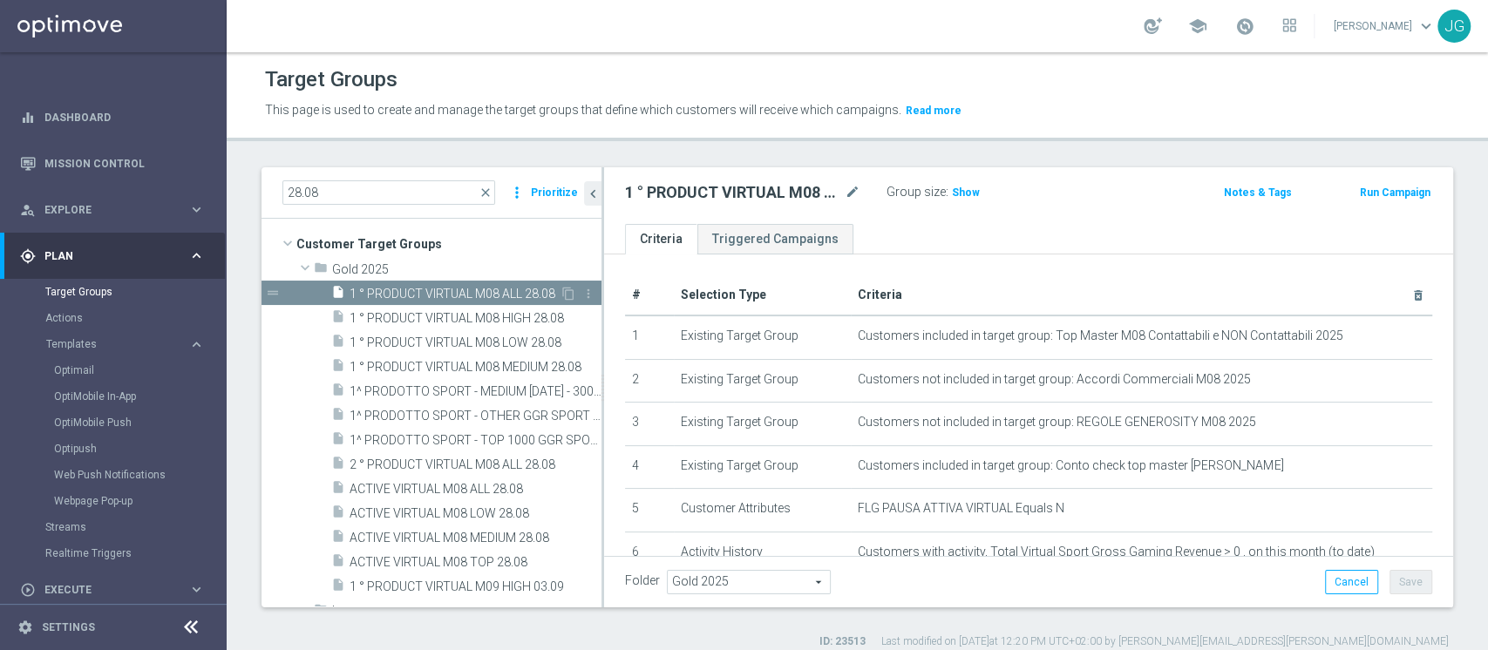
click at [453, 290] on span "1 ° PRODUCT VIRTUAL M08 ALL 28.08" at bounding box center [455, 294] width 210 height 15
click at [562, 294] on icon "content_copy" at bounding box center [569, 294] width 14 height 14
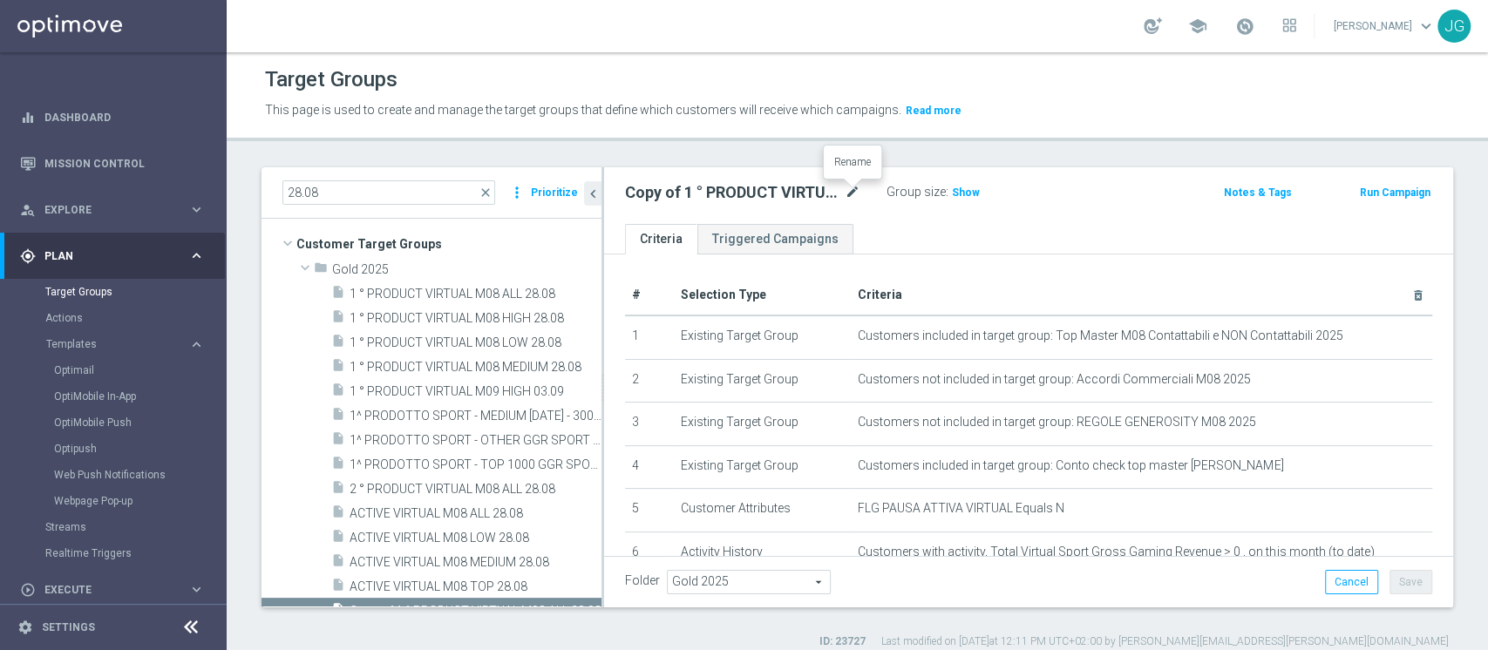
click at [853, 192] on icon "mode_edit" at bounding box center [853, 192] width 16 height 21
click at [654, 194] on input "Copy of 1 ° PRODUCT VIRTUAL M08 ALL 28.08" at bounding box center [742, 194] width 235 height 24
click at [777, 194] on input "1 ° PRODUCT VIRTUAL M08 ALL 28.08" at bounding box center [742, 194] width 235 height 24
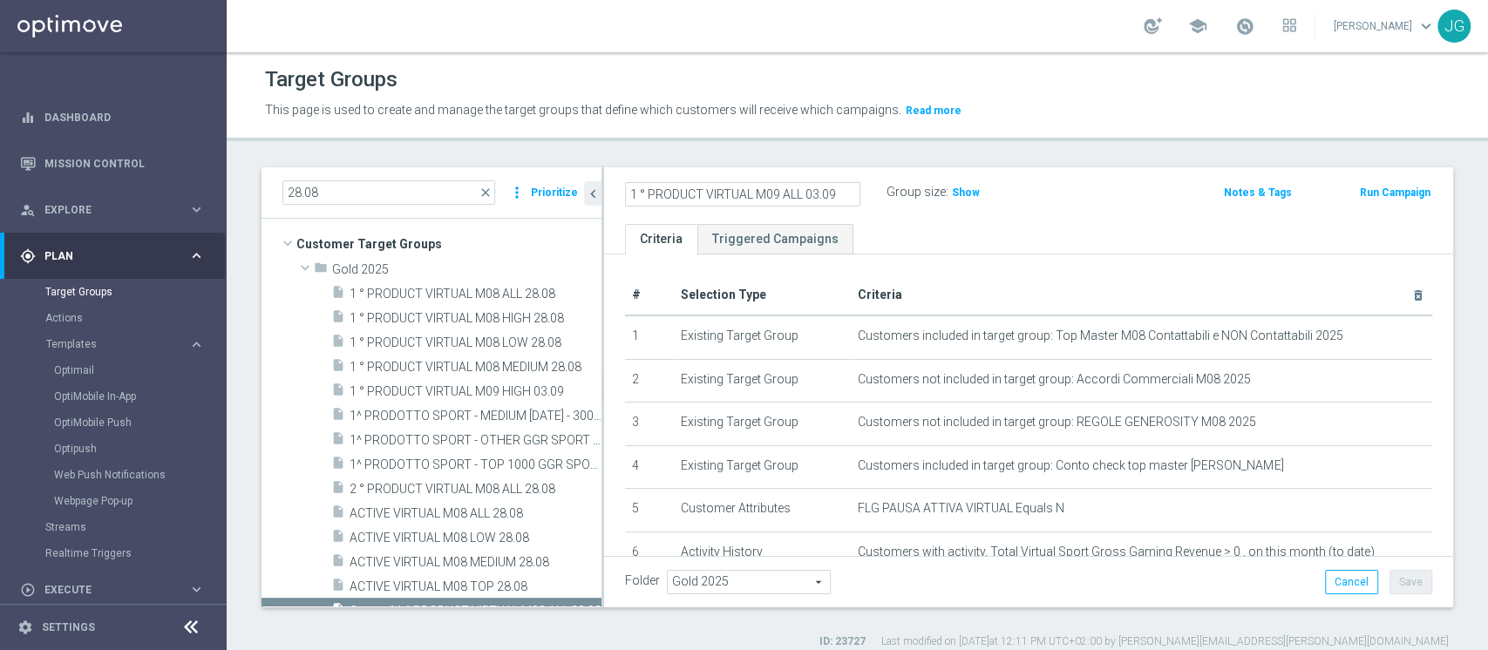
type input "1 ° PRODUCT VIRTUAL M09 ALL 03.09"
click at [1096, 234] on ul "Criteria Triggered Campaigns" at bounding box center [1028, 239] width 849 height 31
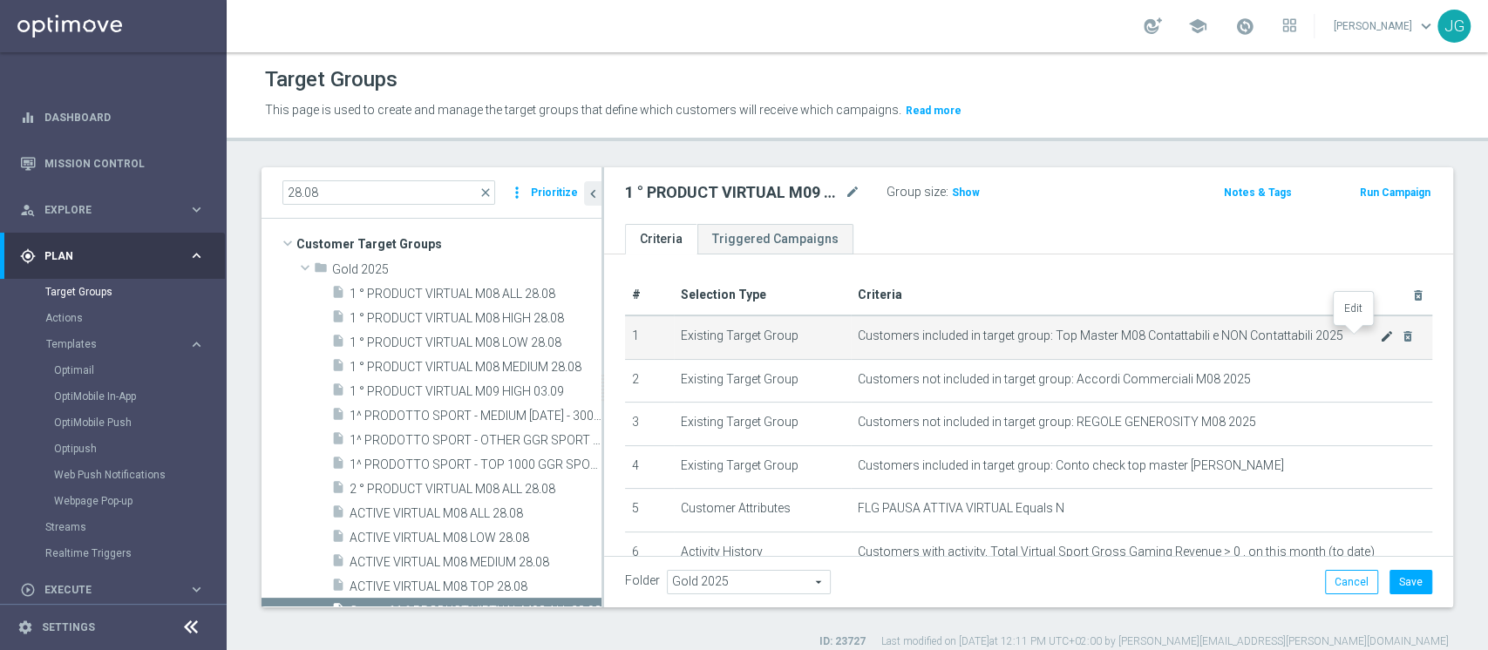
click at [1380, 338] on icon "mode_edit" at bounding box center [1387, 337] width 14 height 14
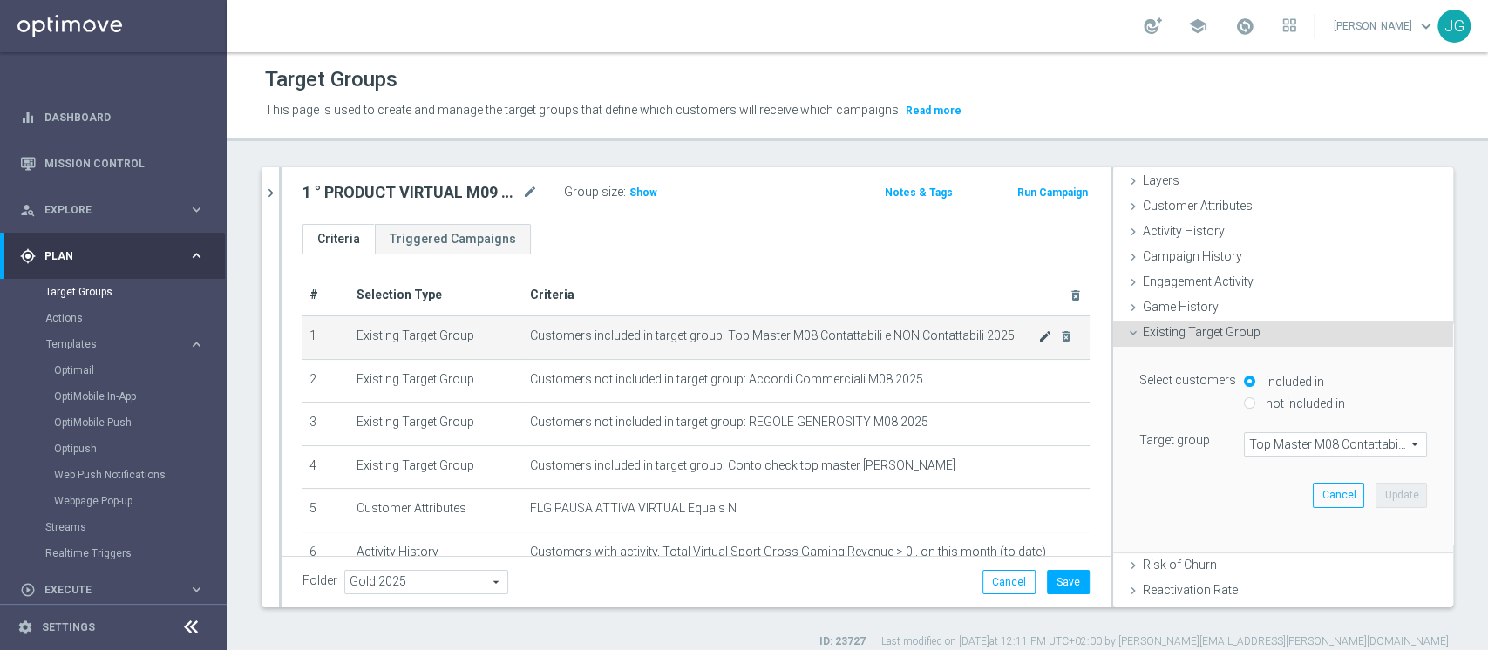
scroll to position [208, 0]
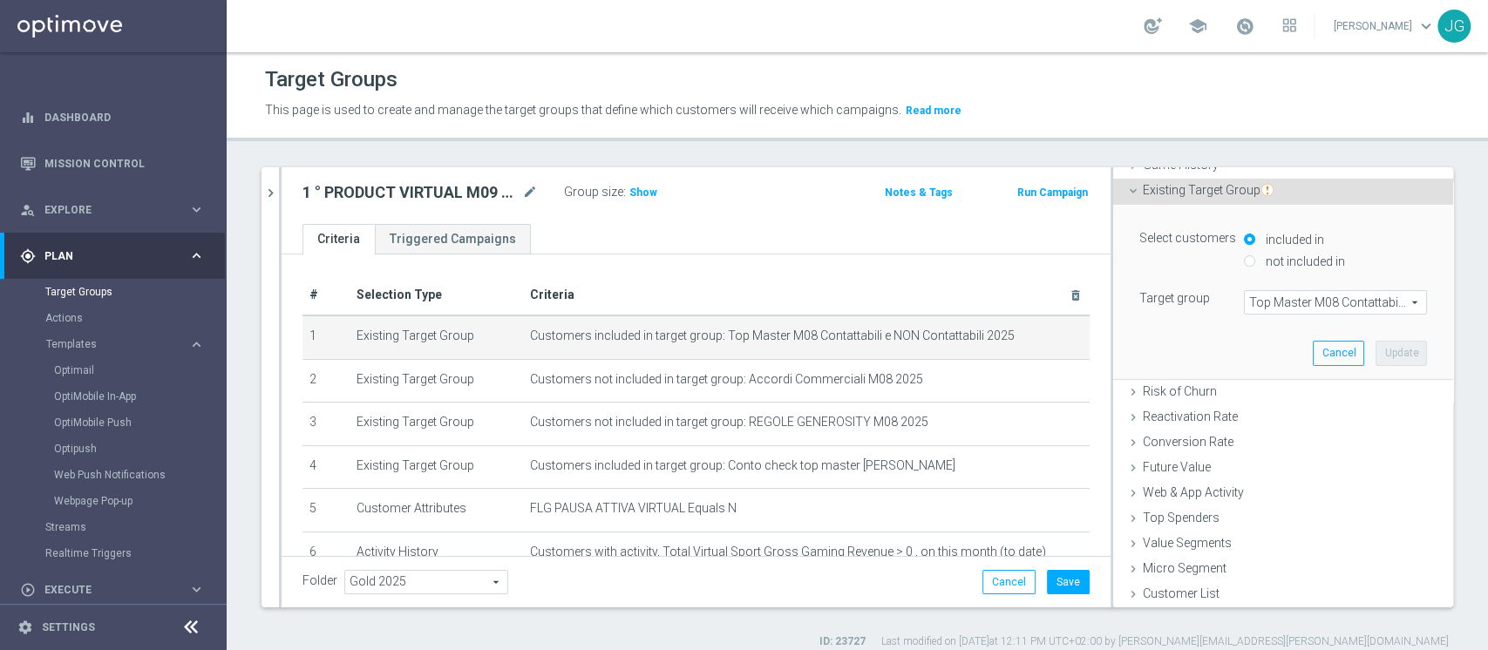
click at [1289, 296] on span "Top Master M08 Contattabili e NON Contattabili 2025" at bounding box center [1335, 302] width 181 height 23
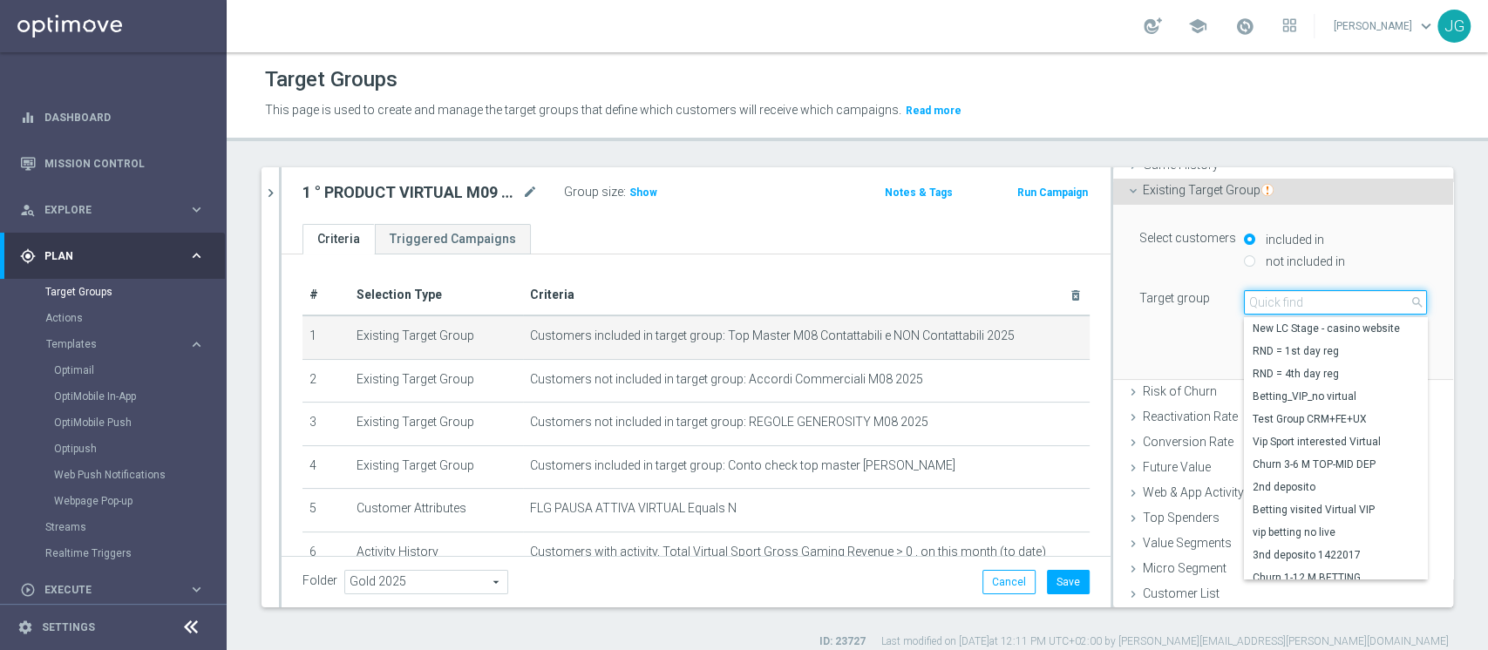
click at [1288, 297] on input "search" at bounding box center [1335, 302] width 183 height 24
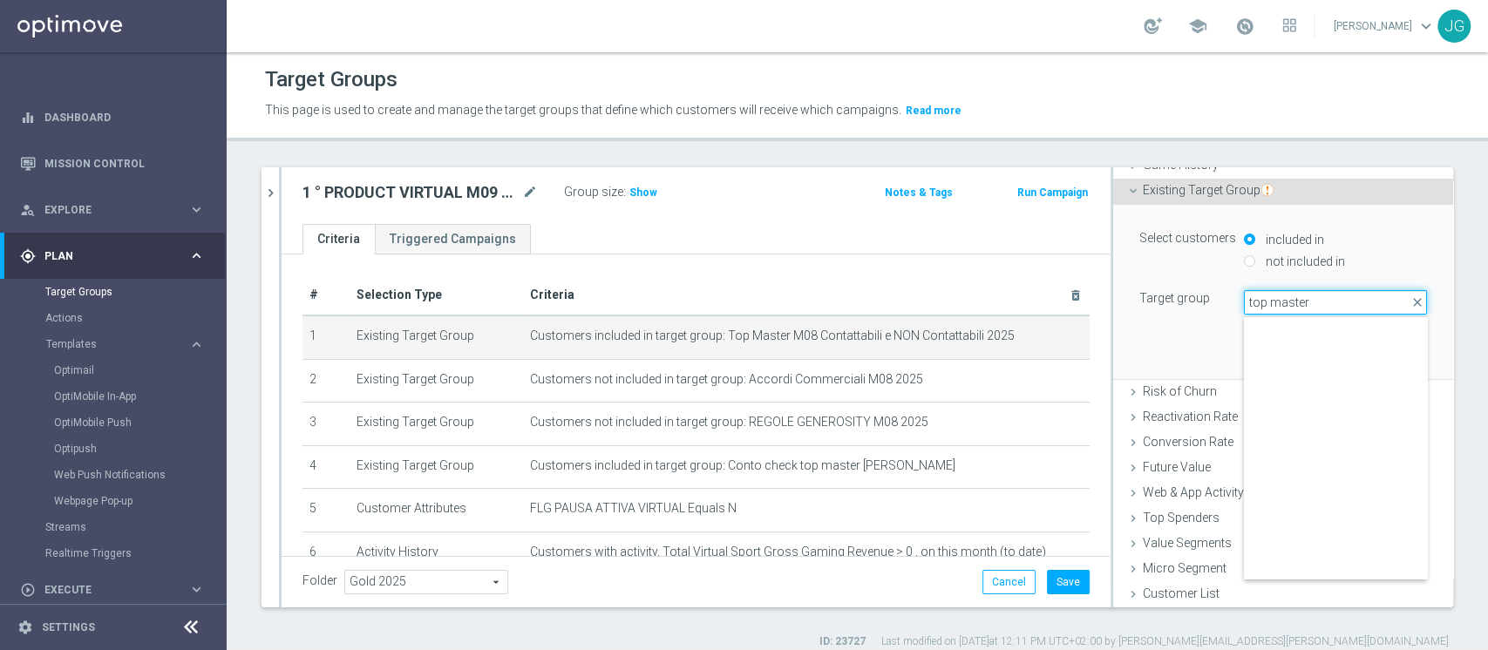
scroll to position [272, 0]
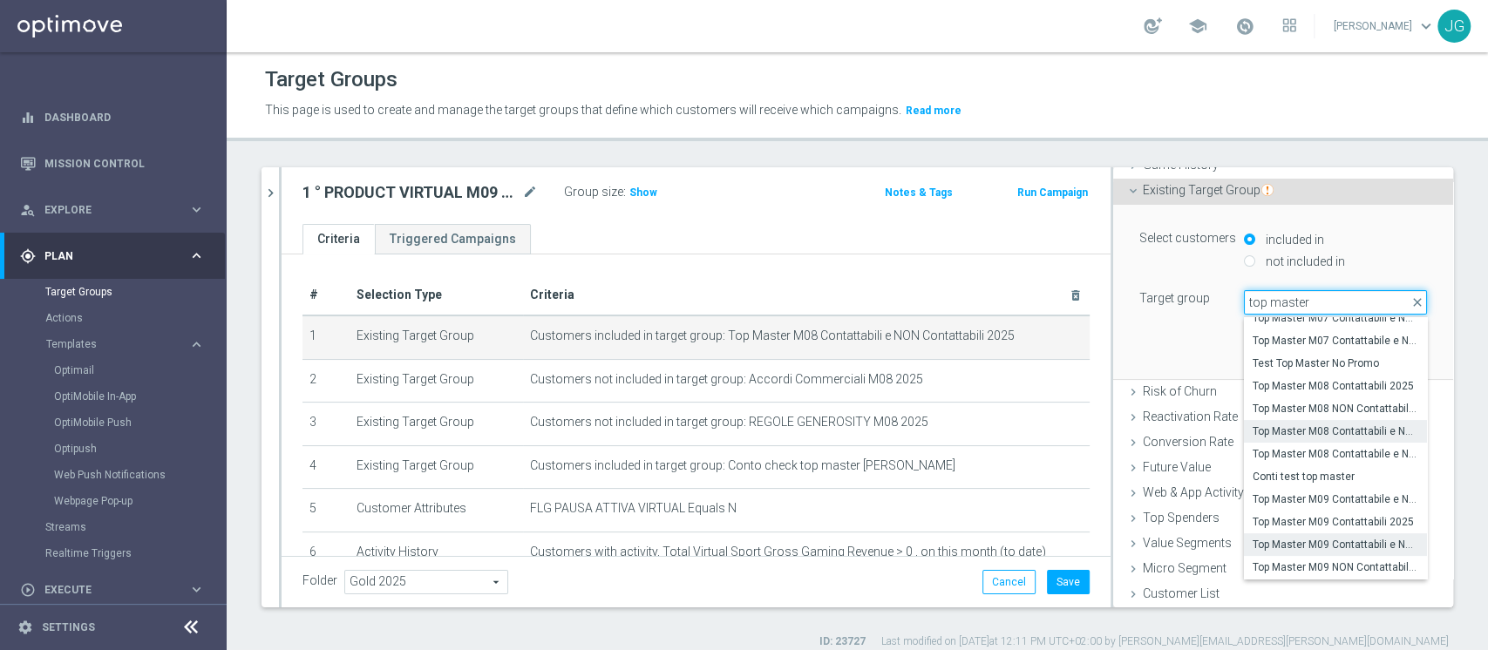
type input "top master"
click at [1308, 548] on span "Top Master M09 Contattabili e NON Contattabili 2025" at bounding box center [1336, 545] width 166 height 14
type input "Top Master M09 Contattabili e NON Contattabili 2025"
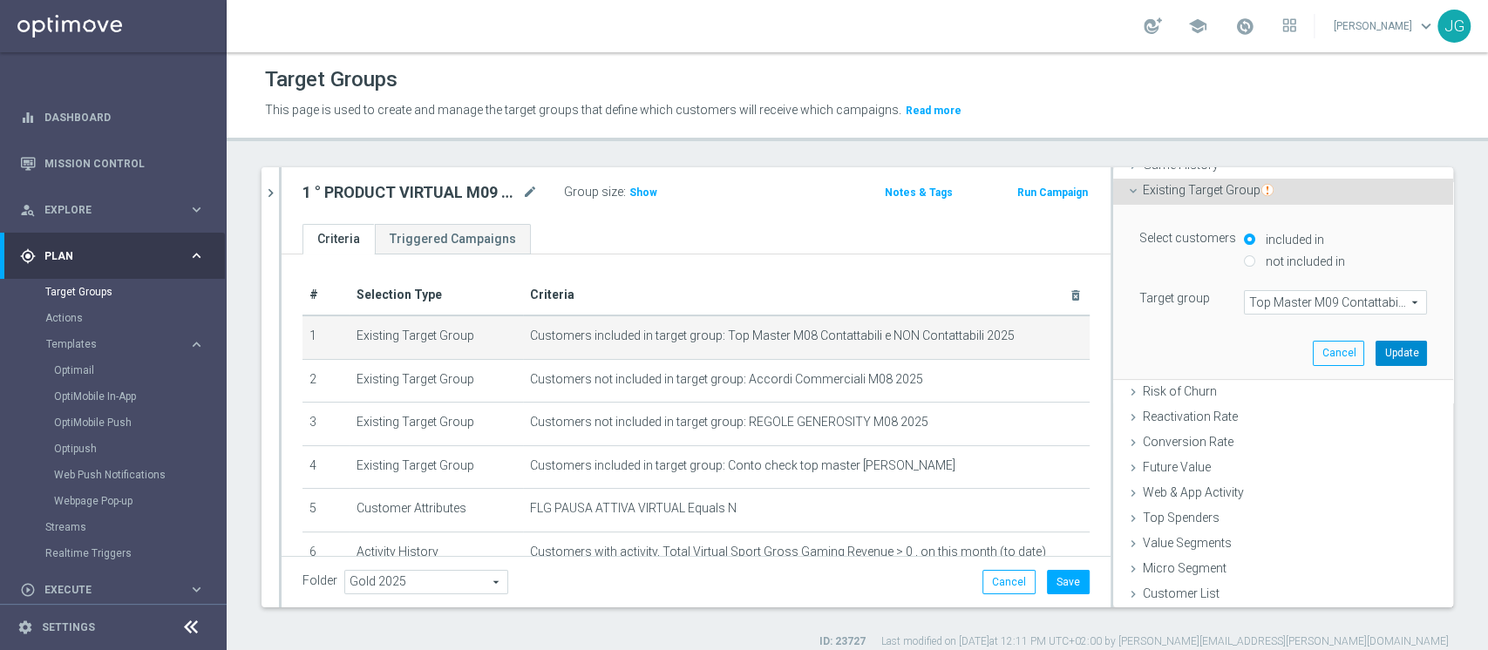
click at [1376, 357] on button "Update" at bounding box center [1401, 353] width 51 height 24
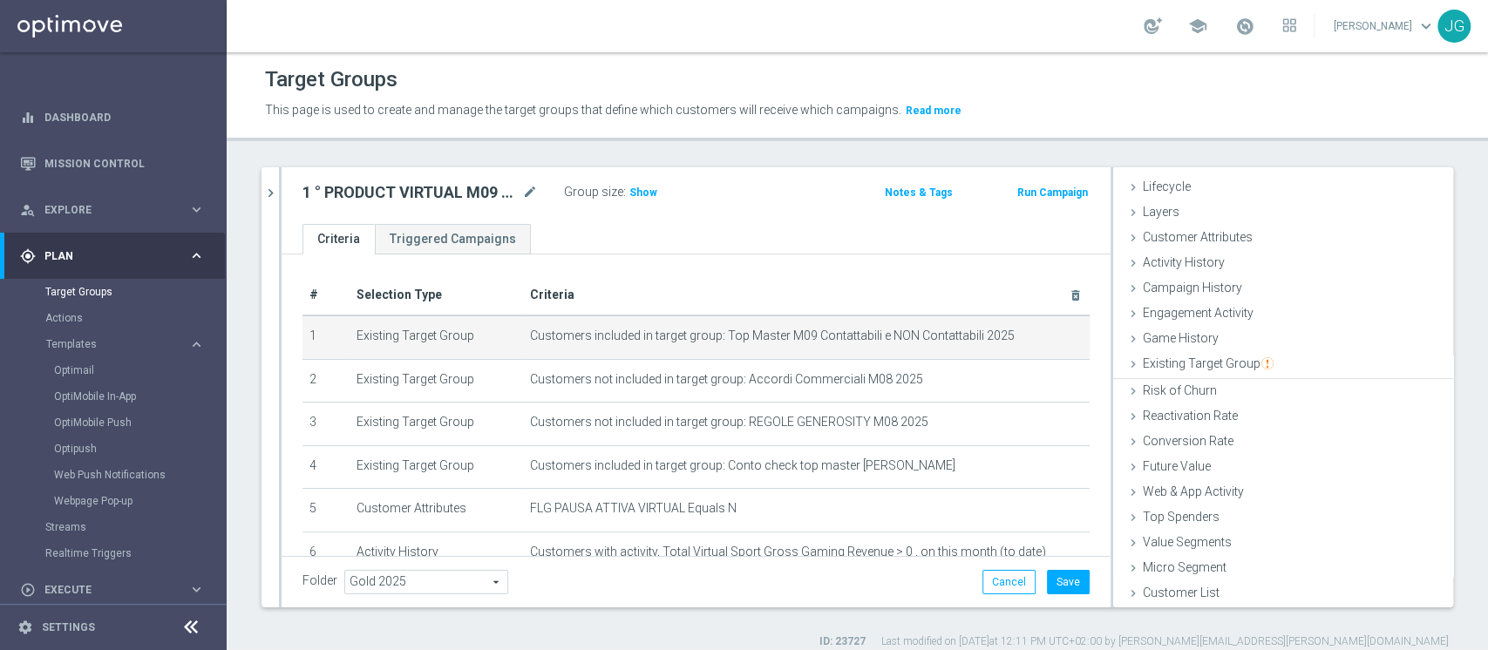
scroll to position [32, 0]
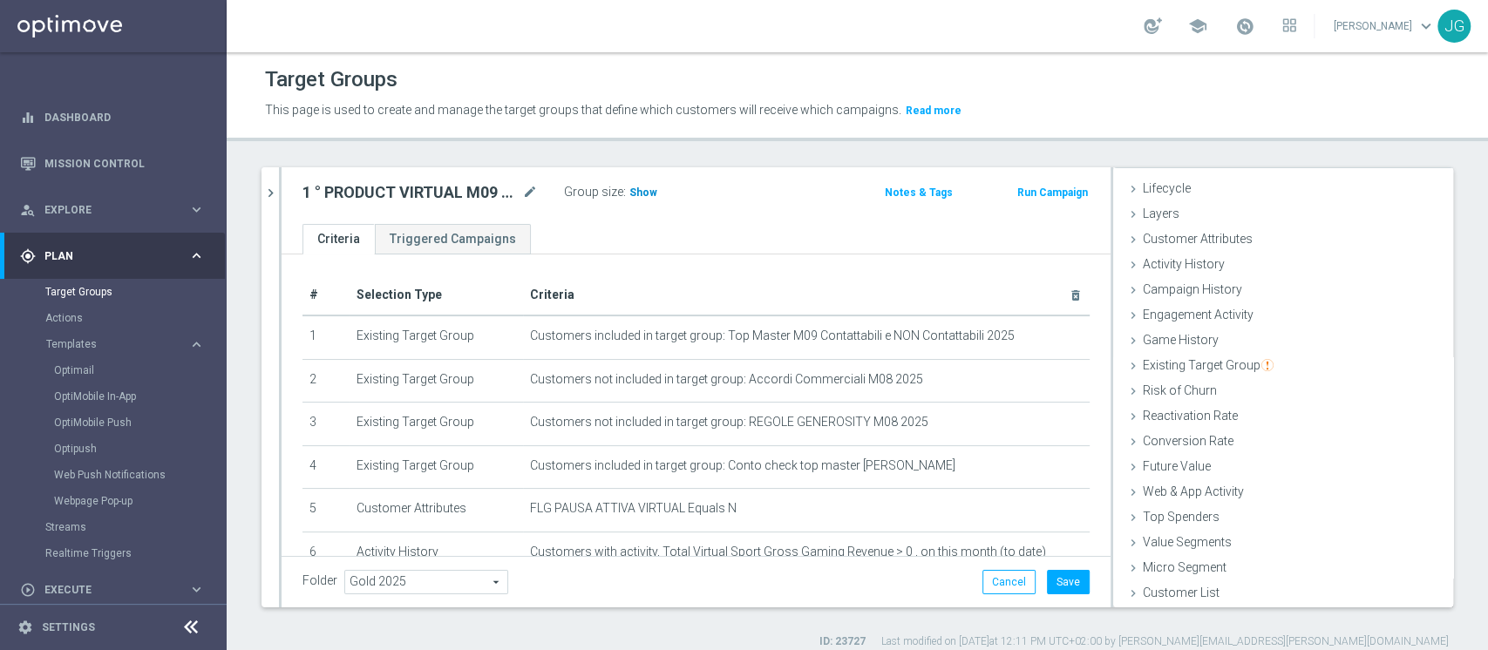
click at [641, 196] on span "Show" at bounding box center [644, 193] width 28 height 12
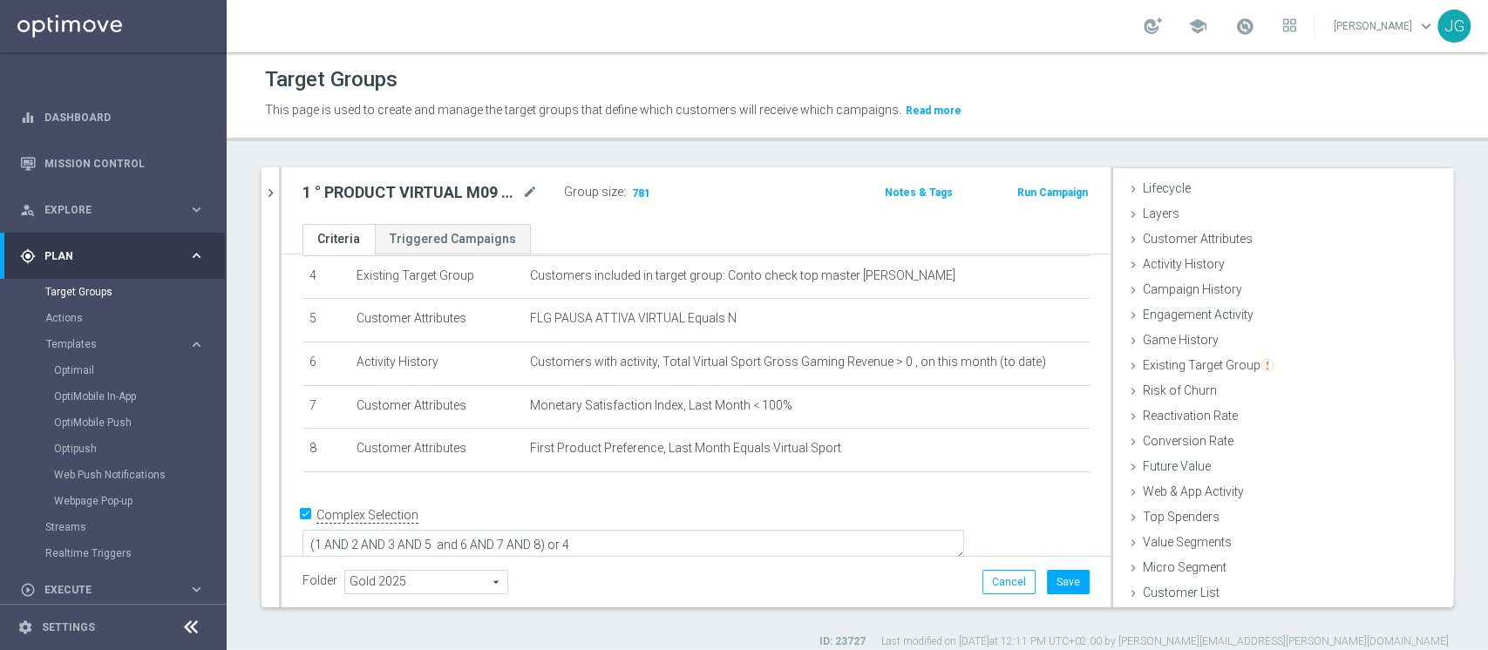
scroll to position [0, 0]
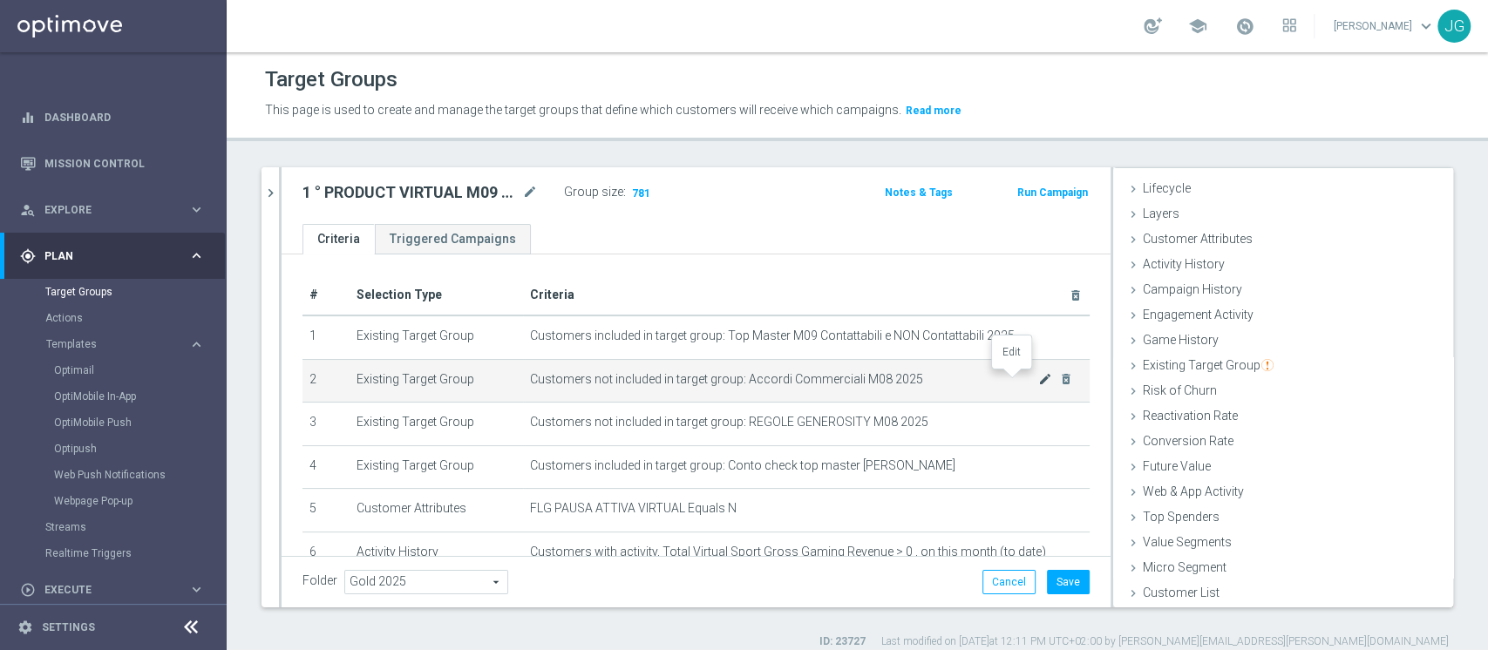
click at [1038, 380] on icon "mode_edit" at bounding box center [1045, 379] width 14 height 14
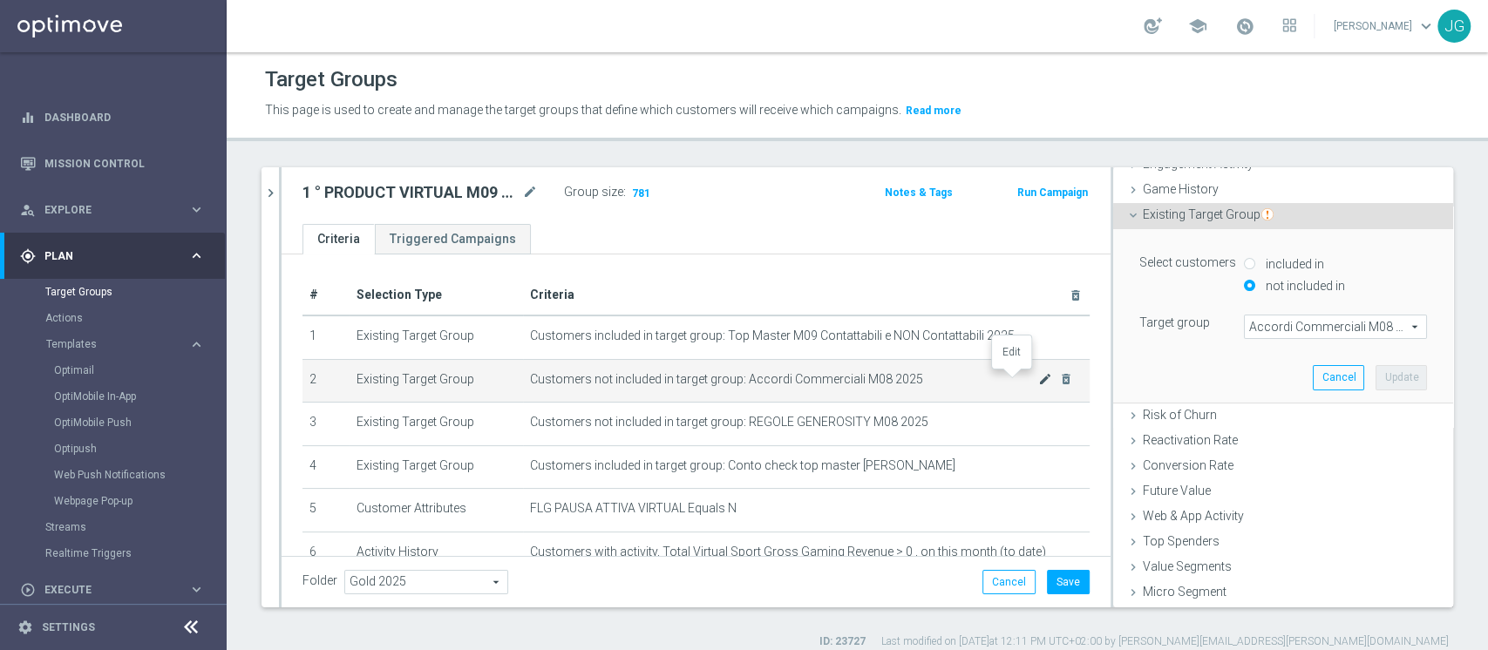
scroll to position [208, 0]
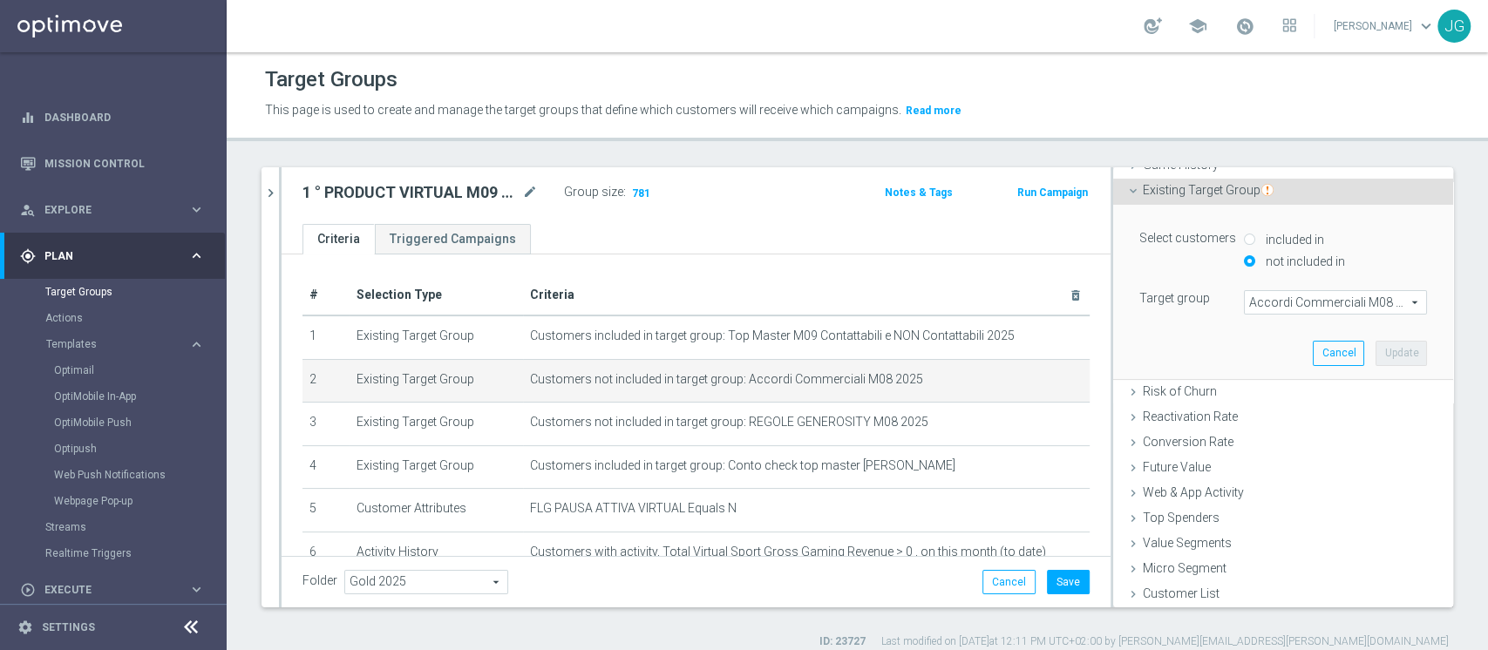
click at [1278, 307] on span "Accordi Commerciali M08 2025" at bounding box center [1335, 302] width 181 height 23
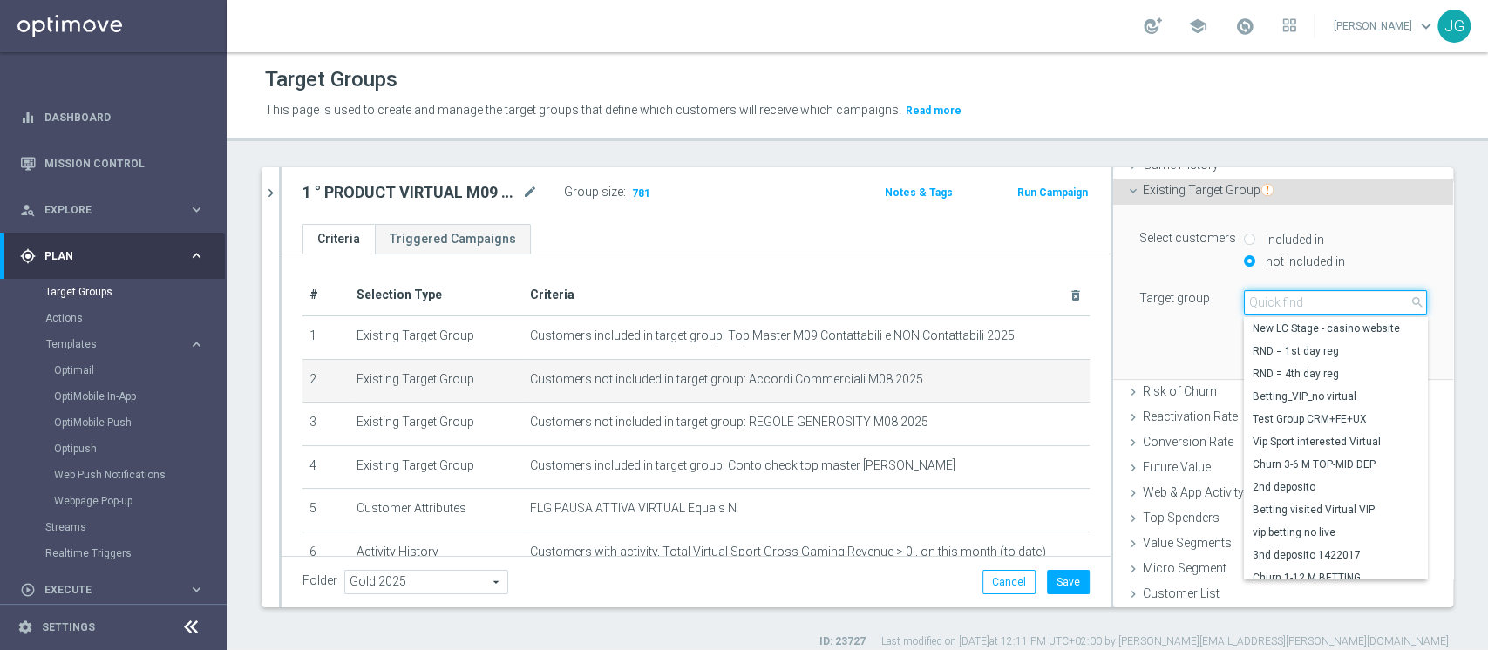
click at [1278, 307] on input "search" at bounding box center [1335, 302] width 183 height 24
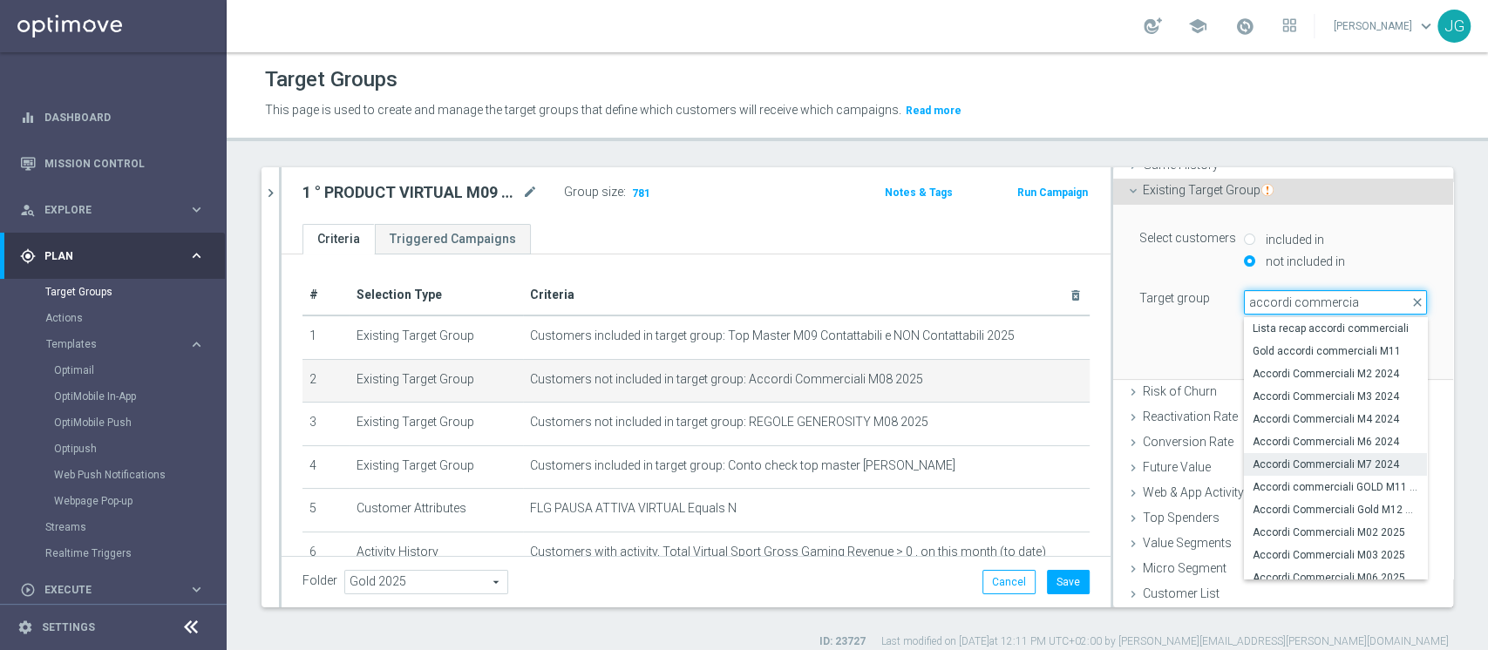
scroll to position [98, 0]
type input "accordi commercia"
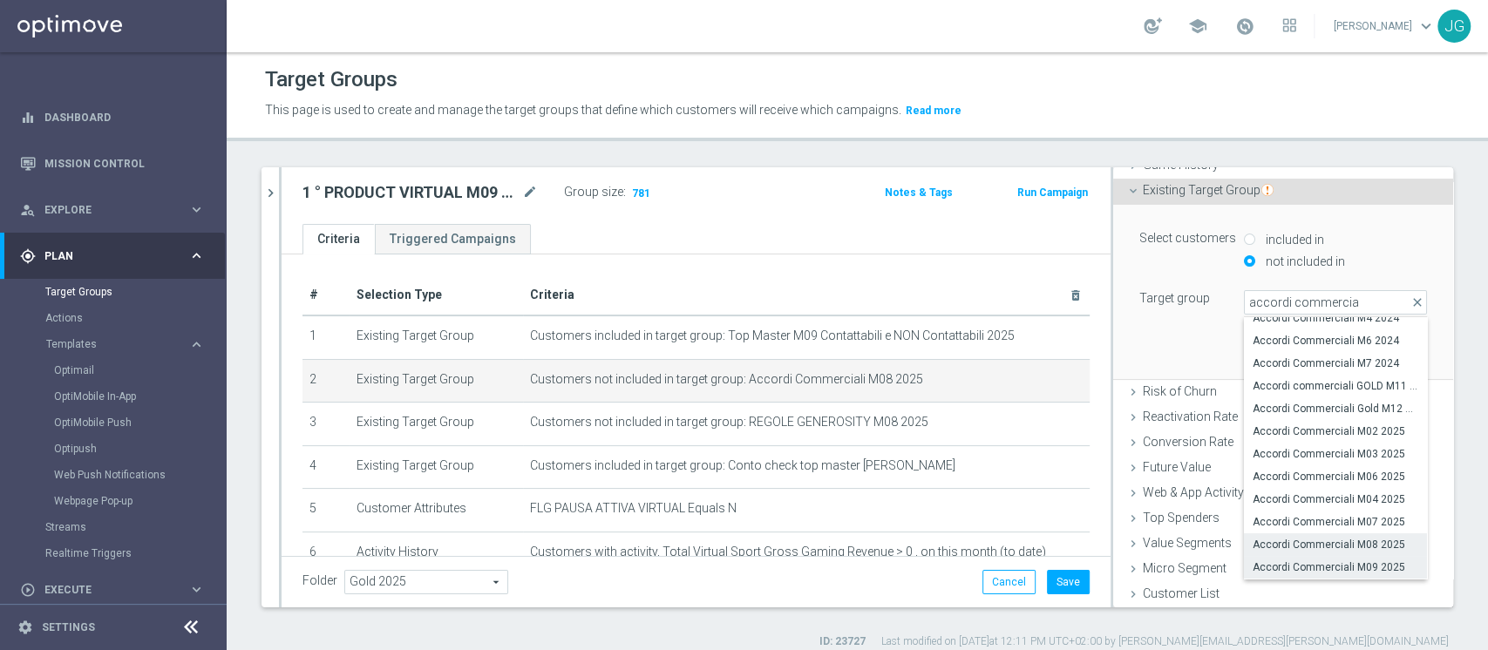
click at [1318, 561] on span "Accordi Commerciali M09 2025" at bounding box center [1336, 568] width 166 height 14
type input "Accordi Commerciali M09 2025"
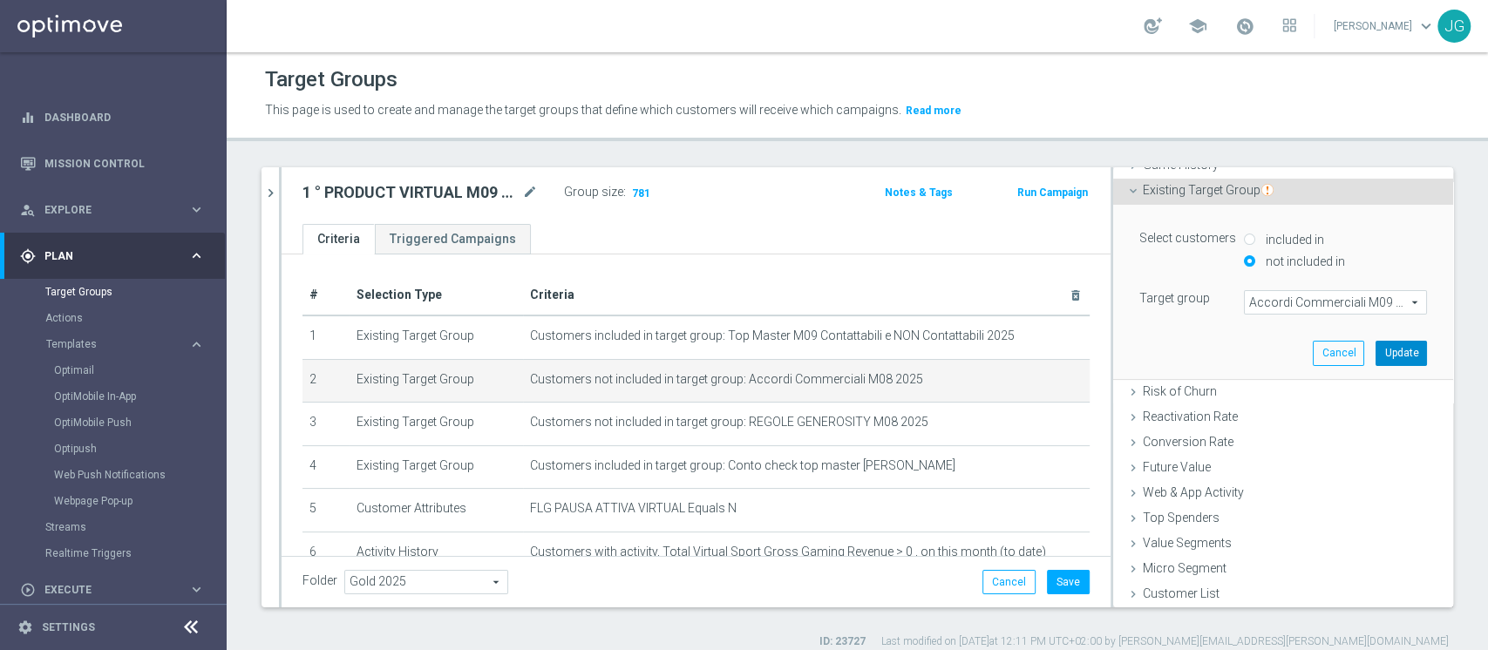
click at [1376, 346] on button "Update" at bounding box center [1401, 353] width 51 height 24
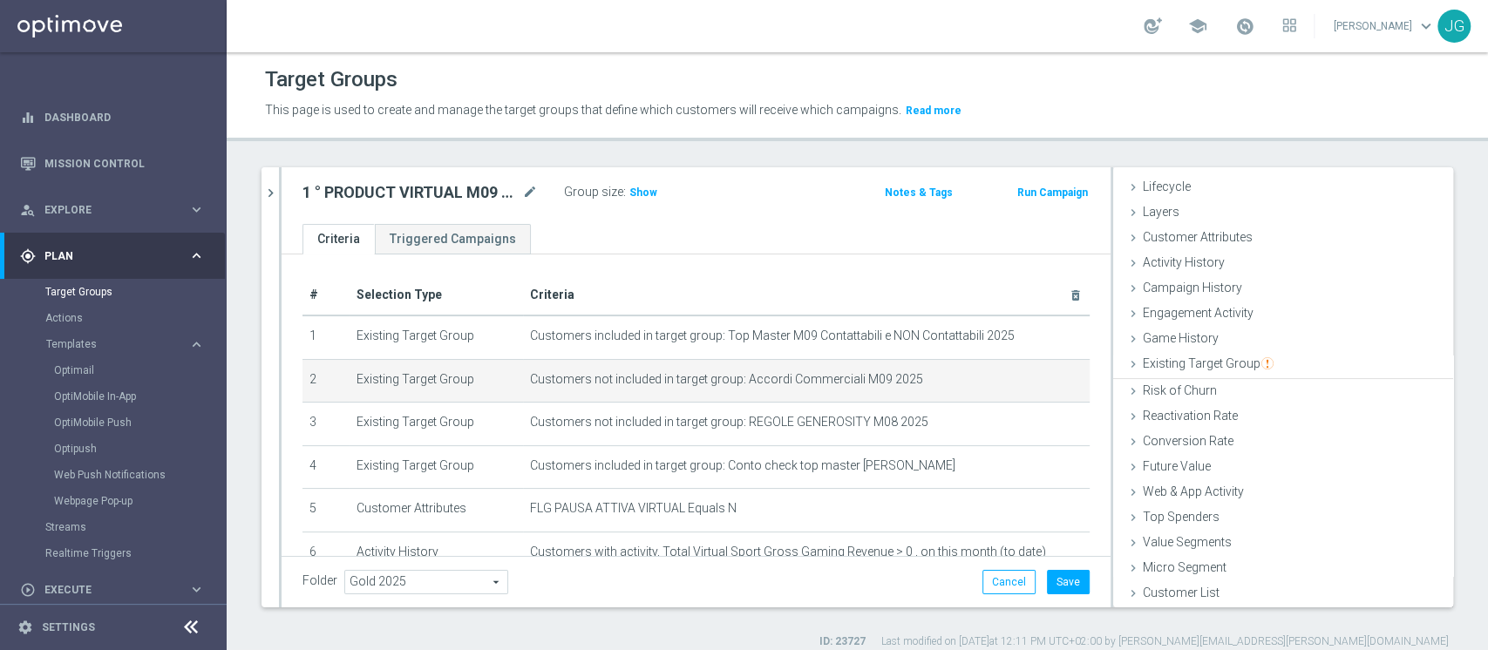
scroll to position [32, 0]
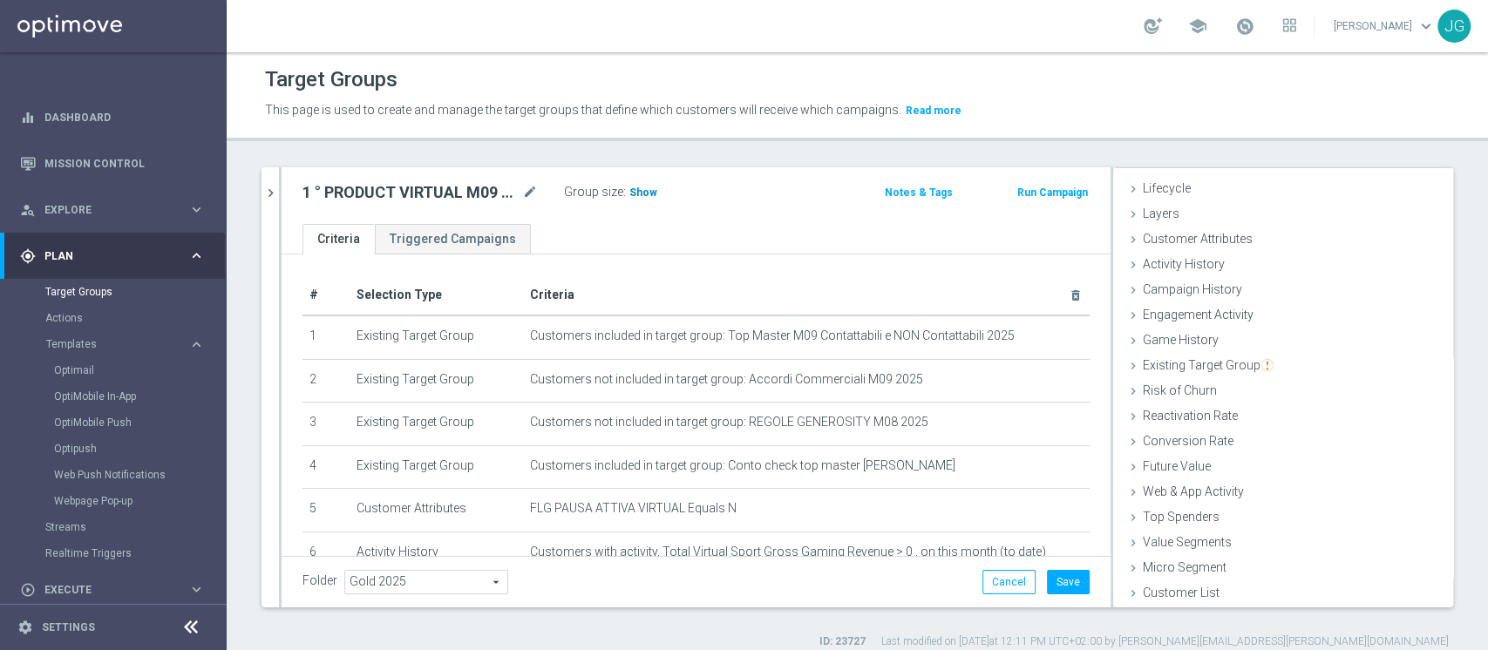
click at [650, 183] on h3 "Show" at bounding box center [643, 192] width 31 height 19
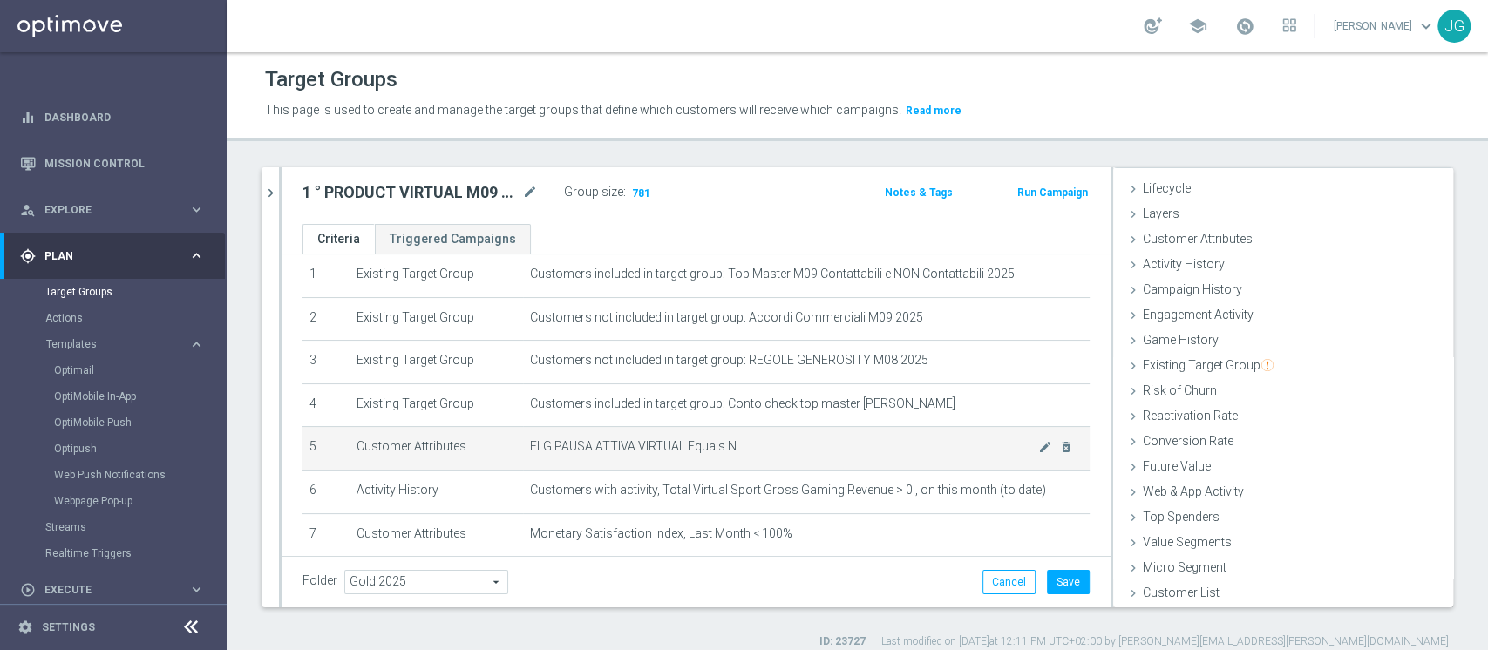
scroll to position [60, 0]
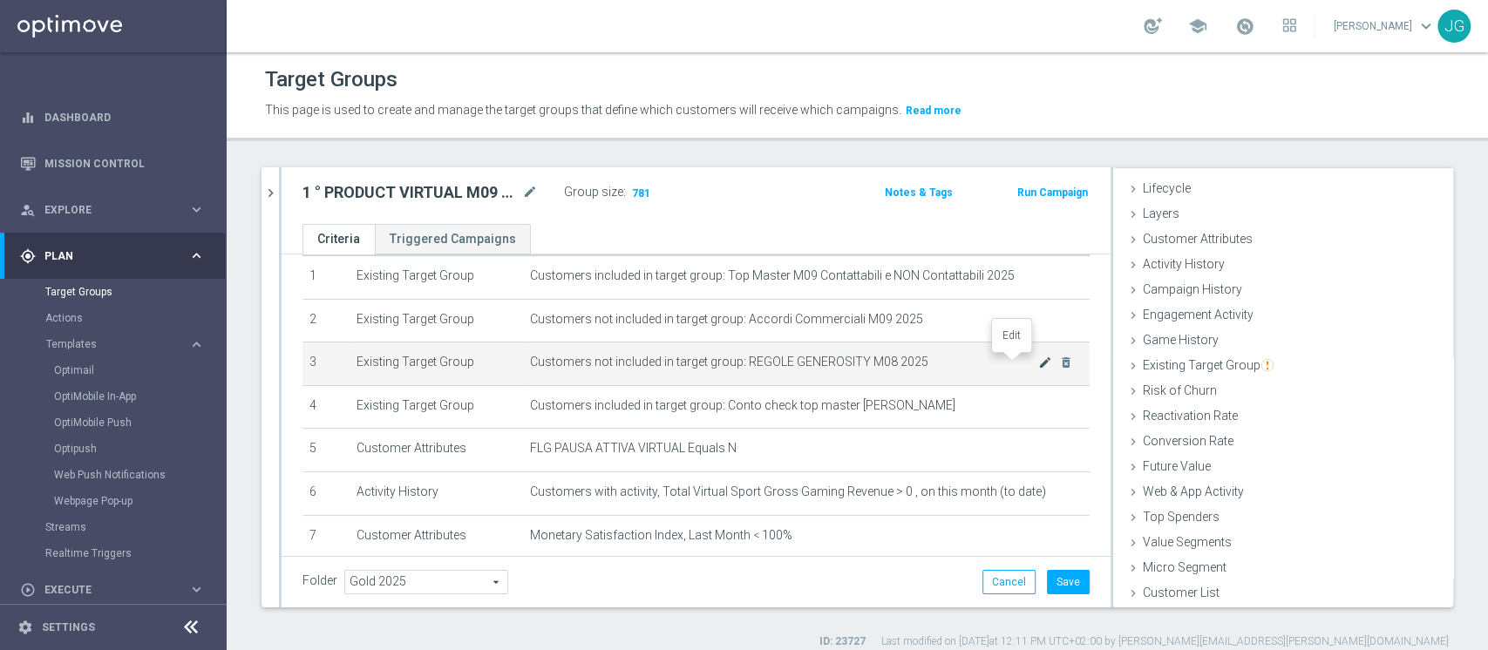
click at [1038, 364] on icon "mode_edit" at bounding box center [1045, 363] width 14 height 14
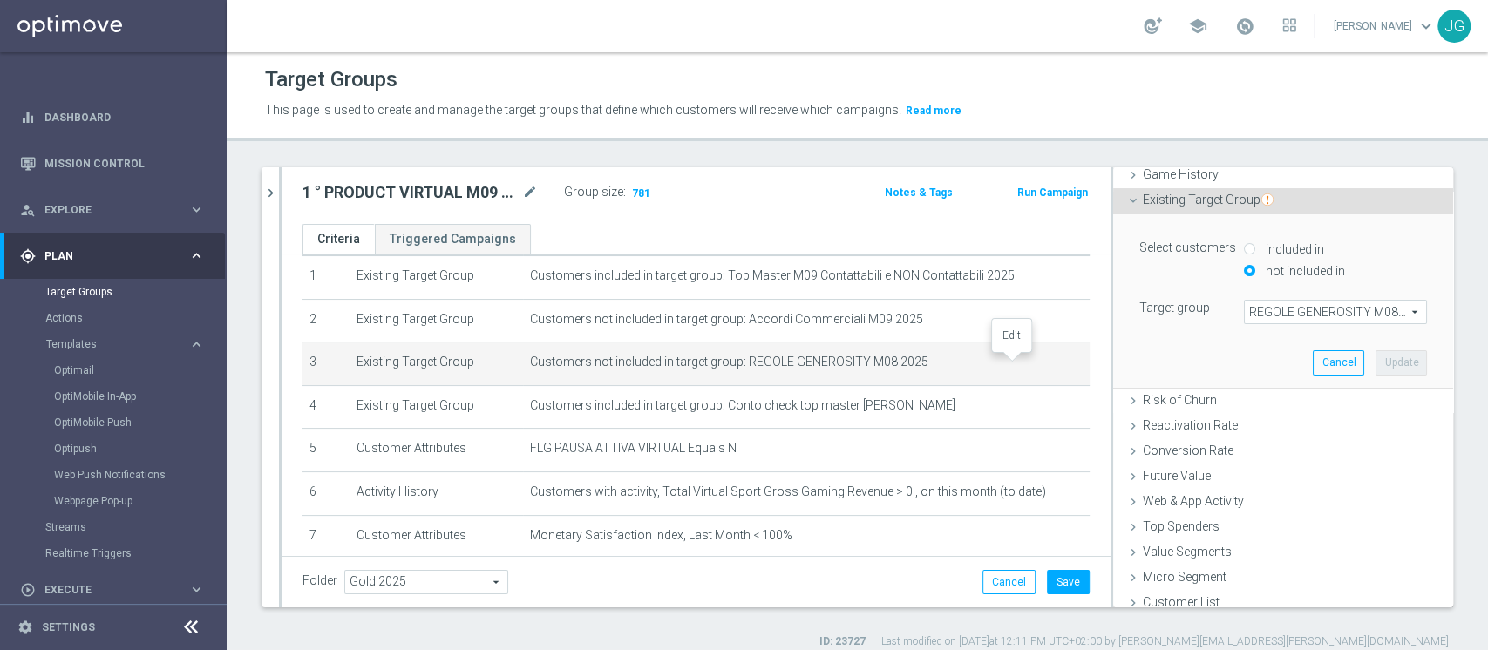
scroll to position [208, 0]
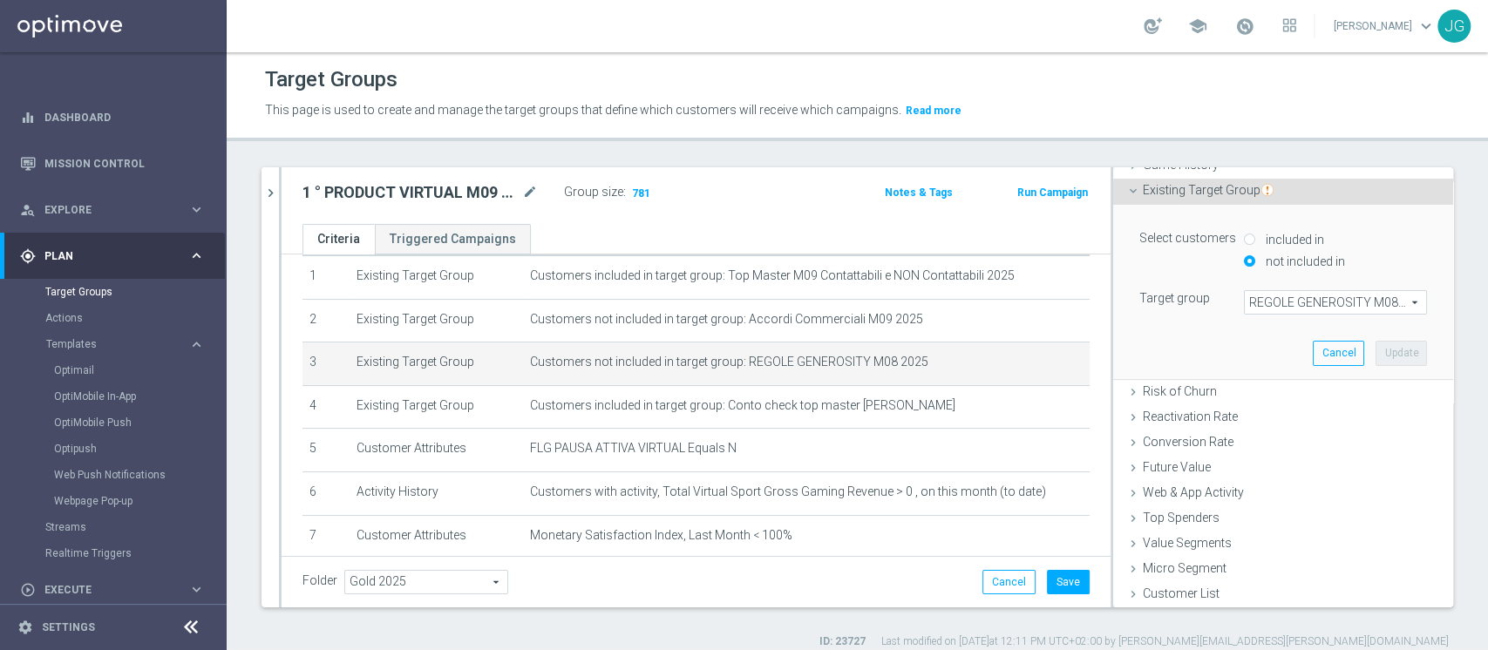
click at [1250, 303] on span "REGOLE GENEROSITY M08 2025" at bounding box center [1335, 302] width 181 height 23
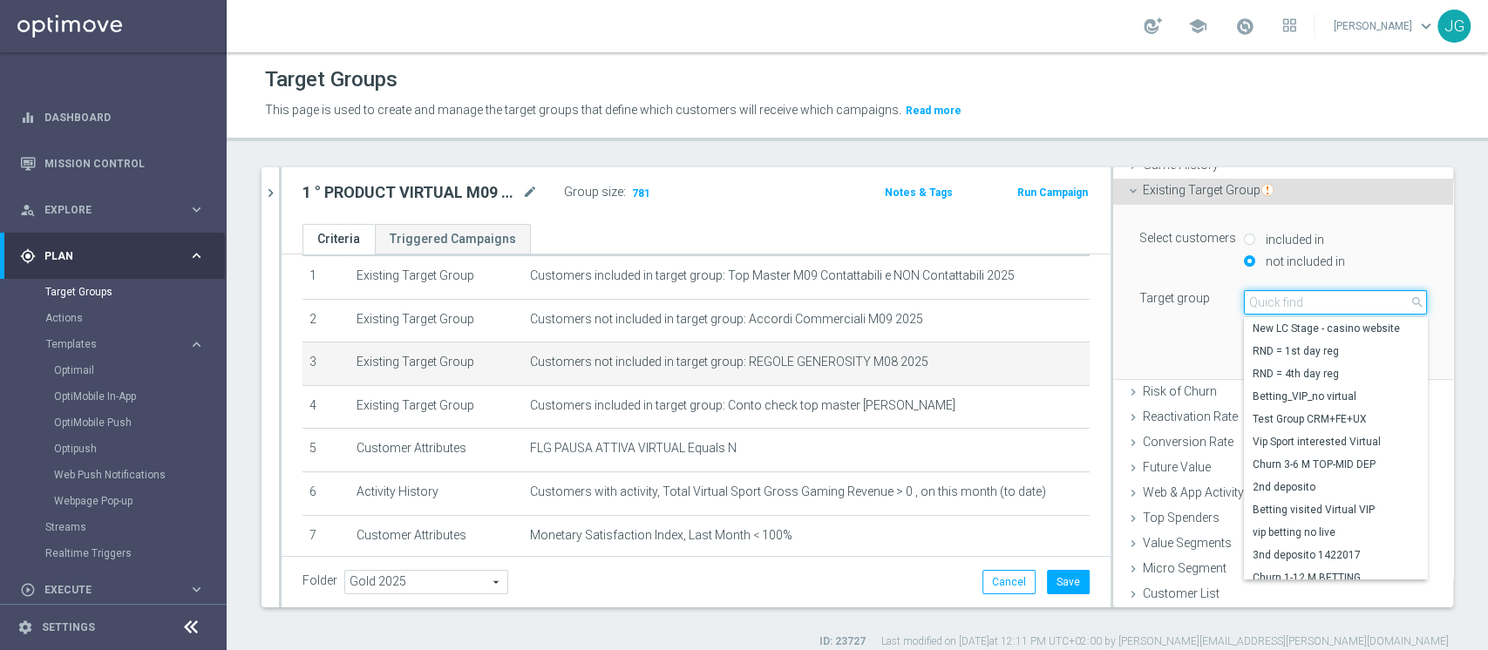
click at [1250, 303] on input "search" at bounding box center [1335, 302] width 183 height 24
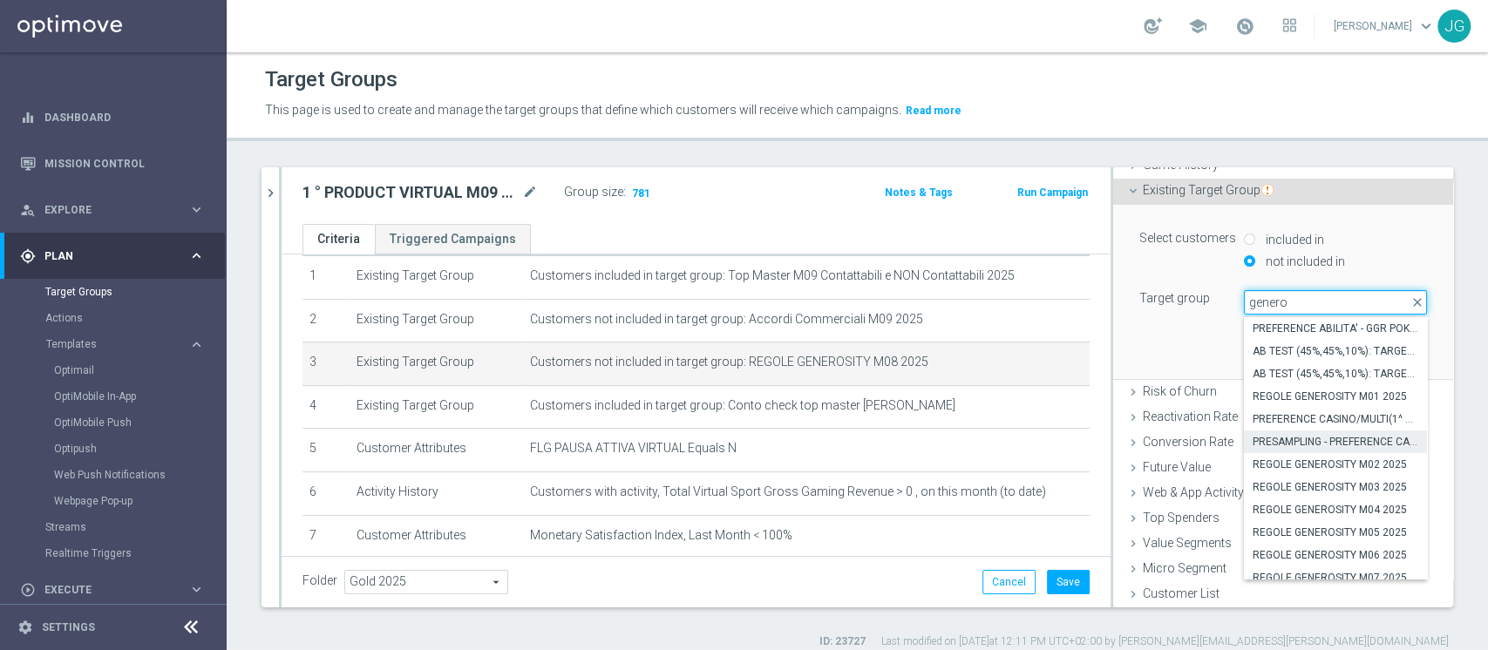
scroll to position [119, 0]
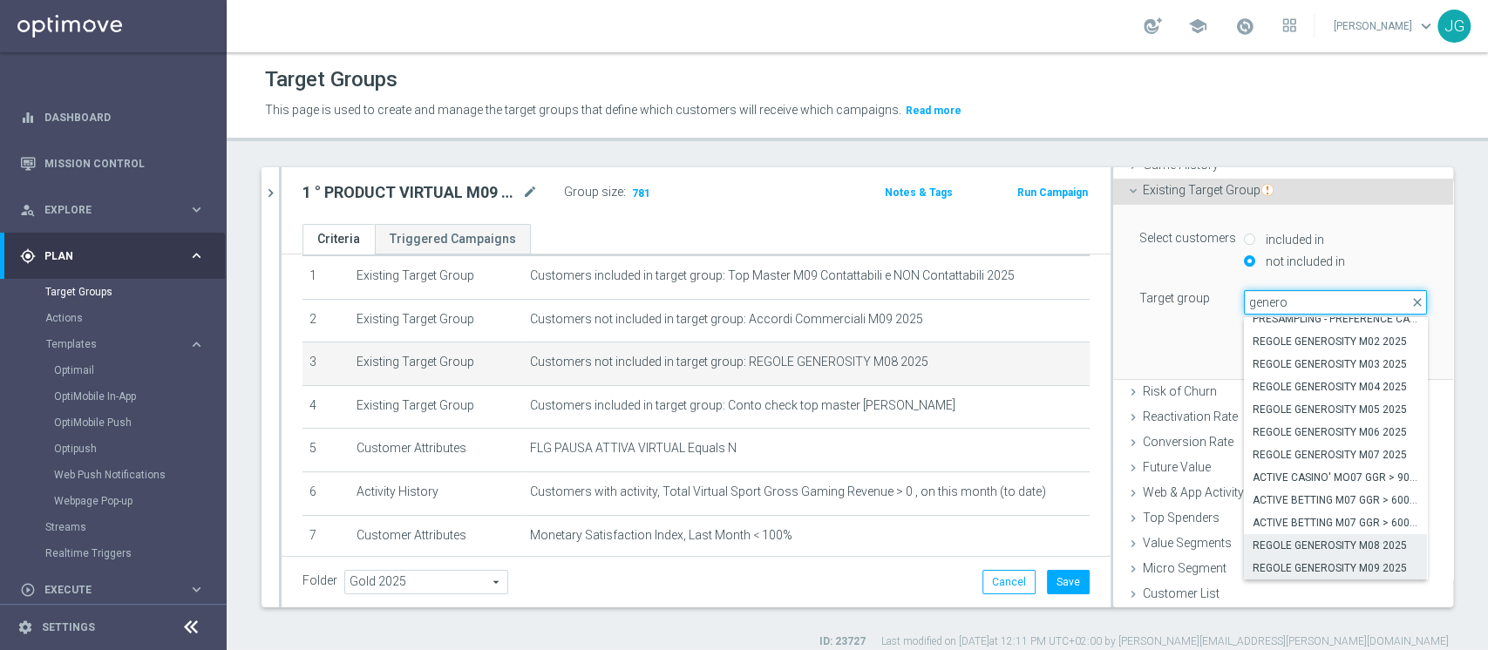
type input "genero"
click at [1310, 568] on span "REGOLE GENEROSITY M09 2025" at bounding box center [1336, 569] width 166 height 14
type input "REGOLE GENEROSITY M09 2025"
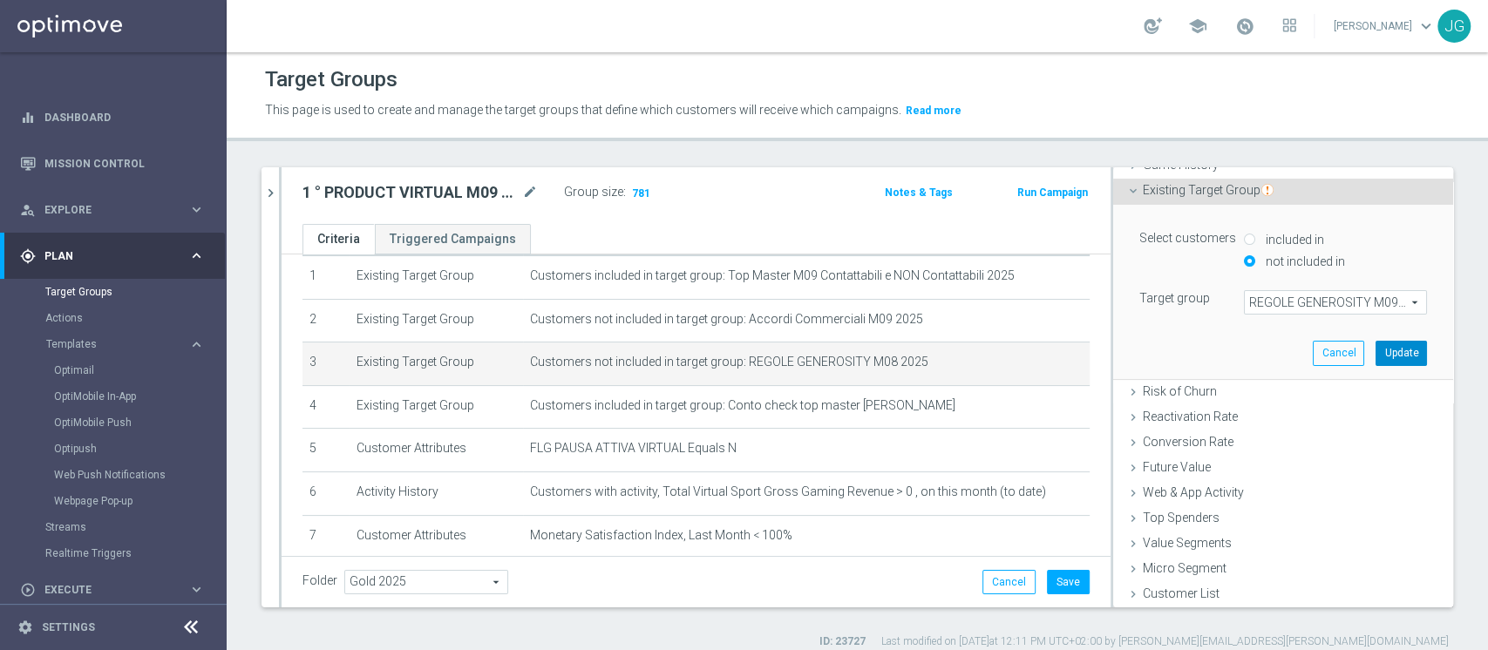
click at [1382, 348] on button "Update" at bounding box center [1401, 353] width 51 height 24
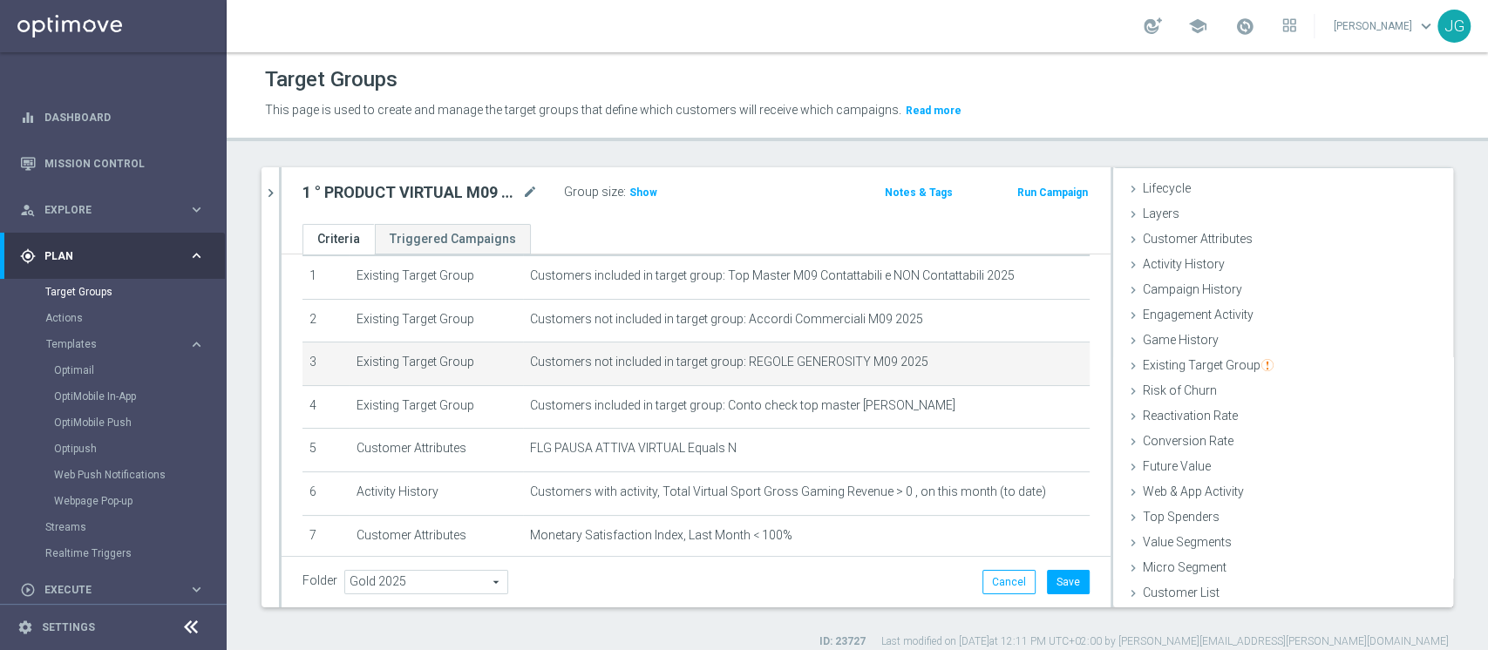
scroll to position [32, 0]
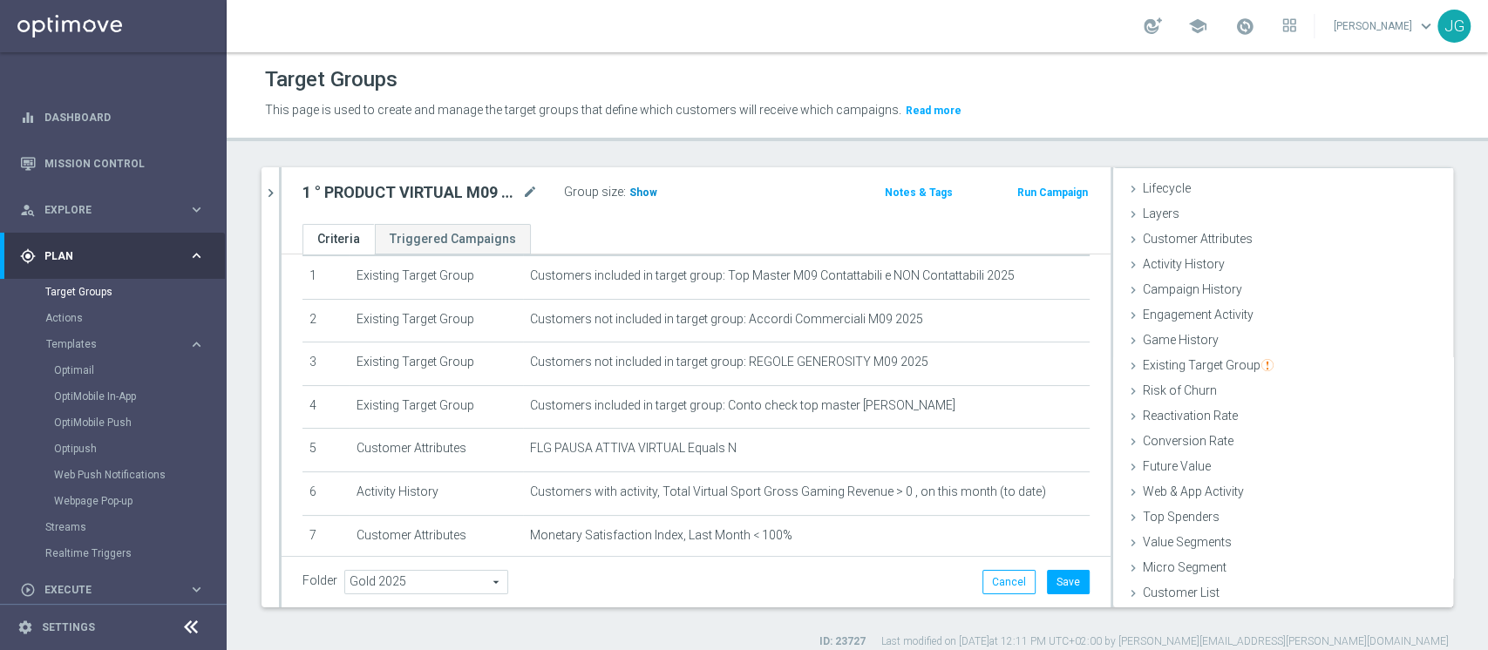
click at [635, 192] on span "Show" at bounding box center [644, 193] width 28 height 12
click at [1048, 577] on button "Save" at bounding box center [1068, 582] width 43 height 24
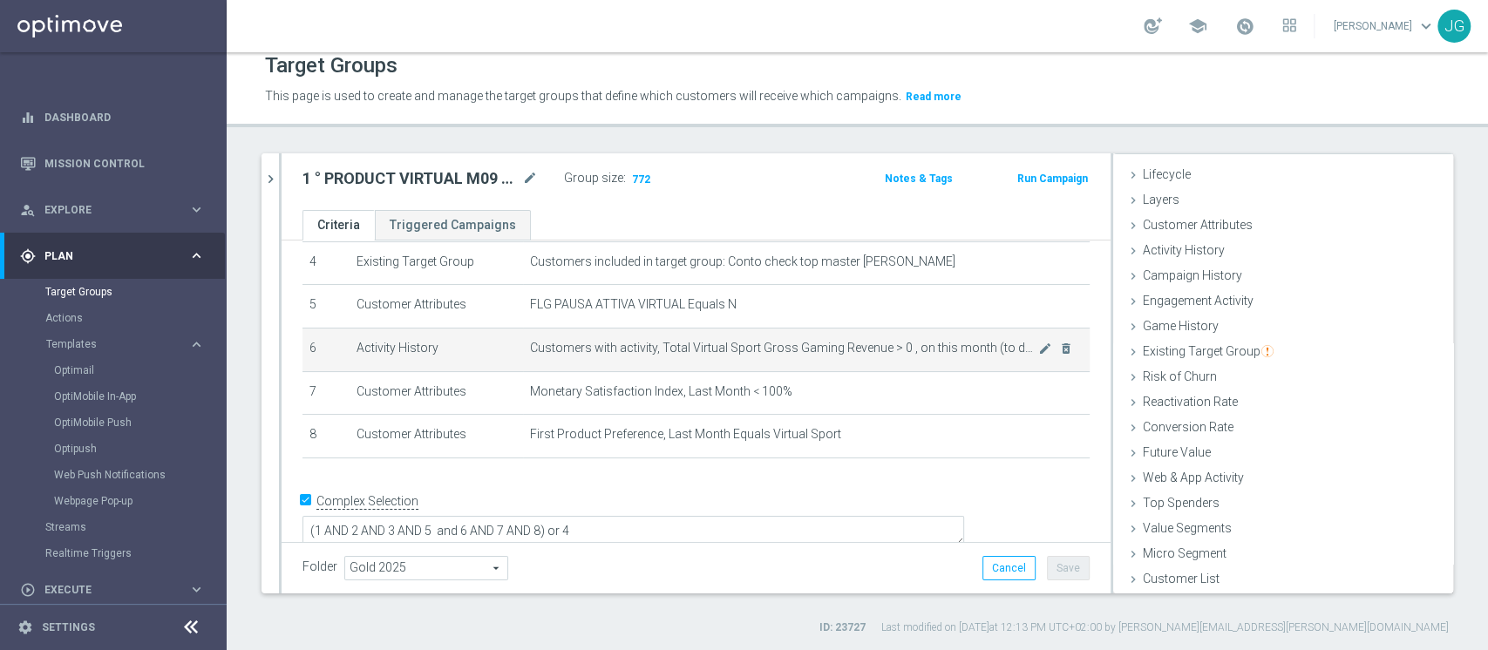
scroll to position [0, 0]
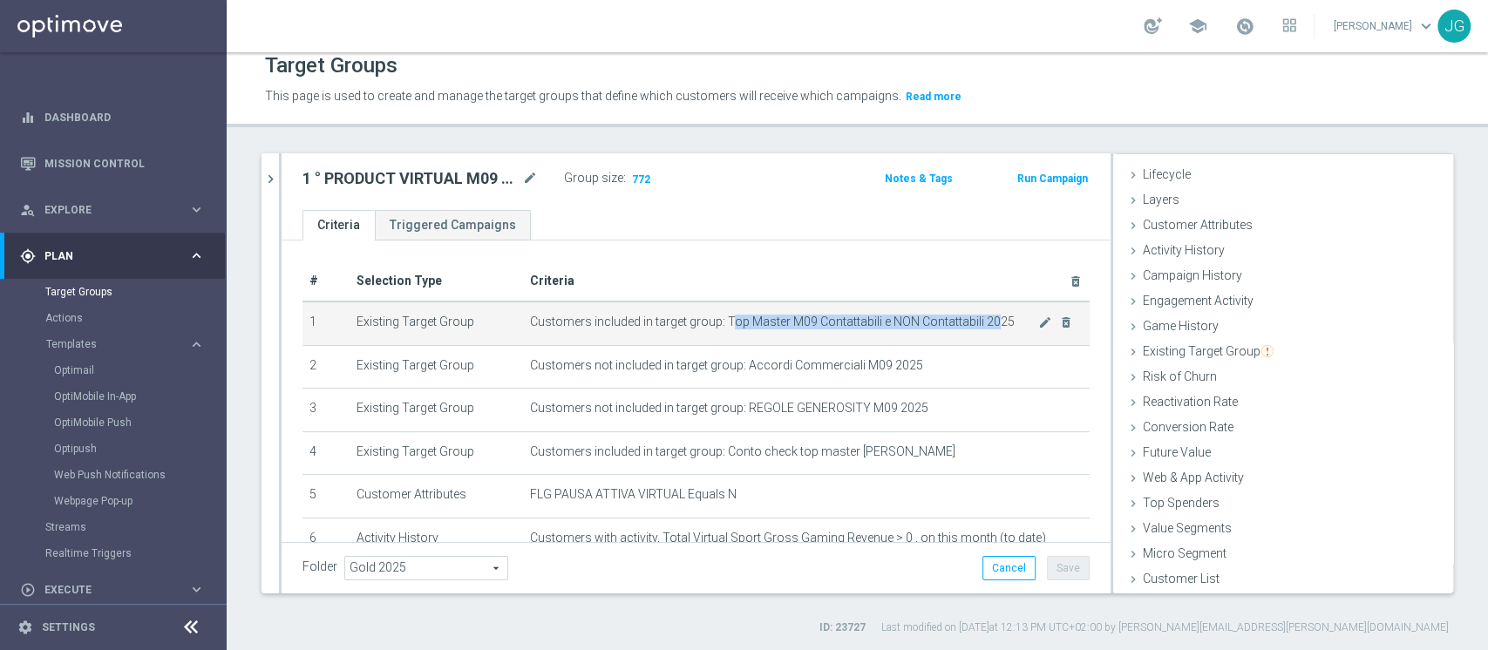
drag, startPoint x: 718, startPoint y: 317, endPoint x: 986, endPoint y: 319, distance: 267.7
click at [986, 319] on span "Customers included in target group: Top Master M09 Contattabili e NON Contattab…" at bounding box center [784, 322] width 508 height 15
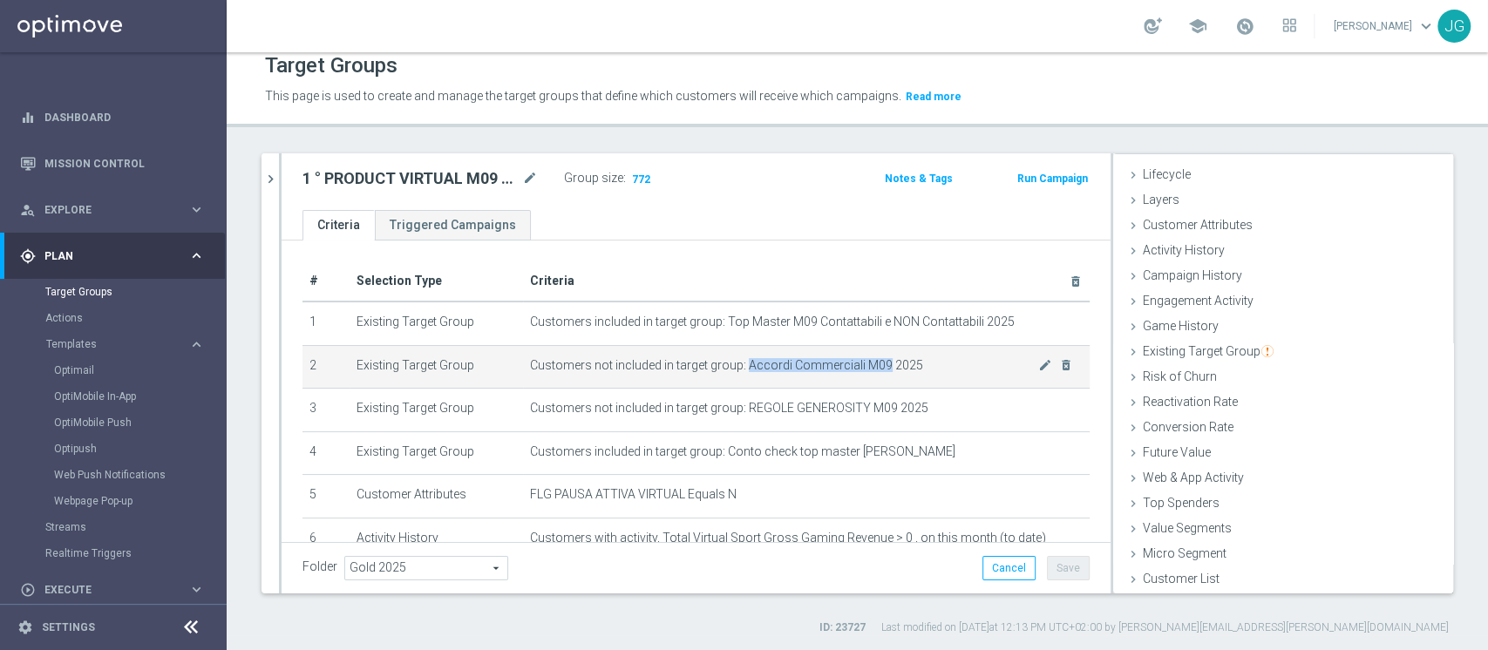
drag, startPoint x: 733, startPoint y: 364, endPoint x: 868, endPoint y: 371, distance: 135.3
click at [868, 371] on span "Customers not included in target group: Accordi Commerciali M09 2025" at bounding box center [784, 365] width 508 height 15
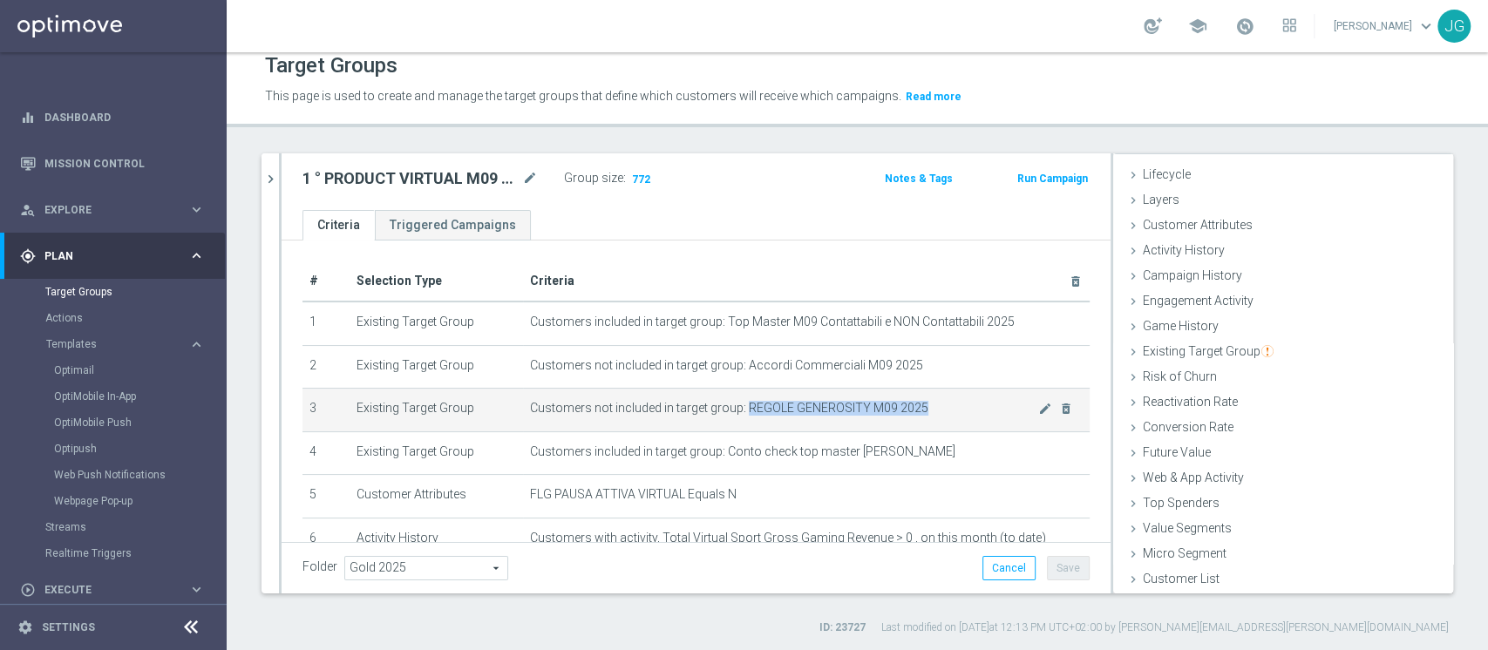
drag, startPoint x: 732, startPoint y: 405, endPoint x: 906, endPoint y: 407, distance: 173.5
click at [906, 407] on span "Customers not included in target group: REGOLE GENEROSITY M09 2025" at bounding box center [784, 408] width 508 height 15
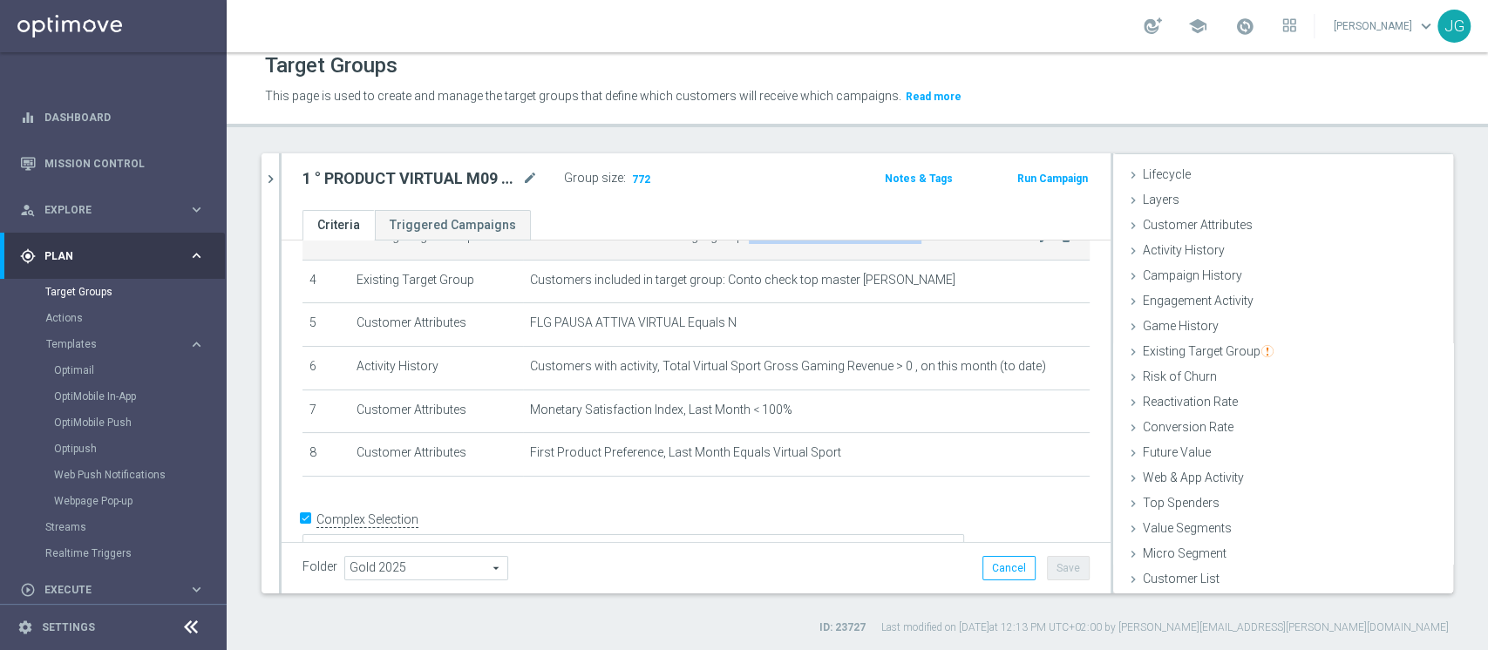
scroll to position [180, 0]
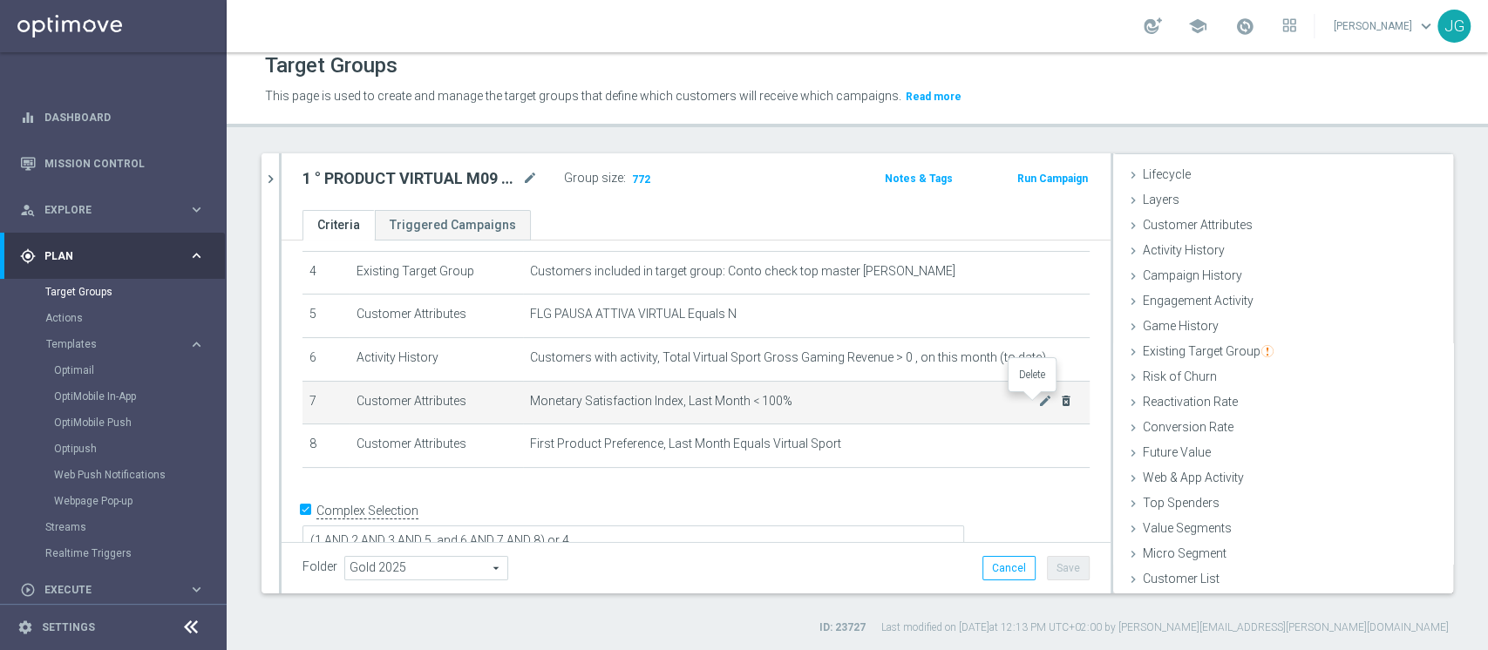
click at [1059, 402] on icon "delete_forever" at bounding box center [1066, 401] width 14 height 14
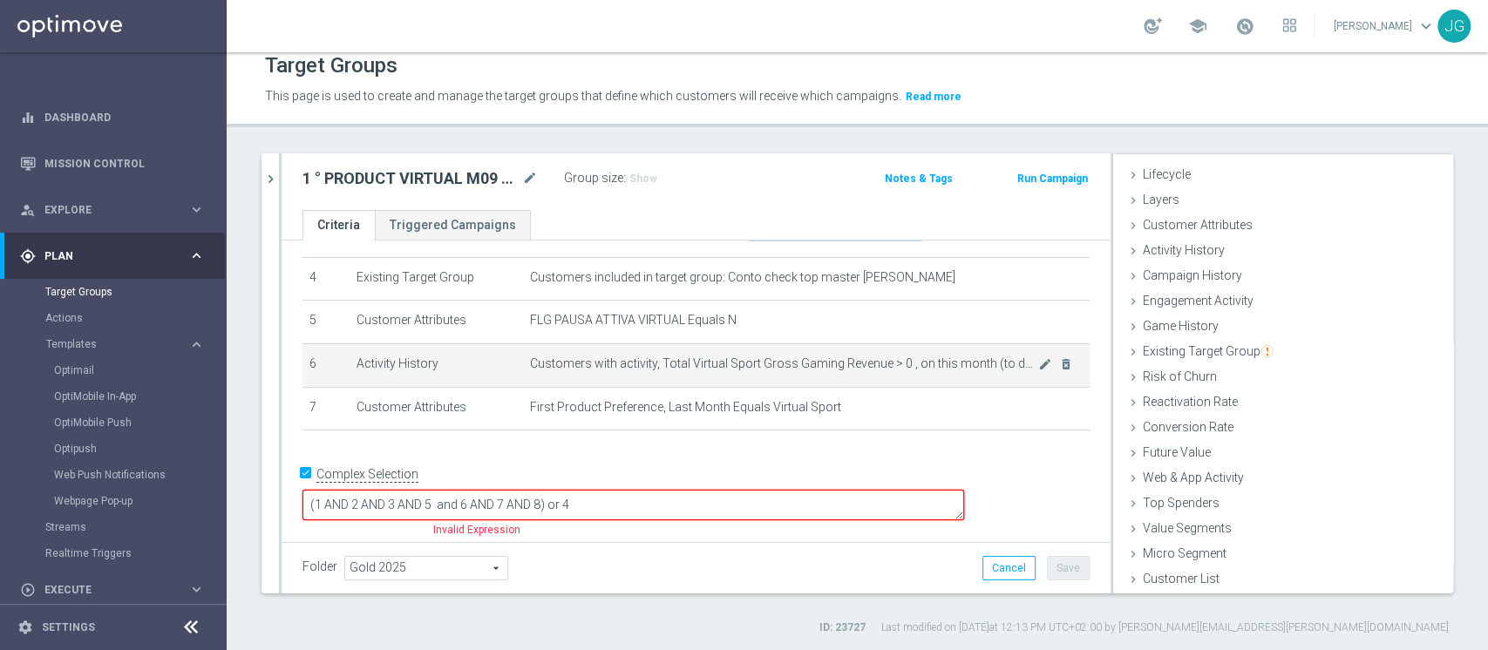
scroll to position [148, 0]
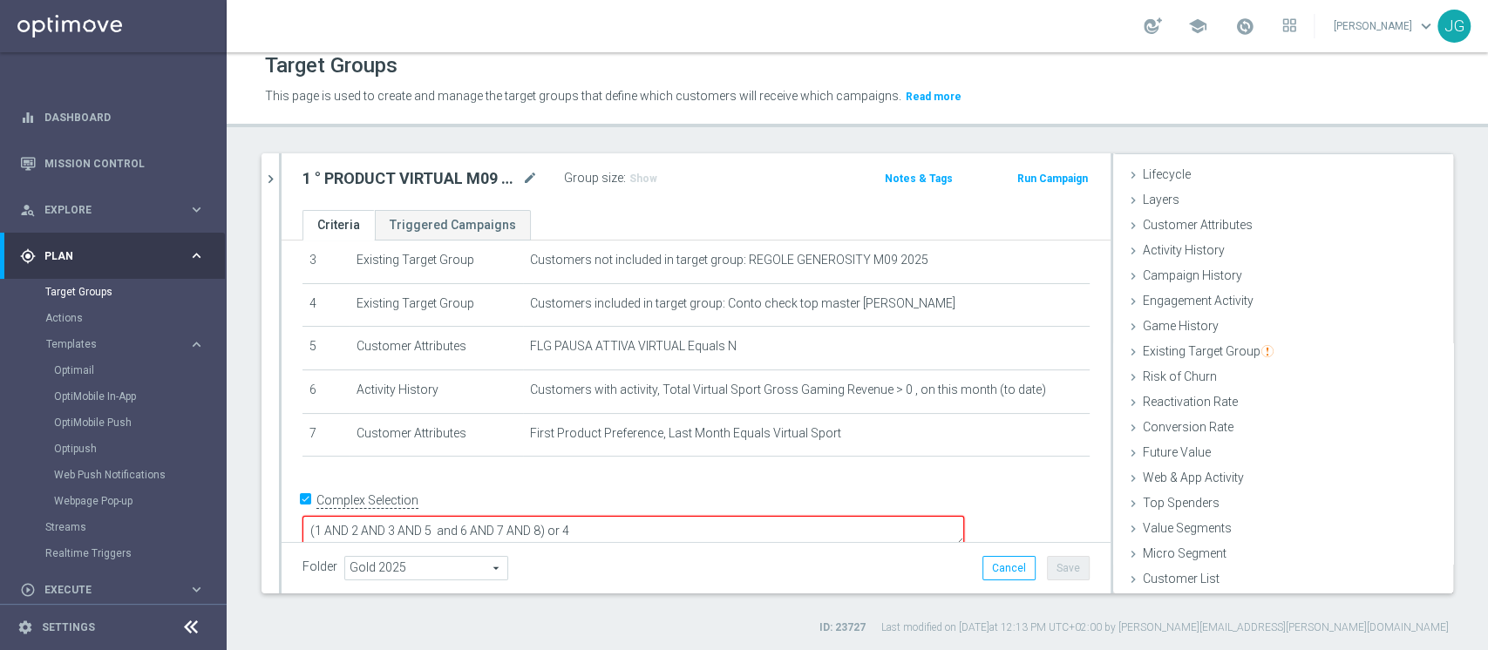
click at [665, 516] on textarea "(1 AND 2 AND 3 AND 5 and 6 AND 7 AND 8) or 4" at bounding box center [634, 531] width 662 height 31
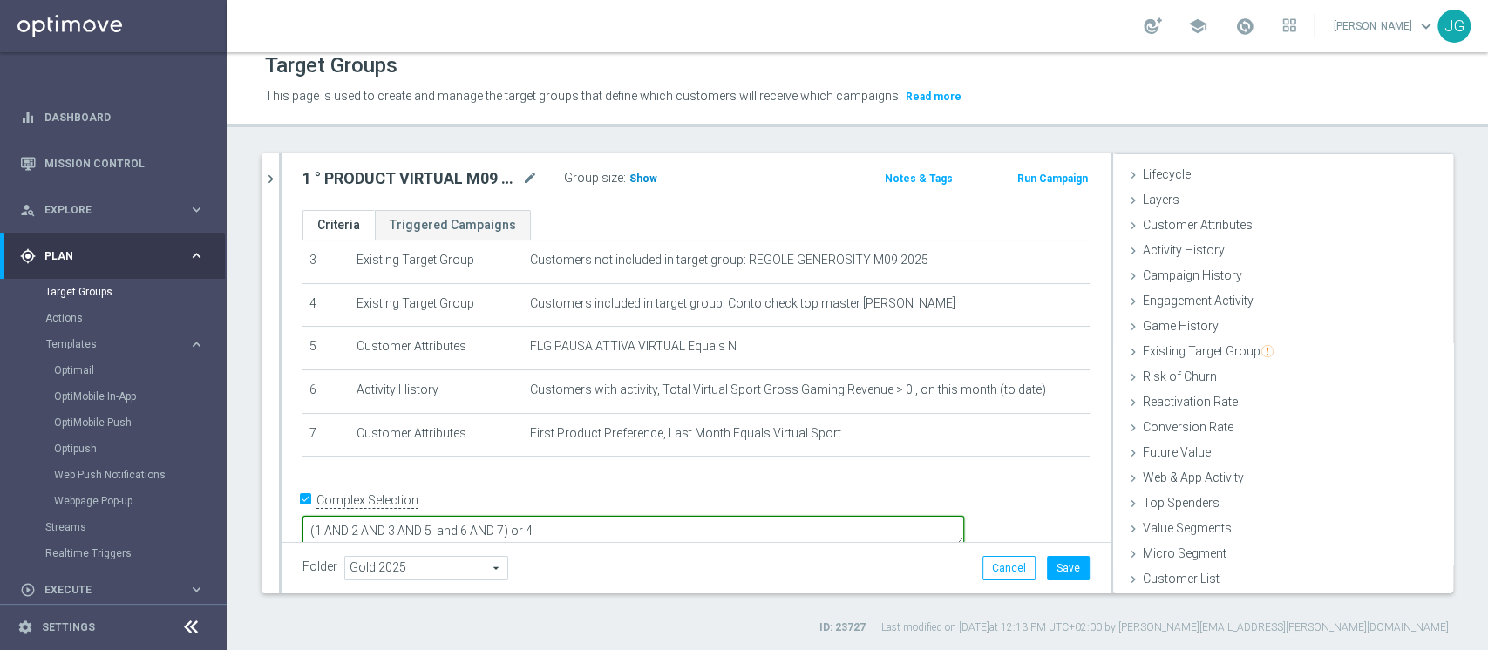
type textarea "(1 AND 2 AND 3 AND 5 and 6 AND 7) or 4"
click at [637, 174] on span "Show" at bounding box center [644, 179] width 28 height 12
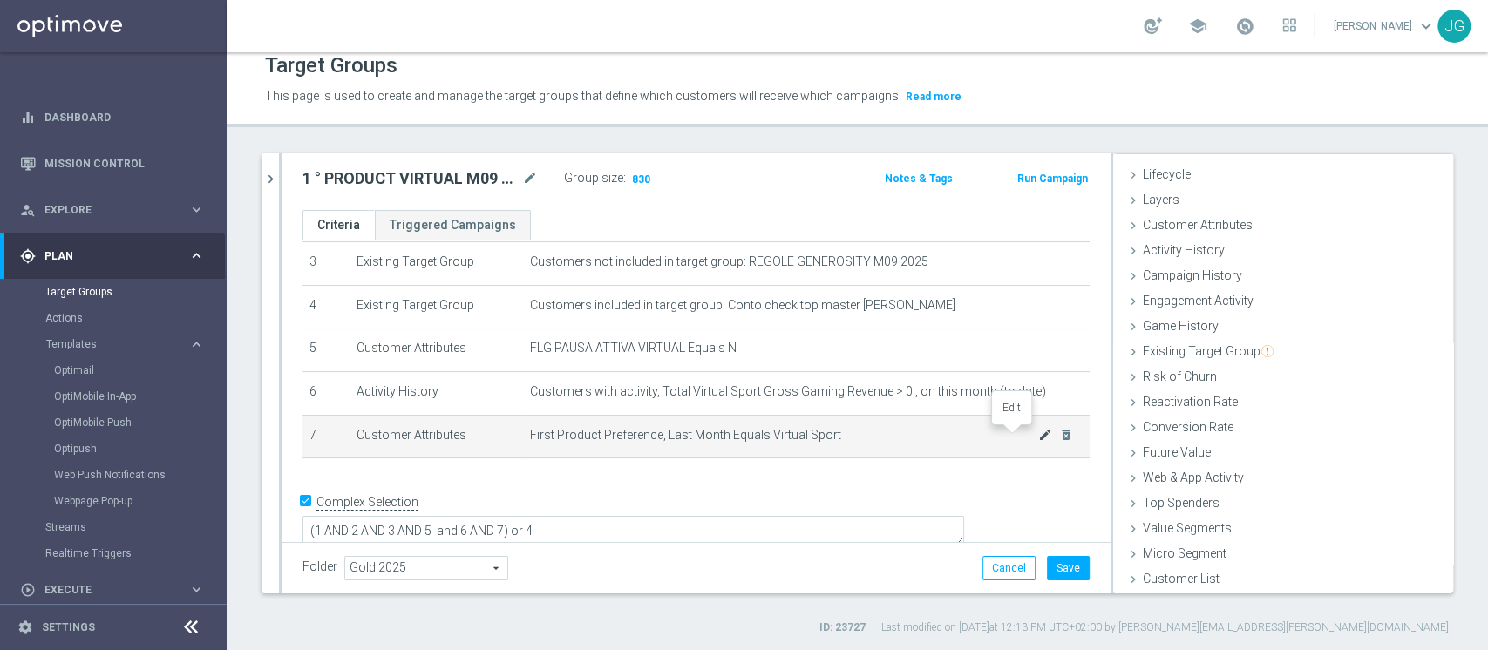
click at [1038, 439] on icon "mode_edit" at bounding box center [1045, 435] width 14 height 14
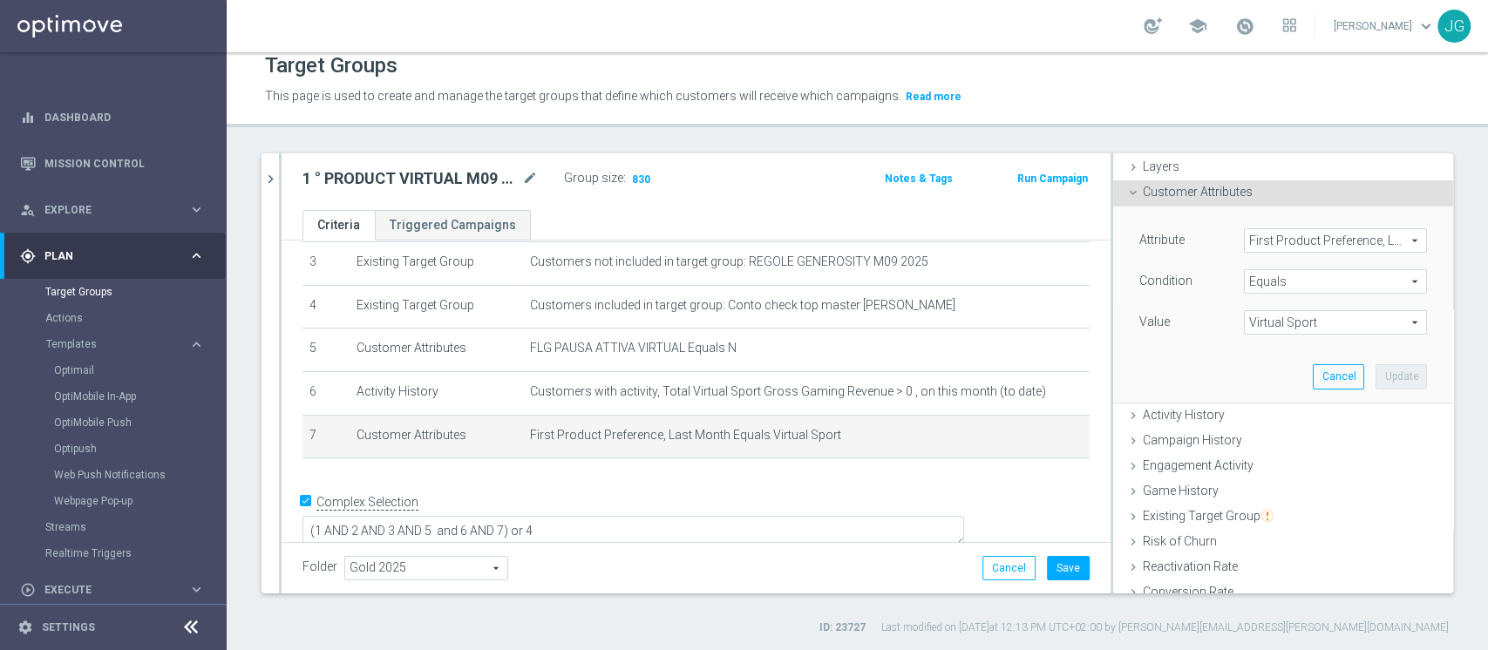
scroll to position [59, 0]
click at [1270, 245] on span "First Product Preference, Last Month" at bounding box center [1335, 246] width 181 height 23
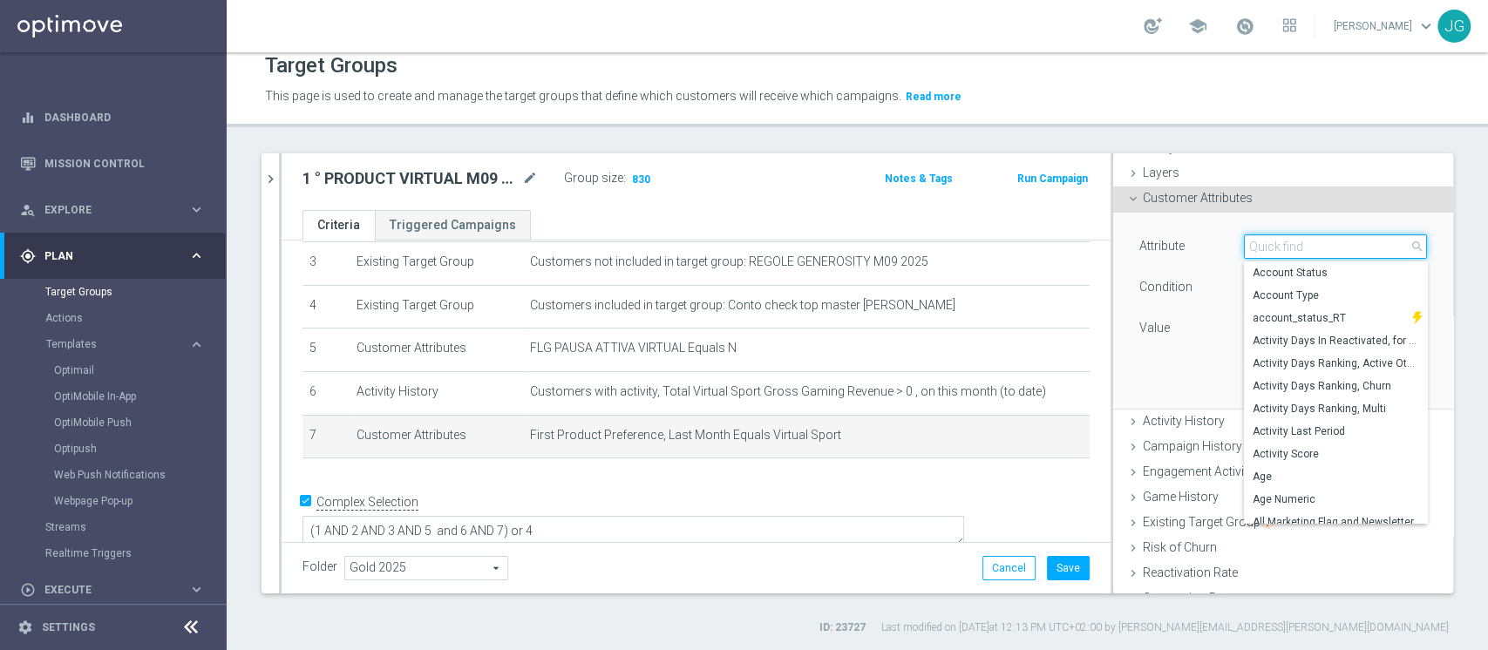
click at [1270, 245] on input "search" at bounding box center [1335, 247] width 183 height 24
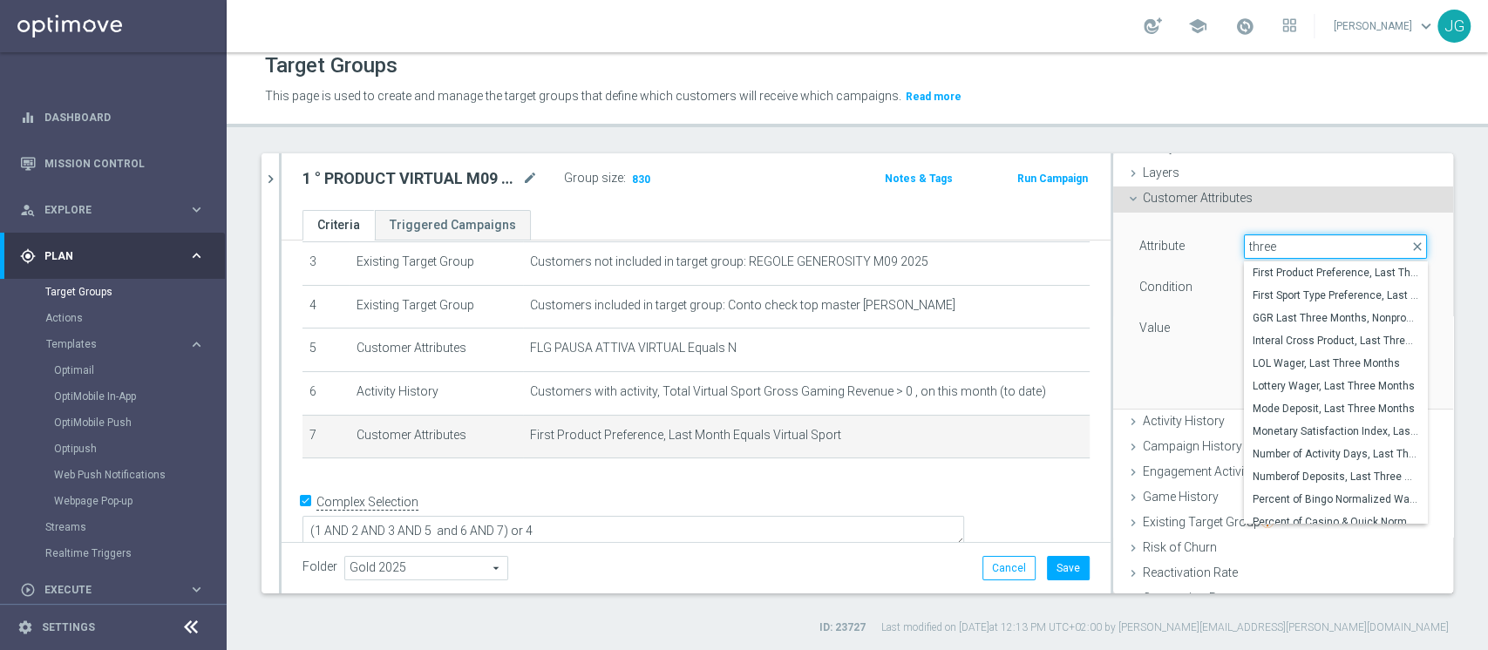
scroll to position [219, 0]
type input "t"
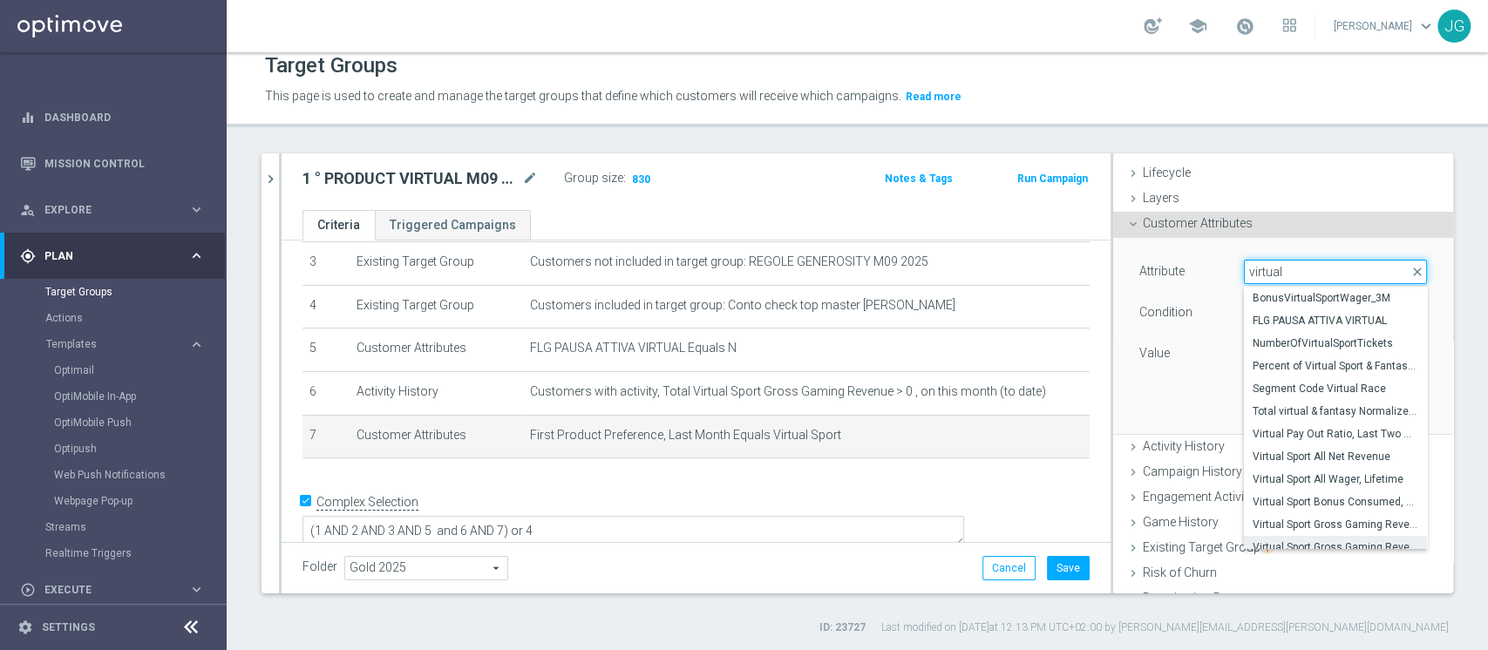
scroll to position [26, 0]
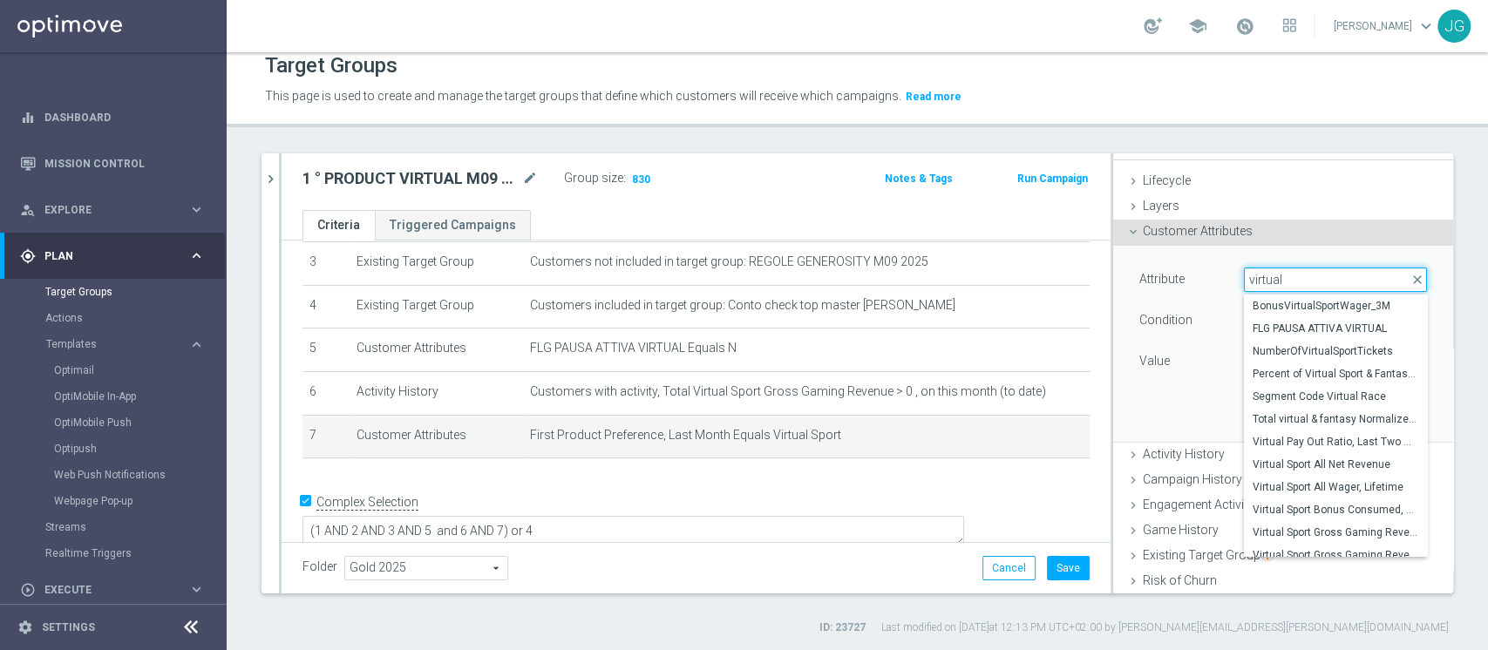
click at [1256, 279] on input "virtual" at bounding box center [1335, 280] width 183 height 24
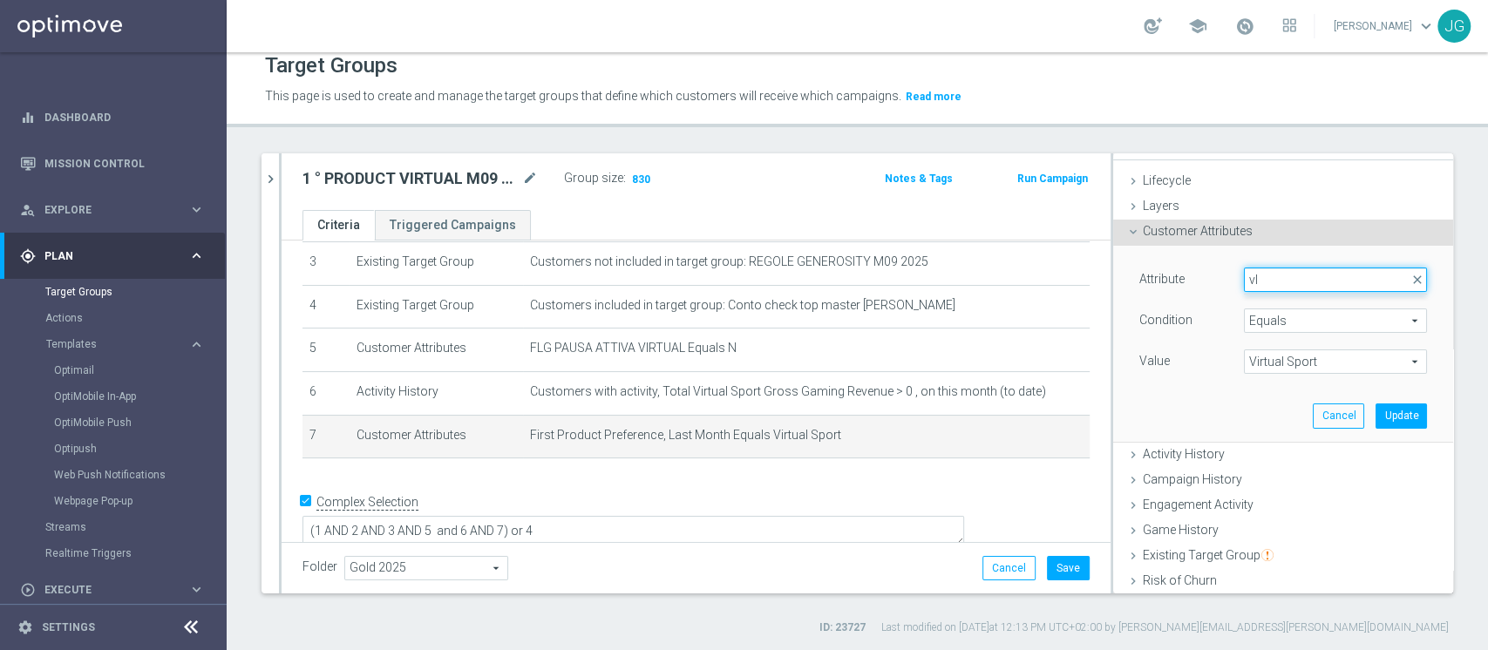
type input "l"
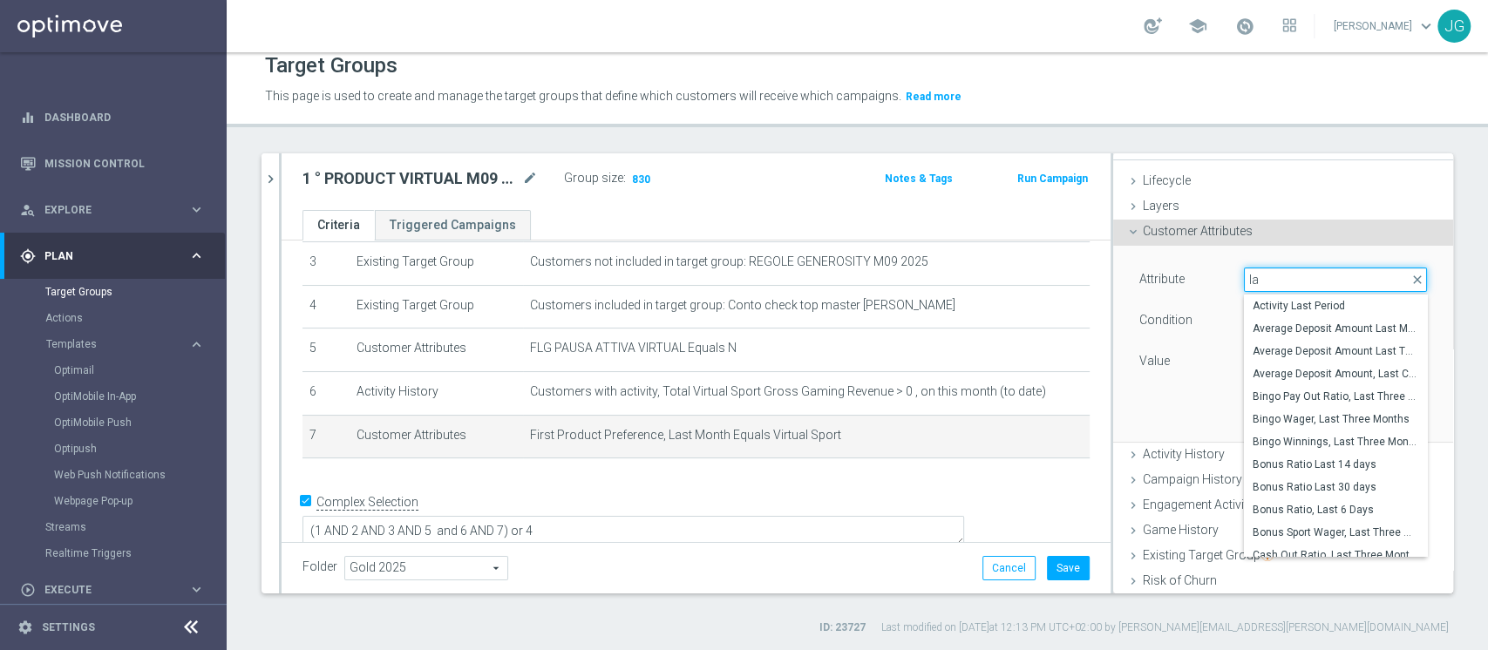
type input "l"
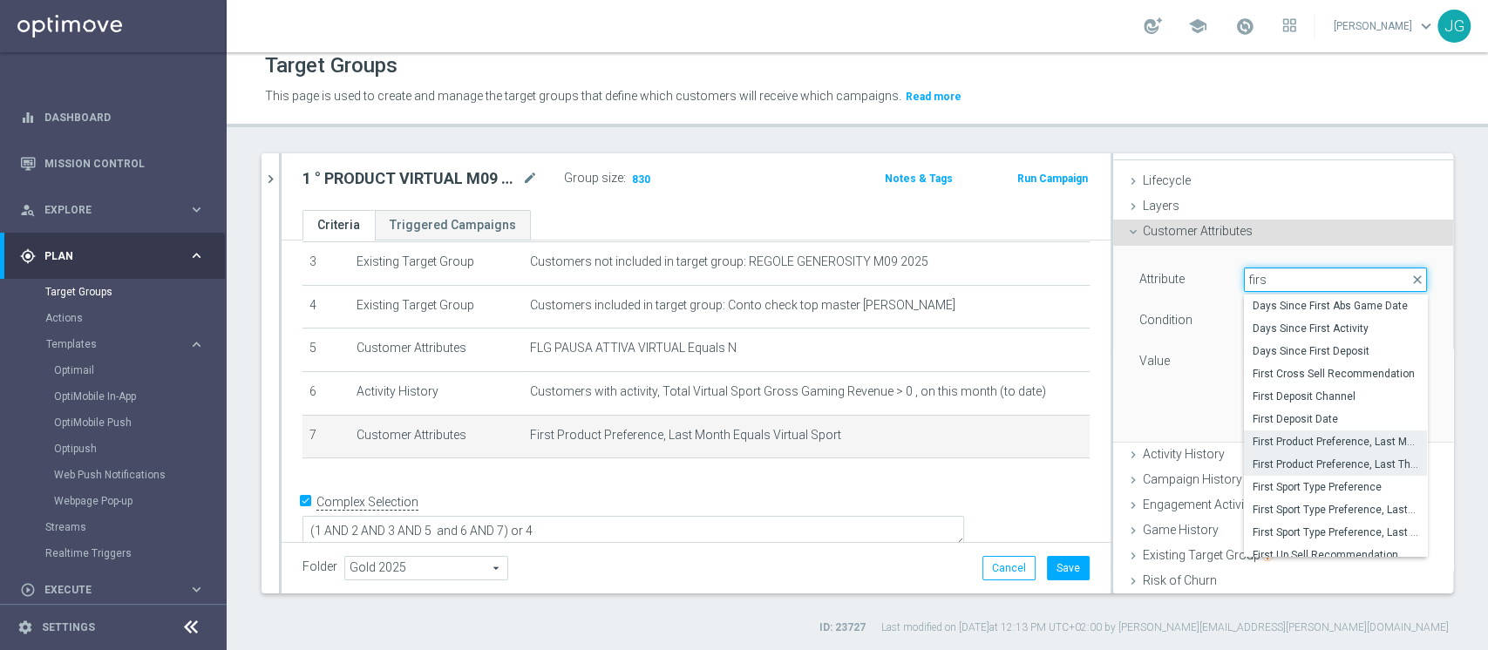
type input "firs"
click at [1337, 468] on span "First Product Preference, Last Three Months" at bounding box center [1336, 465] width 166 height 14
type input "First Product Preference, Last Three Months"
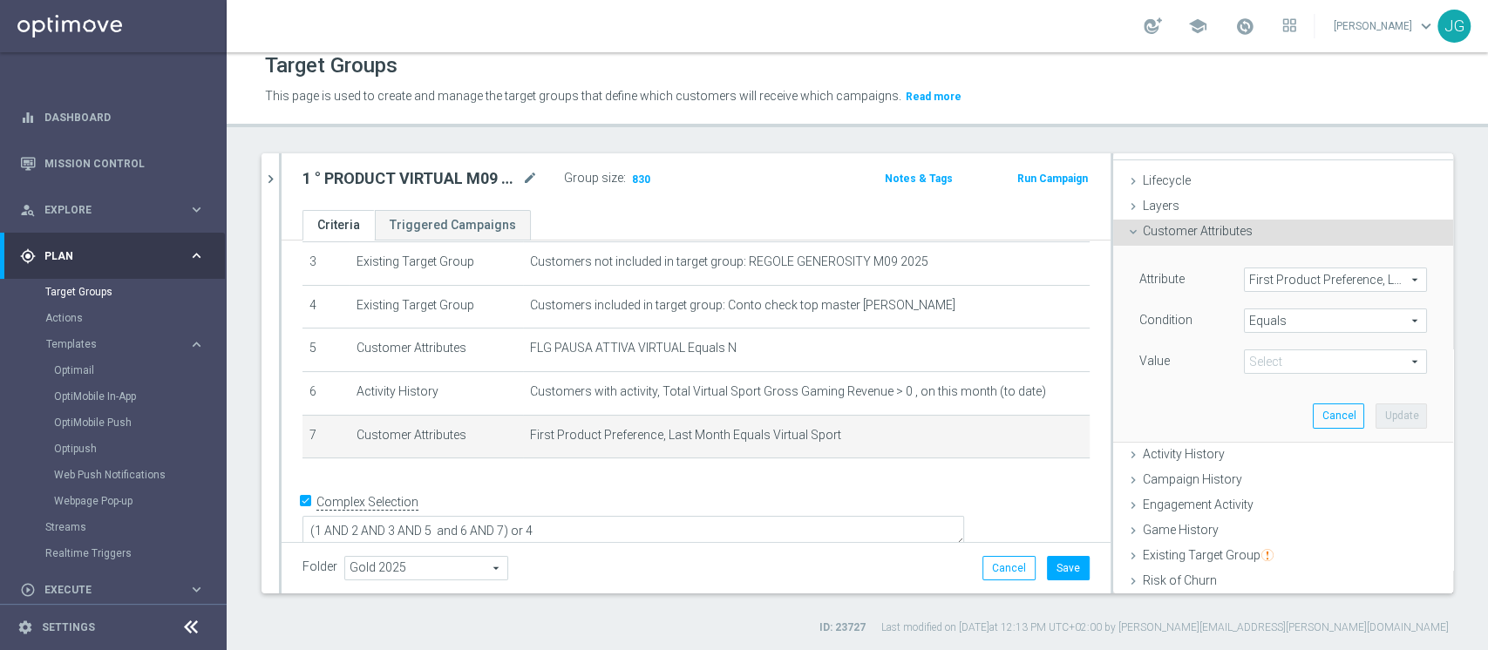
click at [1275, 360] on span "Virtual Sport" at bounding box center [1335, 362] width 181 height 23
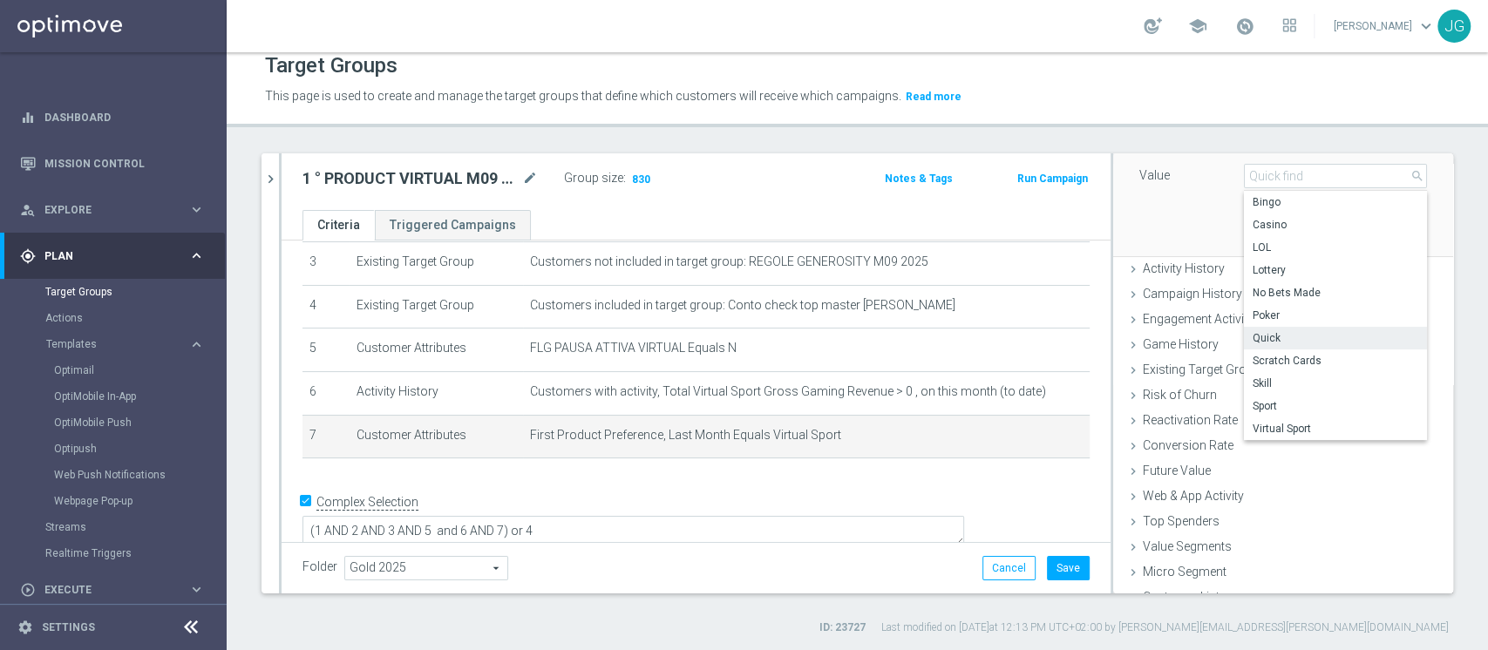
scroll to position [229, 0]
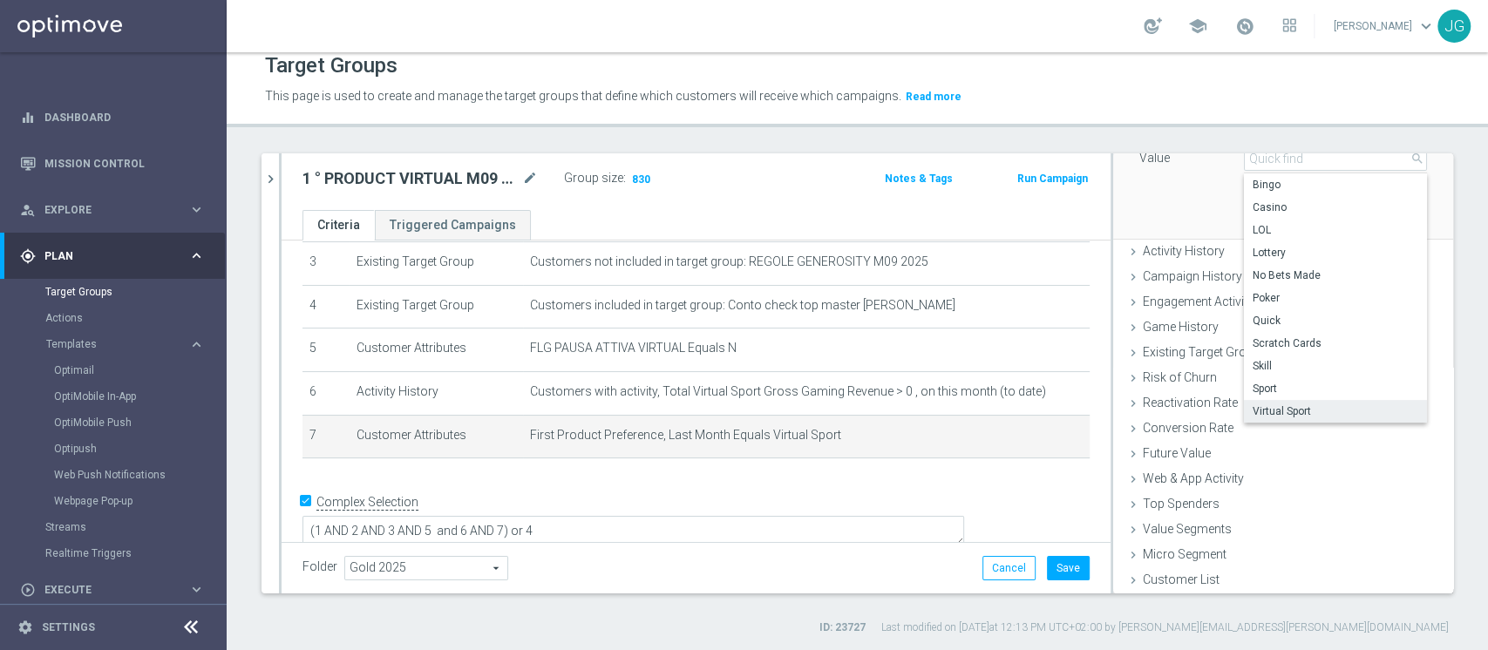
click at [1270, 406] on span "Virtual Sport" at bounding box center [1336, 412] width 166 height 14
type input "Virtual Sport"
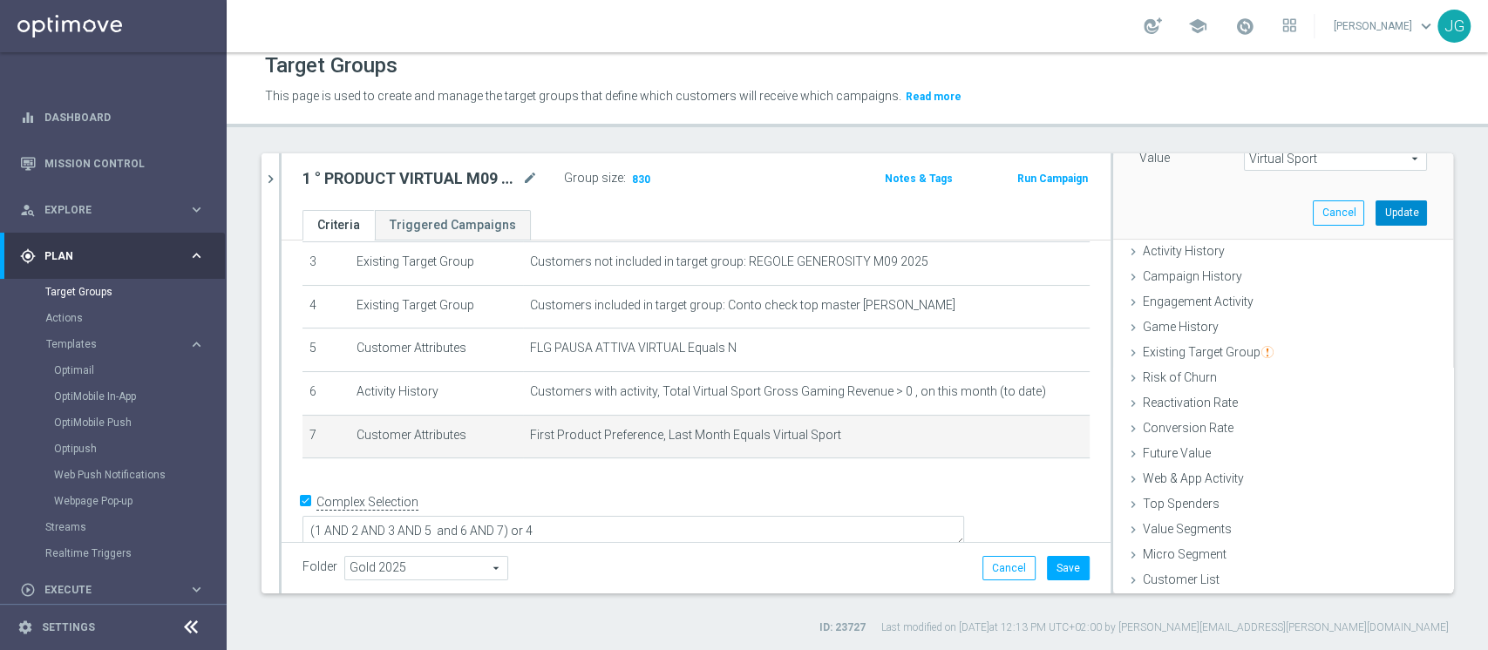
click at [1376, 206] on button "Update" at bounding box center [1401, 213] width 51 height 24
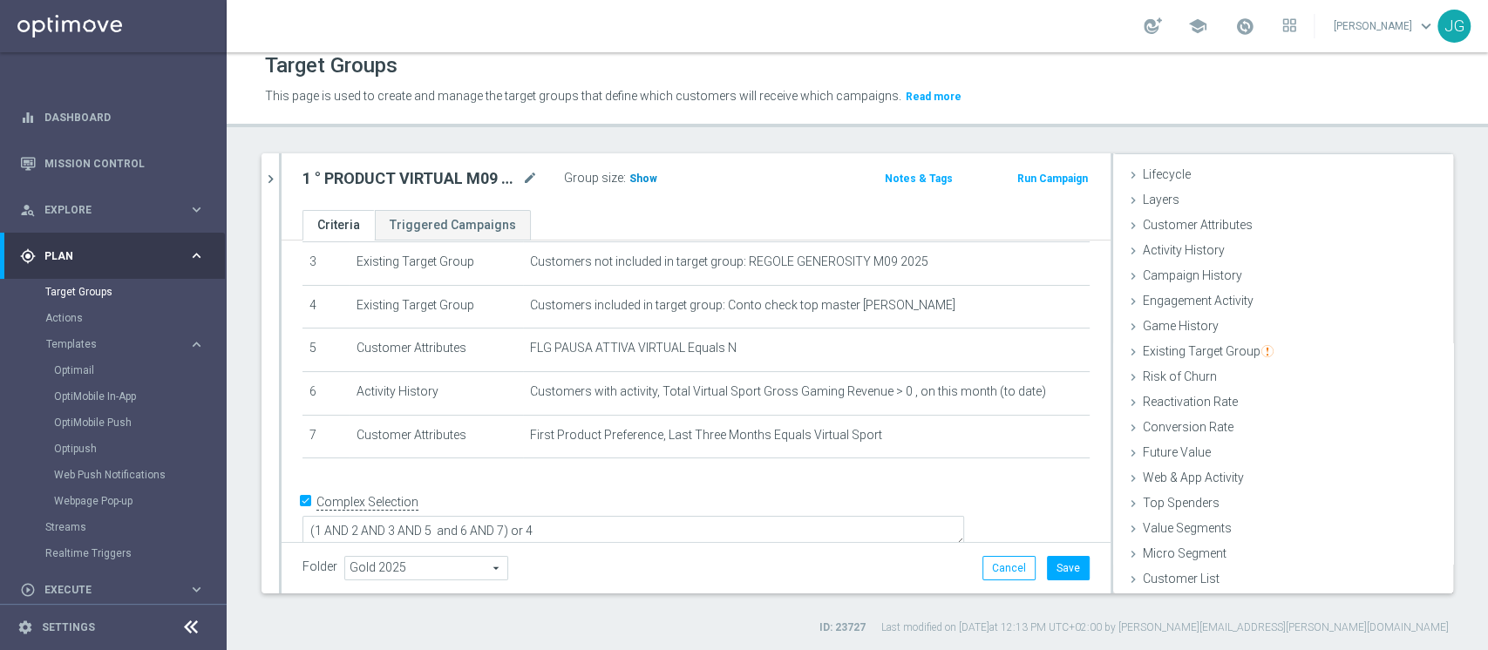
click at [637, 177] on span "Show" at bounding box center [644, 179] width 28 height 12
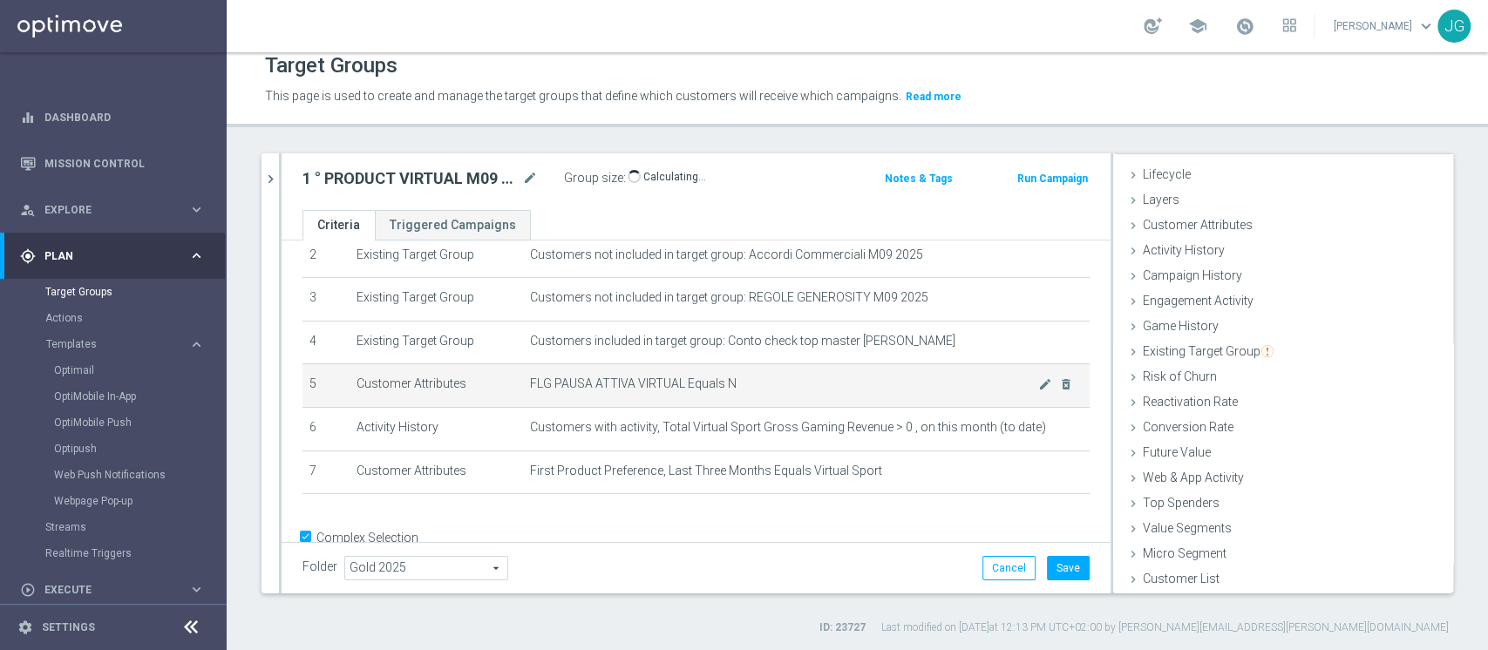
scroll to position [119, 0]
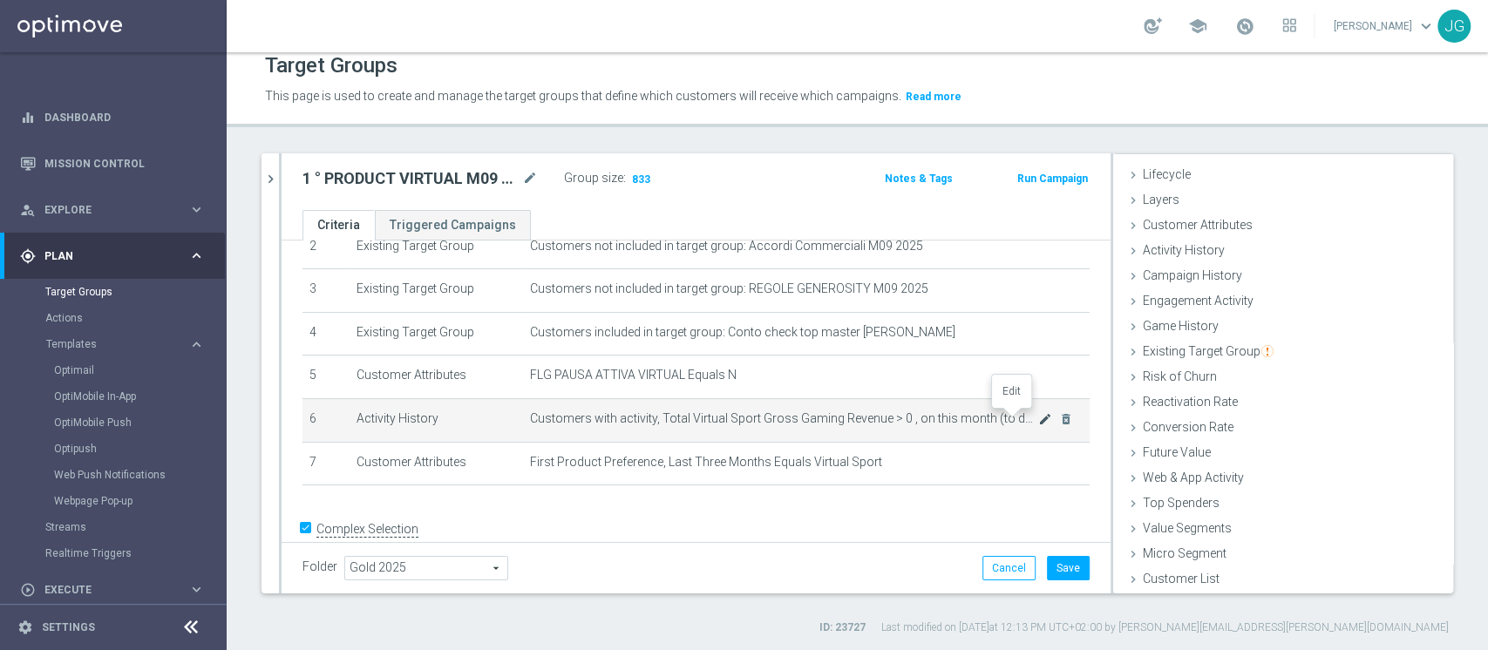
click at [1038, 419] on icon "mode_edit" at bounding box center [1045, 419] width 14 height 14
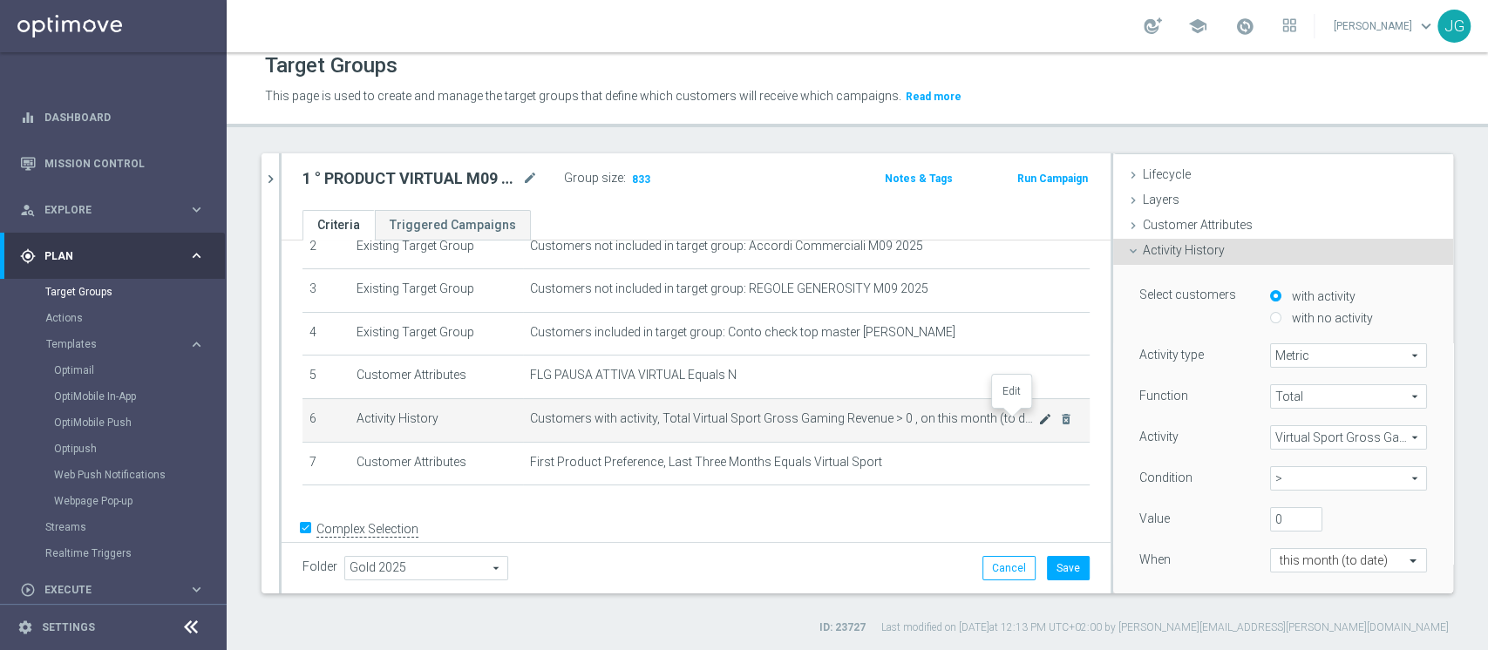
scroll to position [117, 0]
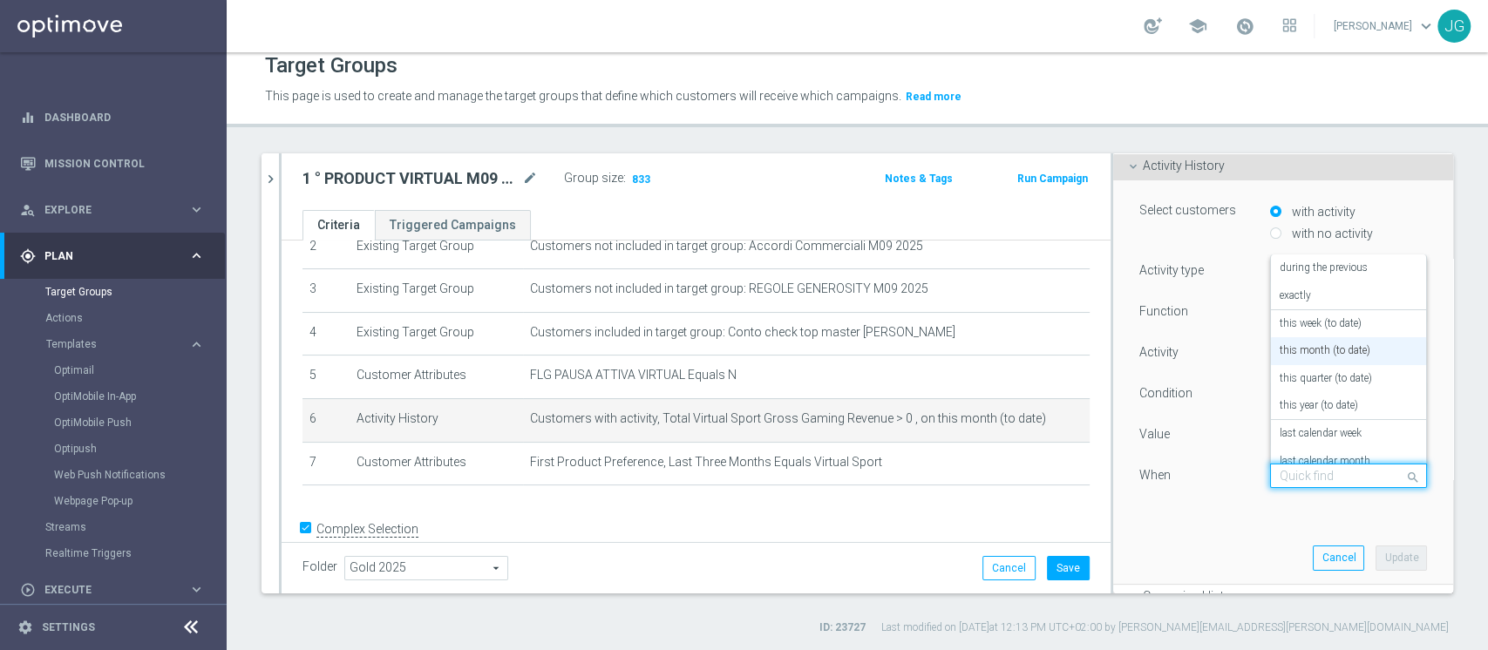
click at [1367, 479] on div at bounding box center [1348, 477] width 155 height 16
click at [1310, 438] on label "in this range" at bounding box center [1308, 445] width 57 height 14
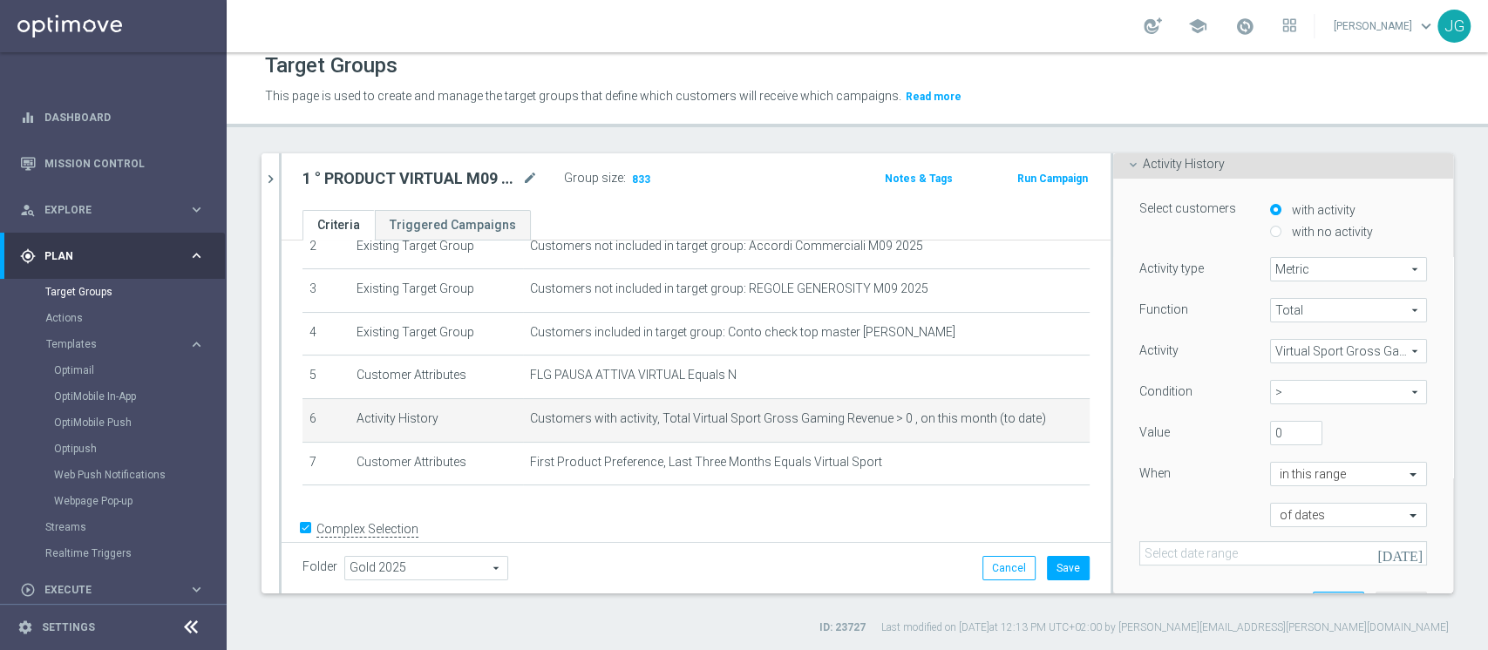
scroll to position [195, 0]
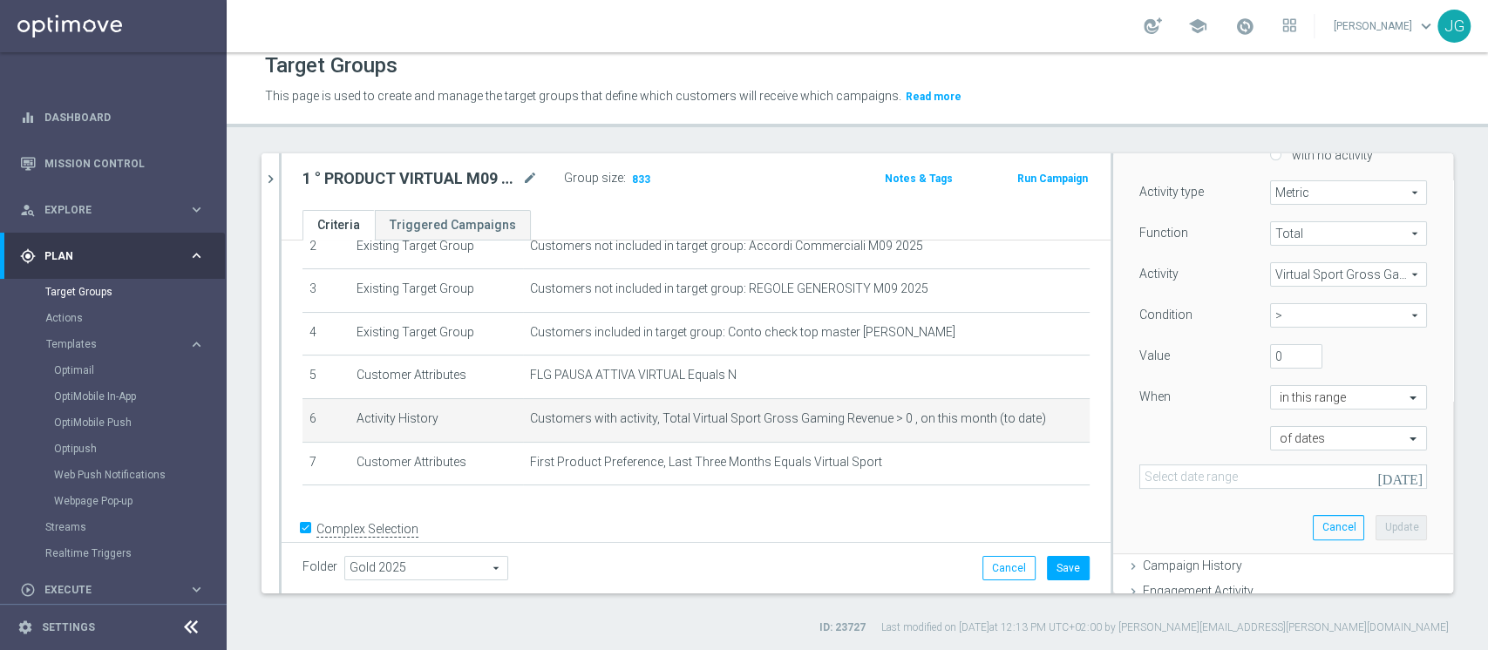
click at [1381, 478] on icon "today" at bounding box center [1401, 477] width 47 height 16
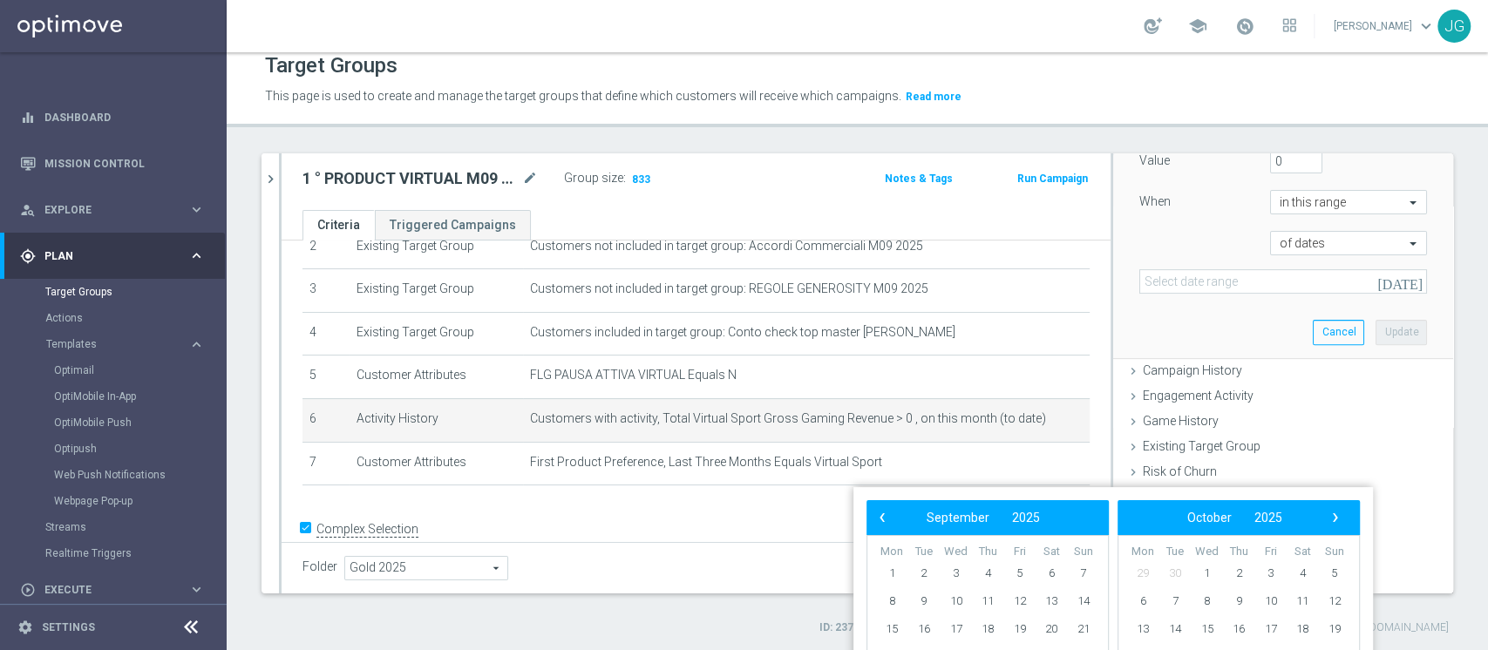
scroll to position [398, 0]
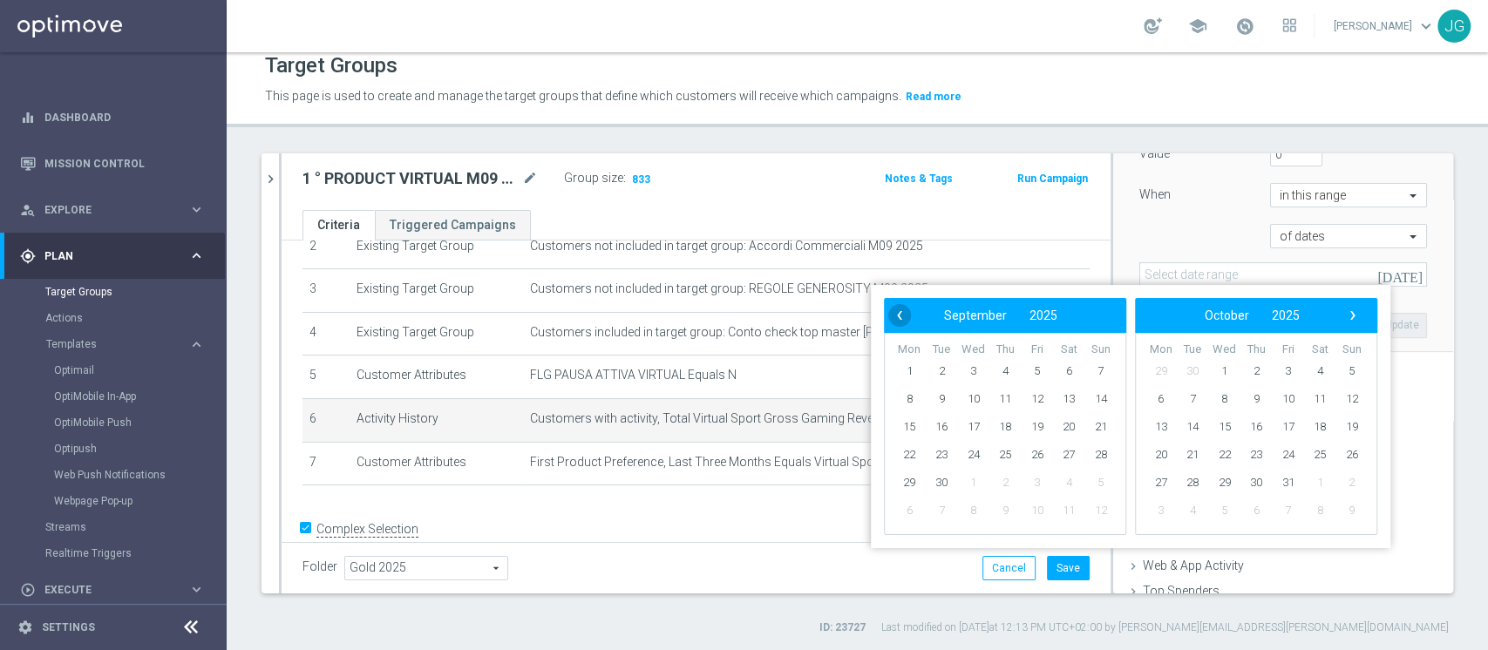
click at [893, 319] on span "‹" at bounding box center [899, 315] width 23 height 23
click at [1038, 371] on span "1" at bounding box center [1038, 371] width 28 height 28
click at [1127, 255] on div "Select customers with activity with no activity Activity type Metric Metric arr…" at bounding box center [1284, 125] width 314 height 451
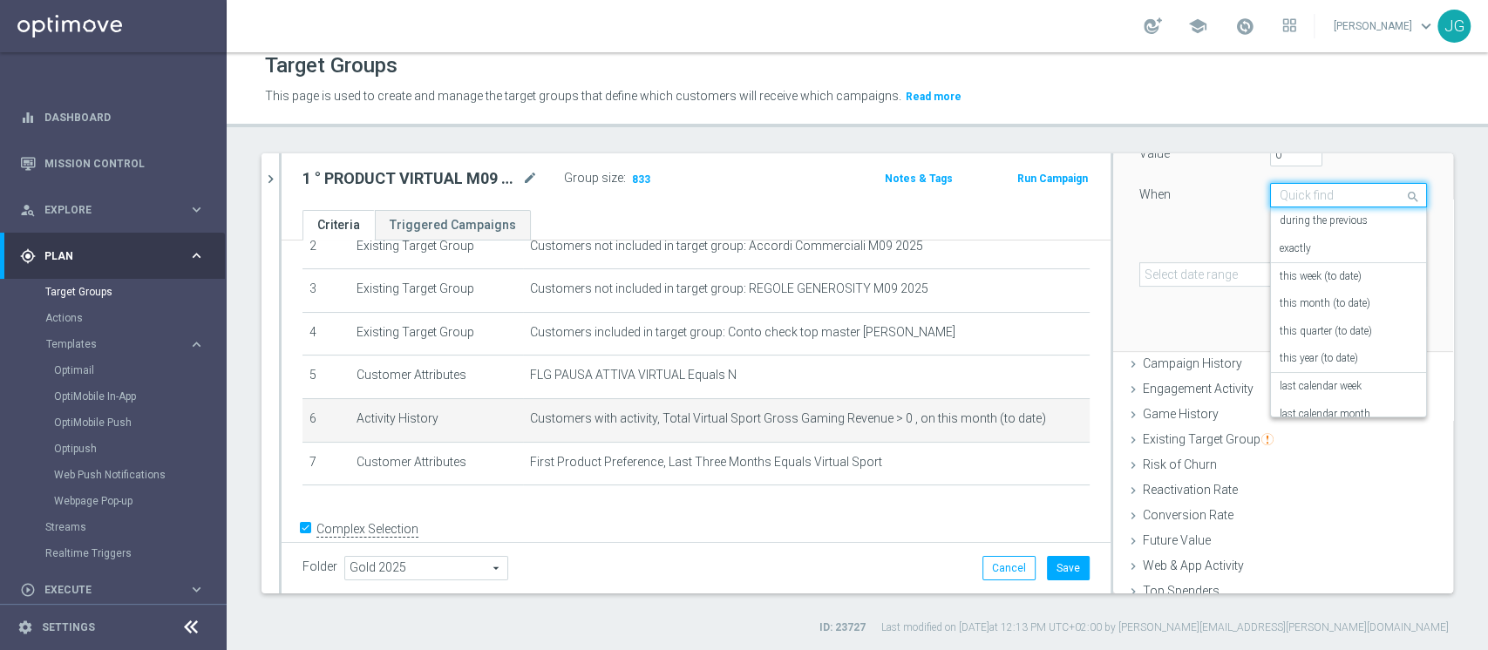
click at [1359, 188] on div at bounding box center [1348, 196] width 155 height 16
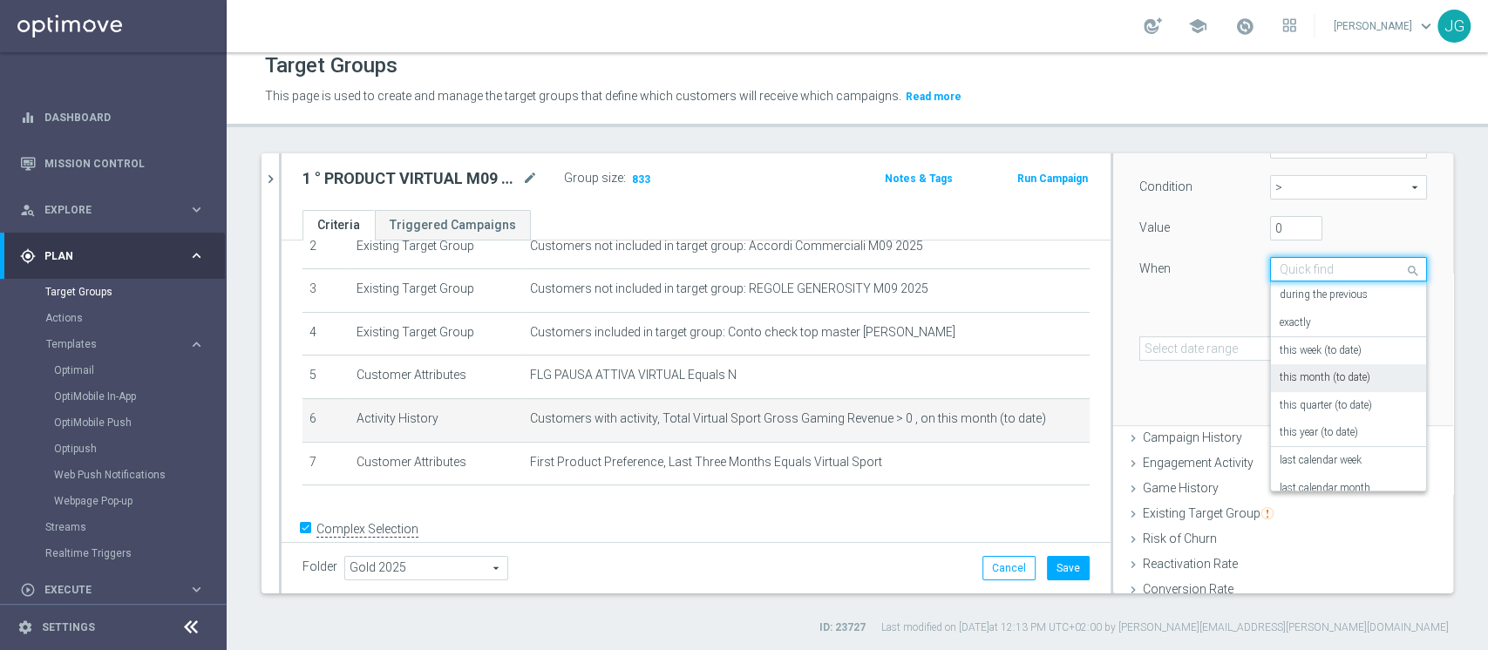
scroll to position [319, 0]
click at [1330, 303] on label "during the previous" at bounding box center [1324, 300] width 88 height 14
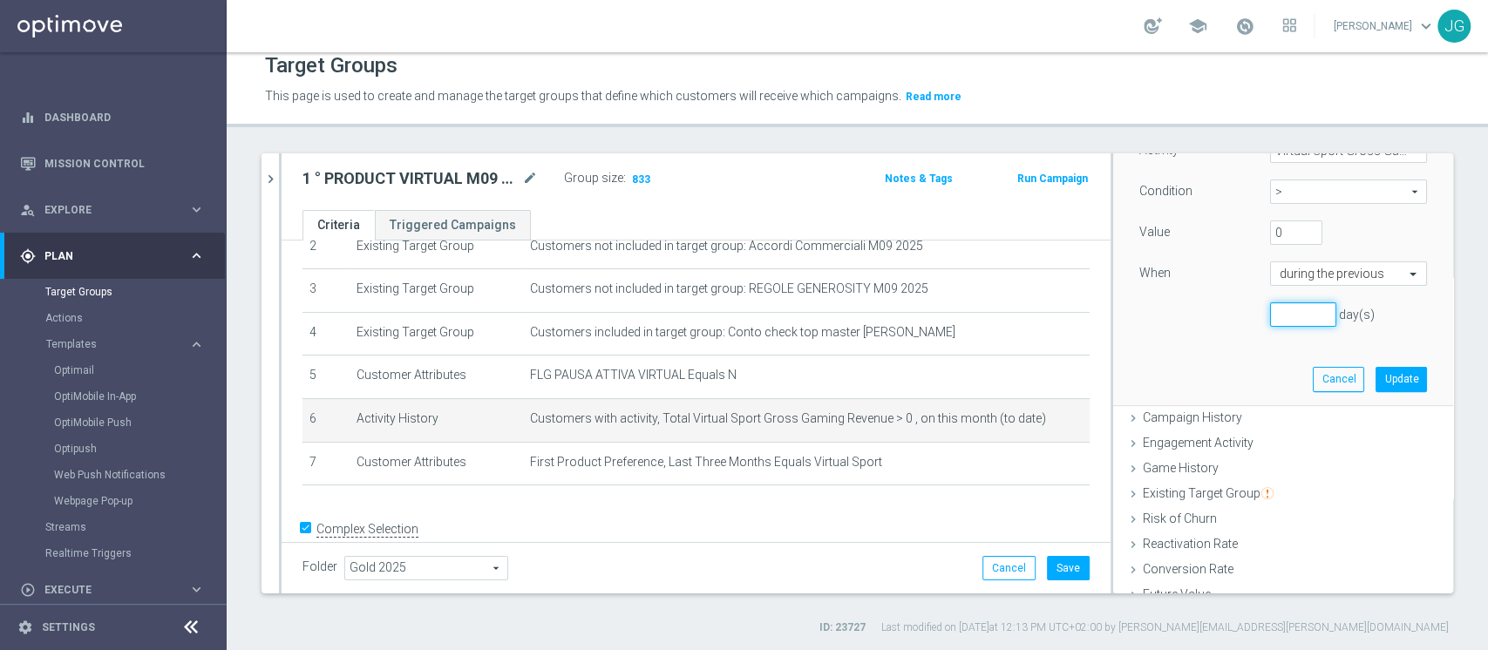
click at [1270, 316] on input "number" at bounding box center [1303, 315] width 66 height 24
type input "30"
click at [1376, 374] on button "Update" at bounding box center [1401, 379] width 51 height 24
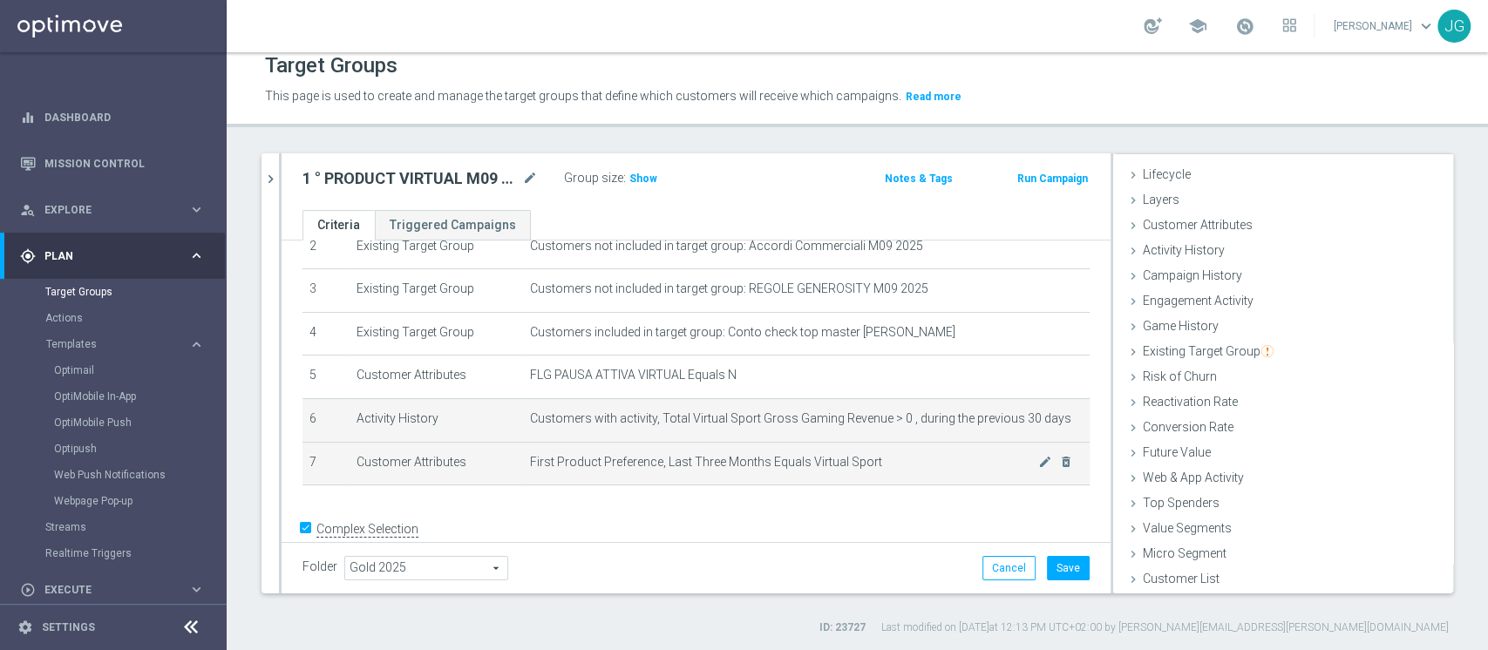
scroll to position [32, 0]
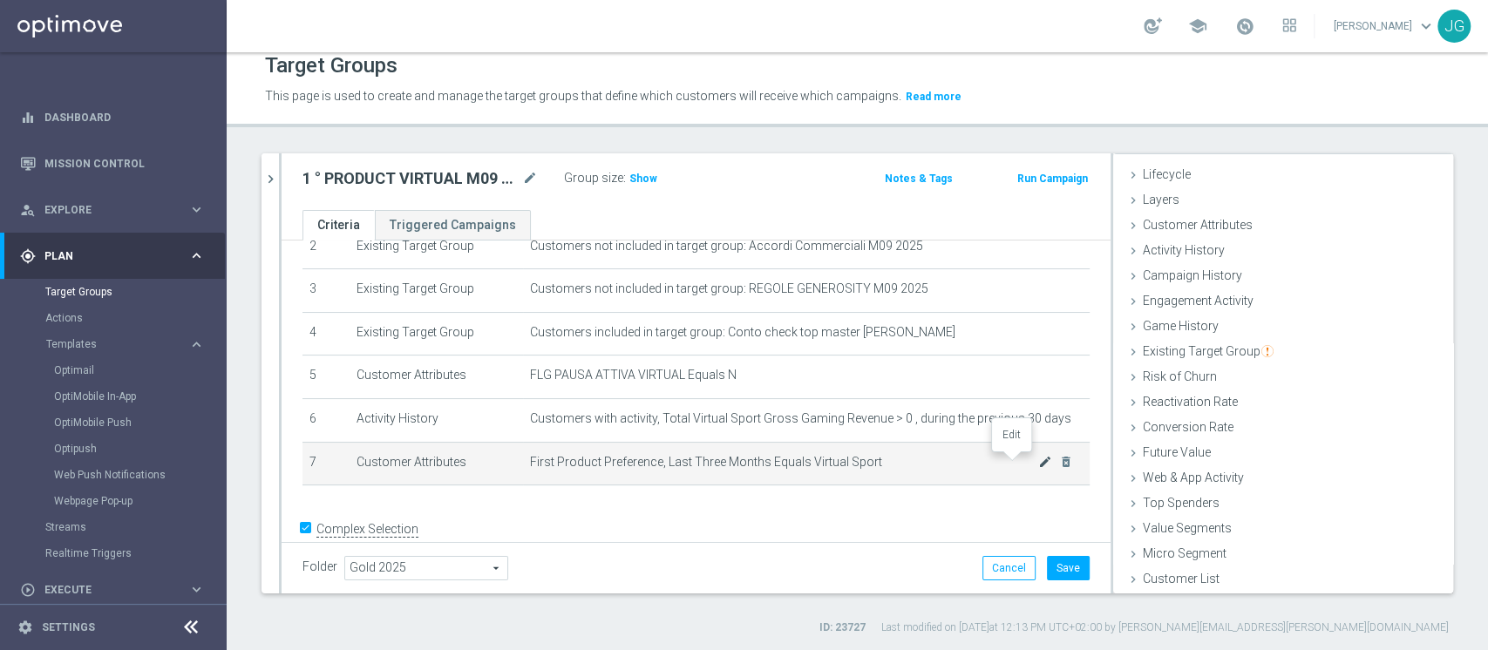
click at [1038, 463] on icon "mode_edit" at bounding box center [1045, 462] width 14 height 14
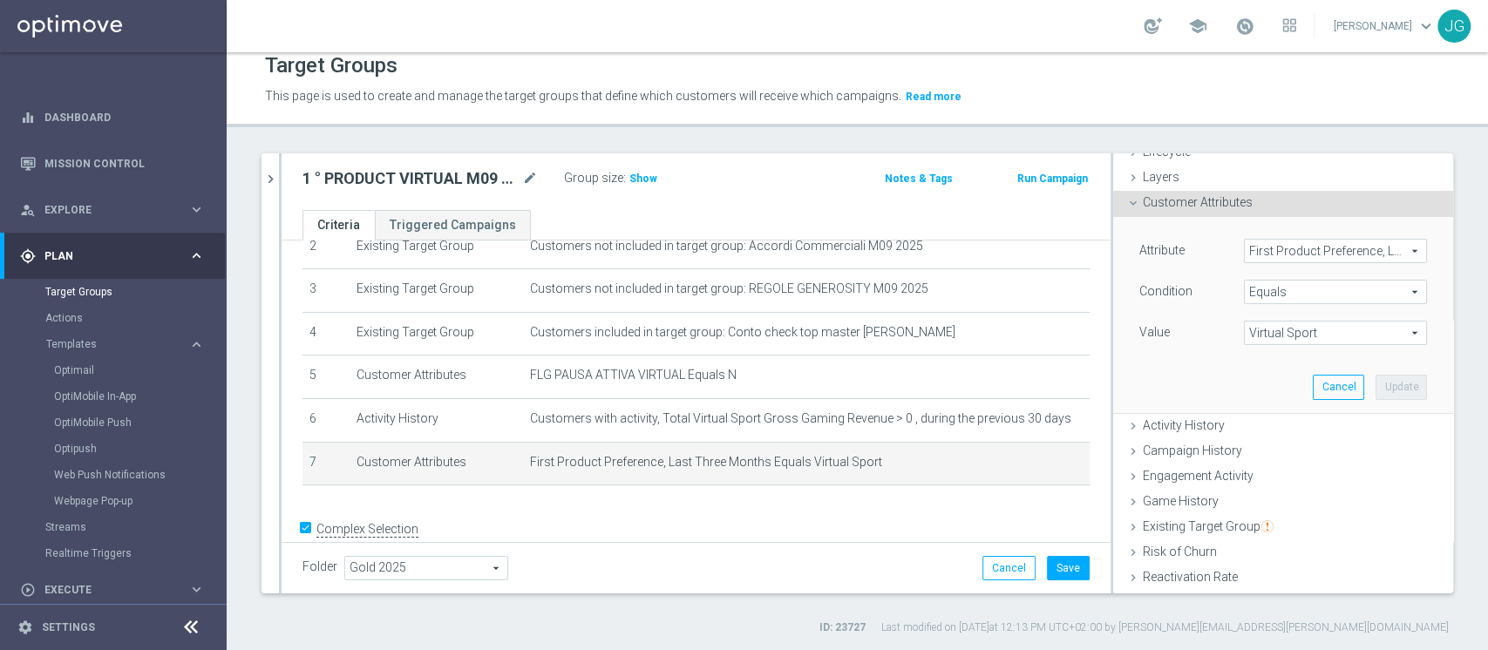
scroll to position [54, 0]
click at [1276, 255] on span "First Product Preference, Last Three Months" at bounding box center [1335, 252] width 181 height 23
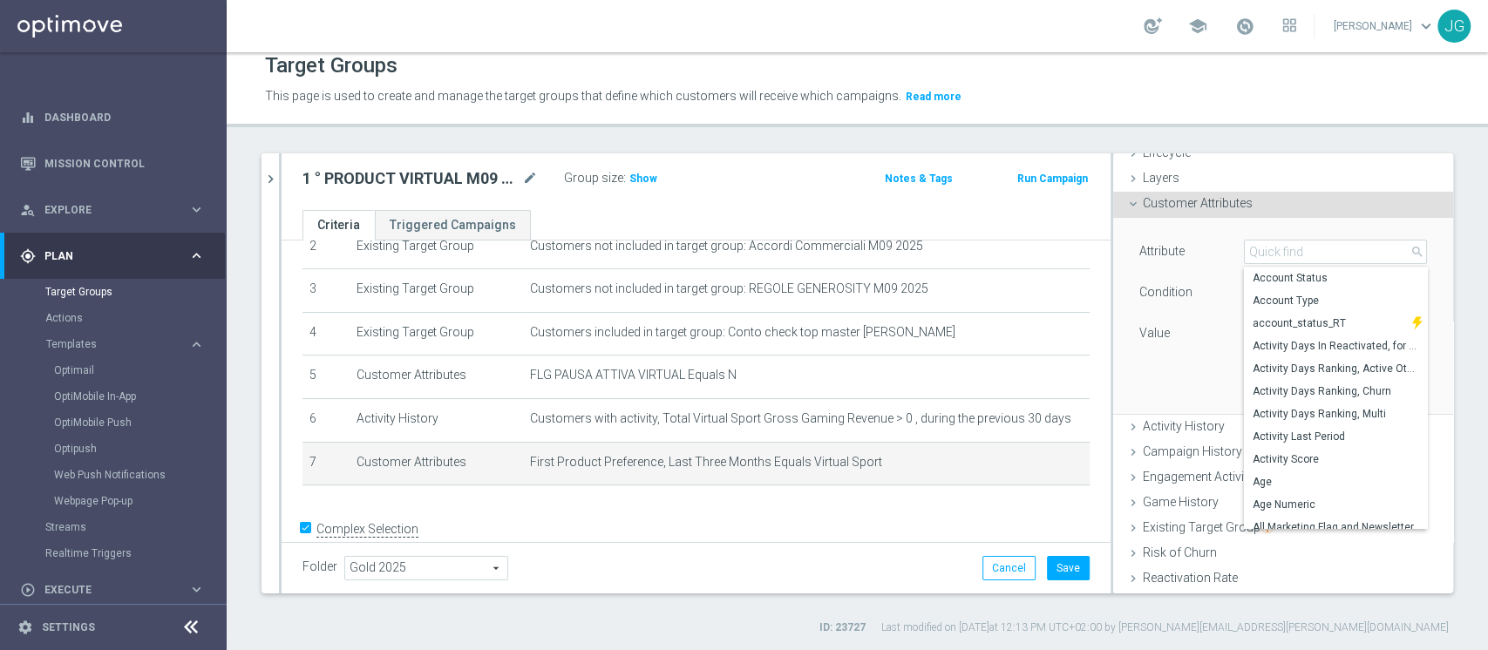
click at [1167, 339] on div "Value" at bounding box center [1179, 336] width 105 height 28
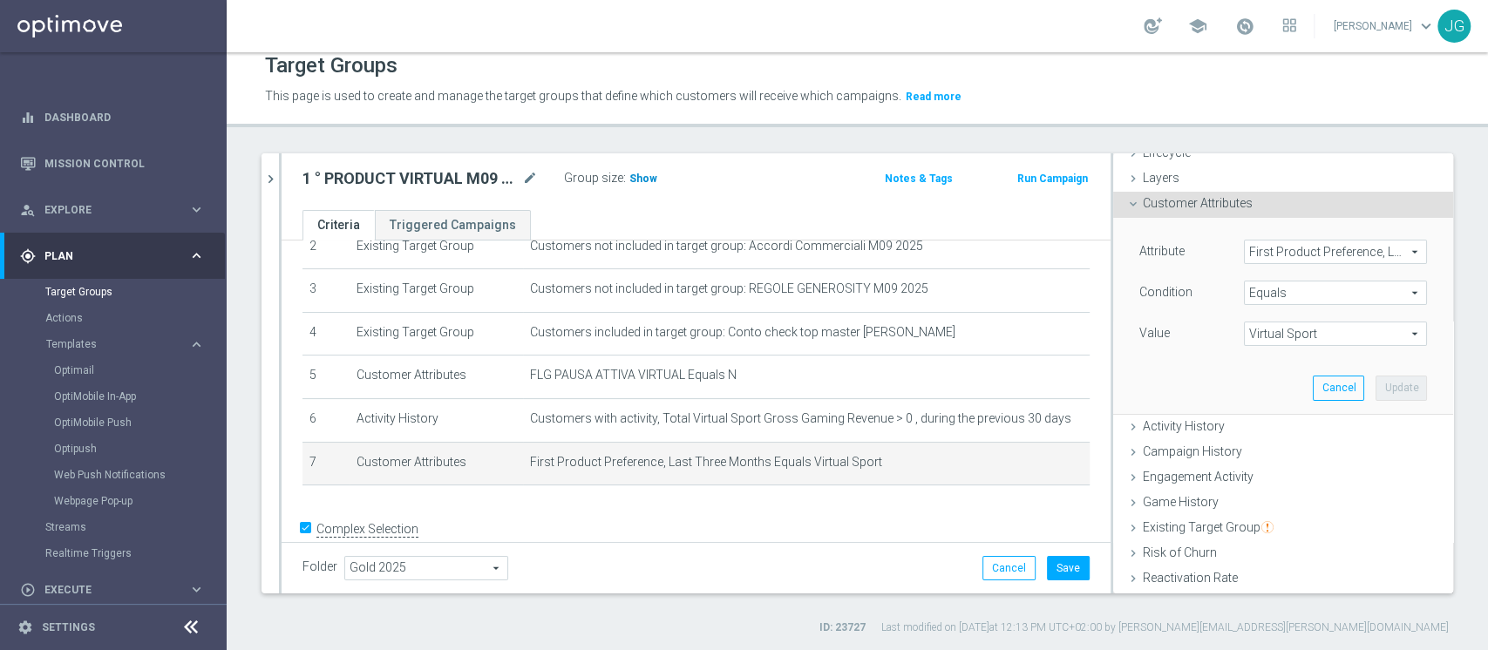
click at [649, 178] on span "Show" at bounding box center [644, 179] width 28 height 12
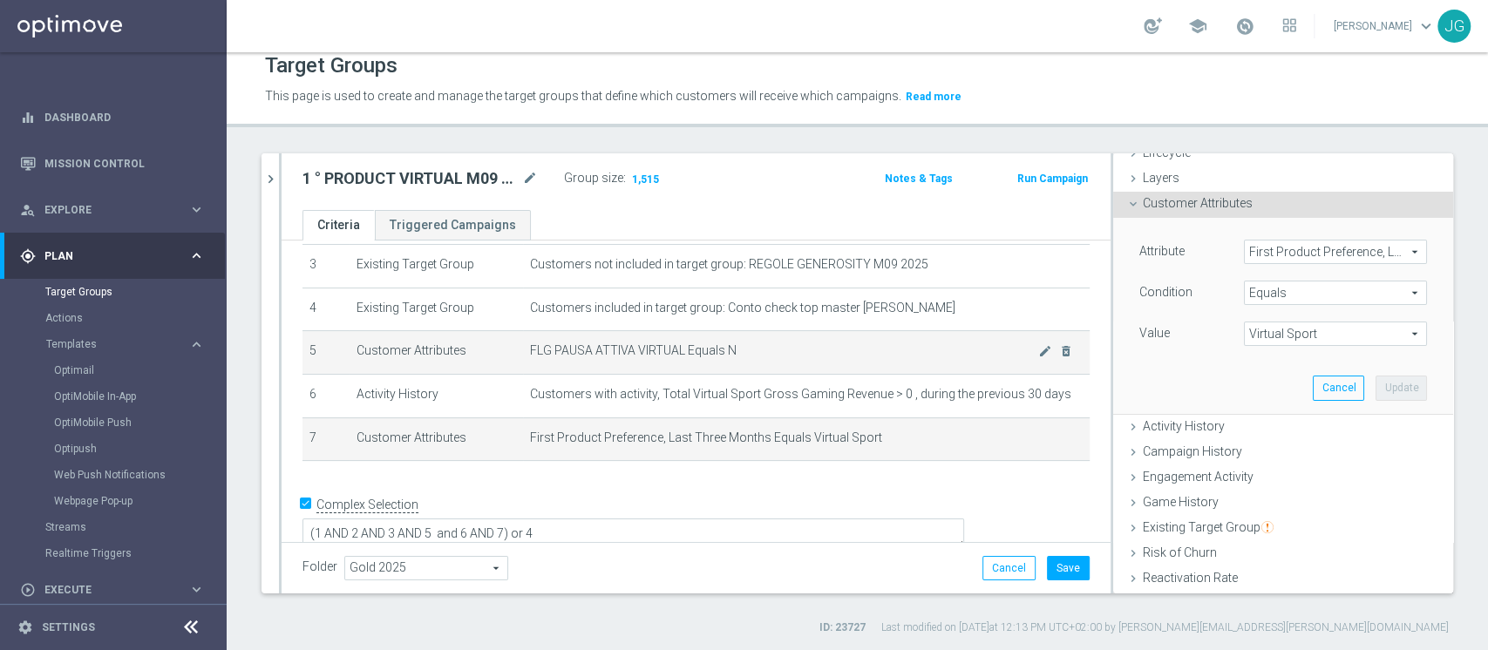
scroll to position [146, 0]
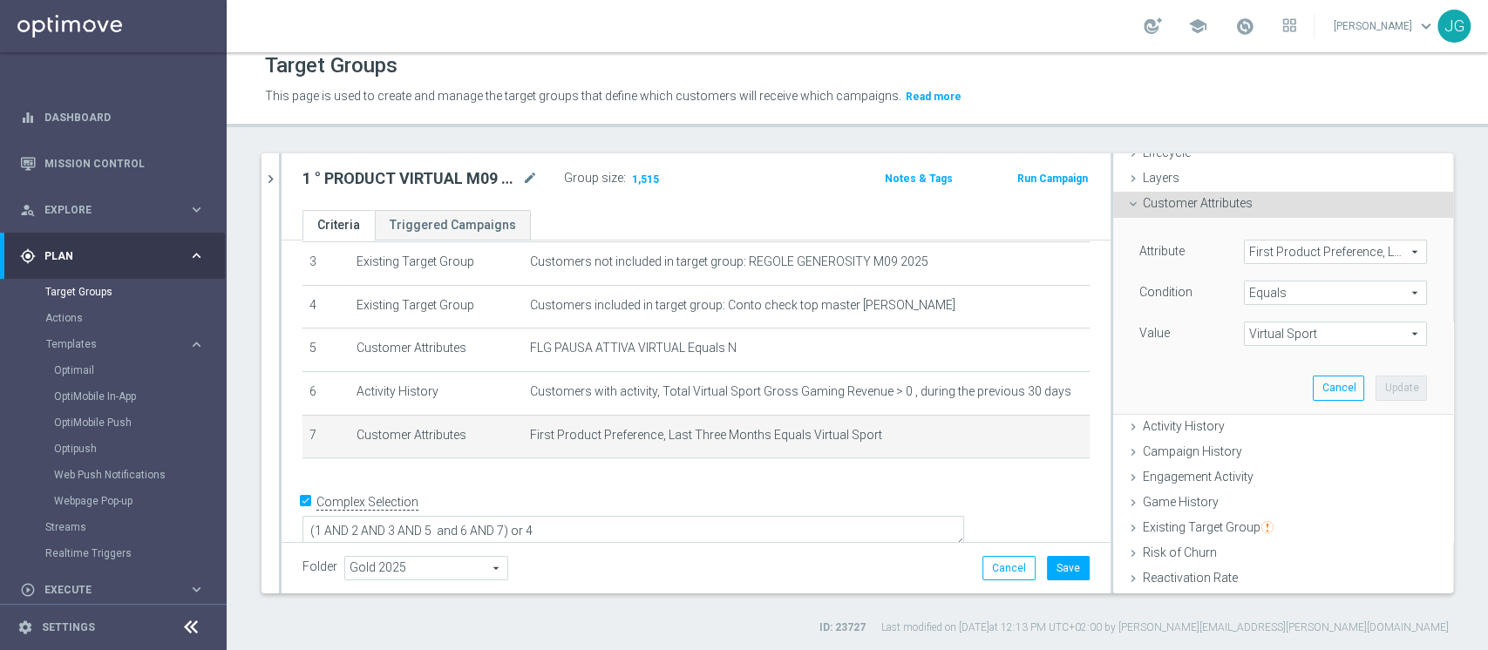
click at [1302, 252] on span "First Product Preference, Last Three Months" at bounding box center [1335, 252] width 181 height 23
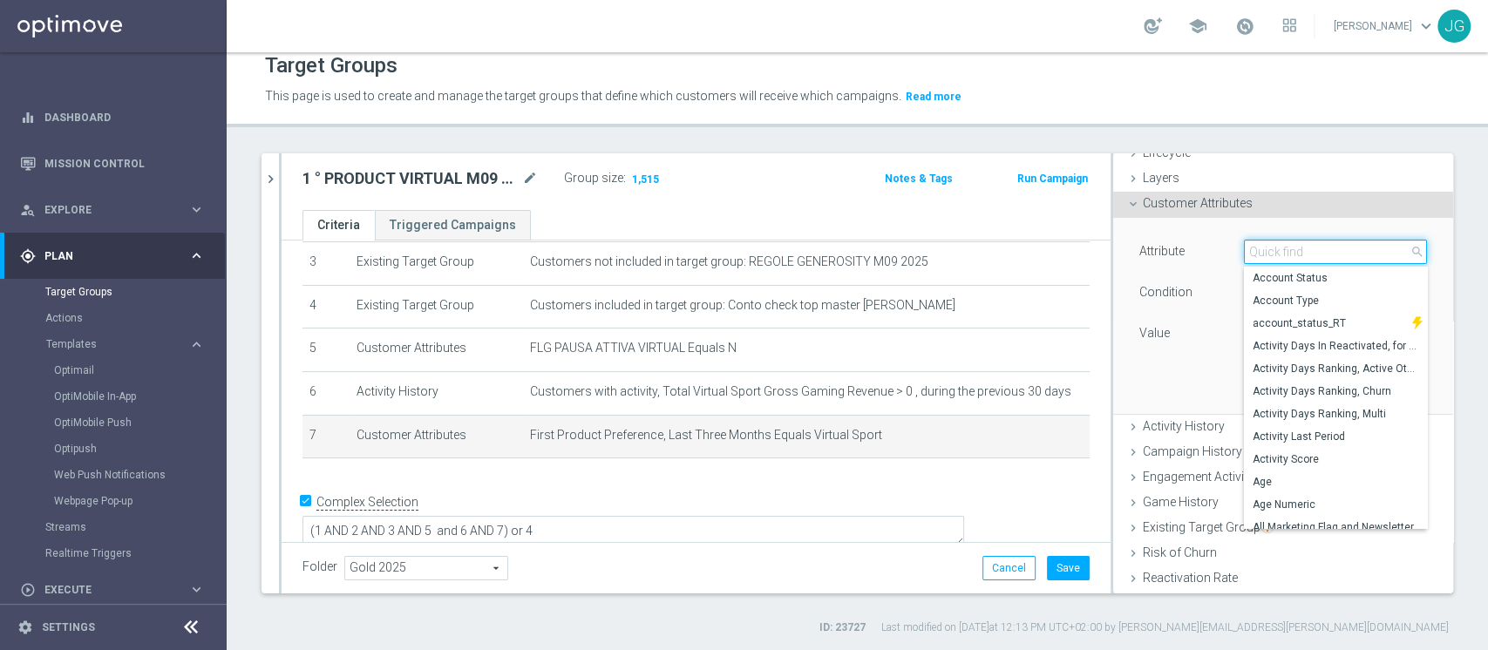
click at [1302, 252] on input "search" at bounding box center [1335, 252] width 183 height 24
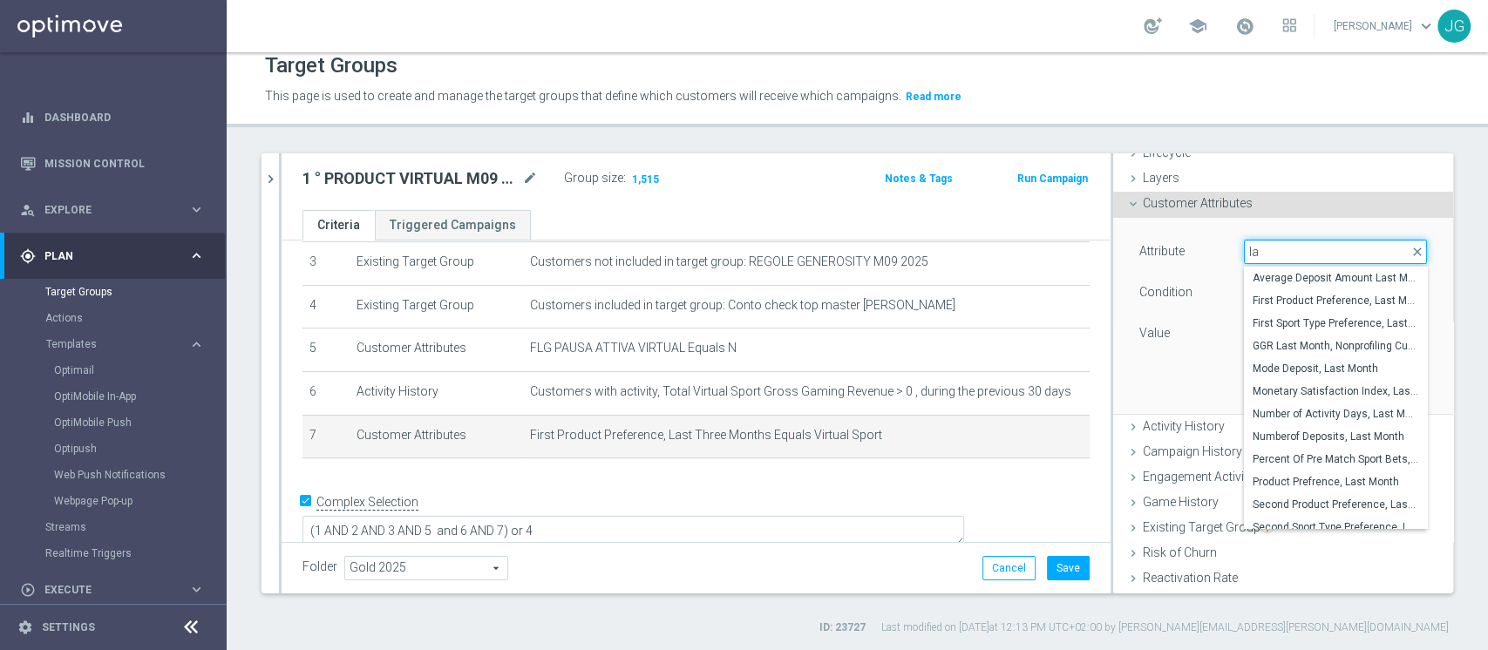
type input "l"
type input "first"
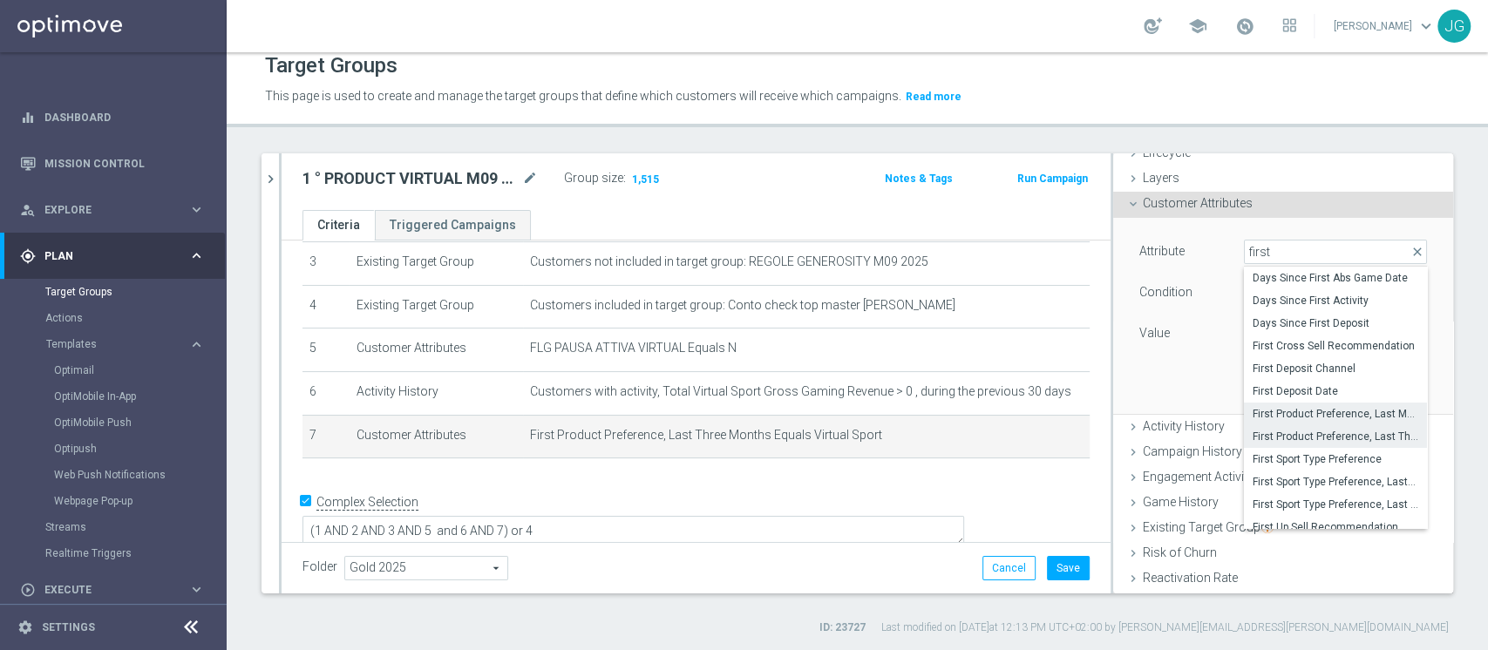
click at [1286, 415] on span "First Product Preference, Last Month" at bounding box center [1336, 414] width 166 height 14
type input "First Product Preference, Last Month"
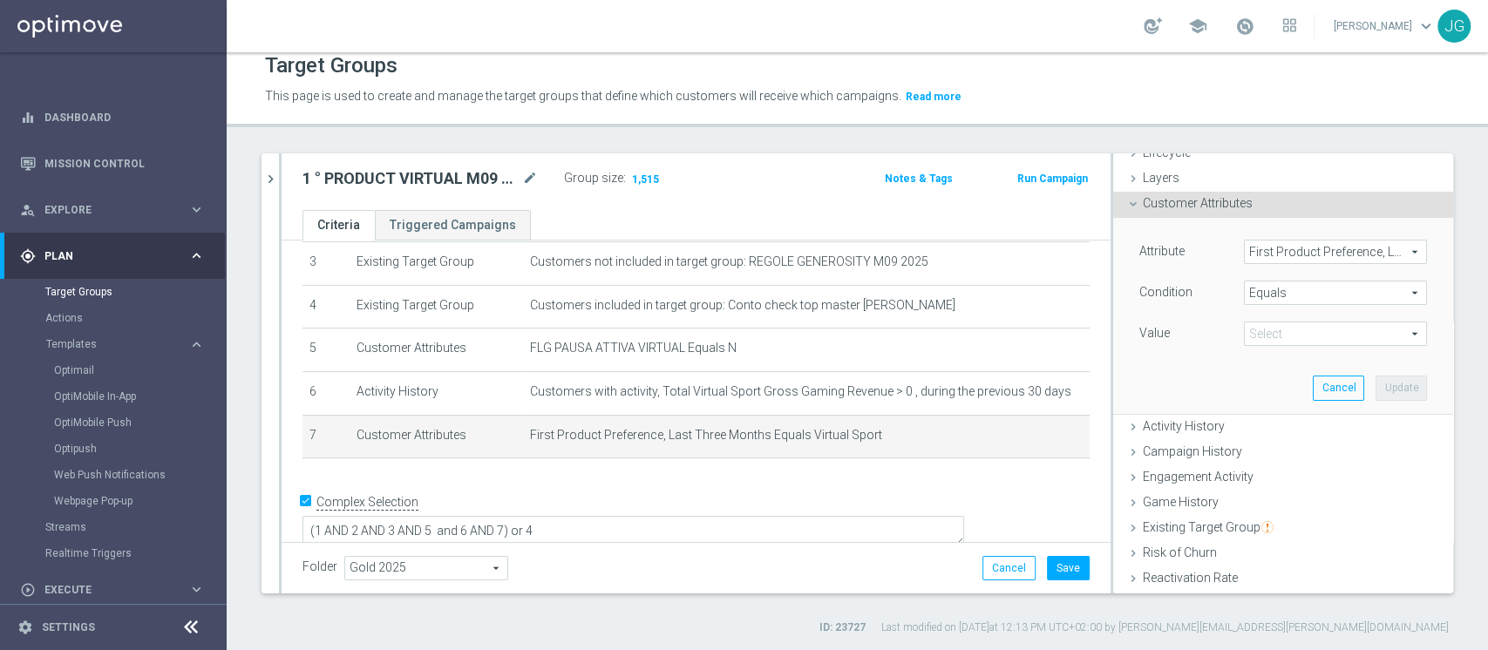
click at [1245, 330] on span "Virtual Sport" at bounding box center [1335, 334] width 181 height 23
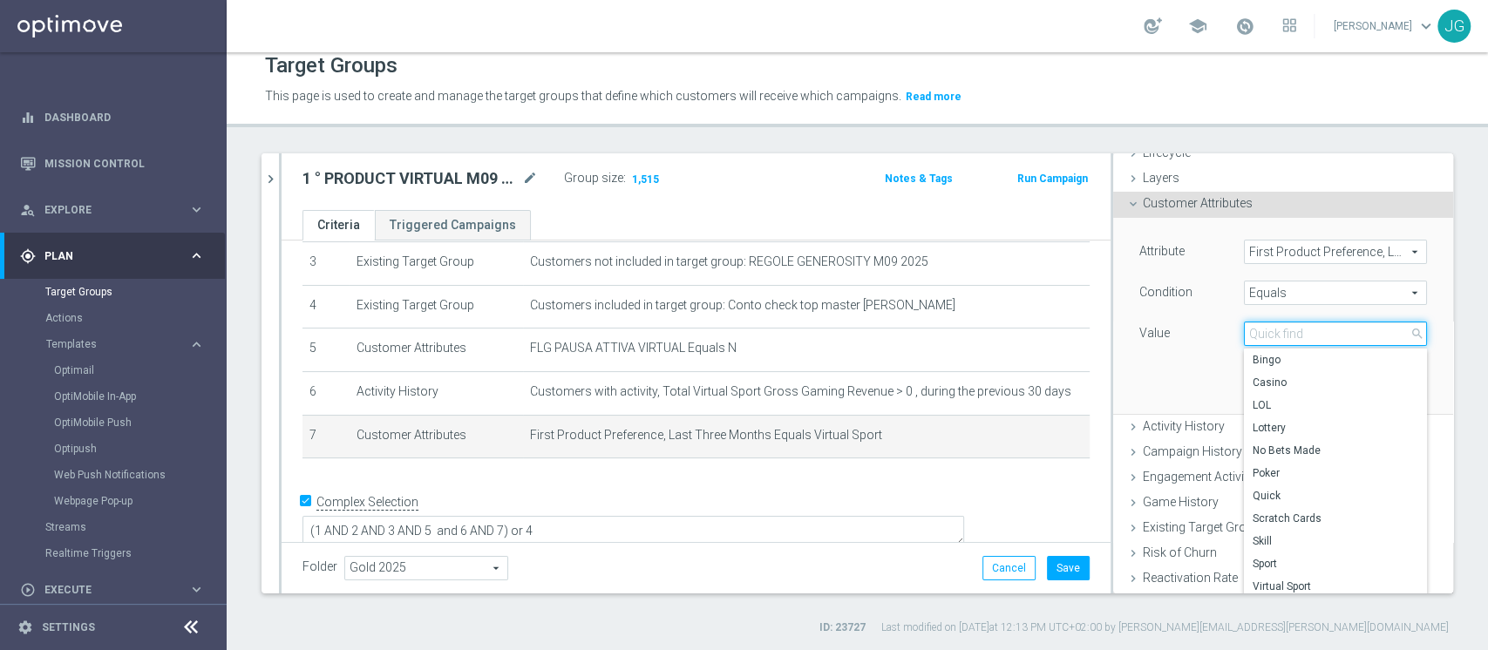
click at [1244, 330] on input "search" at bounding box center [1335, 334] width 183 height 24
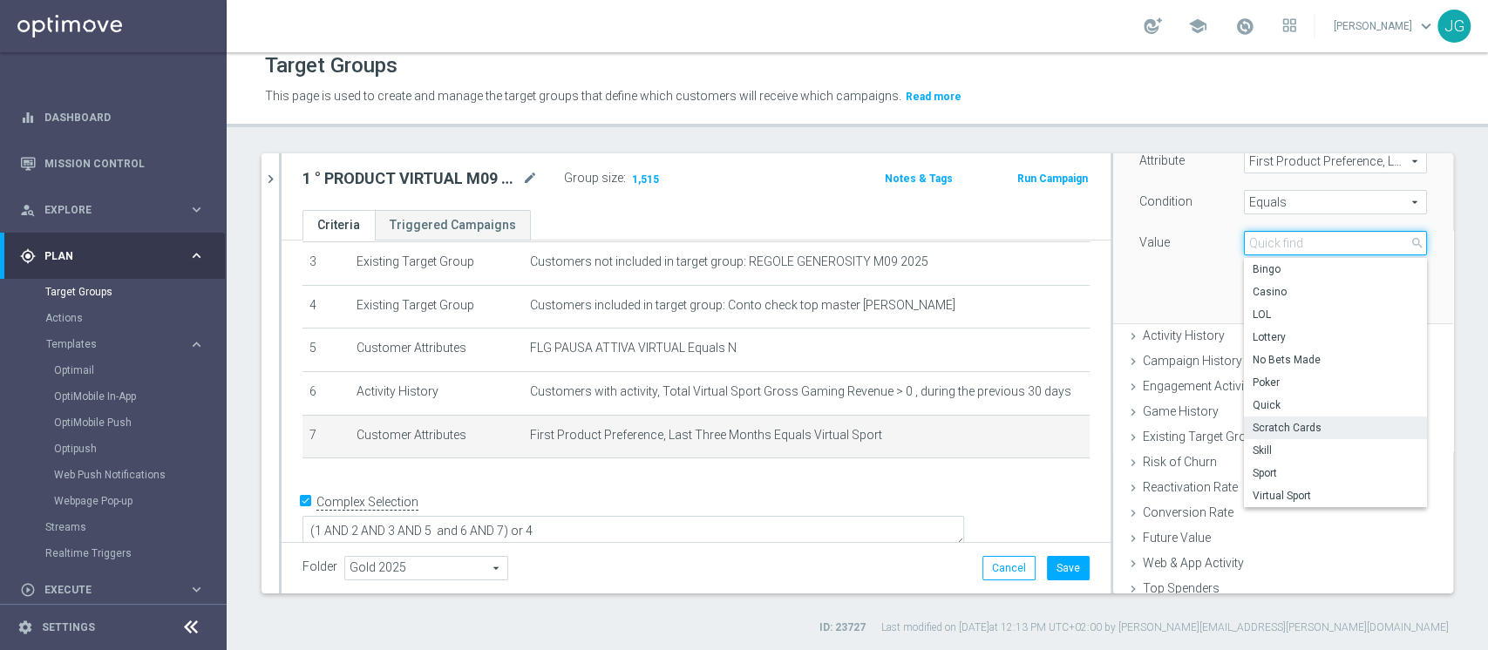
scroll to position [160, 0]
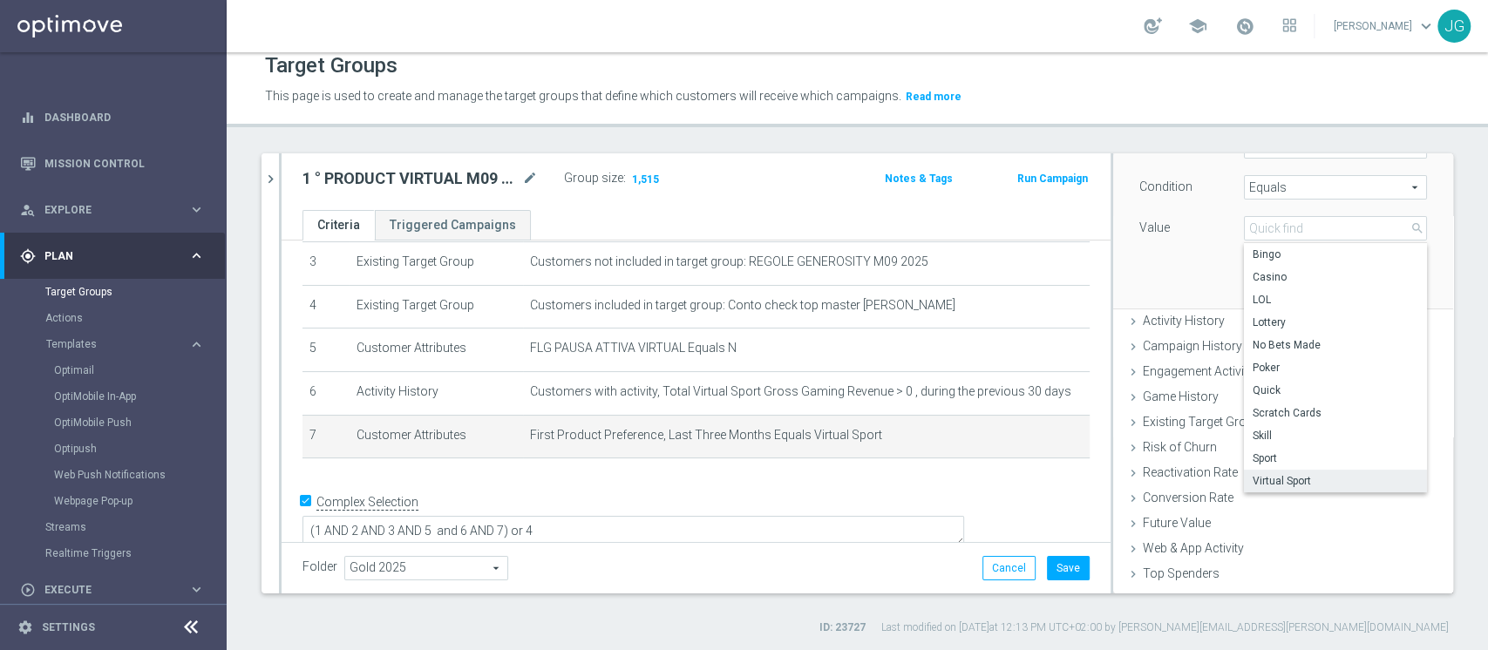
click at [1253, 478] on span "Virtual Sport" at bounding box center [1336, 481] width 166 height 14
type input "Virtual Sport"
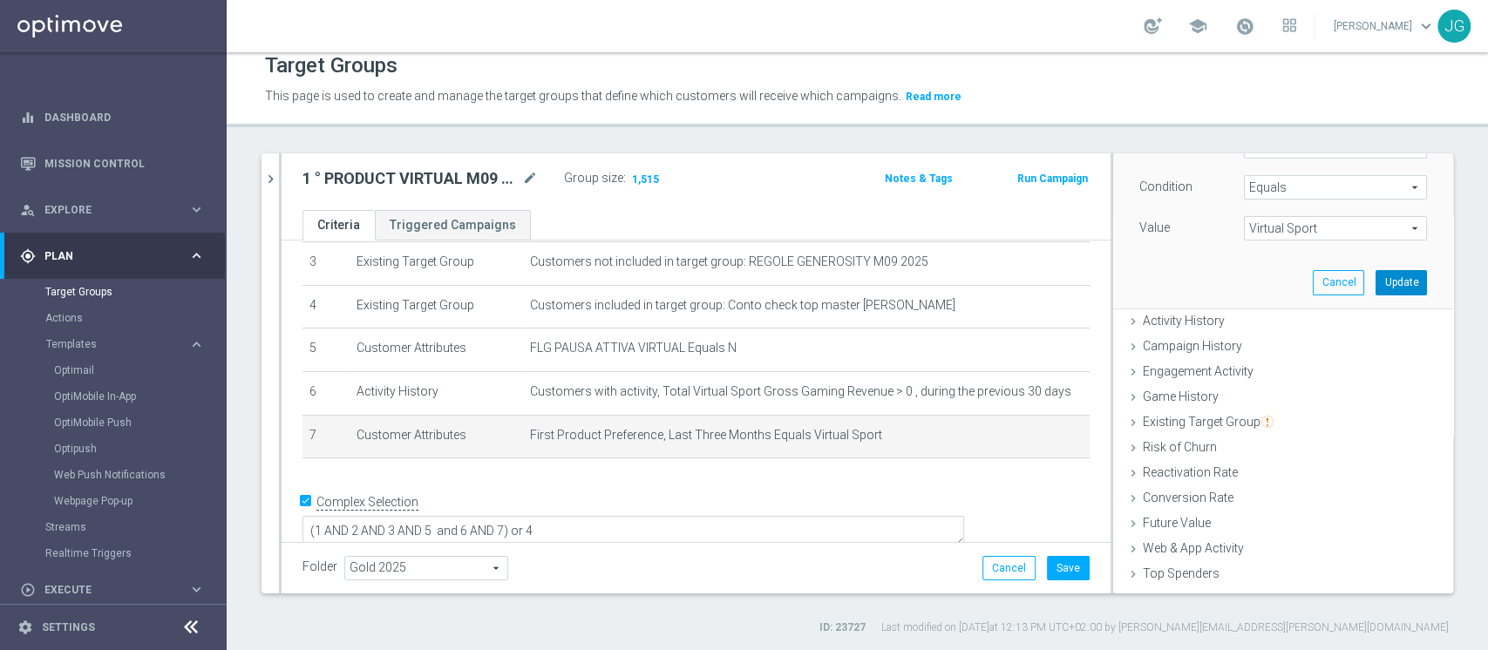
click at [1376, 277] on button "Update" at bounding box center [1401, 282] width 51 height 24
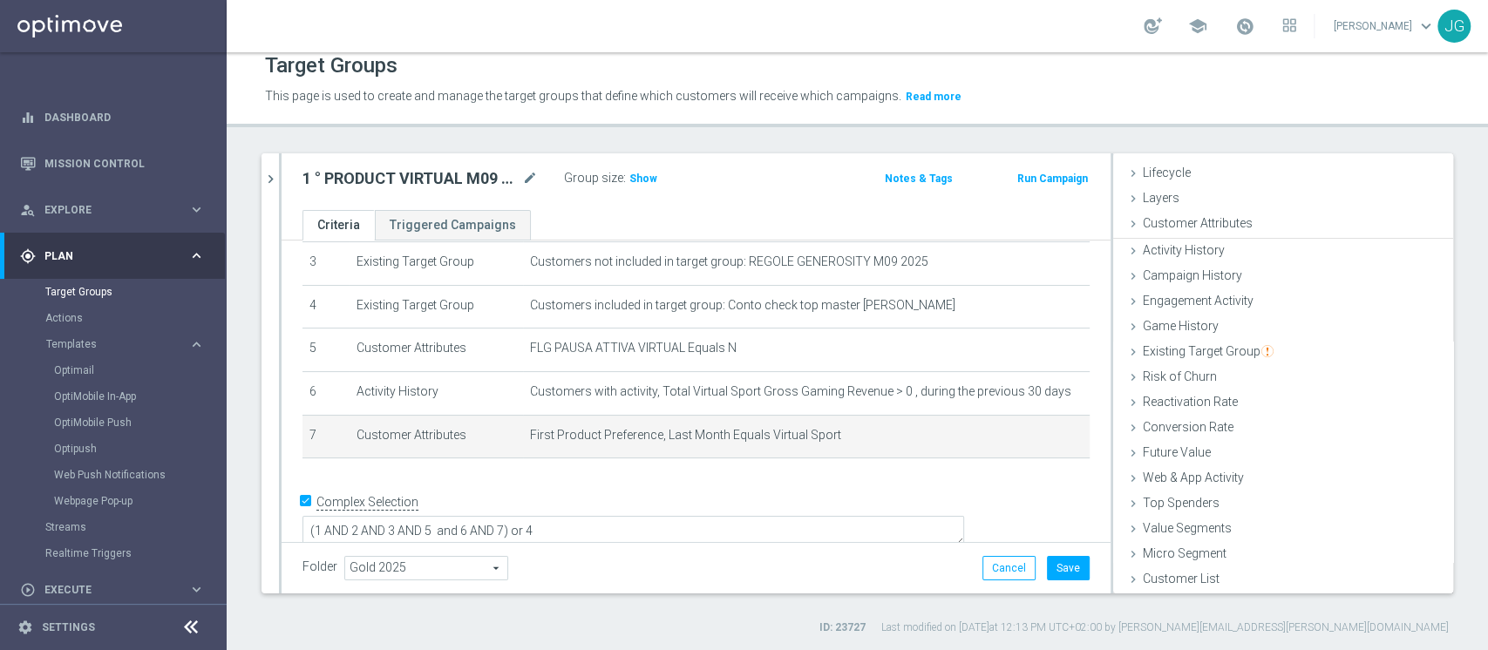
scroll to position [32, 0]
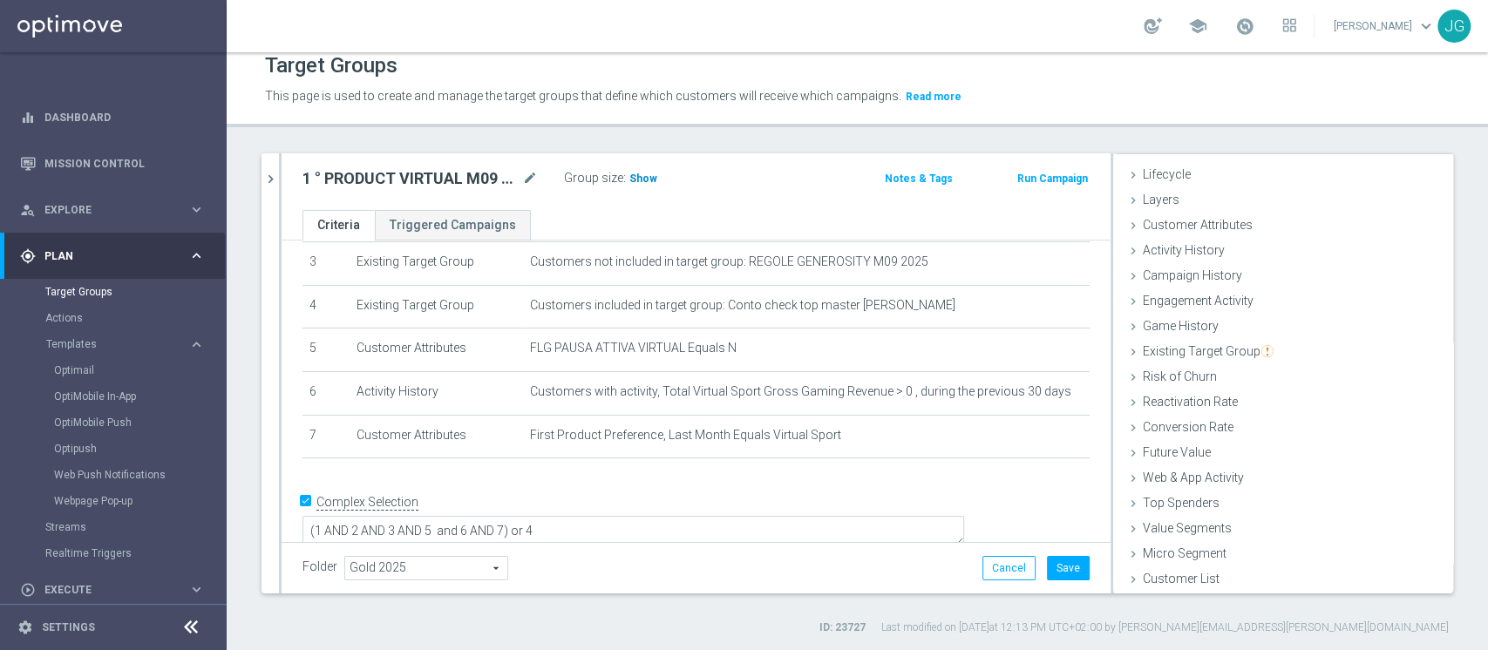
click at [640, 177] on span "Show" at bounding box center [644, 179] width 28 height 12
click at [1193, 228] on span "Customer Attributes" at bounding box center [1198, 225] width 110 height 14
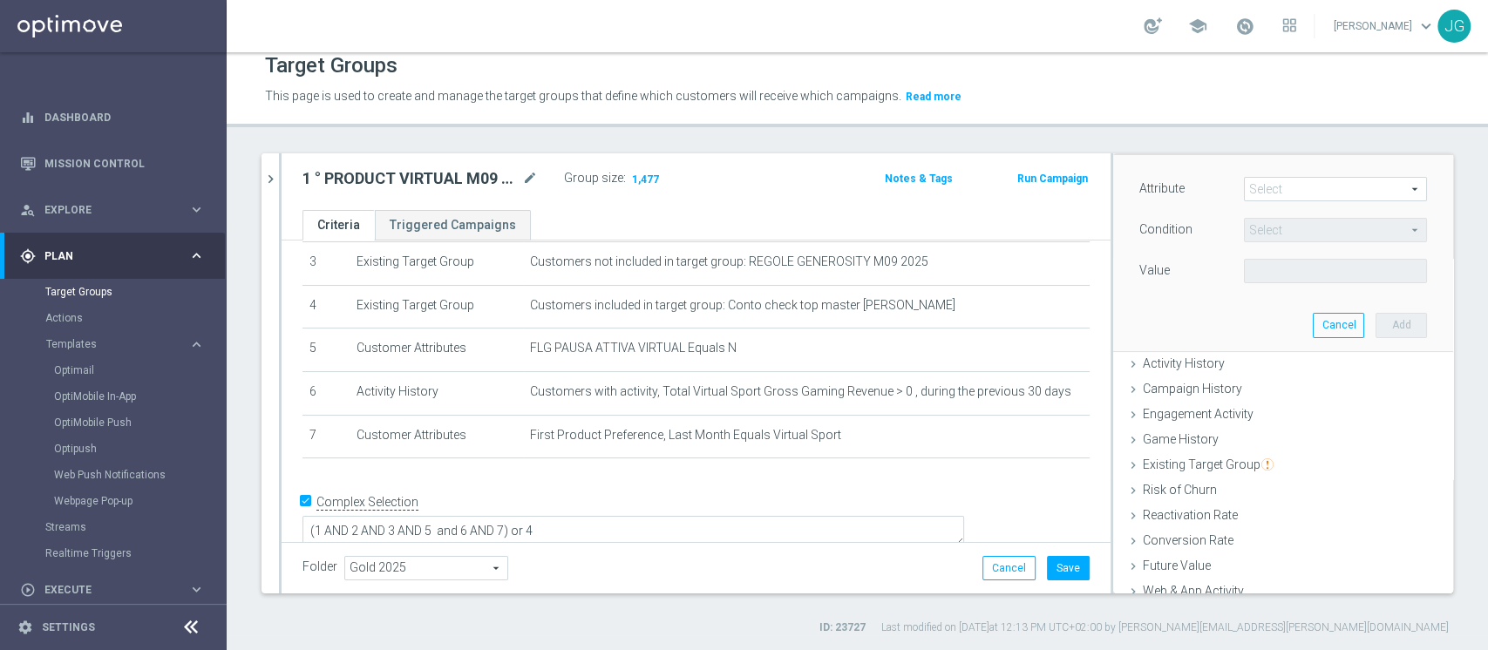
scroll to position [0, 0]
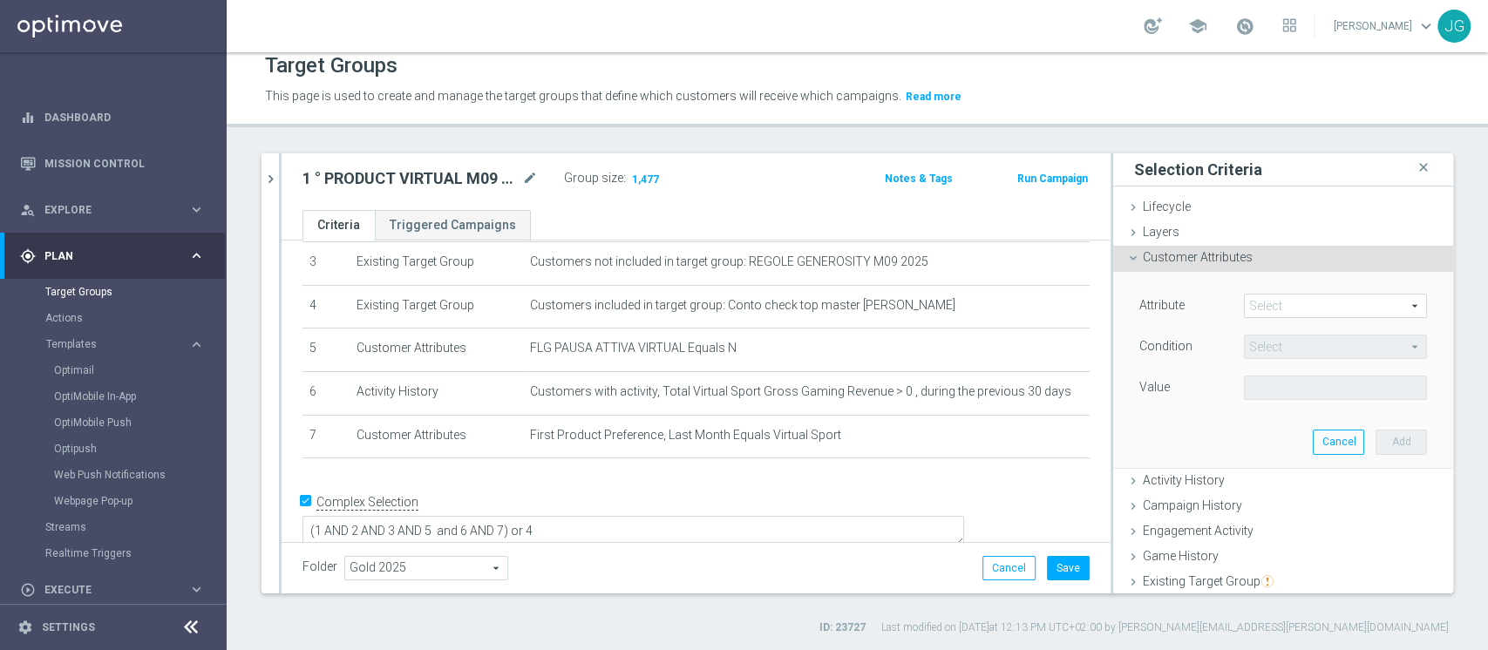
click at [1297, 310] on span at bounding box center [1335, 306] width 181 height 23
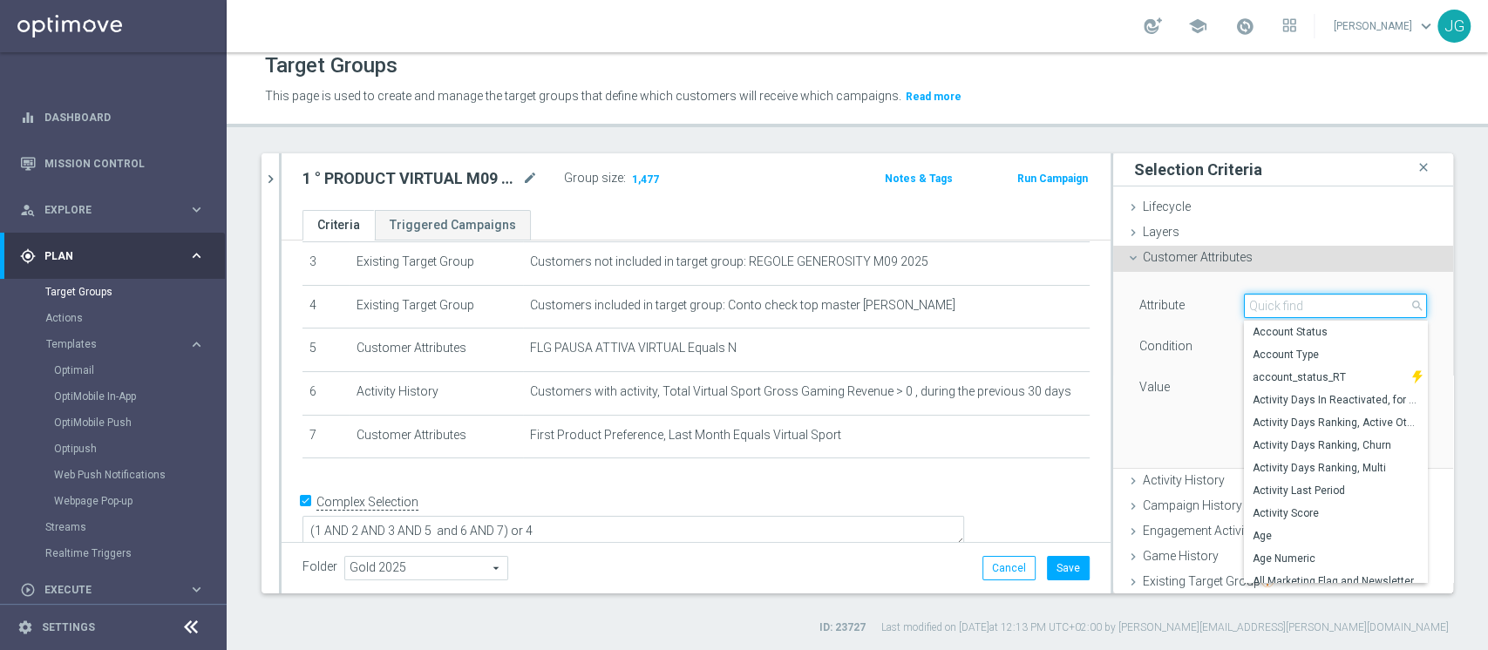
click at [1297, 310] on input "search" at bounding box center [1335, 306] width 183 height 24
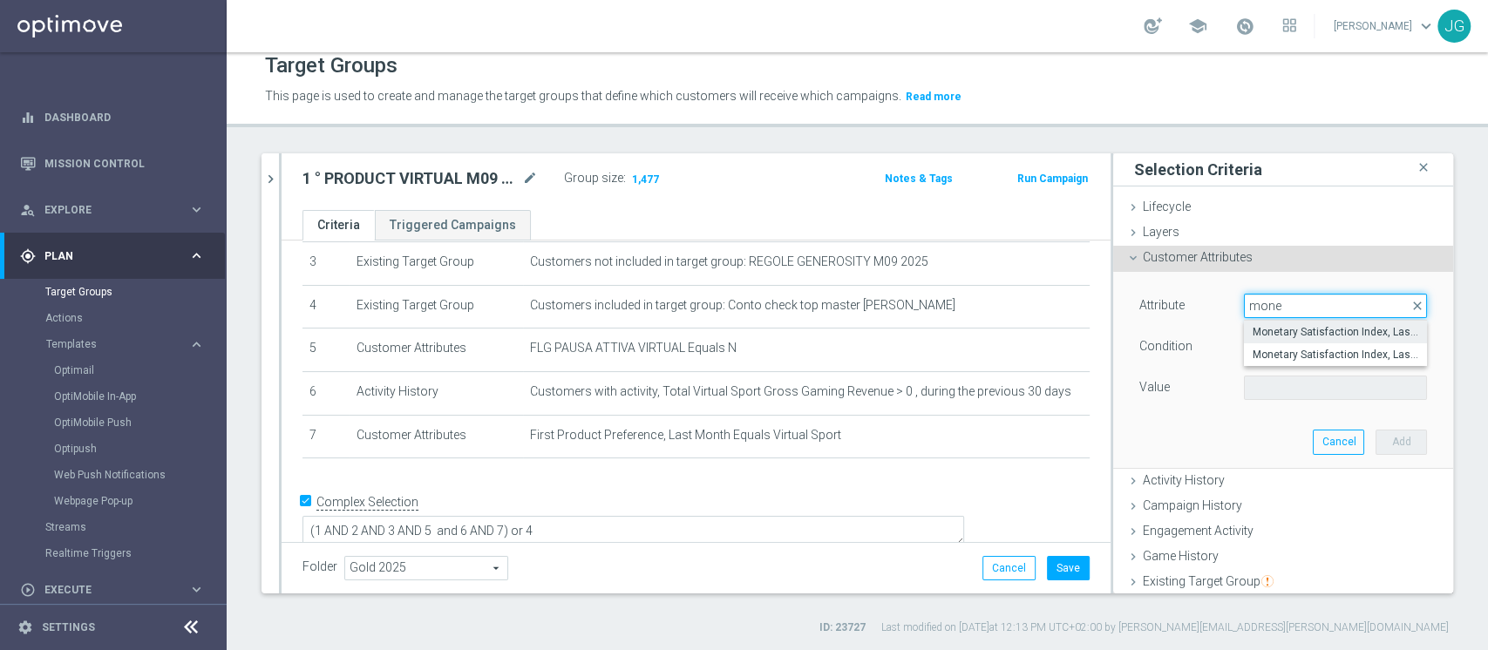
type input "mone"
click at [1304, 325] on span "Monetary Satisfaction Index, Last Month" at bounding box center [1336, 332] width 166 height 14
type input "Monetary Satisfaction Index, Last Month"
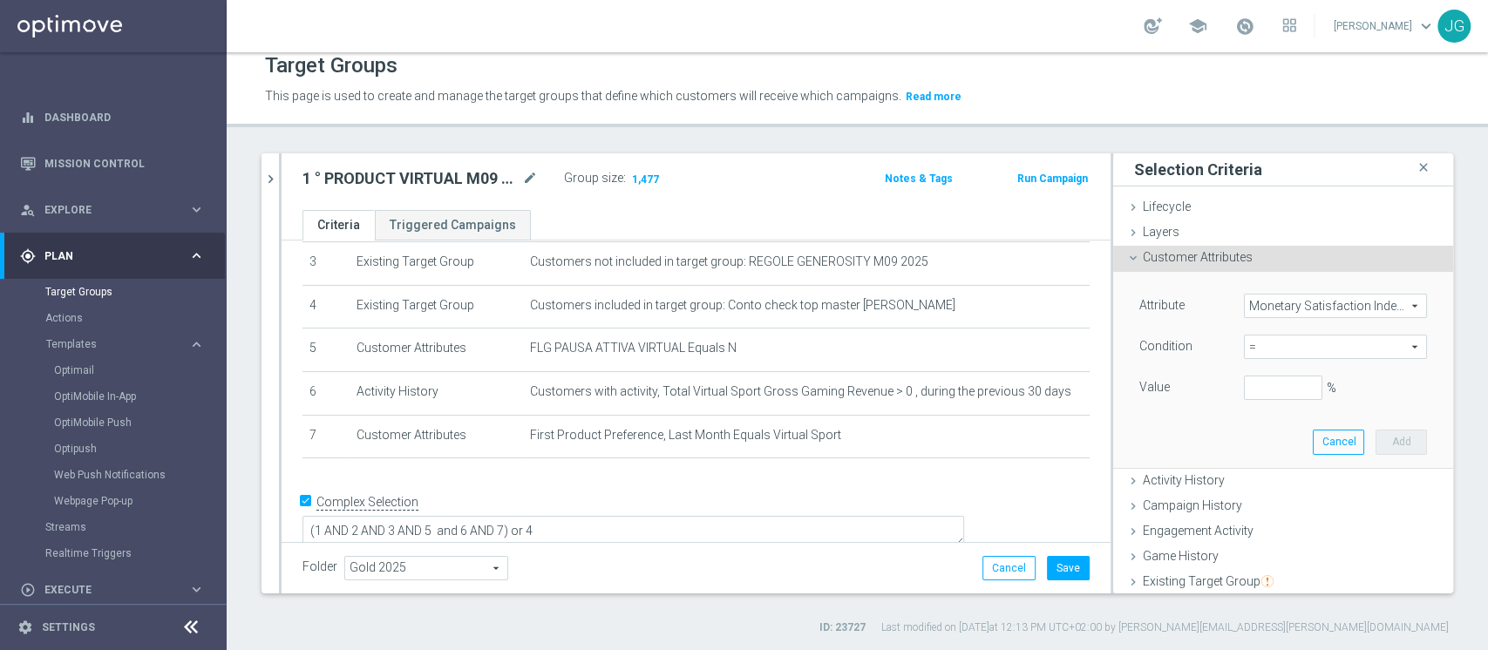
click at [1276, 350] on span "=" at bounding box center [1335, 347] width 181 height 23
click at [1253, 373] on span "<" at bounding box center [1336, 373] width 166 height 14
type input "<"
click at [1250, 391] on input "%" at bounding box center [1283, 388] width 78 height 24
click at [1378, 443] on button "Add" at bounding box center [1401, 442] width 51 height 24
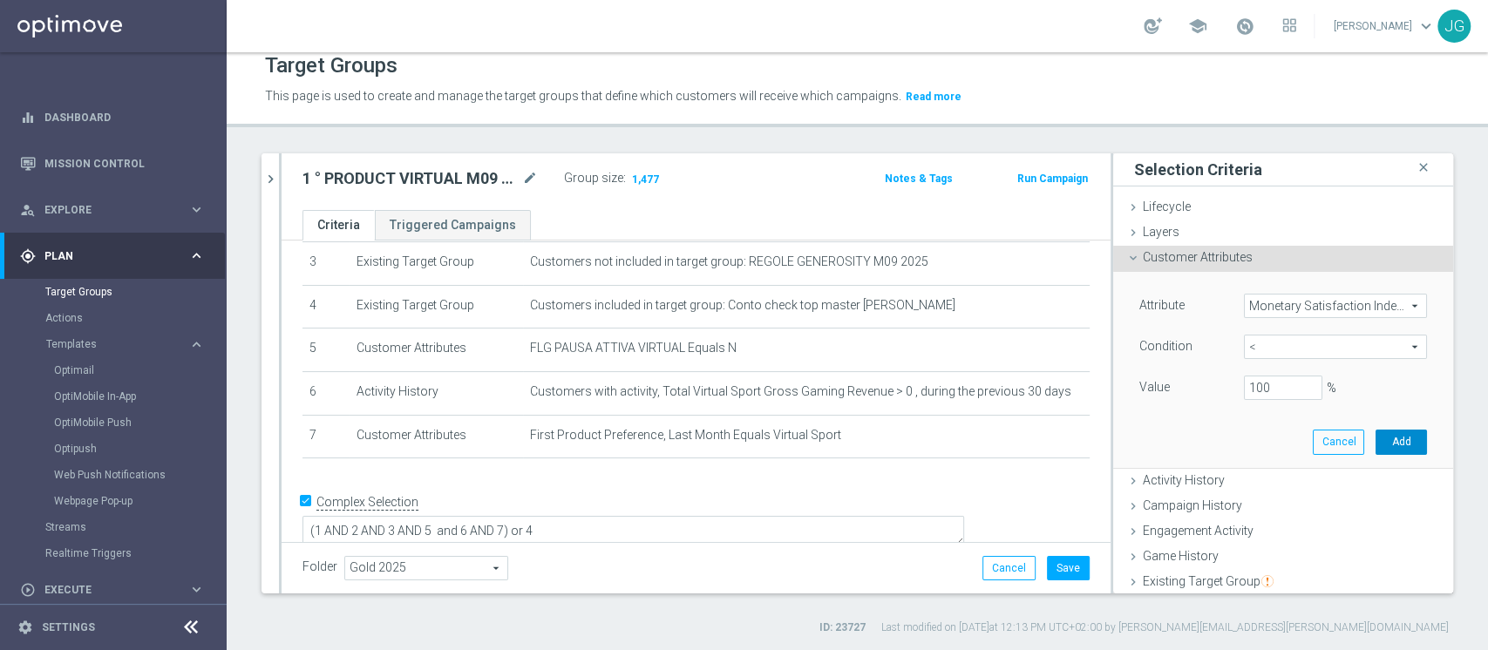
type input "1"
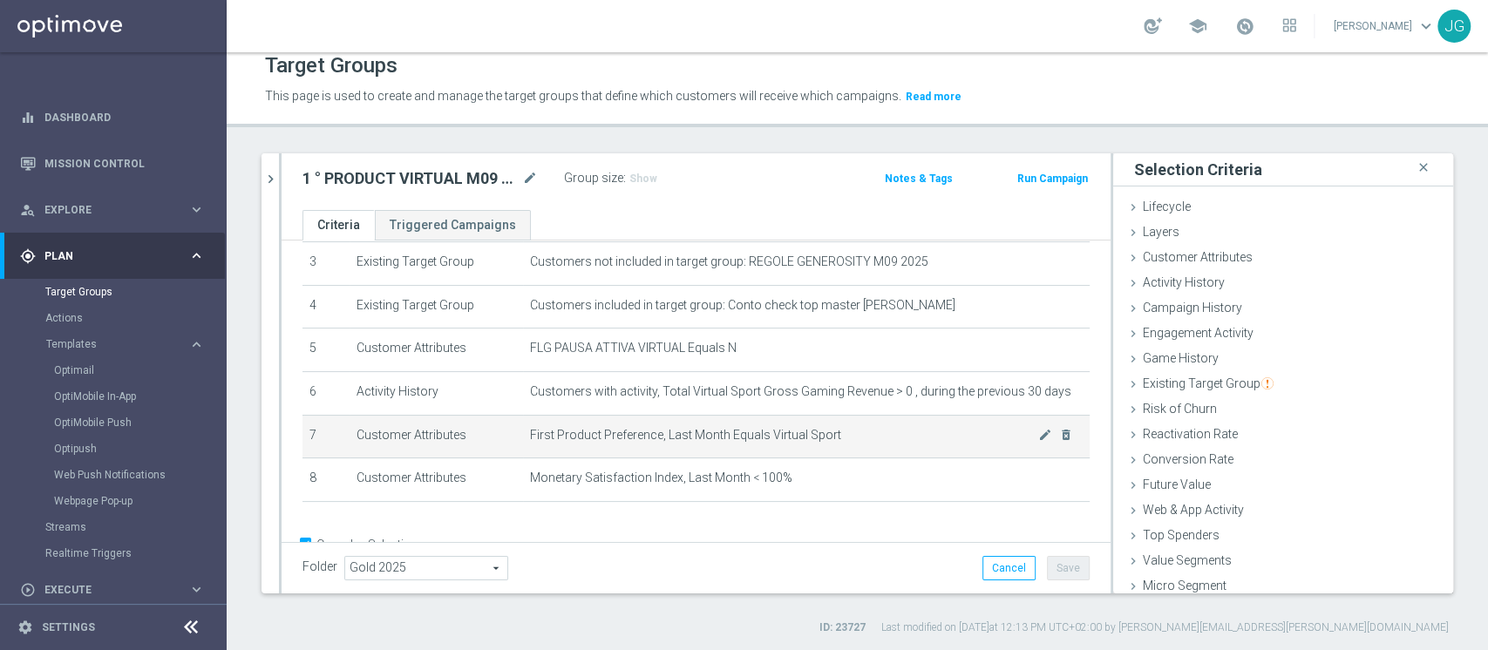
scroll to position [192, 0]
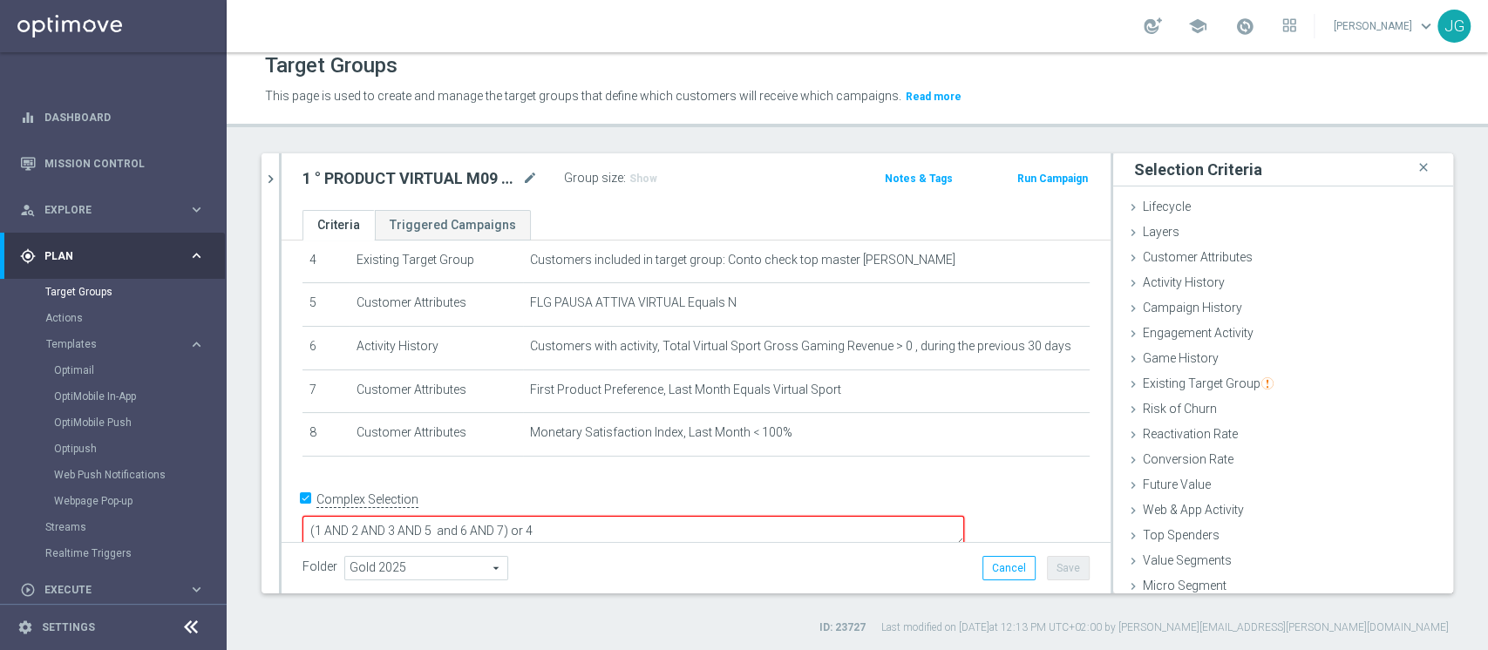
click at [631, 516] on textarea "(1 AND 2 AND 3 AND 5 and 6 AND 7) or 4" at bounding box center [634, 531] width 662 height 31
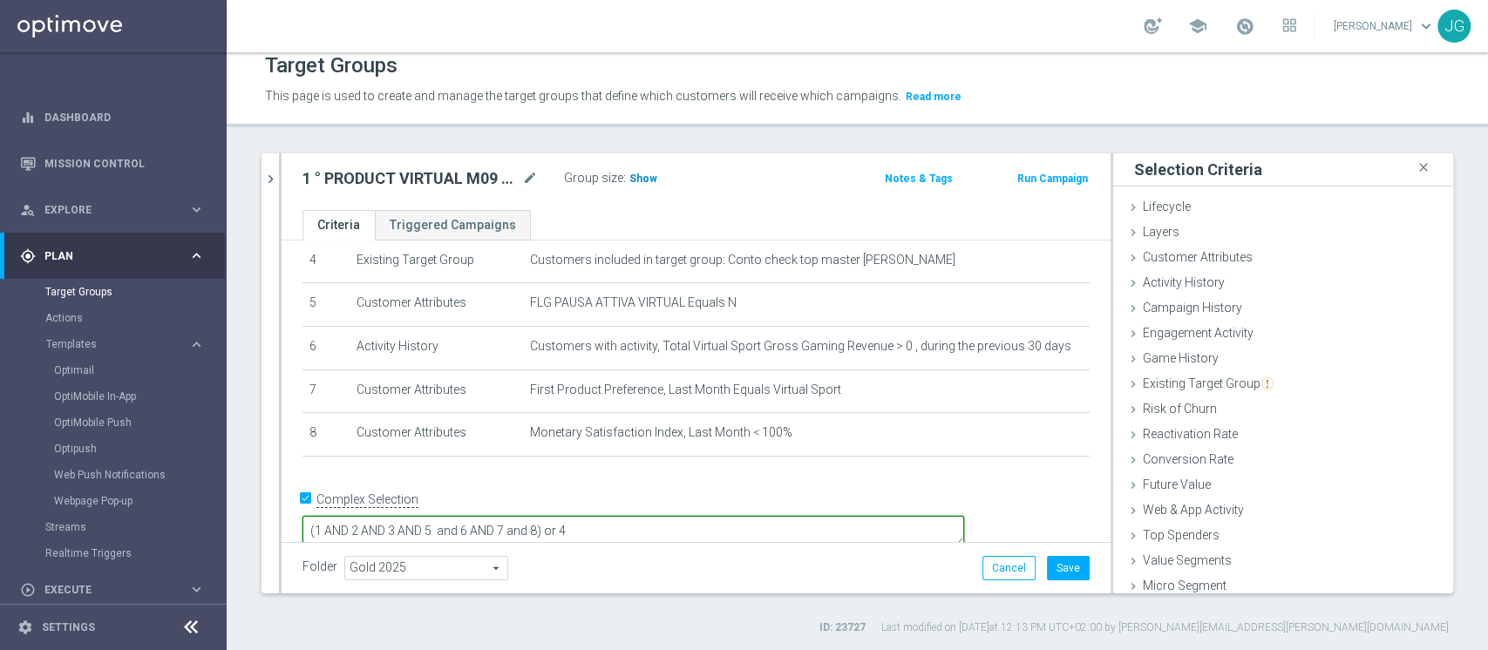
type textarea "(1 AND 2 AND 3 AND 5 and 6 AND 7 and 8) or 4"
click at [632, 178] on span "Show" at bounding box center [644, 179] width 28 height 12
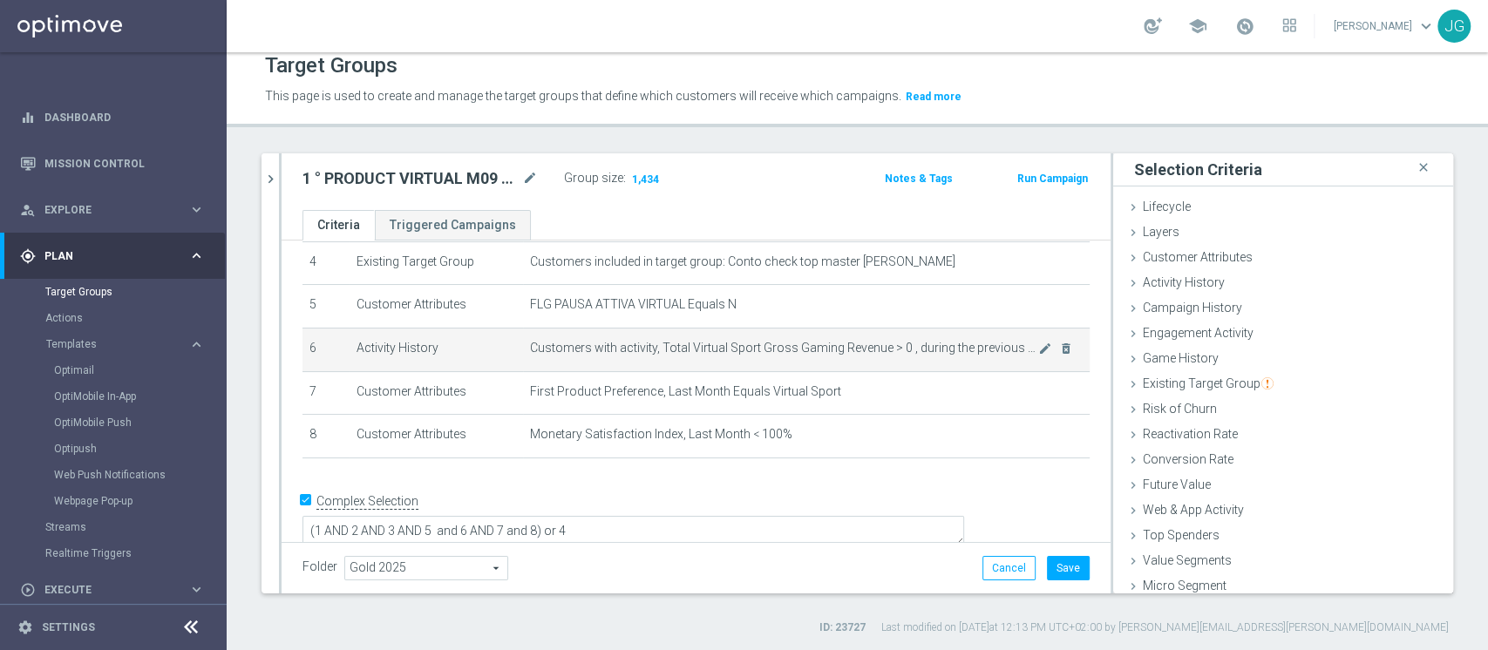
scroll to position [0, 0]
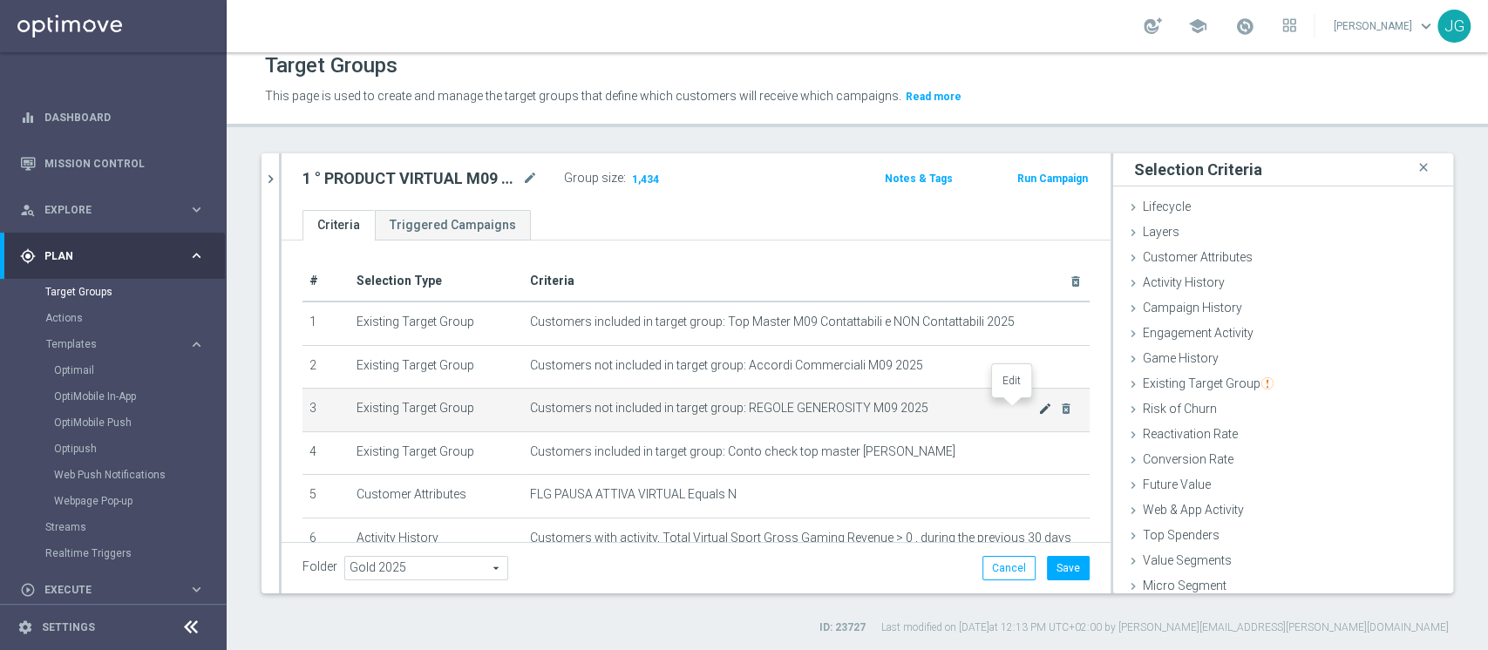
click at [1038, 408] on icon "mode_edit" at bounding box center [1045, 409] width 14 height 14
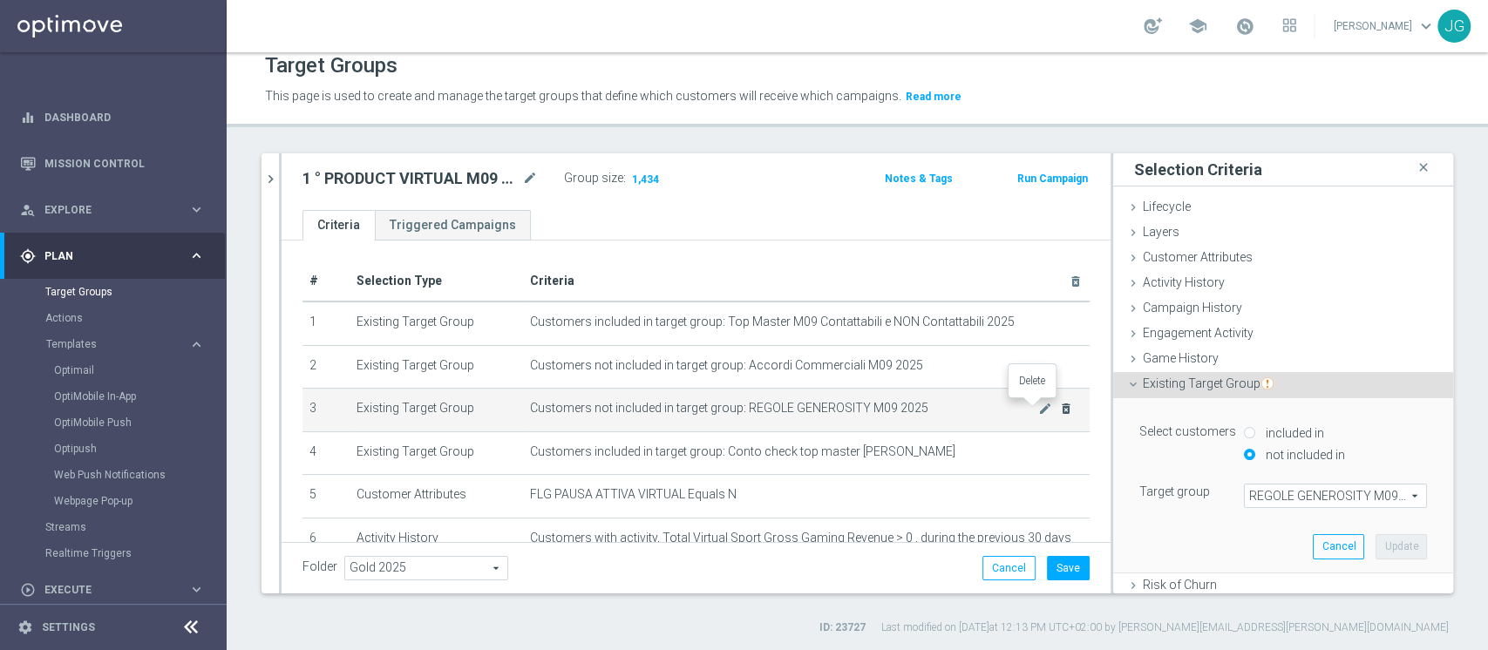
click at [1059, 413] on icon "delete_forever" at bounding box center [1066, 409] width 14 height 14
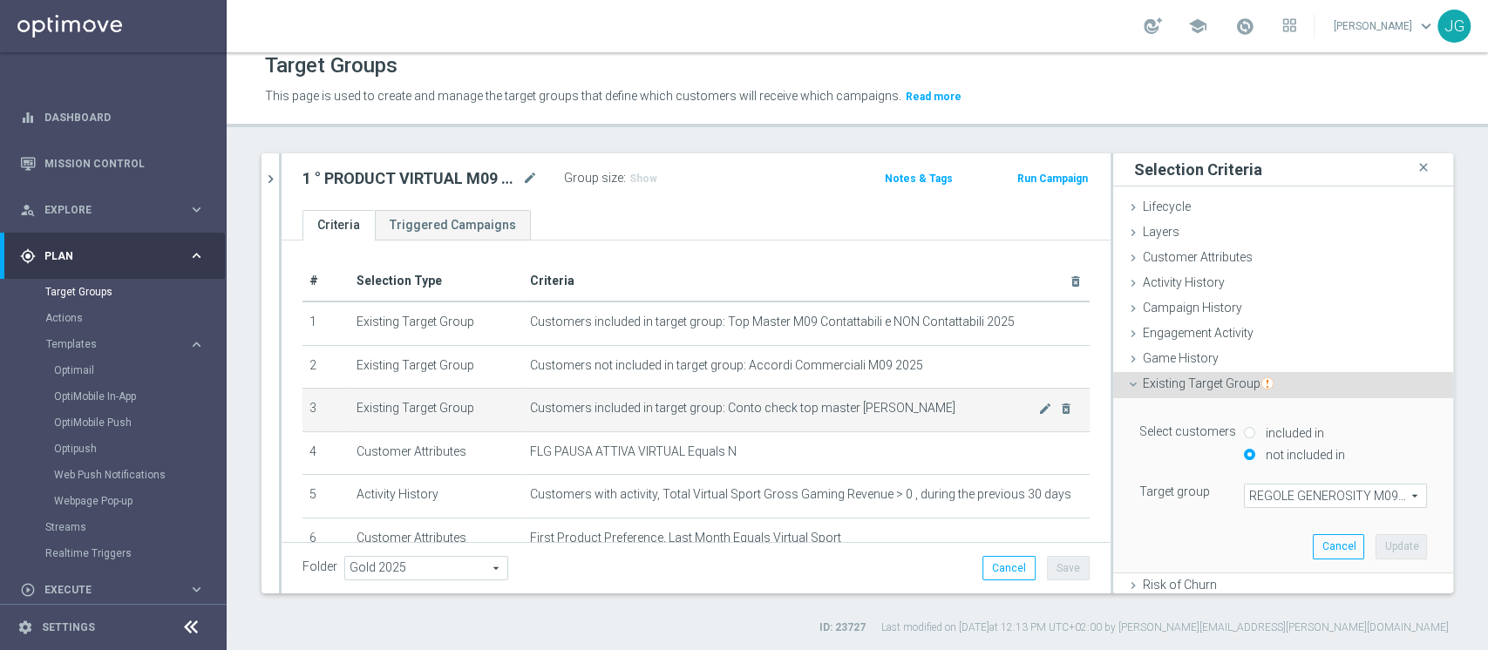
scroll to position [148, 0]
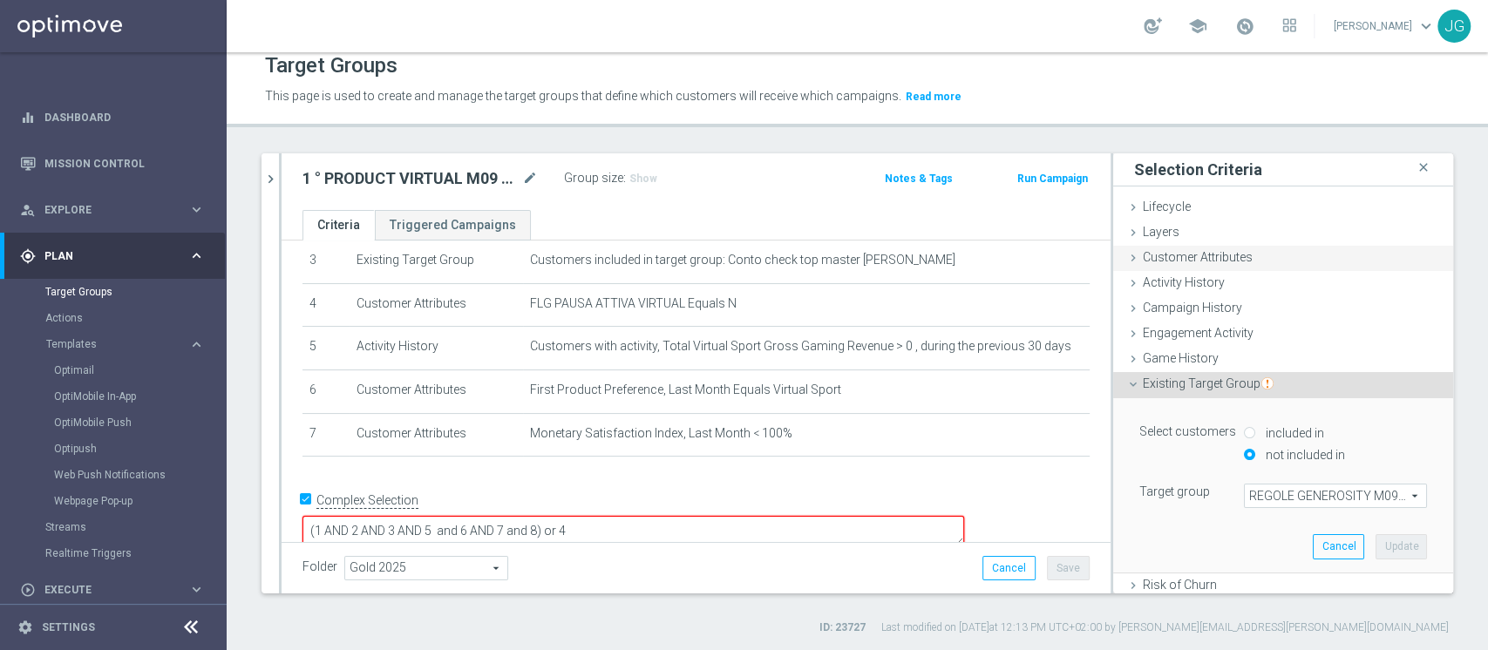
click at [1192, 262] on span "Customer Attributes" at bounding box center [1198, 257] width 110 height 14
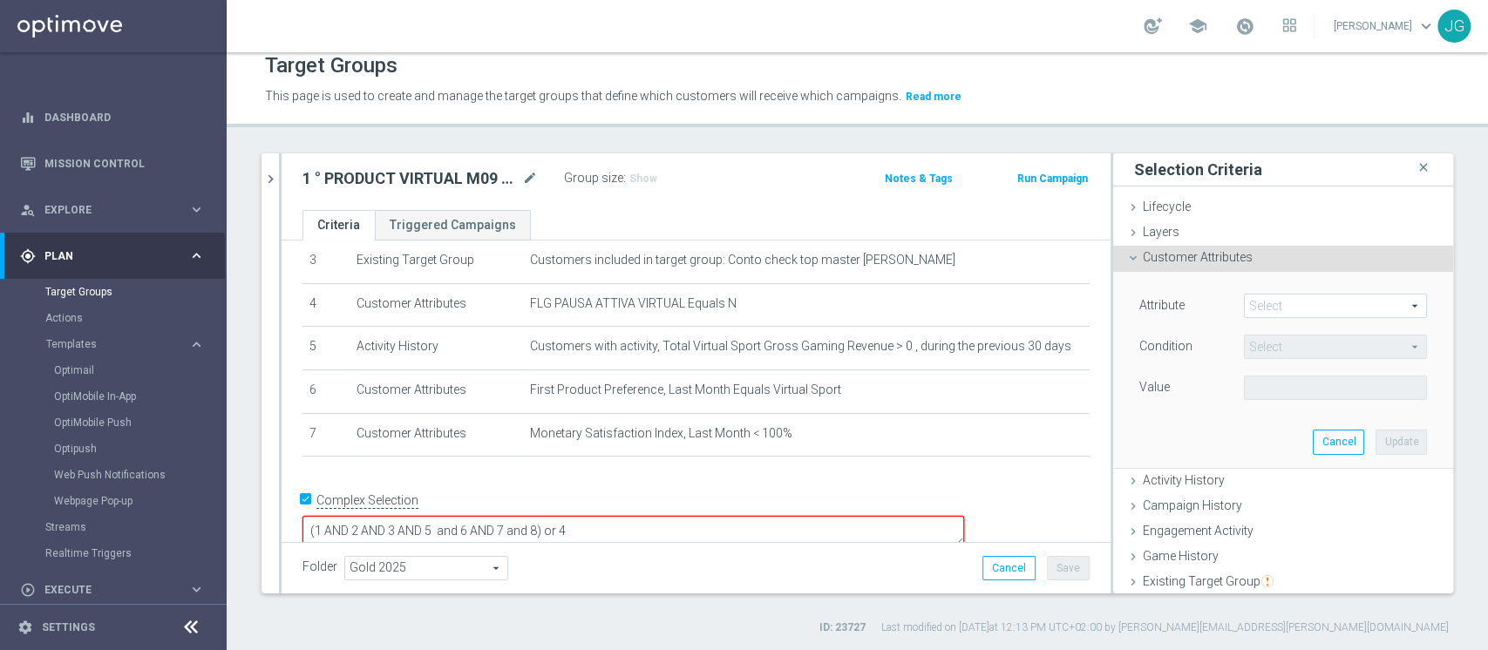
click at [1290, 310] on span at bounding box center [1335, 306] width 181 height 23
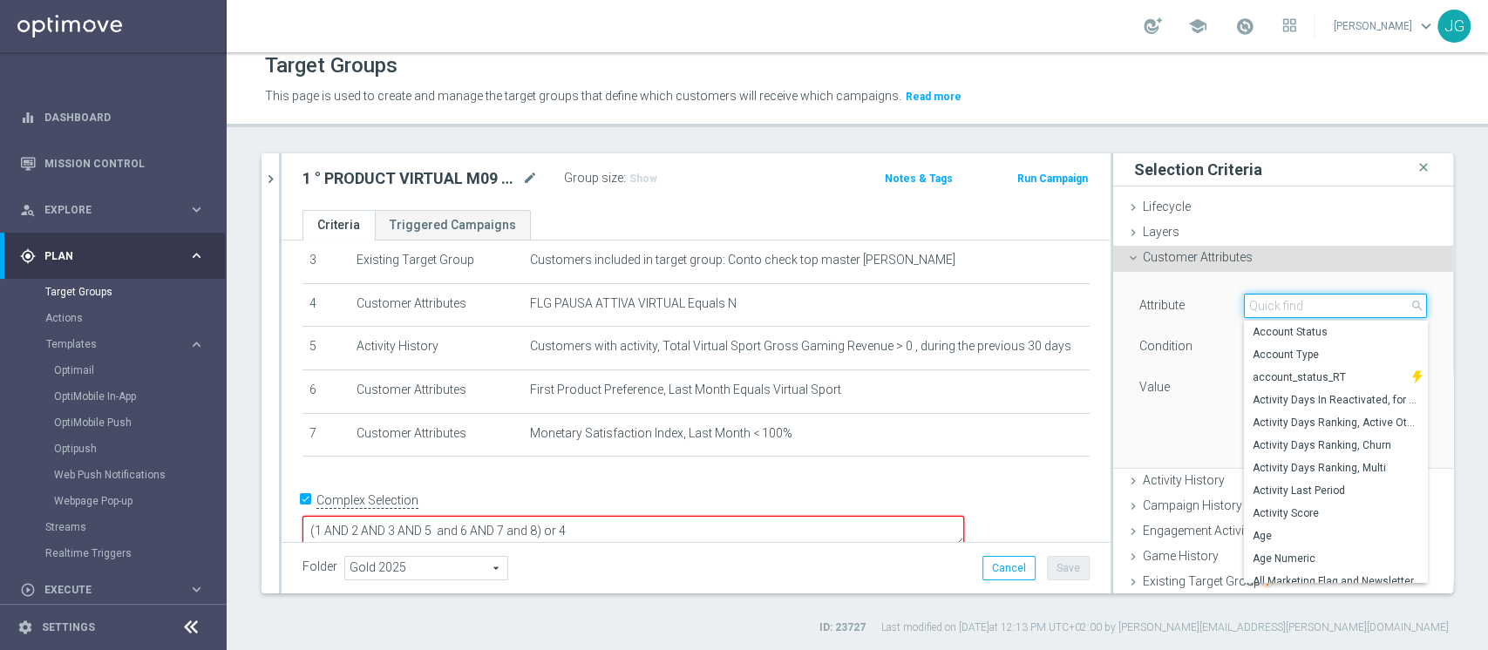
click at [1290, 310] on input "search" at bounding box center [1335, 306] width 183 height 24
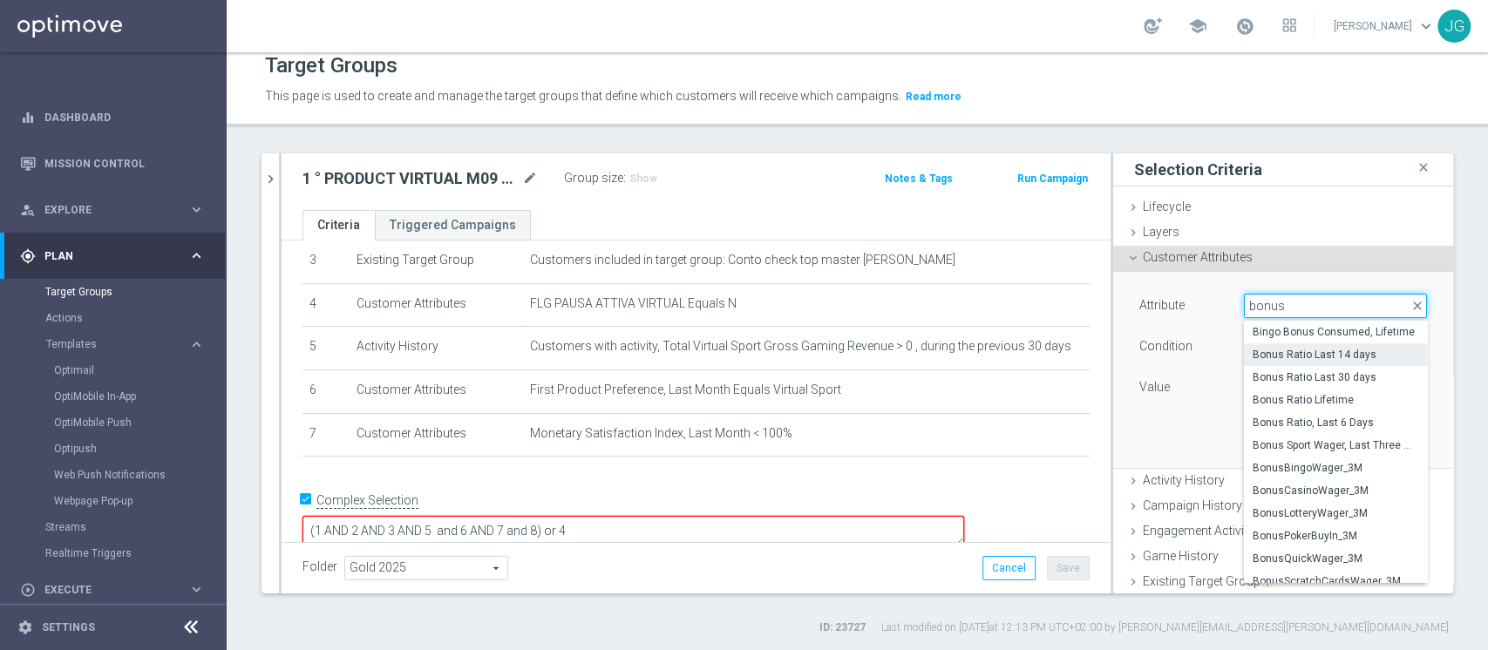
type input "bonus"
click at [1308, 356] on span "Bonus Ratio Last 14 days" at bounding box center [1336, 355] width 166 height 14
type input "Bonus Ratio Last 14 days"
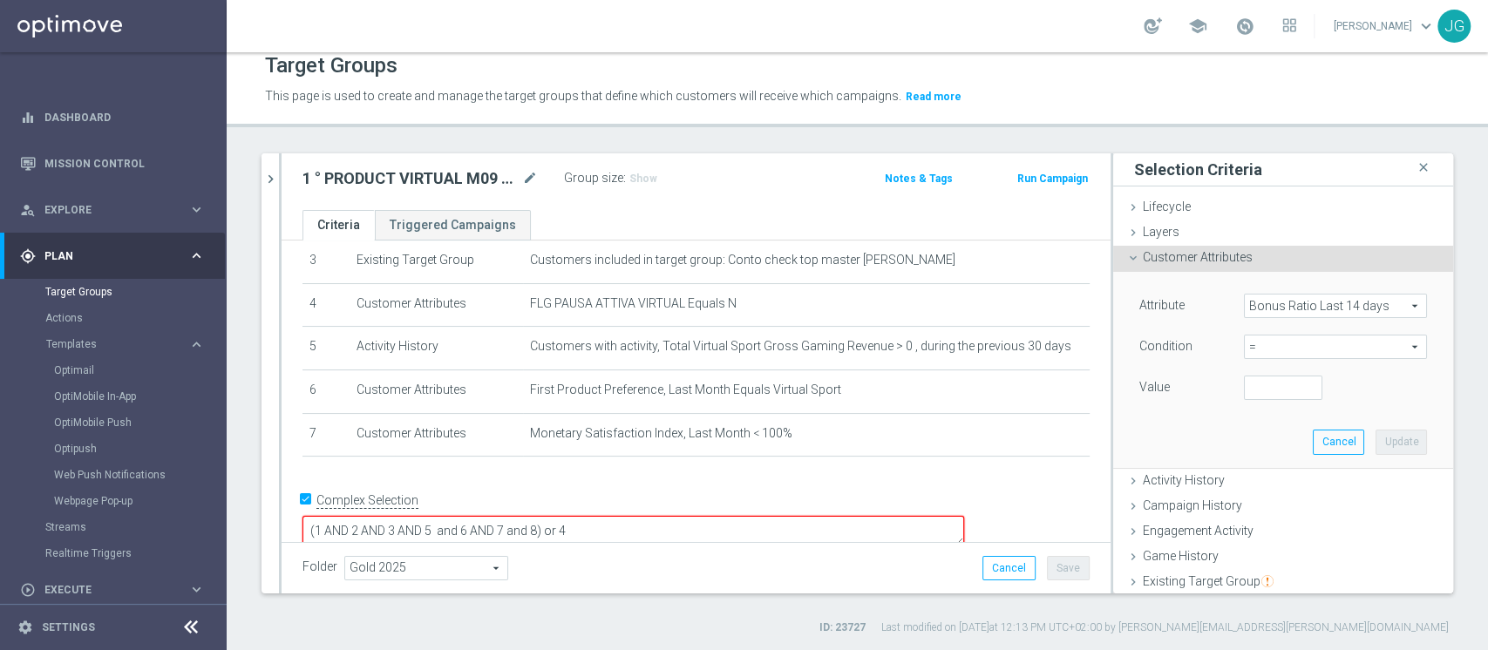
click at [1293, 344] on span "=" at bounding box center [1335, 347] width 181 height 23
click at [1253, 397] on span "<=" at bounding box center [1336, 396] width 166 height 14
type input "<="
click at [1244, 385] on input "number" at bounding box center [1283, 388] width 78 height 24
type input "0.25"
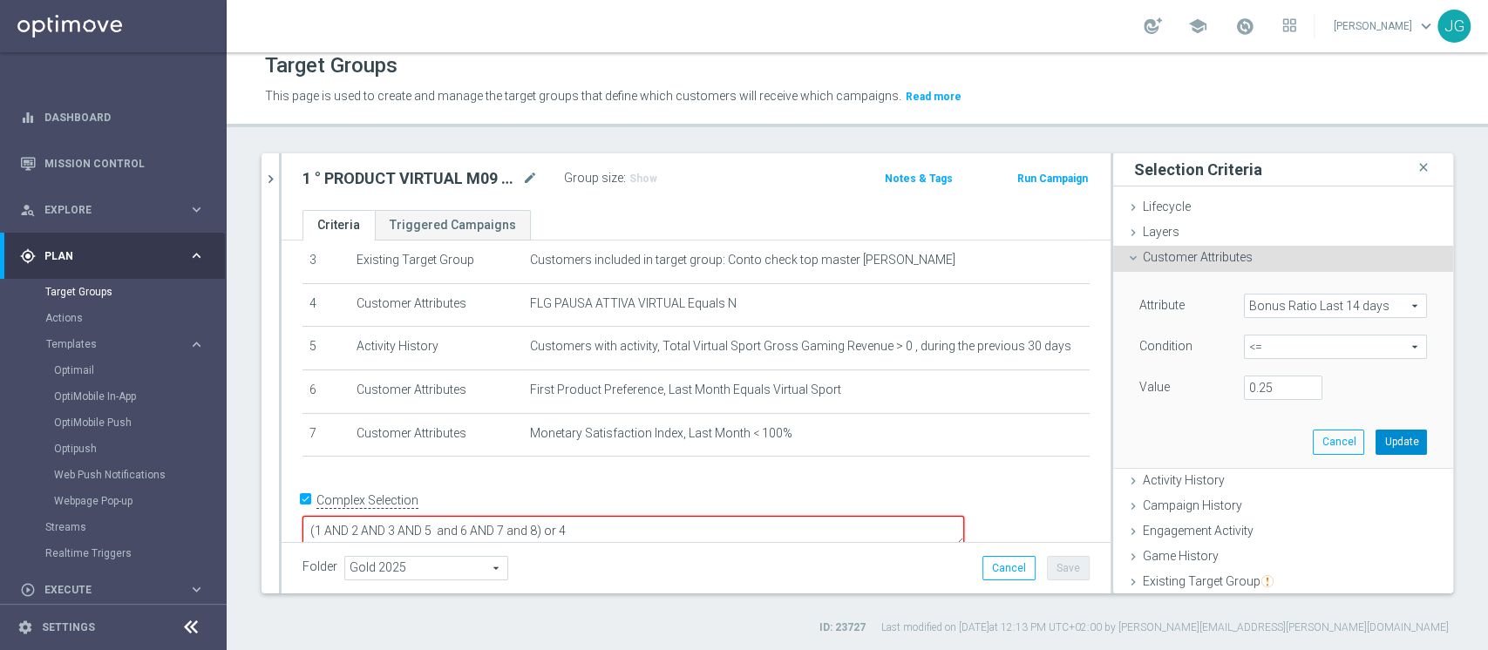
click at [1376, 439] on button "Update" at bounding box center [1401, 442] width 51 height 24
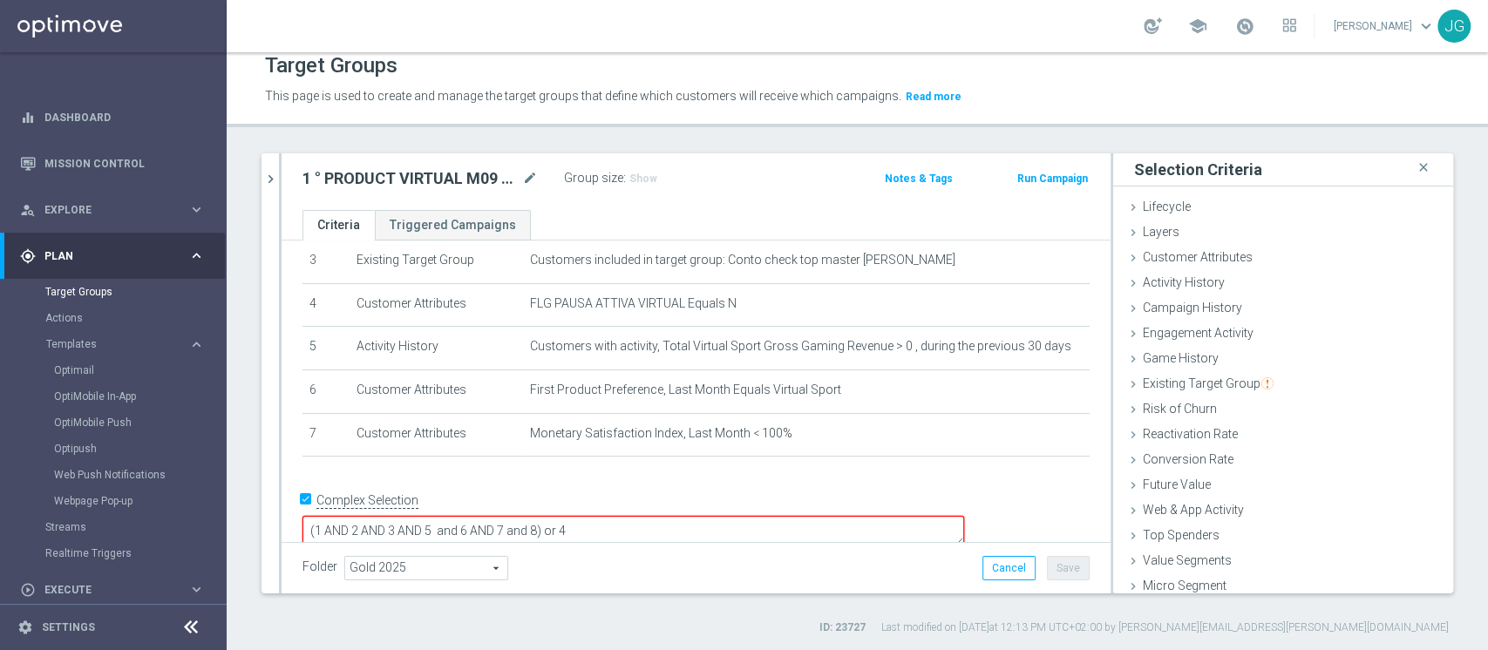
click at [690, 516] on textarea "(1 AND 2 AND 3 AND 5 and 6 AND 7 and 8) or 4" at bounding box center [634, 531] width 662 height 31
click at [663, 516] on textarea "(1 AND 2 AND 3 AND 5 and 6 AND 7 and 8) or 3" at bounding box center [634, 531] width 662 height 31
click at [515, 516] on textarea "(1 AND 2 AND 3 AND 5 and 6 AND 7 ) or 3" at bounding box center [634, 531] width 662 height 31
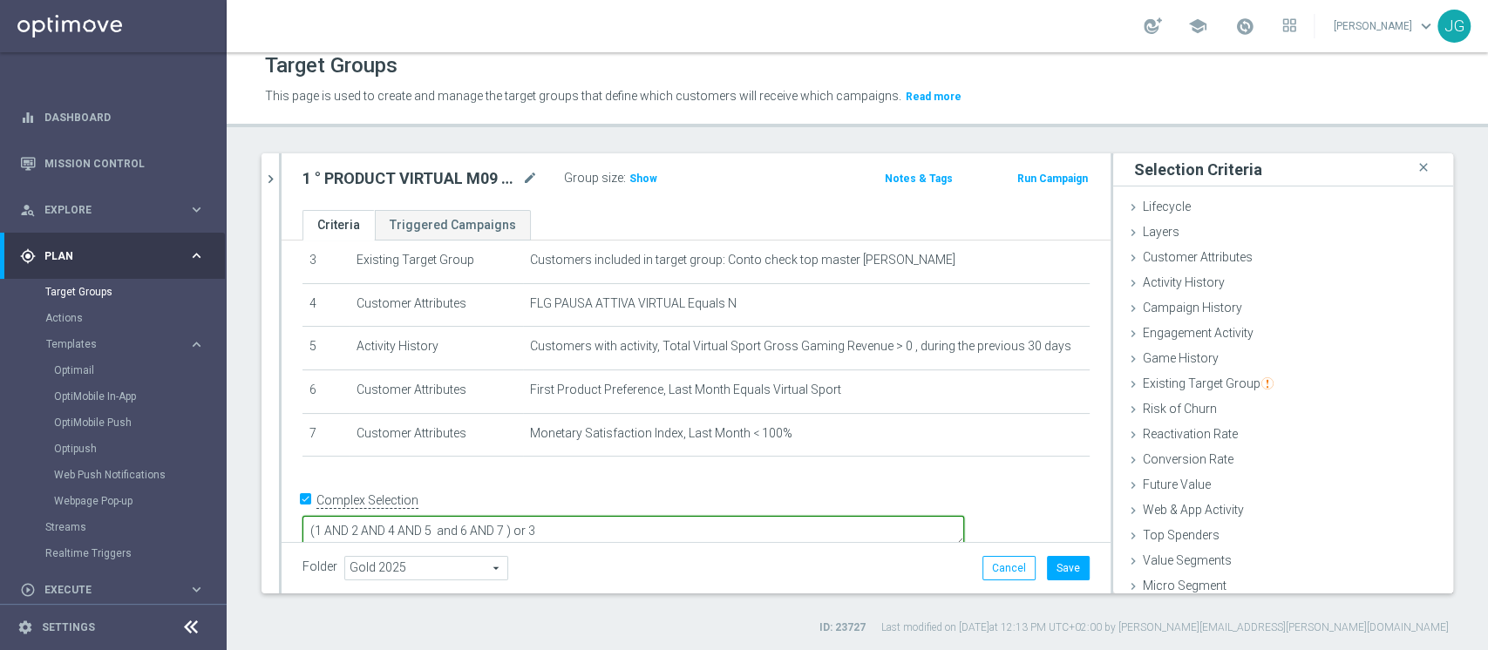
type textarea "(1 AND 2 AND 4 AND 5 and 6 AND 7 ) or 3"
click at [638, 200] on div "1 ° PRODUCT VIRTUAL M09 ALL 03.09 mode_edit Group size : Show Notes & Tags Run …" at bounding box center [696, 181] width 829 height 57
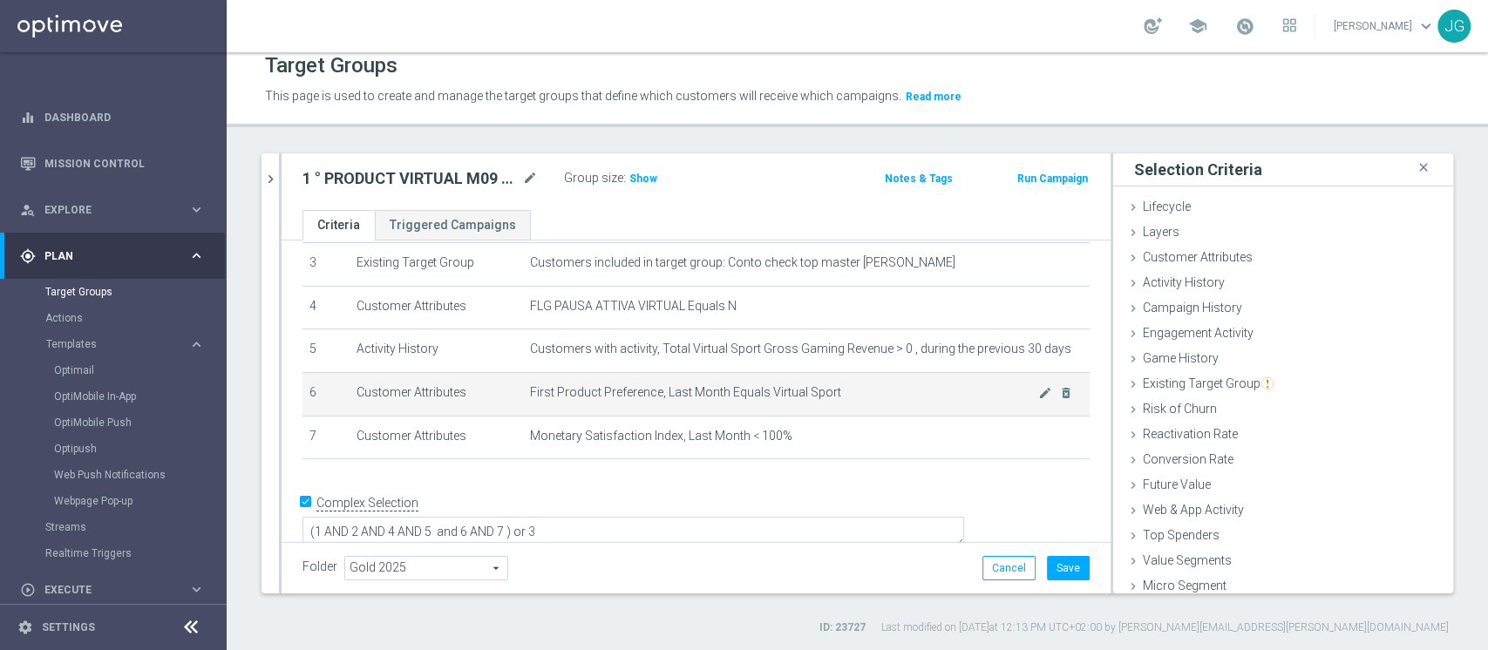
scroll to position [146, 0]
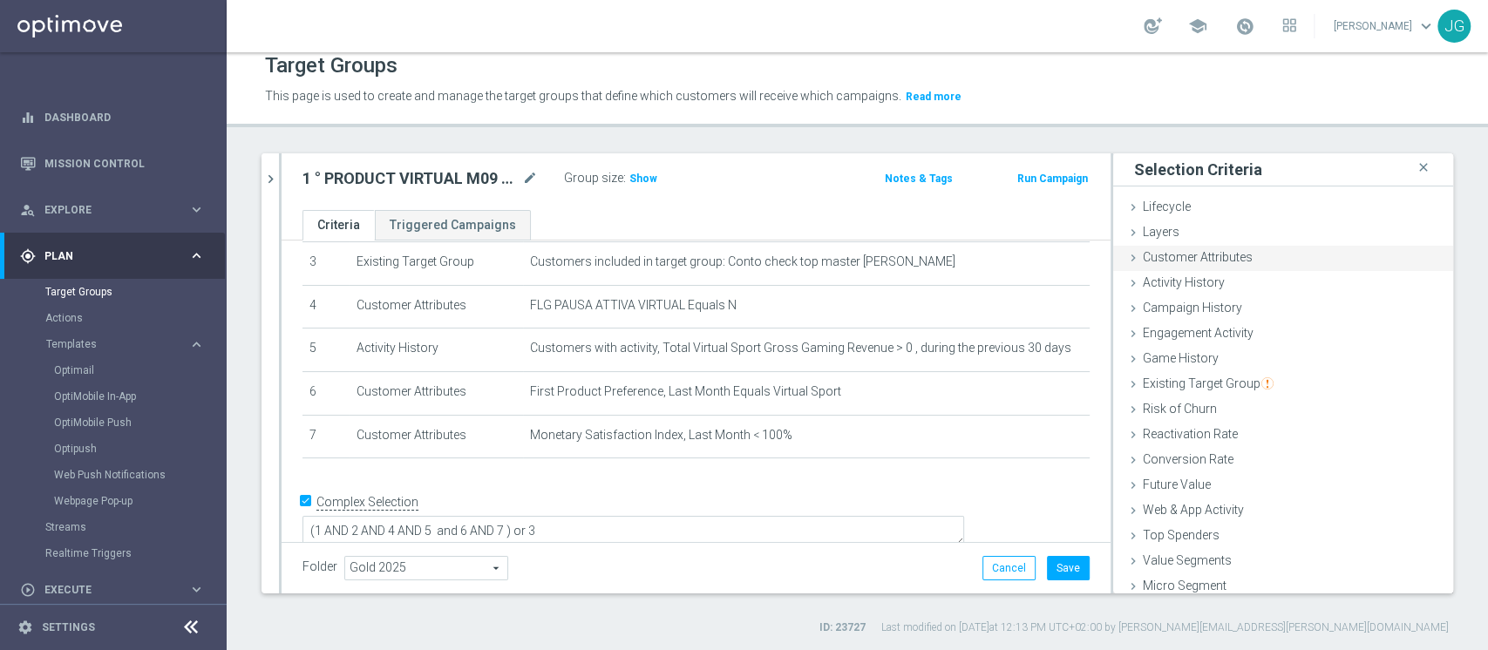
click at [1174, 254] on span "Customer Attributes" at bounding box center [1198, 257] width 110 height 14
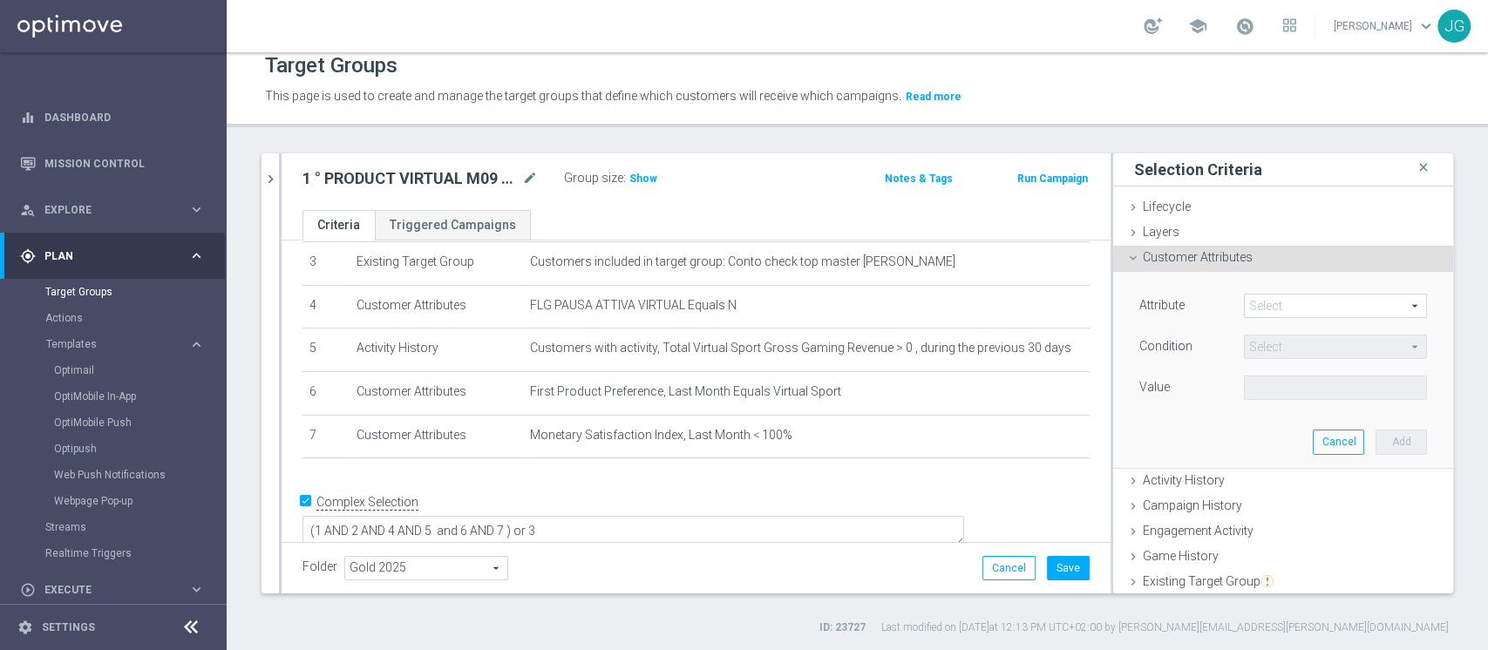
click at [1248, 304] on span at bounding box center [1335, 306] width 181 height 23
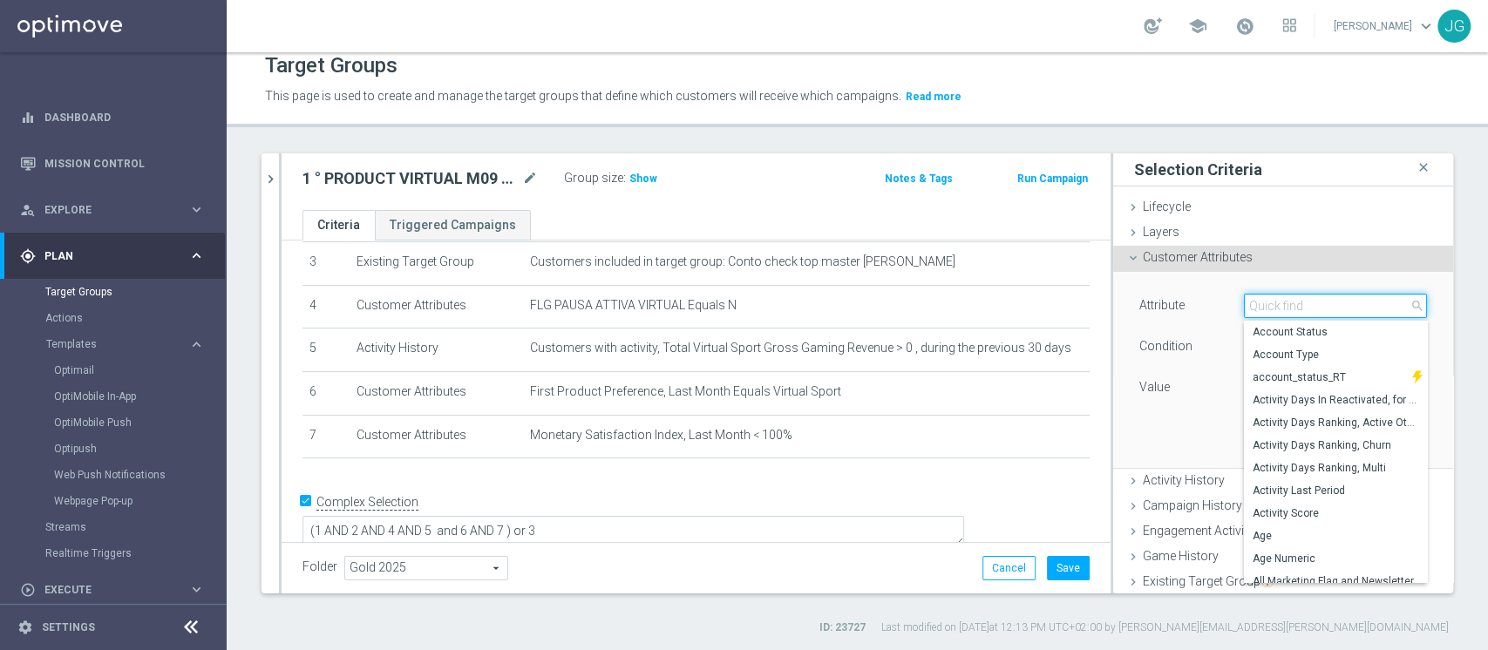
click at [1248, 304] on input "search" at bounding box center [1335, 306] width 183 height 24
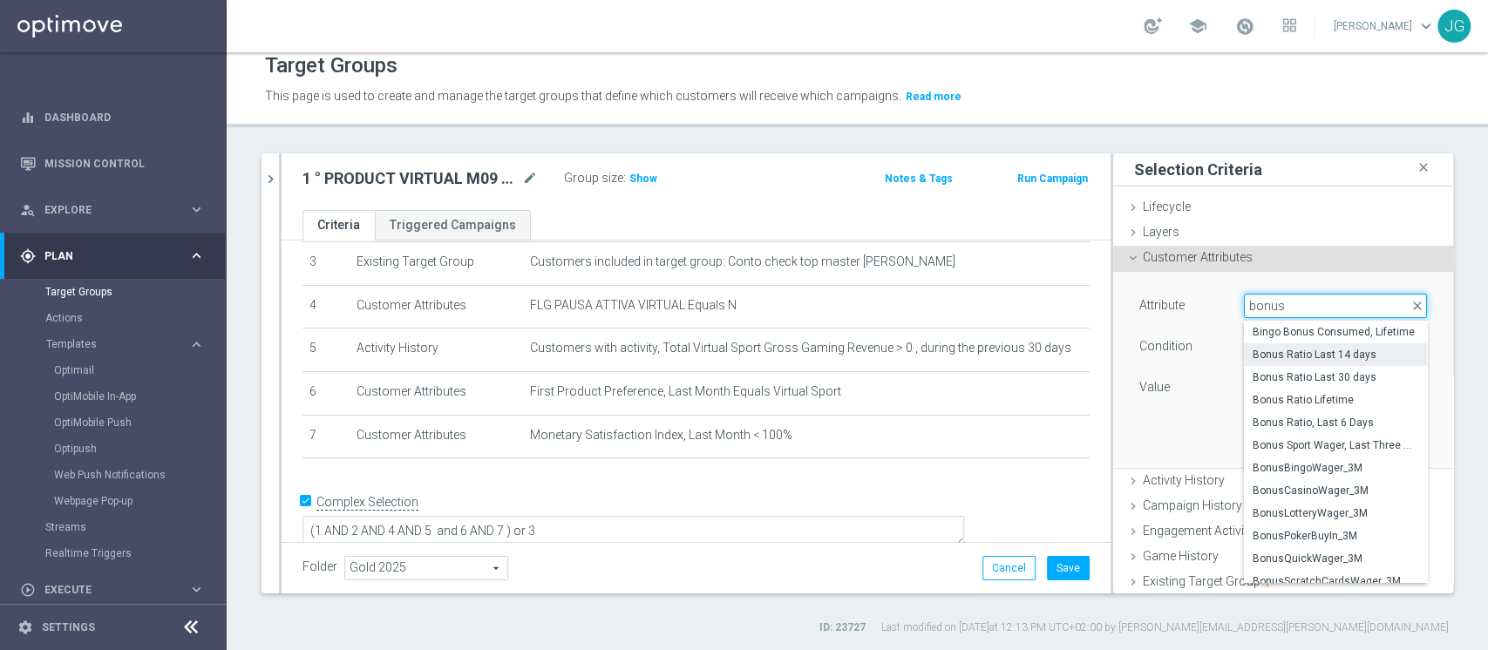
type input "bonus"
click at [1284, 351] on span "Bonus Ratio Last 14 days" at bounding box center [1336, 355] width 166 height 14
type input "Bonus Ratio Last 14 days"
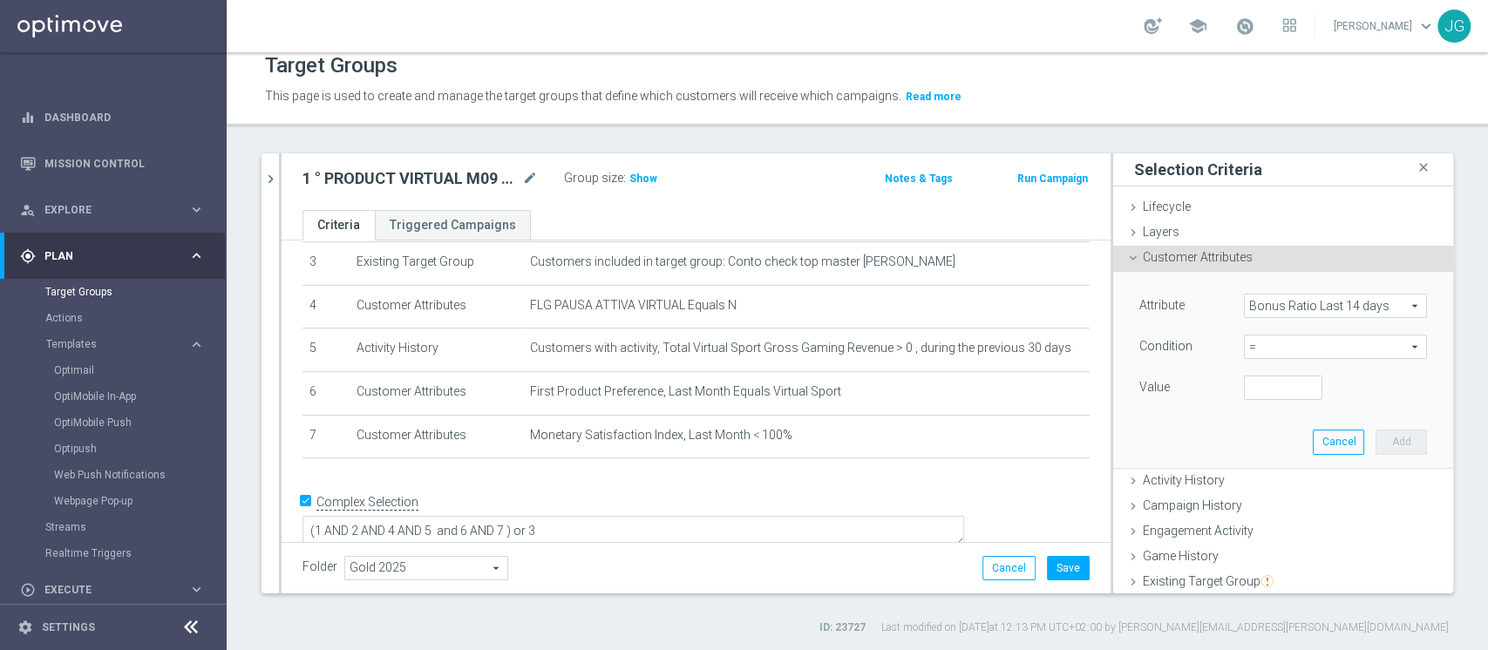
click at [1279, 352] on span "=" at bounding box center [1335, 347] width 181 height 23
click at [1253, 391] on span "<=" at bounding box center [1336, 396] width 166 height 14
type input "<="
click at [1244, 389] on input "number" at bounding box center [1283, 388] width 78 height 24
type input "0"
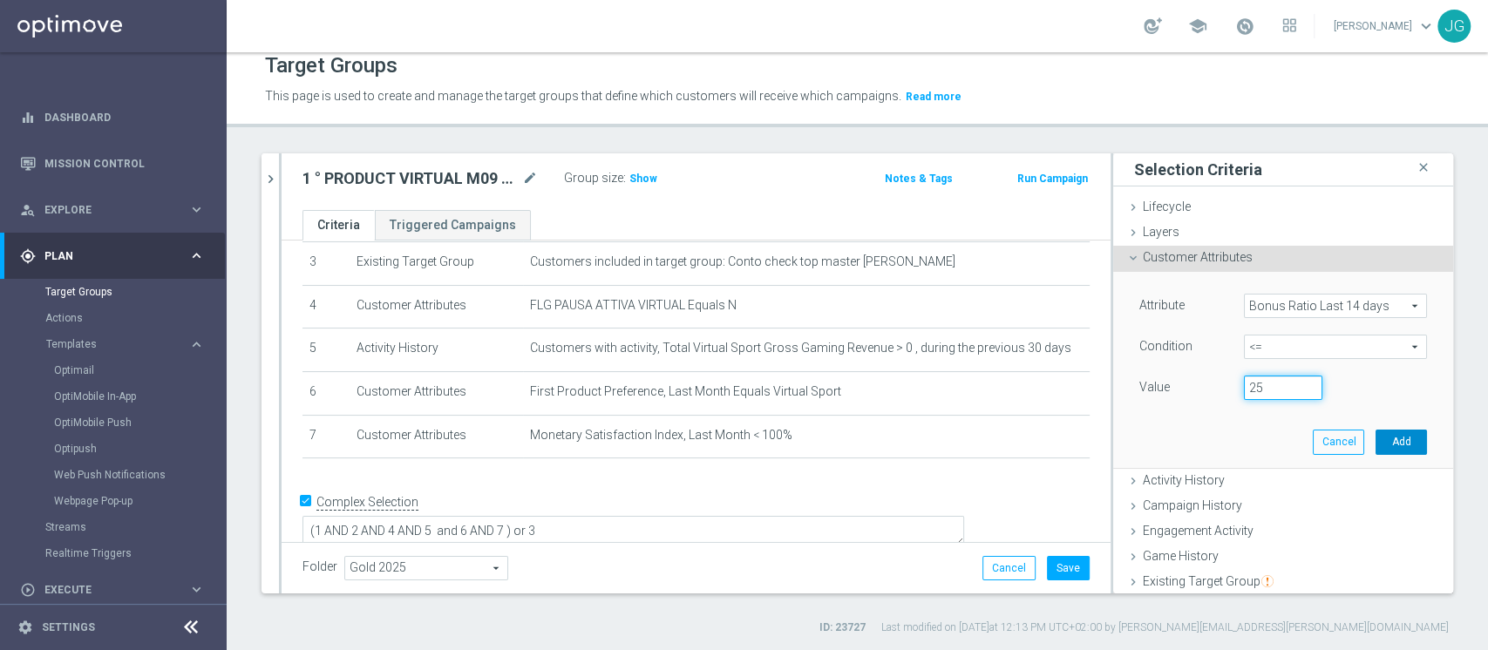
type input "25"
click at [1376, 442] on button "Add" at bounding box center [1401, 442] width 51 height 24
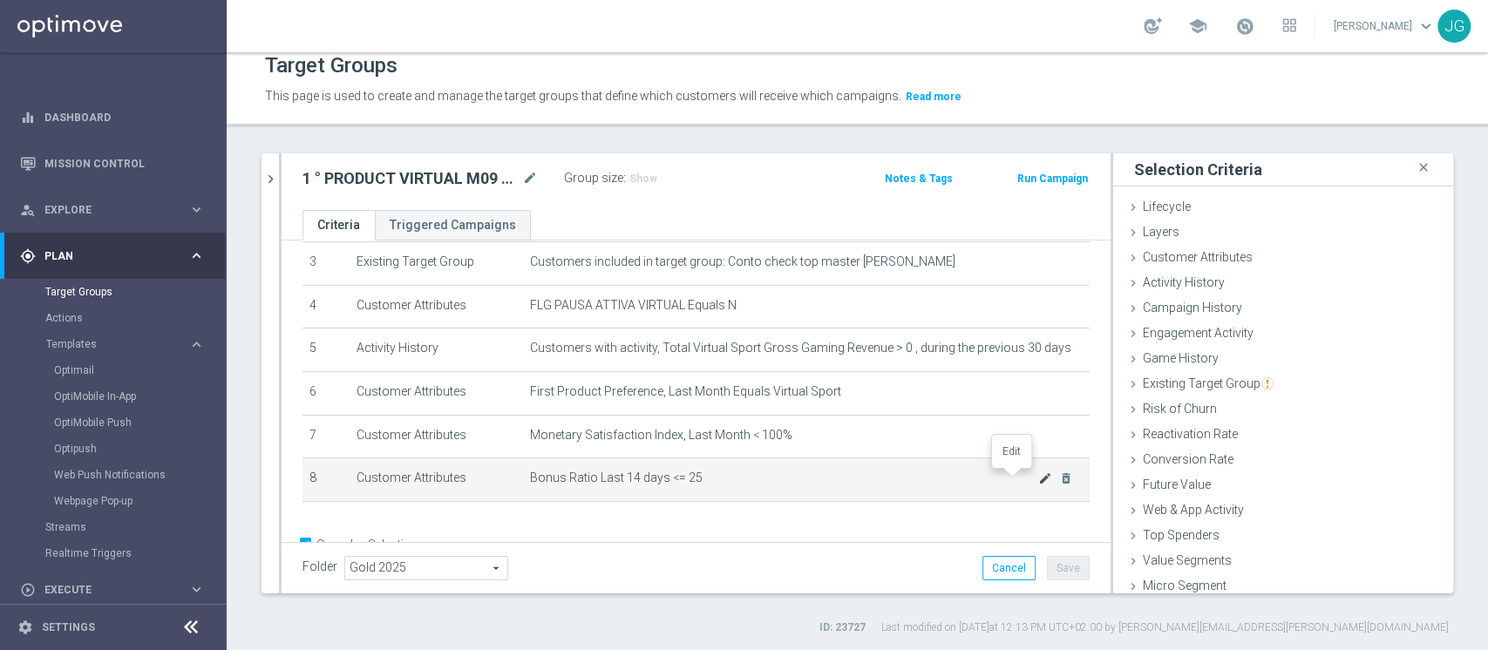
click at [1038, 479] on icon "mode_edit" at bounding box center [1045, 479] width 14 height 14
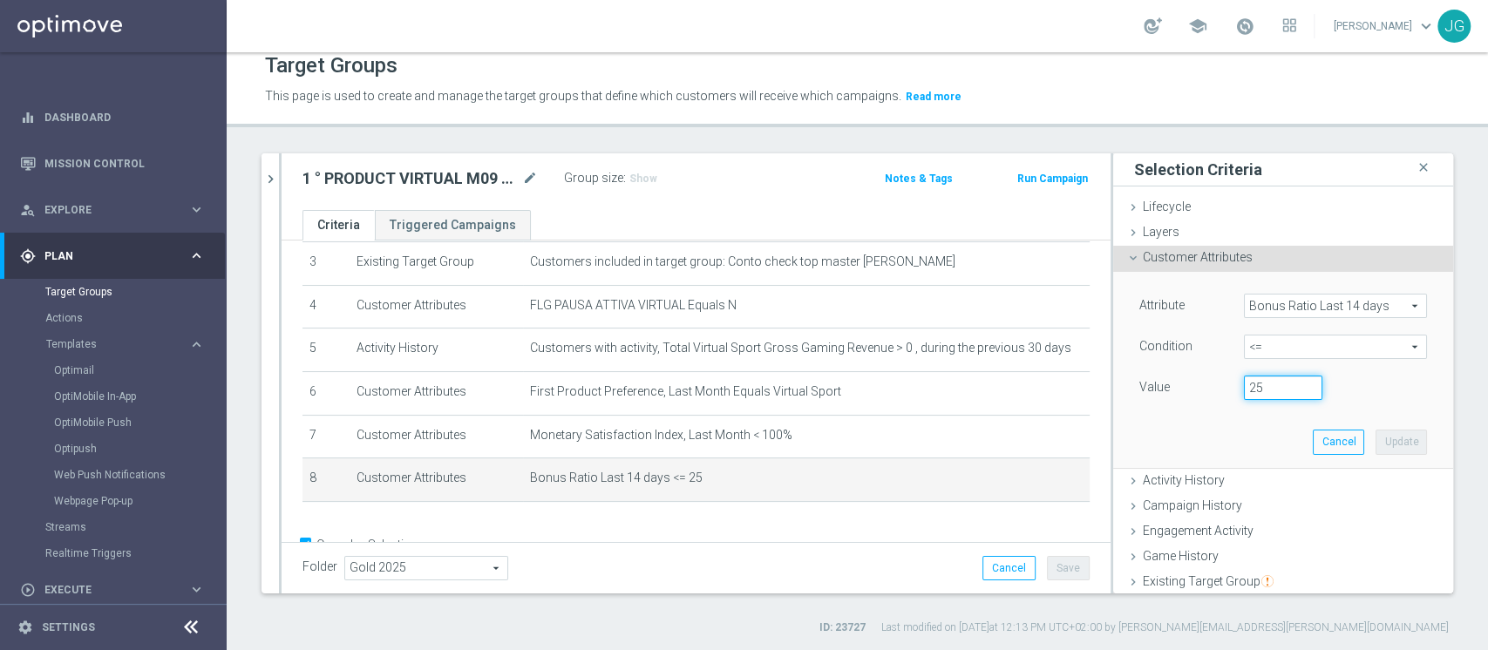
click at [1244, 388] on input "25" at bounding box center [1283, 388] width 78 height 24
type input "0.25"
click at [1376, 443] on button "Update" at bounding box center [1401, 442] width 51 height 24
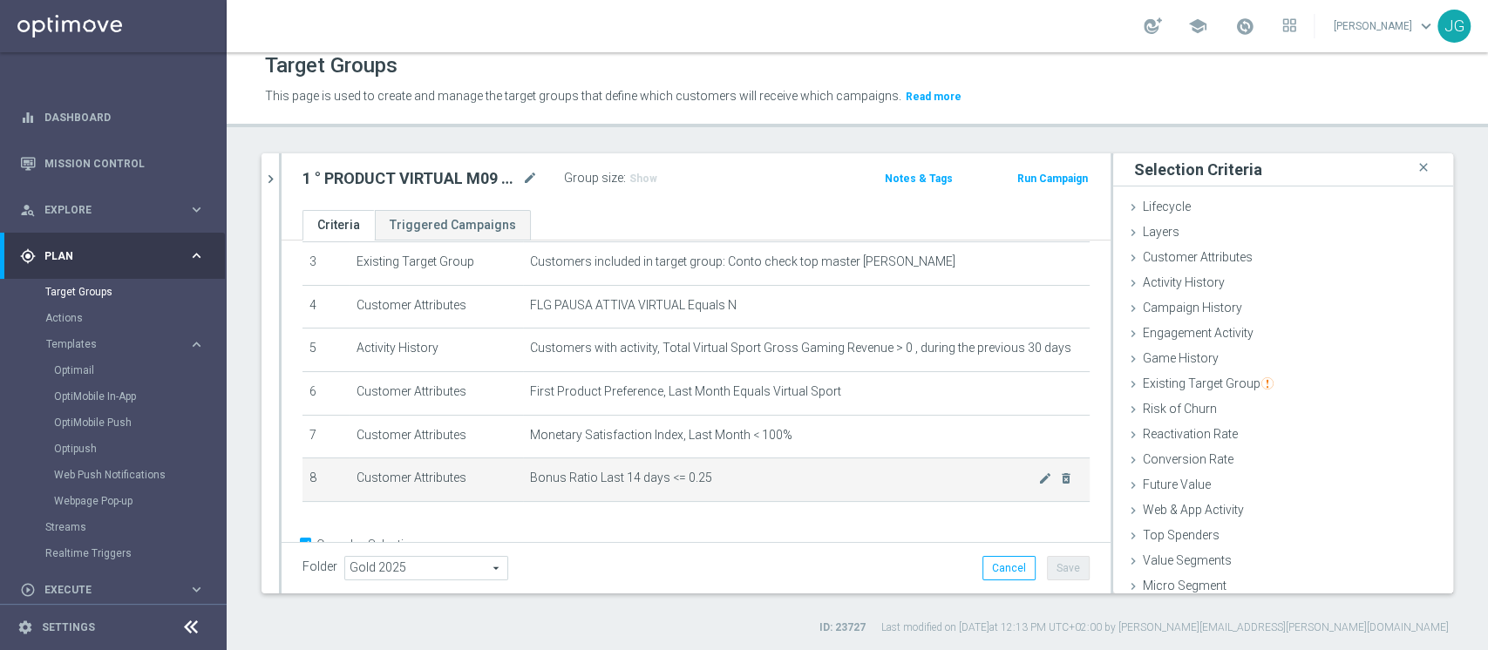
scroll to position [192, 0]
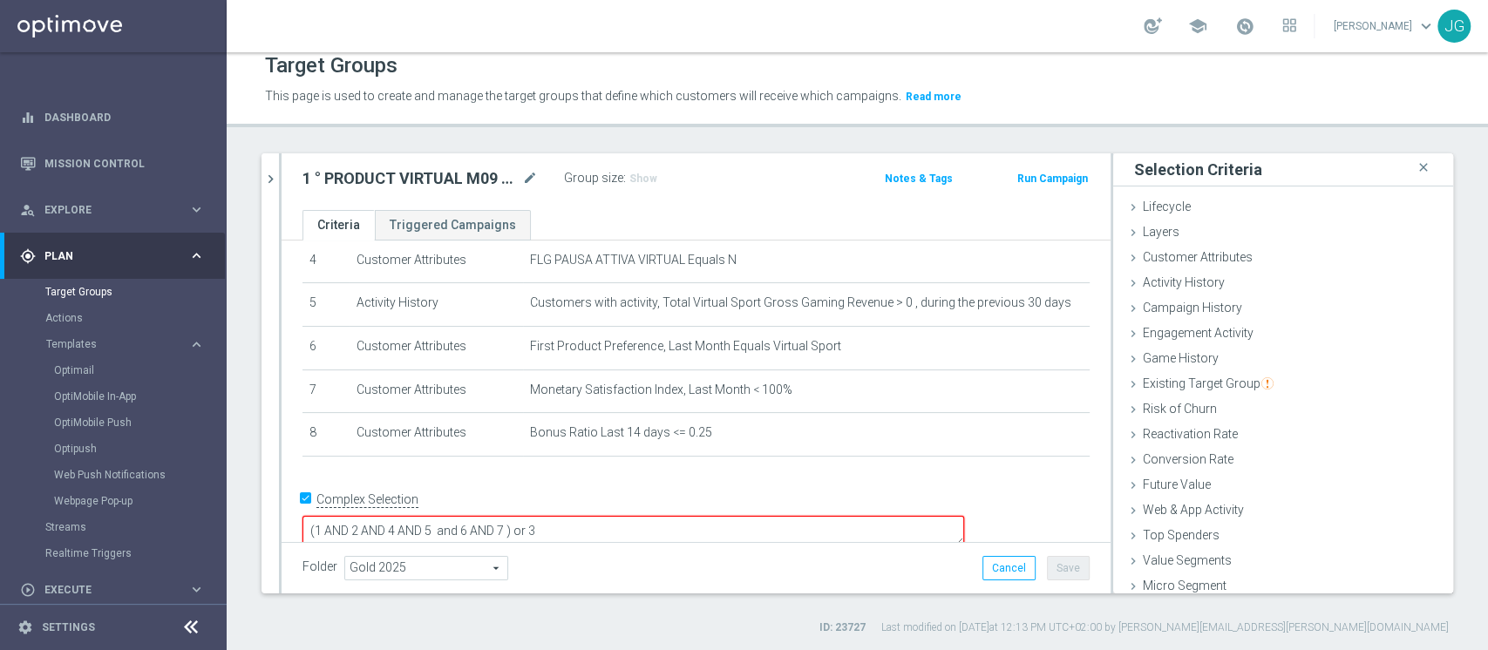
click at [628, 516] on textarea "(1 AND 2 AND 4 AND 5 and 6 AND 7 ) or 3" at bounding box center [634, 531] width 662 height 31
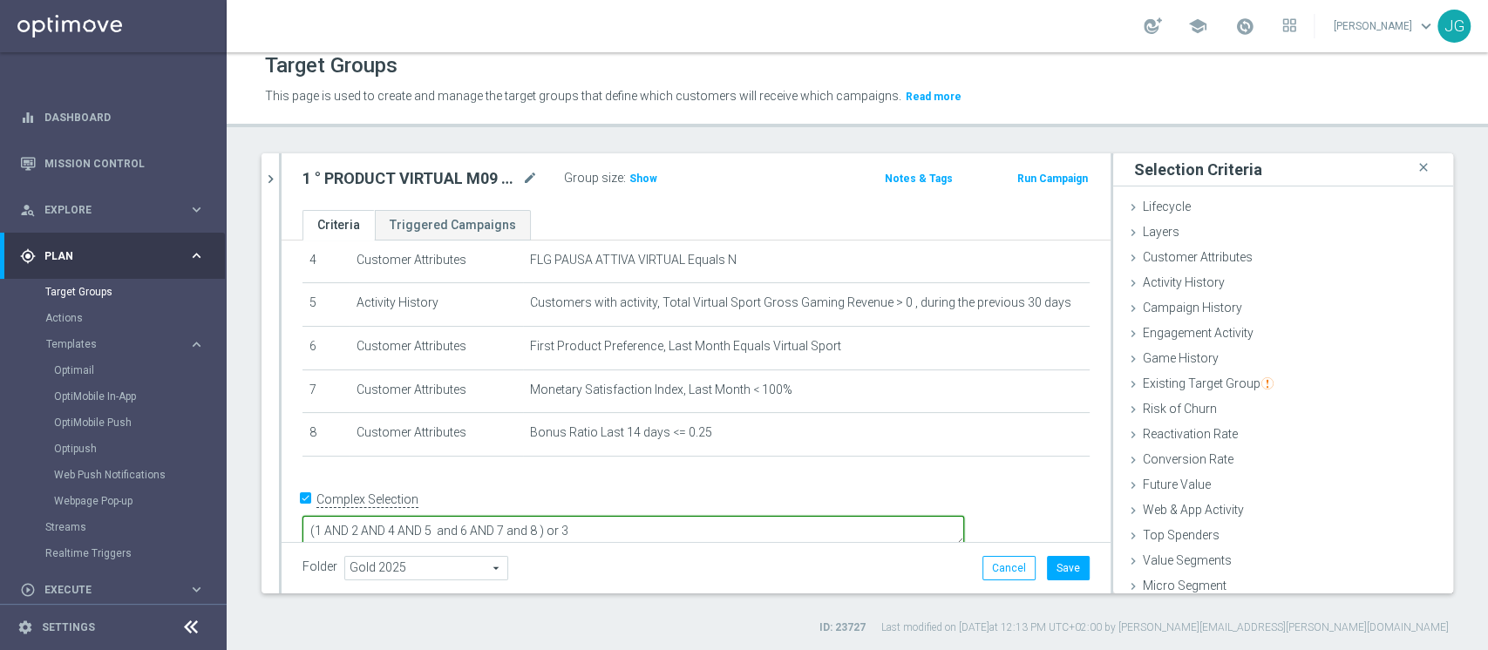
type textarea "(1 AND 2 AND 4 AND 5 and 6 AND 7 and 8 ) or 3"
click at [635, 174] on span "Show" at bounding box center [644, 179] width 28 height 12
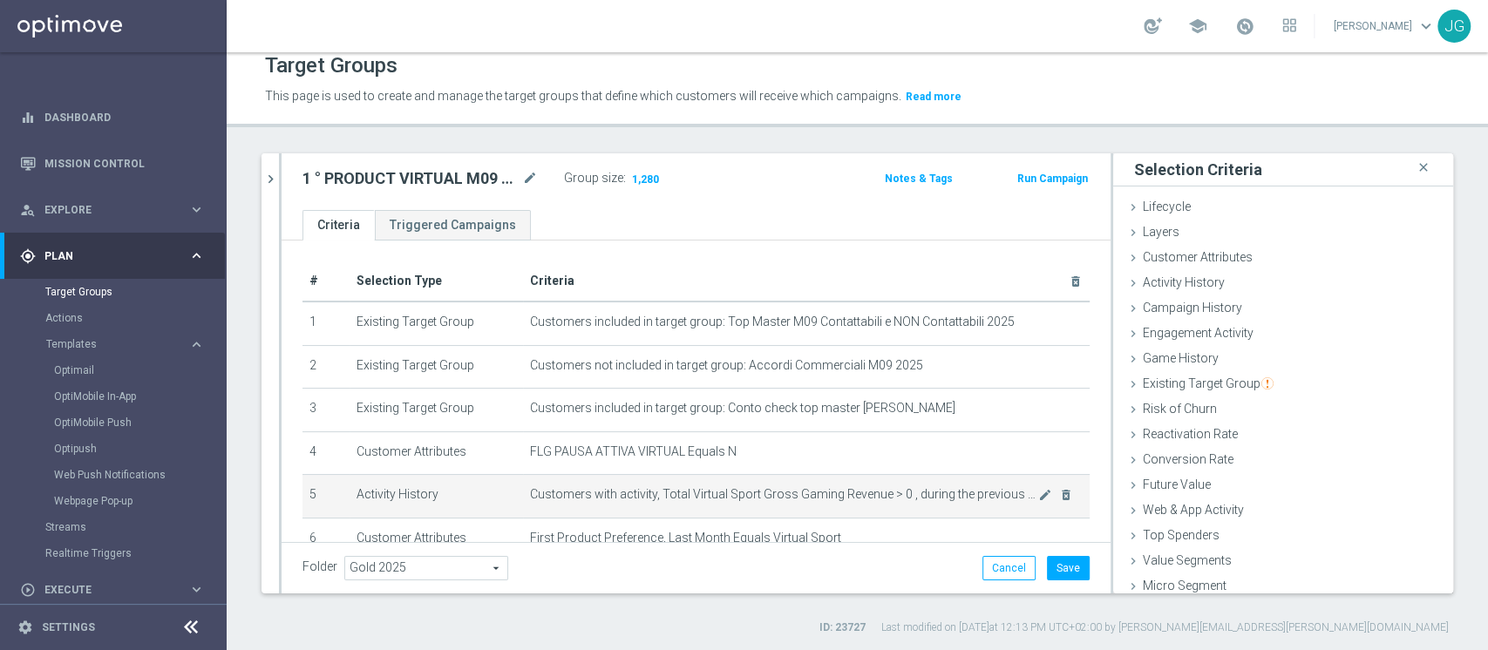
scroll to position [190, 0]
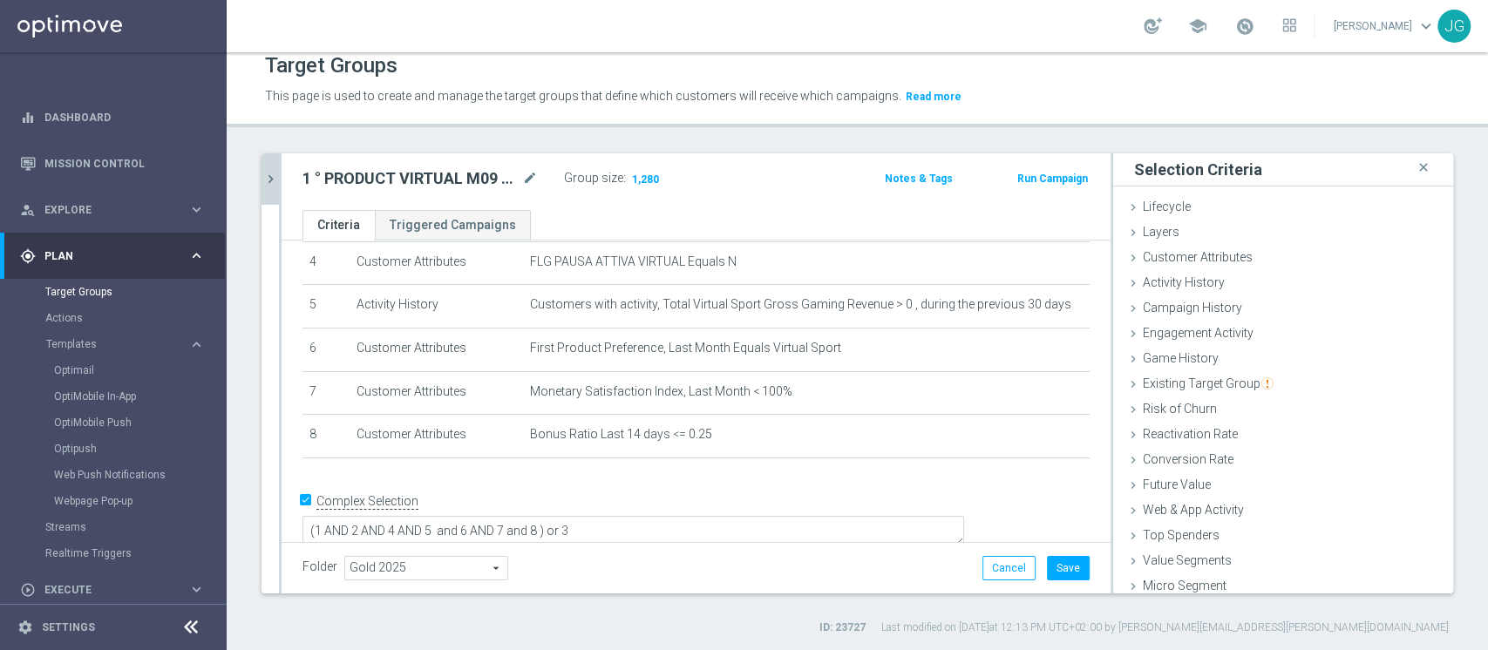
click at [267, 174] on icon "chevron_right" at bounding box center [270, 179] width 17 height 17
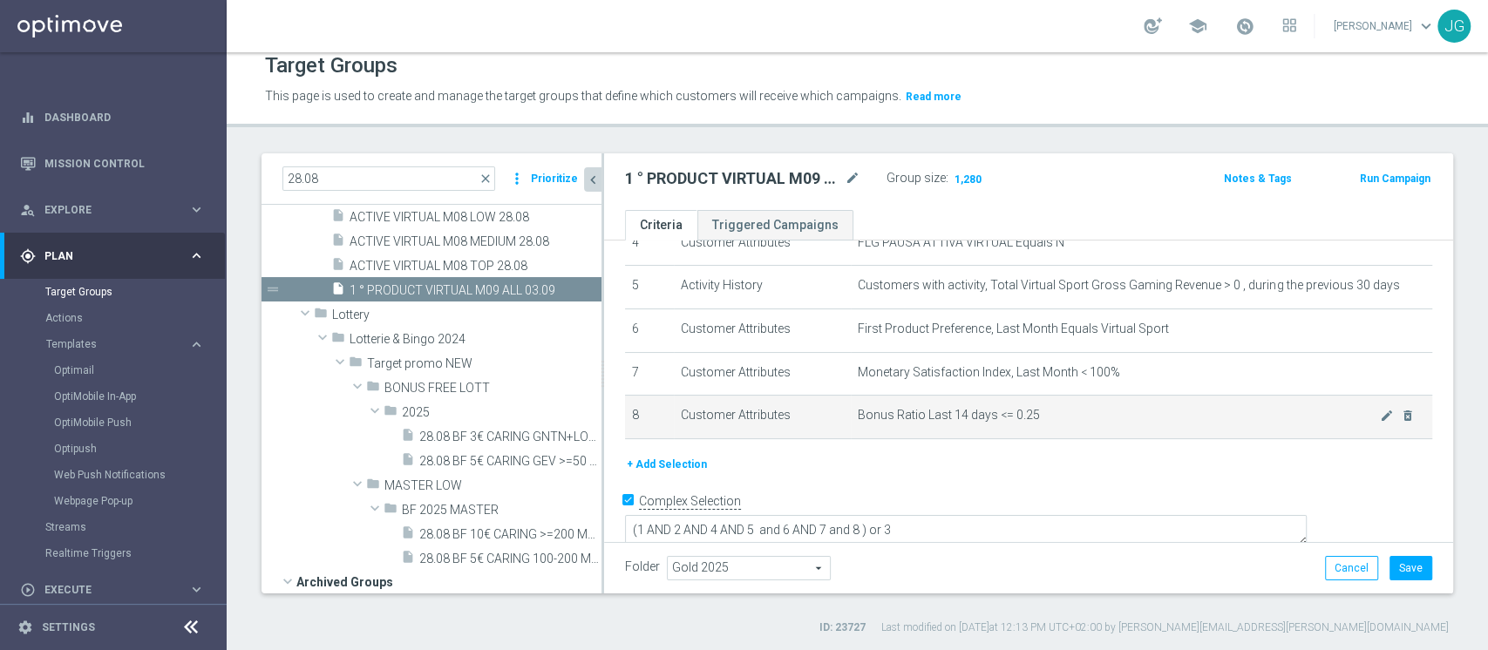
scroll to position [174, 0]
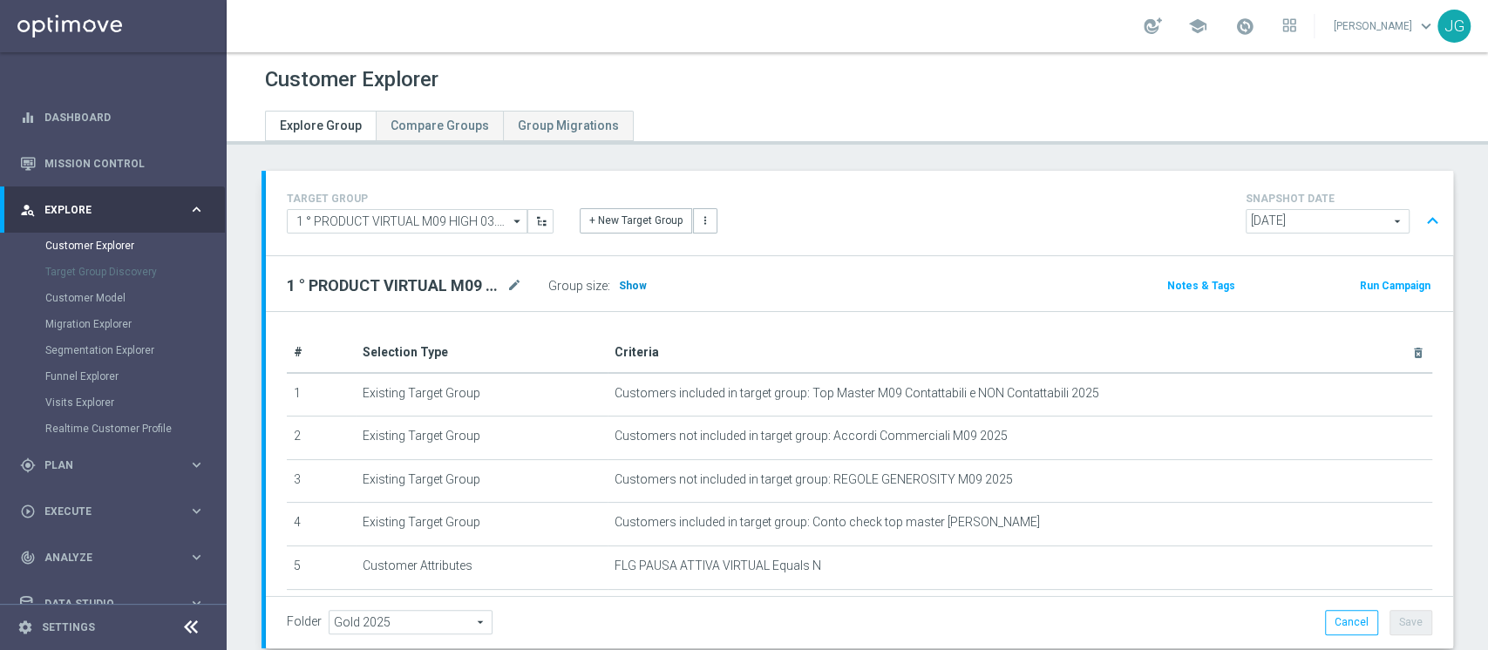
click at [630, 285] on span "Show" at bounding box center [633, 286] width 28 height 12
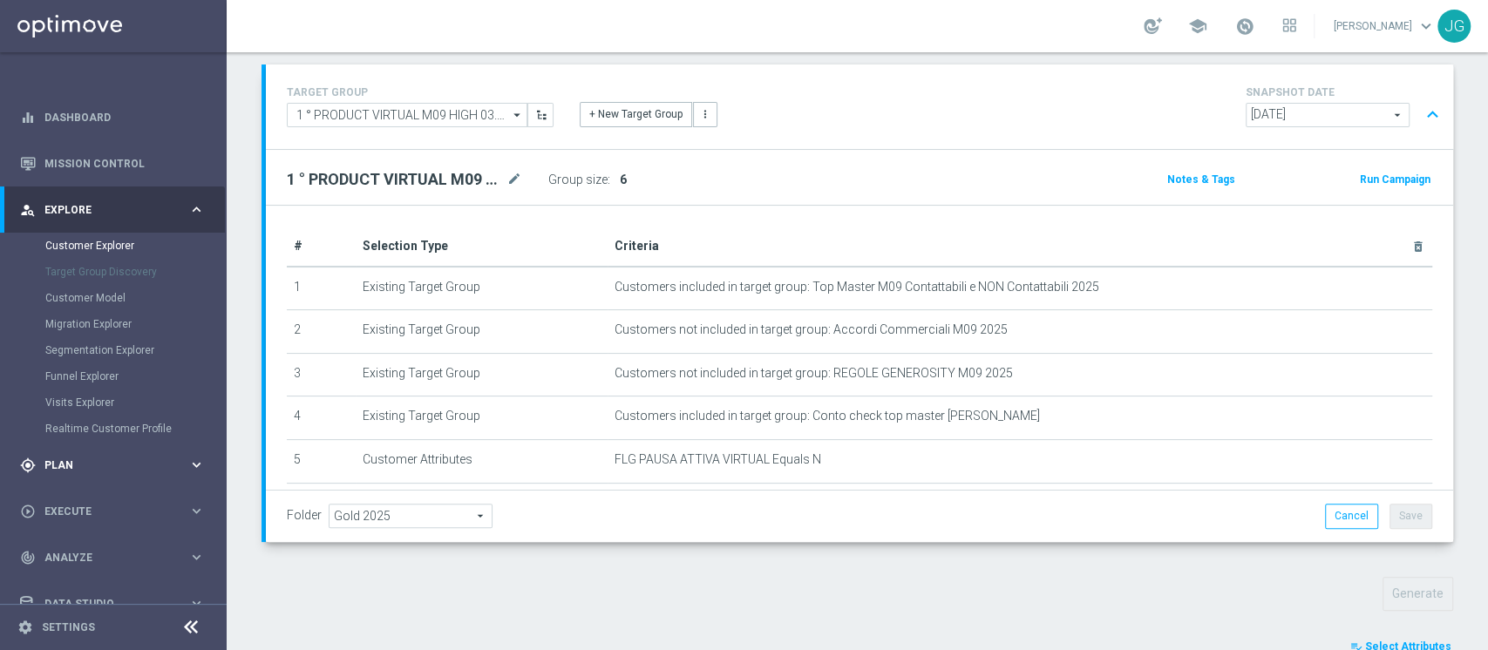
click at [99, 478] on div "gps_fixed Plan keyboard_arrow_right" at bounding box center [112, 465] width 225 height 46
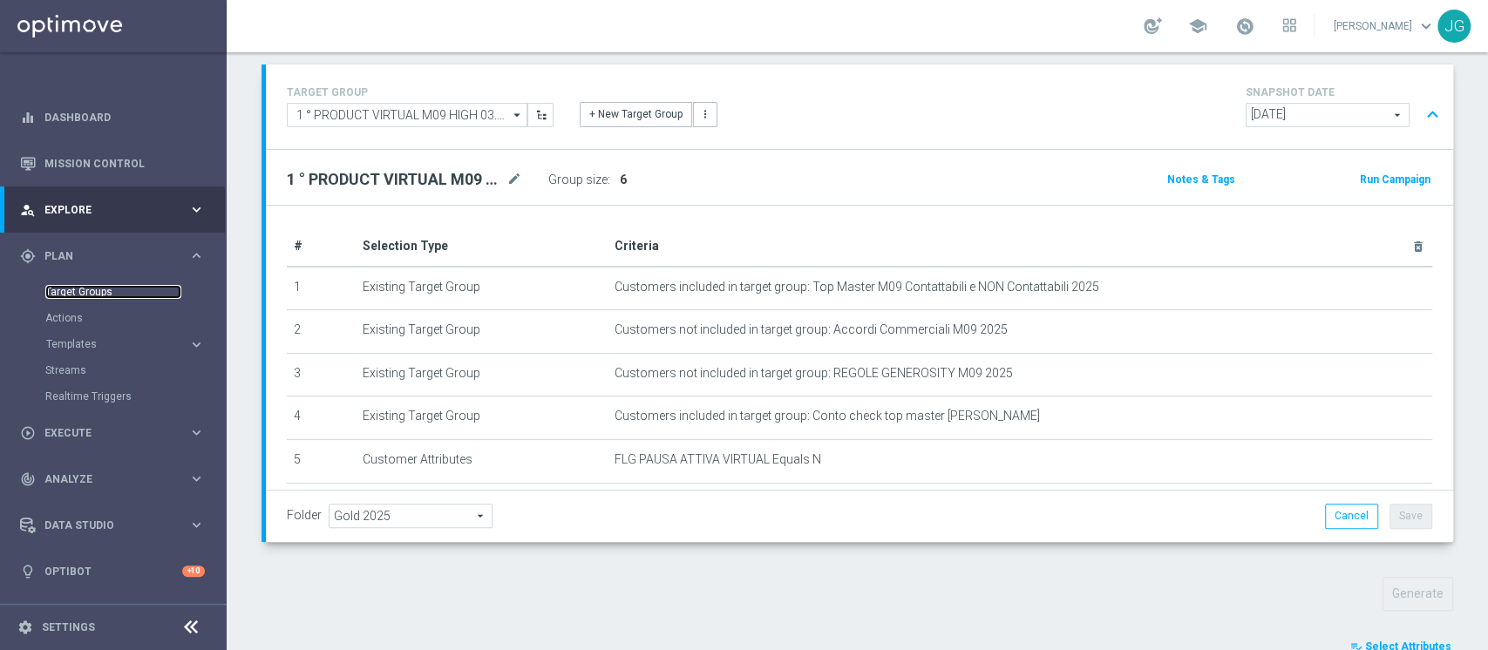
click at [78, 295] on link "Target Groups" at bounding box center [113, 292] width 136 height 14
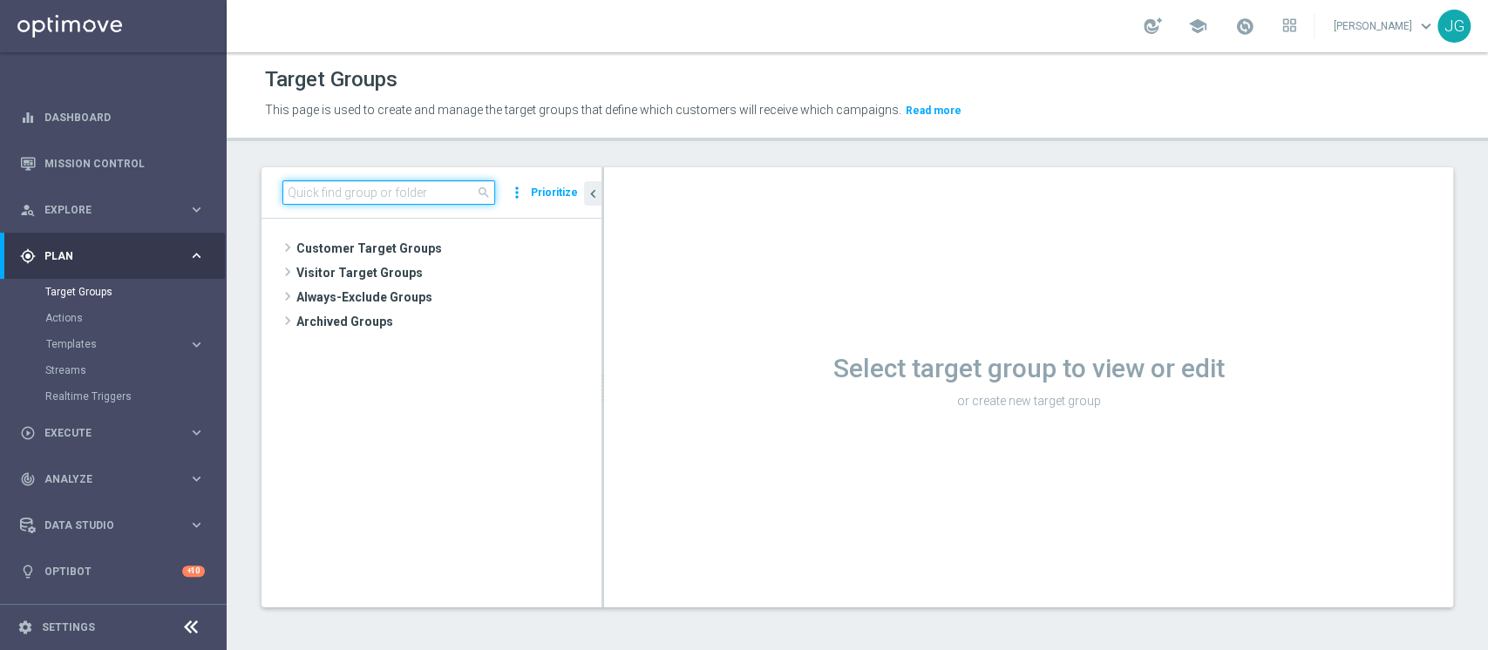
click at [385, 192] on input at bounding box center [389, 192] width 213 height 24
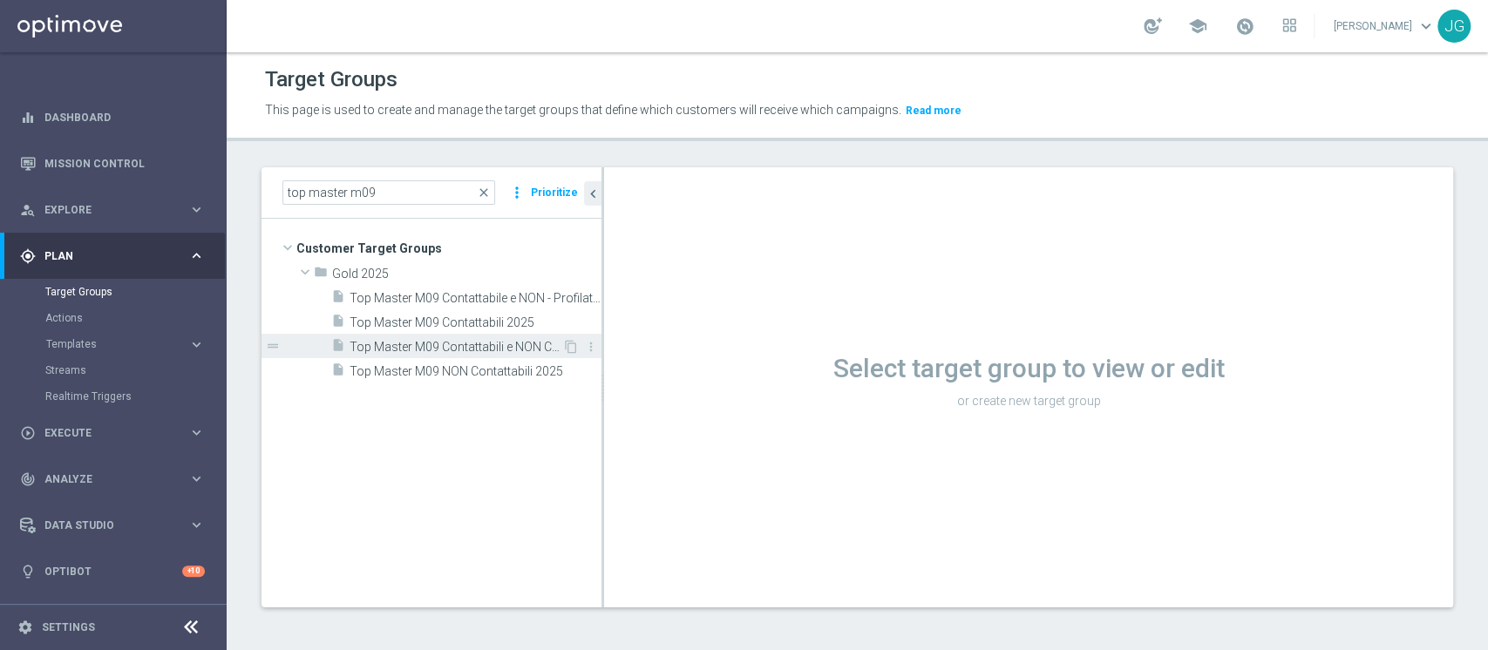
click at [435, 337] on div "insert_drive_file Top Master M09 Contattabili e NON Contattabili 2025" at bounding box center [446, 346] width 231 height 24
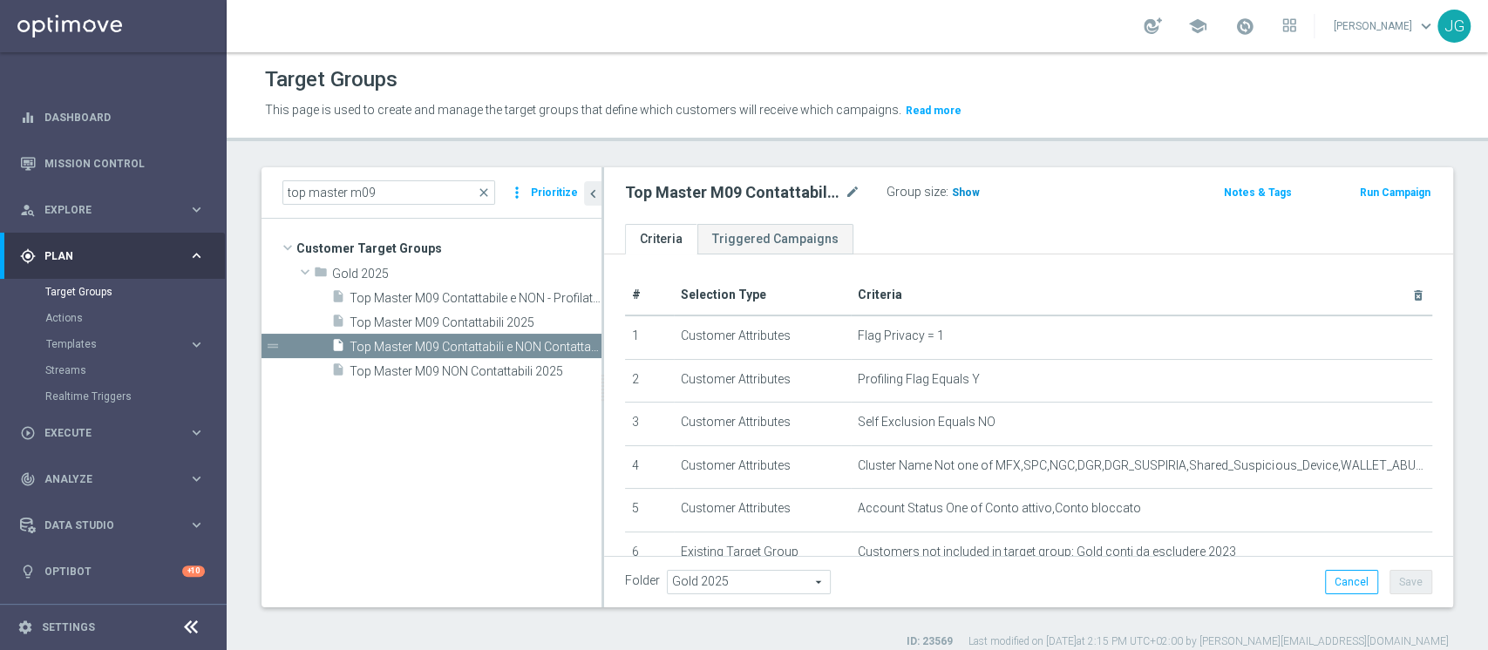
click at [963, 197] on span "Show" at bounding box center [966, 193] width 28 height 12
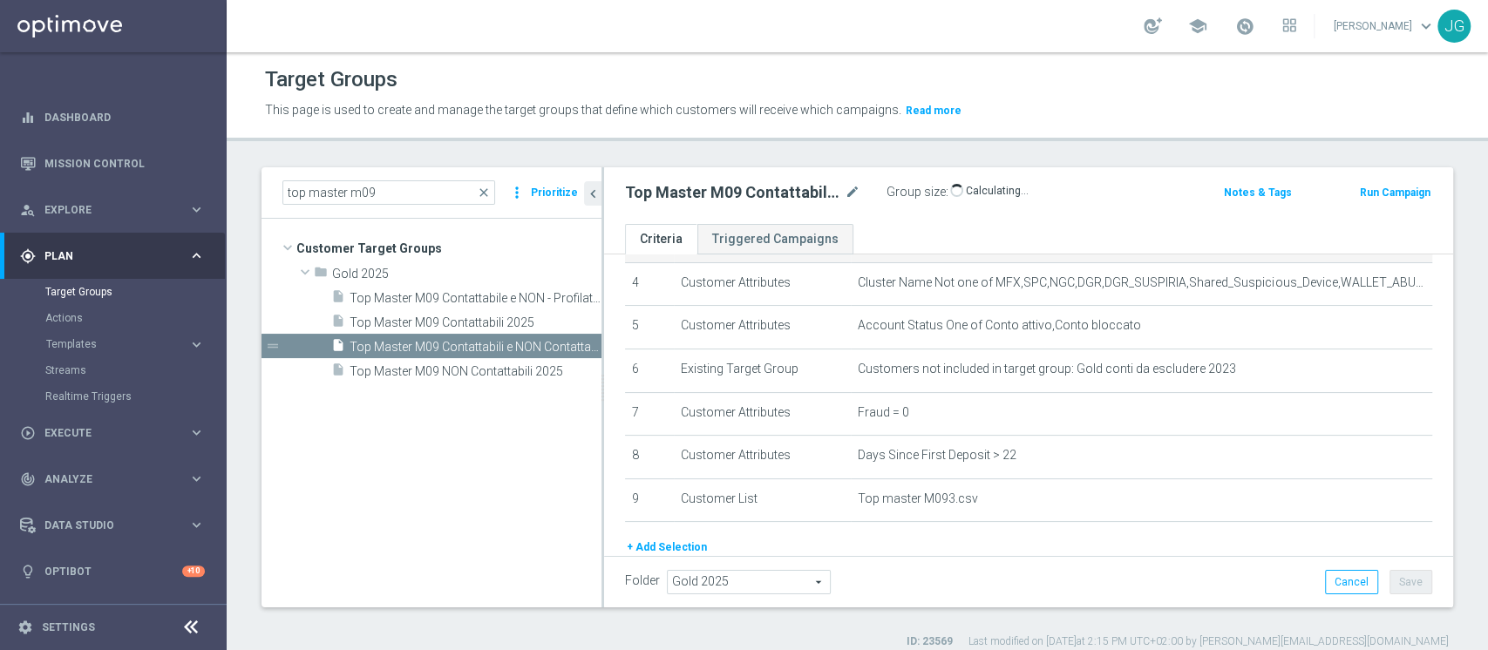
scroll to position [179, 0]
click at [405, 192] on input "top master m09" at bounding box center [389, 192] width 213 height 24
type input "t"
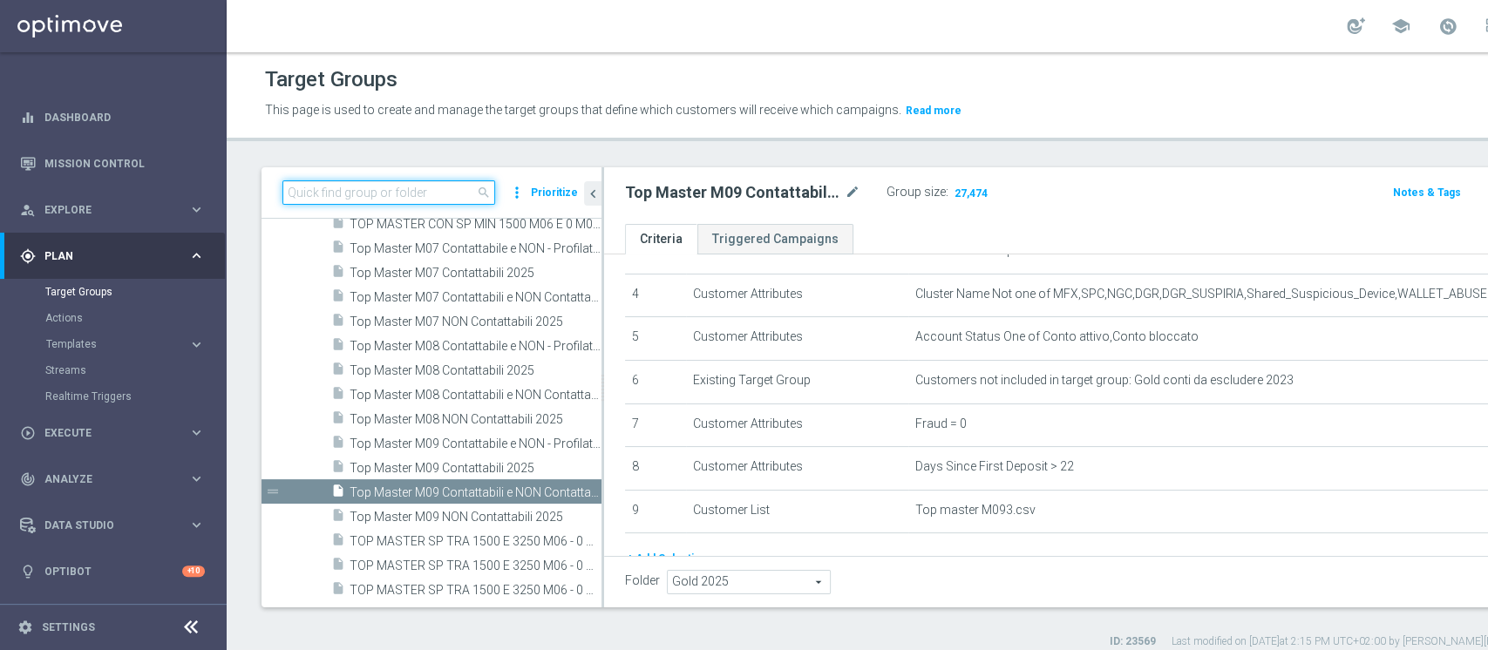
scroll to position [181, 0]
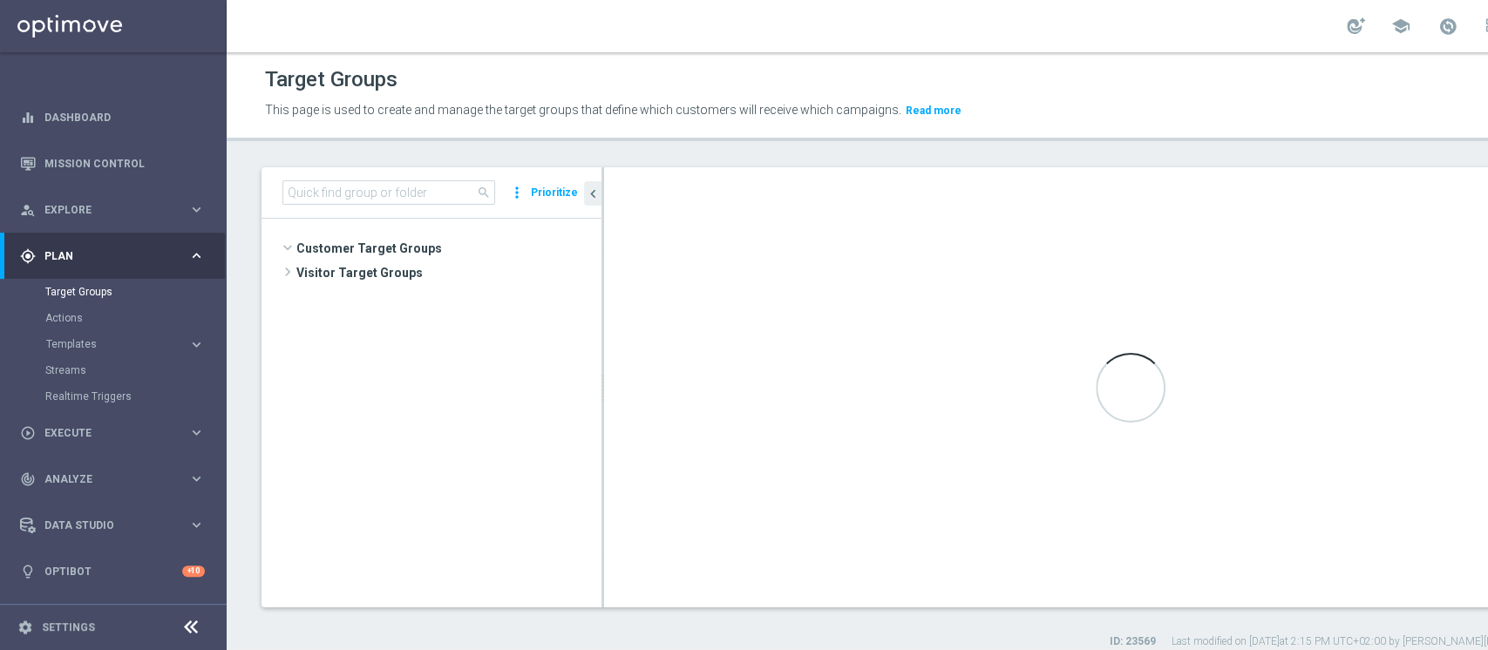
scroll to position [16309, 0]
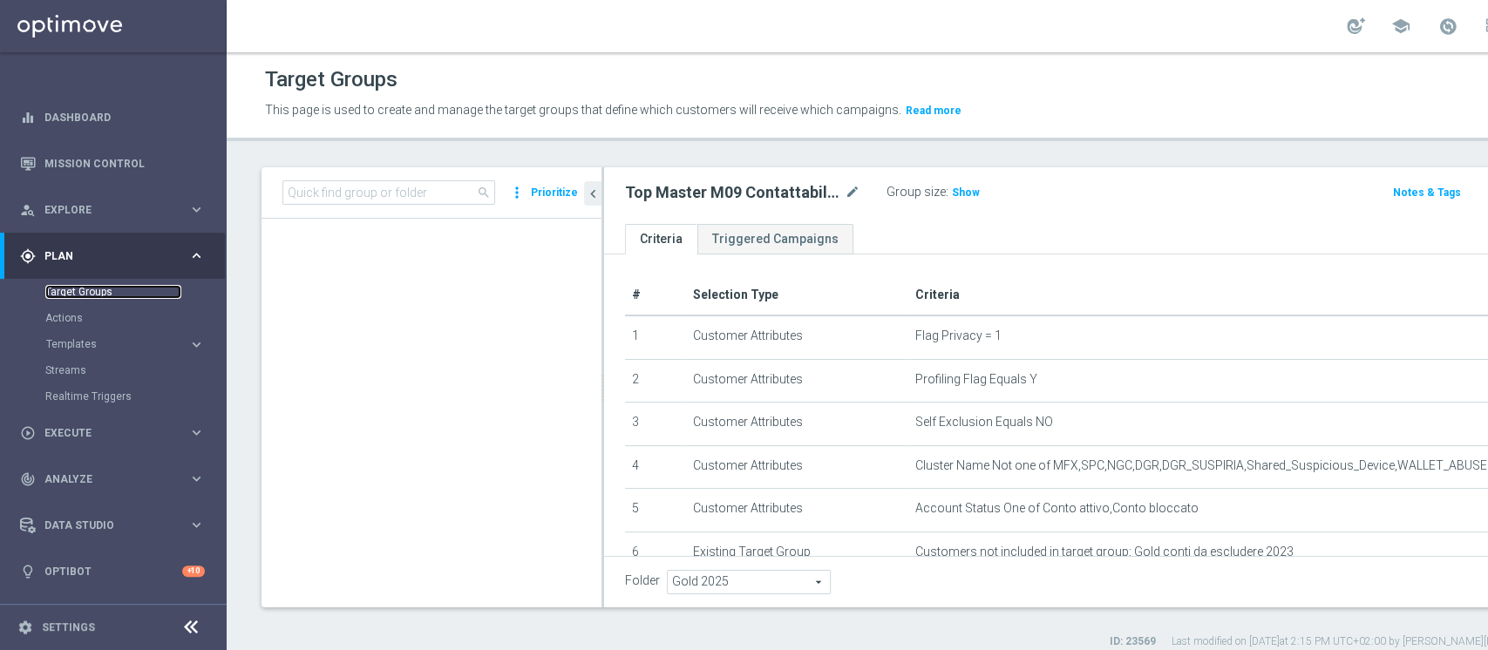
click at [86, 289] on link "Target Groups" at bounding box center [113, 292] width 136 height 14
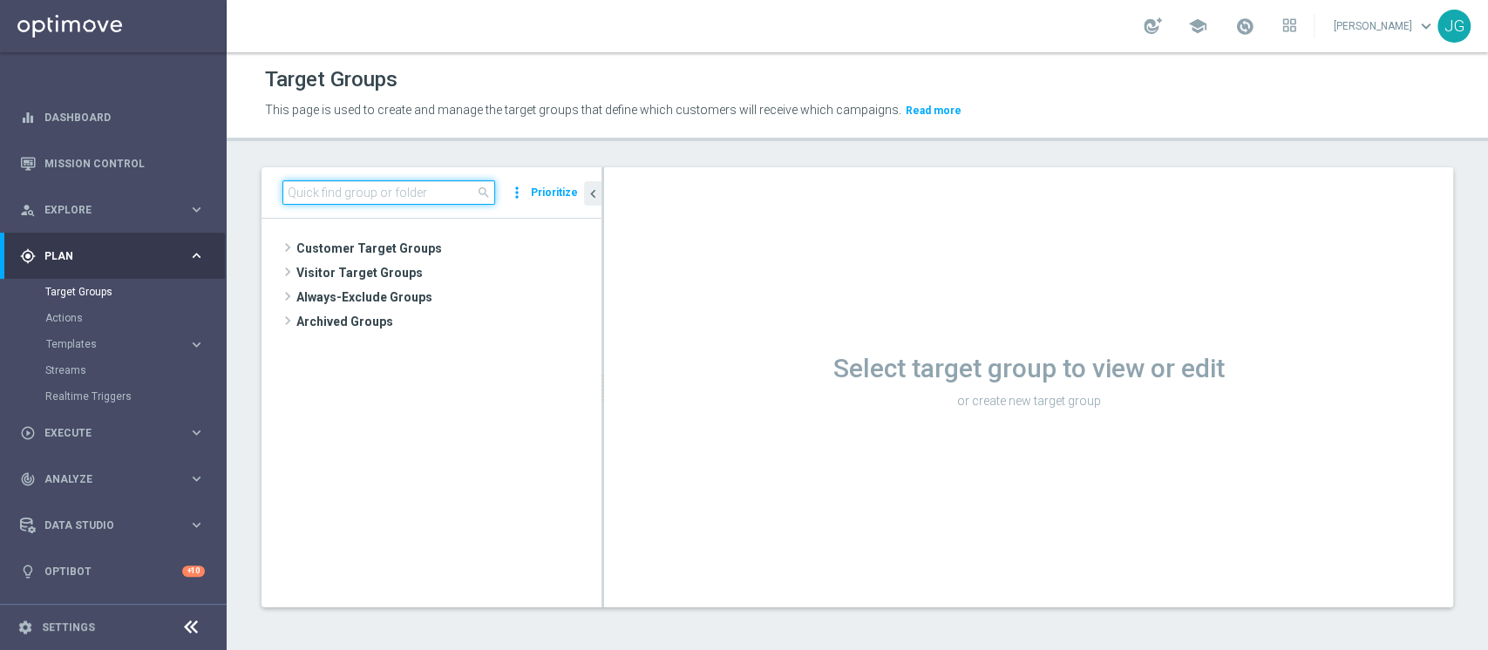
click at [391, 190] on input at bounding box center [389, 192] width 213 height 24
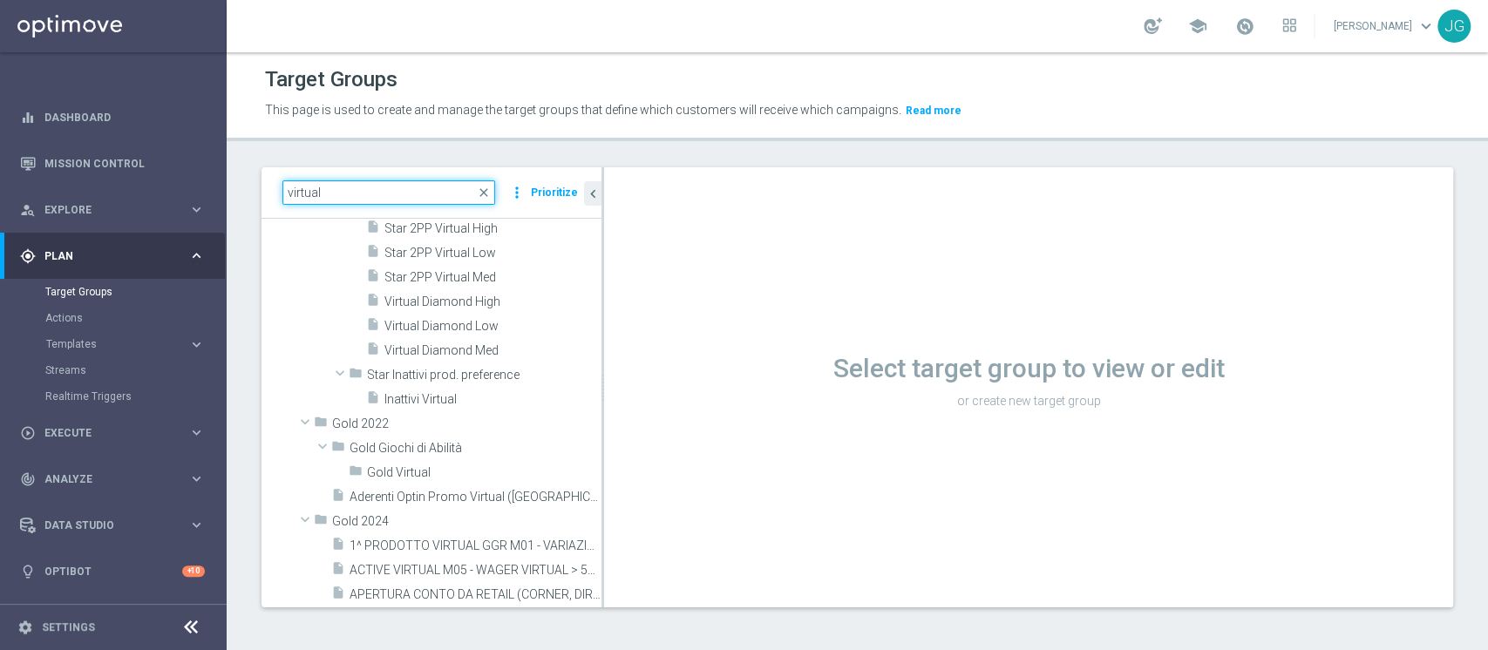
scroll to position [290, 0]
click at [467, 302] on span "Virtual Diamond High" at bounding box center [472, 301] width 175 height 15
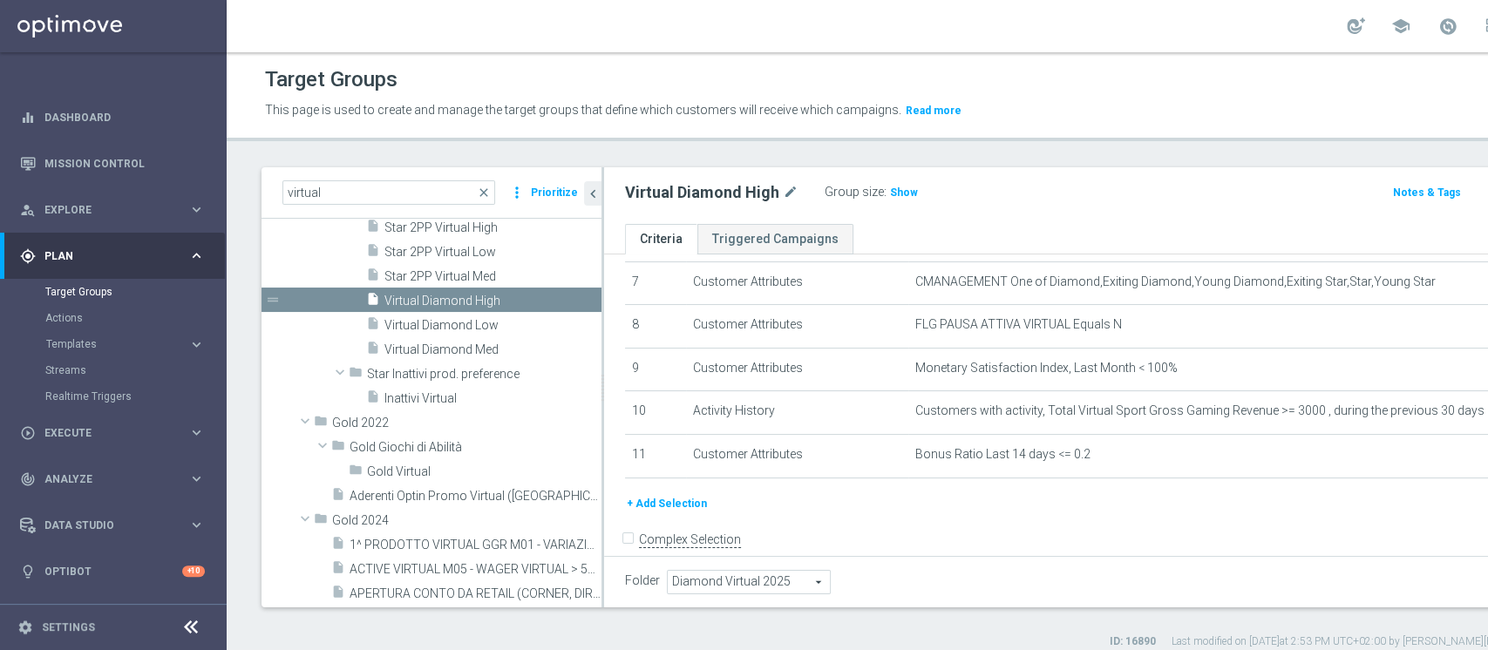
scroll to position [337, 0]
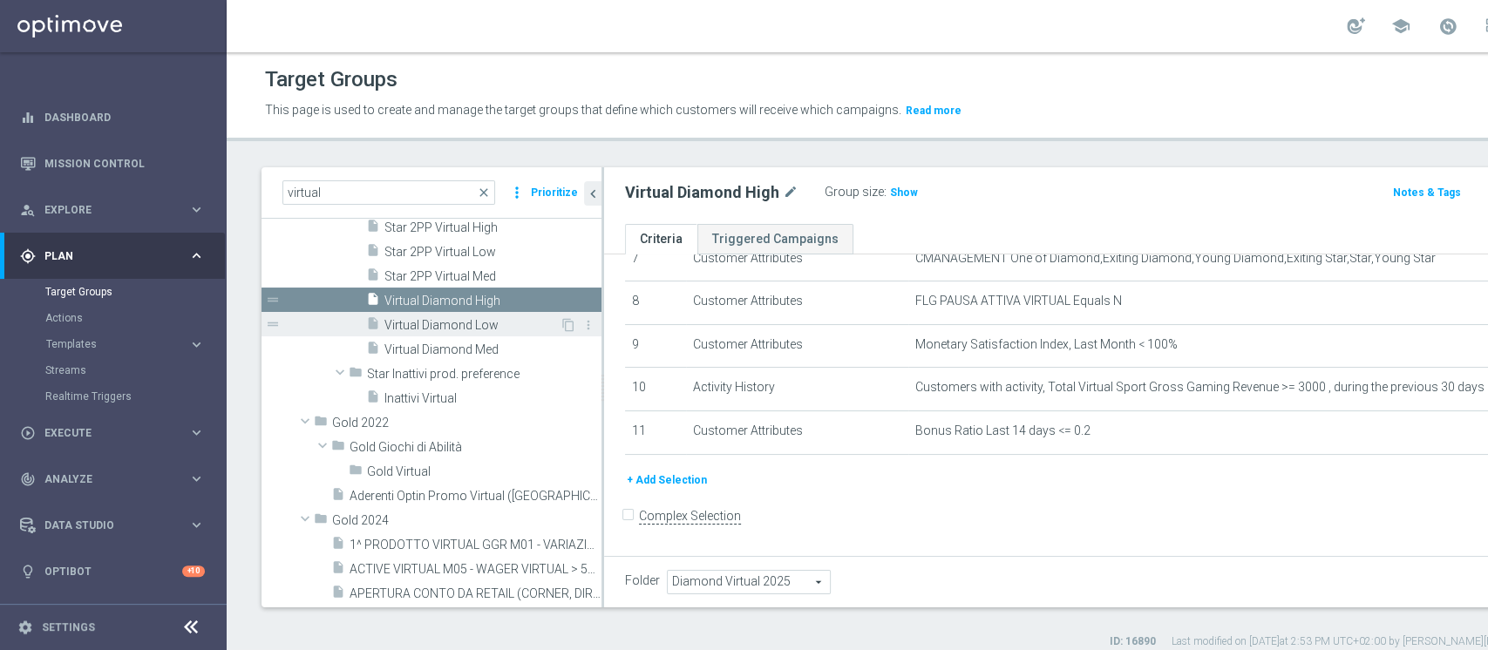
click at [454, 330] on span "Virtual Diamond Low" at bounding box center [472, 325] width 175 height 15
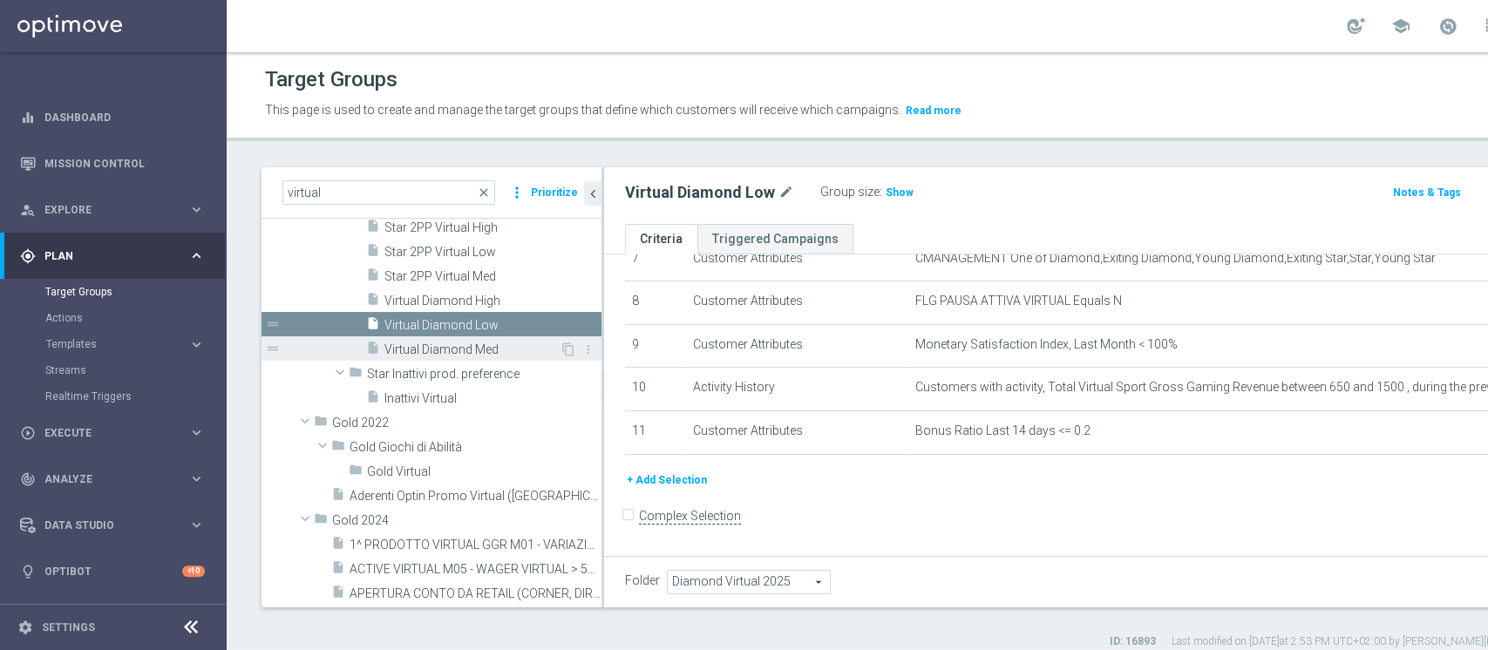
click at [452, 351] on span "Virtual Diamond Med" at bounding box center [472, 350] width 175 height 15
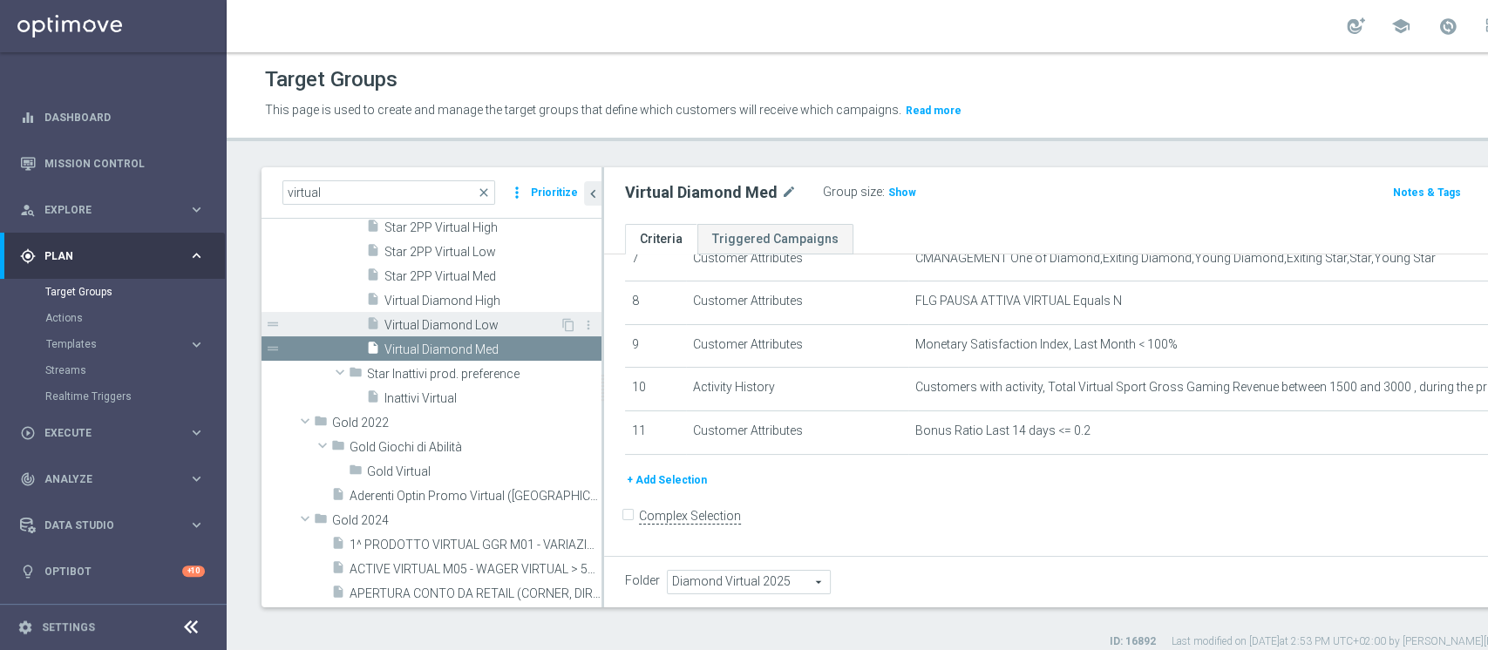
click at [441, 331] on div "insert_drive_file Virtual Diamond Low" at bounding box center [463, 324] width 194 height 24
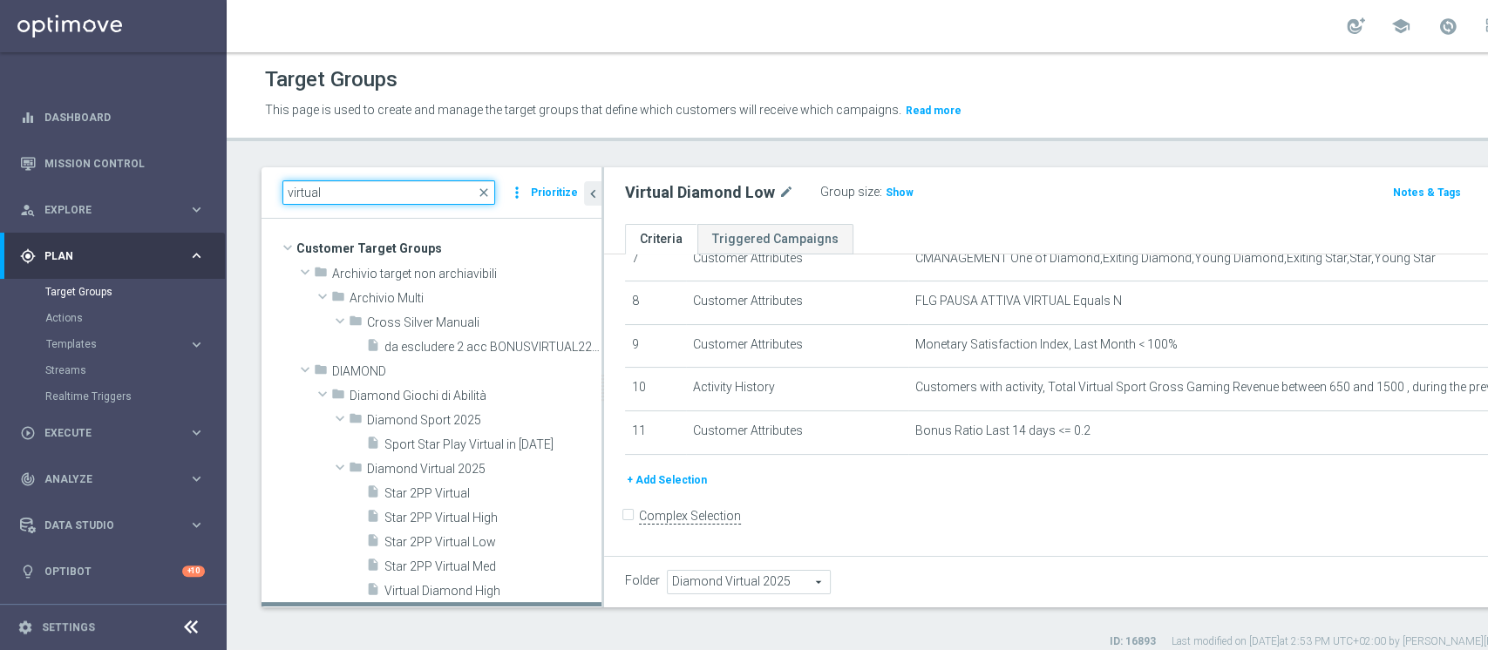
click at [340, 185] on input "virtual" at bounding box center [389, 192] width 213 height 24
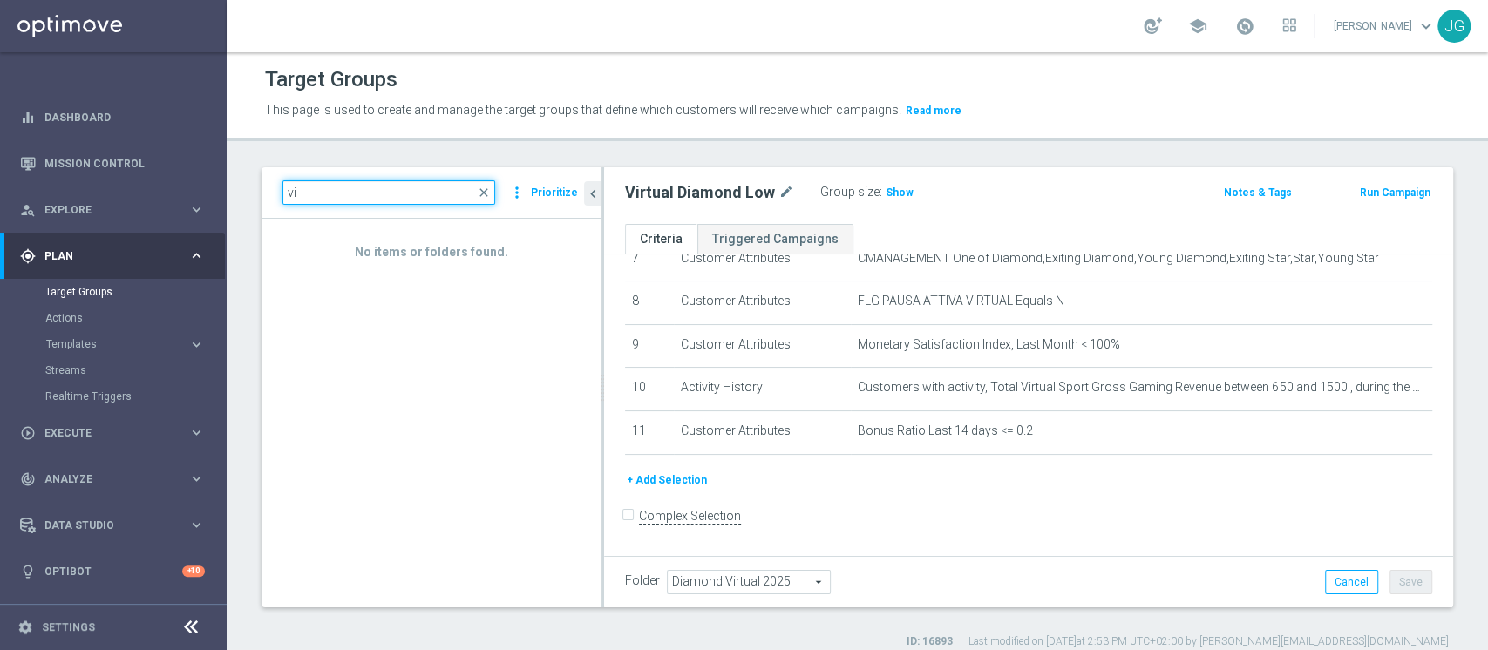
type input "v"
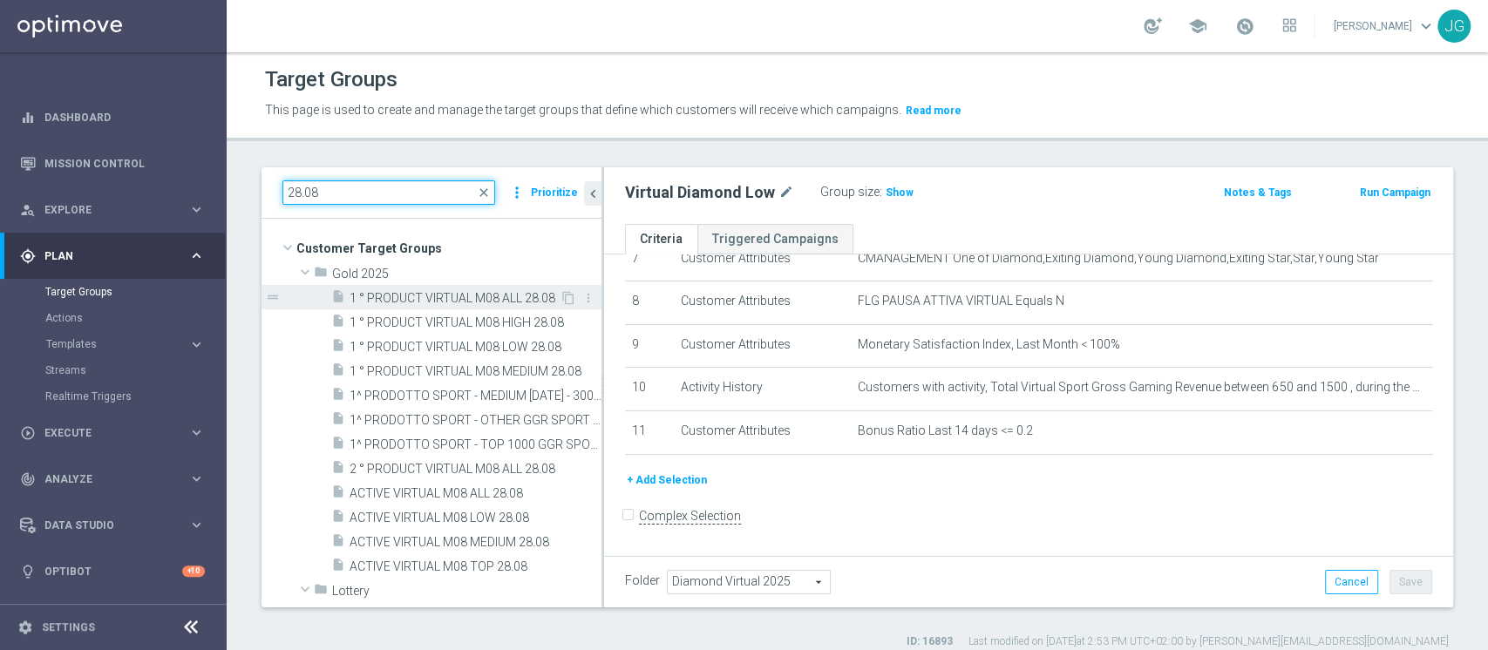
type input "28.08"
click at [436, 291] on span "1 ° PRODUCT VIRTUAL M08 ALL 28.08" at bounding box center [455, 298] width 210 height 15
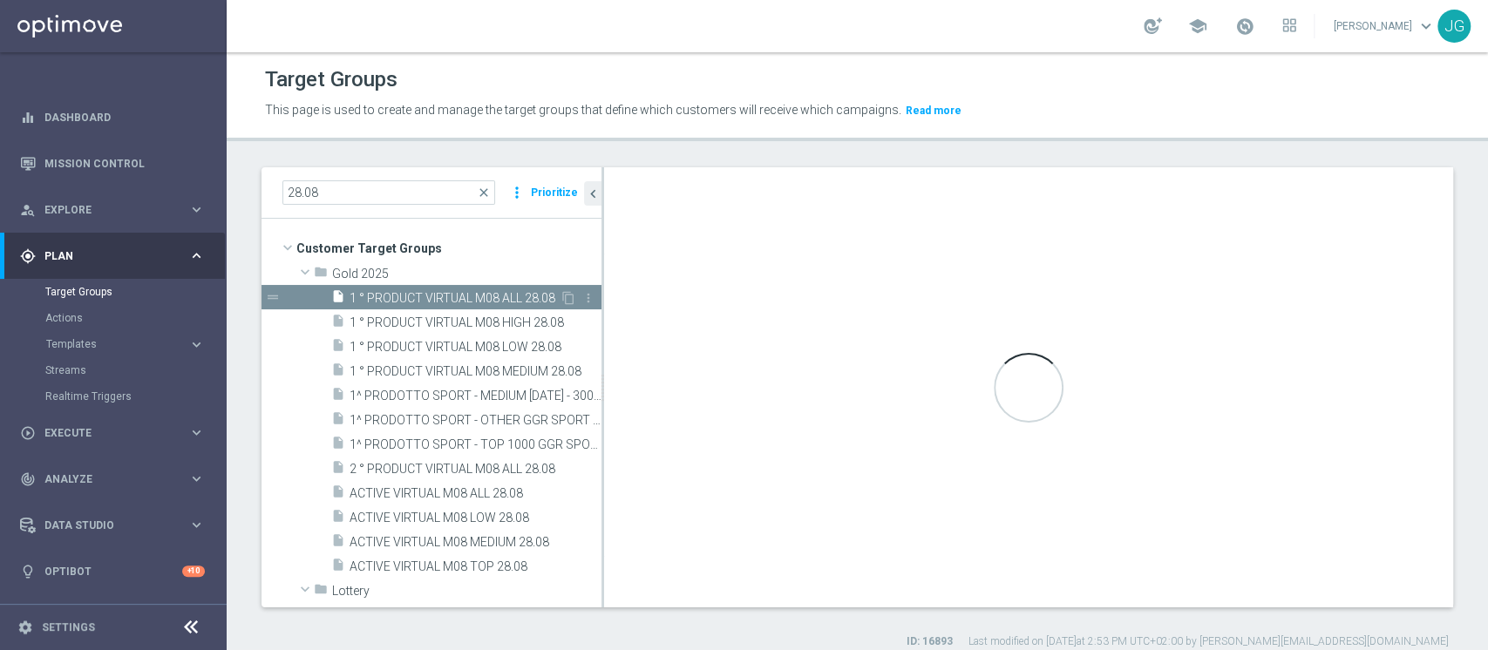
checkbox input "true"
type input "Gold 2025"
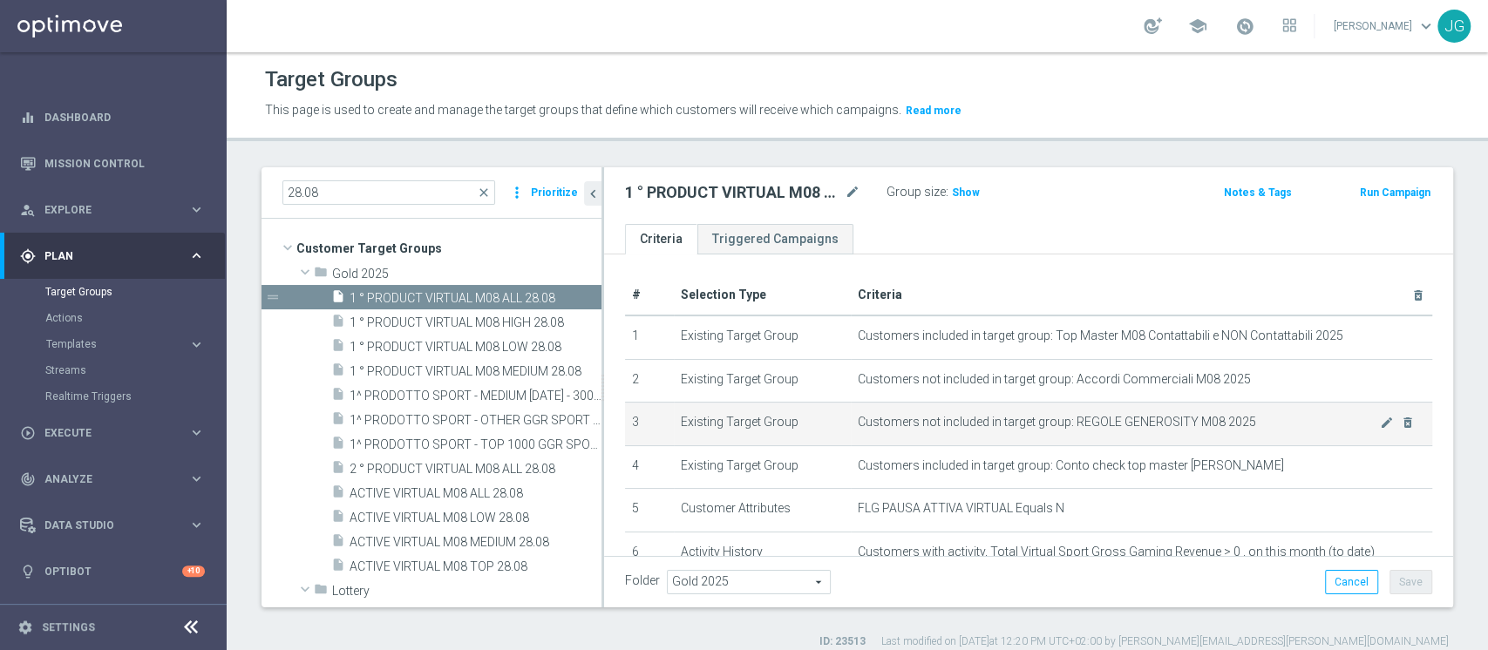
scroll to position [209, 0]
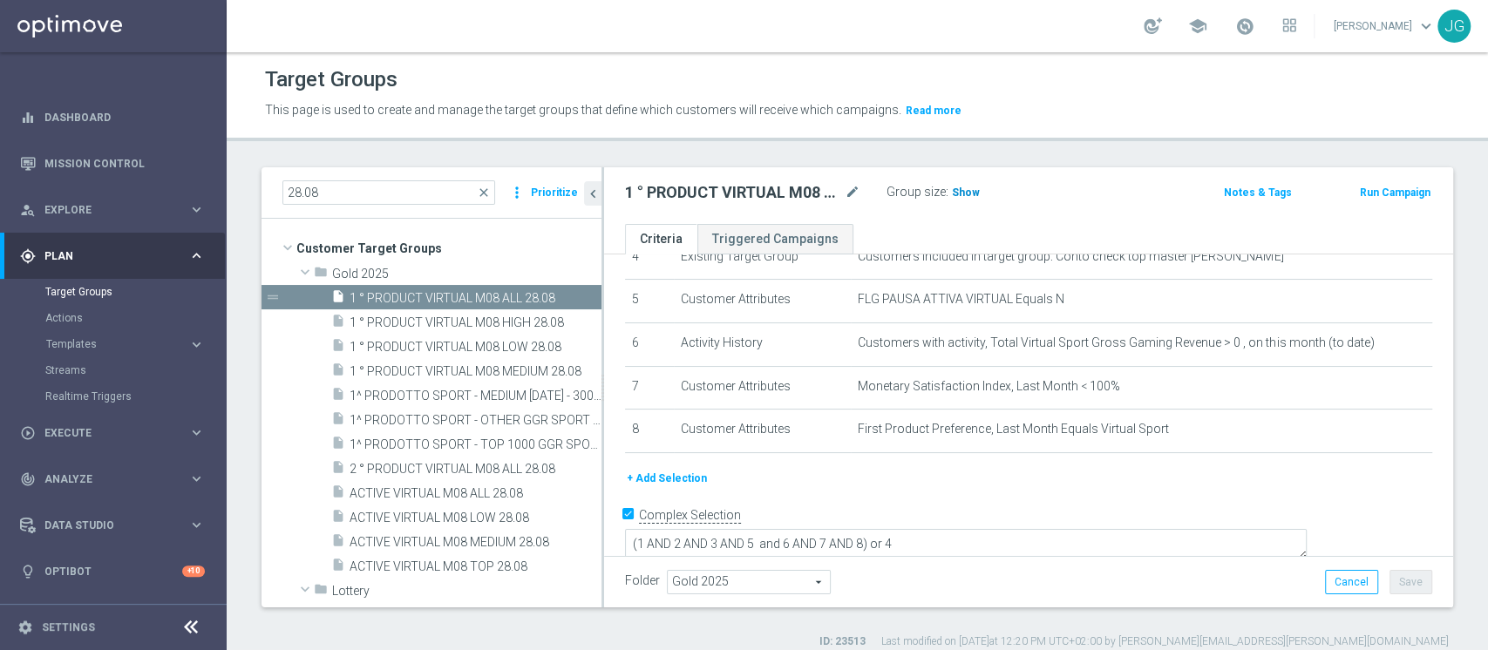
click at [960, 190] on span "Show" at bounding box center [966, 193] width 28 height 12
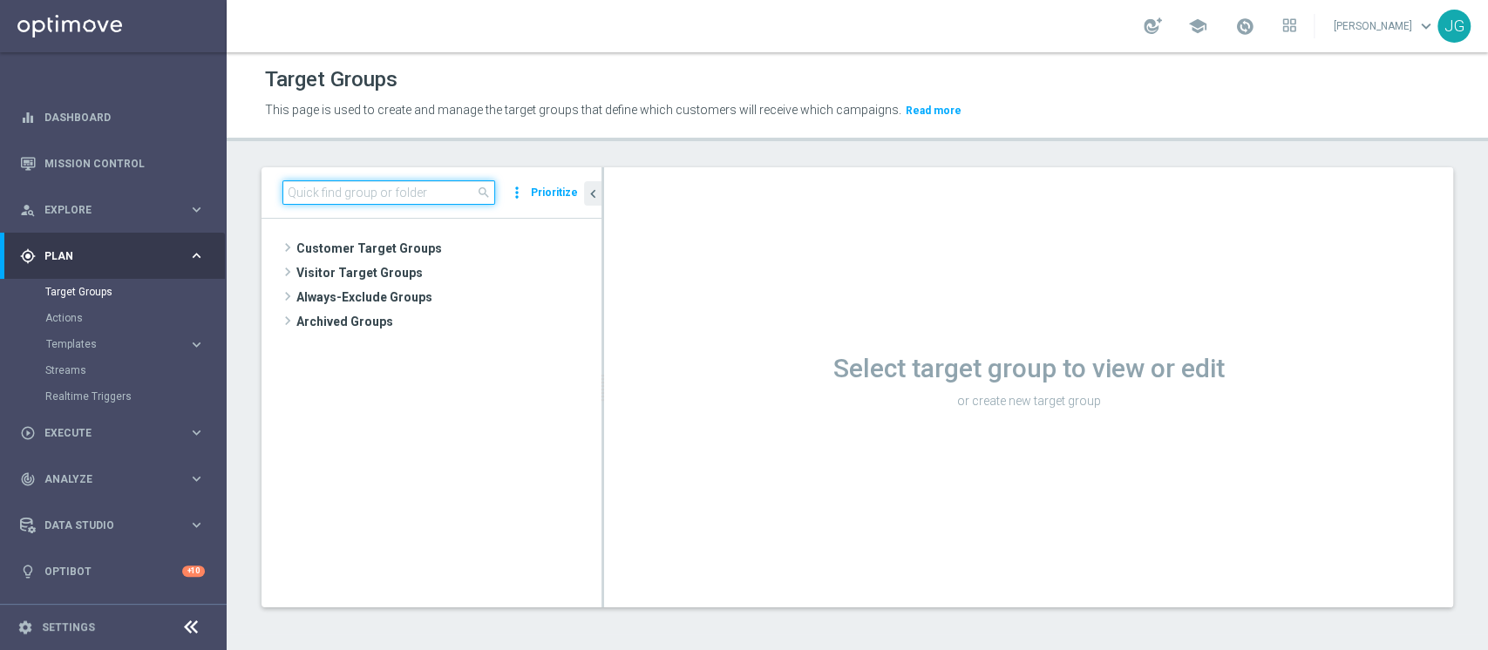
click at [402, 192] on input at bounding box center [389, 192] width 213 height 24
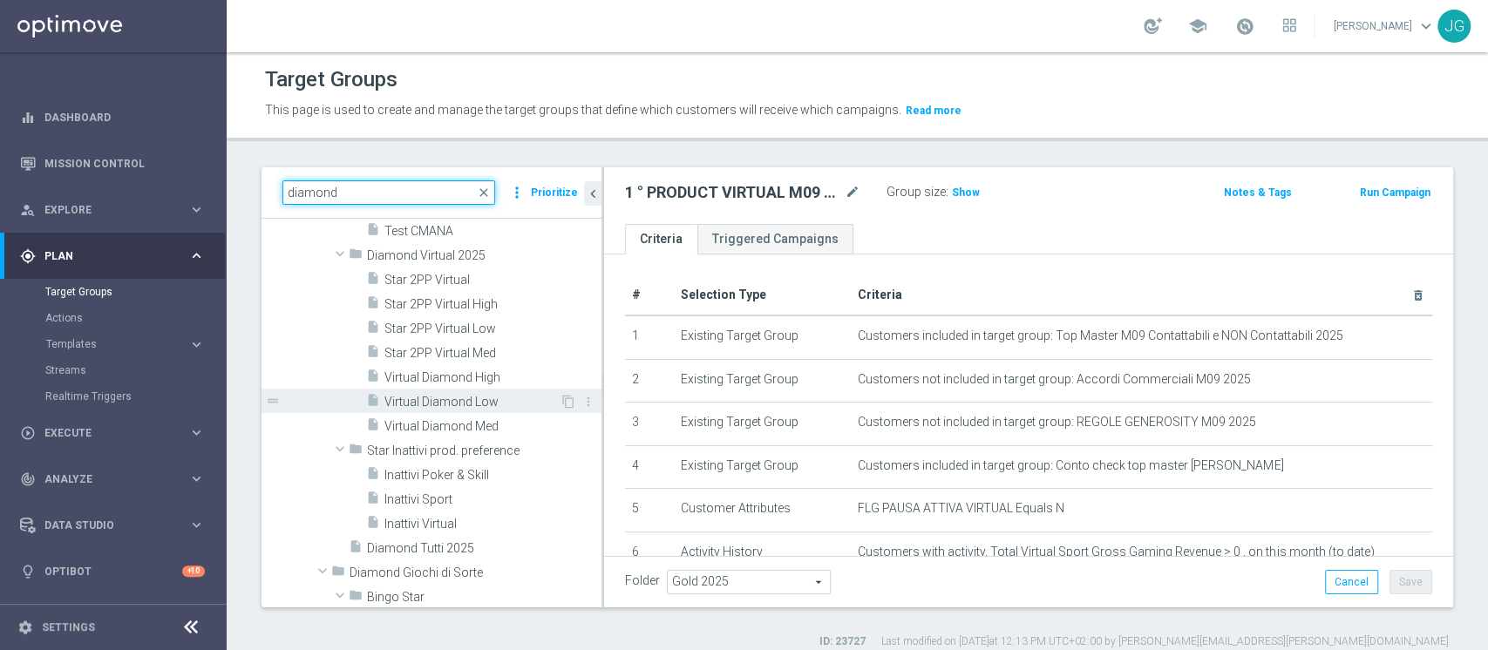
scroll to position [1853, 0]
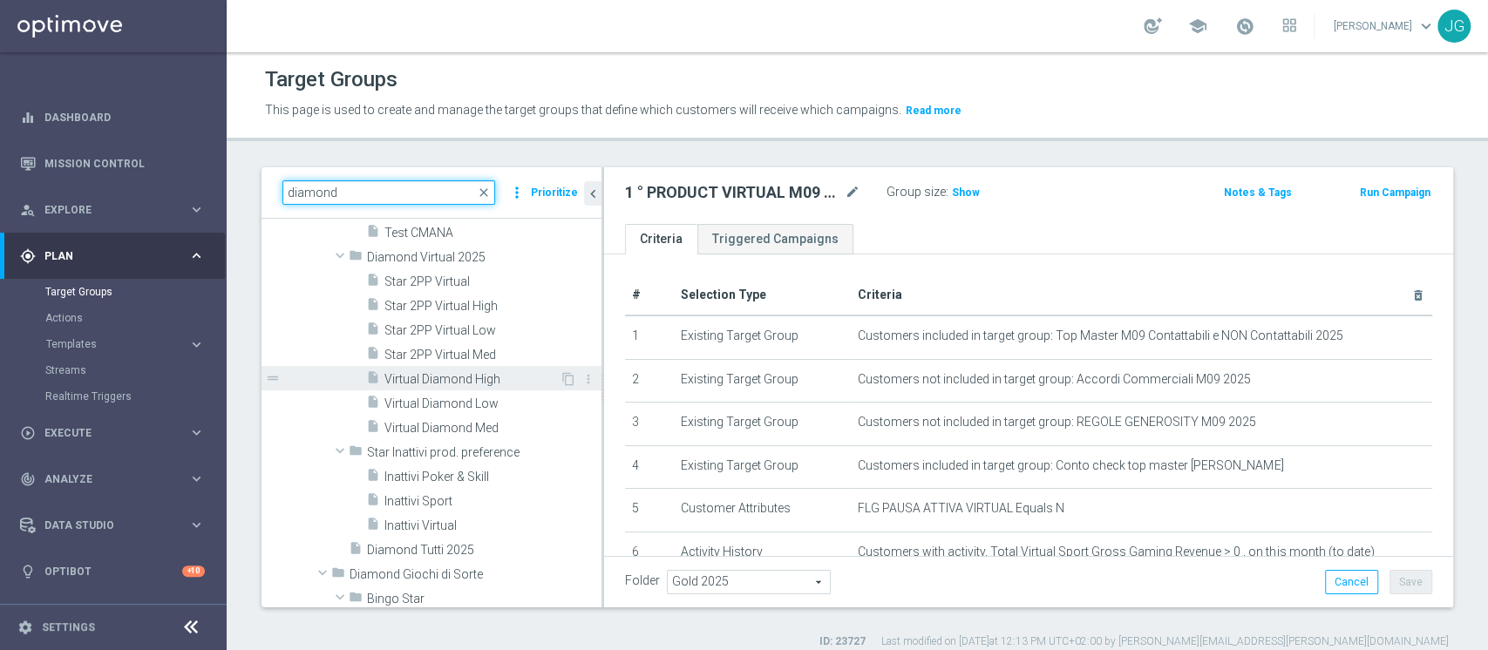
type input "diamond"
click at [450, 379] on span "Virtual Diamond High" at bounding box center [472, 379] width 175 height 15
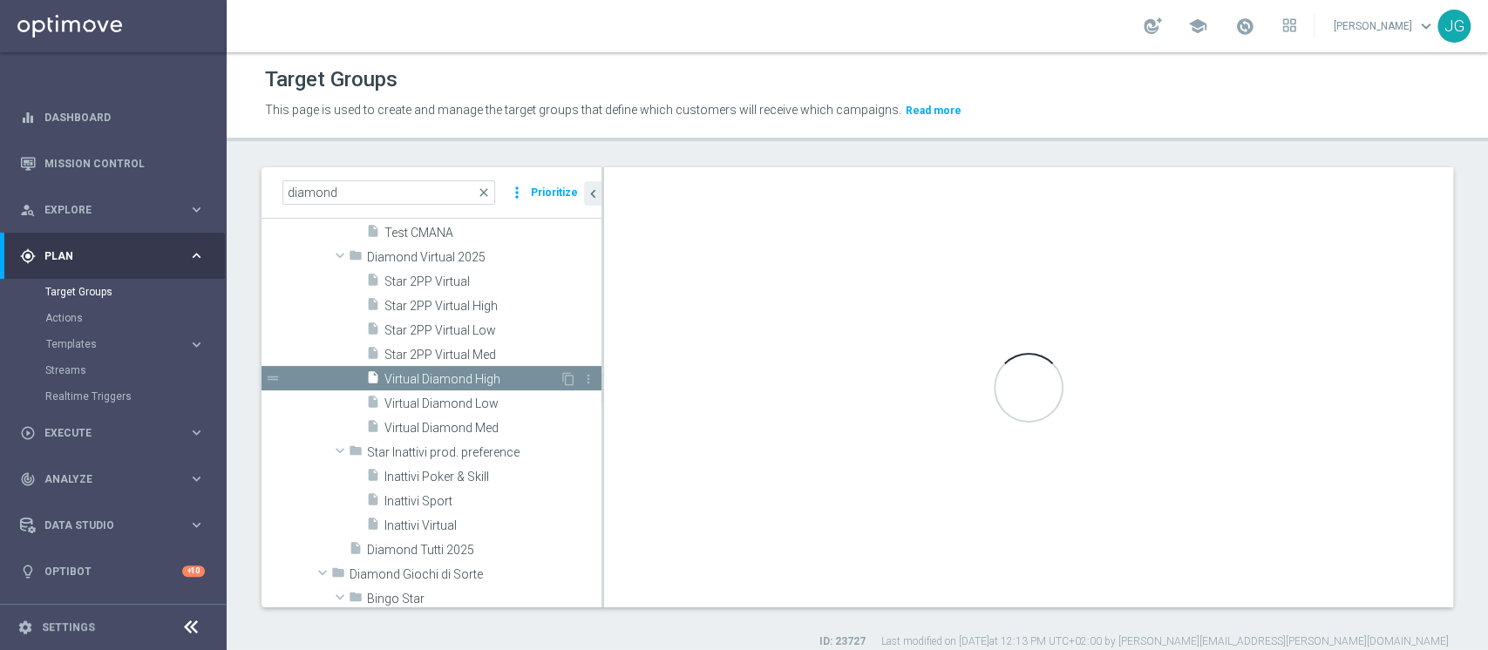
checkbox input "false"
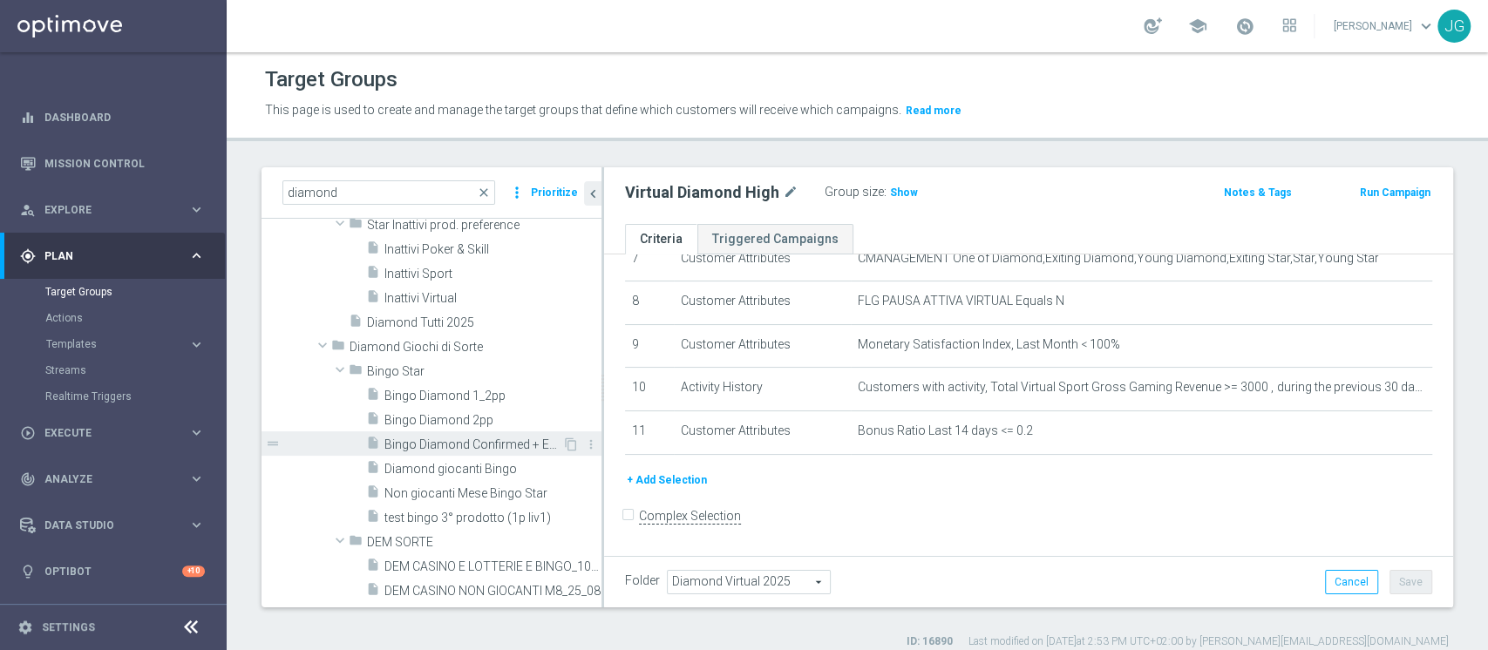
scroll to position [2066, 0]
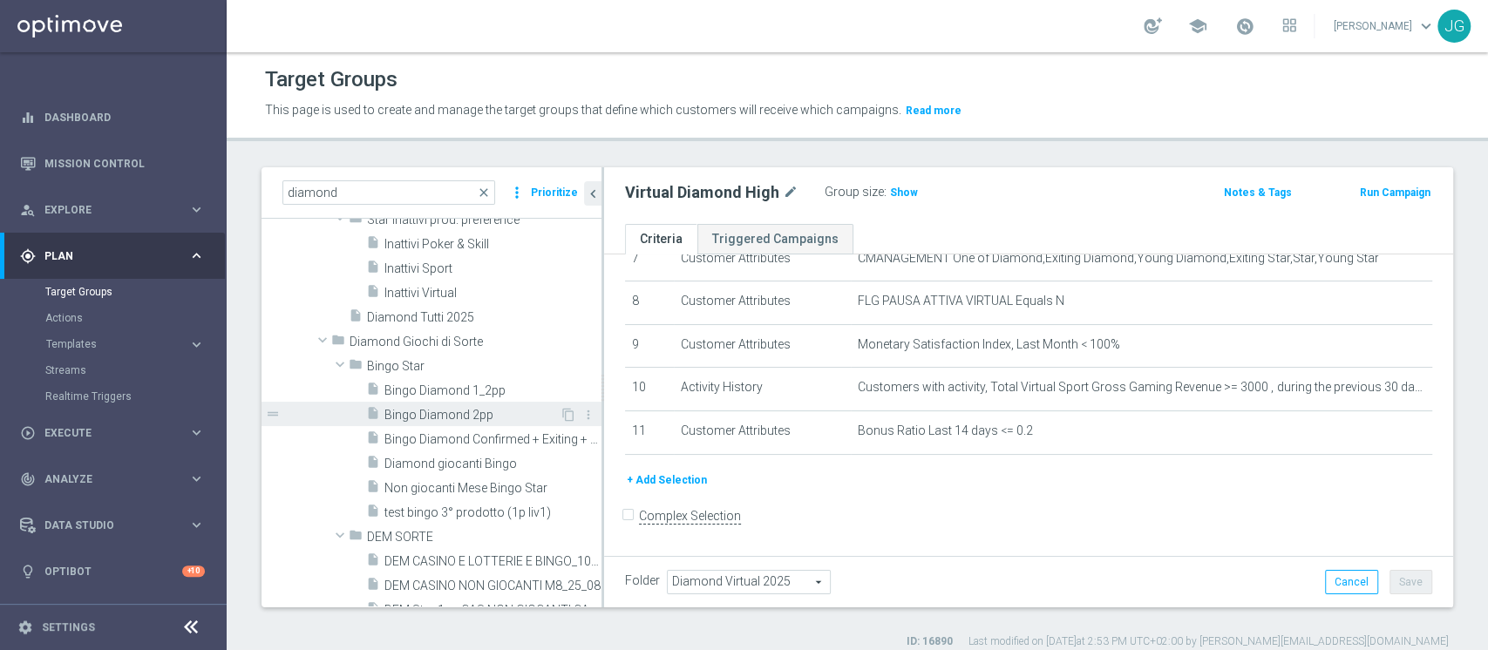
click at [404, 402] on div "insert_drive_file Bingo Diamond 2pp" at bounding box center [463, 414] width 194 height 24
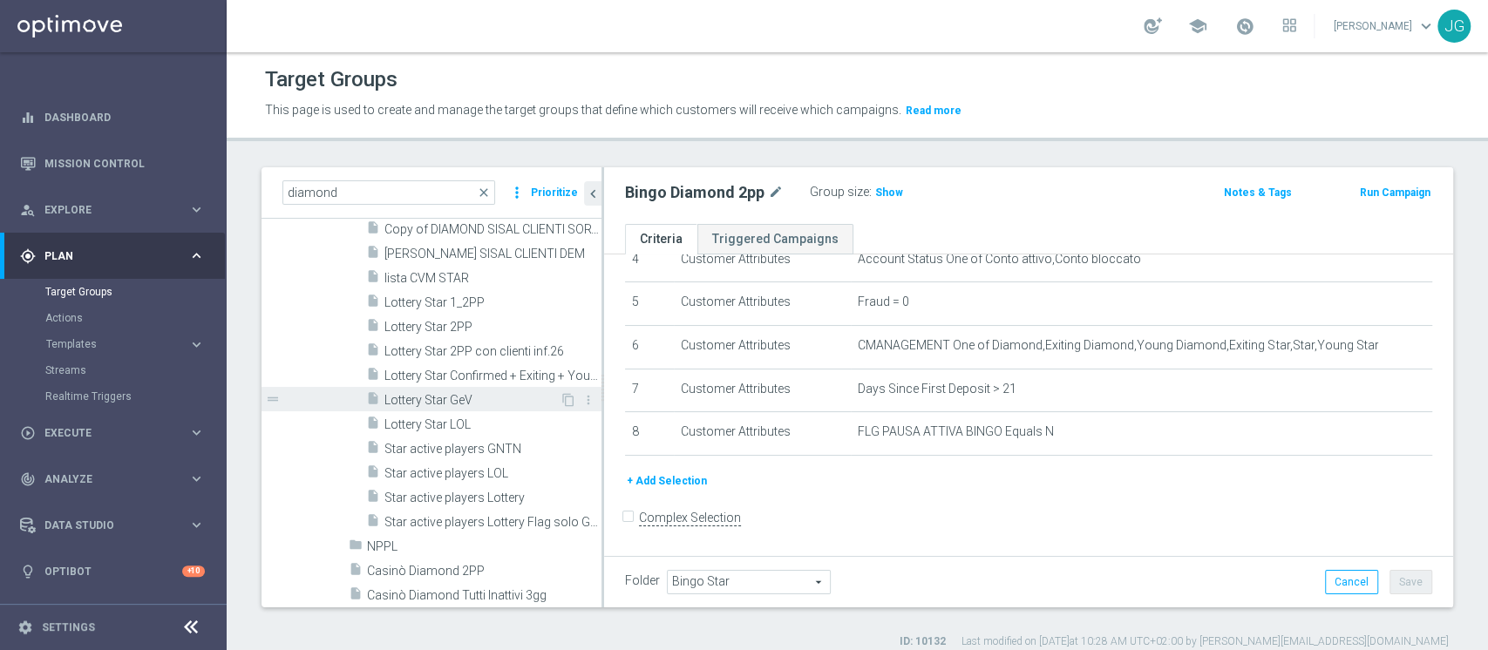
scroll to position [2608, 0]
click at [460, 422] on span "Lottery Star LOL" at bounding box center [472, 423] width 175 height 15
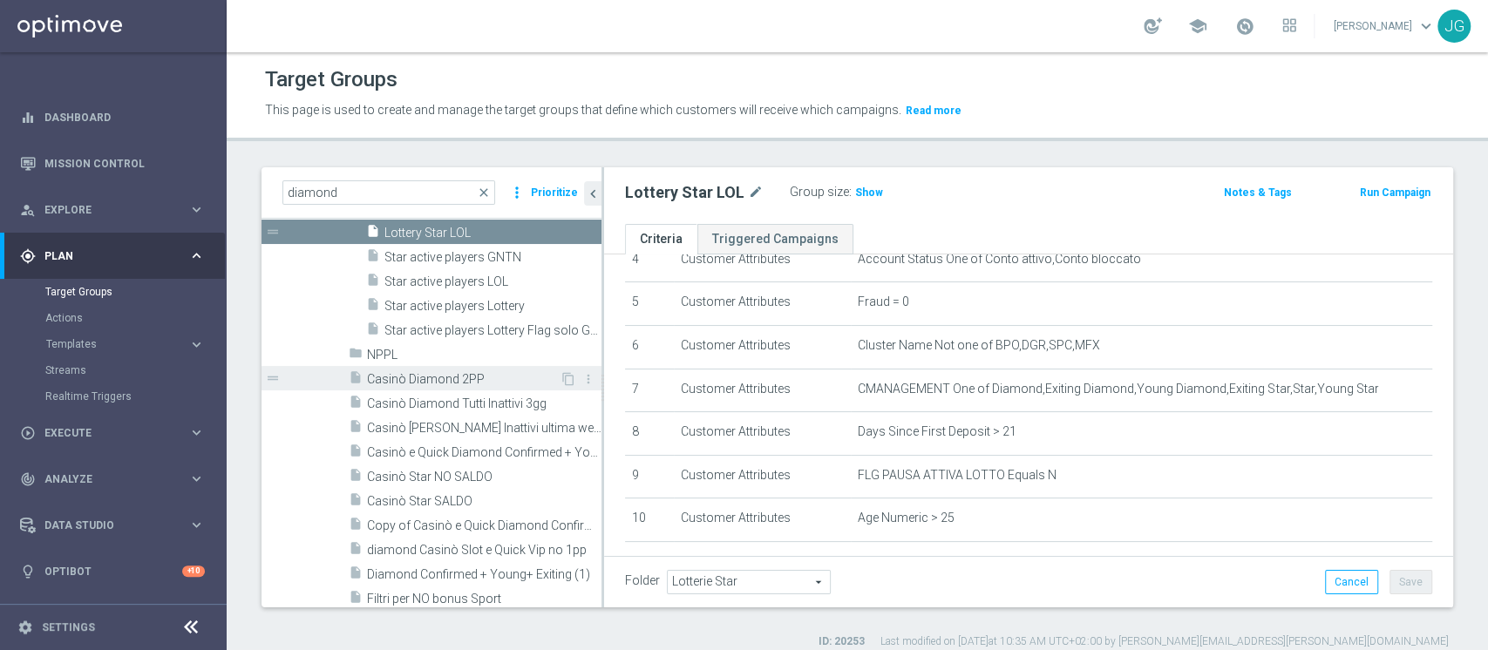
scroll to position [2799, 0]
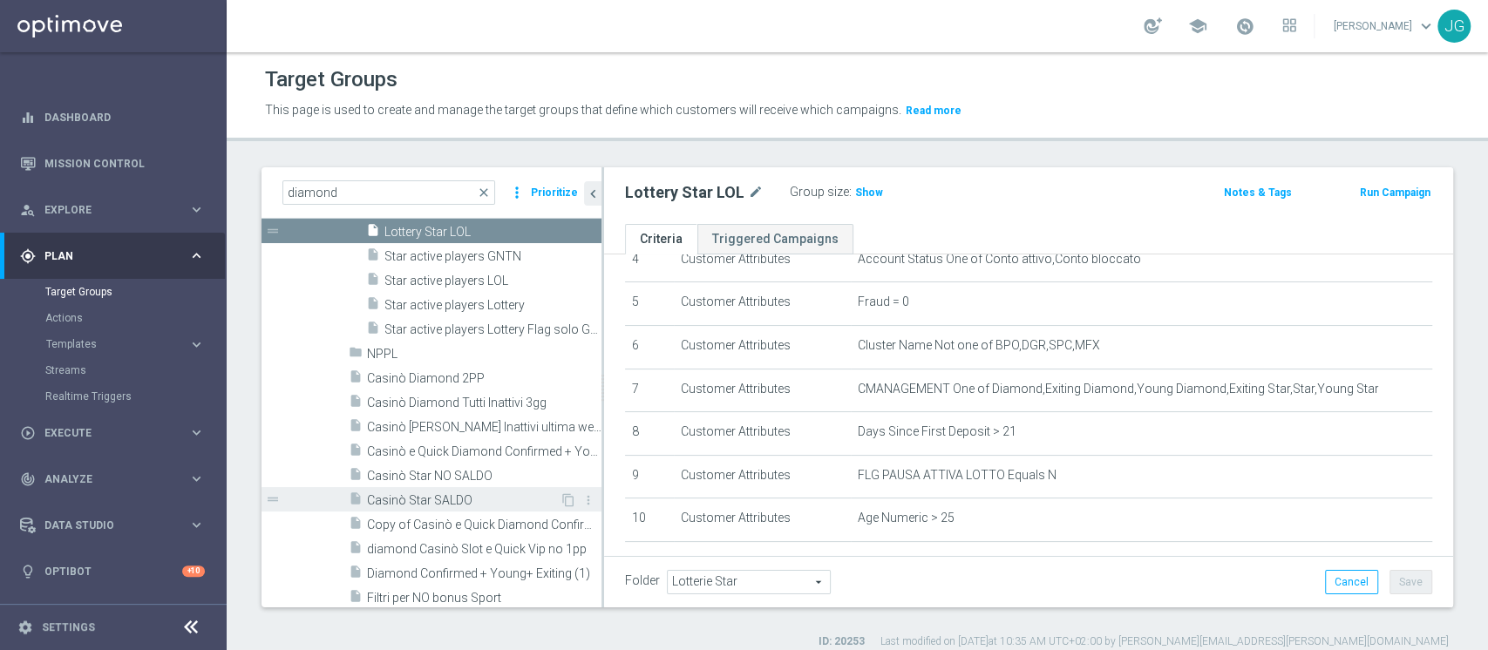
click at [425, 499] on span "Casinò Star SALDO" at bounding box center [463, 501] width 193 height 15
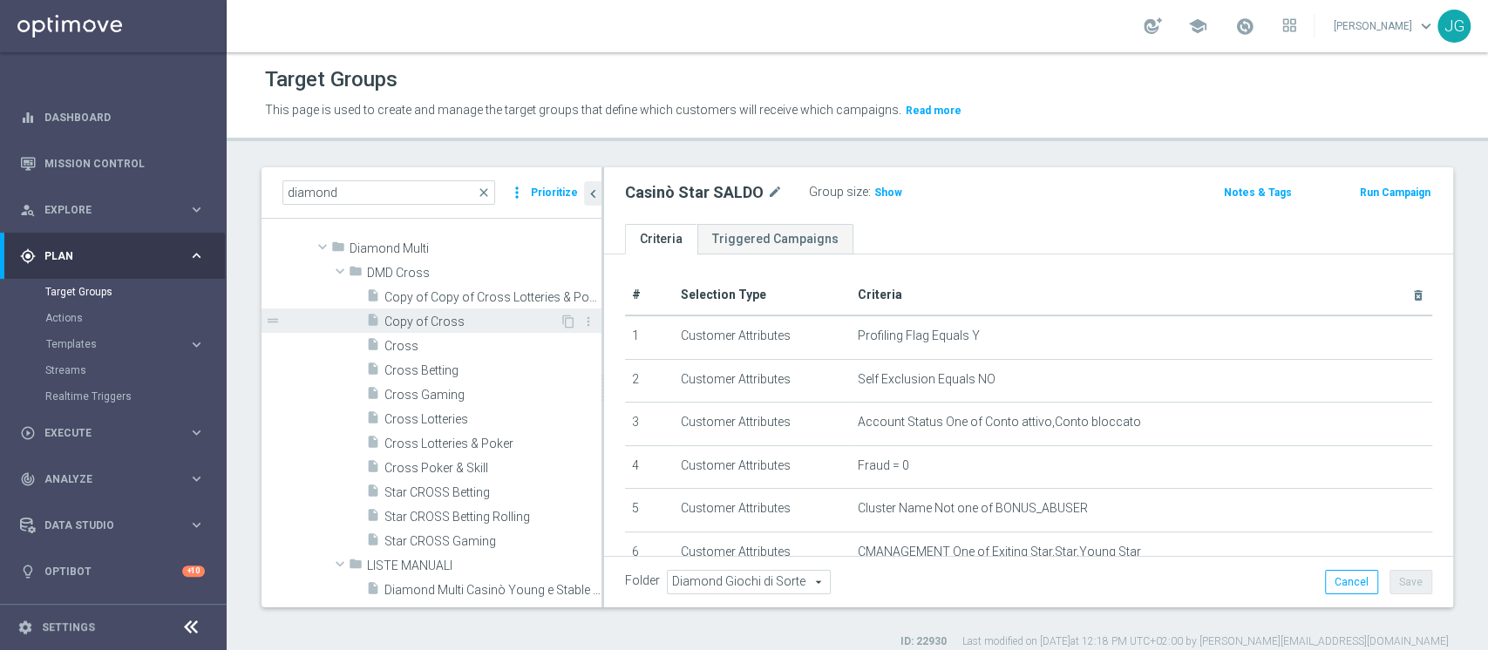
scroll to position [3224, 0]
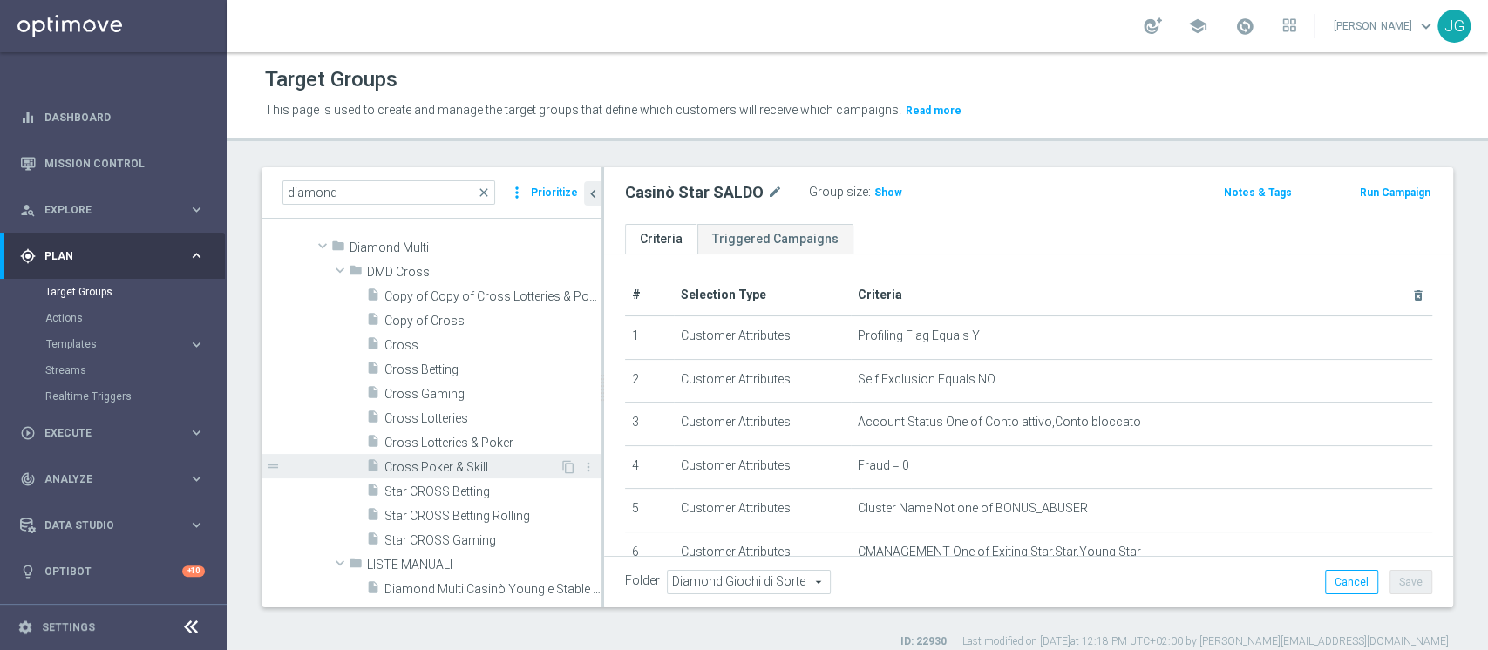
click at [439, 466] on span "Cross Poker & Skill" at bounding box center [472, 467] width 175 height 15
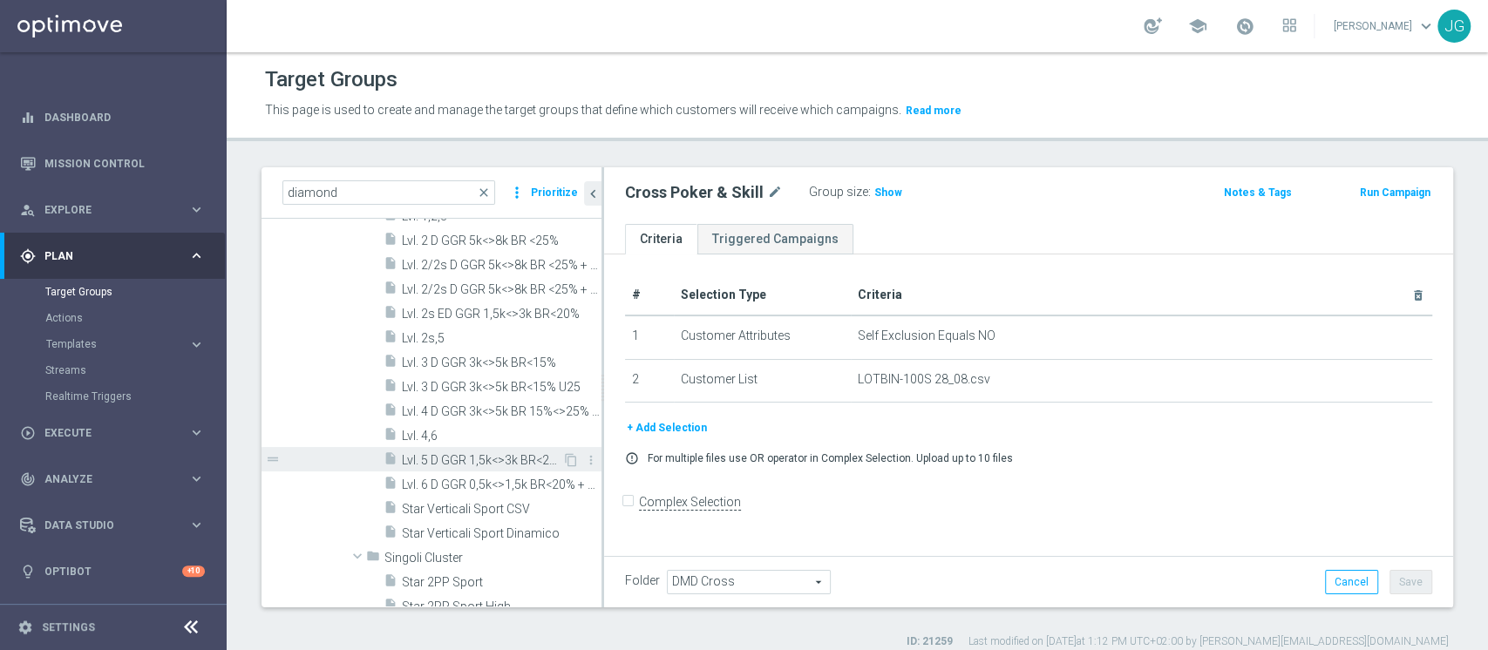
scroll to position [1338, 0]
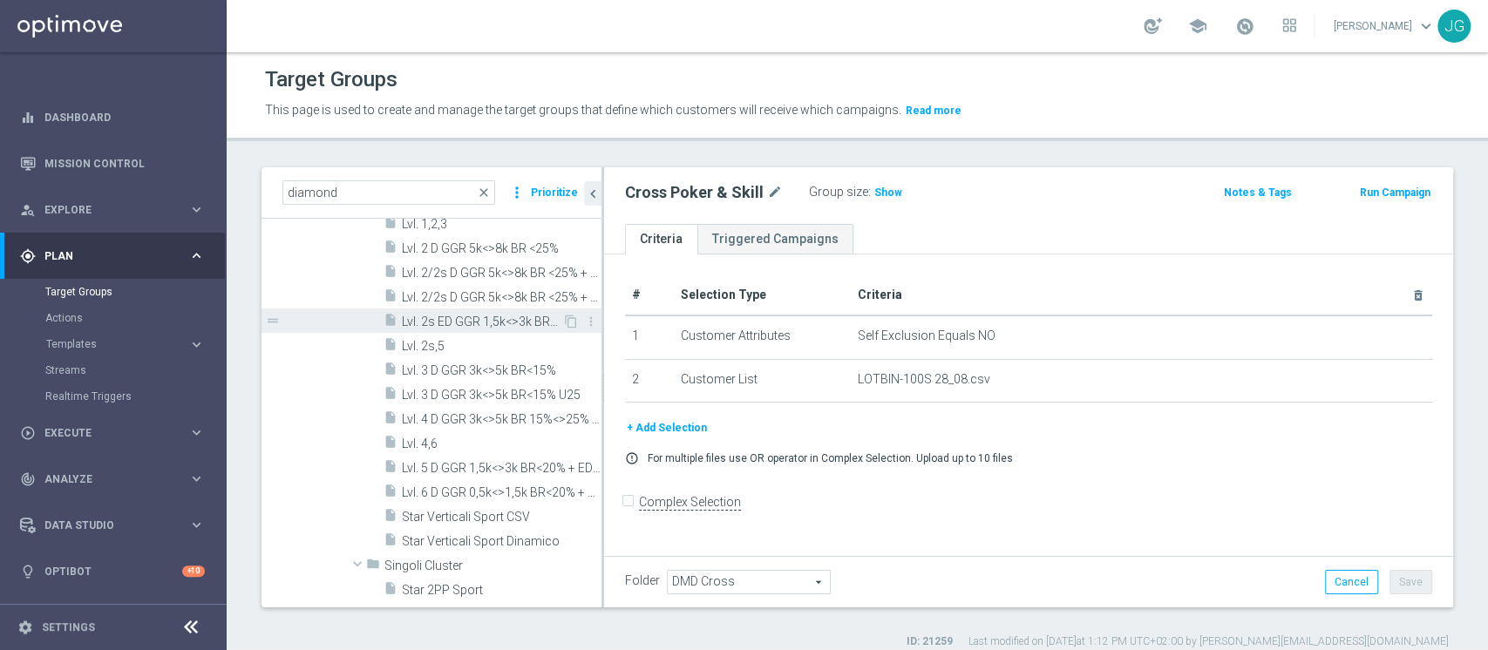
click at [441, 322] on span "Lvl. 2s ED GGR 1,5k<>3k BR<20%" at bounding box center [482, 322] width 160 height 15
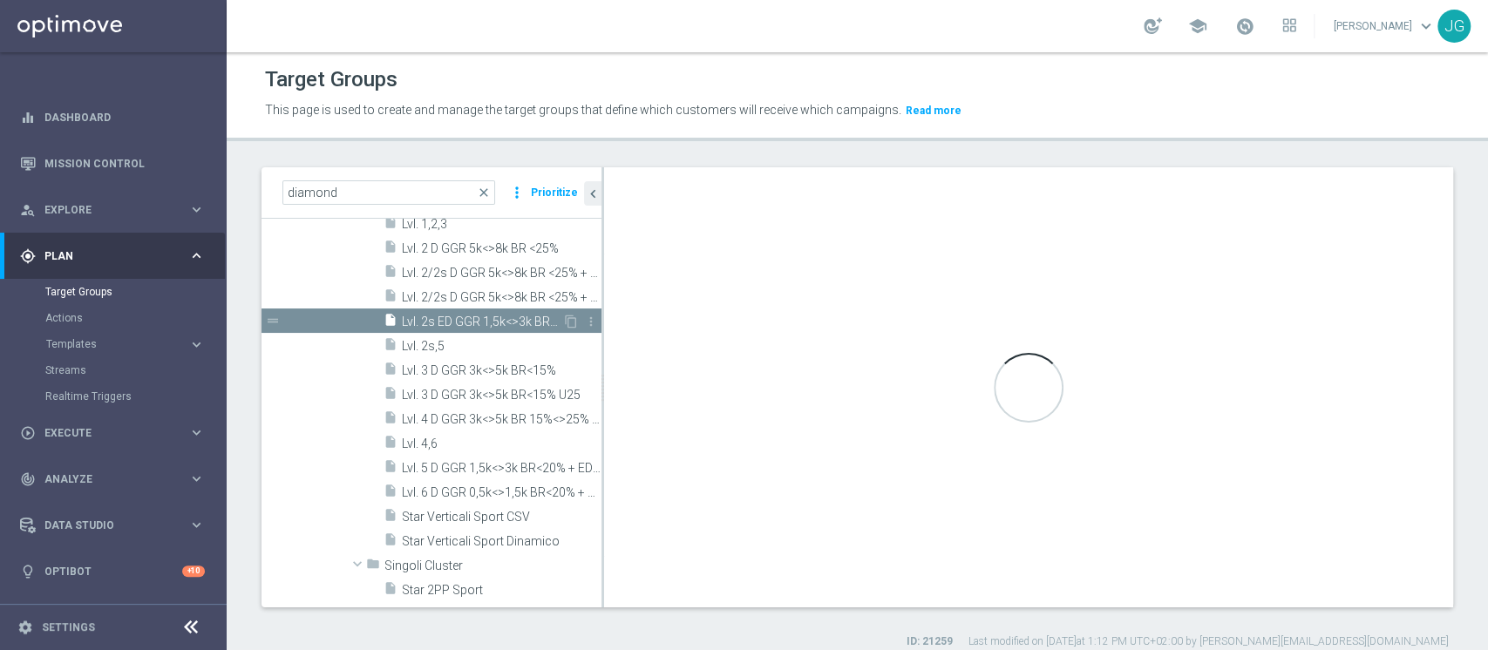
type input "Combo Cluster"
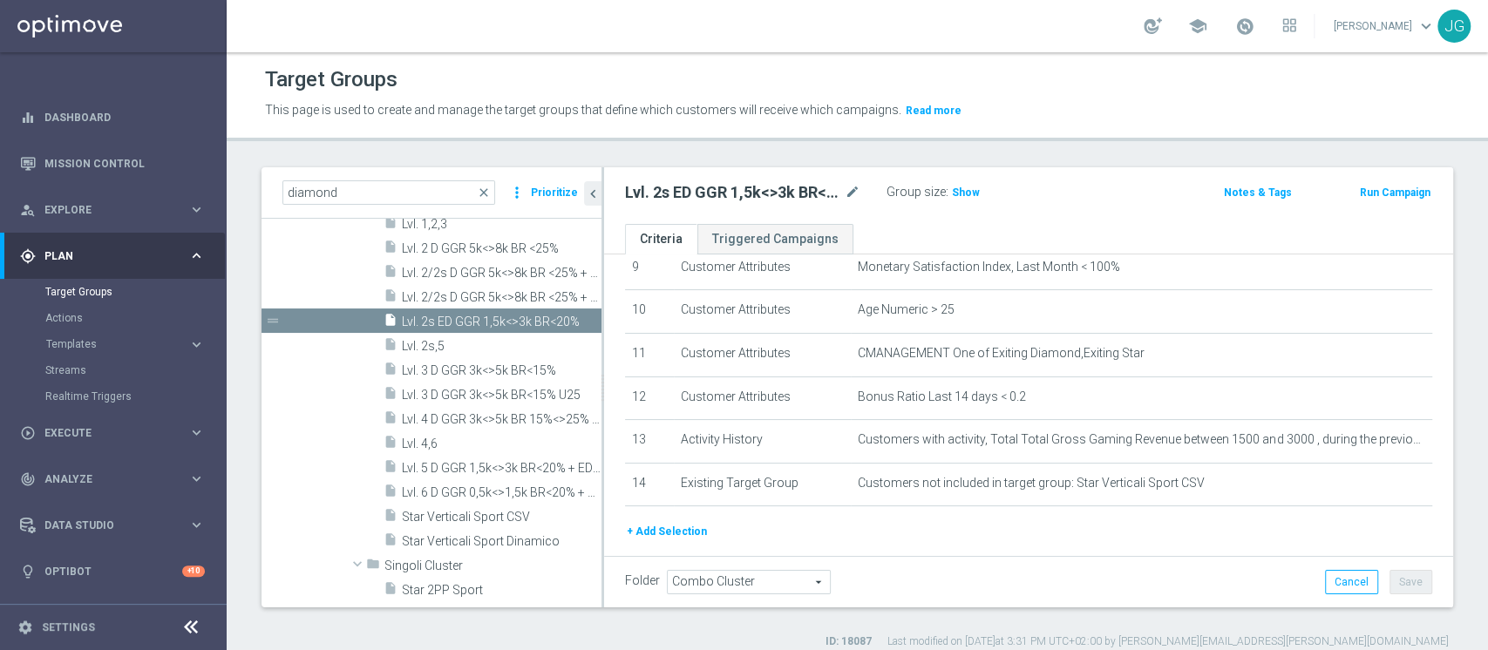
scroll to position [468, 0]
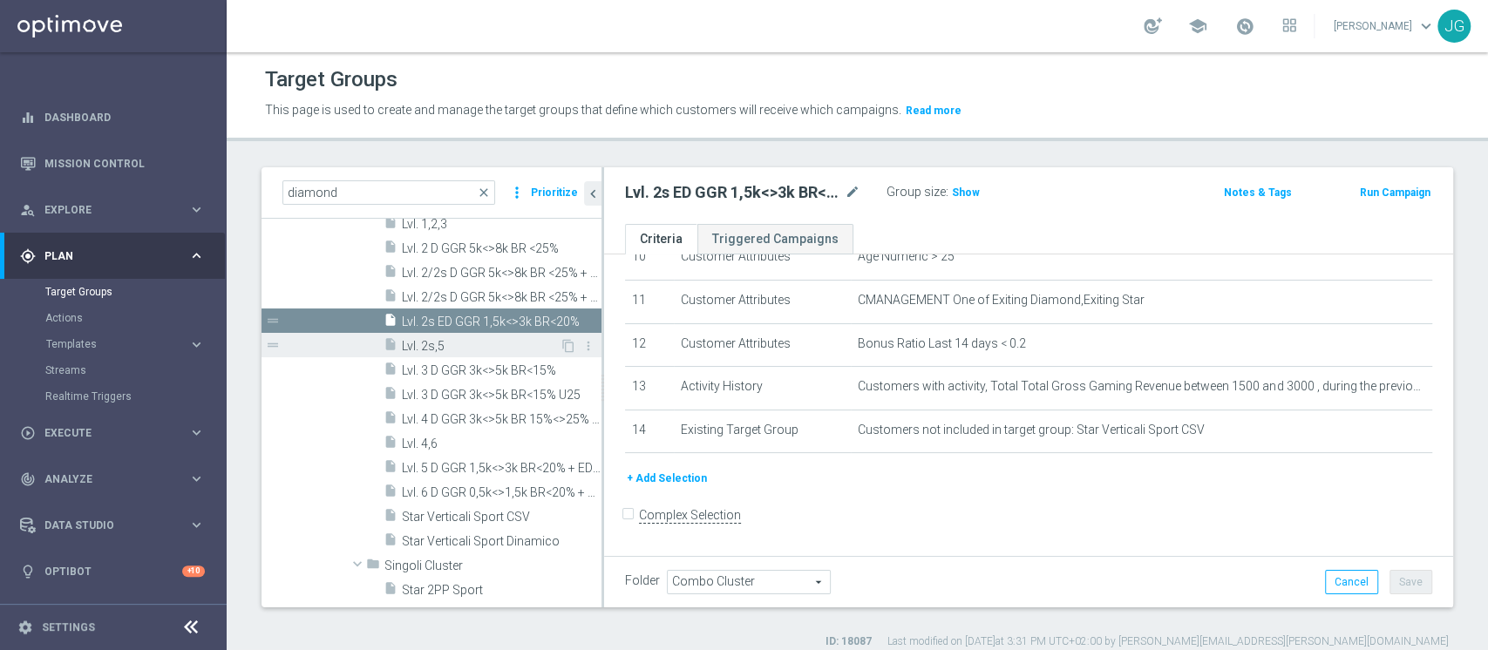
click at [423, 339] on span "Lvl. 2s,5" at bounding box center [481, 346] width 158 height 15
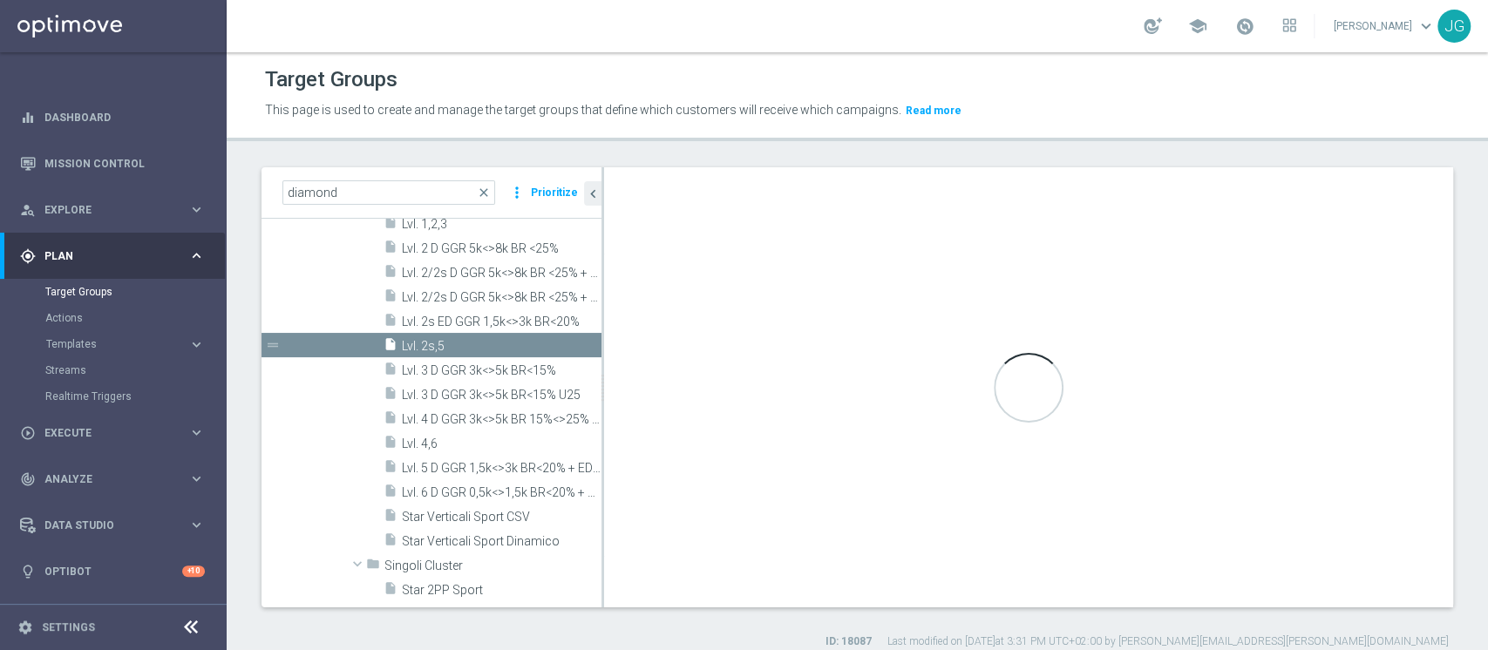
checkbox input "true"
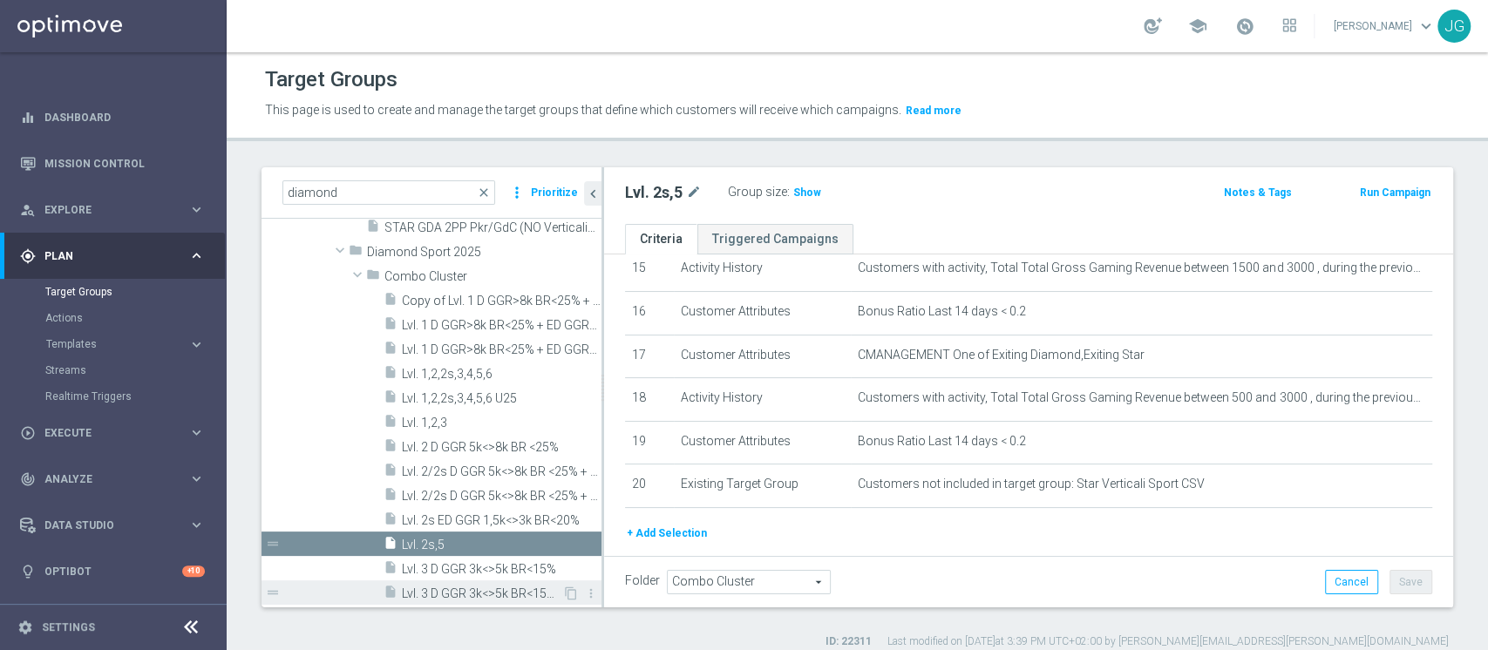
scroll to position [1158, 0]
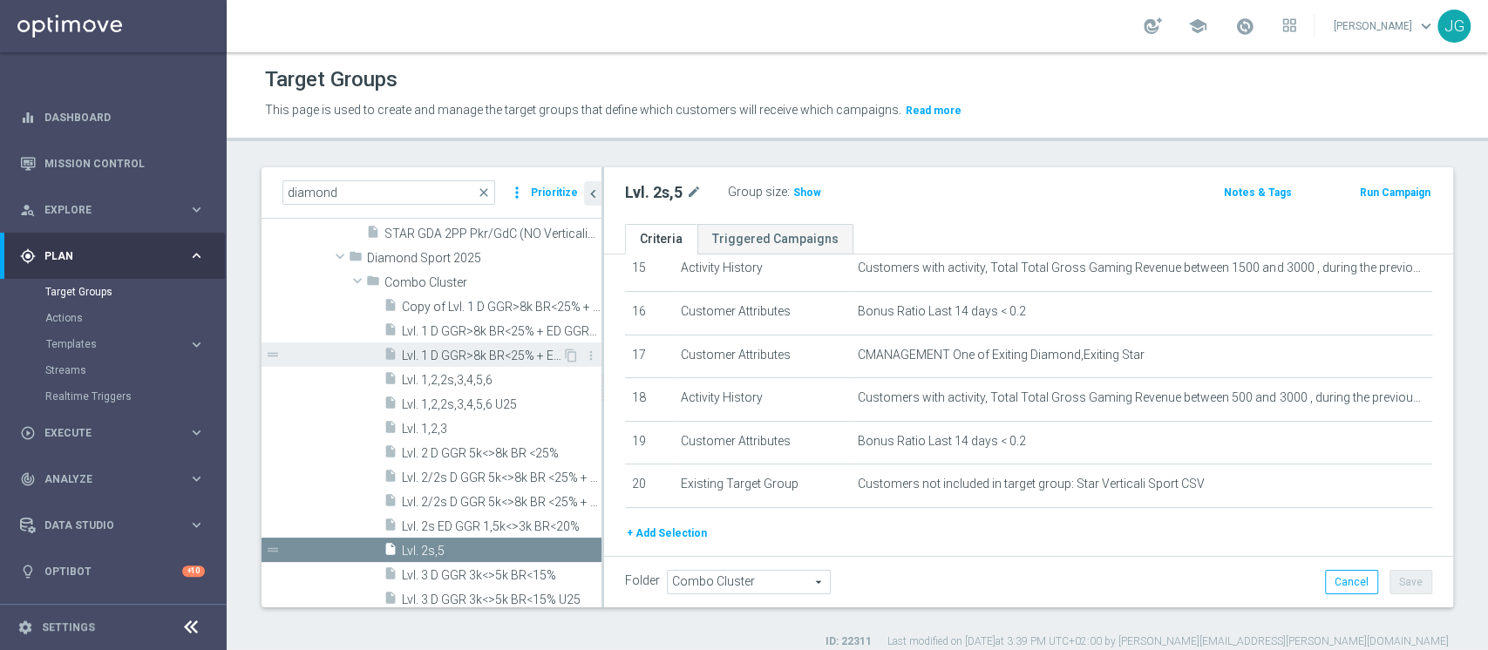
click at [459, 349] on span "Lvl. 1 D GGR>8k BR<25% + ED GGR>3k BR<20% U25" at bounding box center [482, 356] width 160 height 15
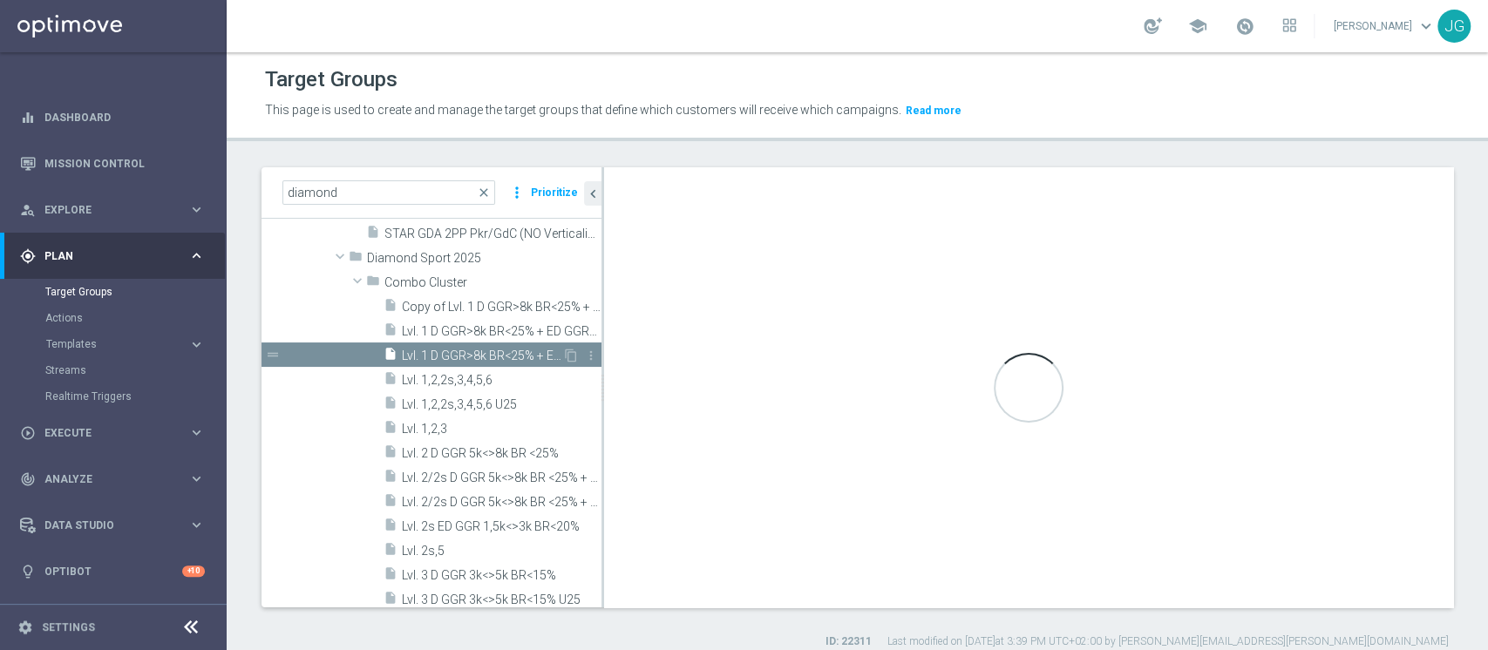
type textarea "1 and 2 and 3 and 4 and 5 and 6 and 7 and 8 and 9 and ((10 and 11 and 12) or (1…"
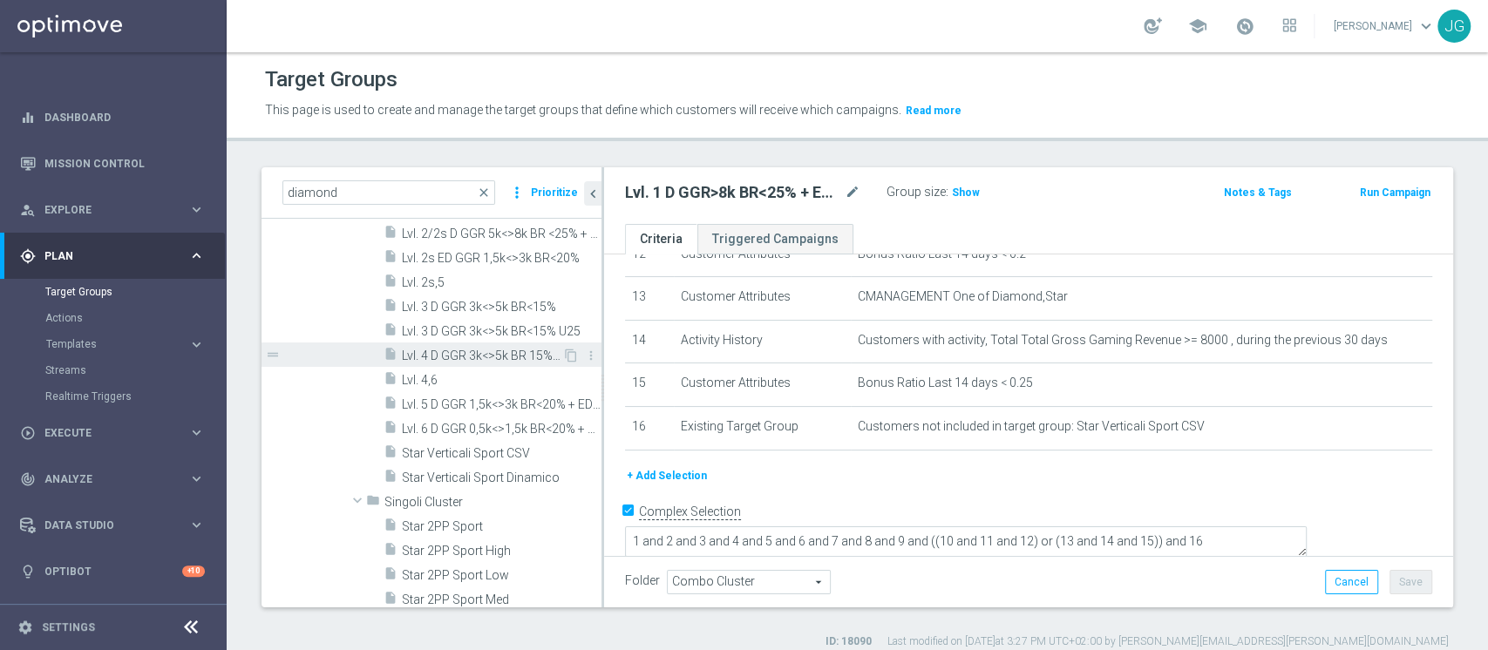
scroll to position [1395, 0]
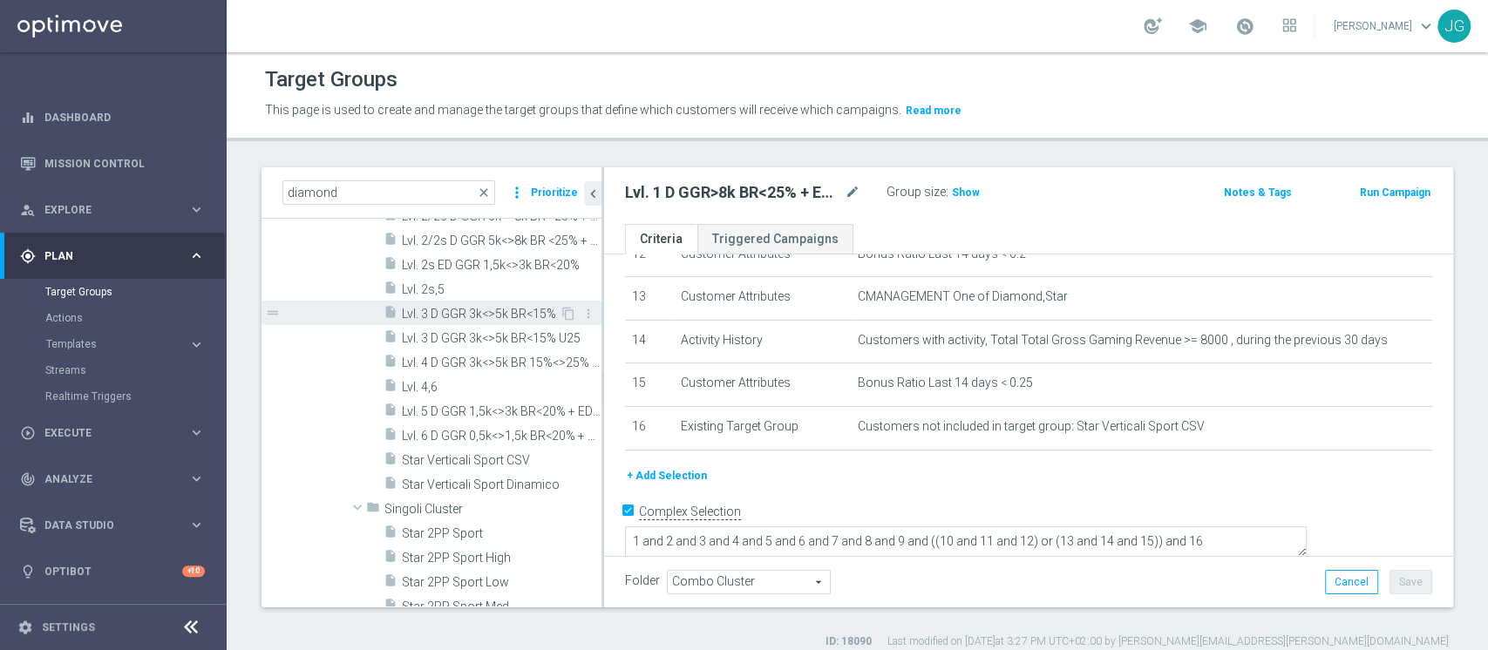
click at [453, 310] on span "Lvl. 3 D GGR 3k<>5k BR<15%" at bounding box center [481, 314] width 158 height 15
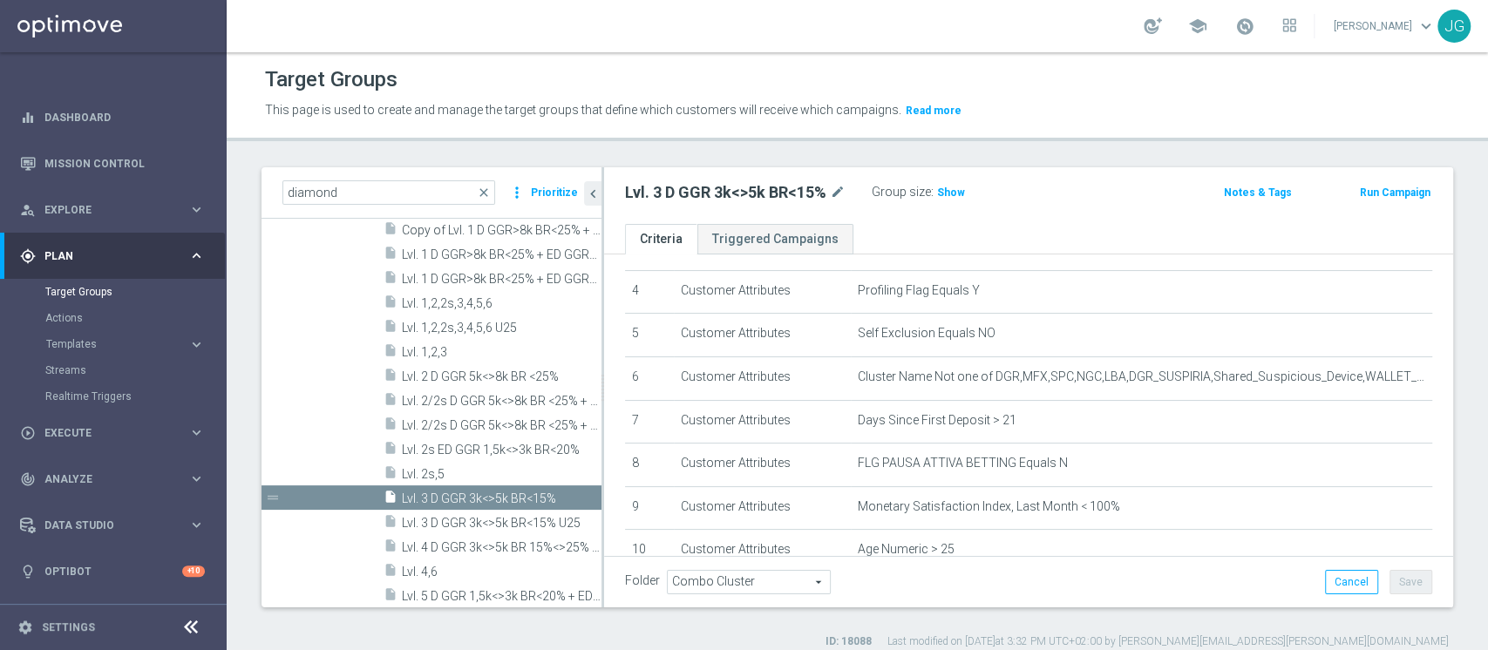
scroll to position [468, 0]
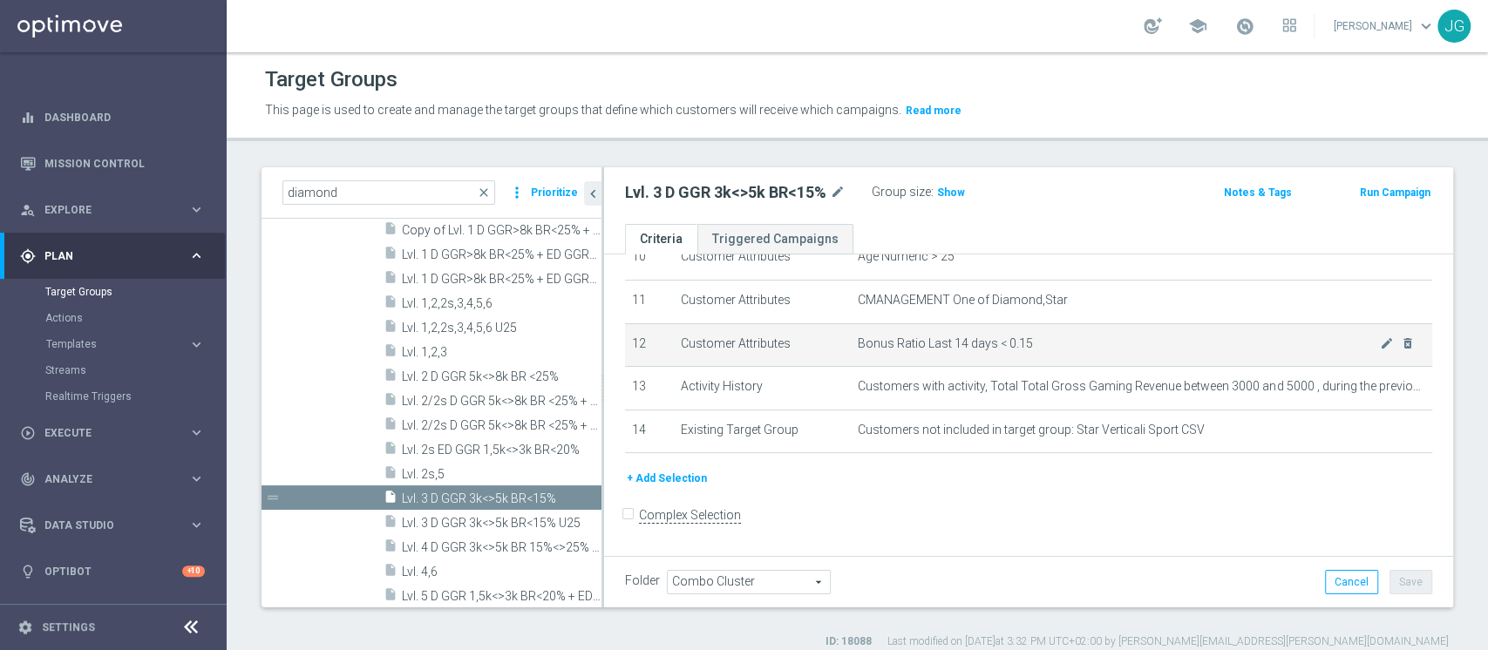
drag, startPoint x: 1018, startPoint y: 344, endPoint x: 872, endPoint y: 329, distance: 147.2
drag, startPoint x: 872, startPoint y: 329, endPoint x: 808, endPoint y: 360, distance: 71.0
click at [808, 360] on td "Customer Attributes" at bounding box center [763, 345] width 178 height 44
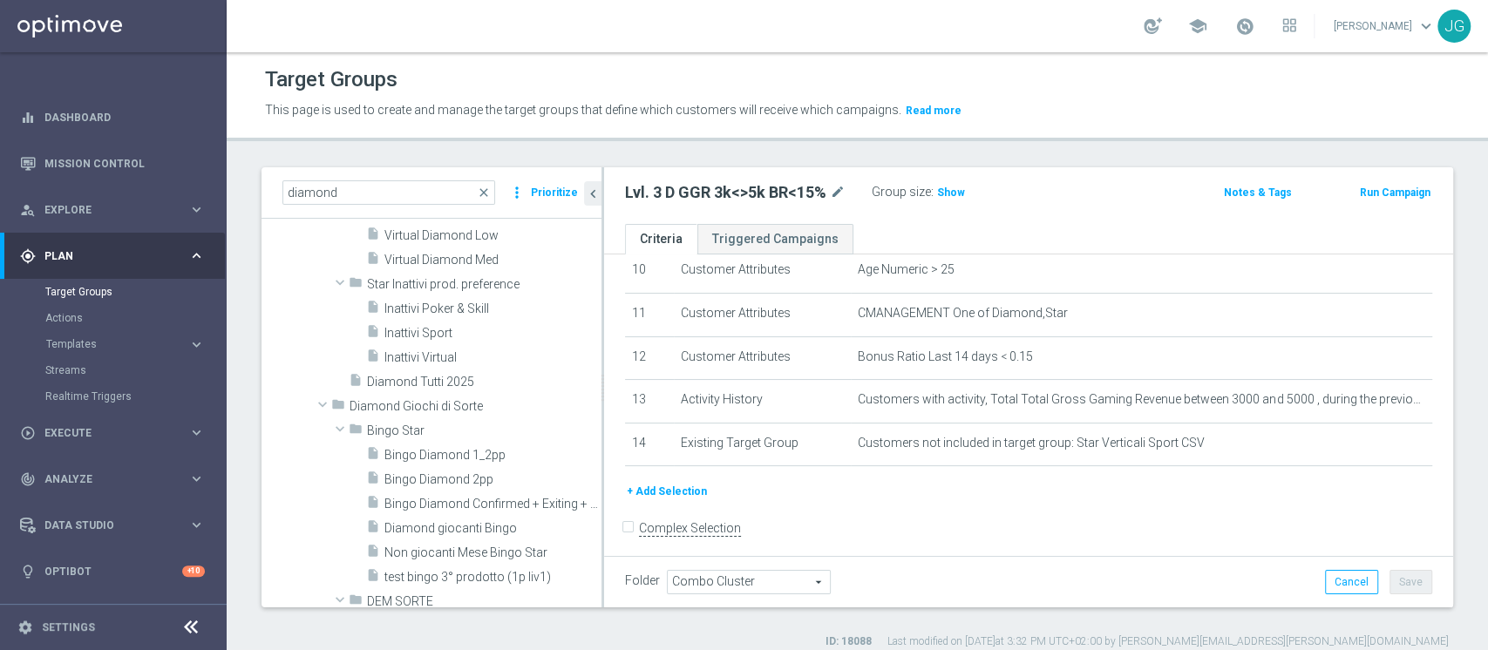
scroll to position [2005, 0]
click at [425, 450] on span "Bingo Diamond 1_2pp" at bounding box center [472, 452] width 175 height 15
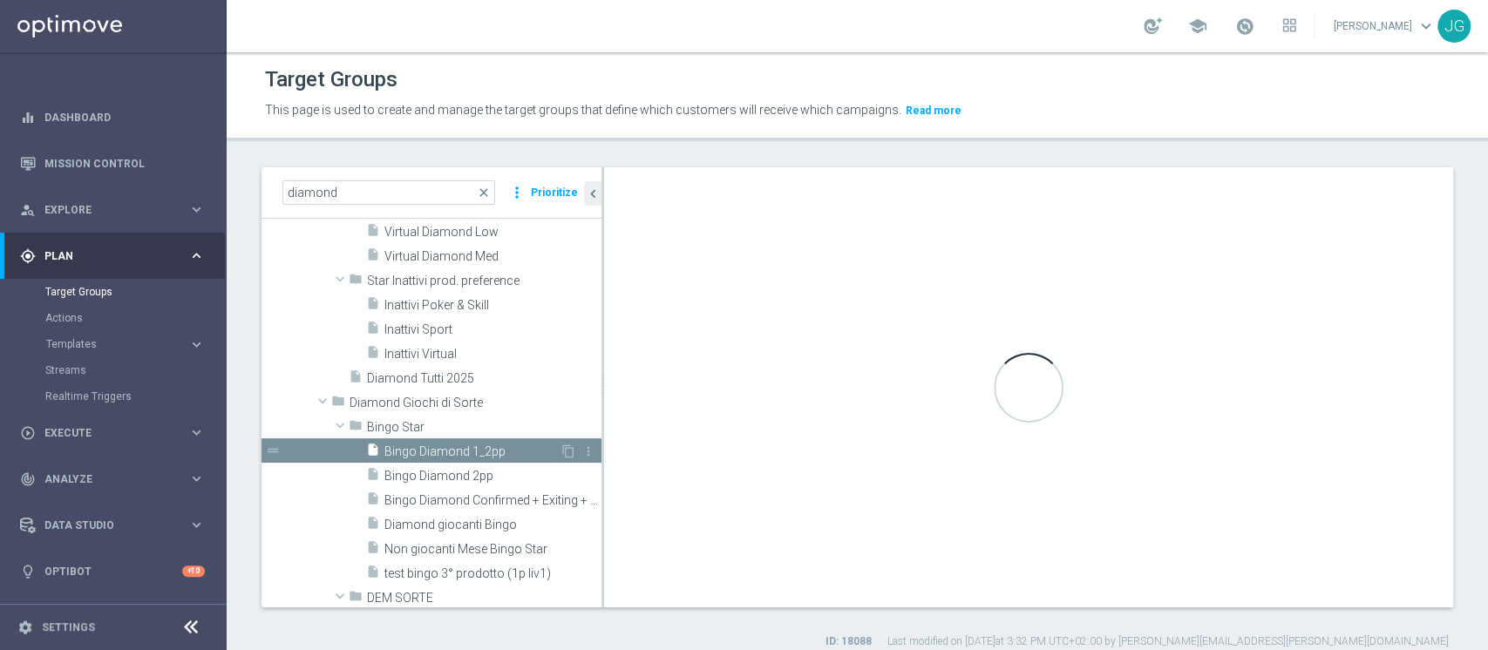
checkbox input "true"
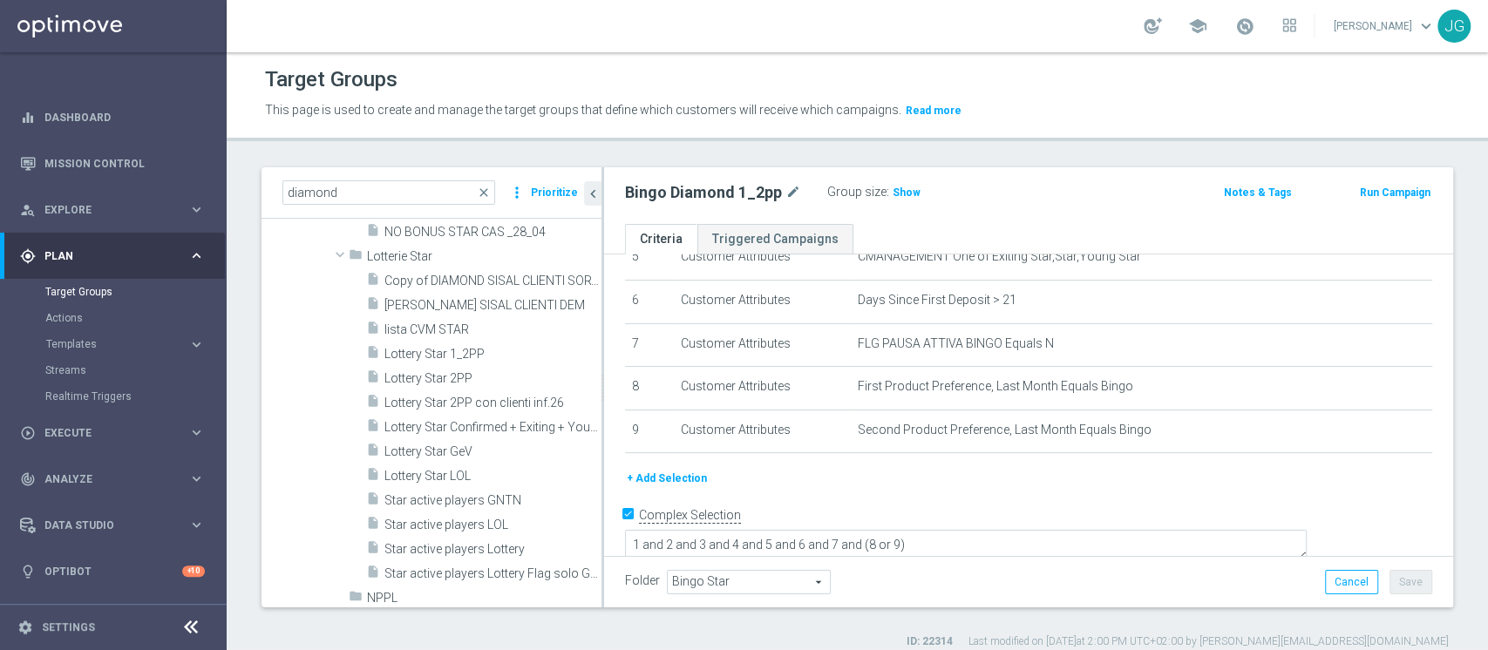
scroll to position [2556, 0]
click at [442, 350] on span "Lottery Star 1_2PP" at bounding box center [472, 352] width 175 height 15
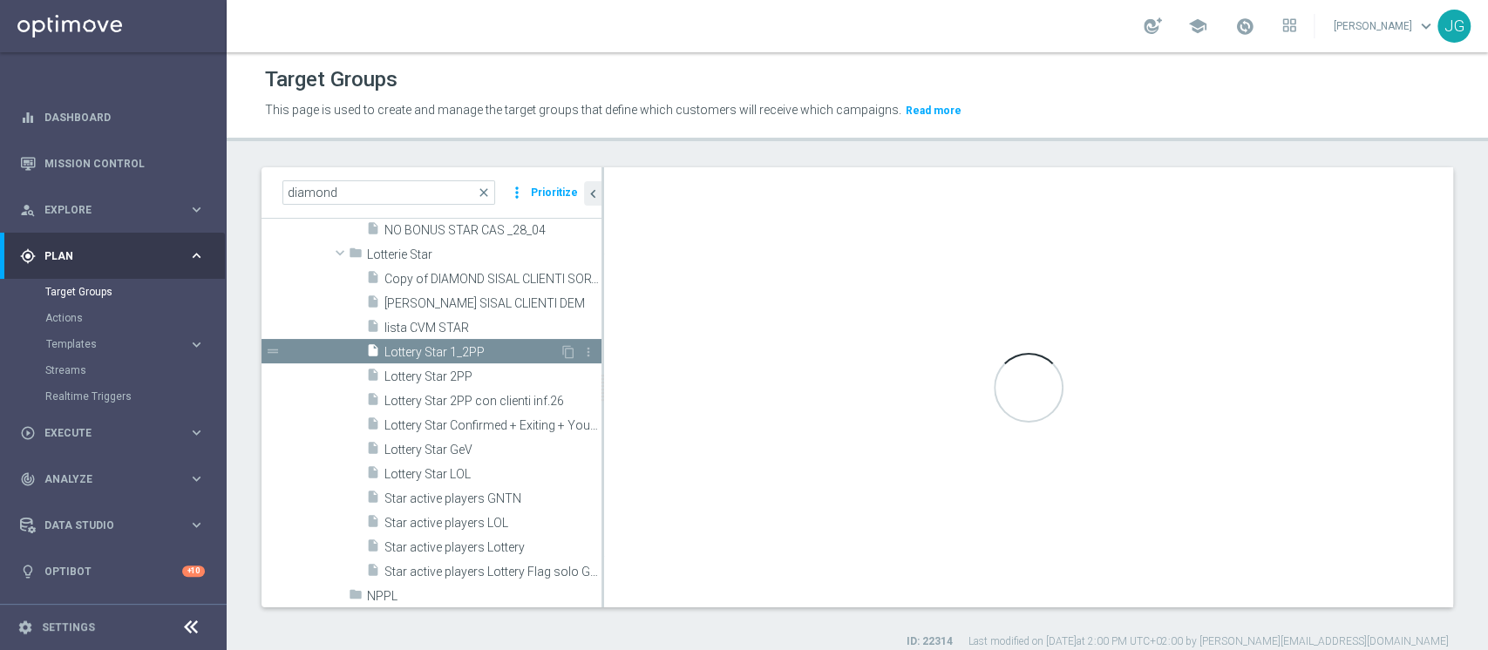
type input "Lotterie Star"
type textarea "2 and 3 and 4 and 5 and 6 and 7 and (8 or 9 or 10) and (1 or 11)"
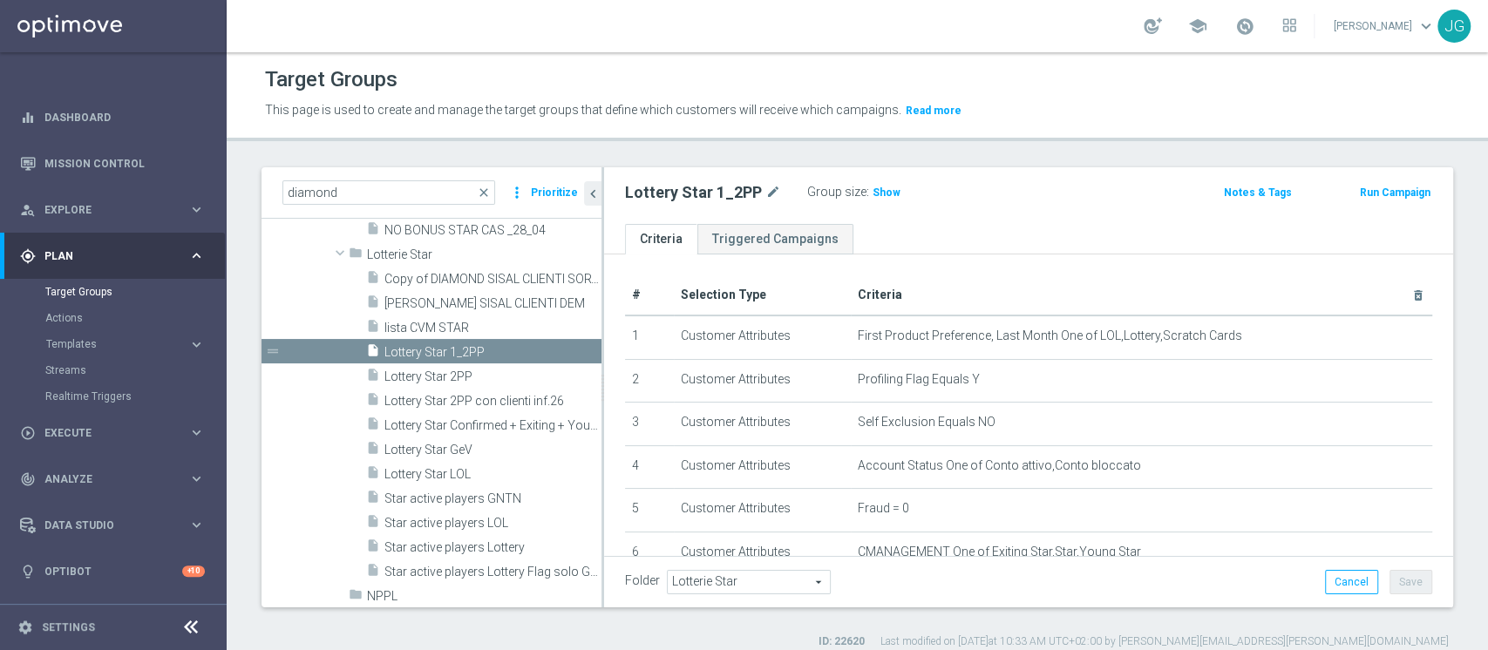
scroll to position [340, 0]
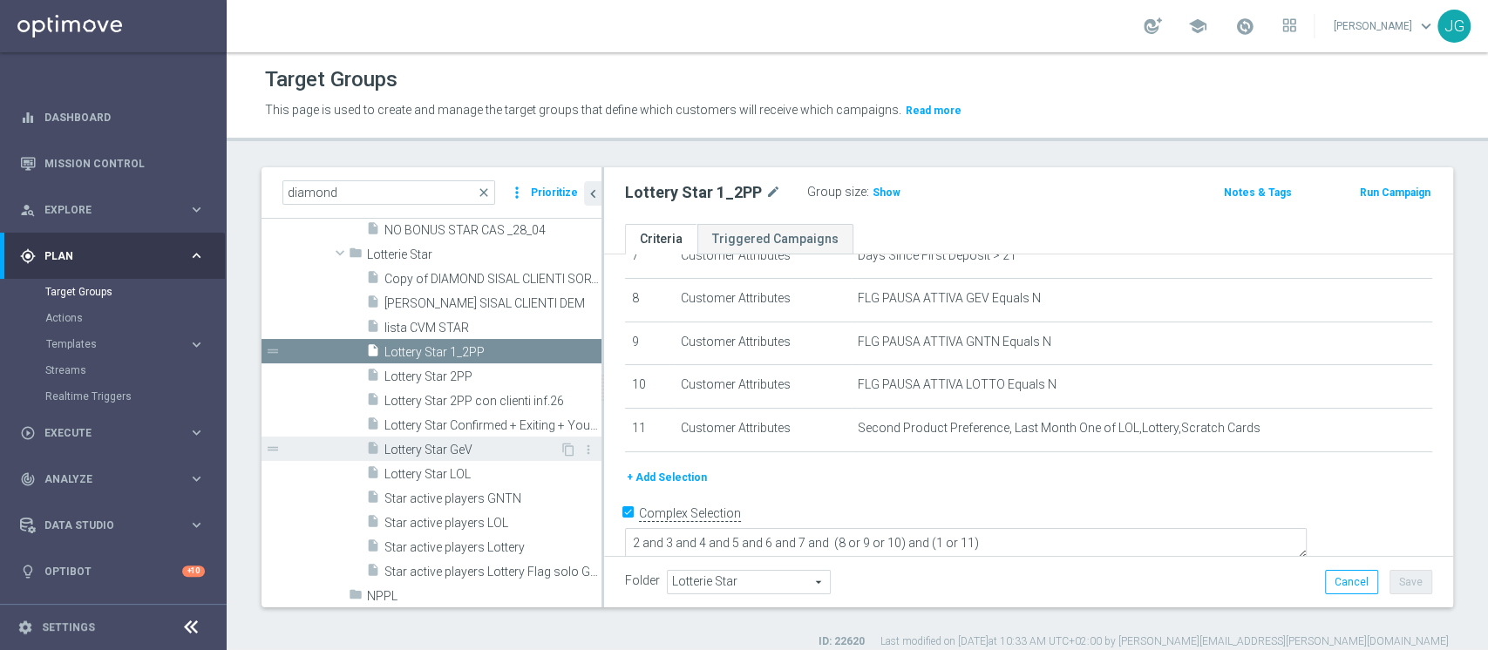
click at [457, 446] on span "Lottery Star GeV" at bounding box center [472, 450] width 175 height 15
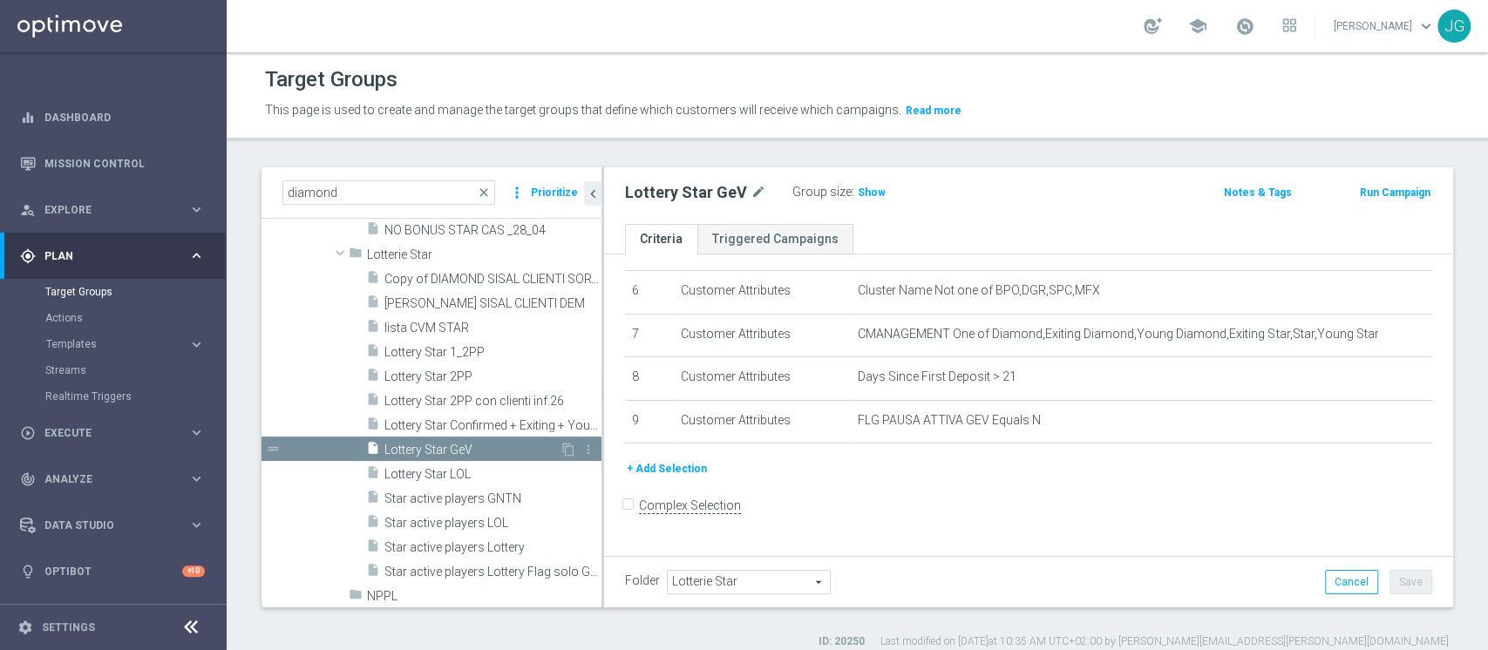
scroll to position [250, 0]
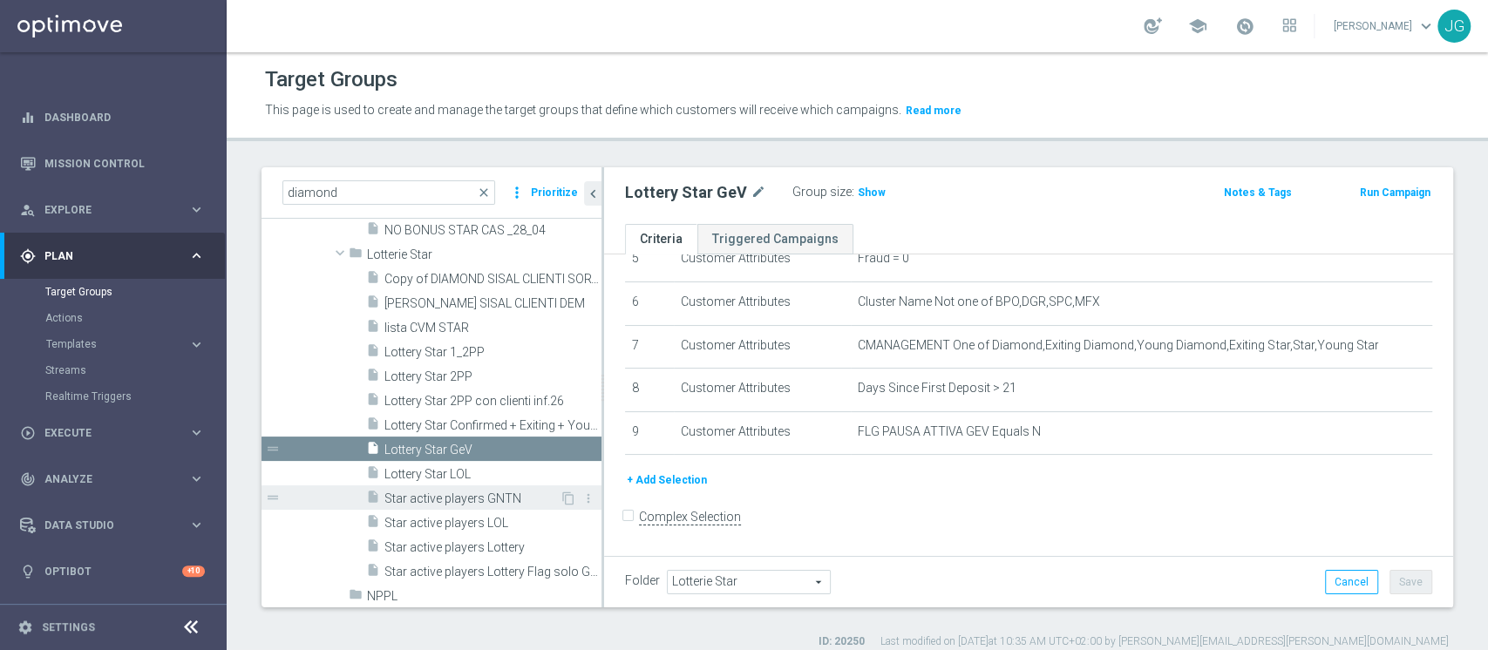
click at [457, 497] on span "Star active players GNTN" at bounding box center [472, 499] width 175 height 15
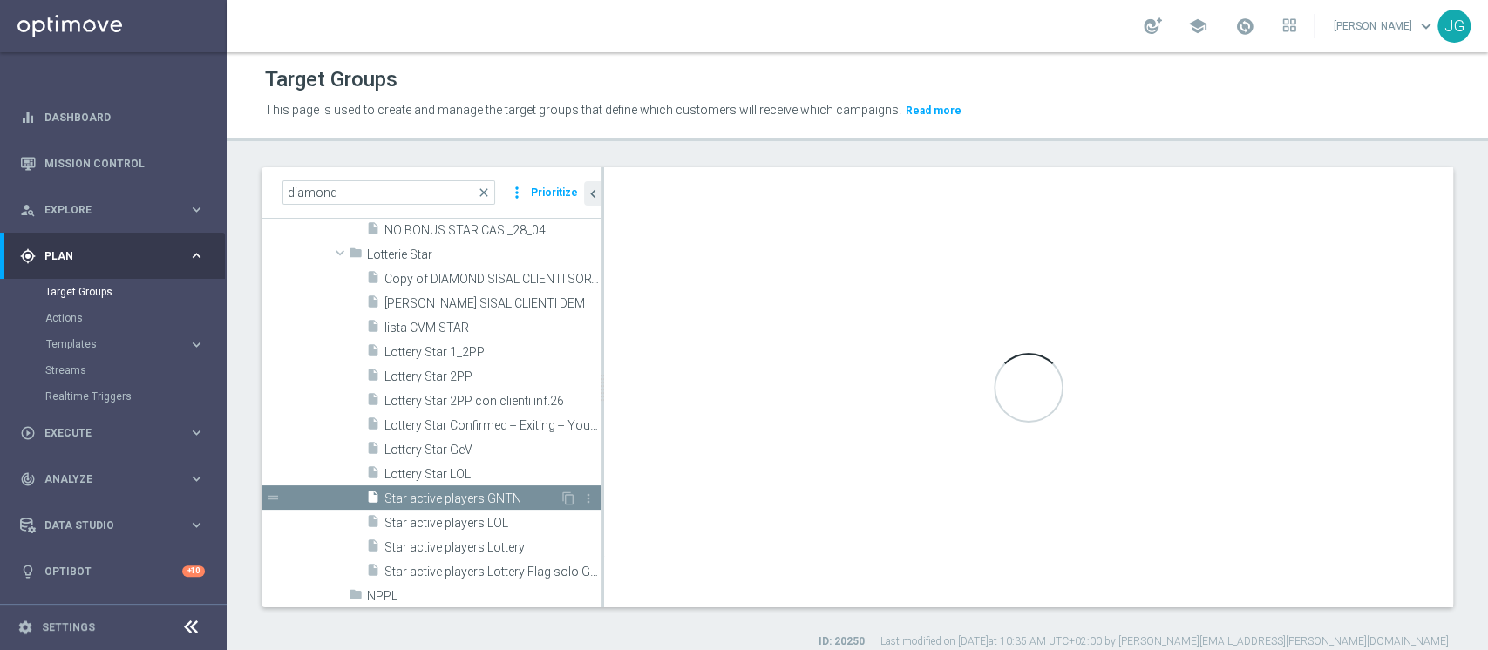
checkbox input "true"
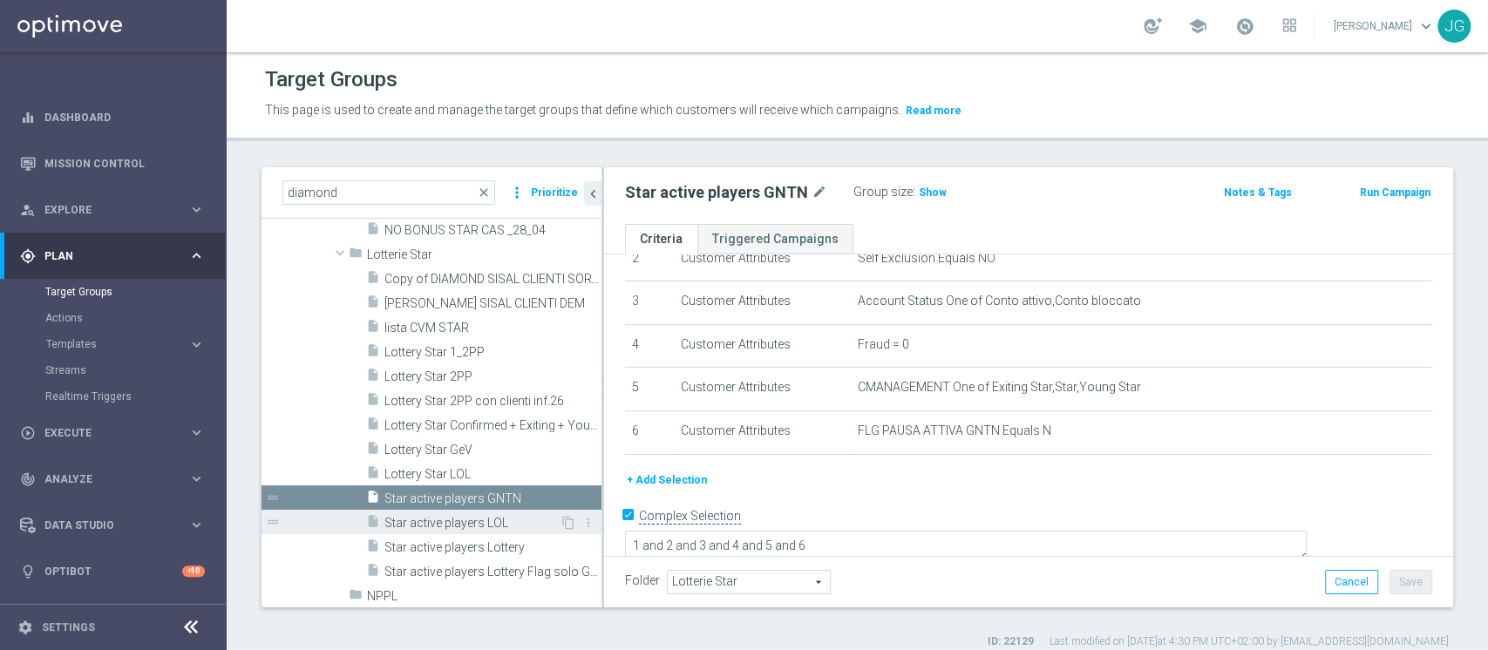
click at [457, 516] on span "Star active players LOL" at bounding box center [472, 523] width 175 height 15
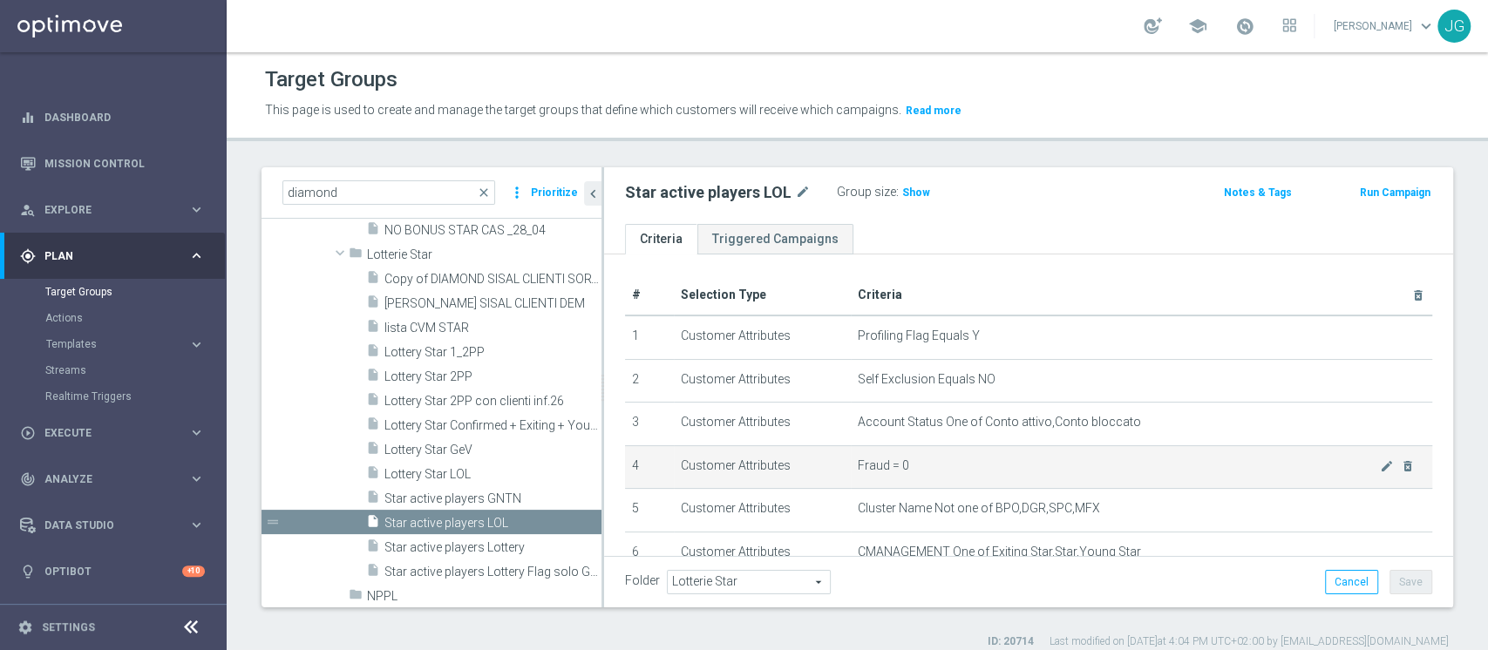
scroll to position [165, 0]
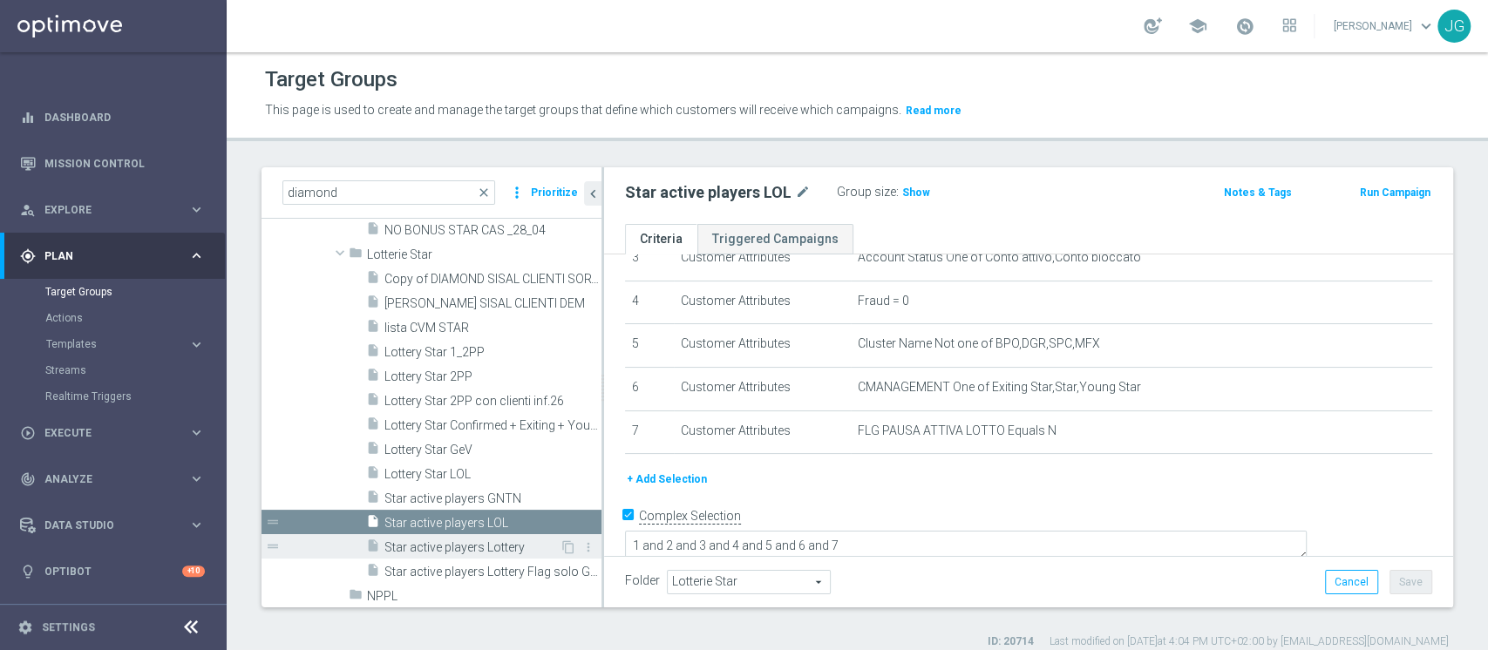
click at [419, 543] on span "Star active players Lottery" at bounding box center [472, 548] width 175 height 15
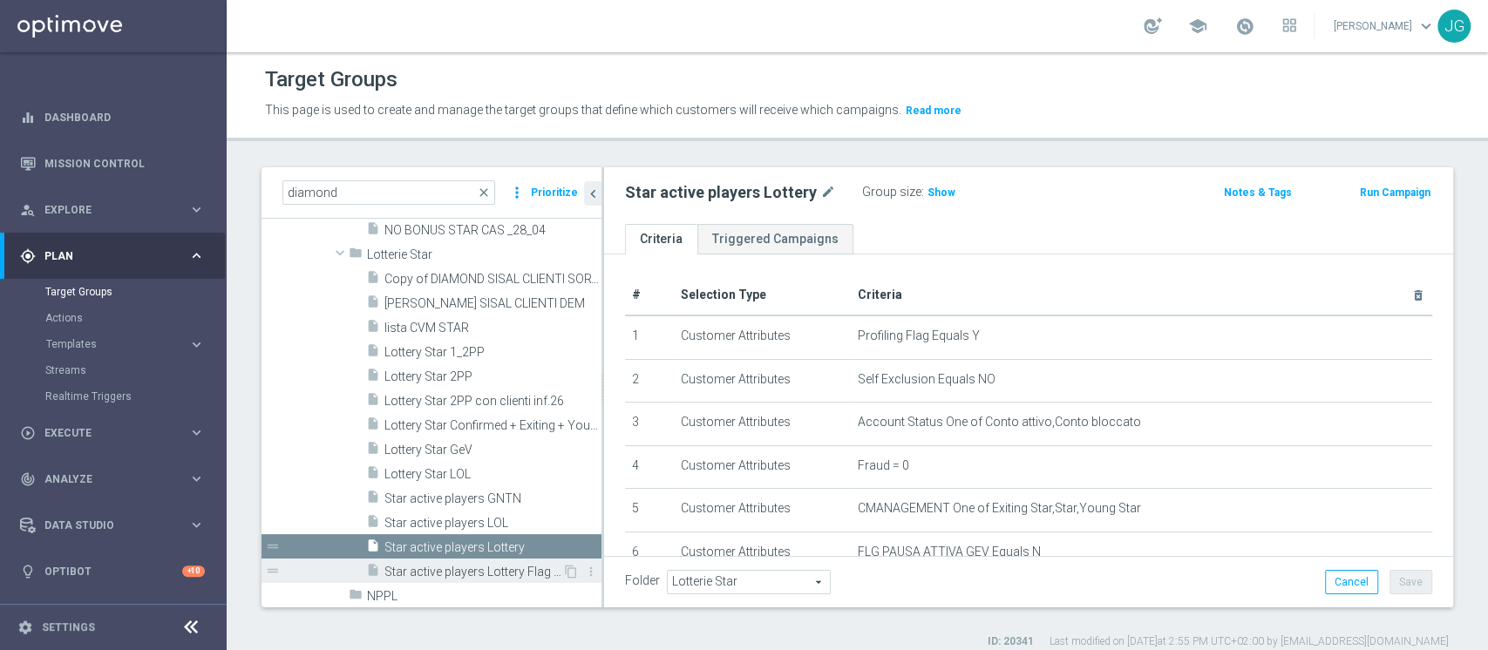
click at [415, 574] on span "Star active players Lottery Flag solo GNTN" at bounding box center [474, 572] width 178 height 15
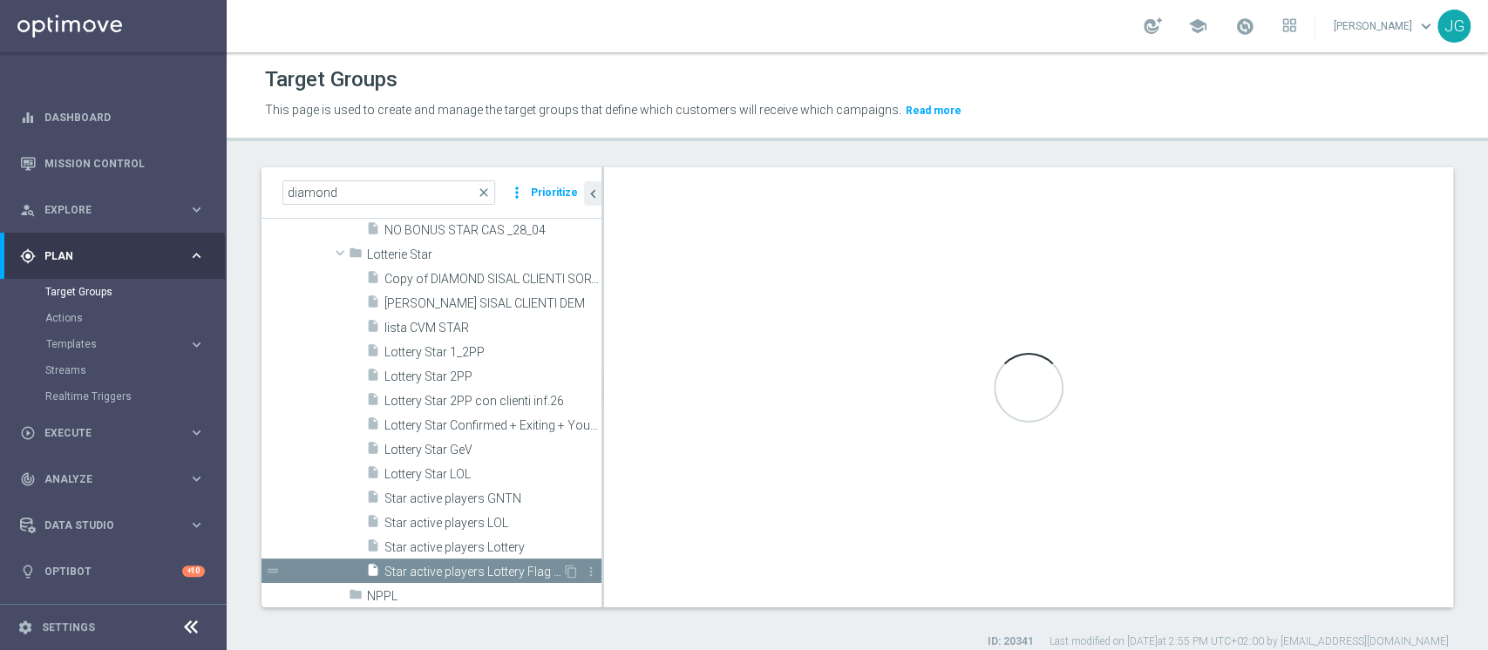
type textarea "1 and 2 and 3 and 4 and 5 and 6"
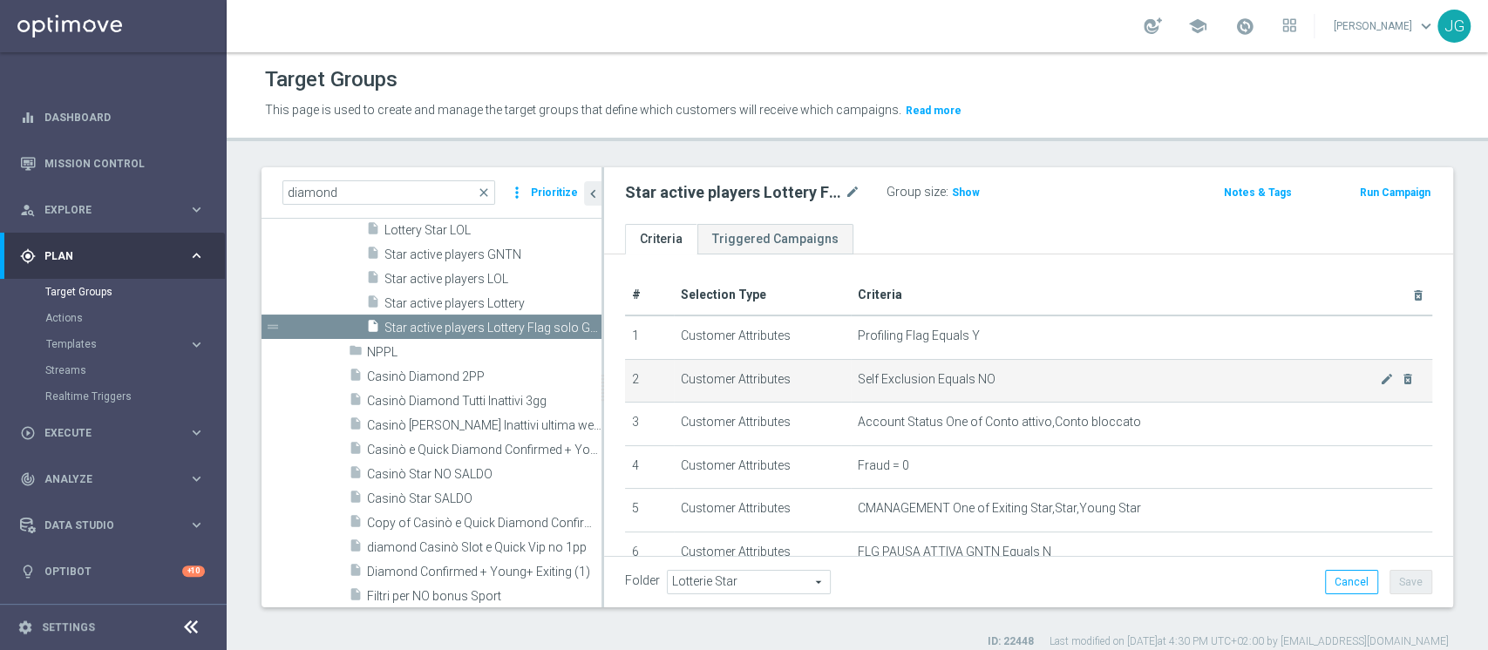
scroll to position [121, 0]
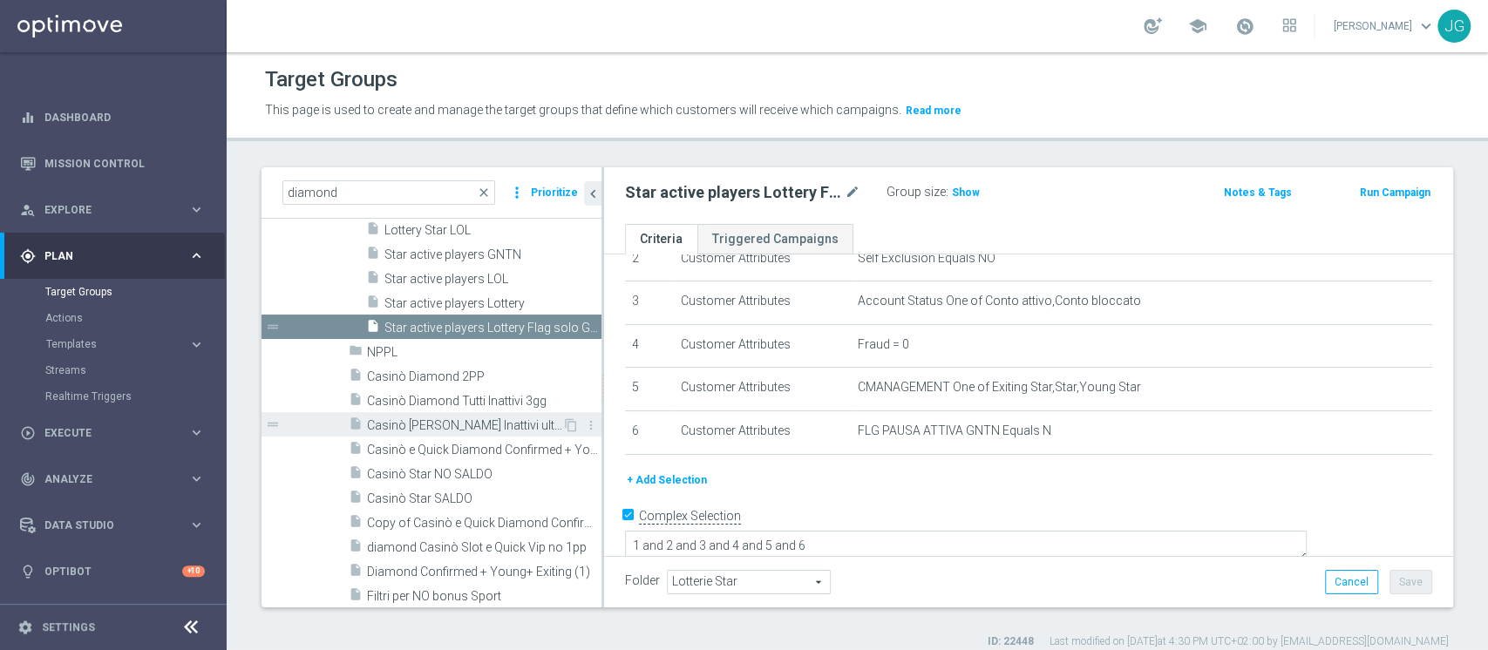
click at [457, 425] on span "Casinò Diamond Tutti Inattivi ultima week" at bounding box center [464, 426] width 195 height 15
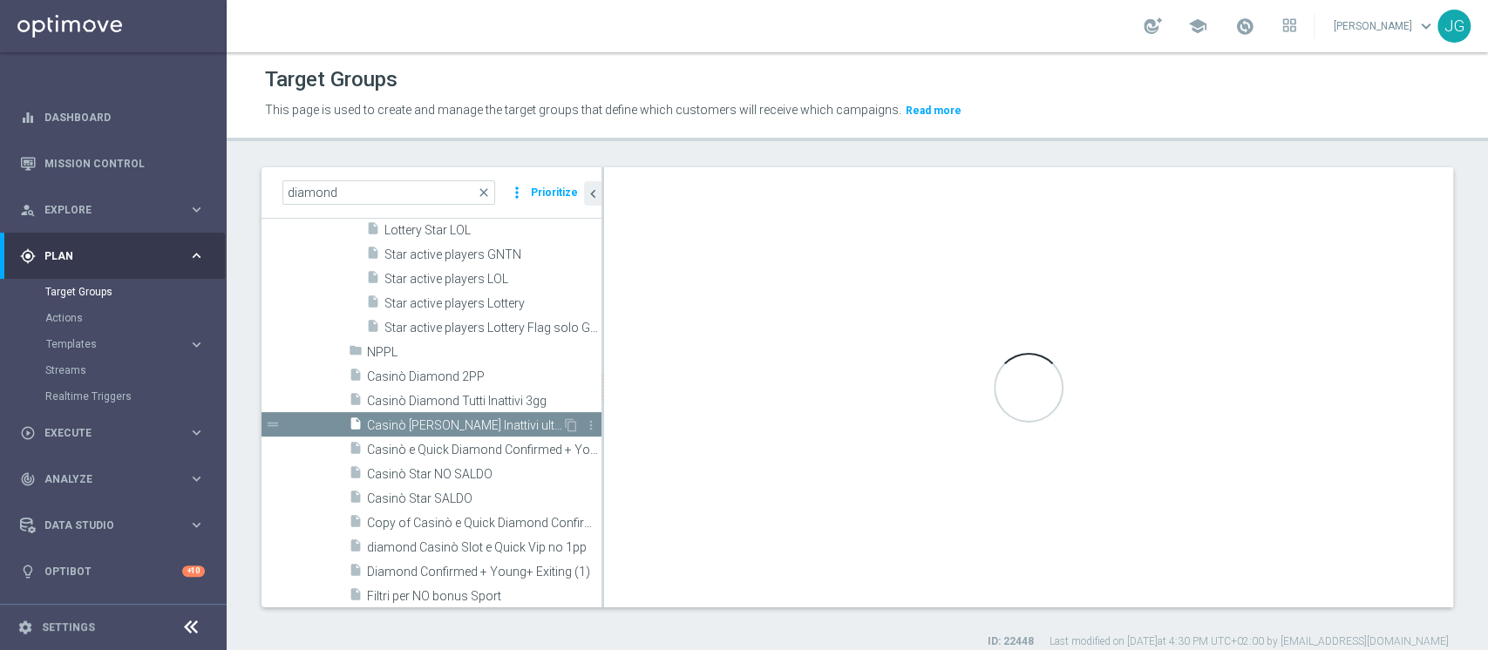
type input "Diamond Giochi di Sorte"
type textarea "(1 and 2 and 3 and 4 and 5 and 6 and 7 and 8 and 9 and 10 and 11 and 12 and 14)…"
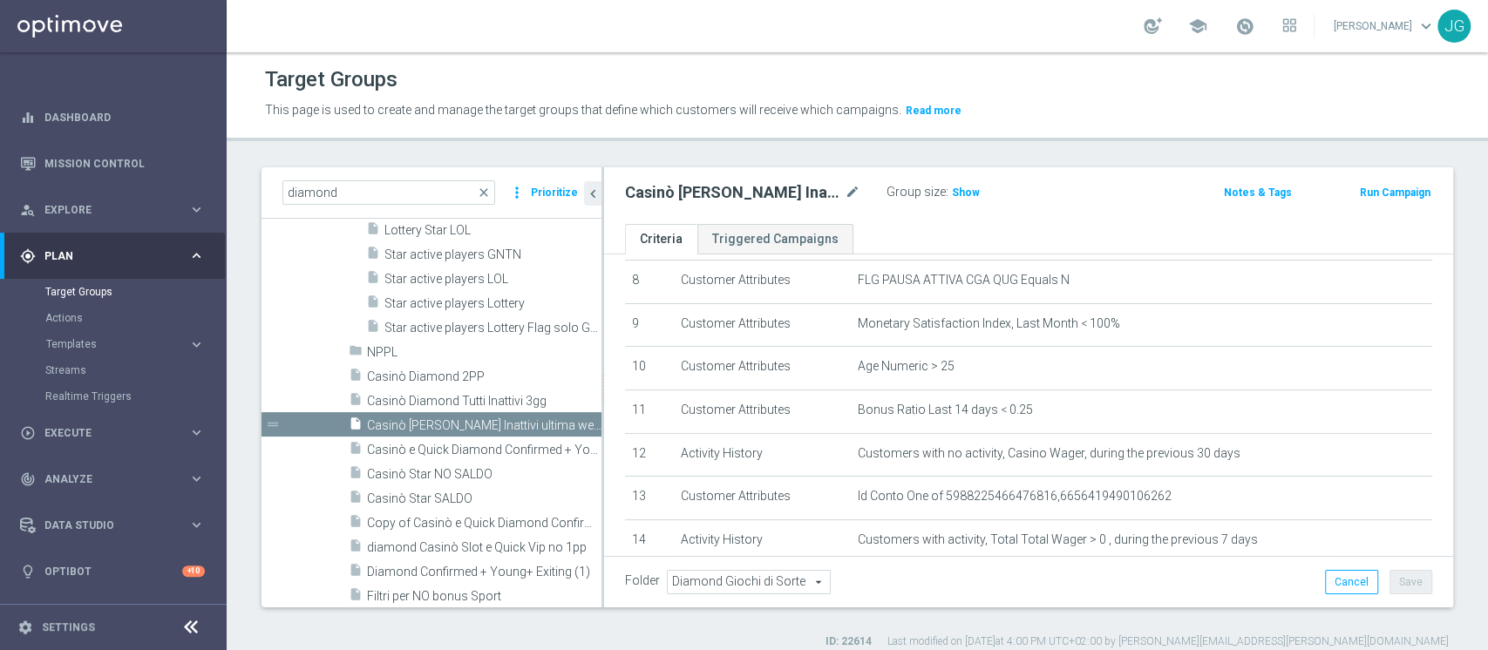
scroll to position [360, 0]
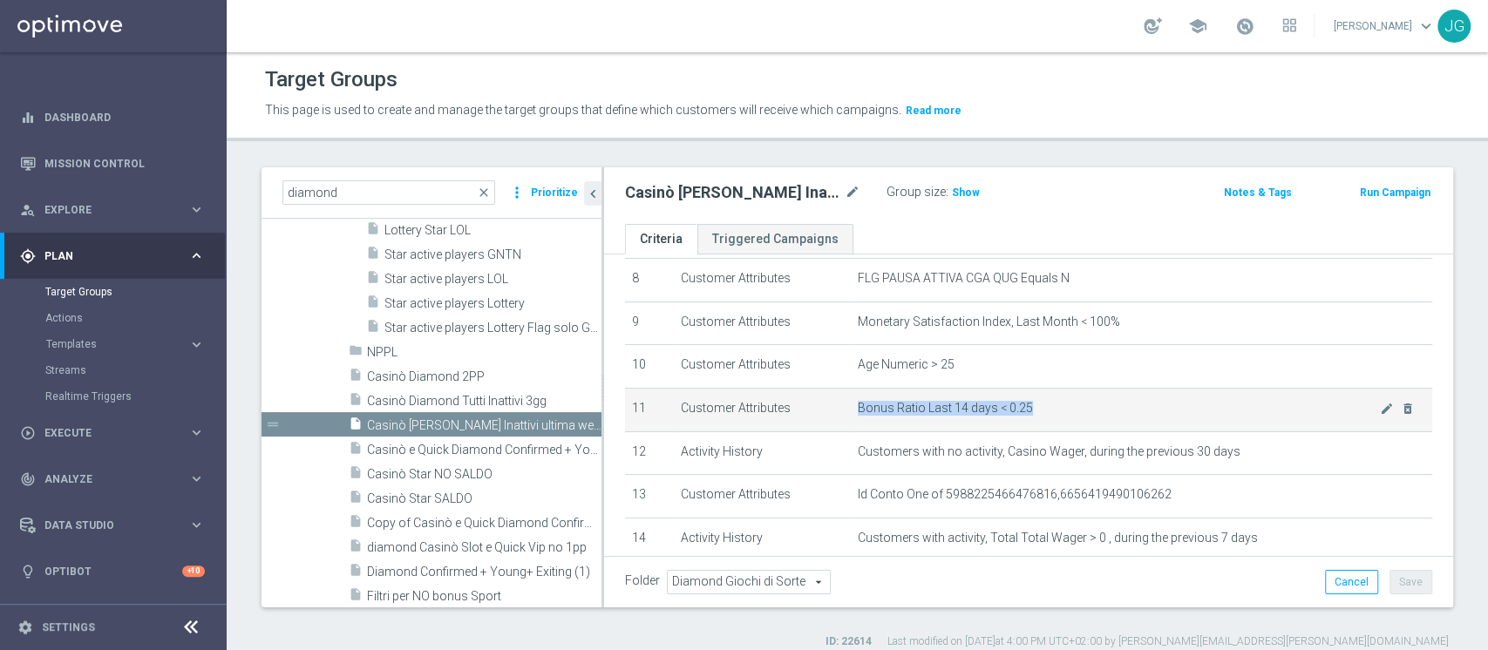
drag, startPoint x: 1045, startPoint y: 411, endPoint x: 848, endPoint y: 413, distance: 197.1
click at [858, 413] on span "Bonus Ratio Last 14 days < 0.25" at bounding box center [1119, 408] width 522 height 15
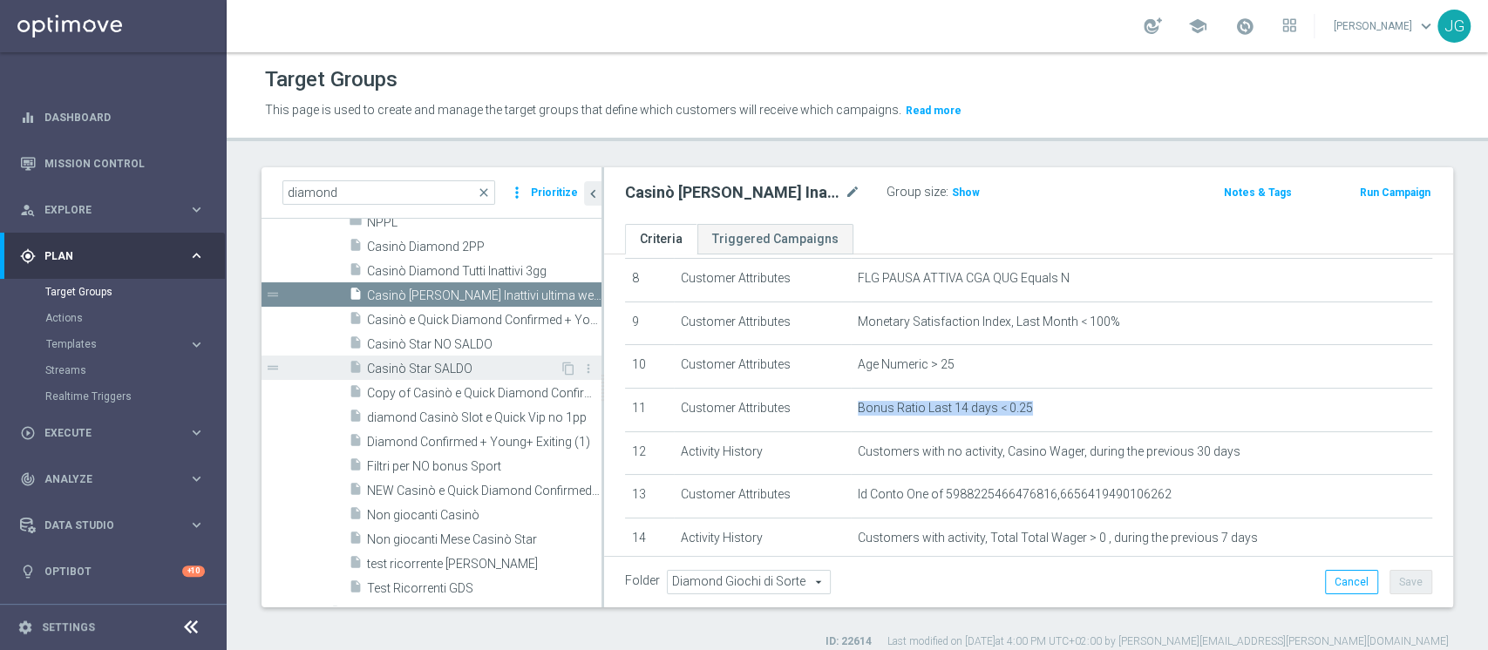
scroll to position [2931, 0]
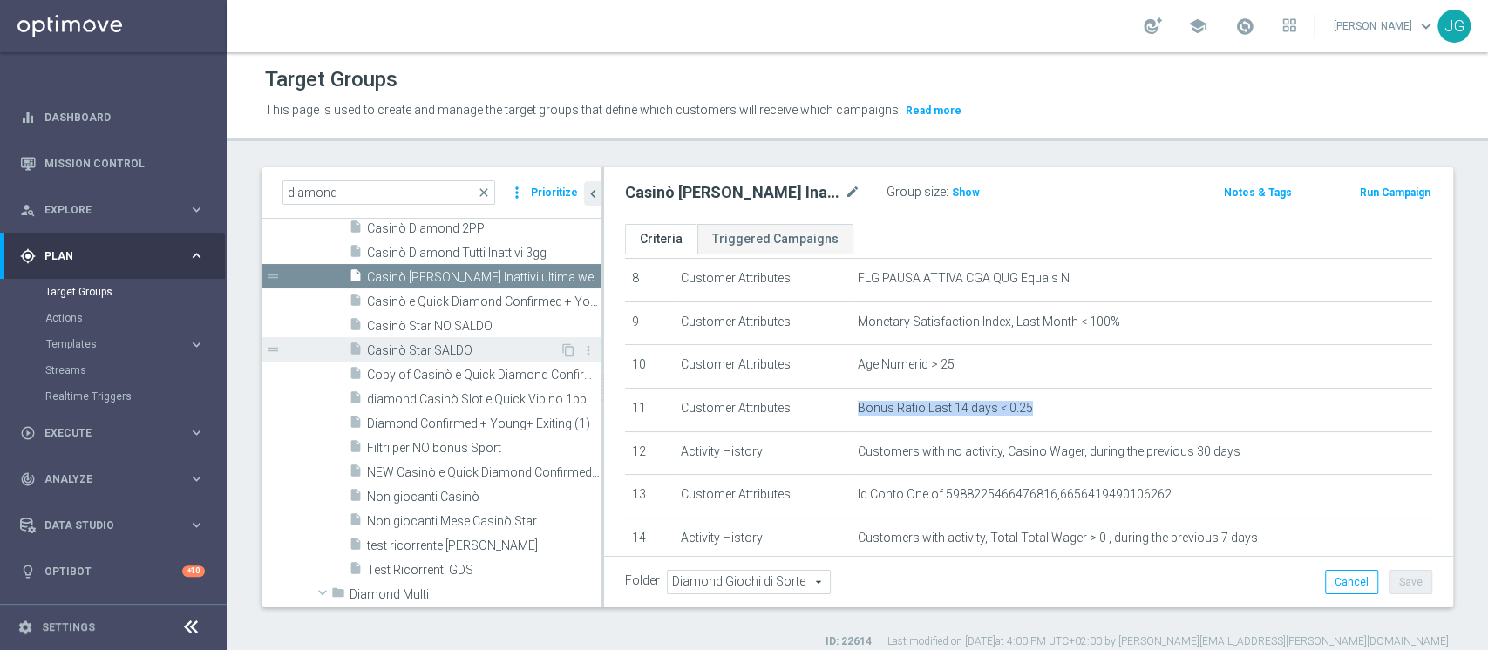
click at [436, 353] on span "Casinò Star SALDO" at bounding box center [463, 351] width 193 height 15
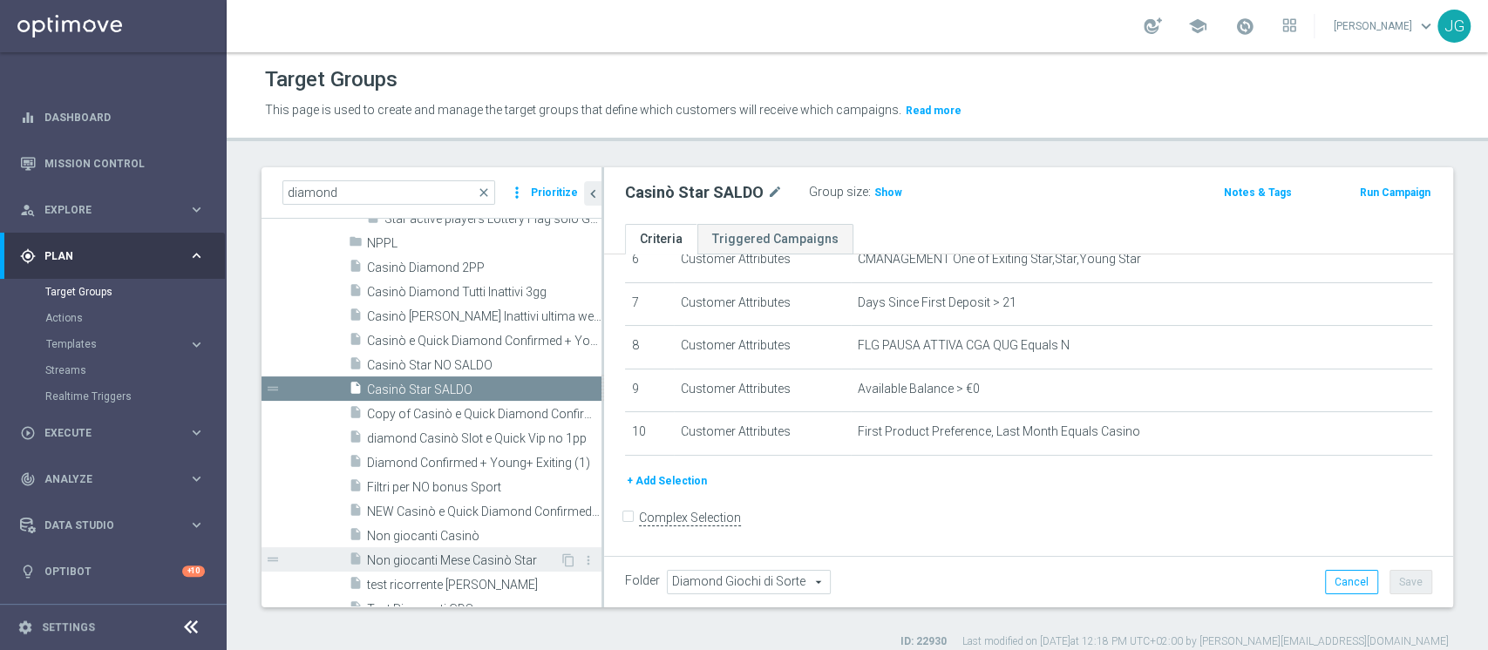
scroll to position [2885, 0]
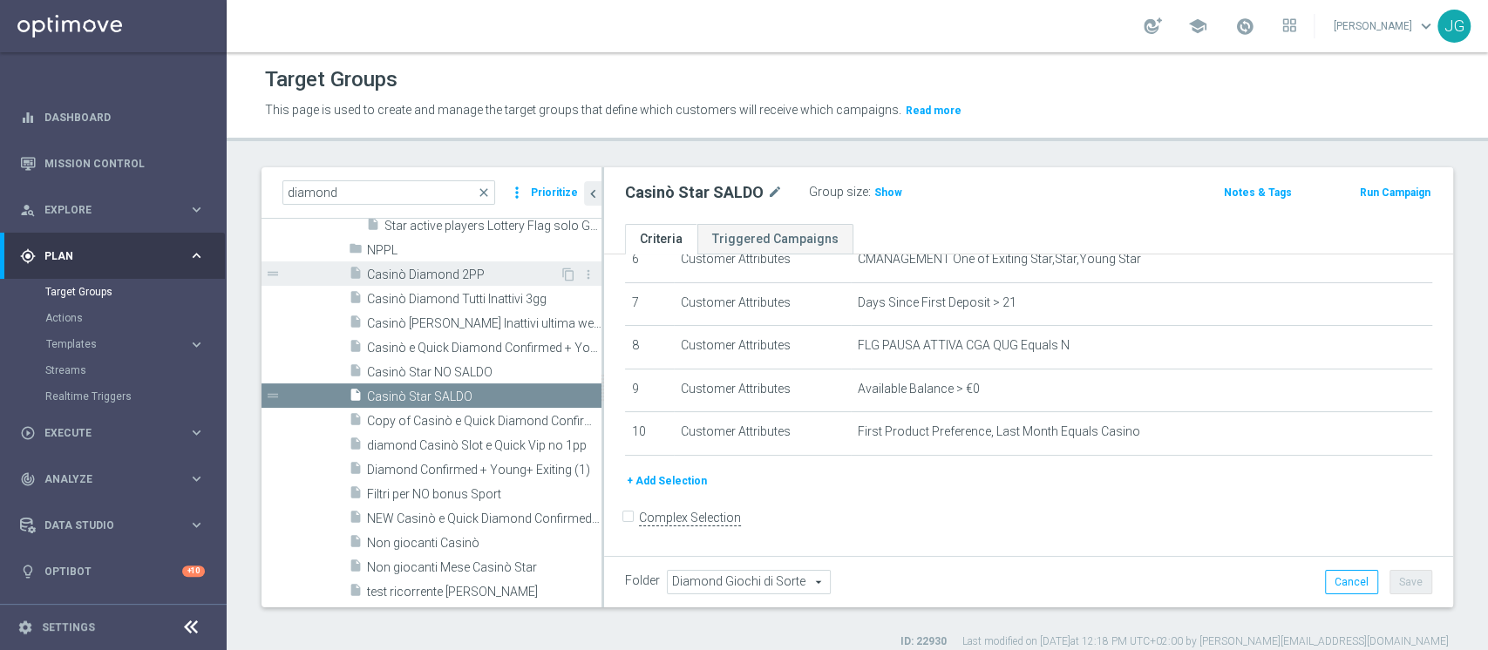
click at [421, 269] on span "Casinò Diamond 2PP" at bounding box center [463, 275] width 193 height 15
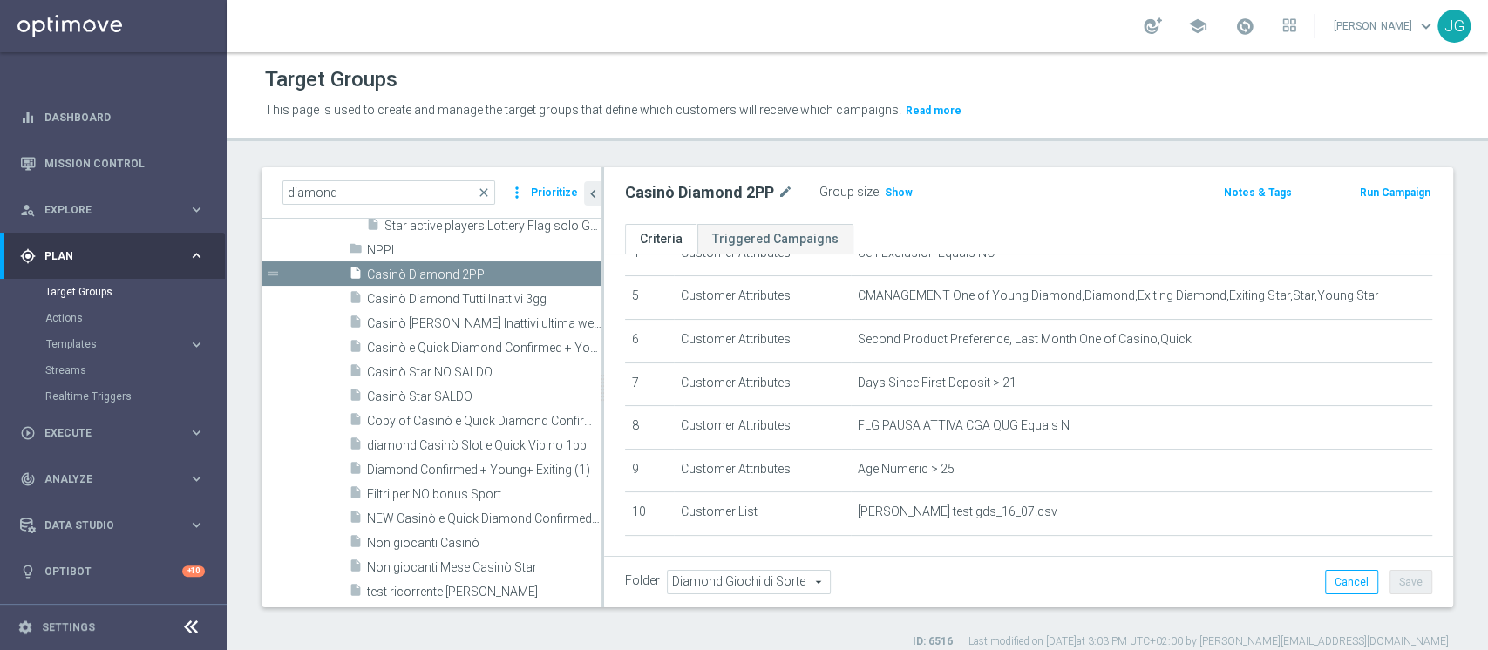
scroll to position [154, 0]
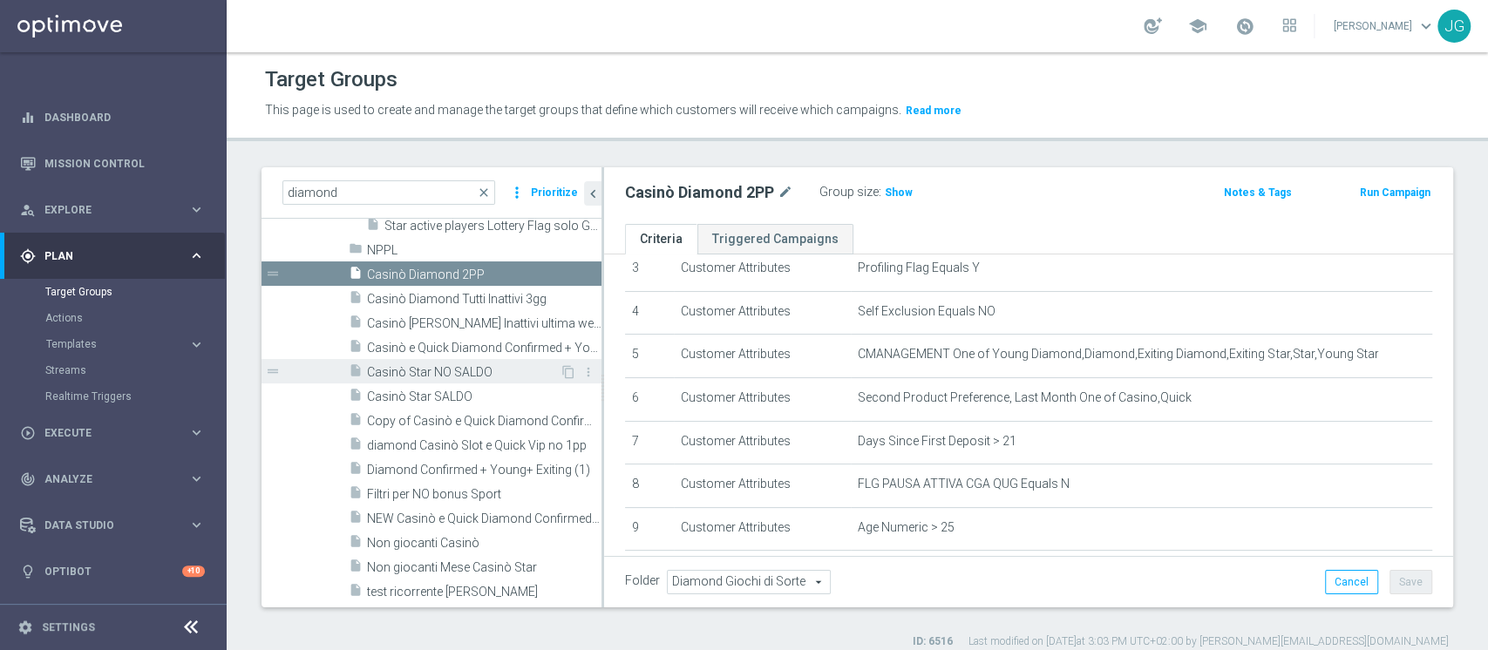
click at [442, 369] on span "Casinò Star NO SALDO" at bounding box center [463, 372] width 193 height 15
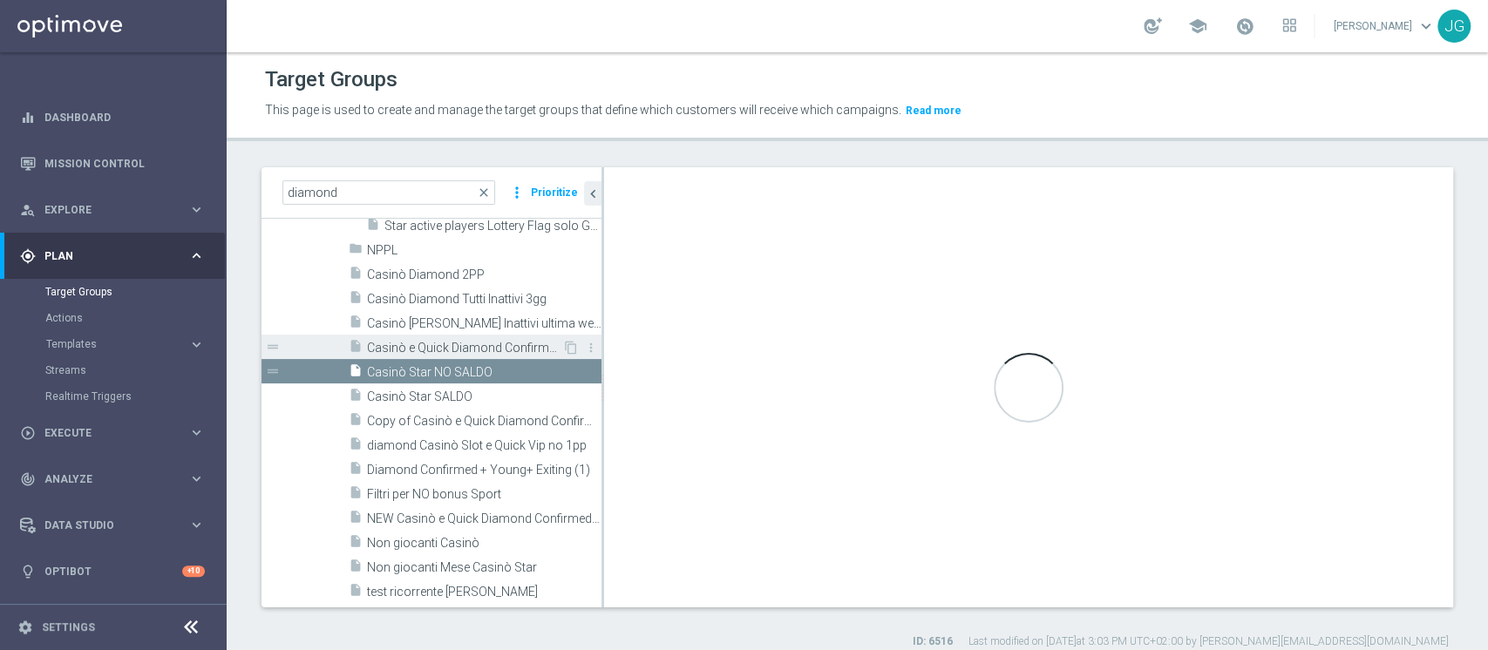
click at [460, 343] on span "Casinò e Quick Diamond Confirmed + Young+ Exiting" at bounding box center [464, 348] width 195 height 15
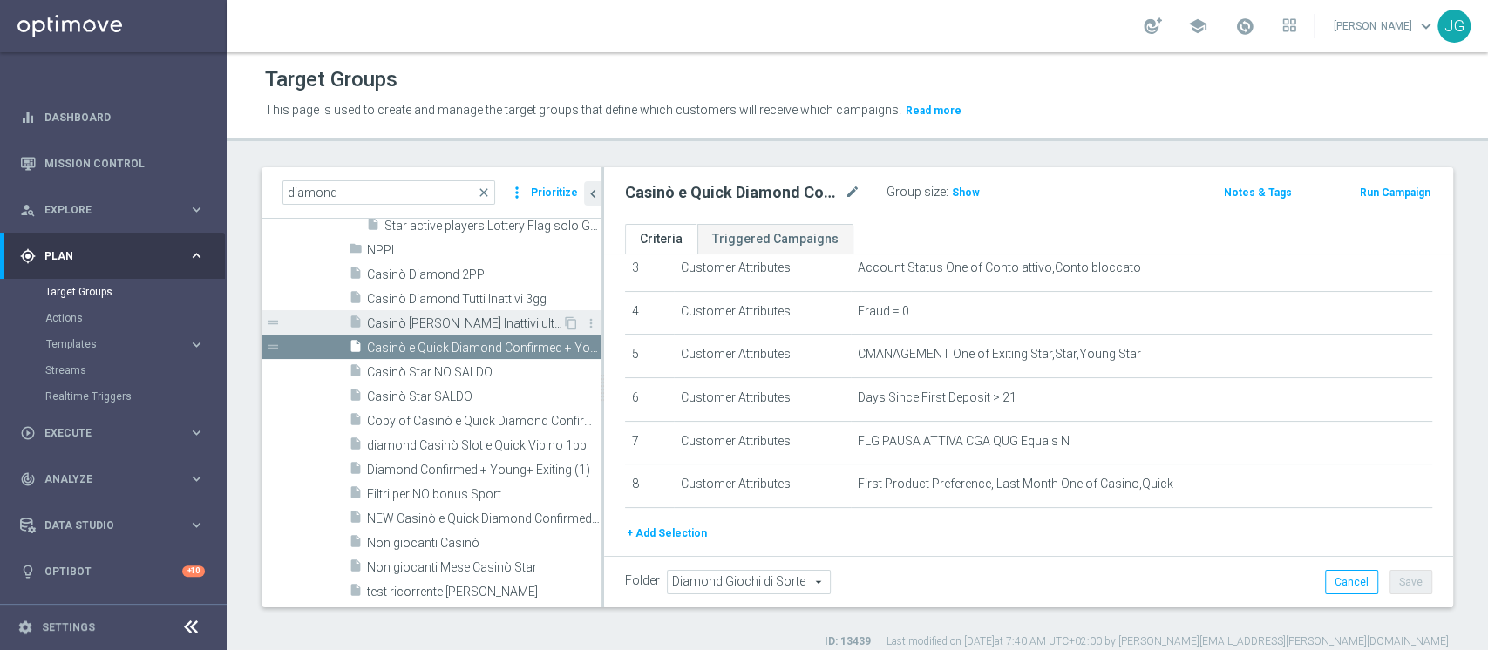
click at [465, 330] on div "insert_drive_file Casinò Diamond Tutti Inattivi ultima week" at bounding box center [456, 322] width 214 height 24
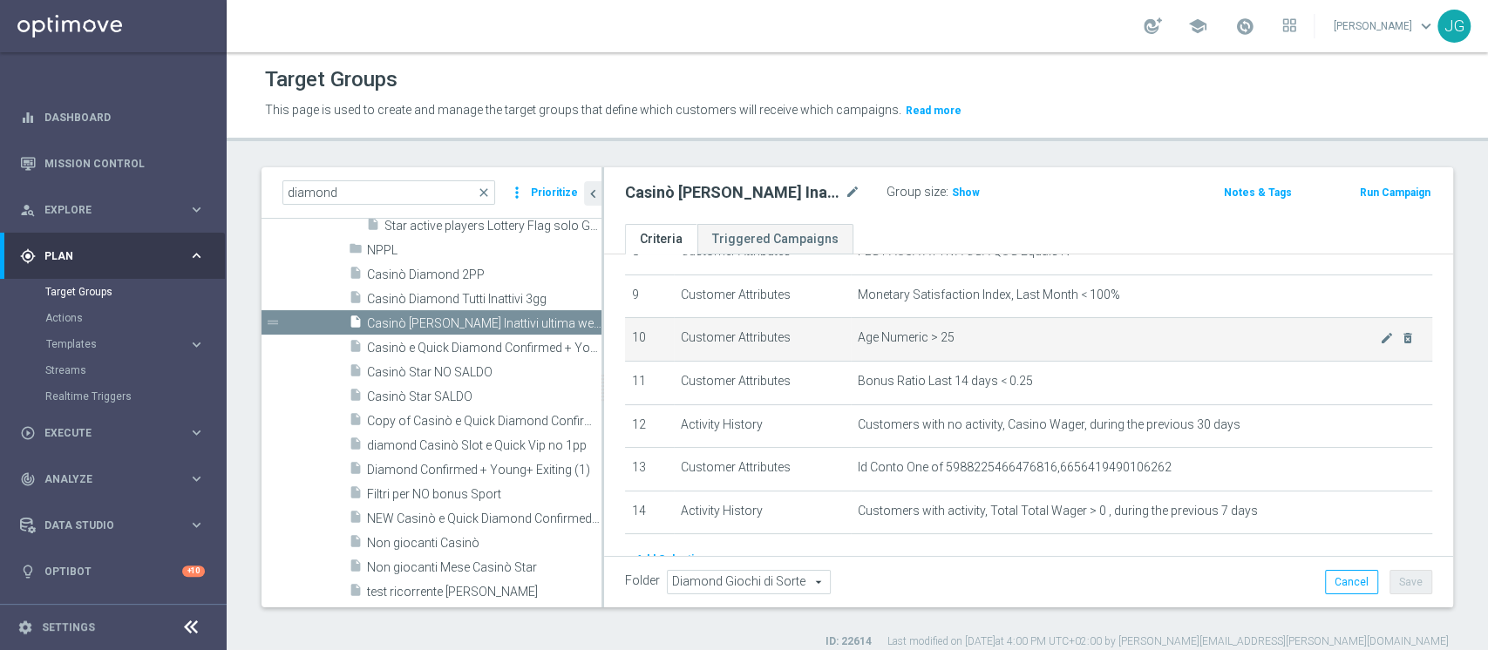
scroll to position [388, 0]
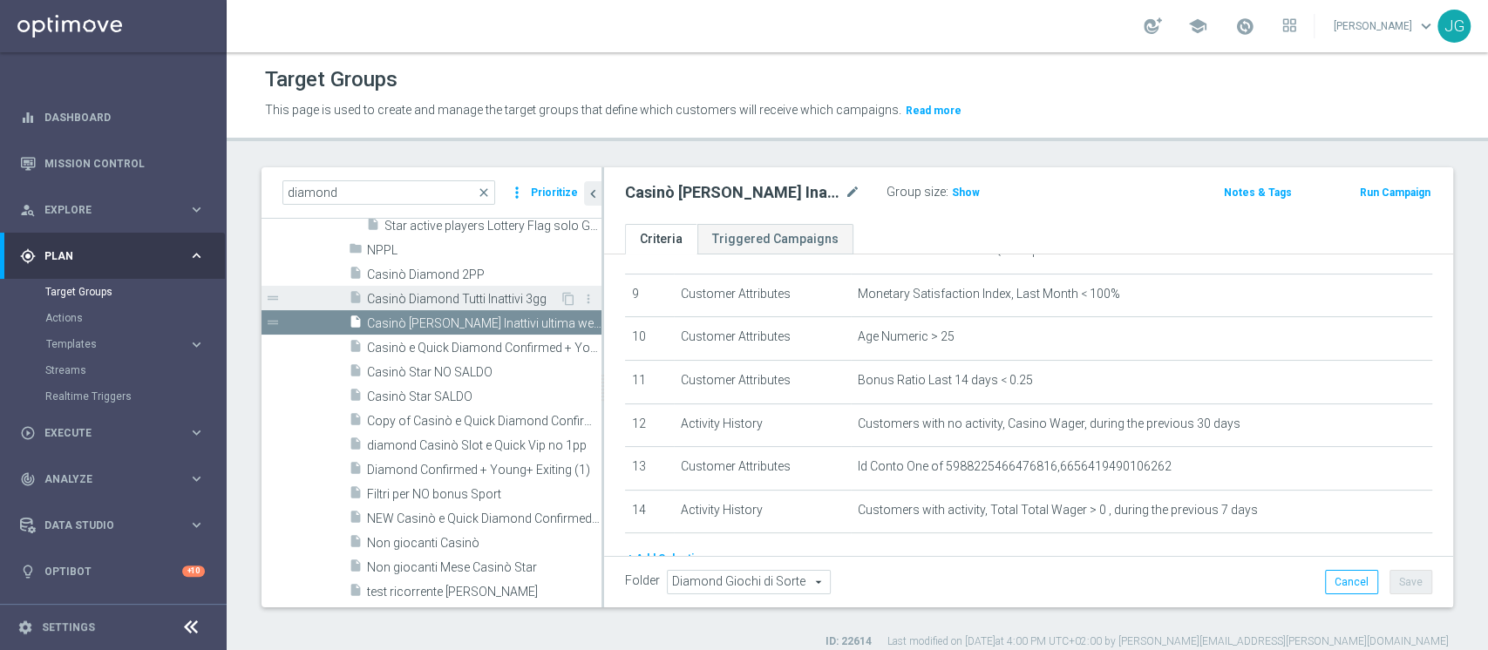
click at [467, 303] on span "Casinò Diamond Tutti Inattivi 3gg" at bounding box center [463, 299] width 193 height 15
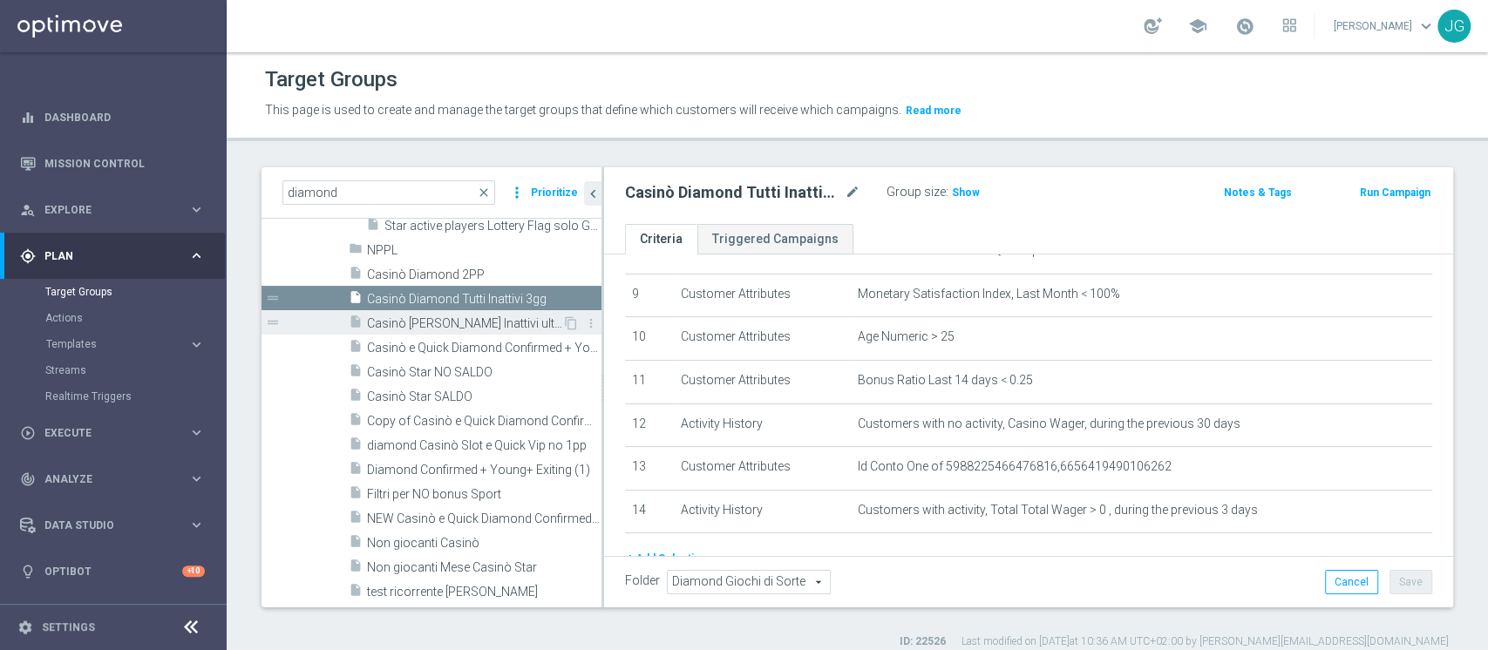
click at [457, 330] on div "insert_drive_file Casinò Diamond Tutti Inattivi ultima week" at bounding box center [456, 322] width 214 height 24
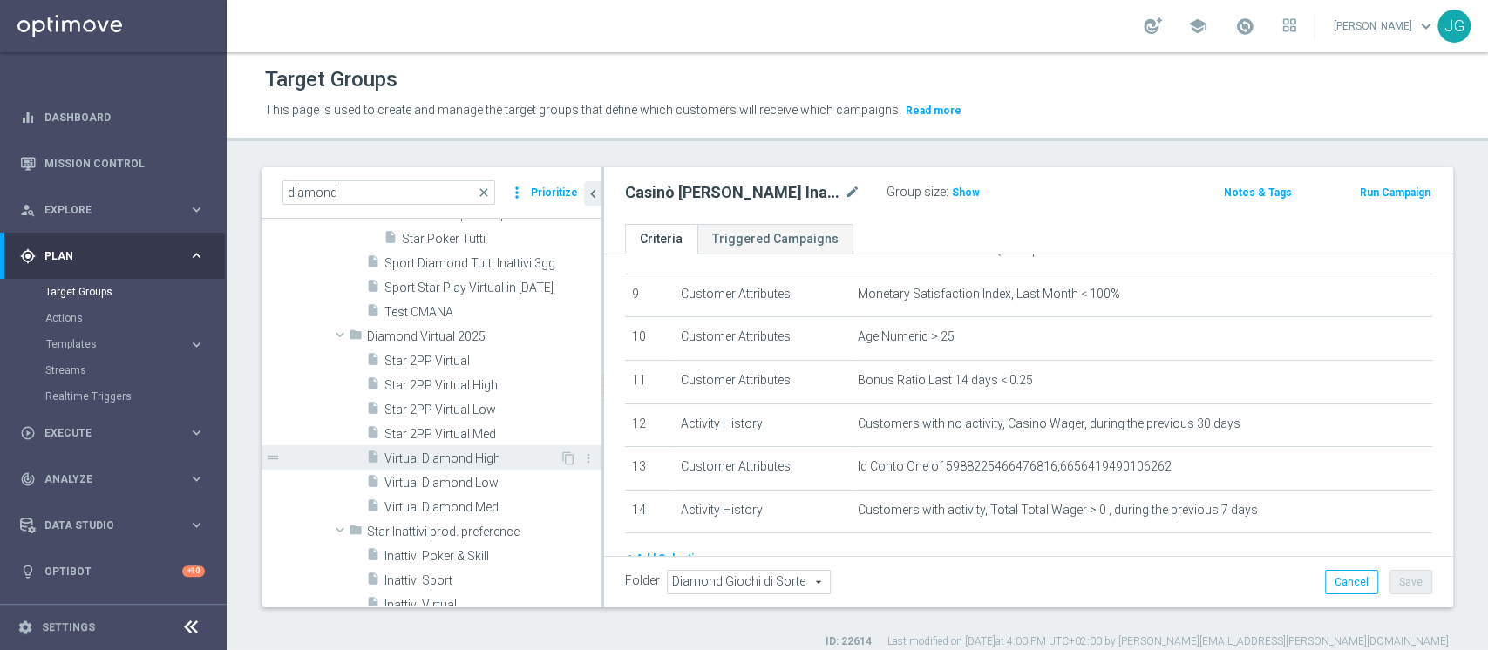
scroll to position [1769, 0]
click at [453, 457] on span "Virtual Diamond High" at bounding box center [472, 463] width 175 height 15
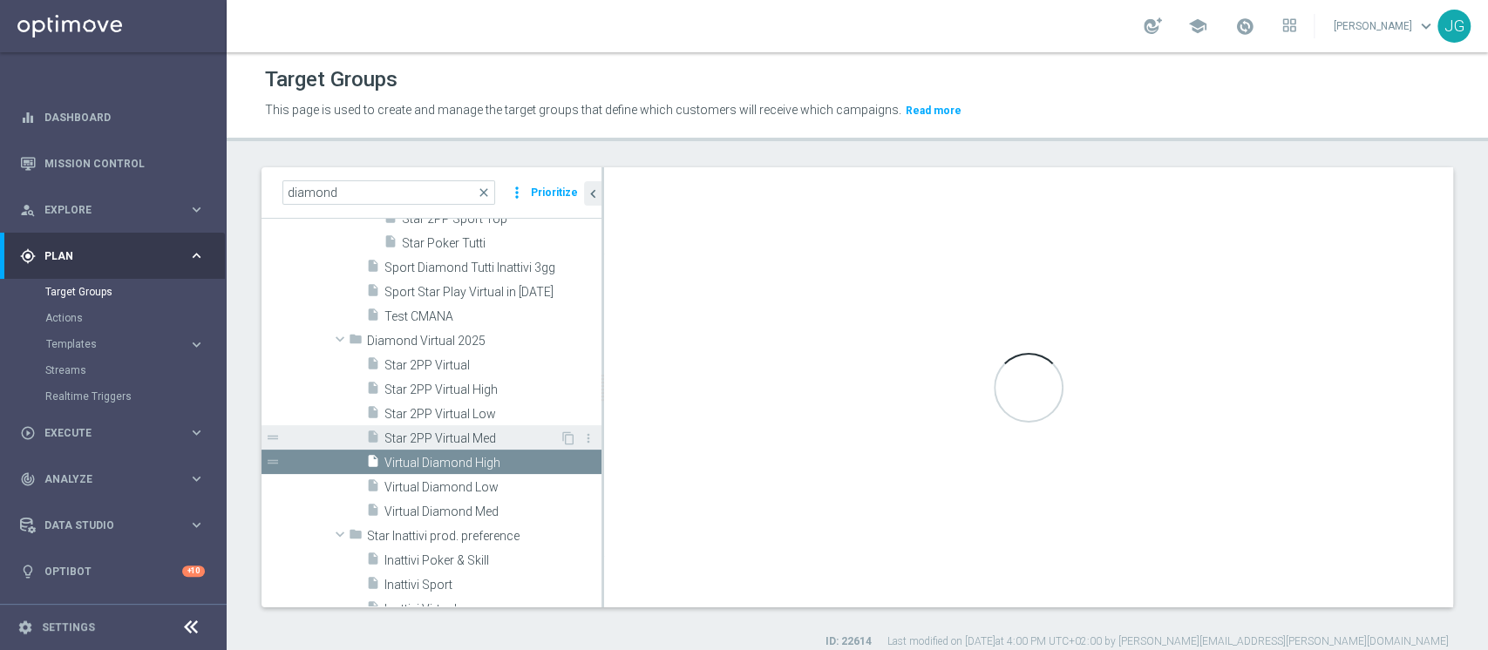
checkbox input "false"
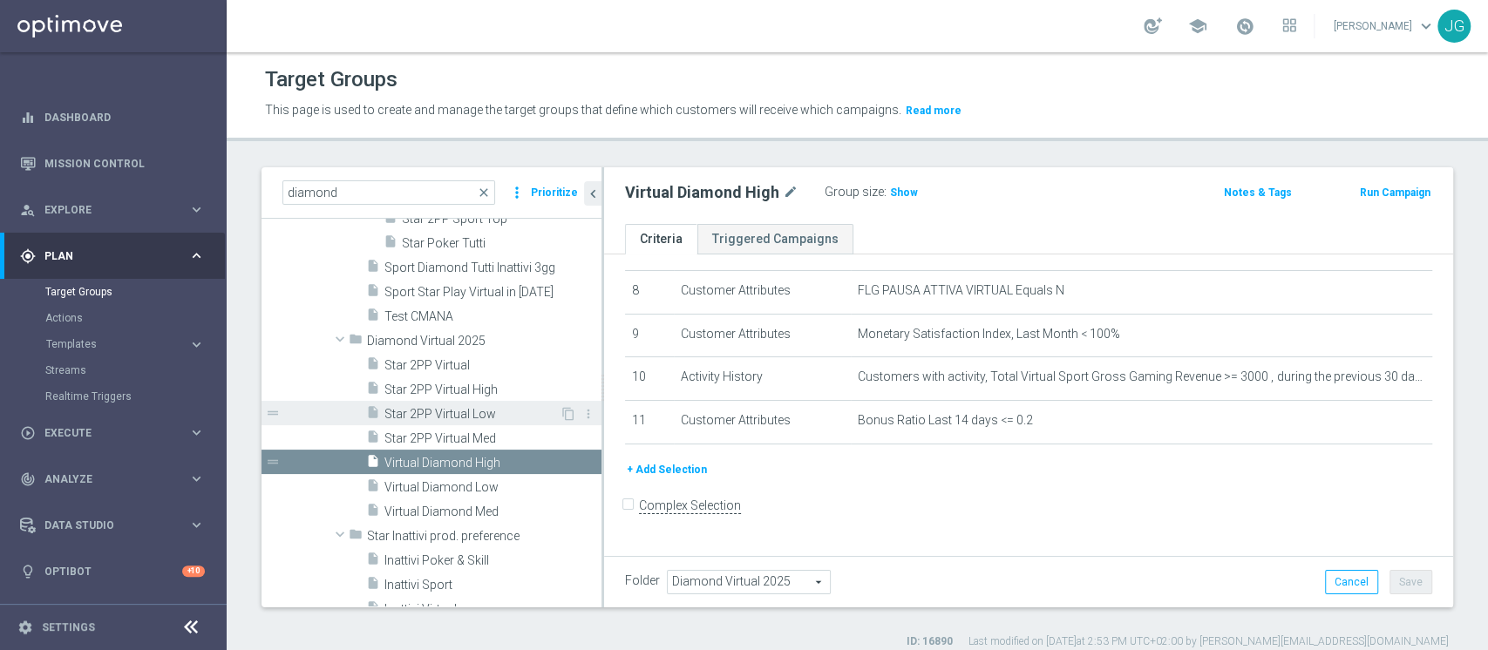
scroll to position [337, 0]
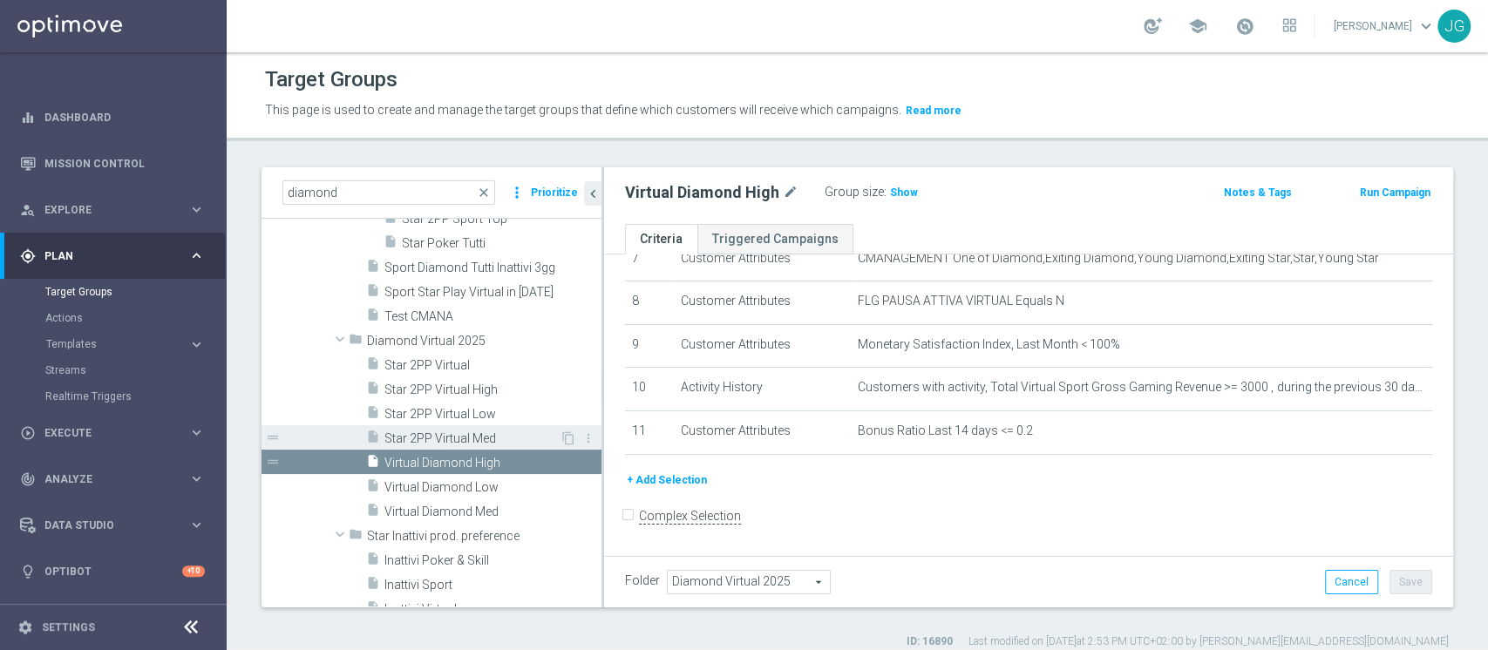
click at [447, 432] on span "Star 2PP Virtual Med" at bounding box center [472, 439] width 175 height 15
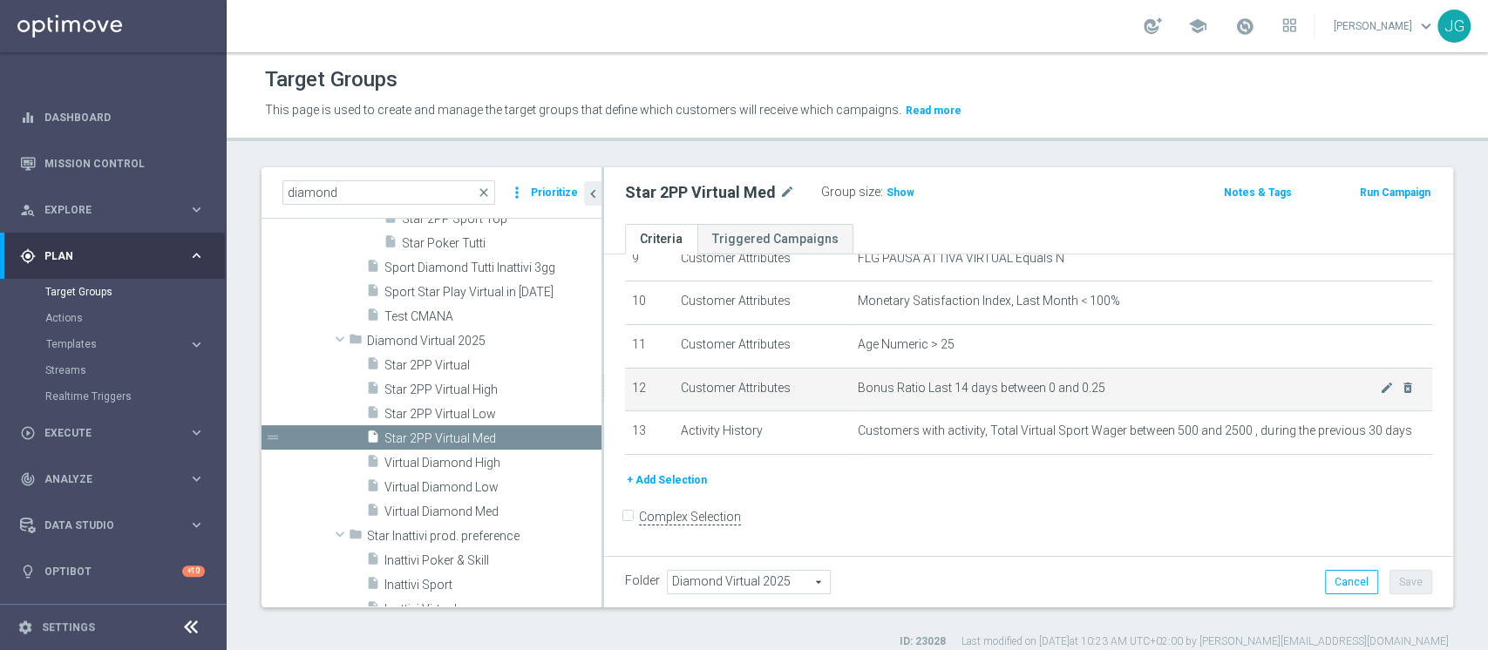
scroll to position [425, 0]
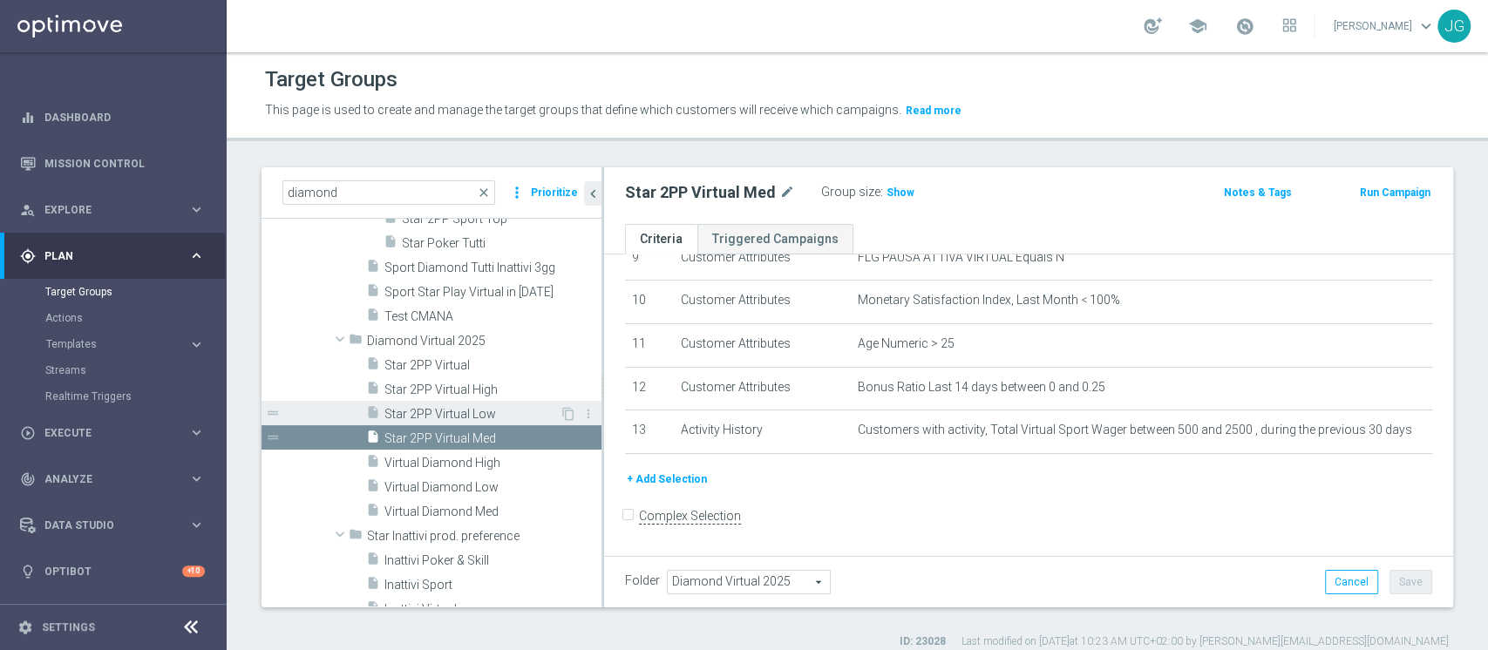
click at [473, 415] on span "Star 2PP Virtual Low" at bounding box center [472, 414] width 175 height 15
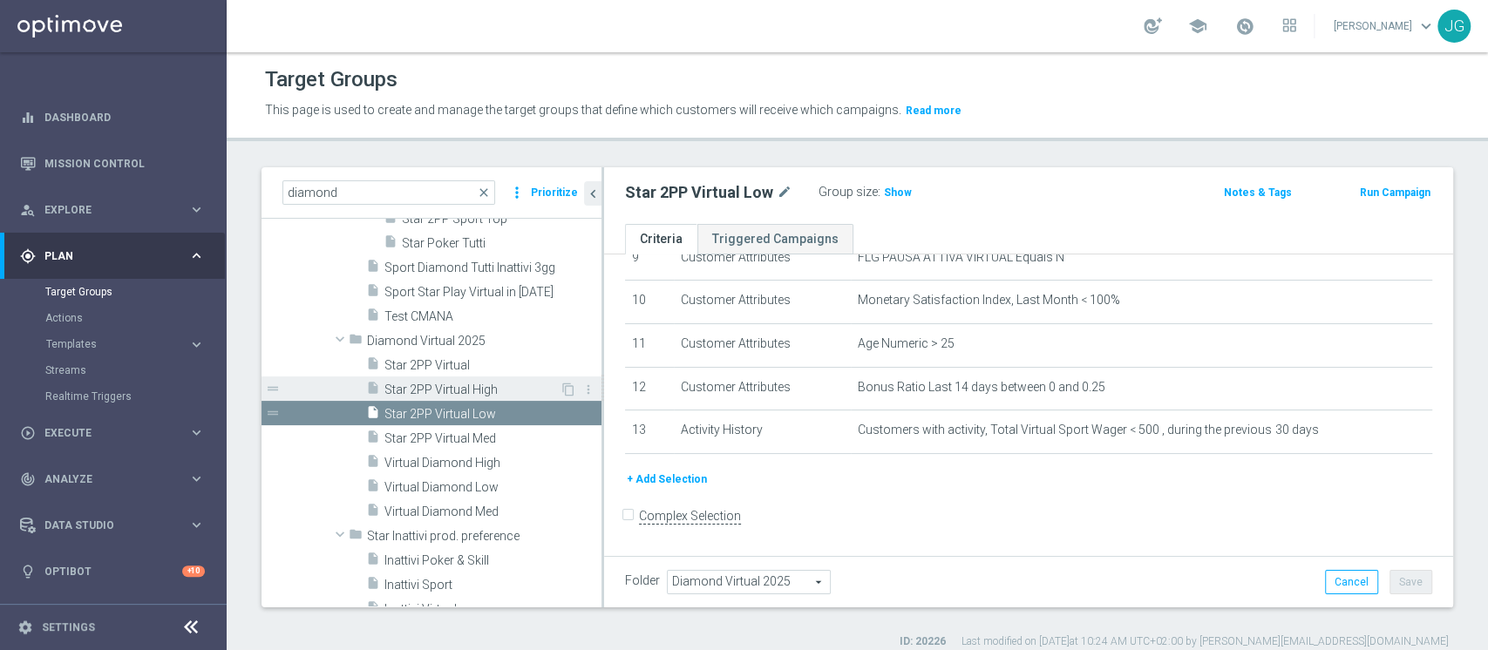
click at [463, 394] on span "Star 2PP Virtual High" at bounding box center [472, 390] width 175 height 15
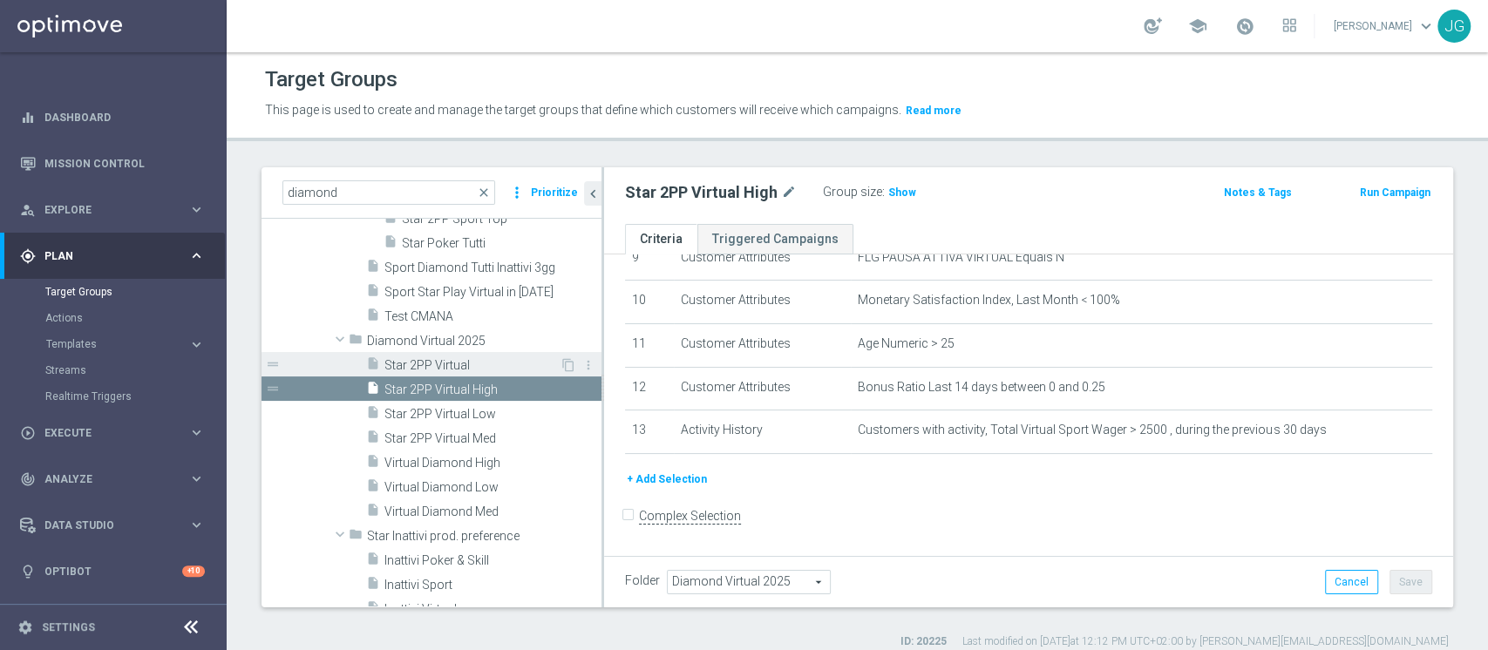
click at [459, 370] on span "Star 2PP Virtual" at bounding box center [472, 365] width 175 height 15
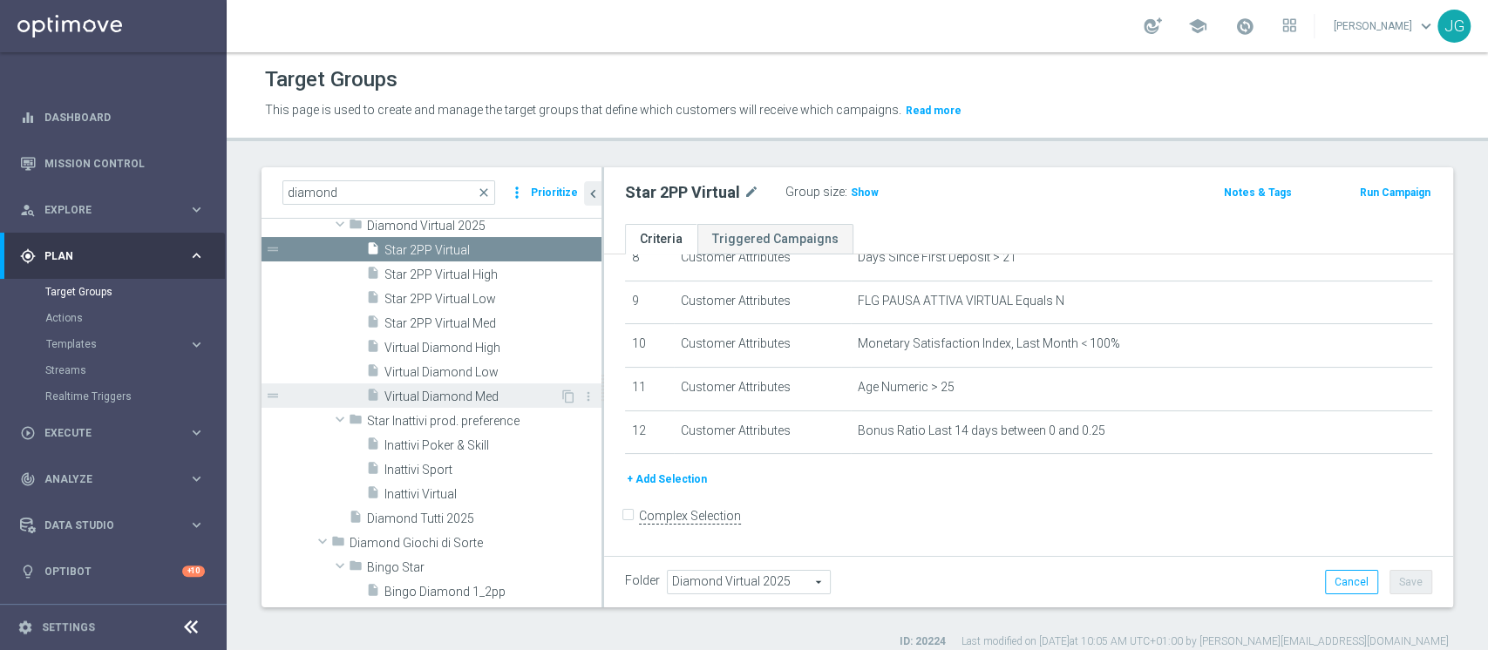
scroll to position [1888, 0]
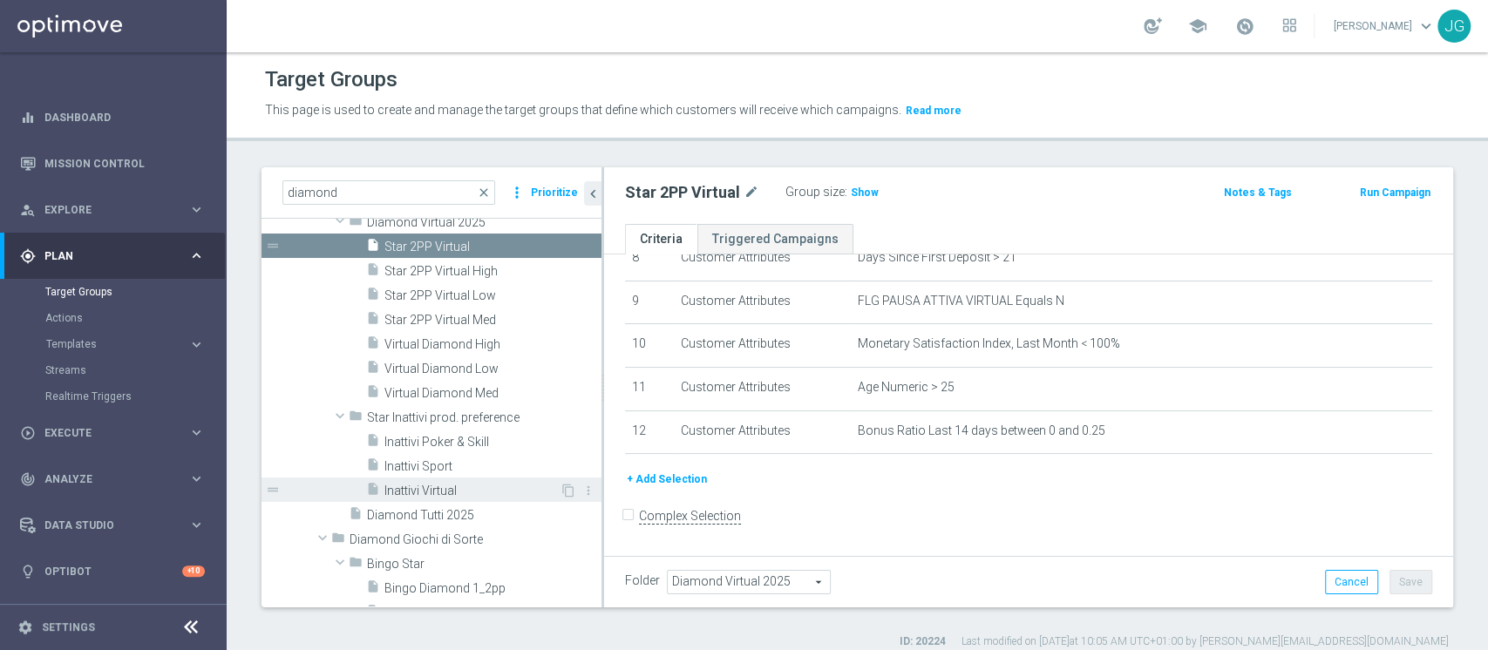
click at [442, 485] on span "Inattivi Virtual" at bounding box center [472, 491] width 175 height 15
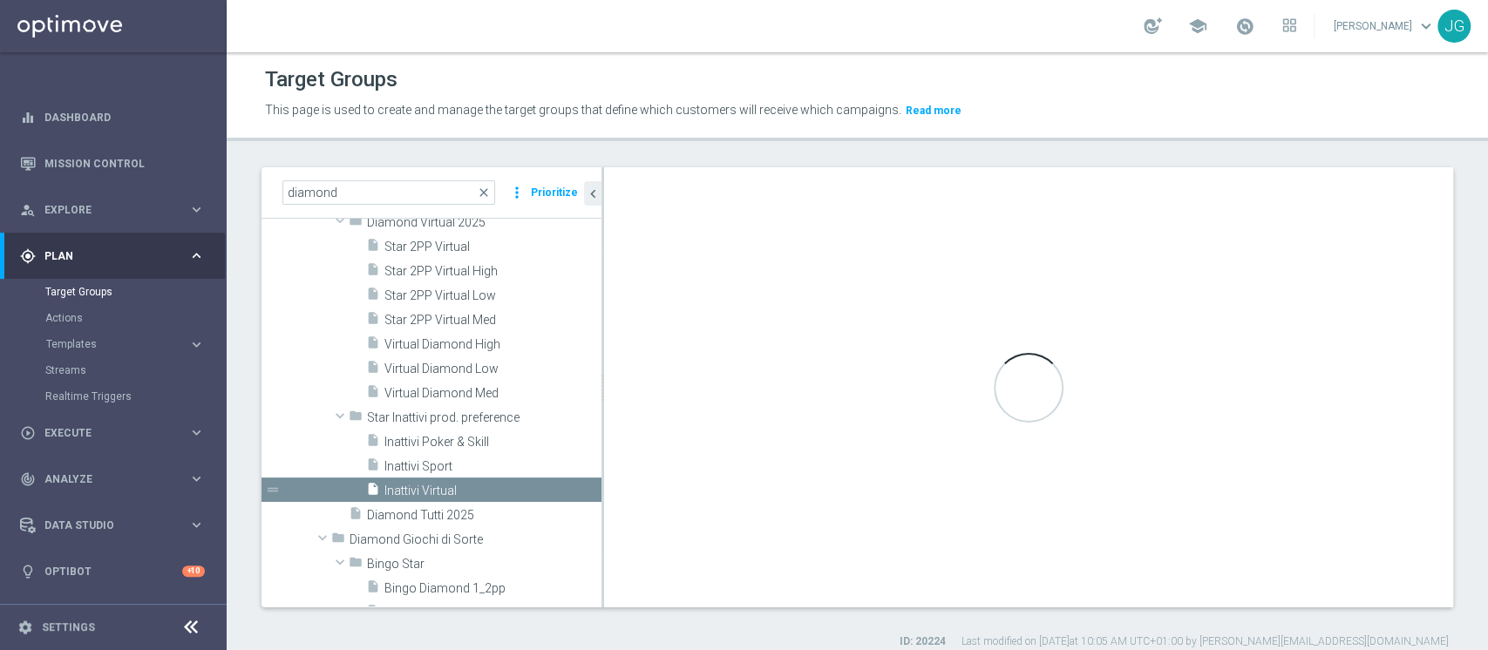
type input "Star Inattivi prod. preference"
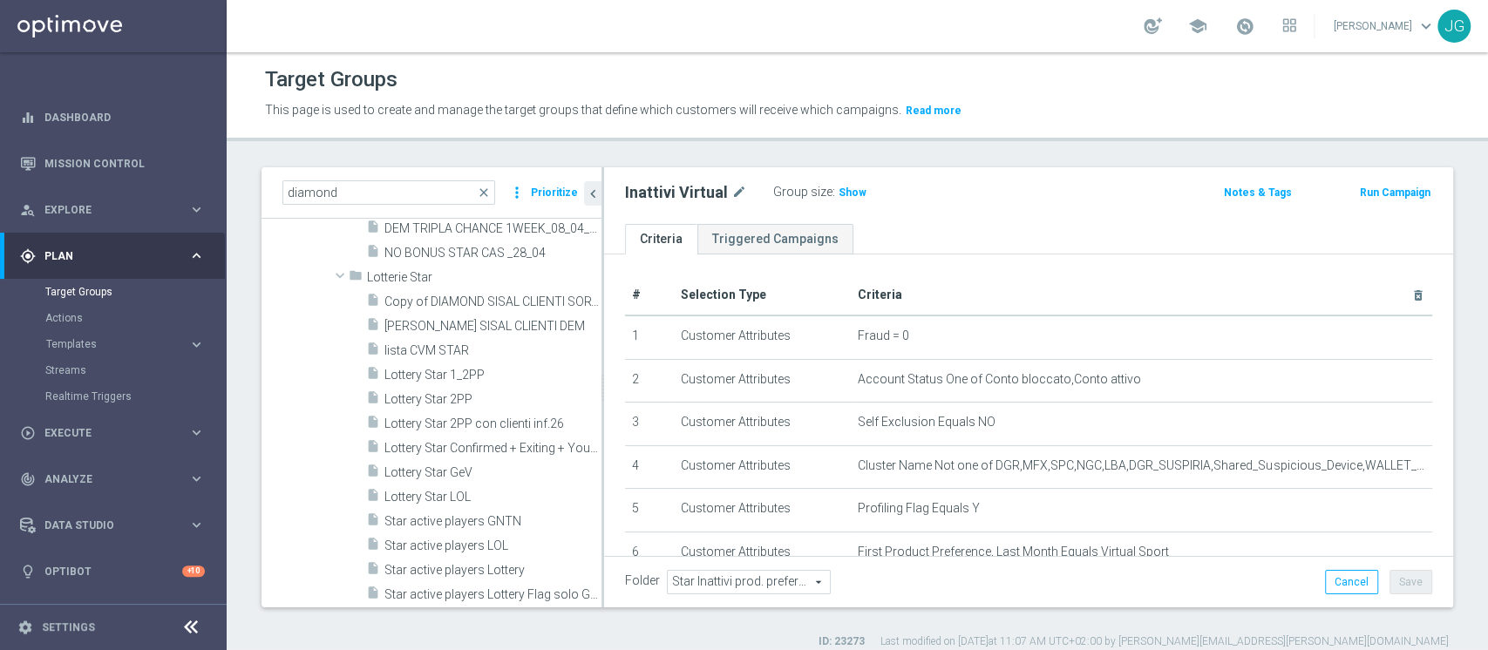
scroll to position [2536, 0]
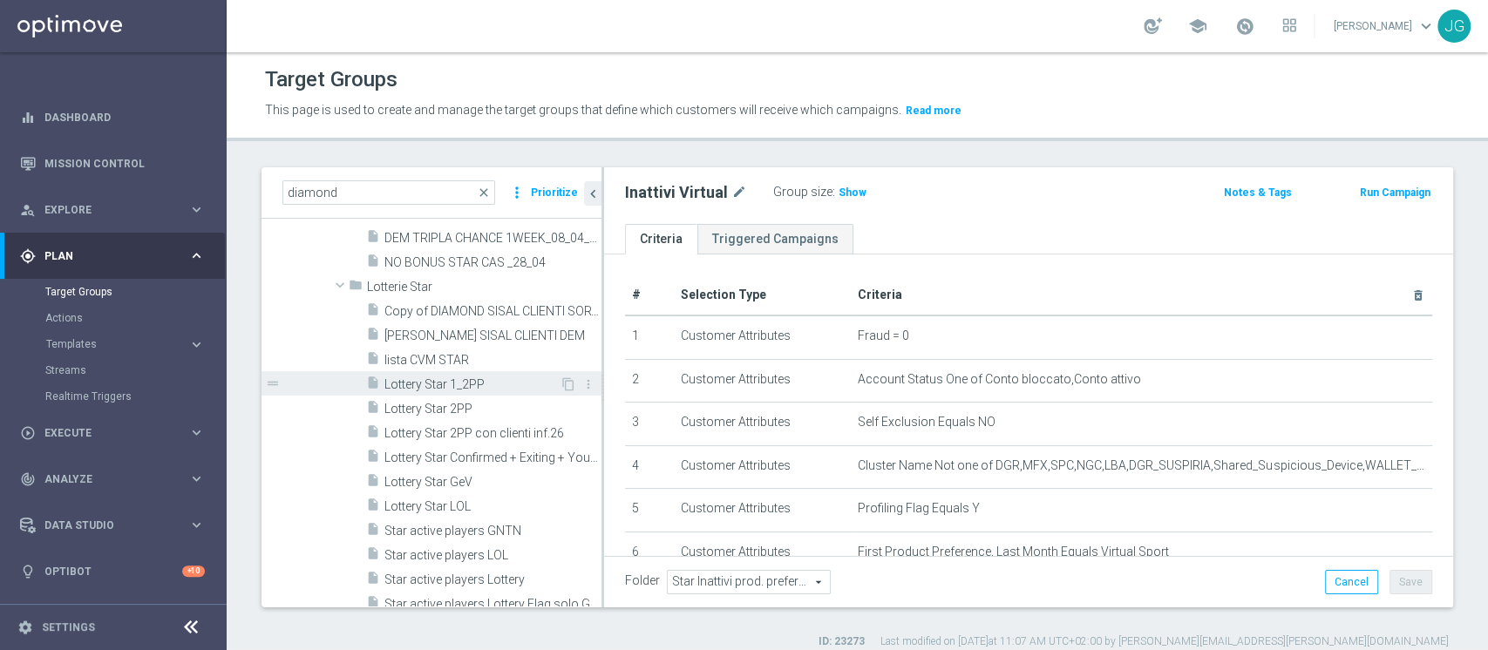
click at [442, 378] on span "Lottery Star 1_2PP" at bounding box center [472, 385] width 175 height 15
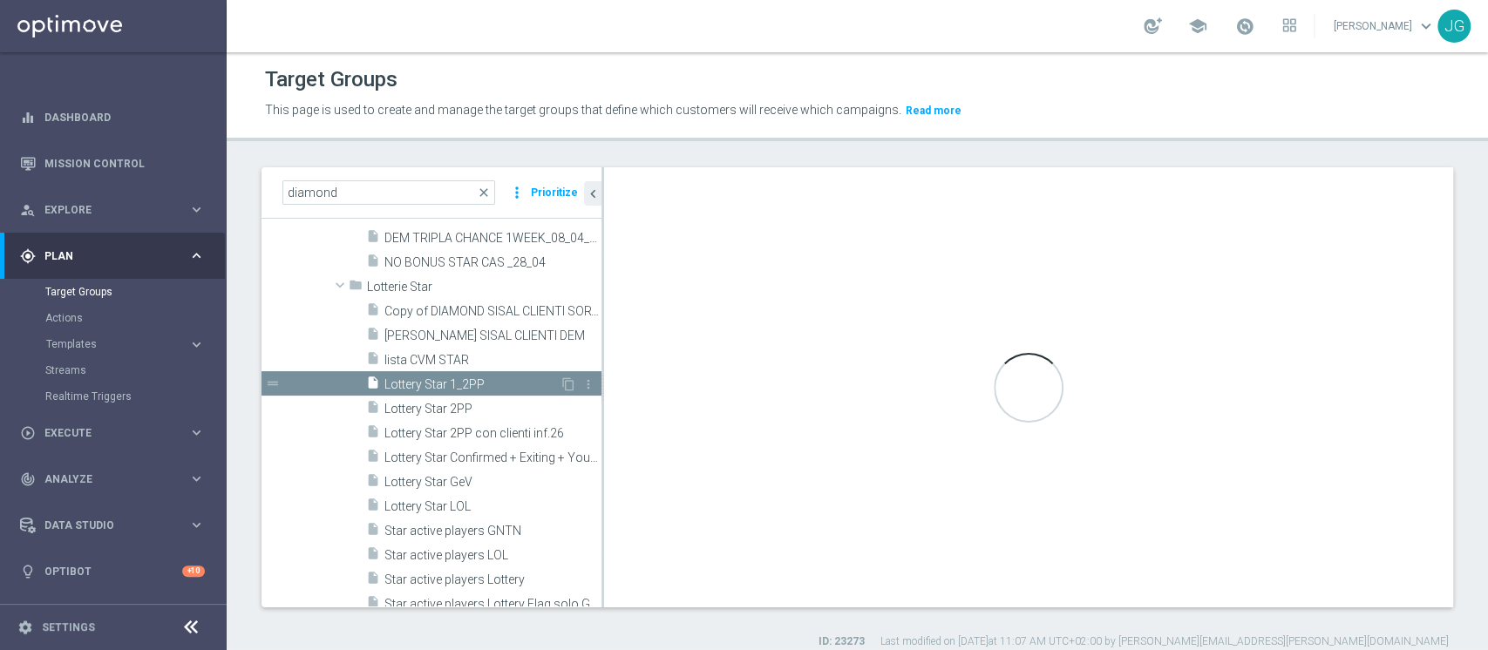
checkbox input "true"
type input "Lotterie Star"
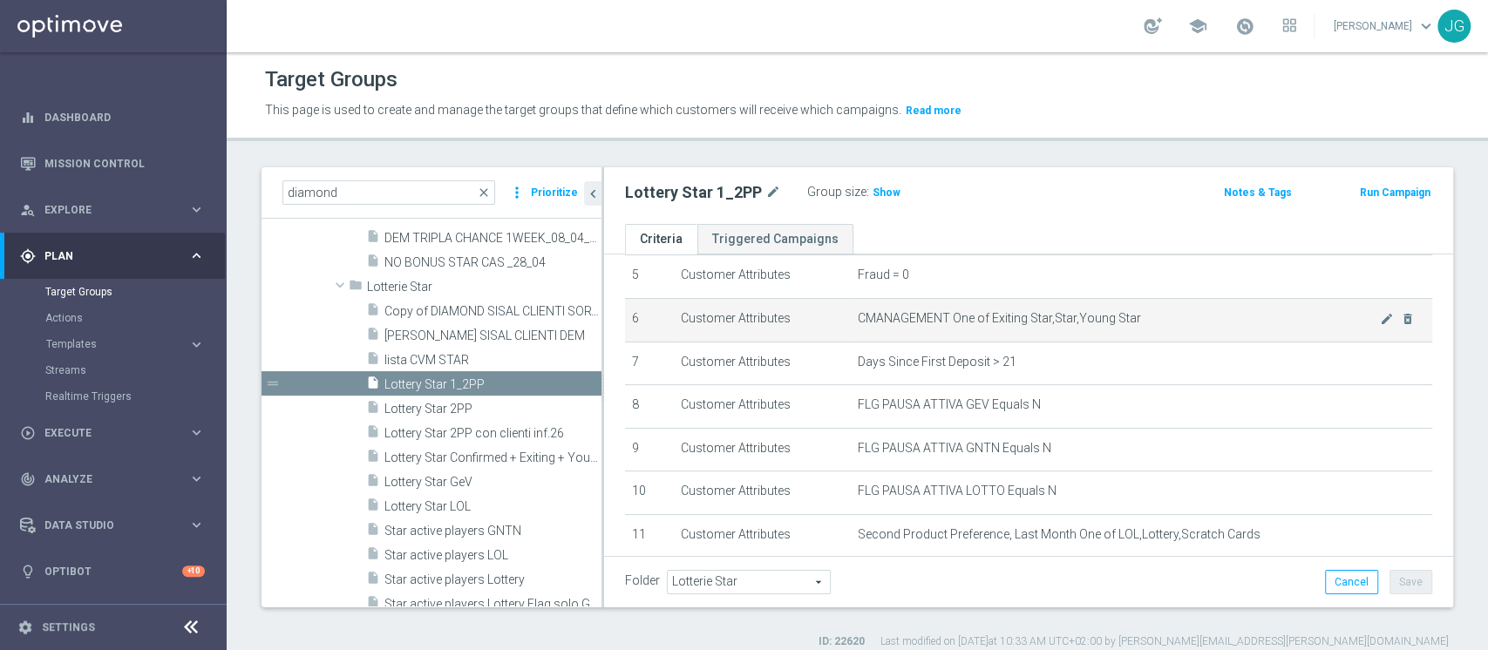
scroll to position [340, 0]
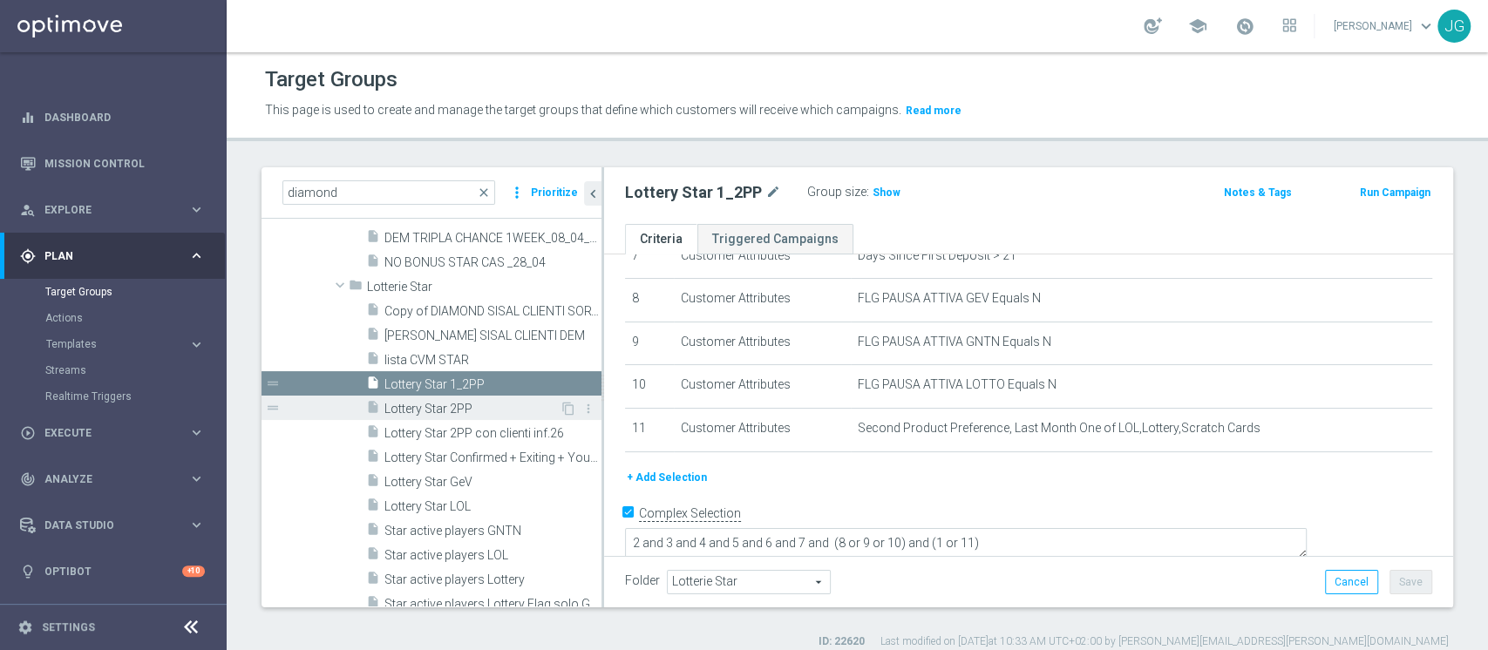
click at [413, 415] on span "Lottery Star 2PP" at bounding box center [472, 409] width 175 height 15
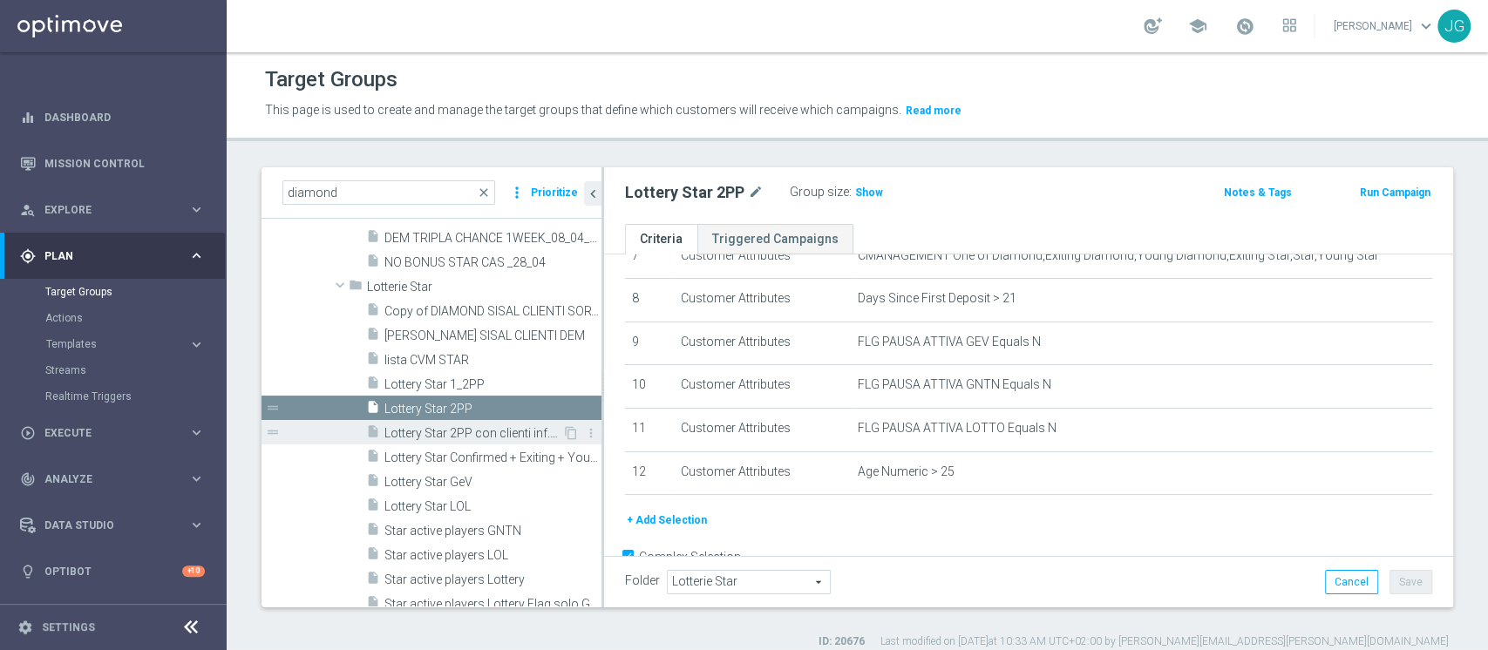
click at [431, 442] on div "insert_drive_file Lottery Star 2PP con clienti inf.26" at bounding box center [464, 432] width 196 height 24
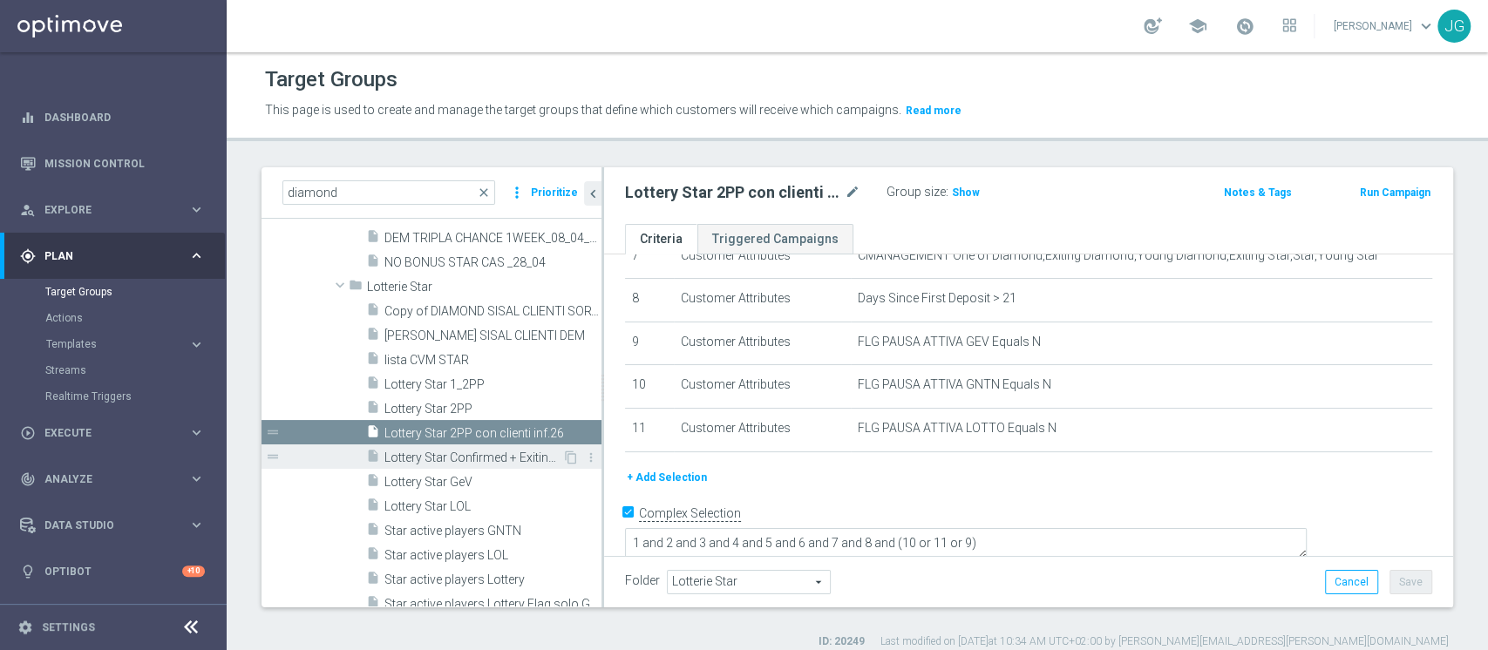
click at [440, 452] on span "Lottery Star Confirmed + Exiting + Young" at bounding box center [474, 458] width 178 height 15
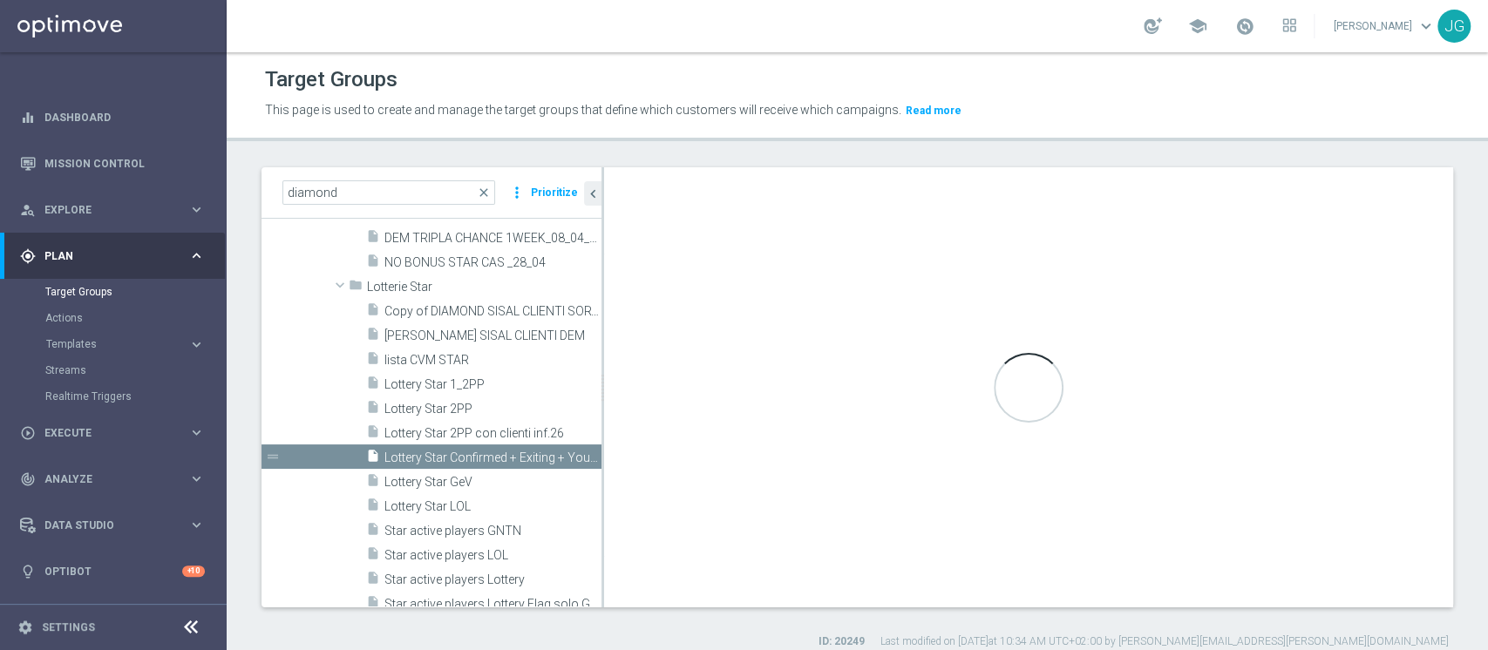
type textarea "1 and 2 and 3 and 4 and 5 and 6 and 7 and (8 or 9 or 10)"
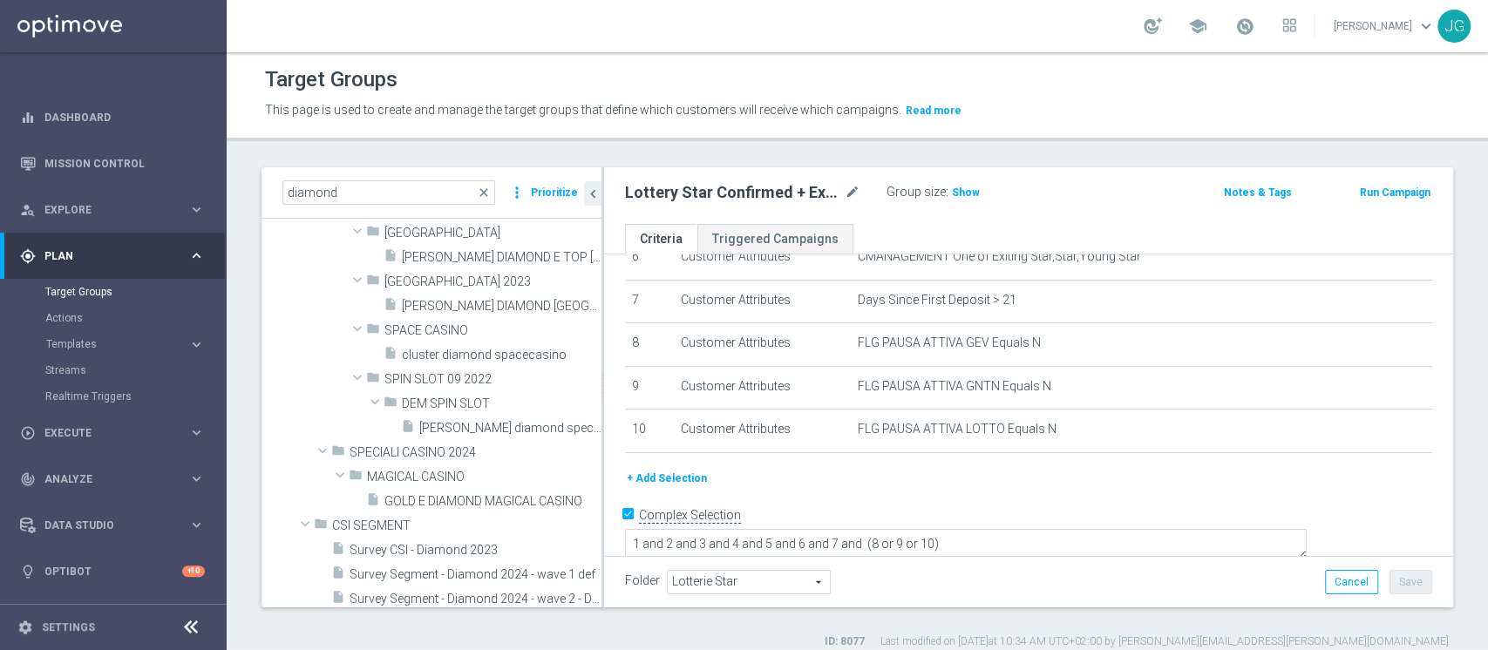
scroll to position [202, 0]
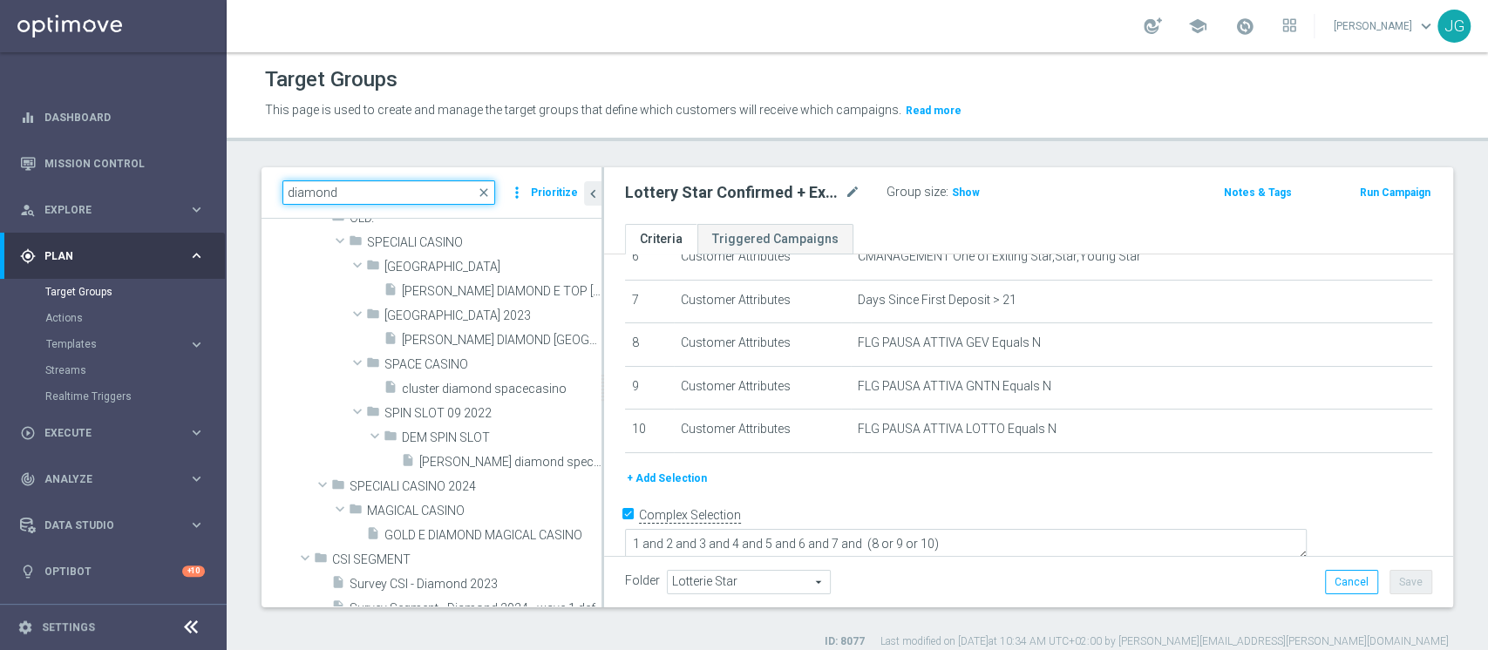
drag, startPoint x: 386, startPoint y: 187, endPoint x: 0, endPoint y: 237, distance: 389.6
click at [0, 237] on main "equalizer Dashboard Mission Control" at bounding box center [744, 325] width 1488 height 650
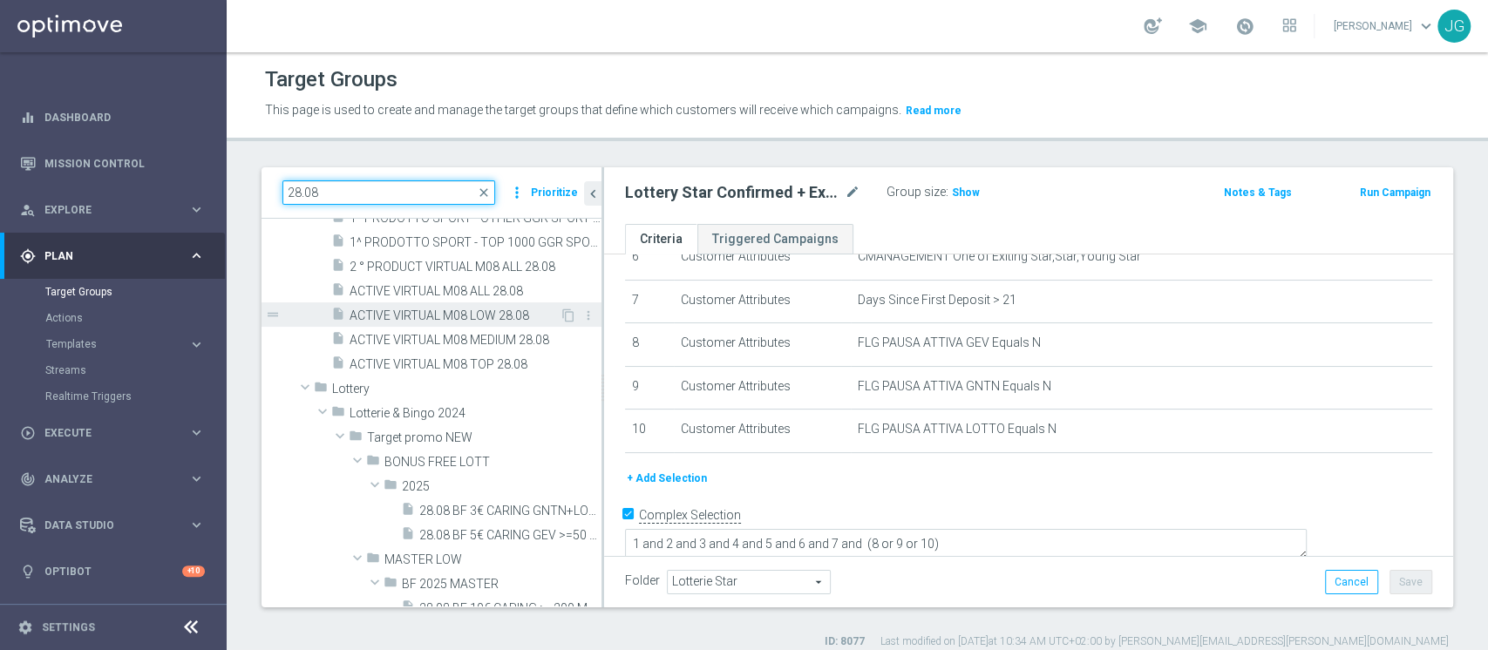
scroll to position [0, 0]
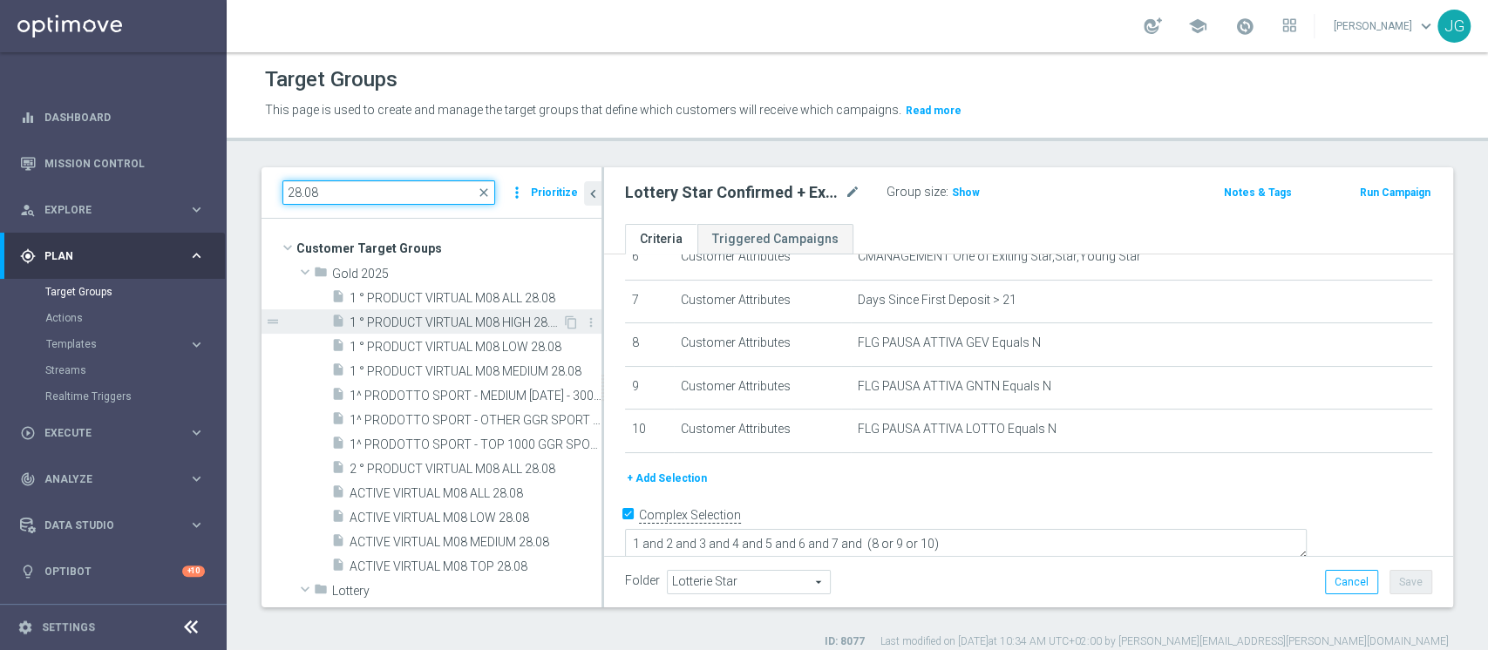
type input "28.08"
click at [481, 317] on span "1 ° PRODUCT VIRTUAL M08 HIGH 28.08" at bounding box center [456, 323] width 213 height 15
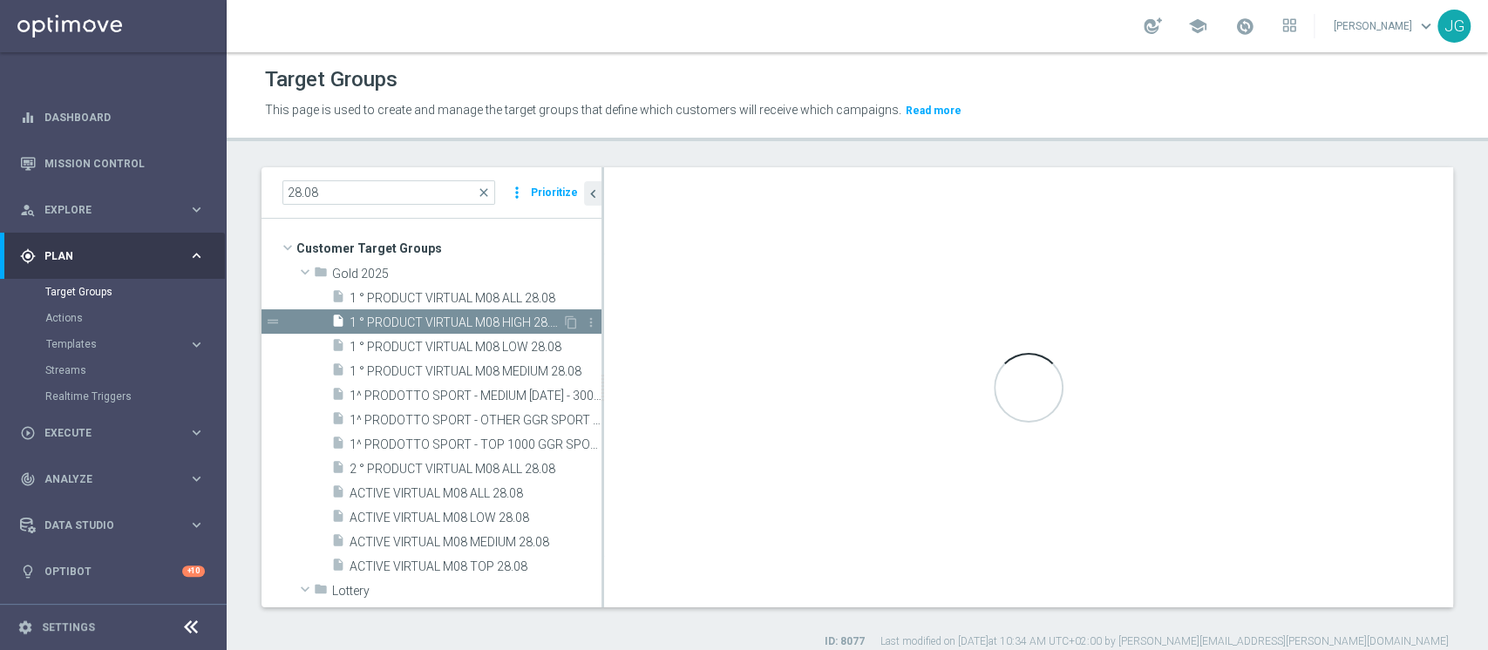
type input "Gold 2025"
type textarea "(1 AND 2 AND 3 AND 5 and 6 AND 7 AND 8) or 4"
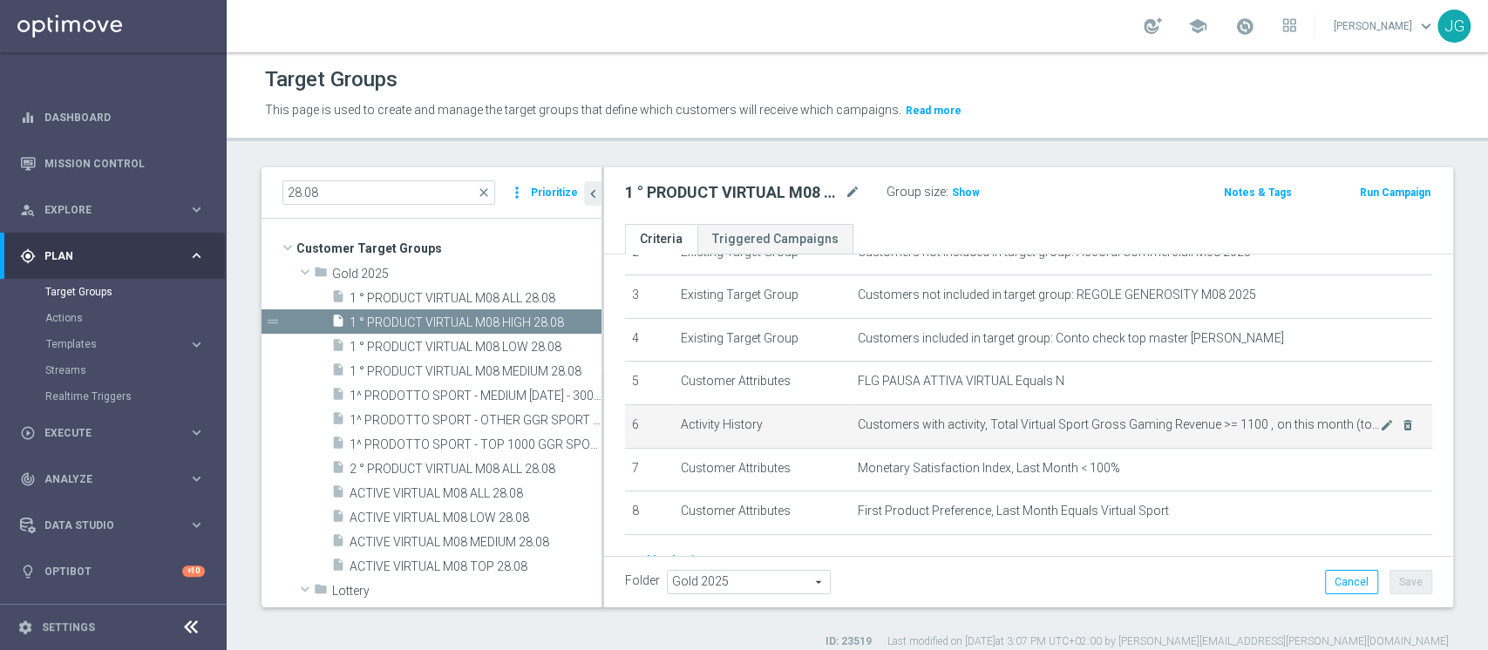
scroll to position [146, 0]
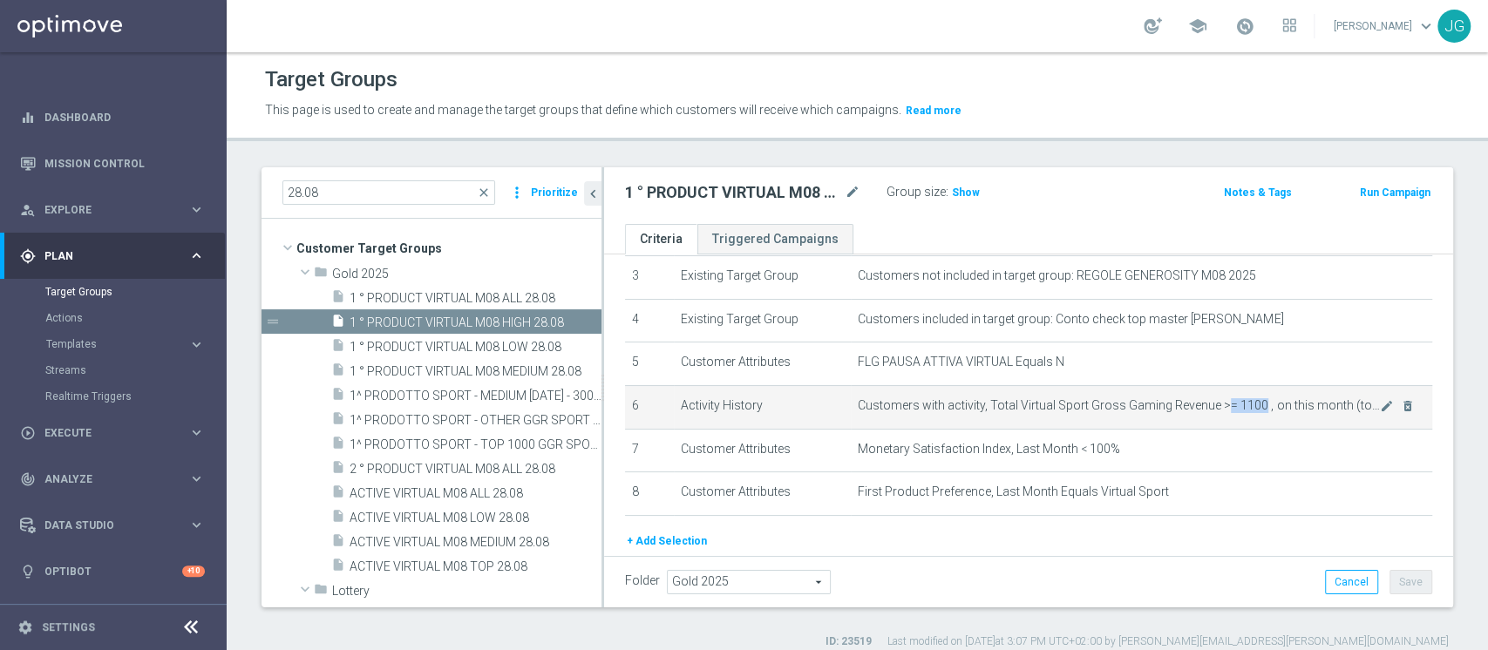
drag, startPoint x: 1210, startPoint y: 406, endPoint x: 1248, endPoint y: 403, distance: 37.7
click at [1248, 403] on span "Customers with activity, Total Virtual Sport Gross Gaming Revenue >= 1100 , on …" at bounding box center [1119, 405] width 522 height 15
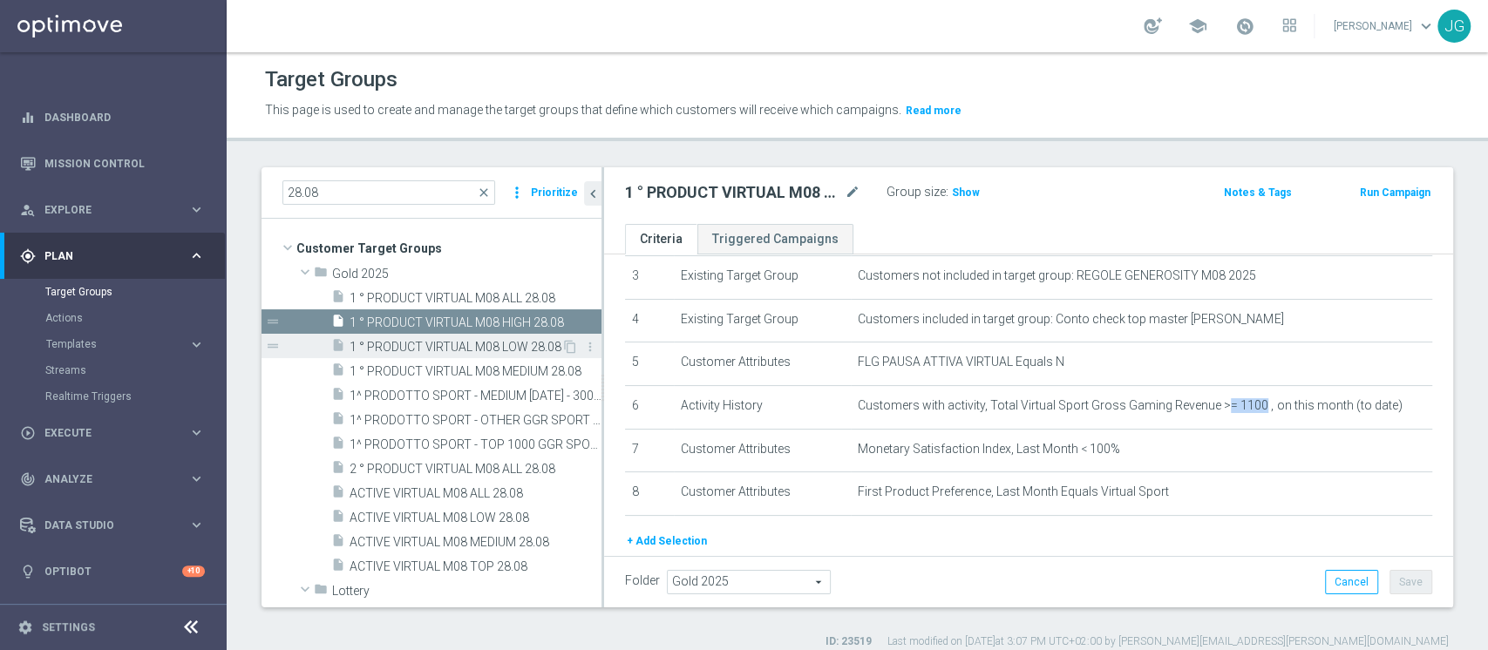
click at [472, 351] on span "1 ° PRODUCT VIRTUAL M08 LOW 28.08" at bounding box center [456, 347] width 212 height 15
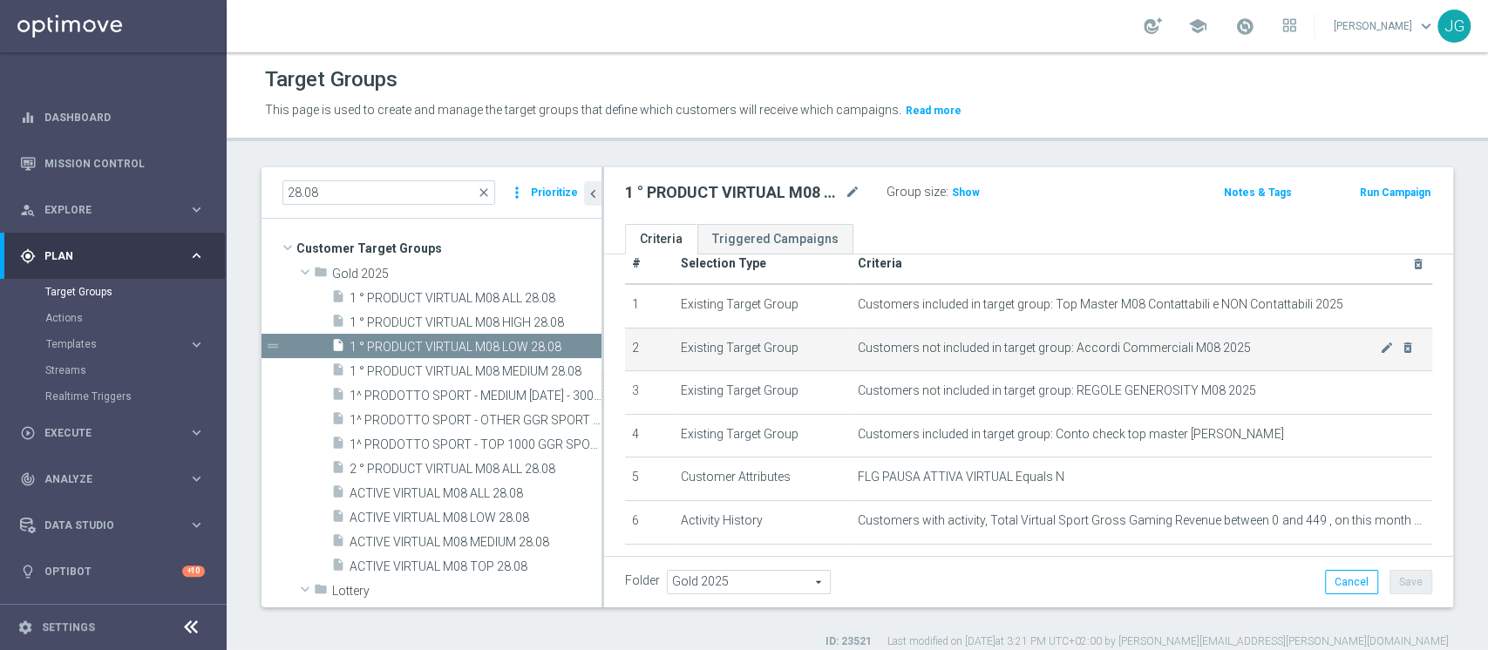
scroll to position [30, 0]
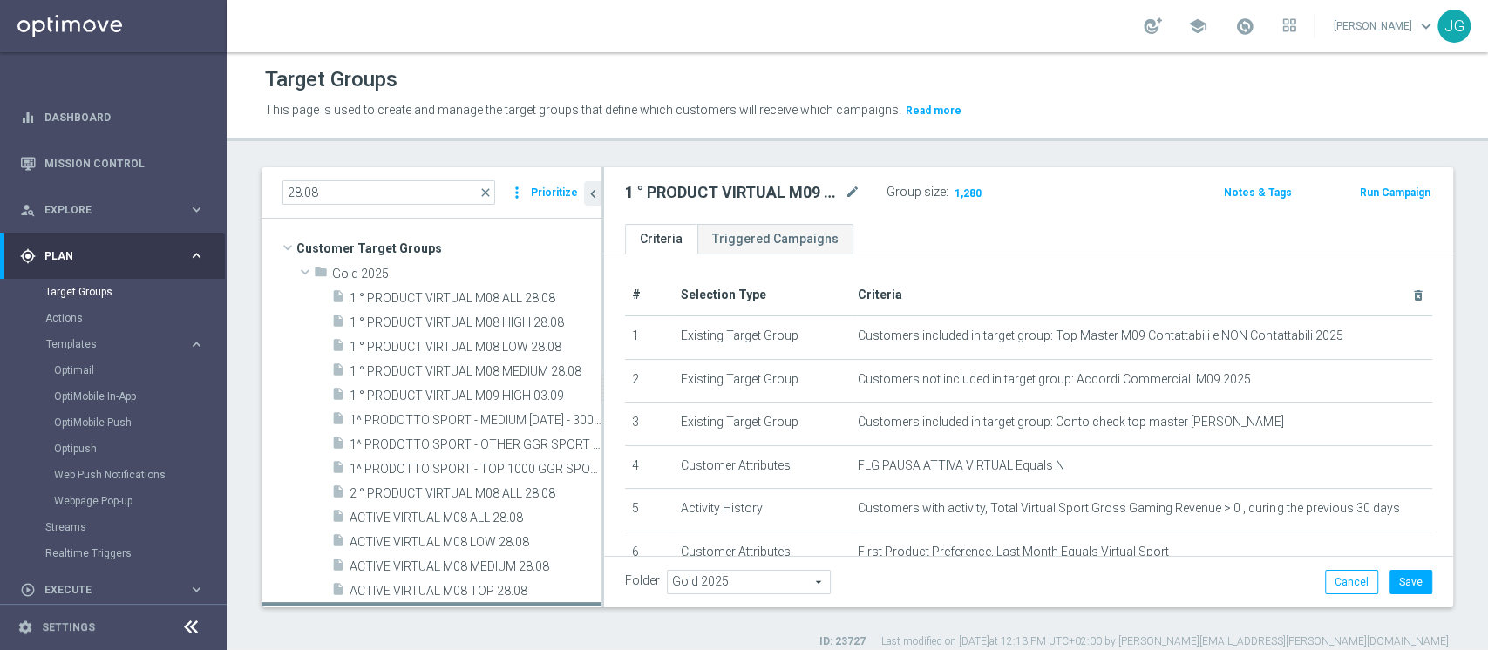
scroll to position [174, 0]
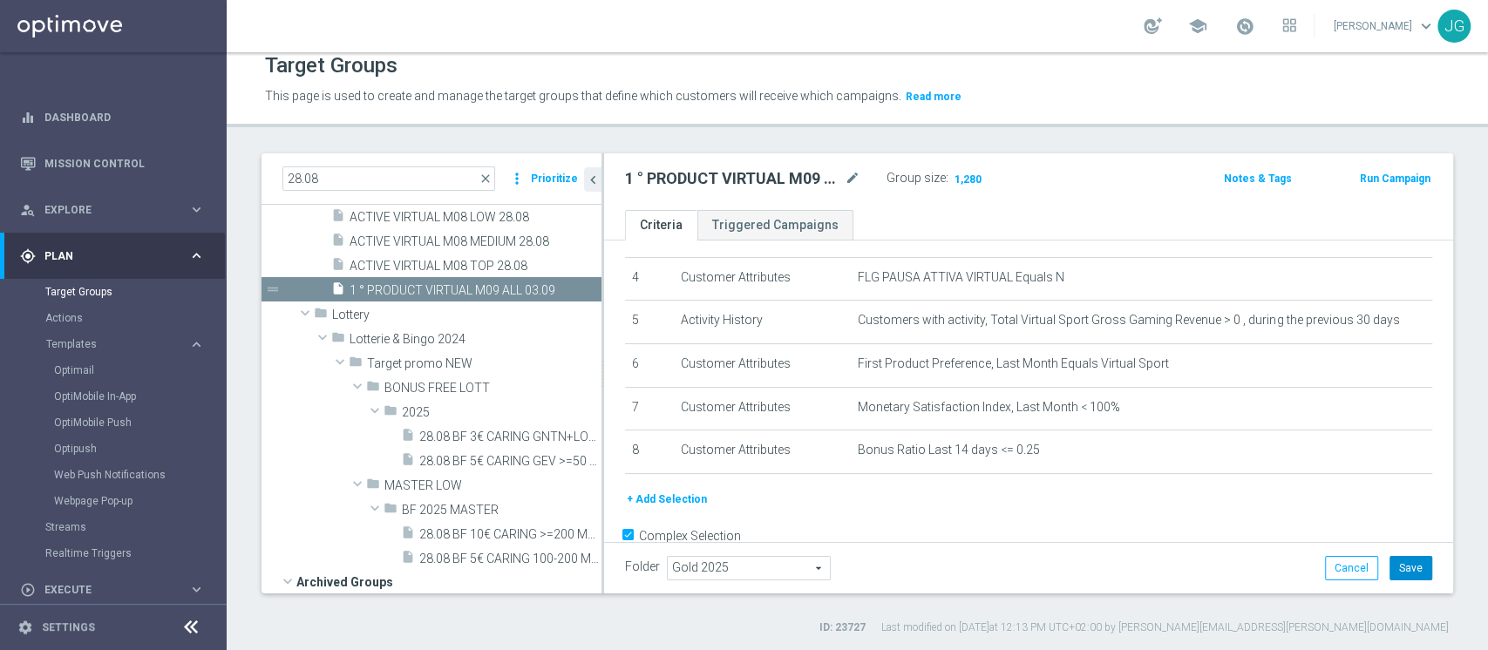
click at [1407, 561] on button "Save" at bounding box center [1411, 568] width 43 height 24
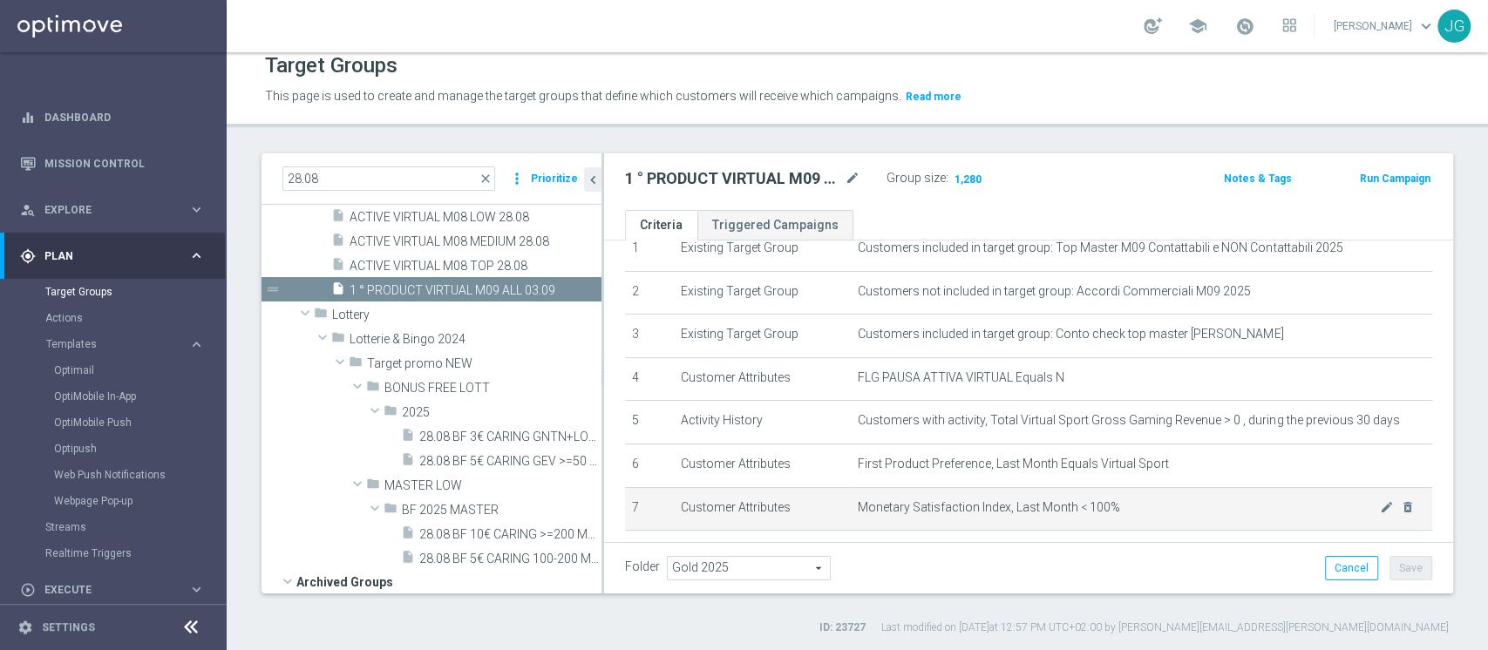
scroll to position [0, 0]
